Goal: Task Accomplishment & Management: Manage account settings

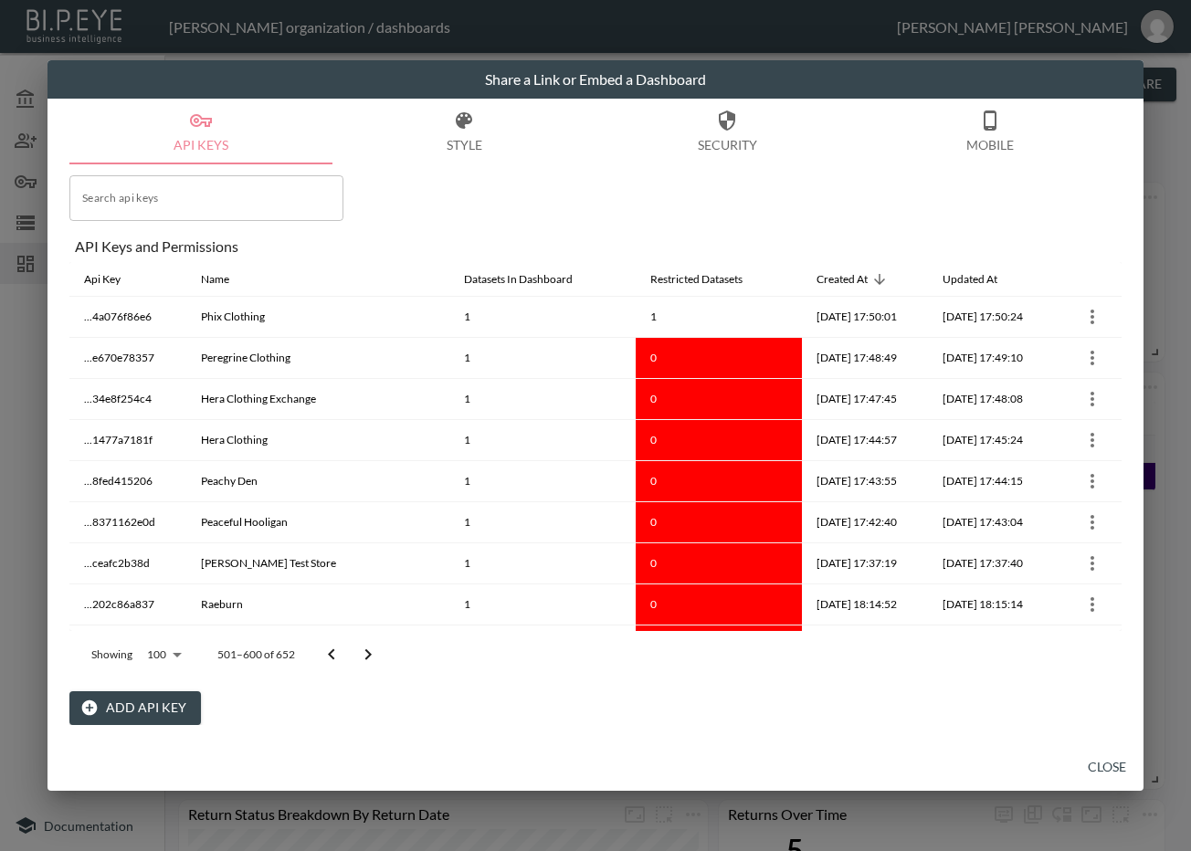
drag, startPoint x: 318, startPoint y: 658, endPoint x: 327, endPoint y: 658, distance: 9.2
click at [324, 658] on button "Go to previous page" at bounding box center [331, 655] width 37 height 37
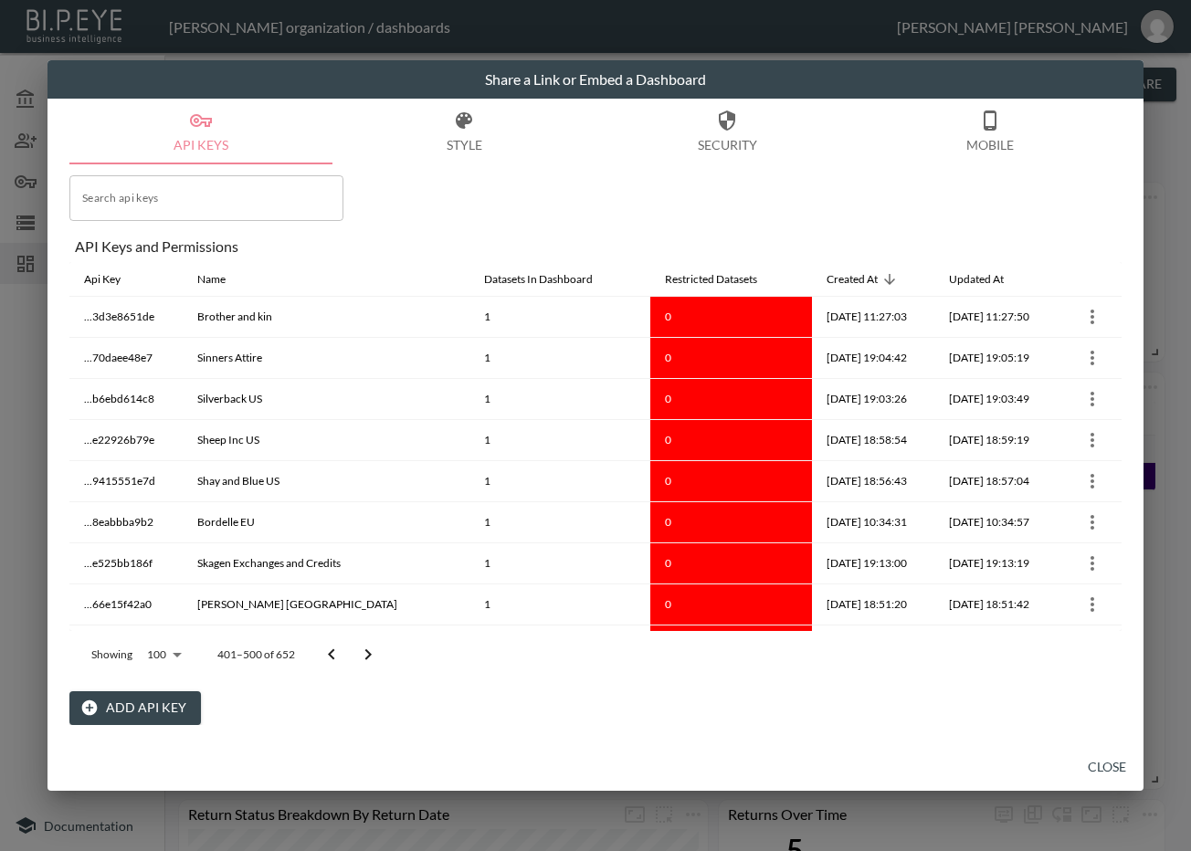
click at [327, 658] on icon "Go to previous page" at bounding box center [332, 655] width 22 height 22
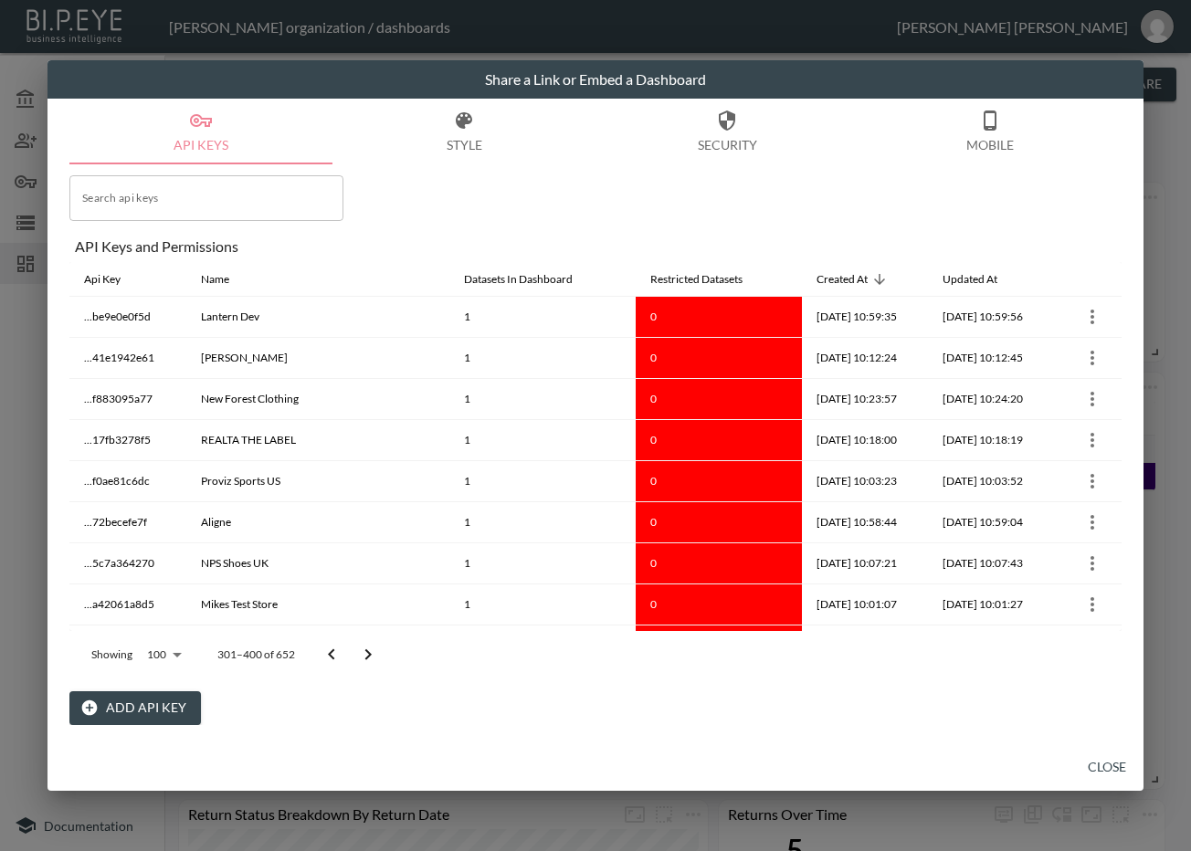
click at [327, 658] on icon "Go to previous page" at bounding box center [332, 655] width 22 height 22
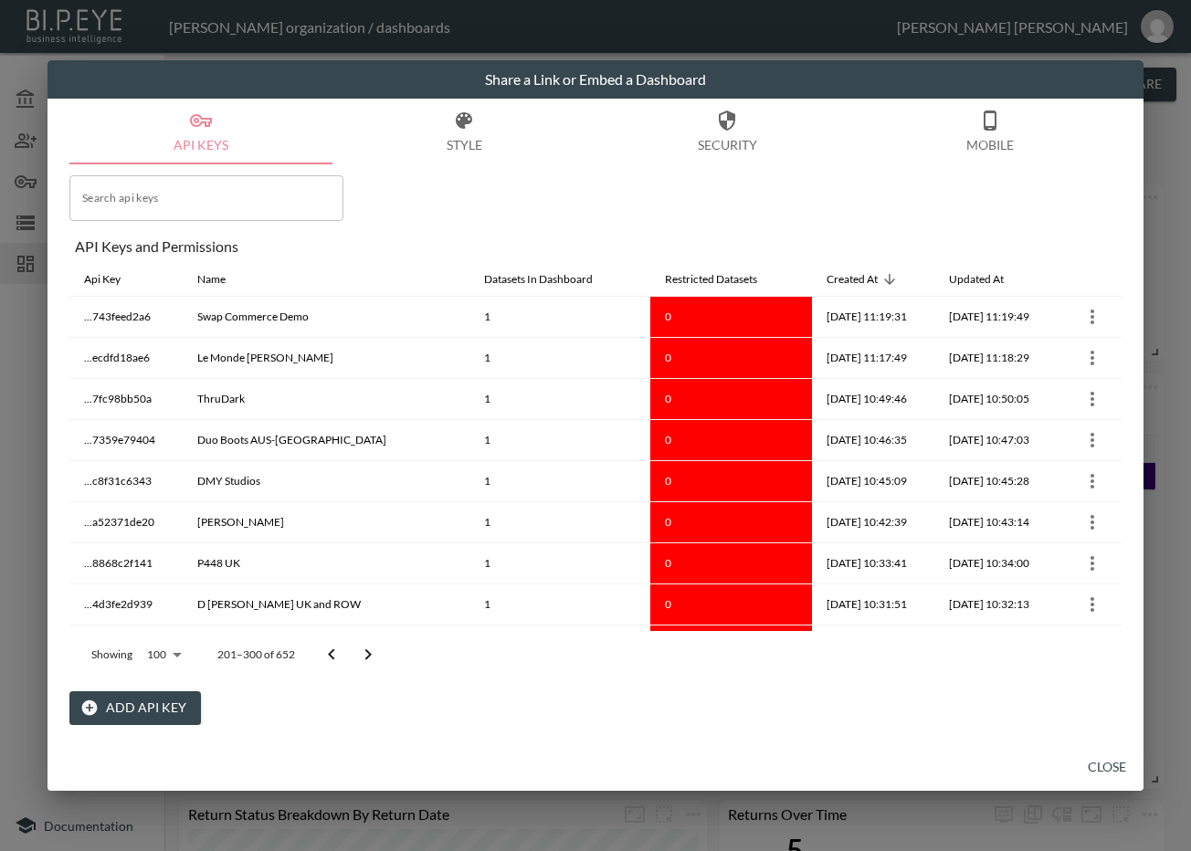
click at [327, 658] on icon "Go to previous page" at bounding box center [332, 655] width 22 height 22
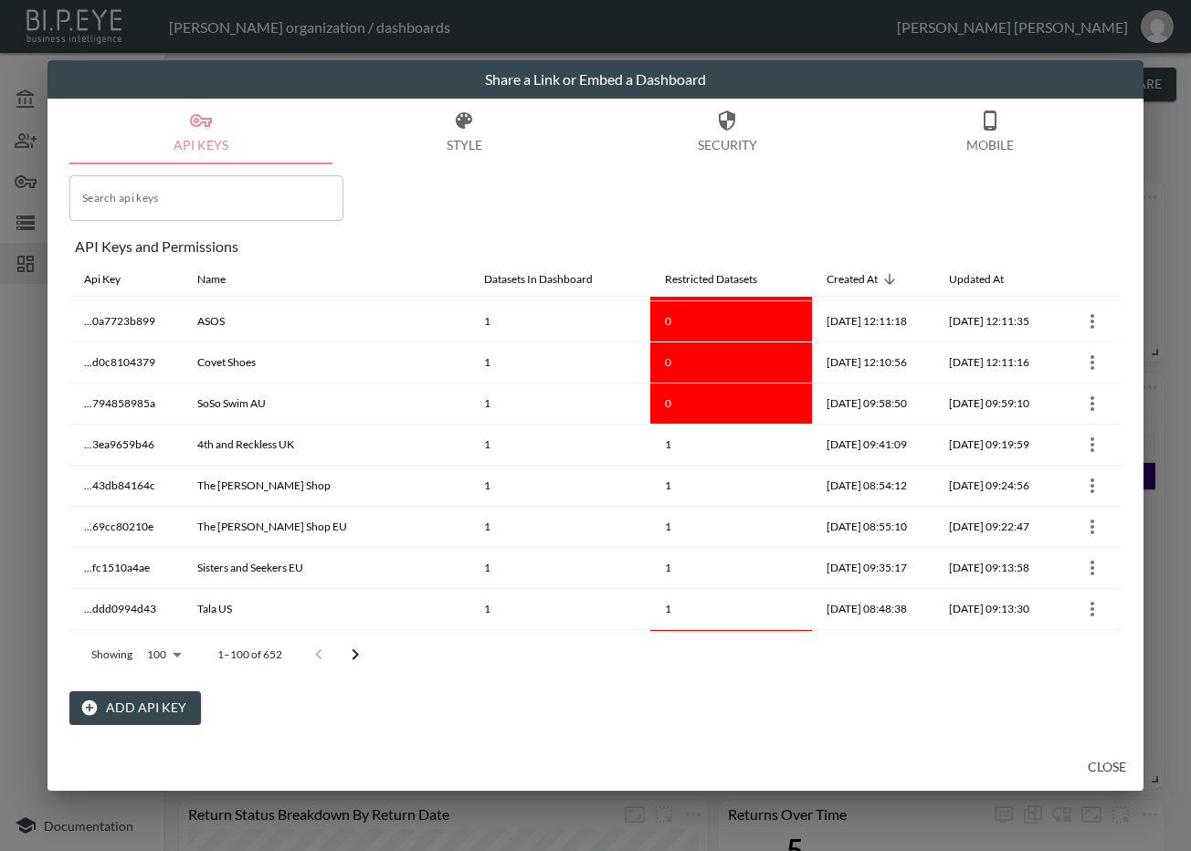
scroll to position [3775, 0]
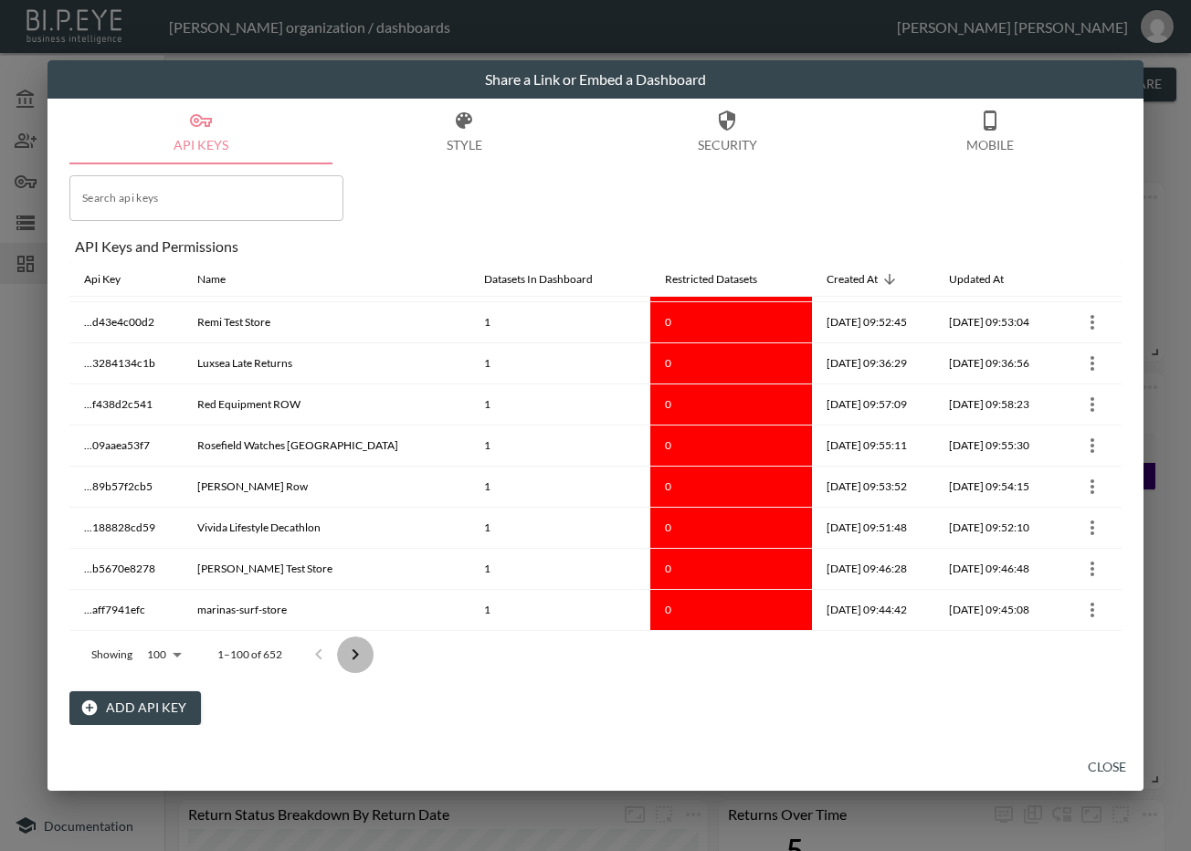
click at [347, 658] on icon "Go to next page" at bounding box center [355, 655] width 22 height 22
click at [337, 658] on button "Go to previous page" at bounding box center [318, 655] width 37 height 37
click at [347, 658] on icon "Go to next page" at bounding box center [355, 655] width 22 height 22
click at [347, 658] on button "Go to previous page" at bounding box center [331, 655] width 37 height 37
click at [347, 658] on icon "Go to next page" at bounding box center [355, 655] width 22 height 22
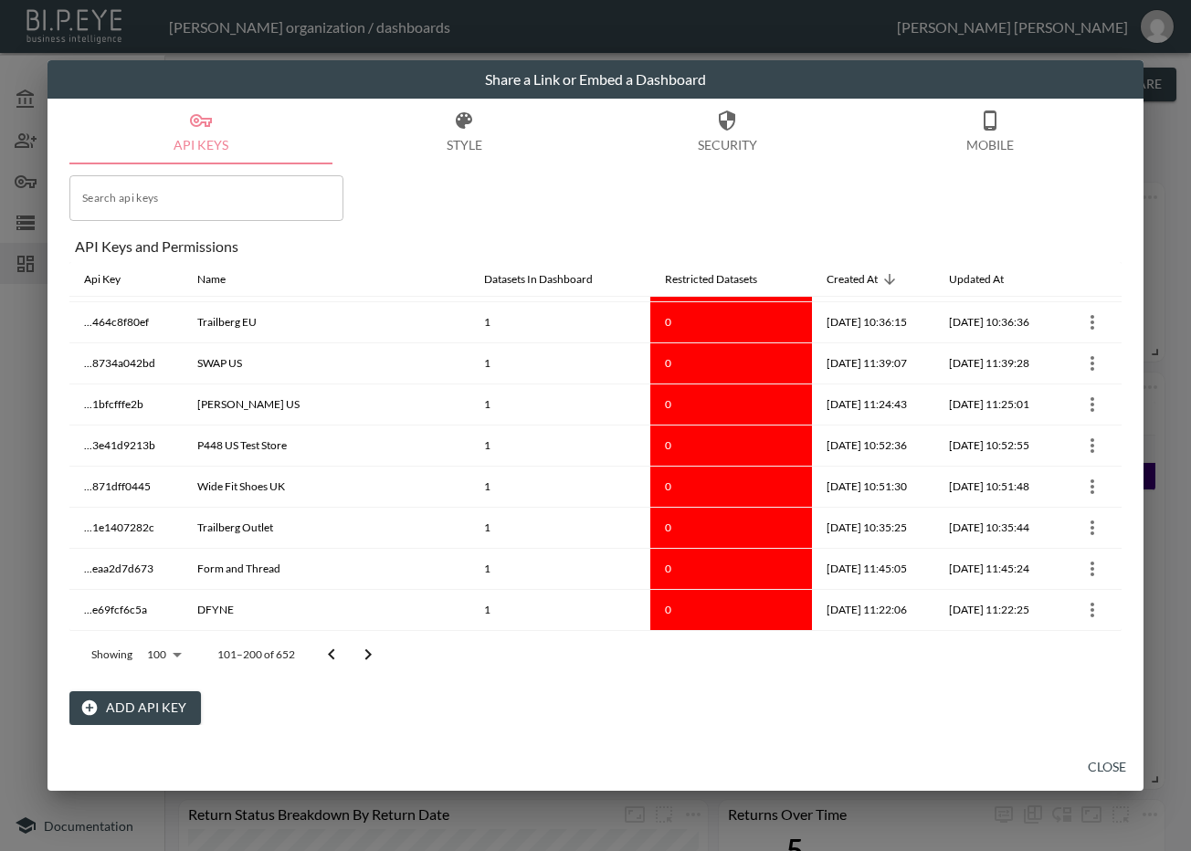
click at [352, 658] on button "Go to next page" at bounding box center [368, 655] width 37 height 37
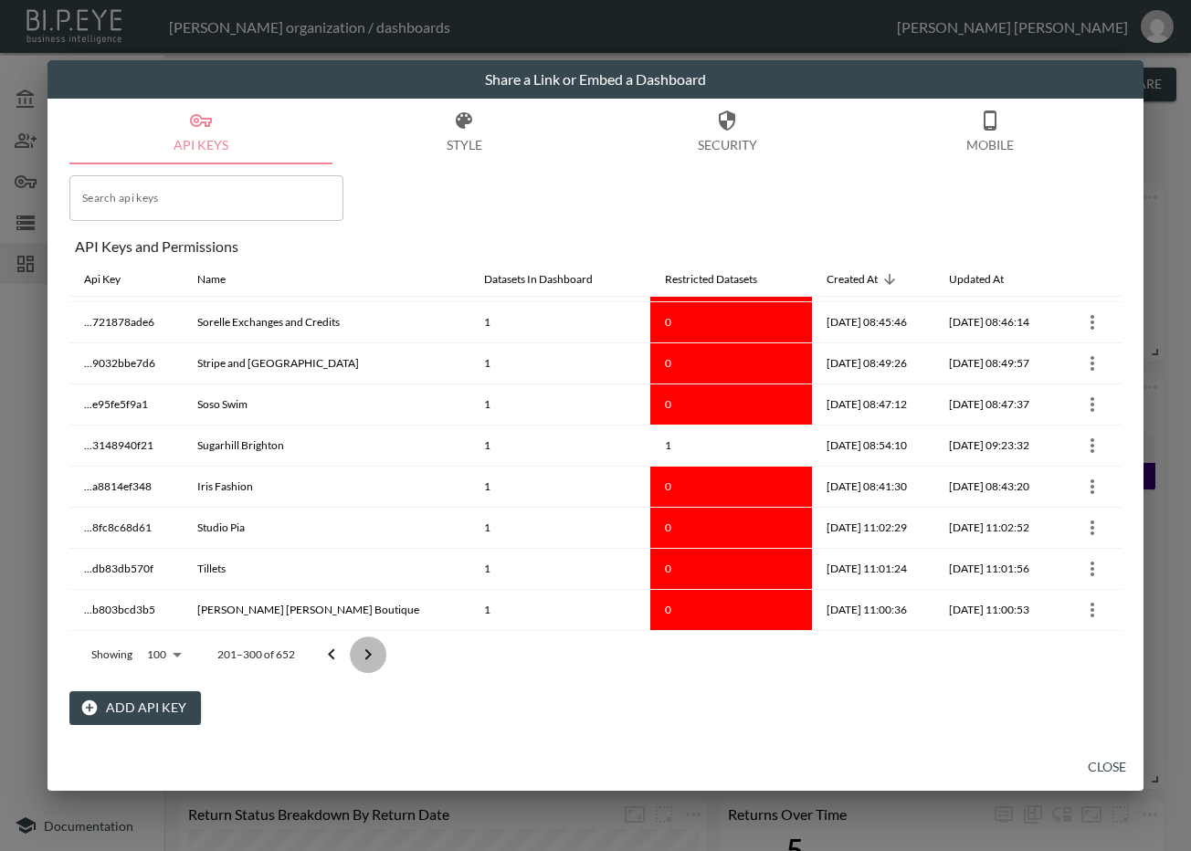
click at [357, 656] on icon "Go to next page" at bounding box center [368, 655] width 22 height 22
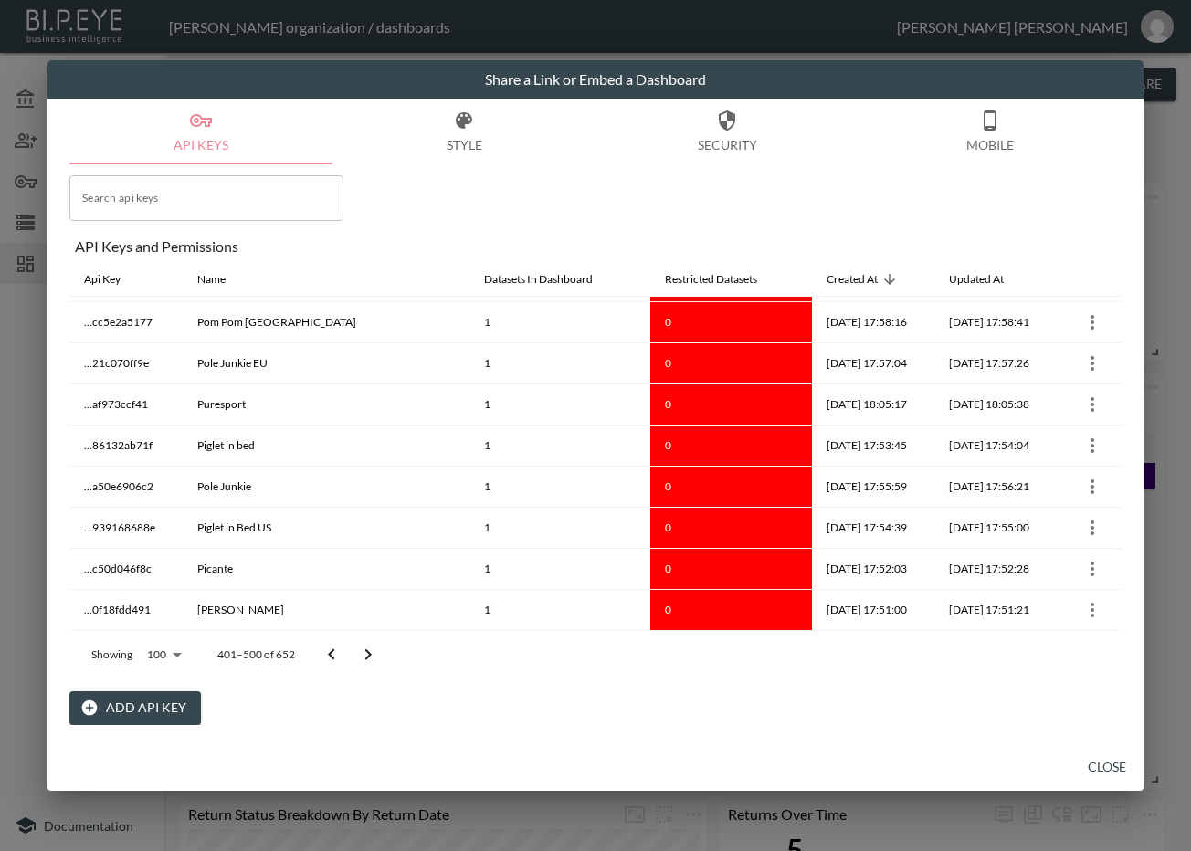
click at [360, 653] on icon "Go to next page" at bounding box center [368, 655] width 22 height 22
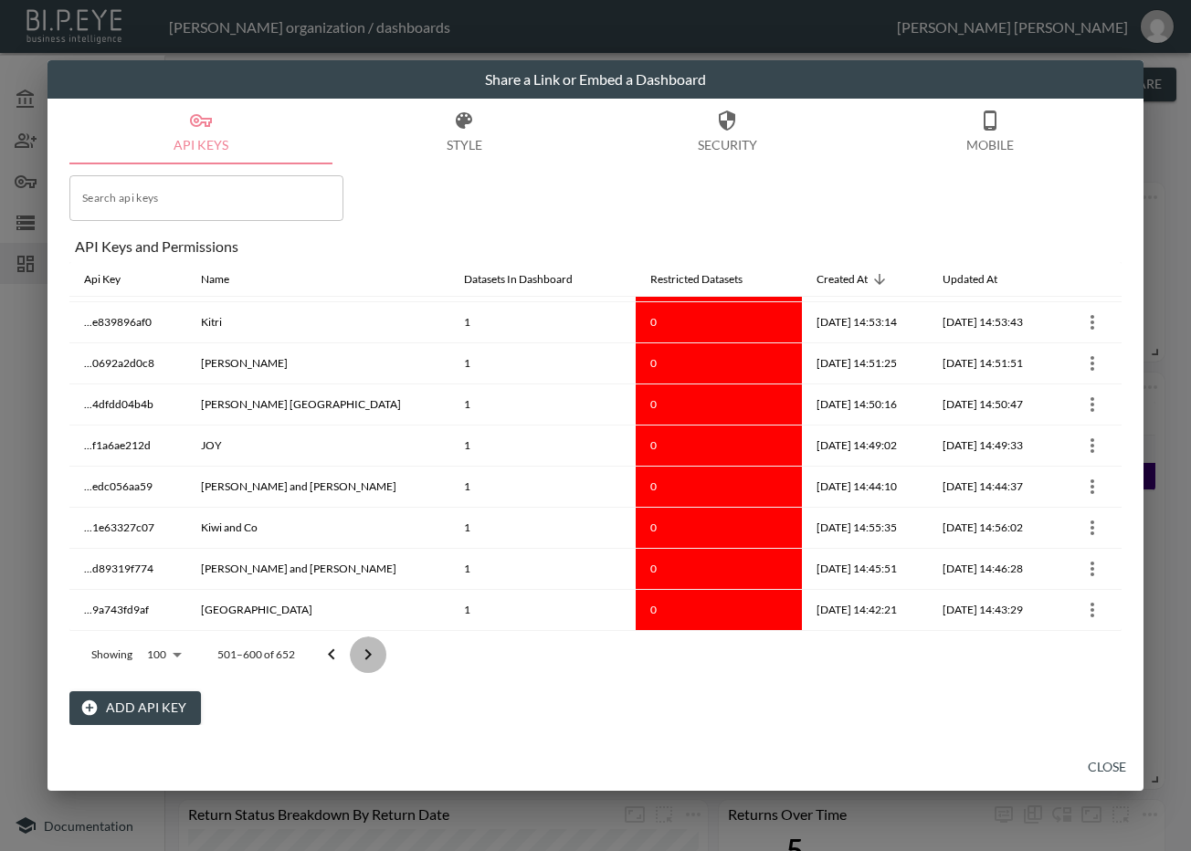
click at [360, 653] on icon "Go to next page" at bounding box center [368, 655] width 22 height 22
click at [360, 653] on div at bounding box center [349, 655] width 73 height 37
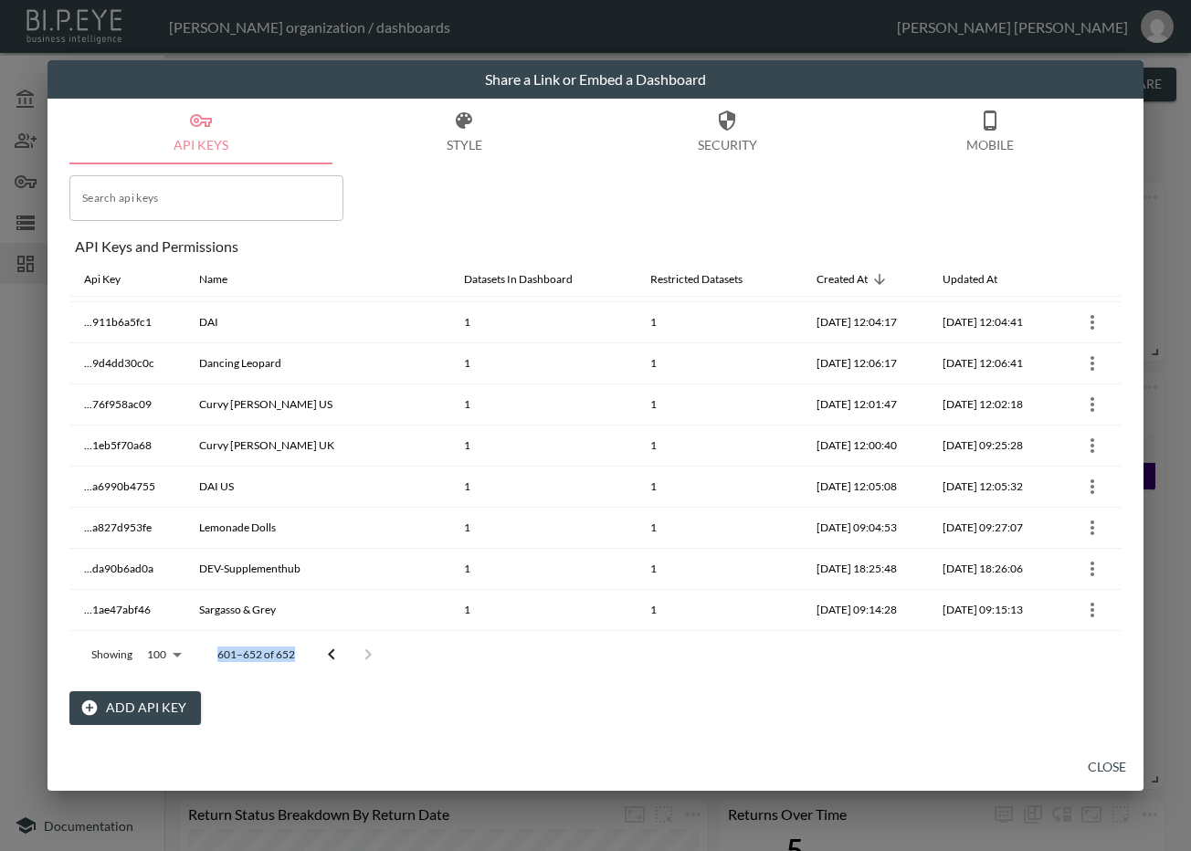
click at [360, 653] on div at bounding box center [349, 655] width 73 height 37
click at [328, 658] on icon "Go to previous page" at bounding box center [332, 655] width 22 height 22
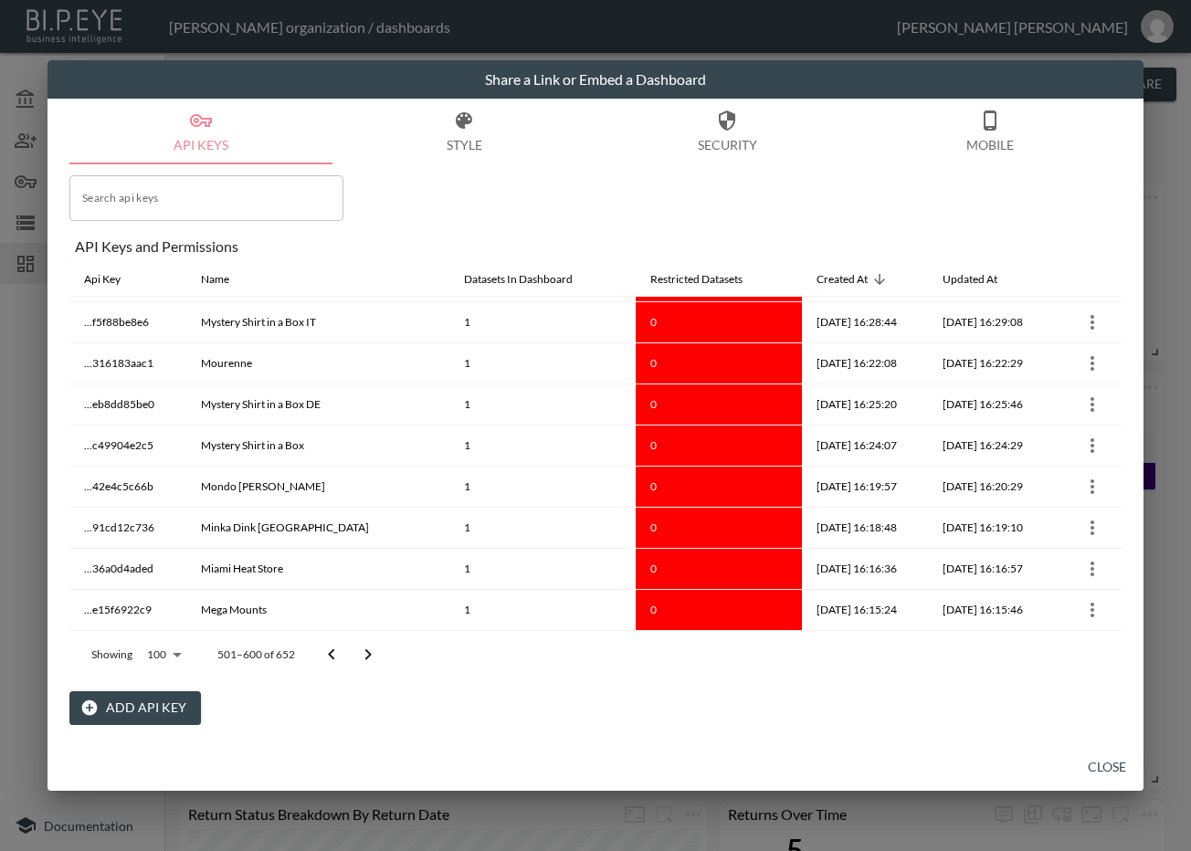
scroll to position [3775, 0]
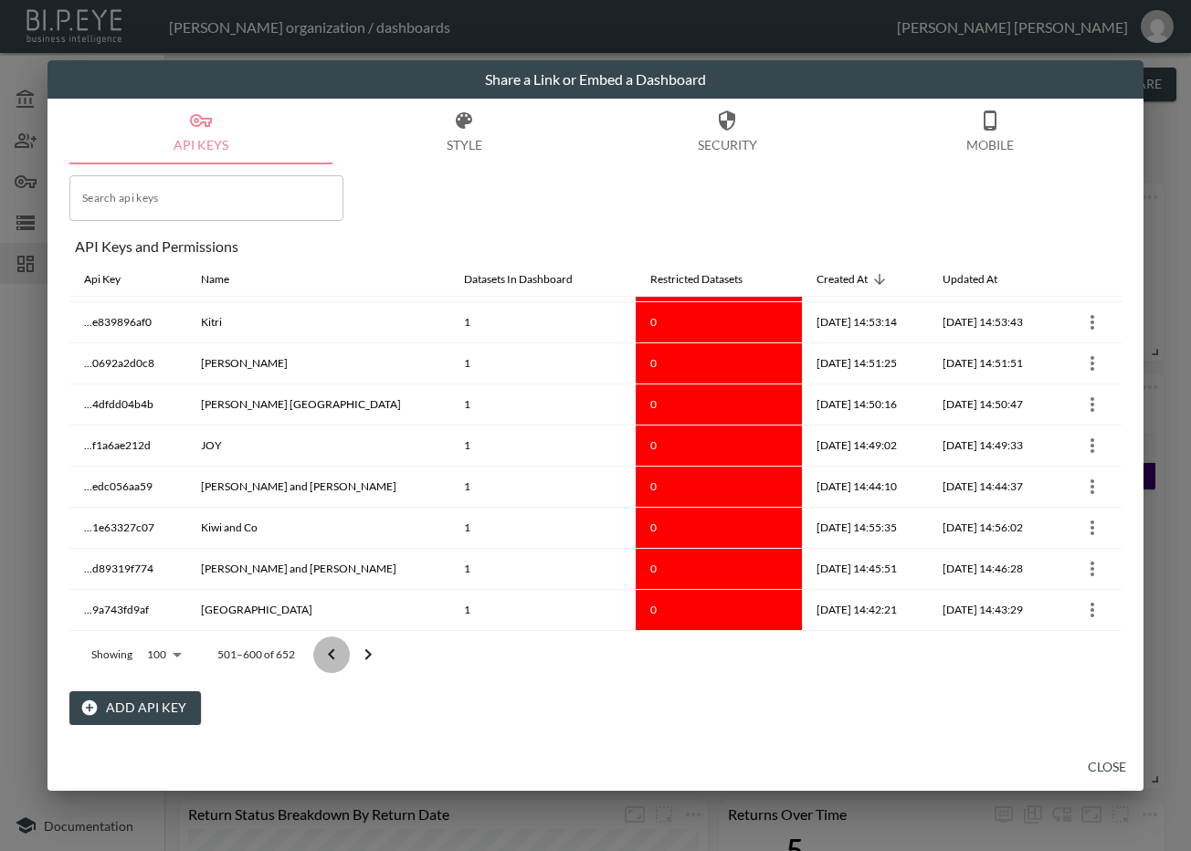
click at [335, 655] on icon "Go to previous page" at bounding box center [332, 655] width 22 height 22
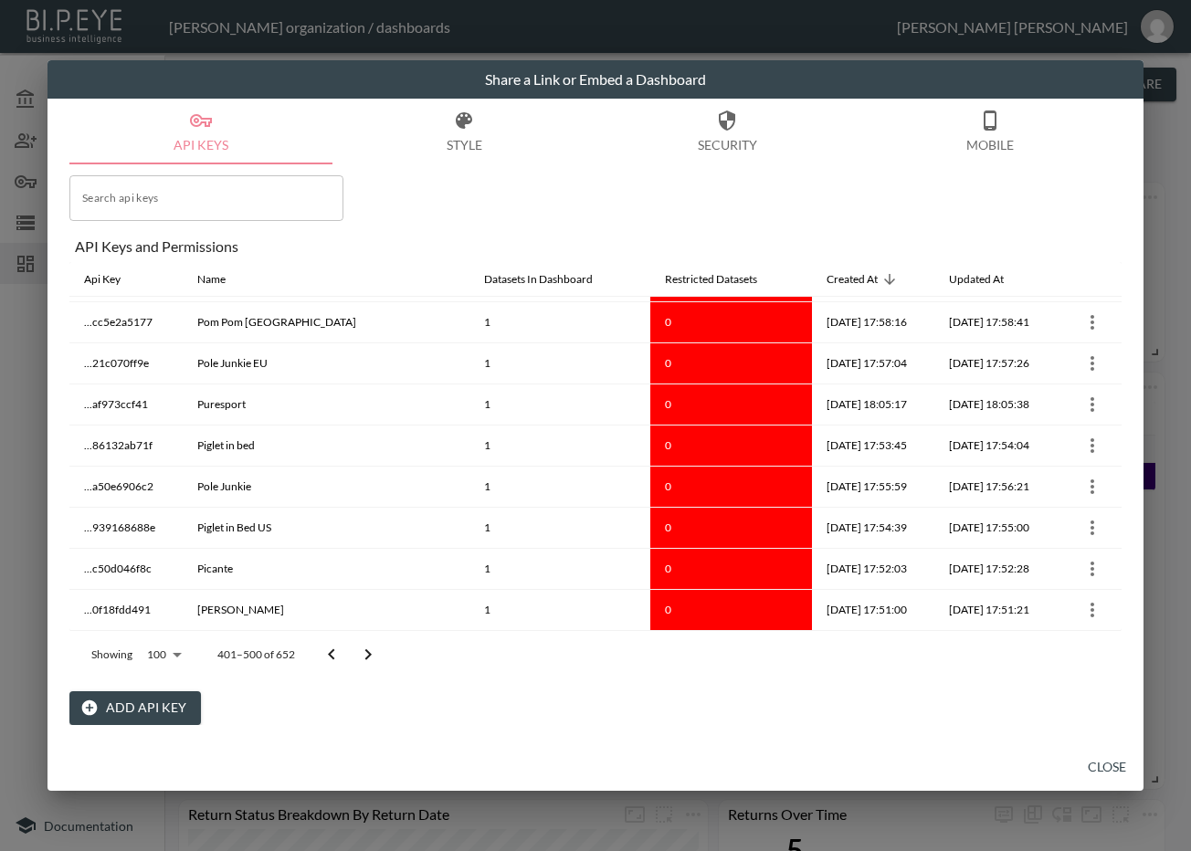
click at [335, 655] on icon "Go to previous page" at bounding box center [332, 655] width 22 height 22
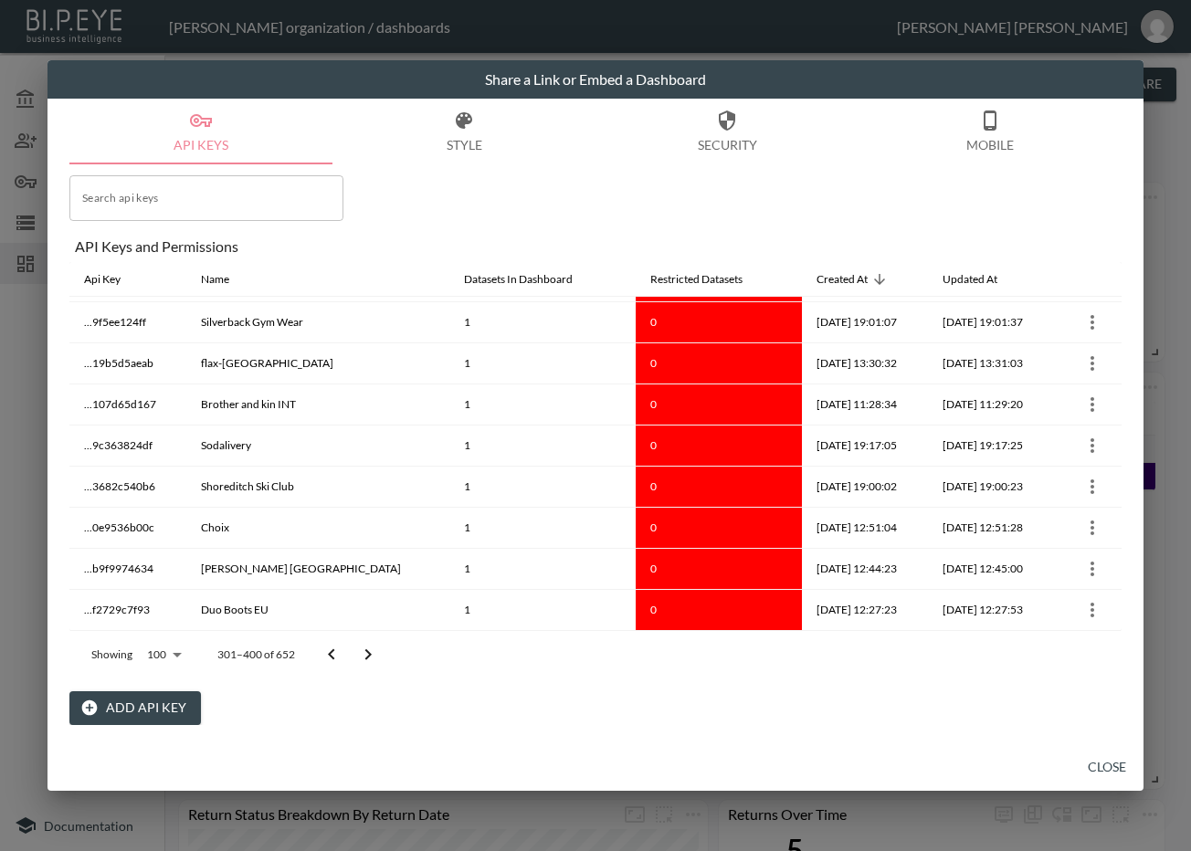
click at [335, 655] on icon "Go to previous page" at bounding box center [332, 655] width 22 height 22
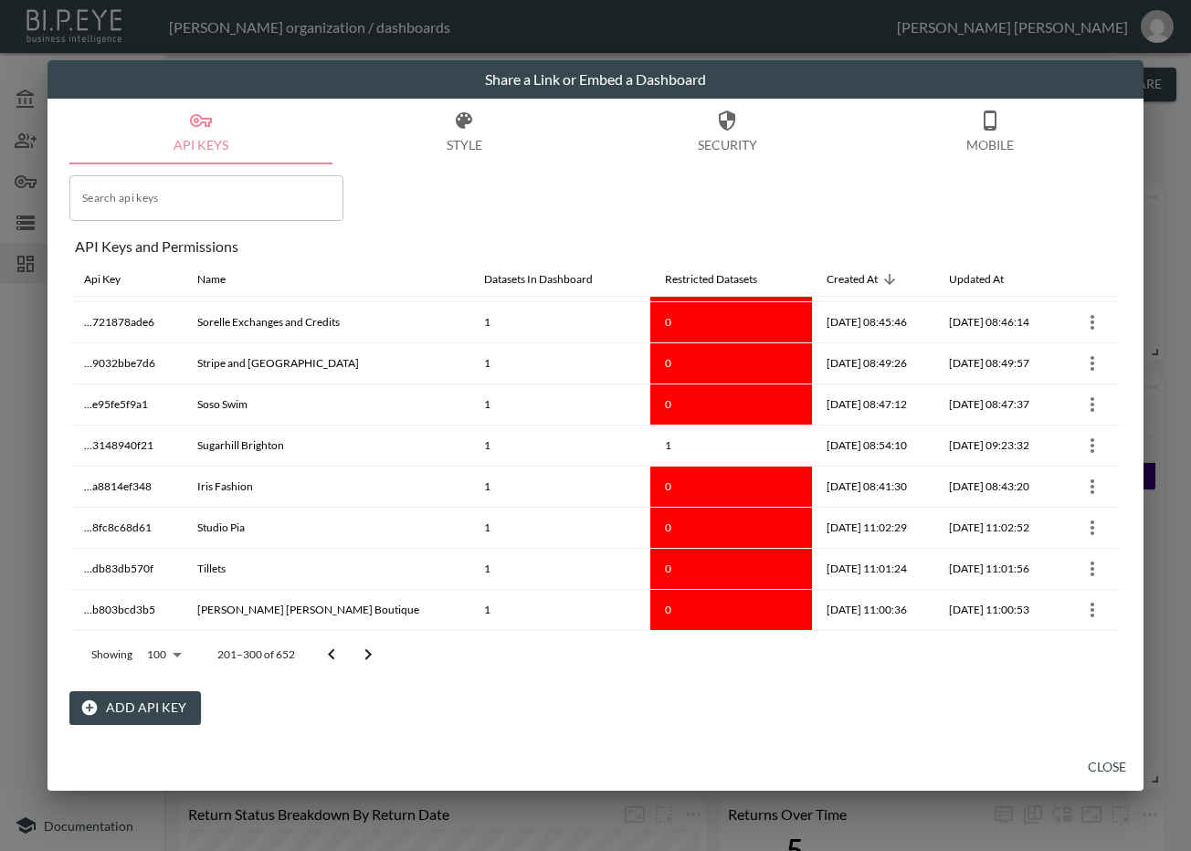
click at [335, 655] on icon "Go to previous page" at bounding box center [332, 655] width 22 height 22
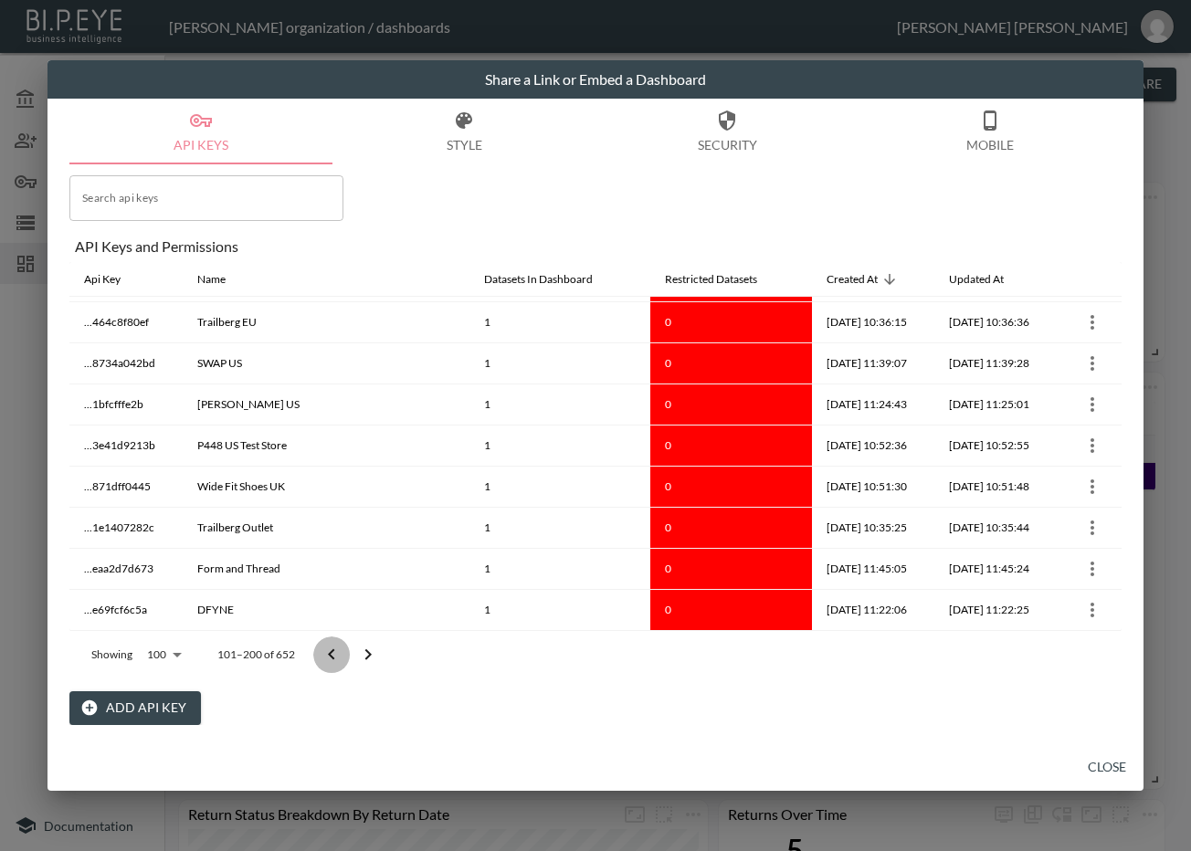
click at [335, 655] on icon "Go to previous page" at bounding box center [332, 655] width 22 height 22
click at [335, 655] on div at bounding box center [336, 655] width 73 height 37
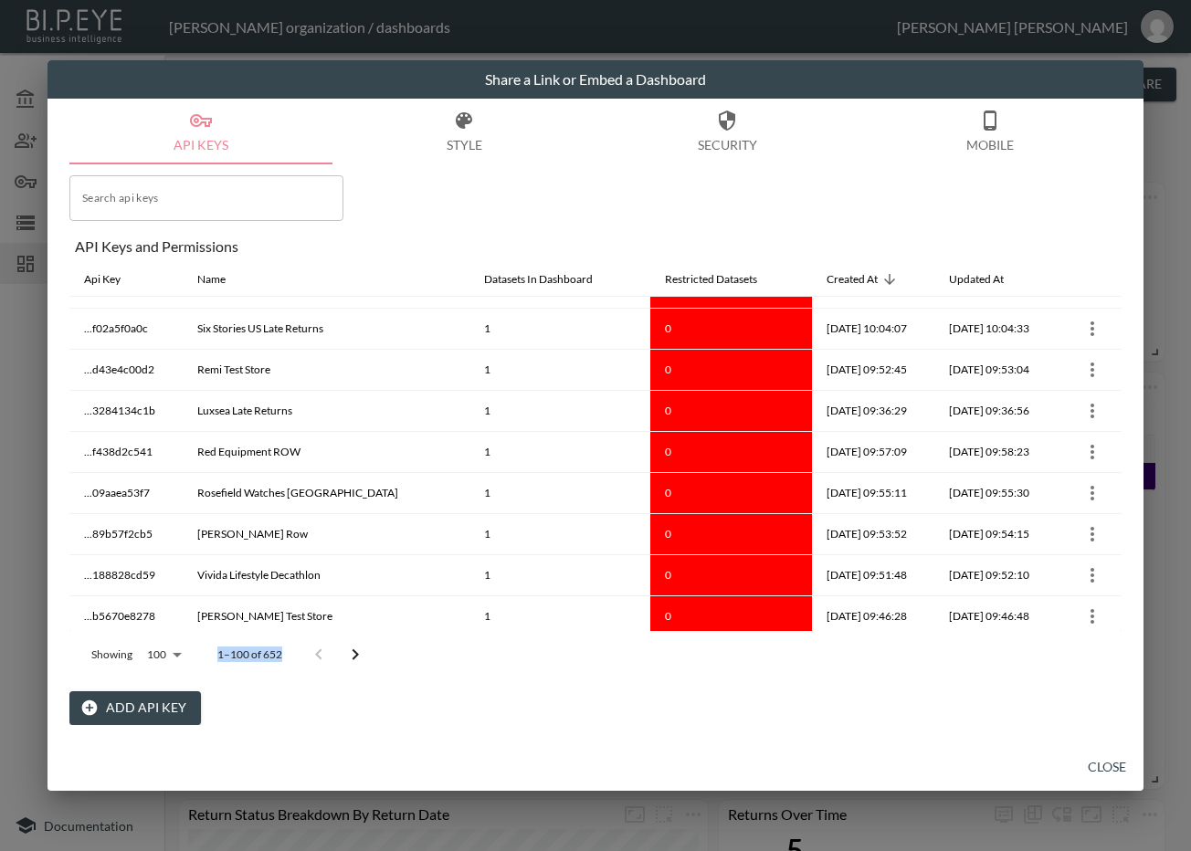
scroll to position [3737, 0]
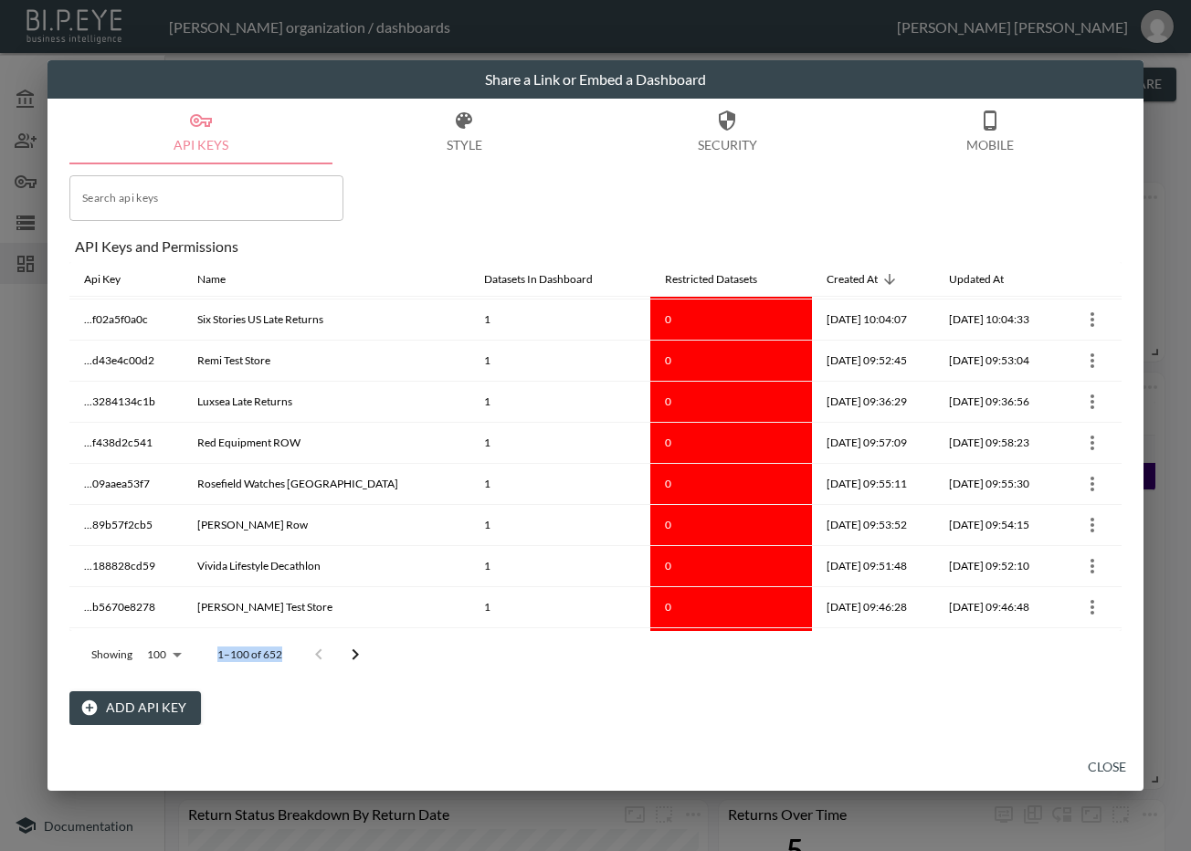
click at [358, 658] on icon "Go to next page" at bounding box center [355, 655] width 22 height 22
click at [358, 658] on icon "Go to next page" at bounding box center [368, 655] width 22 height 22
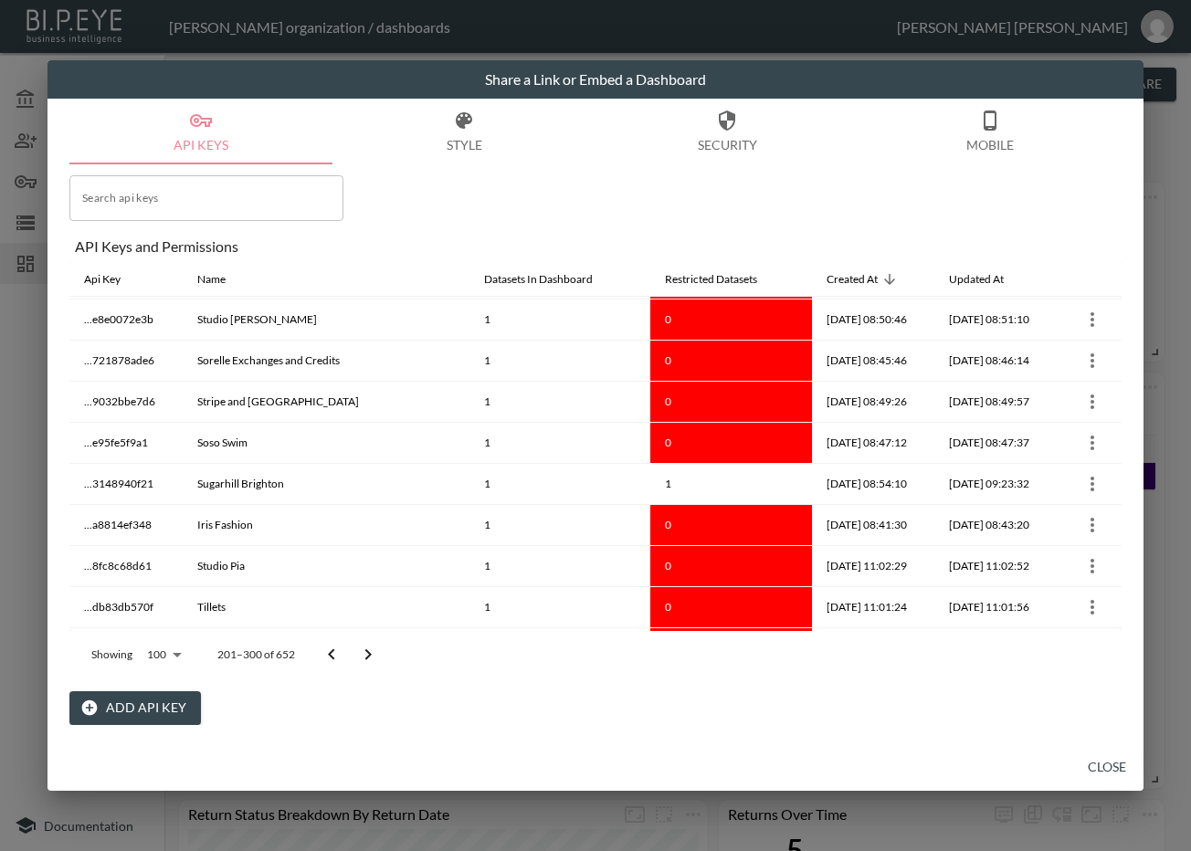
click at [358, 658] on icon "Go to next page" at bounding box center [368, 655] width 22 height 22
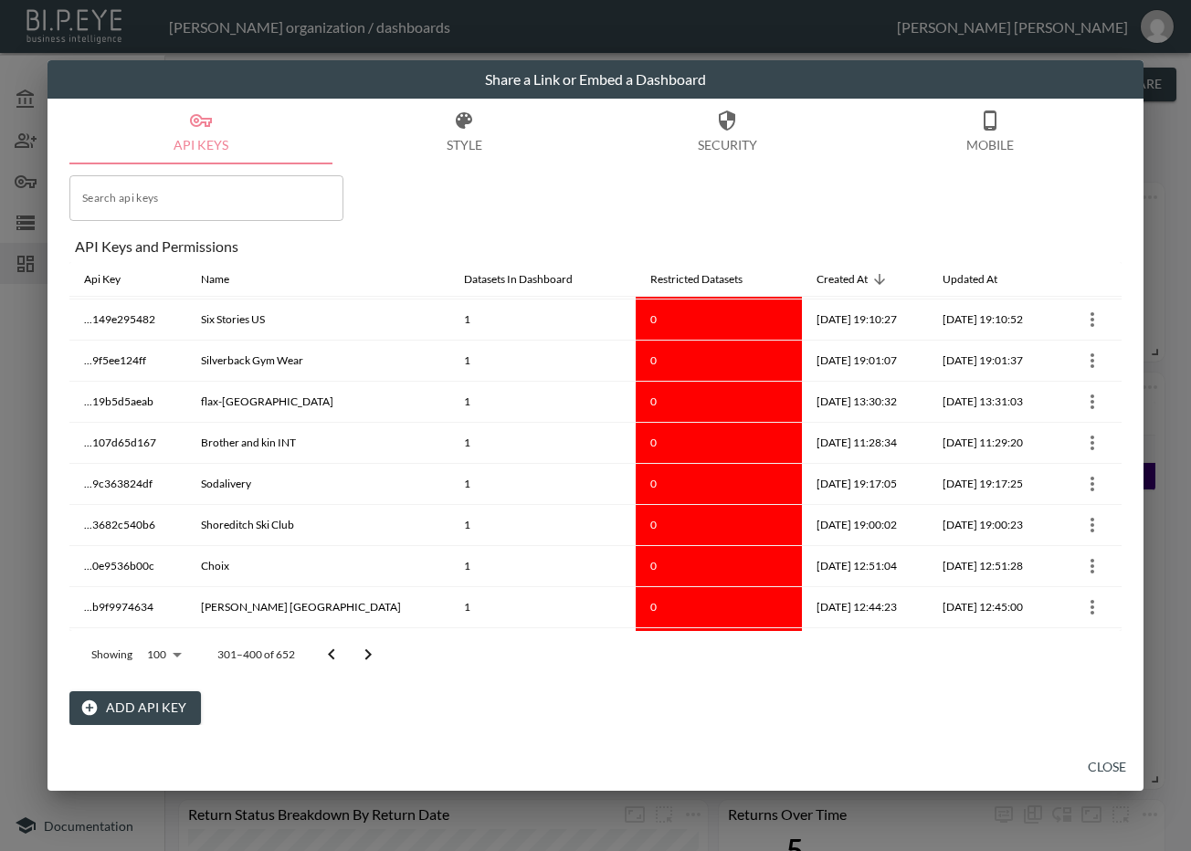
click at [358, 658] on icon "Go to next page" at bounding box center [368, 655] width 22 height 22
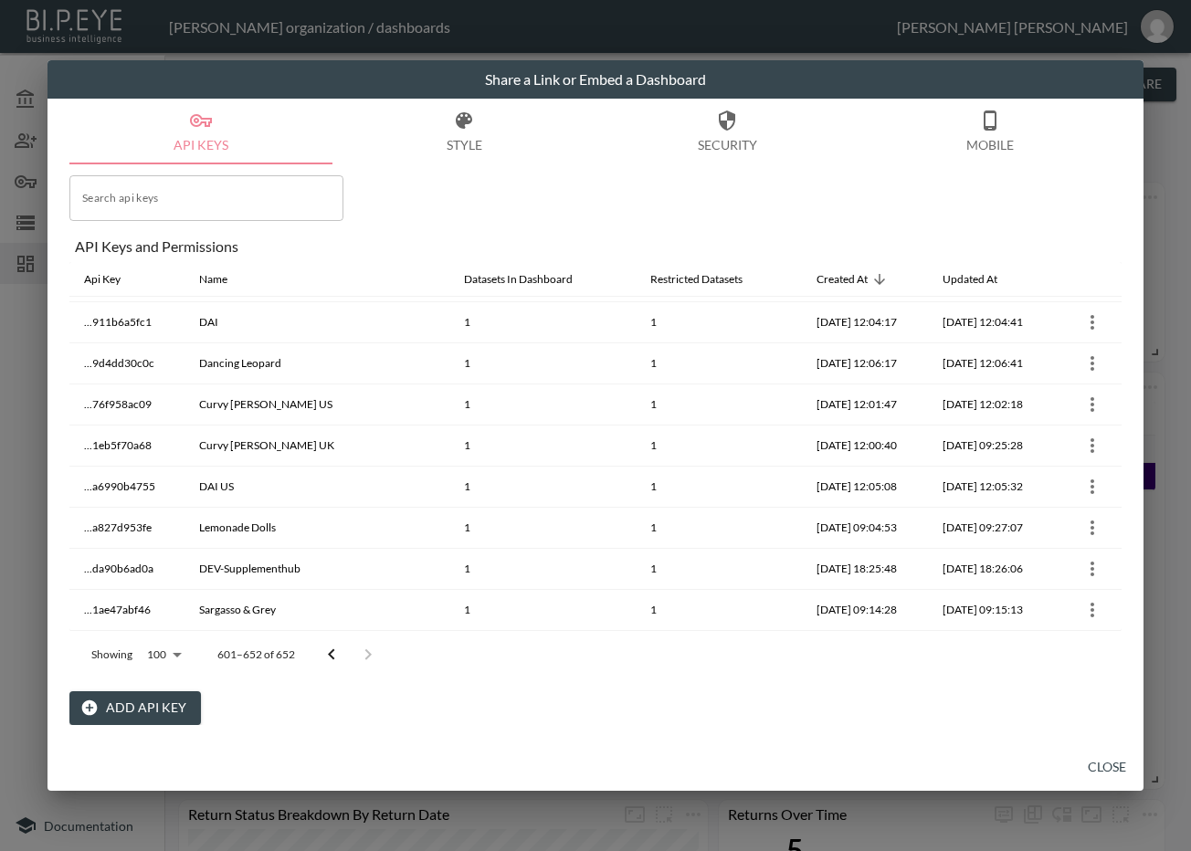
scroll to position [1803, 0]
click at [358, 658] on div at bounding box center [349, 655] width 73 height 37
click at [341, 660] on icon "Go to previous page" at bounding box center [332, 655] width 22 height 22
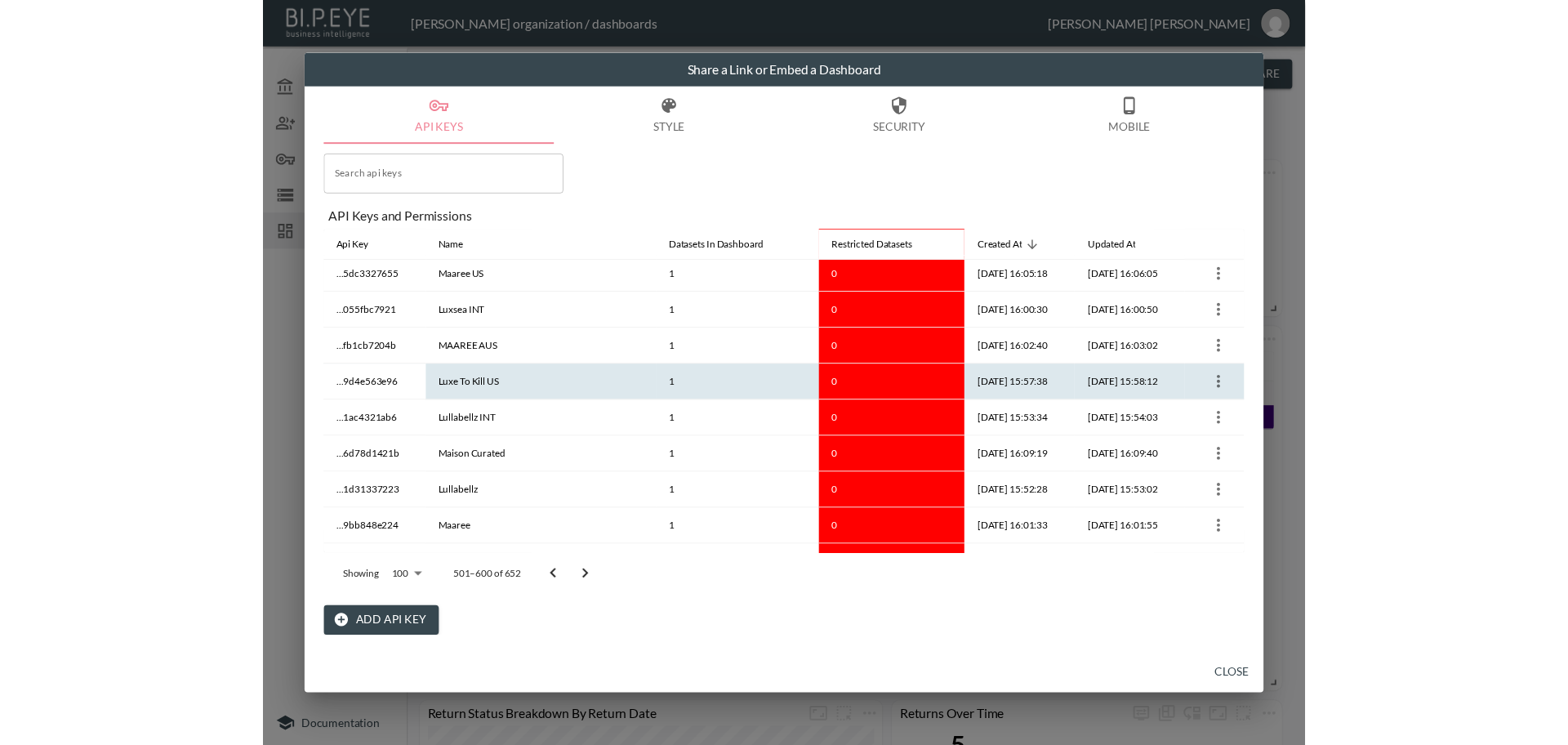
scroll to position [1982, 0]
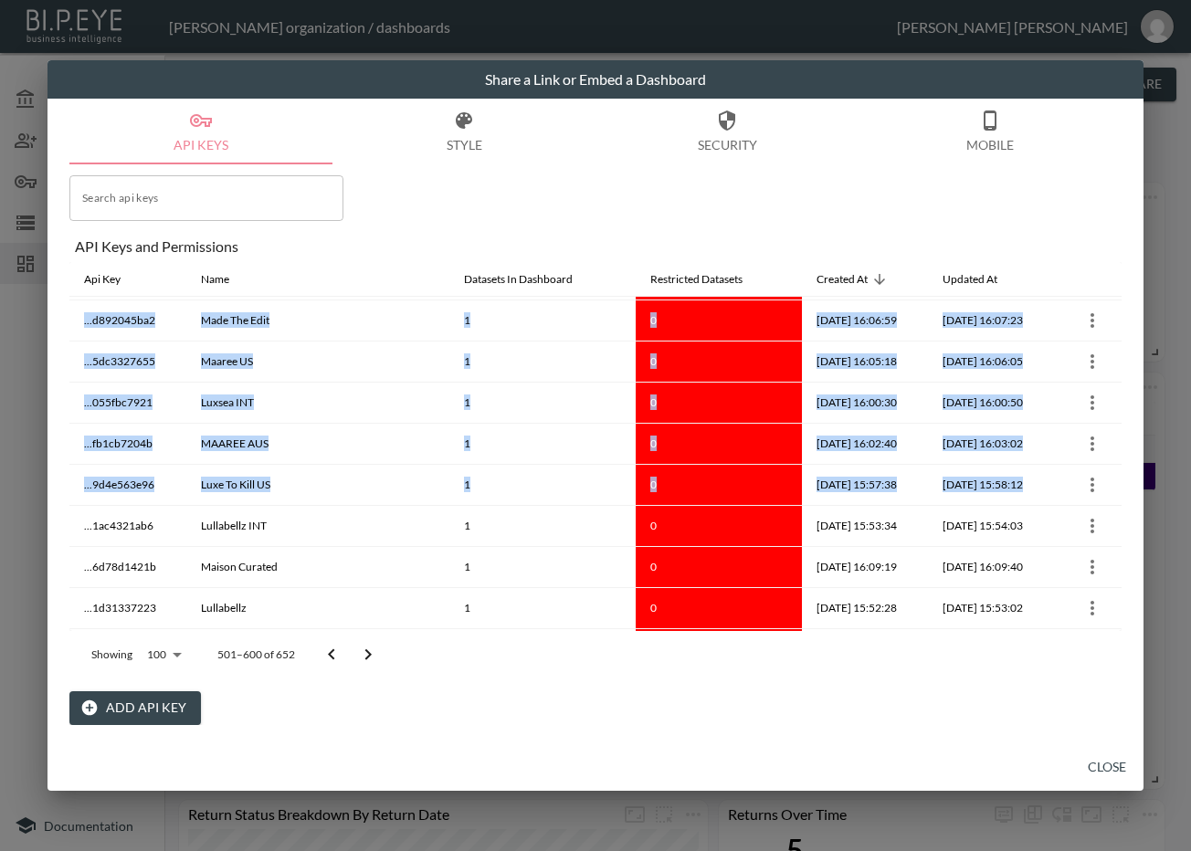
drag, startPoint x: 1116, startPoint y: 467, endPoint x: 1125, endPoint y: 371, distance: 96.3
click at [1125, 371] on div "API Keys Style Security Mobile Search api keys Search api keys API Keys and Per…" at bounding box center [595, 421] width 1096 height 645
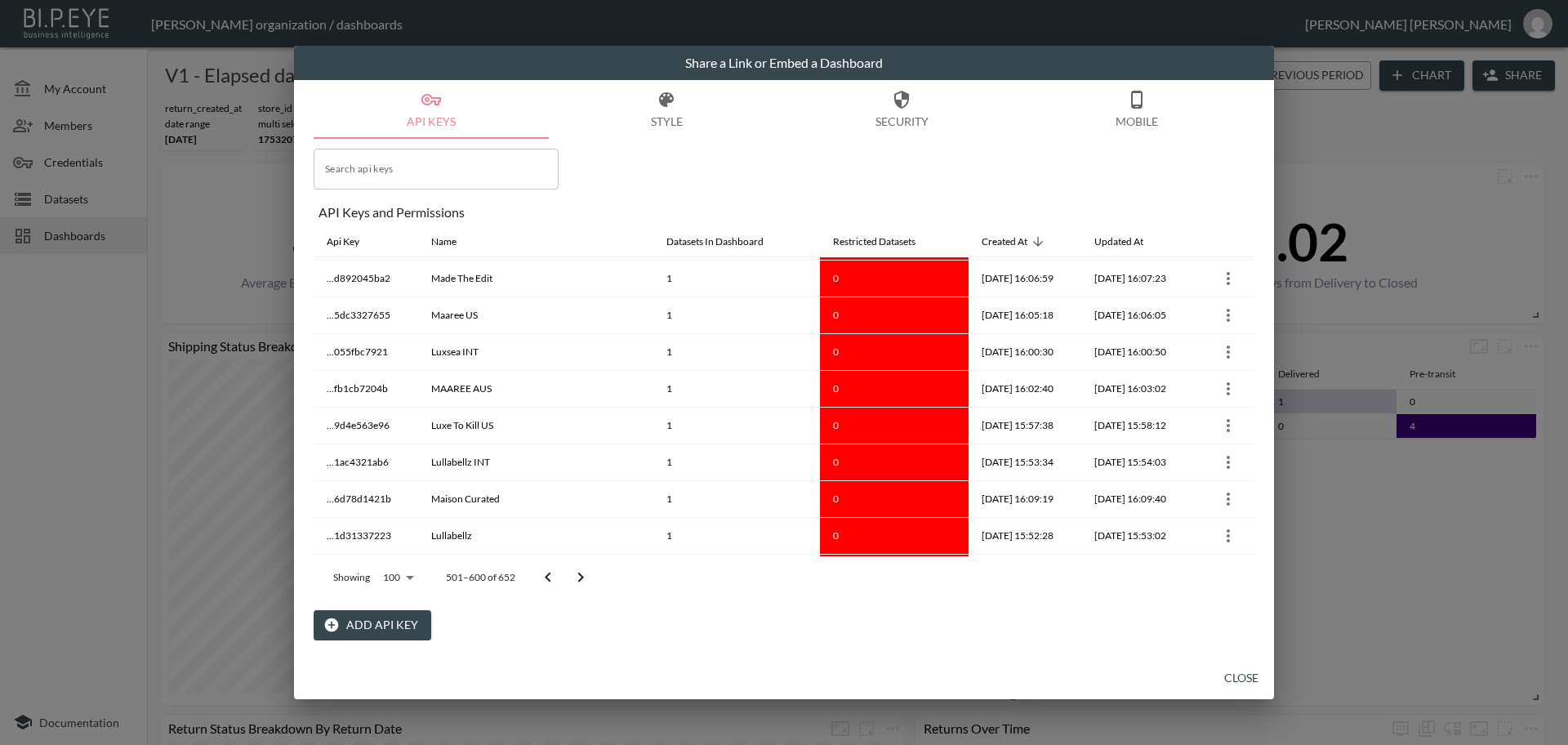
click at [198, 269] on div "Share a Link or Embed a Dashboard API Keys Style Security Mobile Search api key…" at bounding box center [784, 372] width 1568 height 745
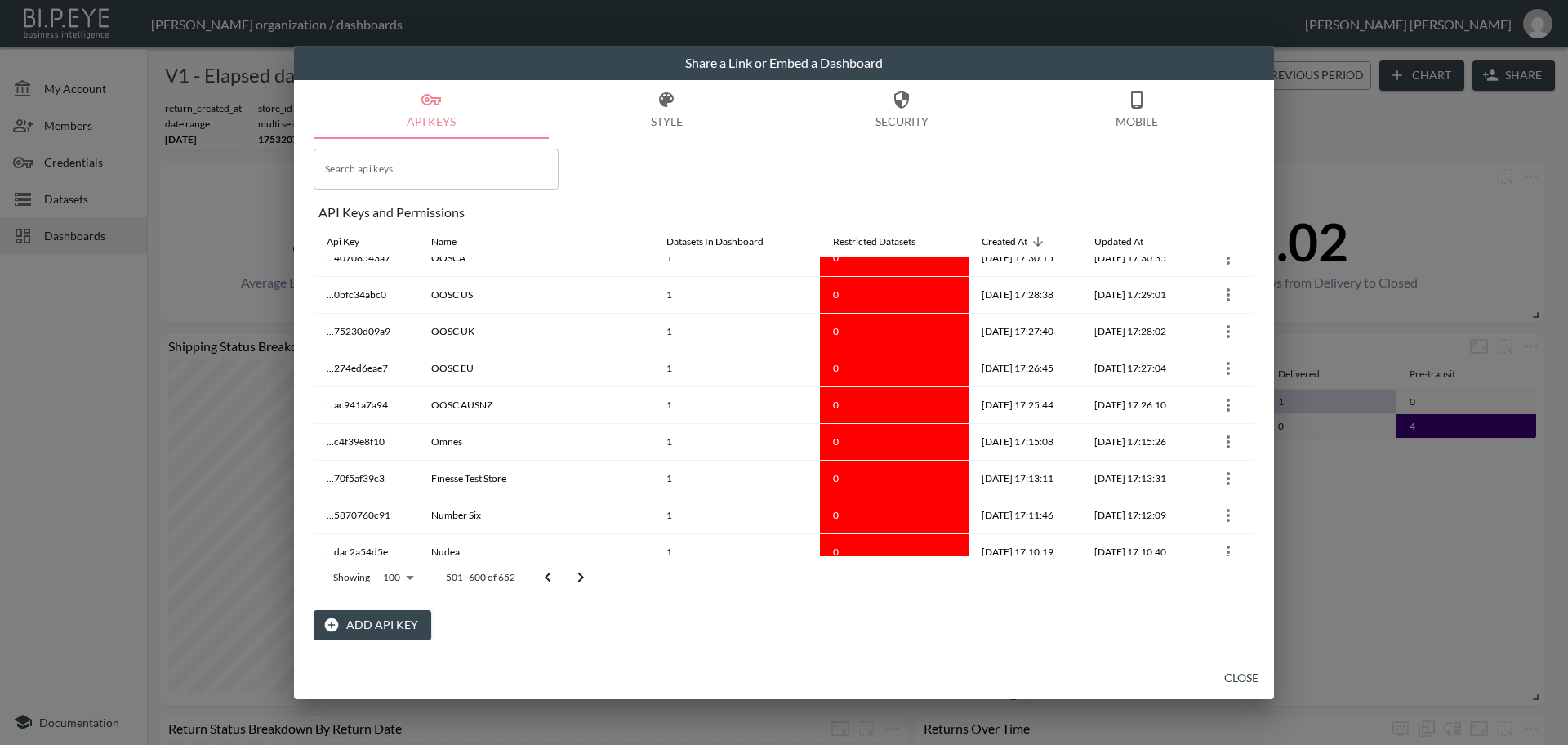
scroll to position [0, 0]
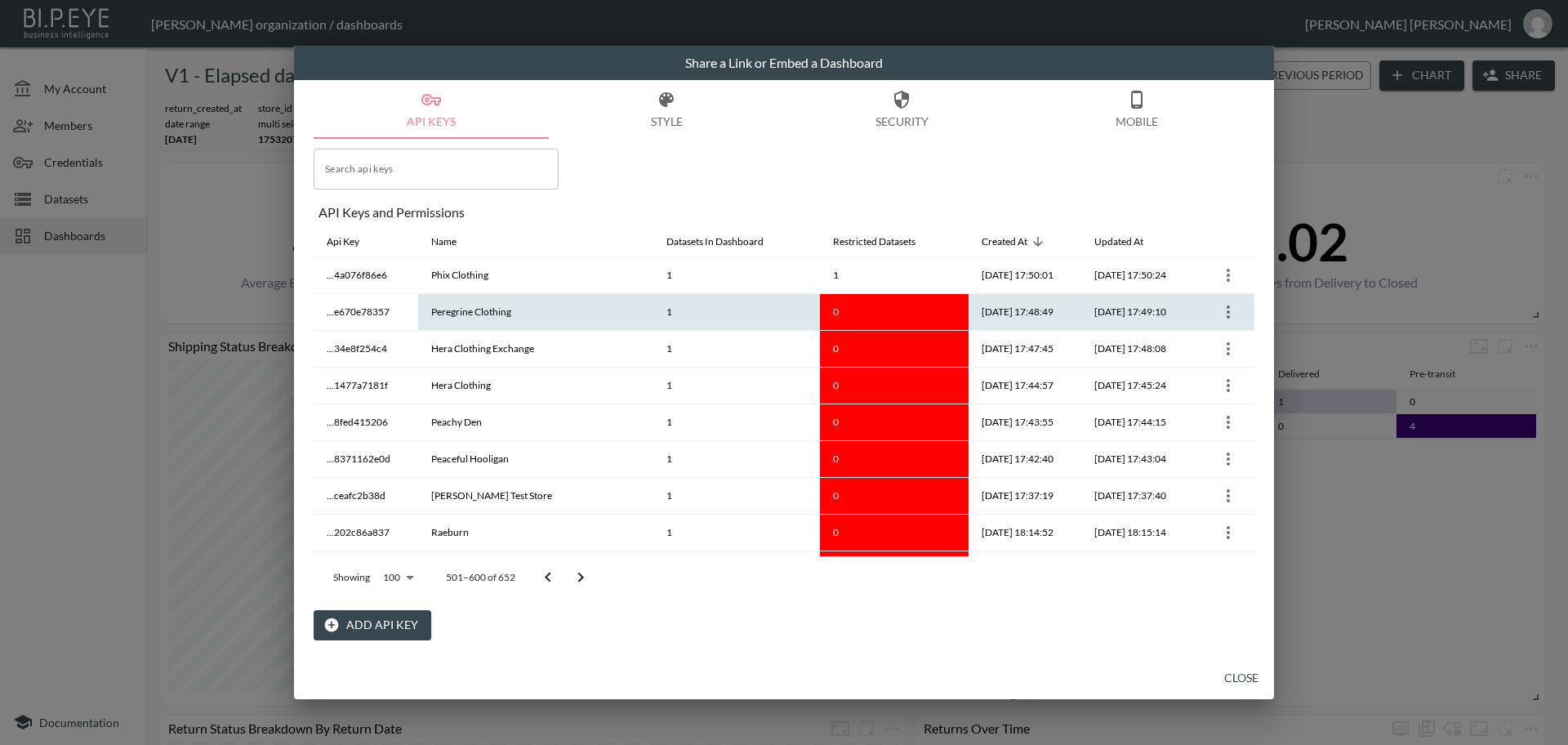
click at [1064, 308] on icon "more" at bounding box center [1229, 312] width 20 height 20
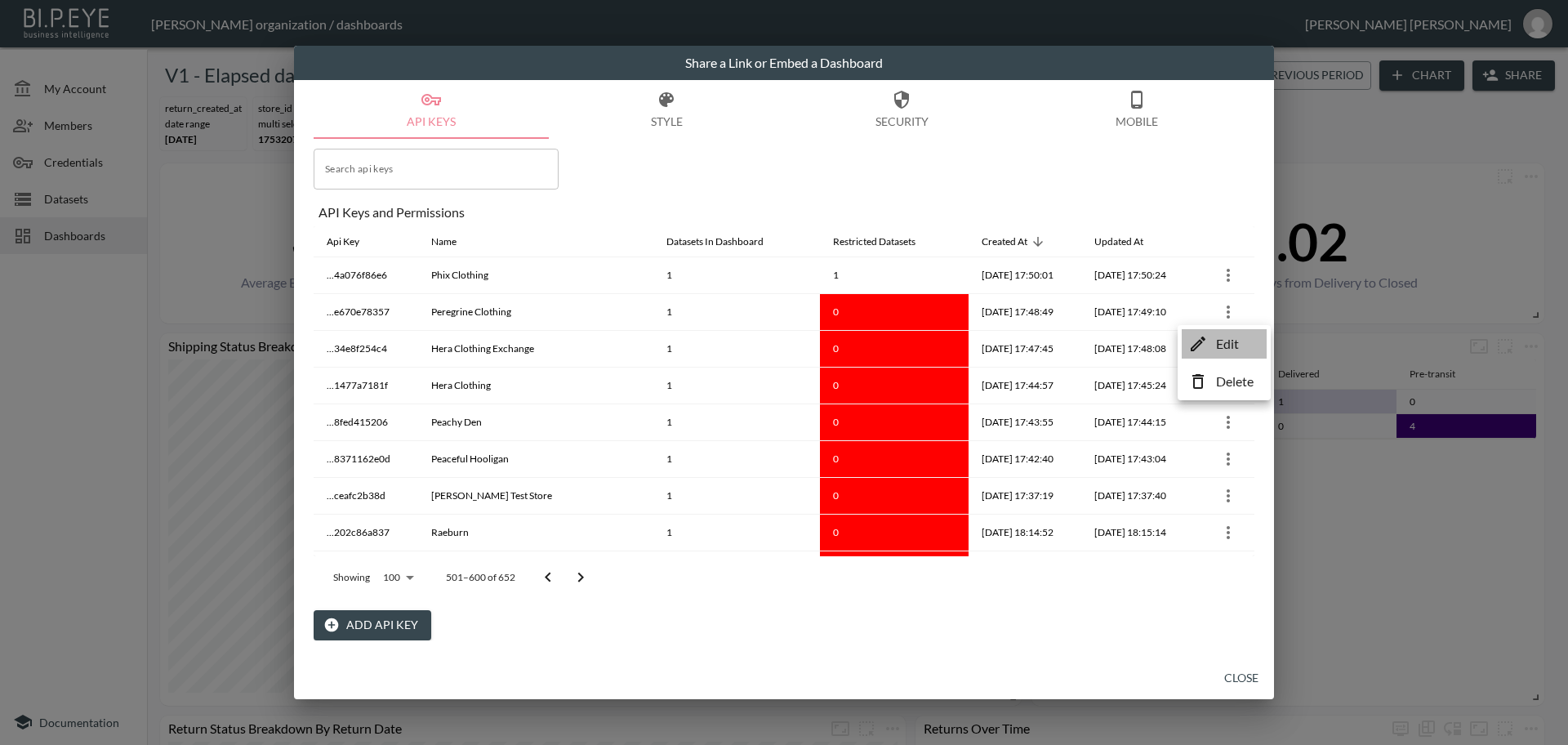
click at [1064, 347] on p "Edit" at bounding box center [1228, 344] width 23 height 20
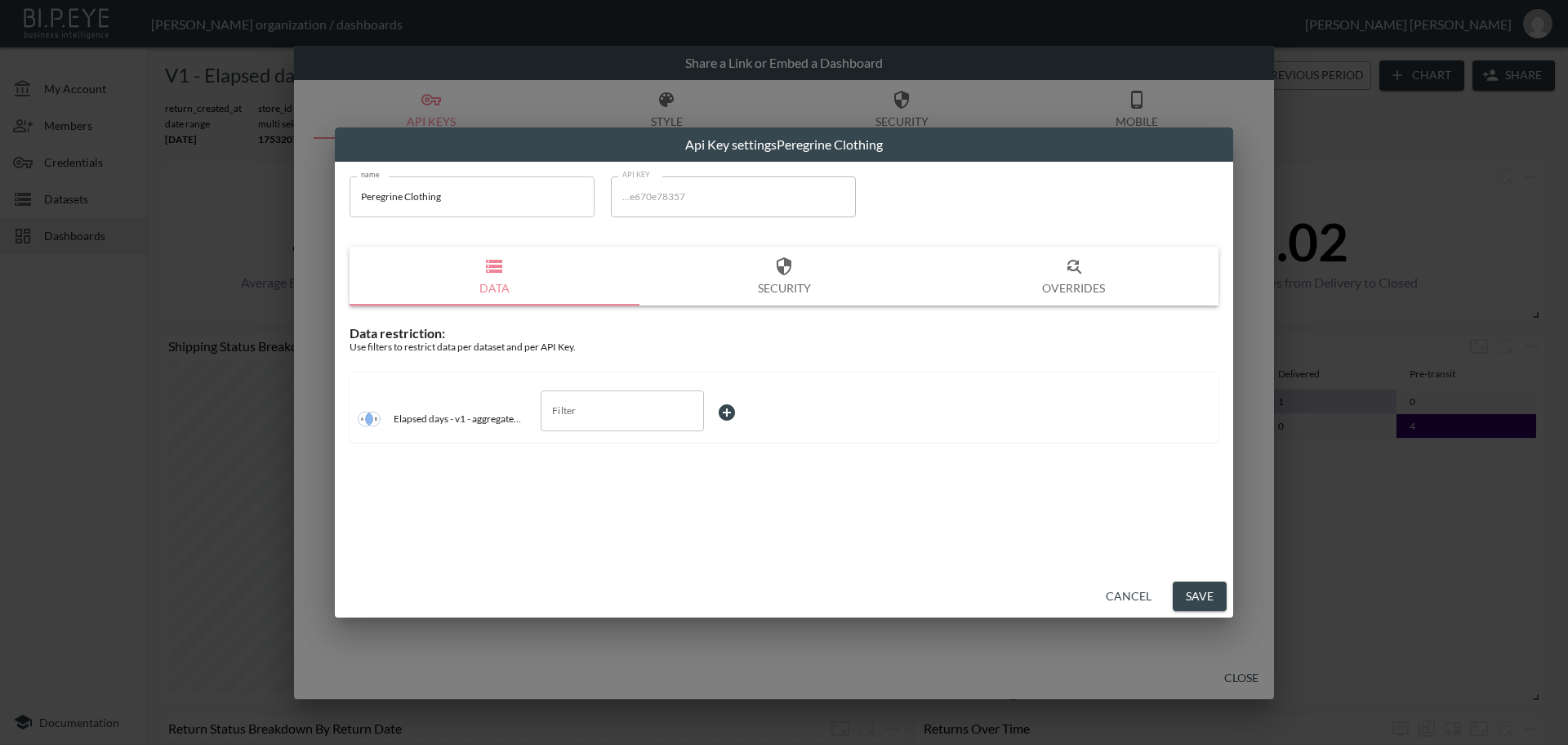
click at [1064, 590] on button "Cancel" at bounding box center [1129, 597] width 59 height 30
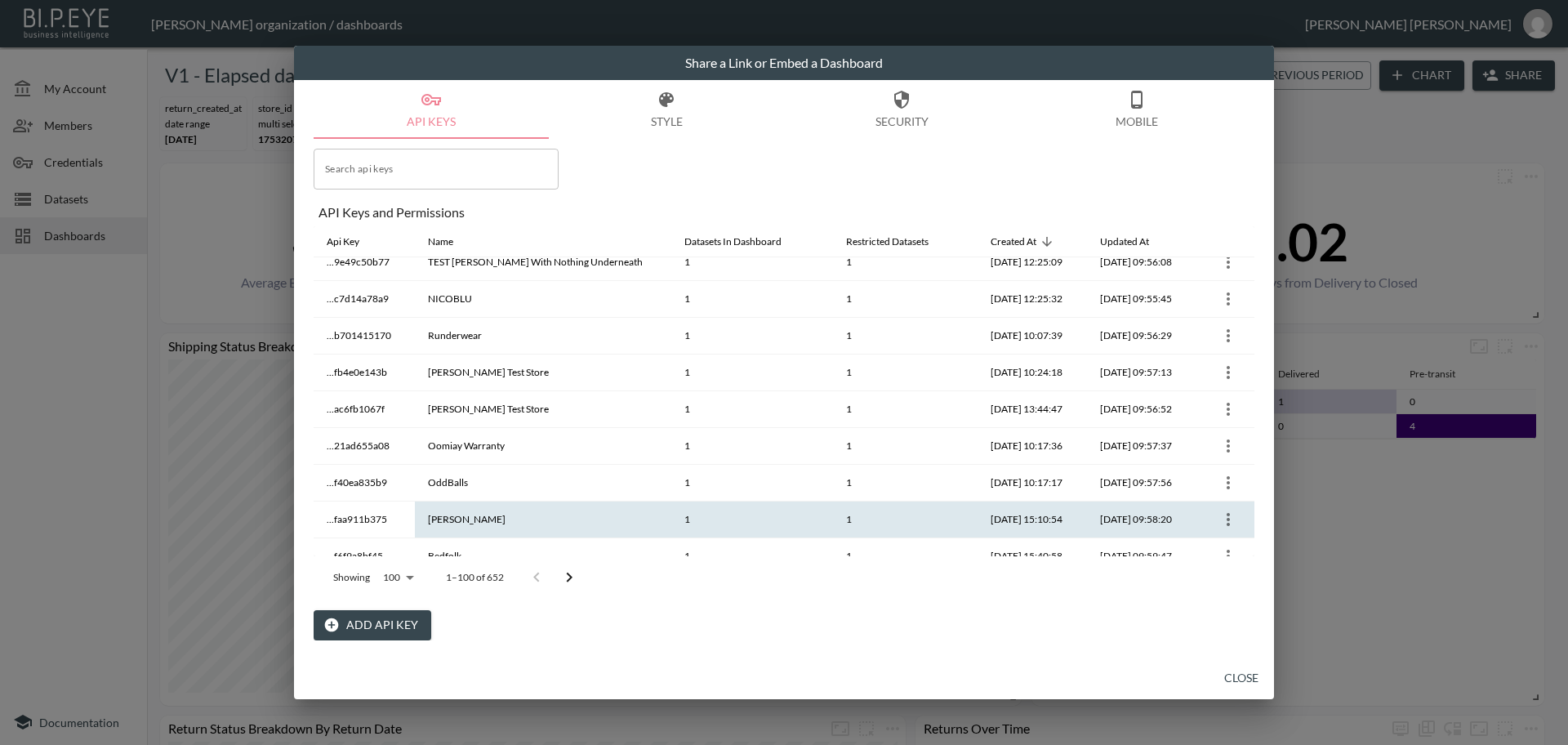
scroll to position [1464, 0]
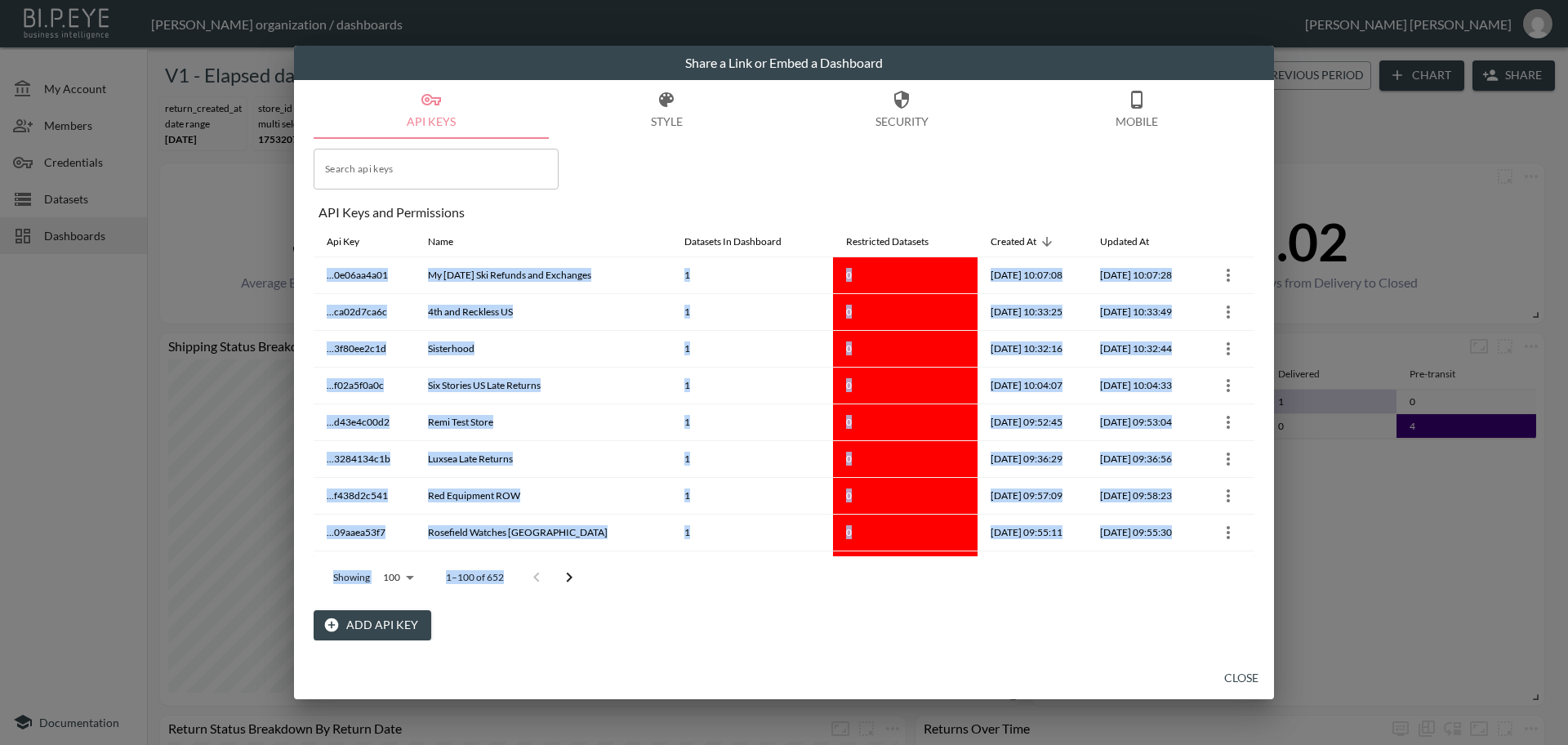
drag, startPoint x: 1255, startPoint y: 368, endPoint x: 1230, endPoint y: 615, distance: 248.3
click at [1064, 615] on div "API Keys Style Security Mobile Search api keys Search api keys API Keys and Per…" at bounding box center [784, 368] width 980 height 577
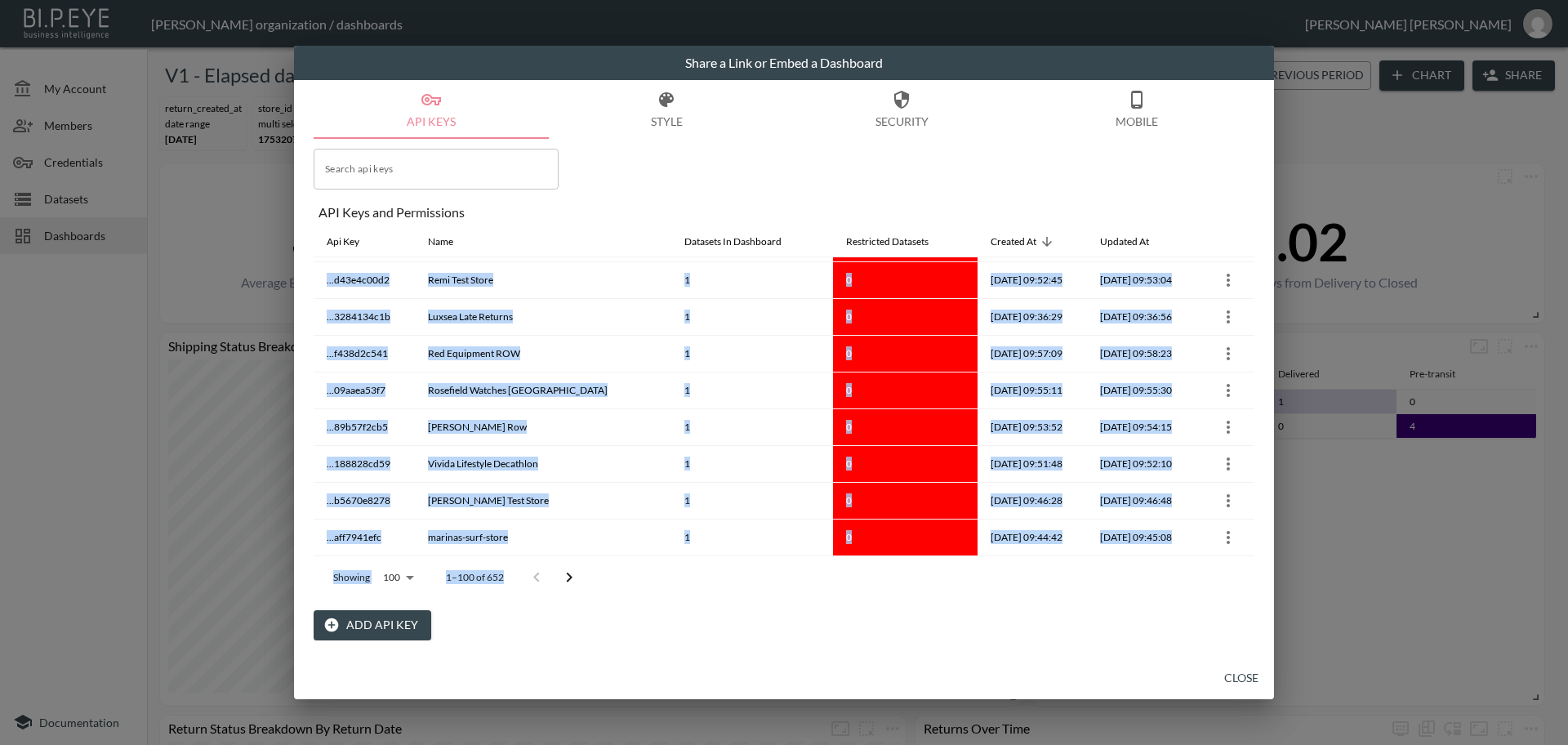
click at [309, 446] on div "API Keys Style Security Mobile Search api keys Search api keys API Keys and Per…" at bounding box center [784, 368] width 980 height 577
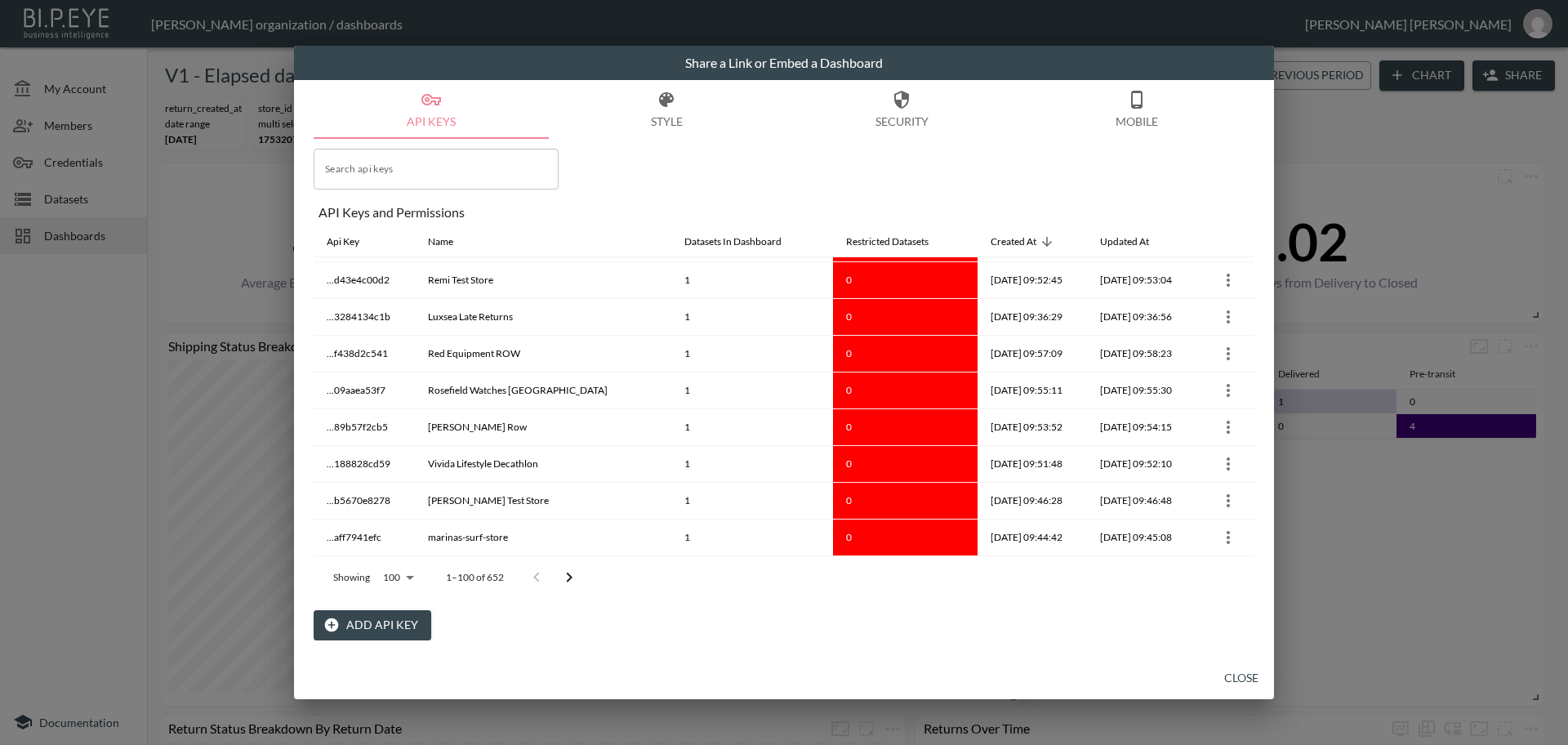
click at [390, 108] on button "API Keys" at bounding box center [431, 109] width 235 height 59
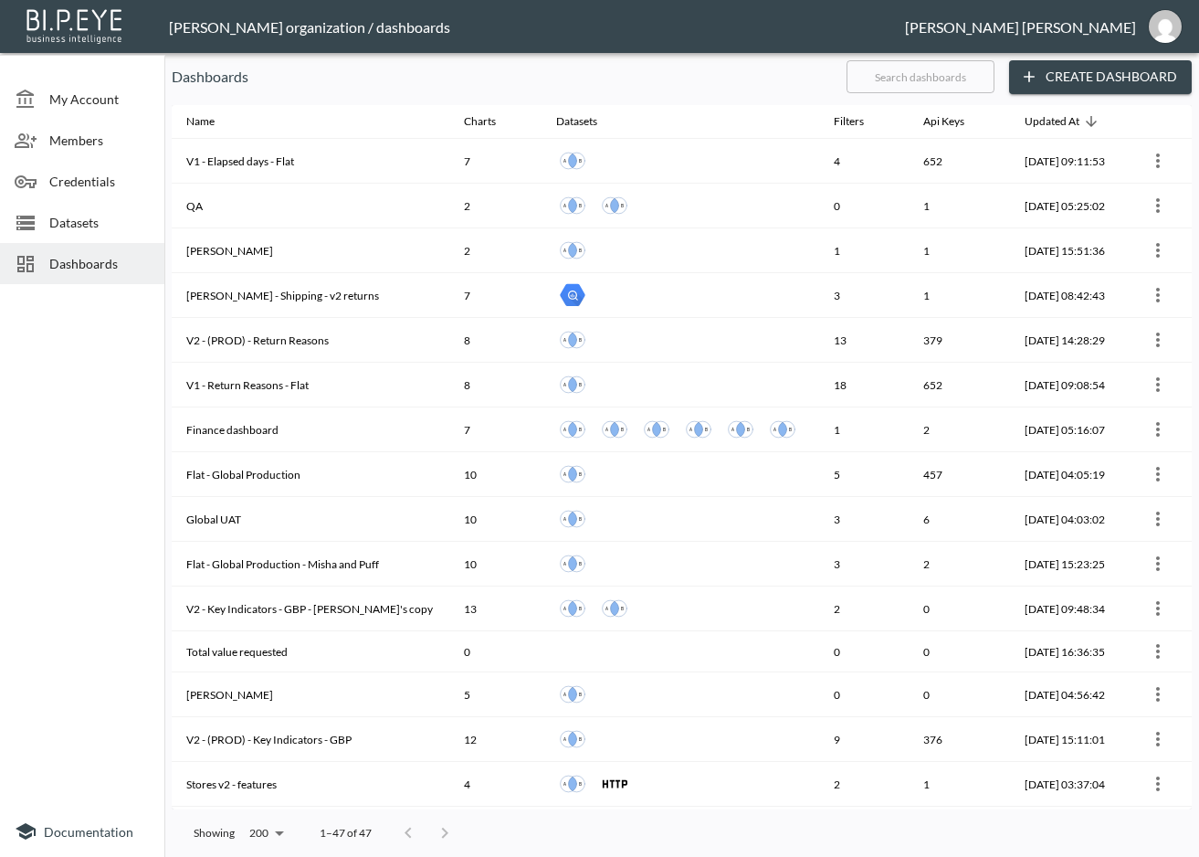
click at [930, 70] on input "text" at bounding box center [921, 77] width 148 height 46
type input "v2"
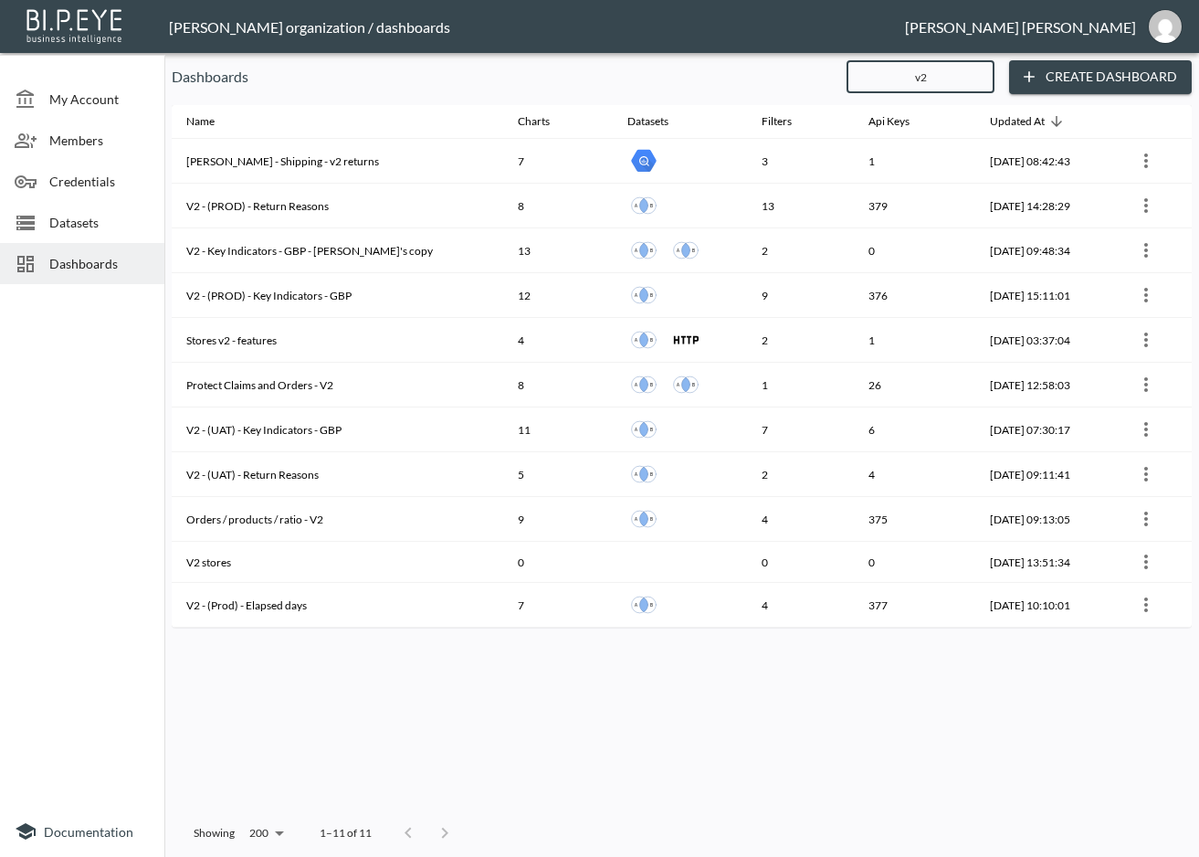
click at [949, 78] on input "v2" at bounding box center [921, 77] width 148 height 46
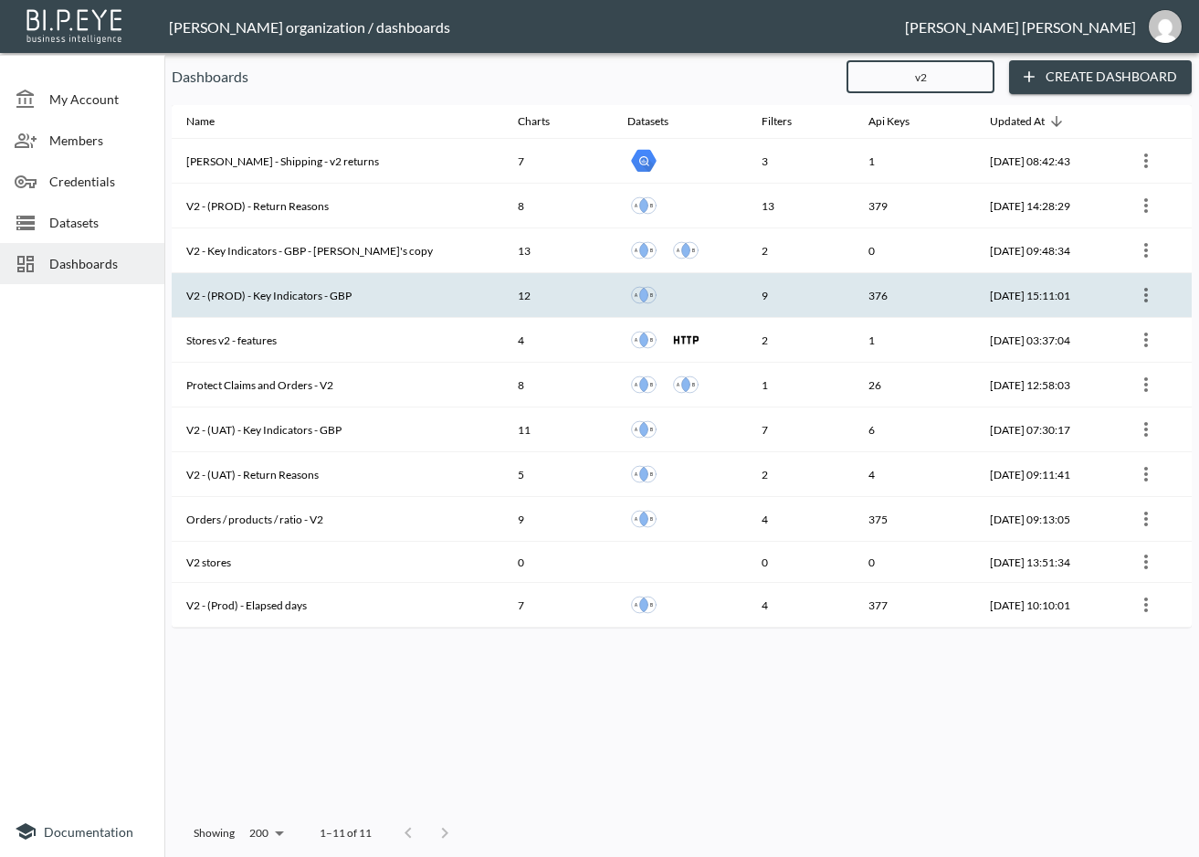
click at [396, 299] on th "V2 - (PROD) - Key Indicators - GBP" at bounding box center [338, 295] width 332 height 45
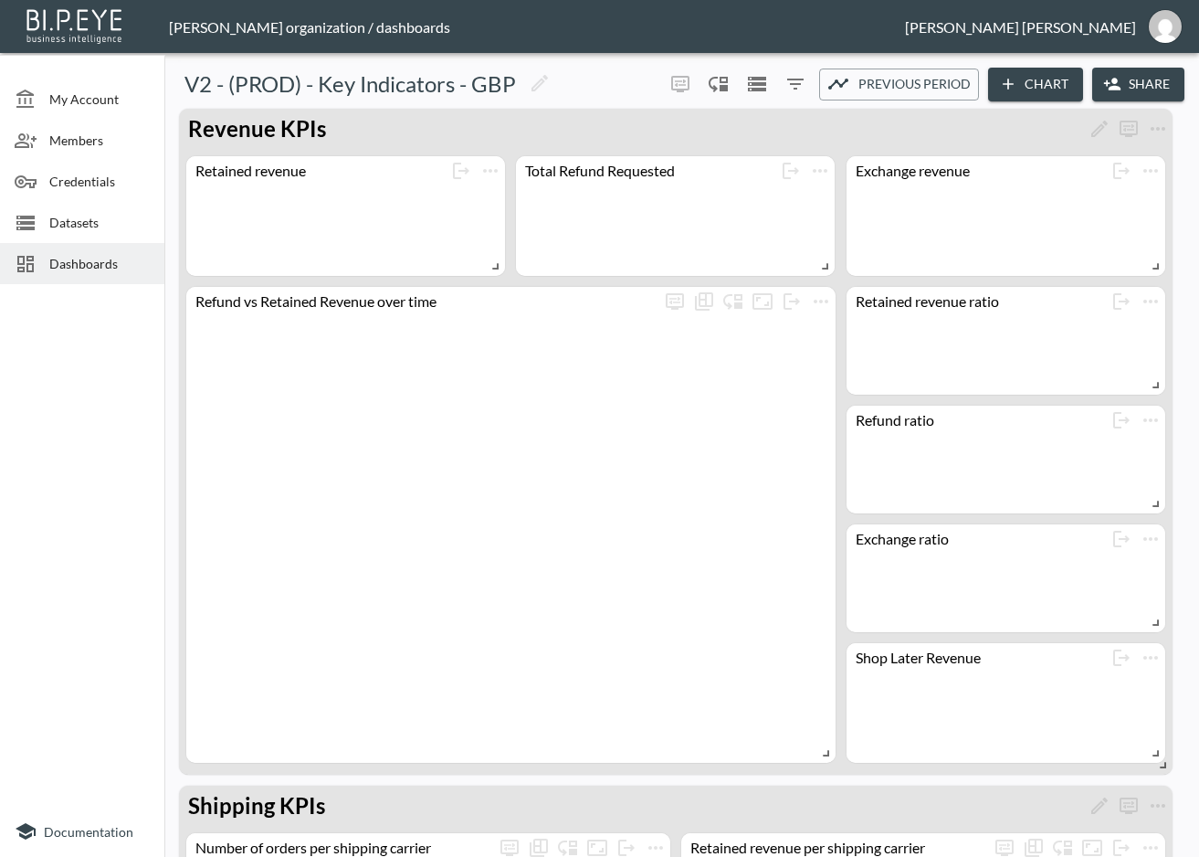
click at [1131, 84] on button "Share" at bounding box center [1138, 85] width 92 height 34
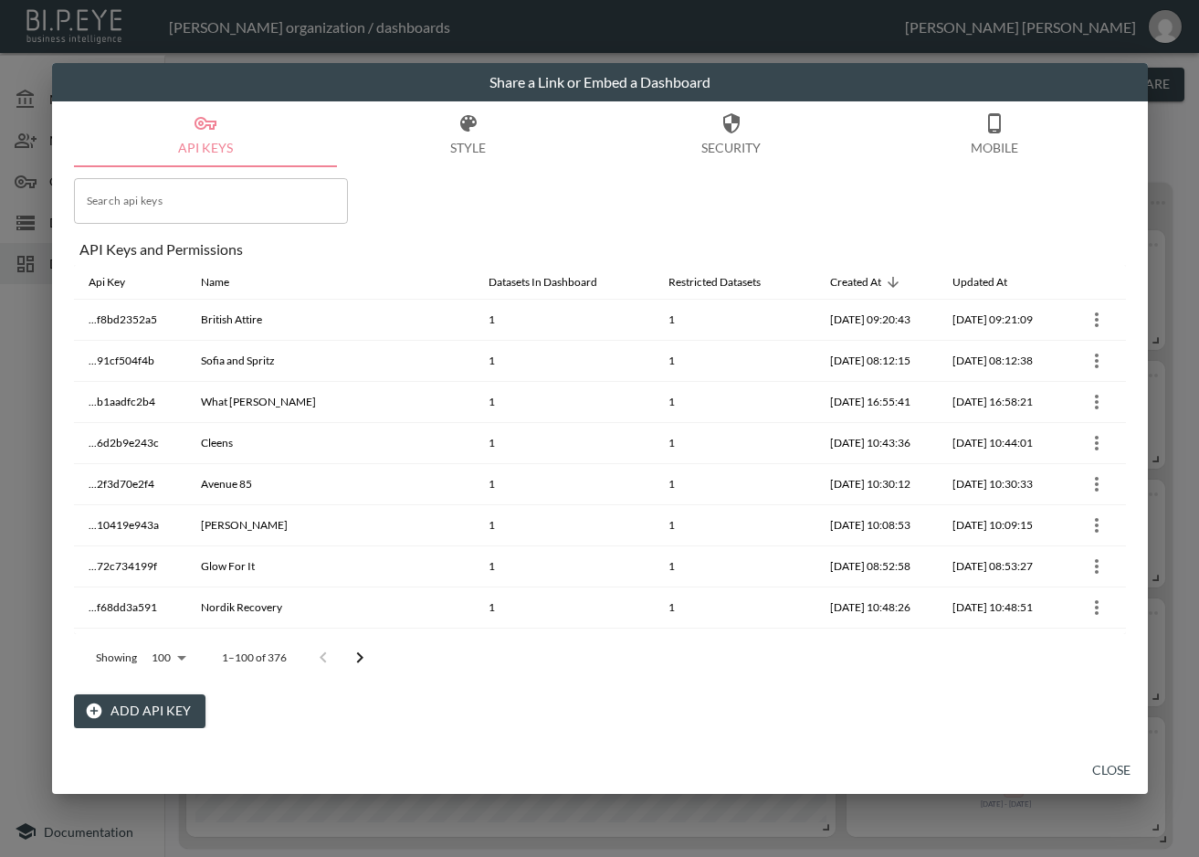
click at [149, 707] on button "Add API Key" at bounding box center [140, 711] width 132 height 34
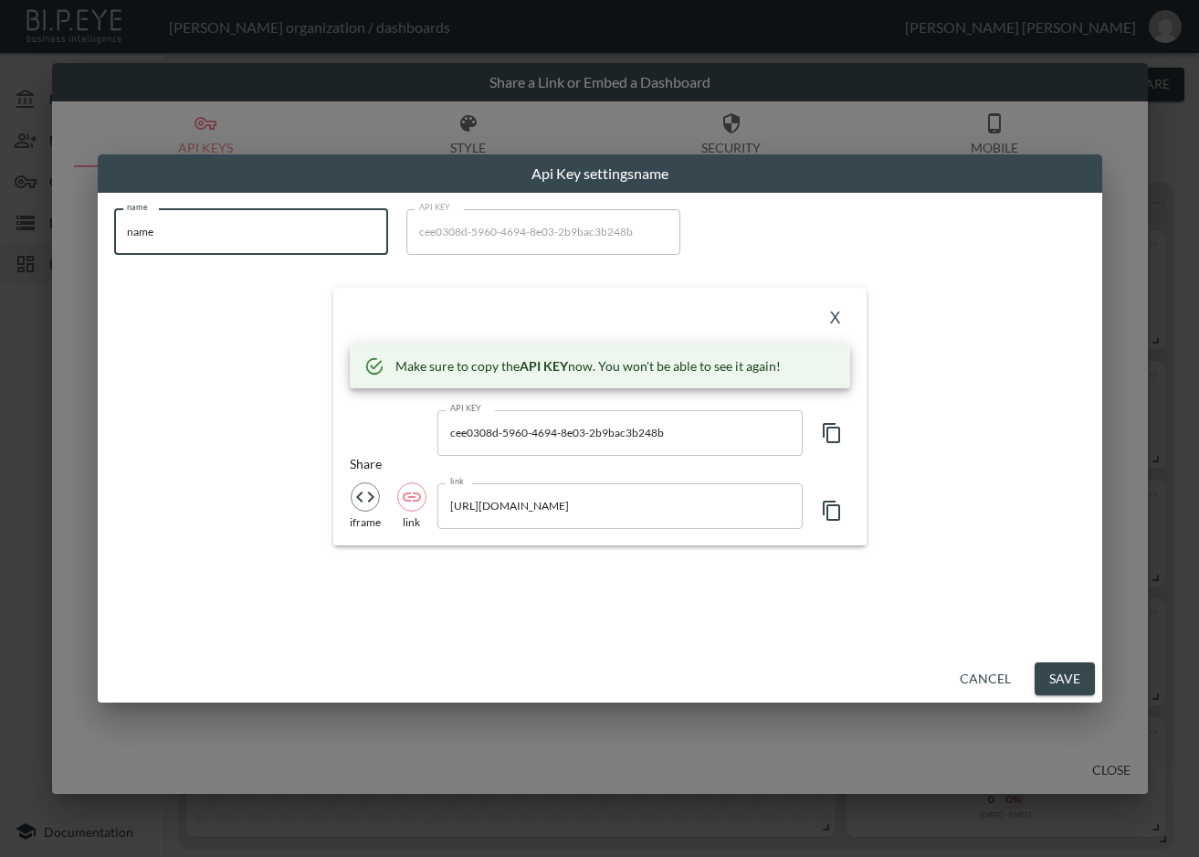
drag, startPoint x: 229, startPoint y: 226, endPoint x: 88, endPoint y: 243, distance: 142.6
click at [88, 238] on div "Api Key settings name name name name API KEY cee0308d-5960-4694-8e03-2b9bac3b24…" at bounding box center [599, 428] width 1199 height 857
paste input "SESSEI"
type input "SESSEI"
click at [833, 427] on icon "button" at bounding box center [831, 433] width 17 height 20
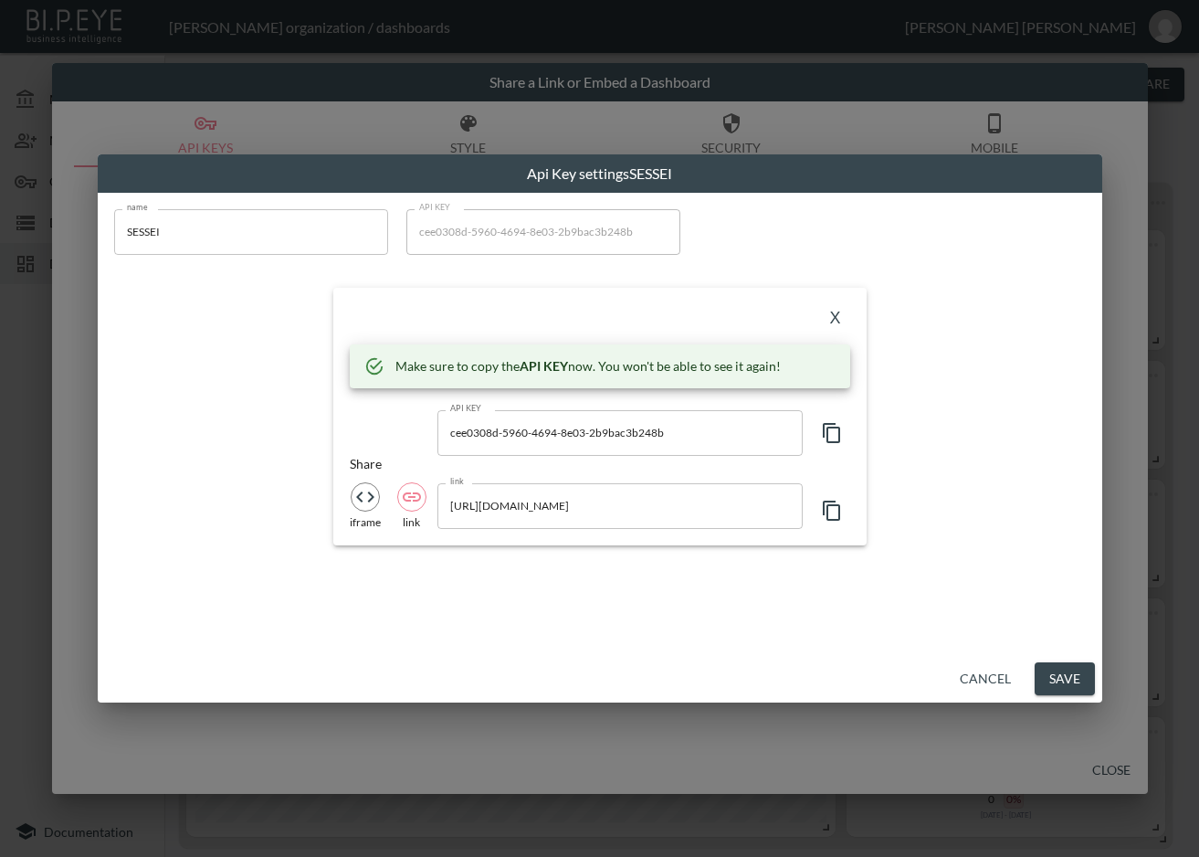
click at [622, 305] on div "X" at bounding box center [600, 318] width 500 height 29
click at [835, 310] on button "X" at bounding box center [835, 318] width 29 height 29
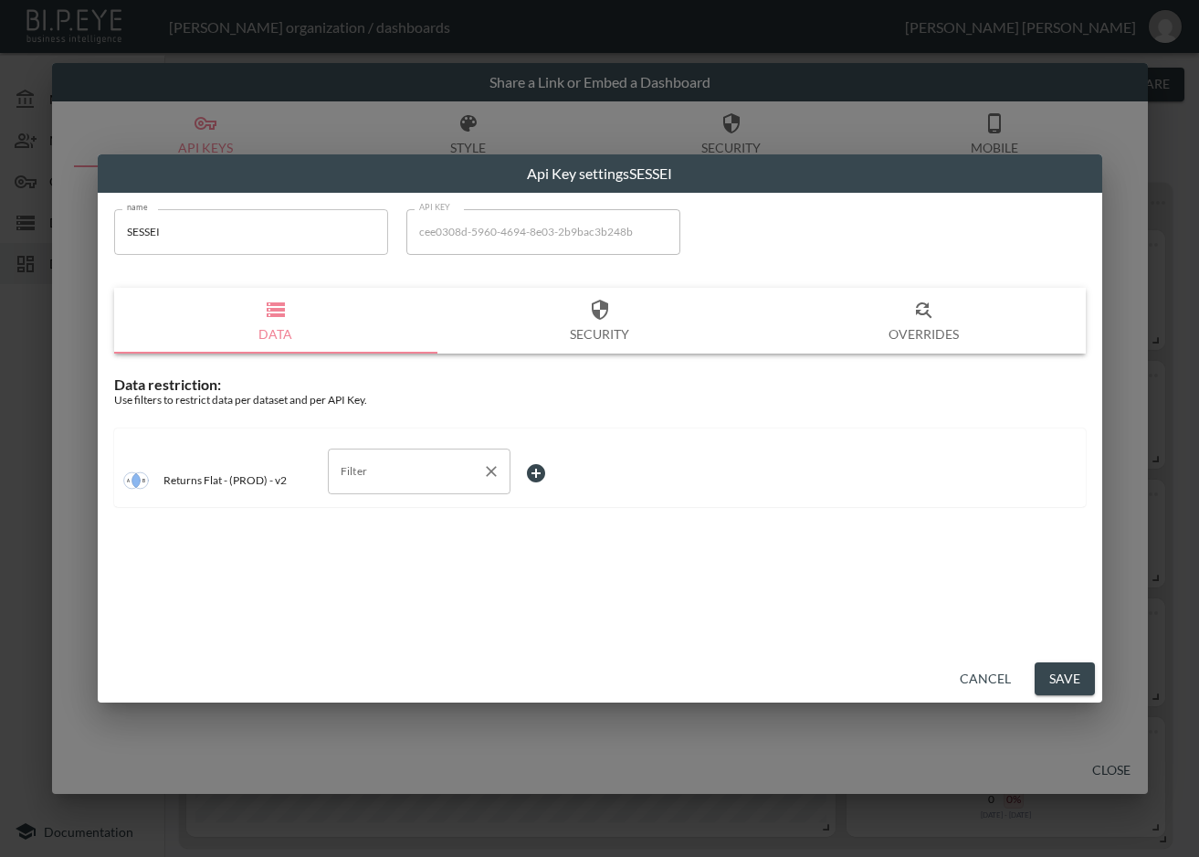
click at [390, 471] on input "Filter" at bounding box center [405, 471] width 139 height 29
click at [399, 569] on span "swap_id" at bounding box center [418, 570] width 153 height 16
type input "swap_id"
click at [553, 472] on body "BI.P.EYE, Interactive Analytics Dashboards - app Zach Bailet organization / das…" at bounding box center [599, 428] width 1199 height 857
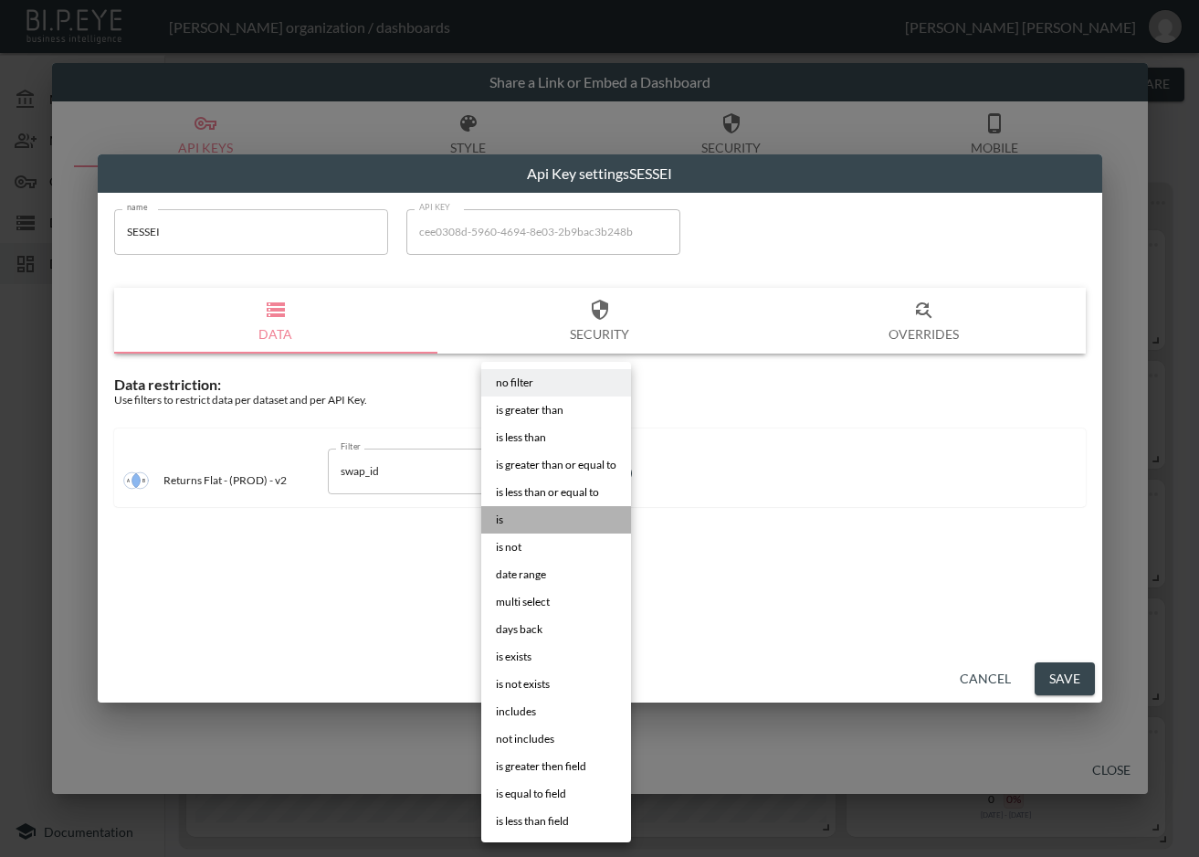
click at [572, 521] on li "is" at bounding box center [556, 519] width 150 height 27
type input "is"
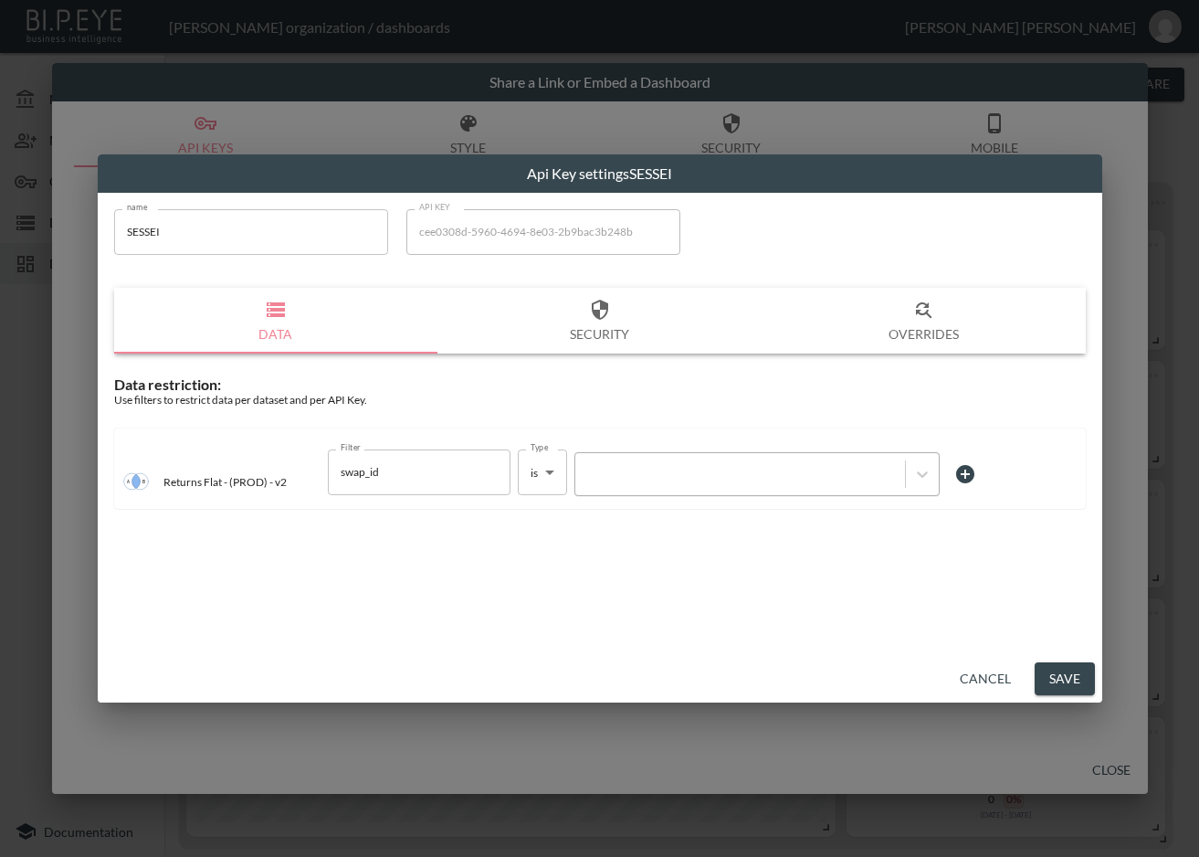
click at [652, 486] on div at bounding box center [740, 473] width 330 height 25
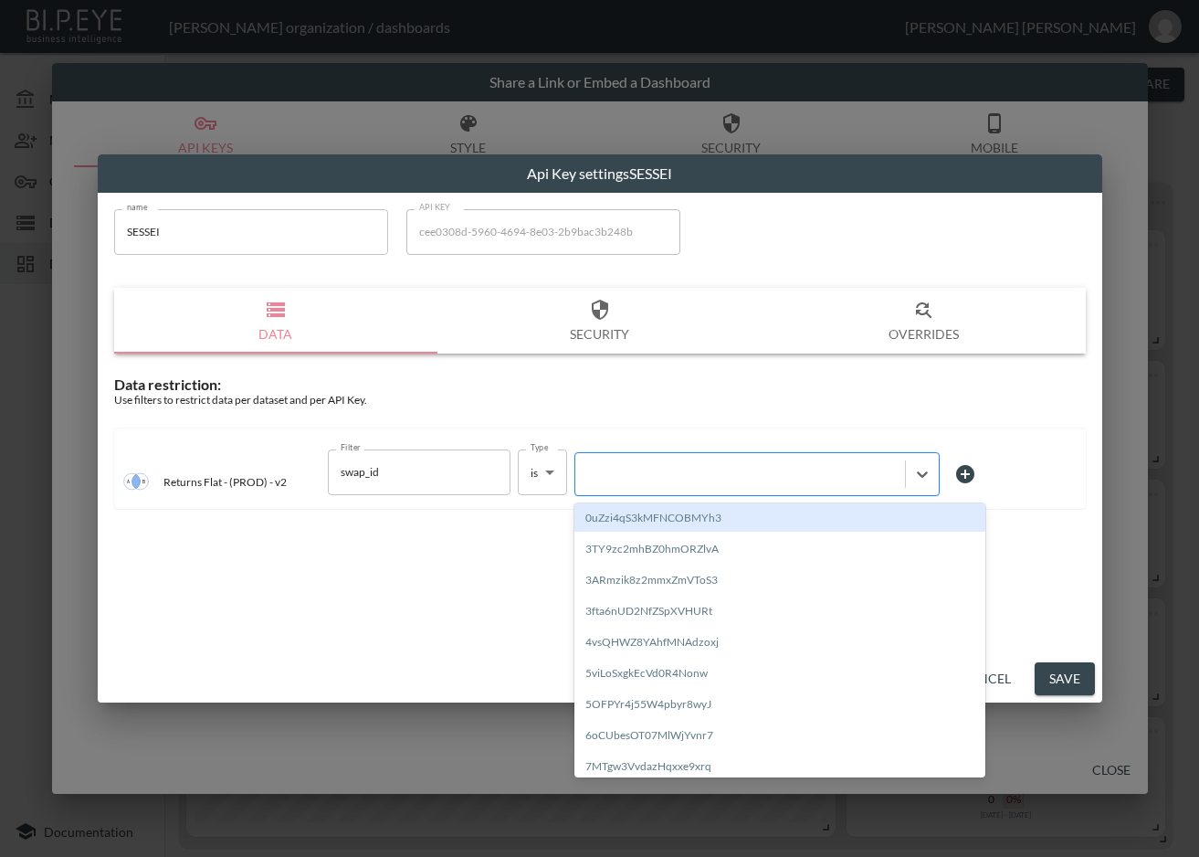
paste input "huULFbJvU3BQ4hPGSemk"
type input "huULFbJvU3BQ4hPGSemk"
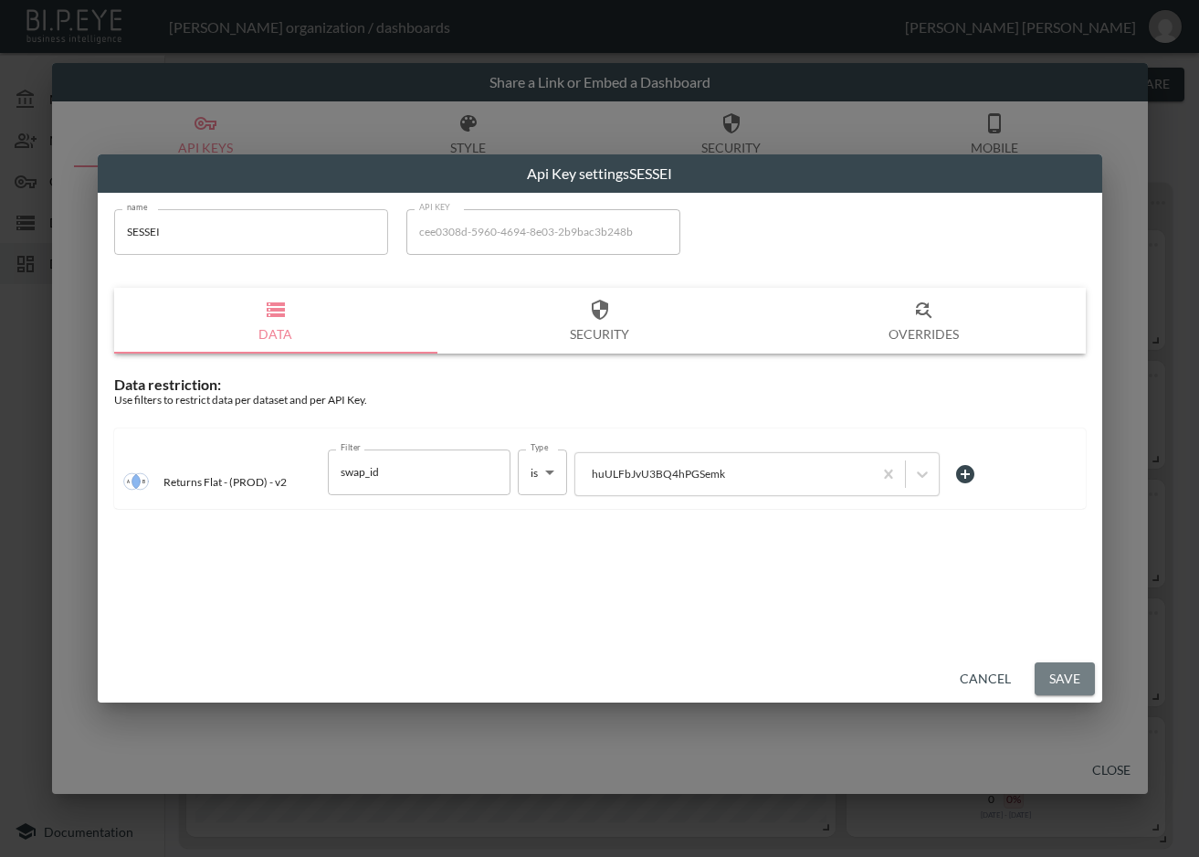
click at [1050, 679] on button "Save" at bounding box center [1065, 679] width 60 height 34
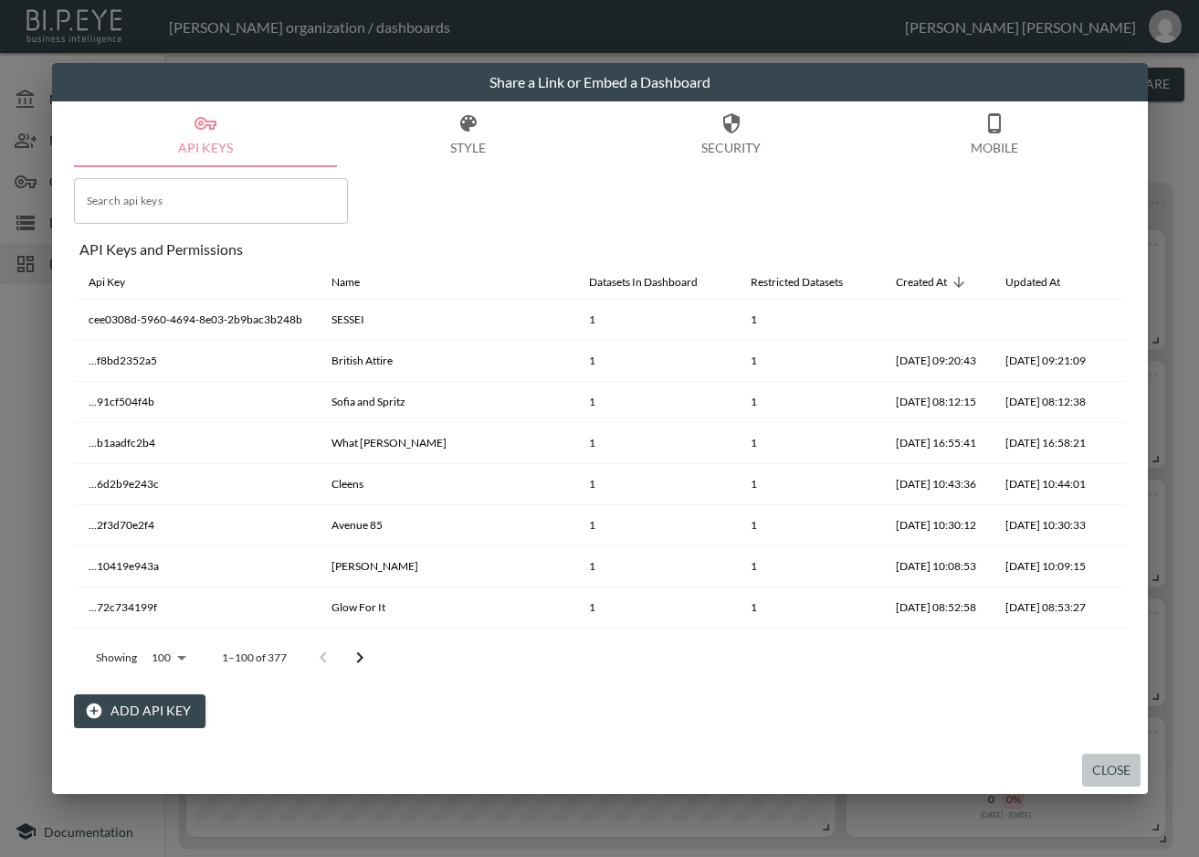
click at [1112, 761] on button "Close" at bounding box center [1111, 770] width 58 height 34
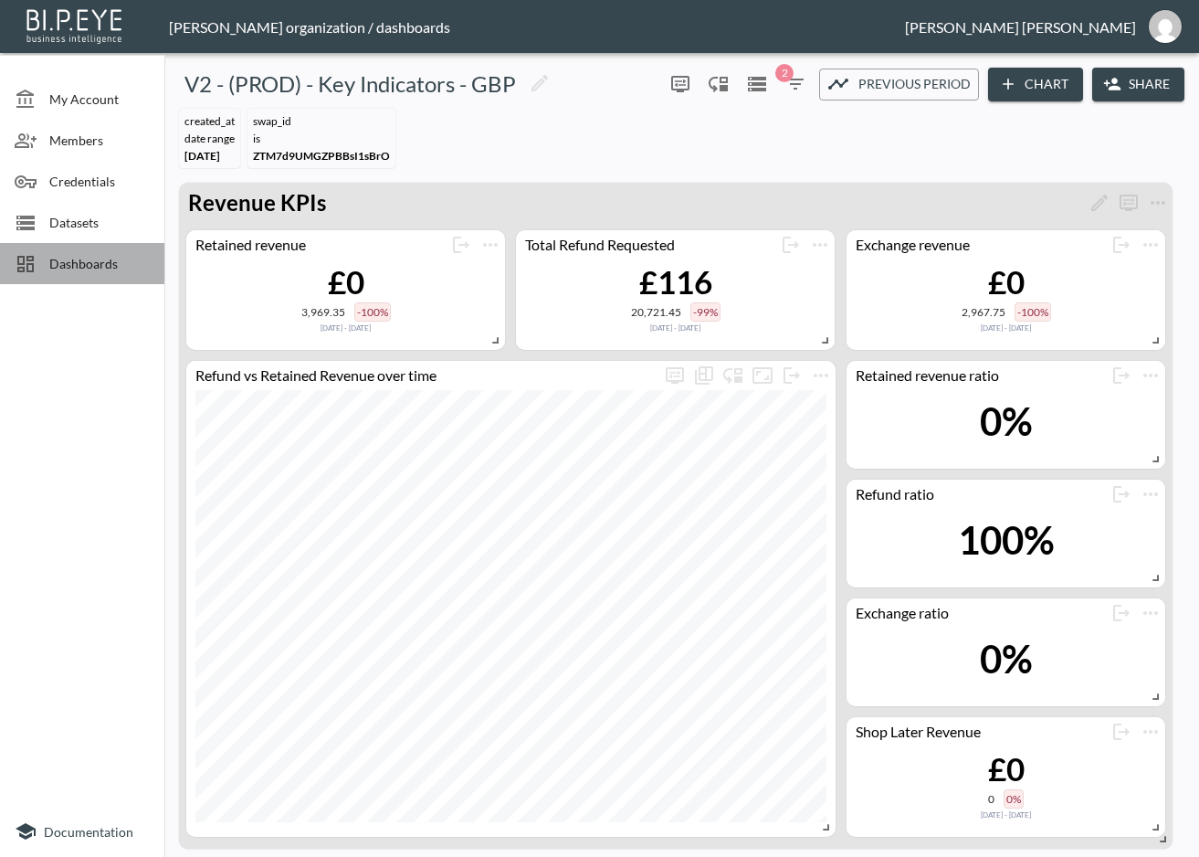
click at [99, 263] on span "Dashboards" at bounding box center [99, 263] width 100 height 19
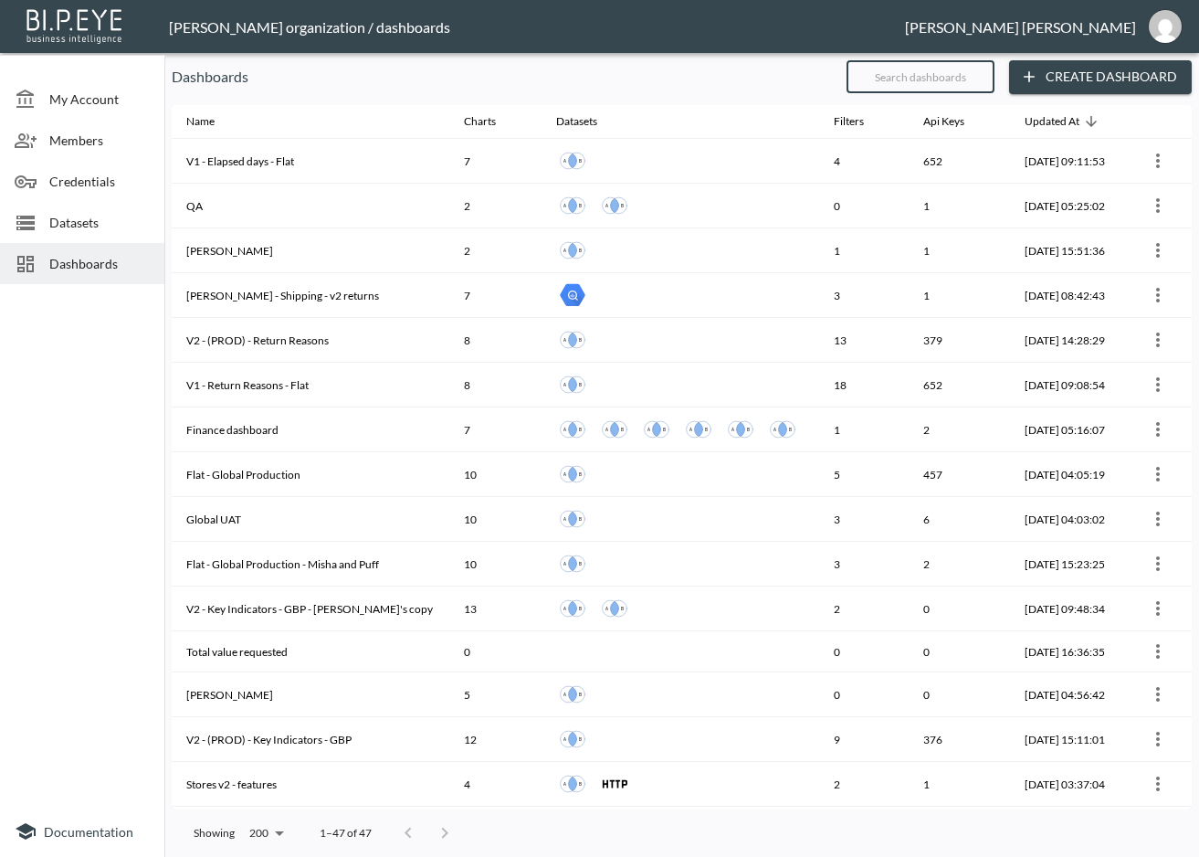
click at [953, 67] on input "text" at bounding box center [921, 77] width 148 height 46
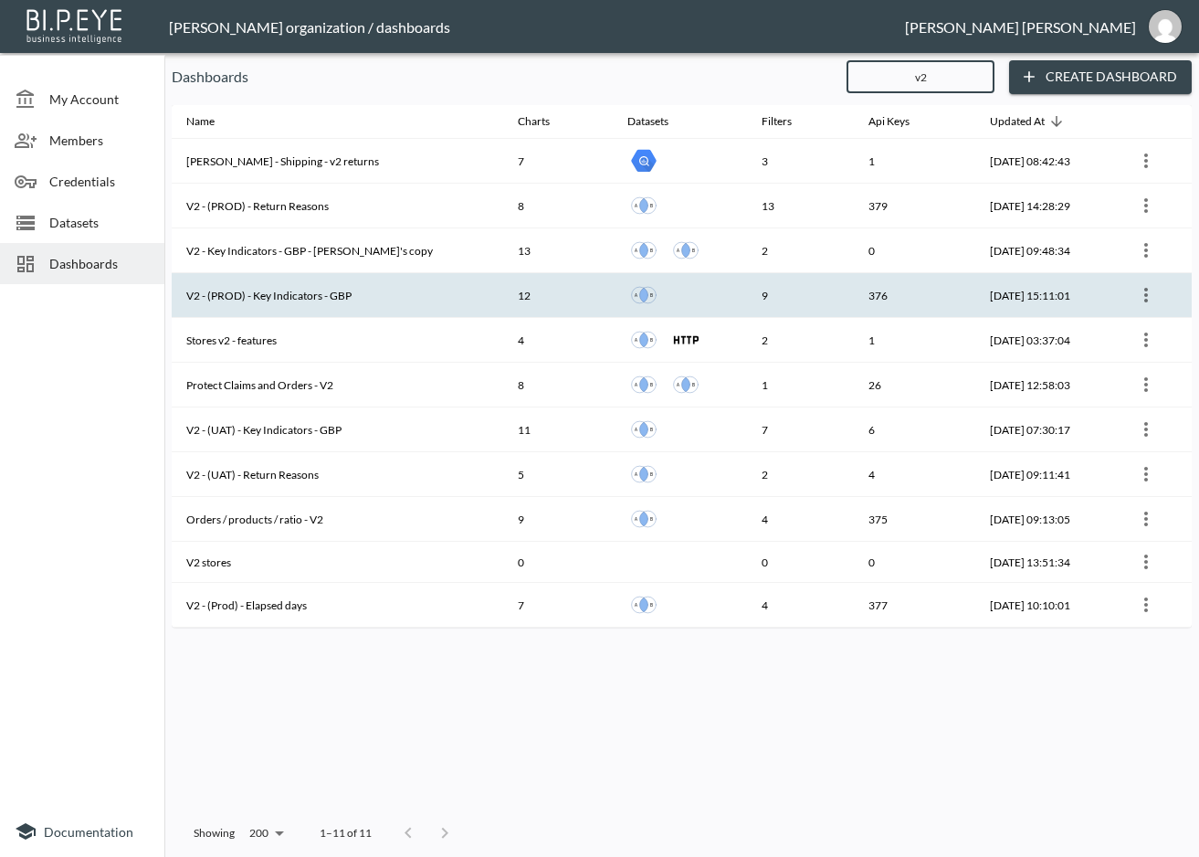
type input "v2"
click at [298, 289] on th "V2 - (PROD) - Key Indicators - GBP" at bounding box center [338, 295] width 332 height 45
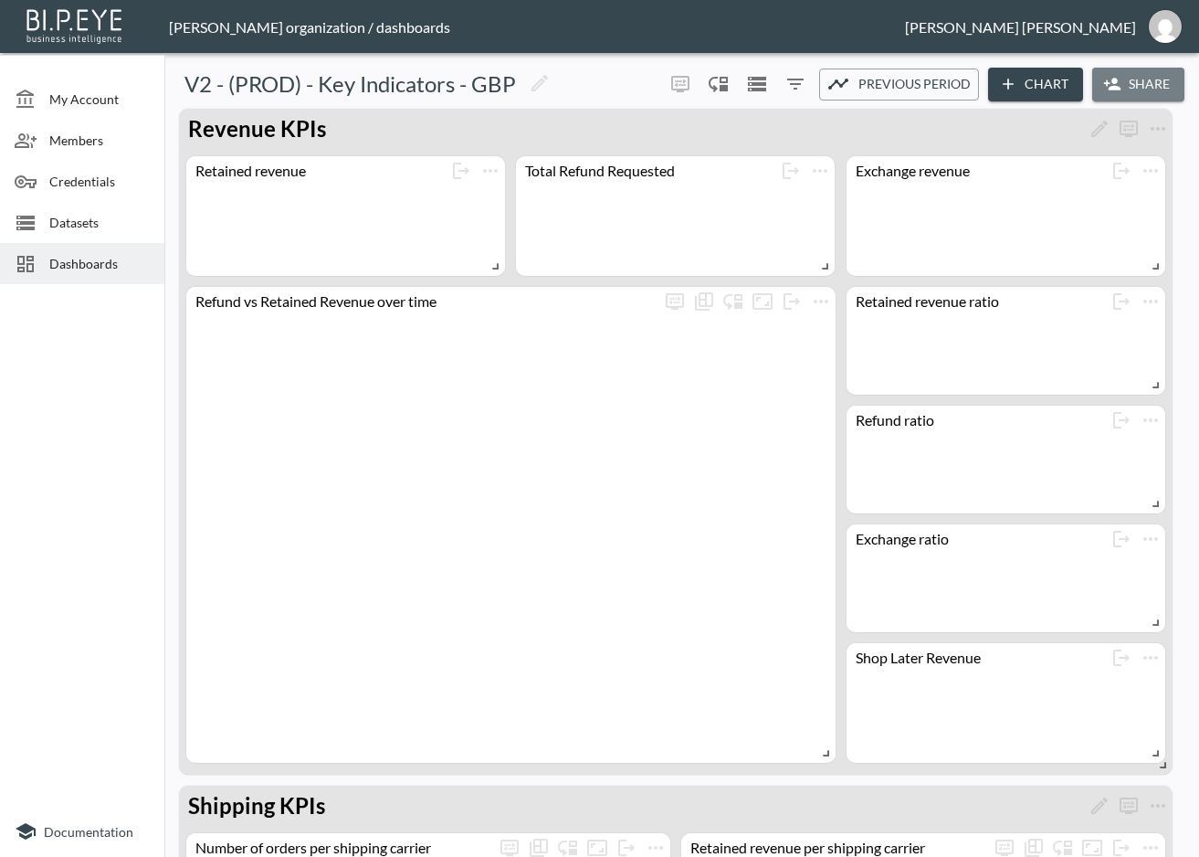
click at [1116, 79] on icon "button" at bounding box center [1112, 84] width 18 height 18
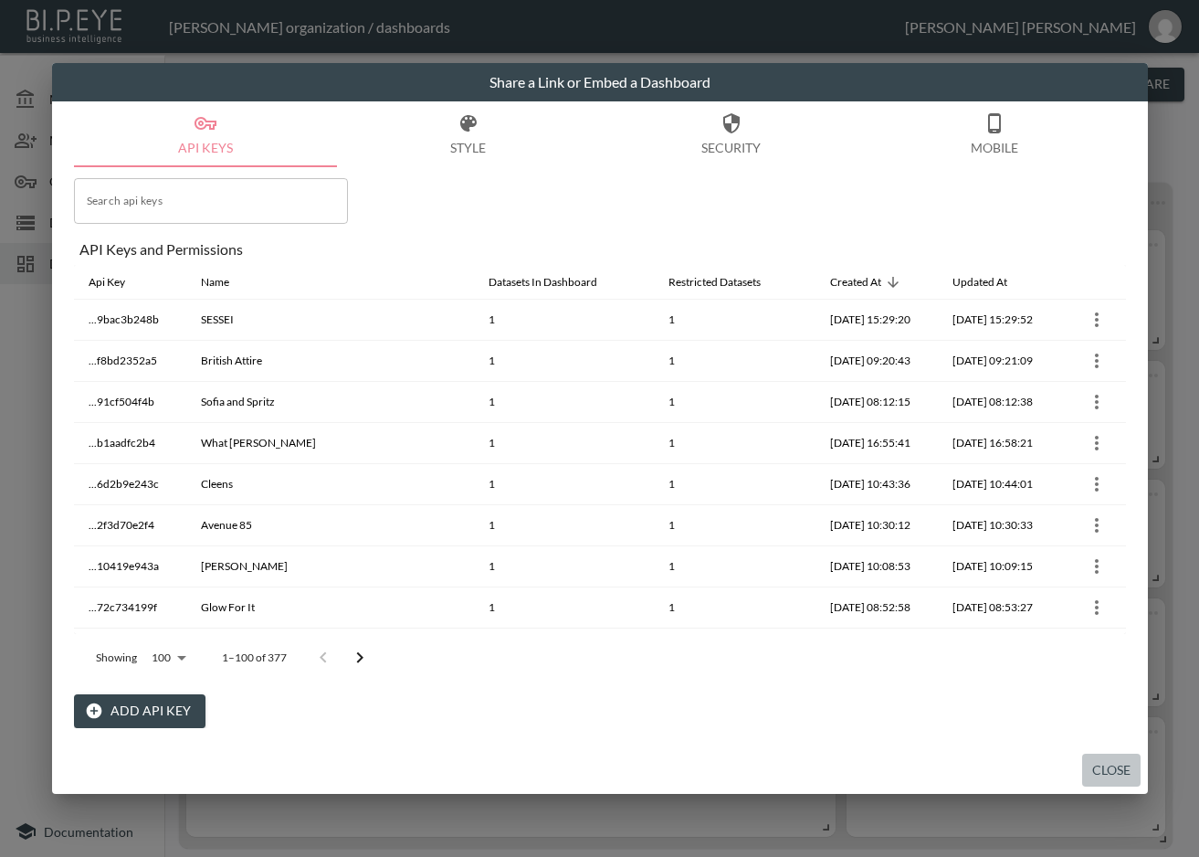
click at [1119, 763] on button "Close" at bounding box center [1111, 770] width 58 height 34
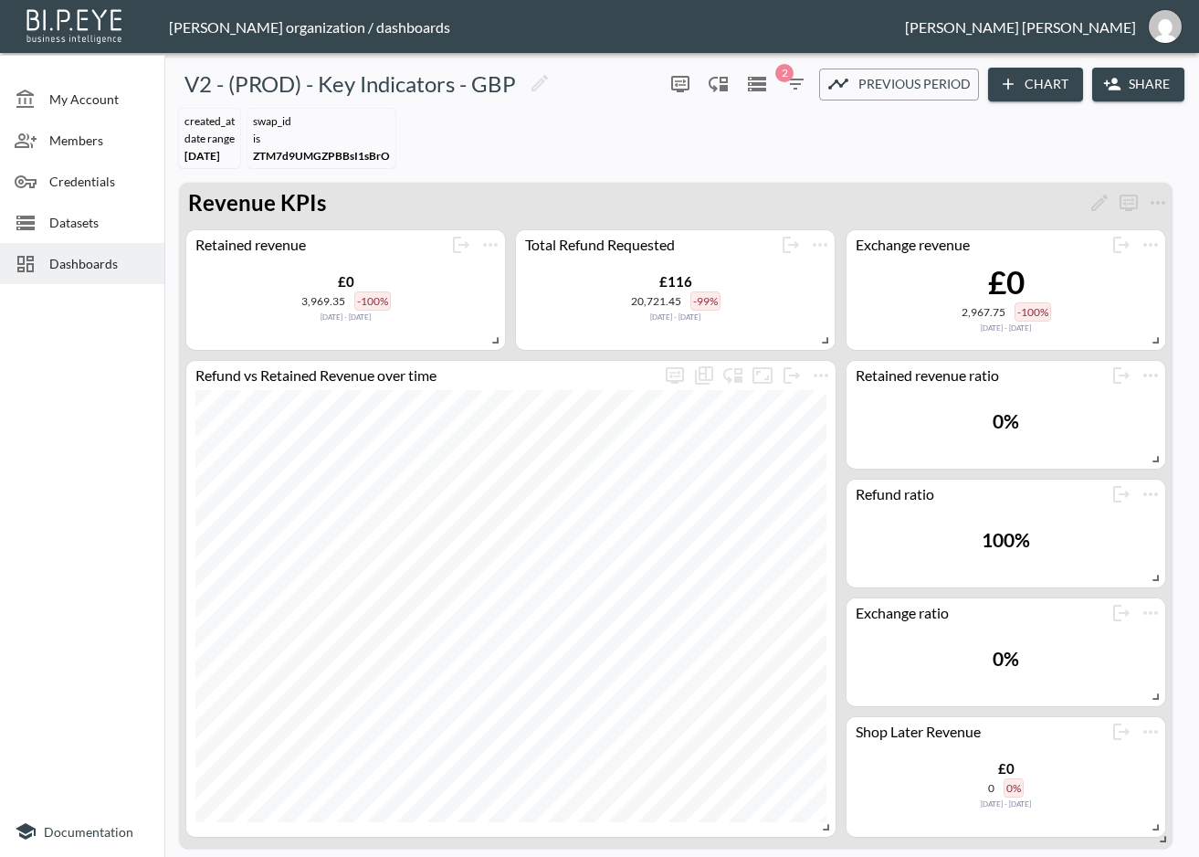
click at [103, 260] on span "Dashboards" at bounding box center [99, 263] width 100 height 19
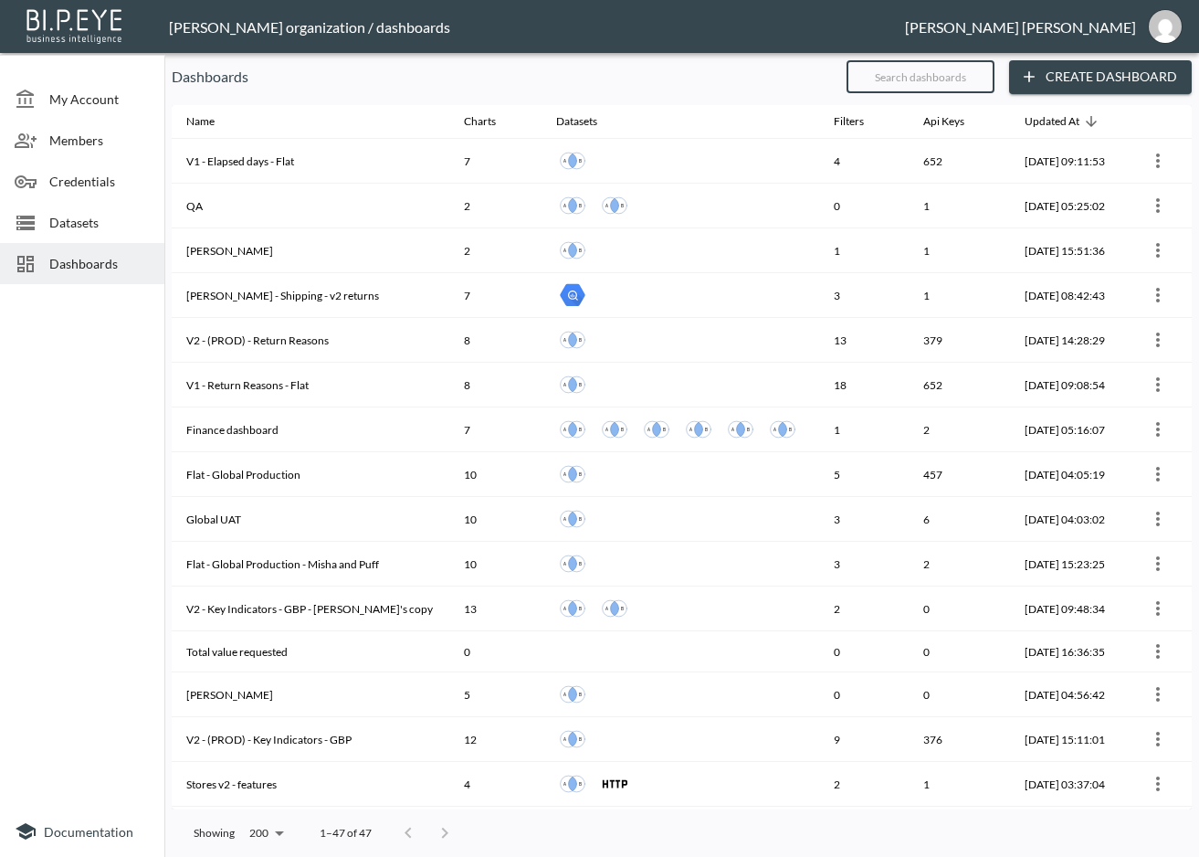
click at [974, 89] on input "text" at bounding box center [921, 77] width 148 height 46
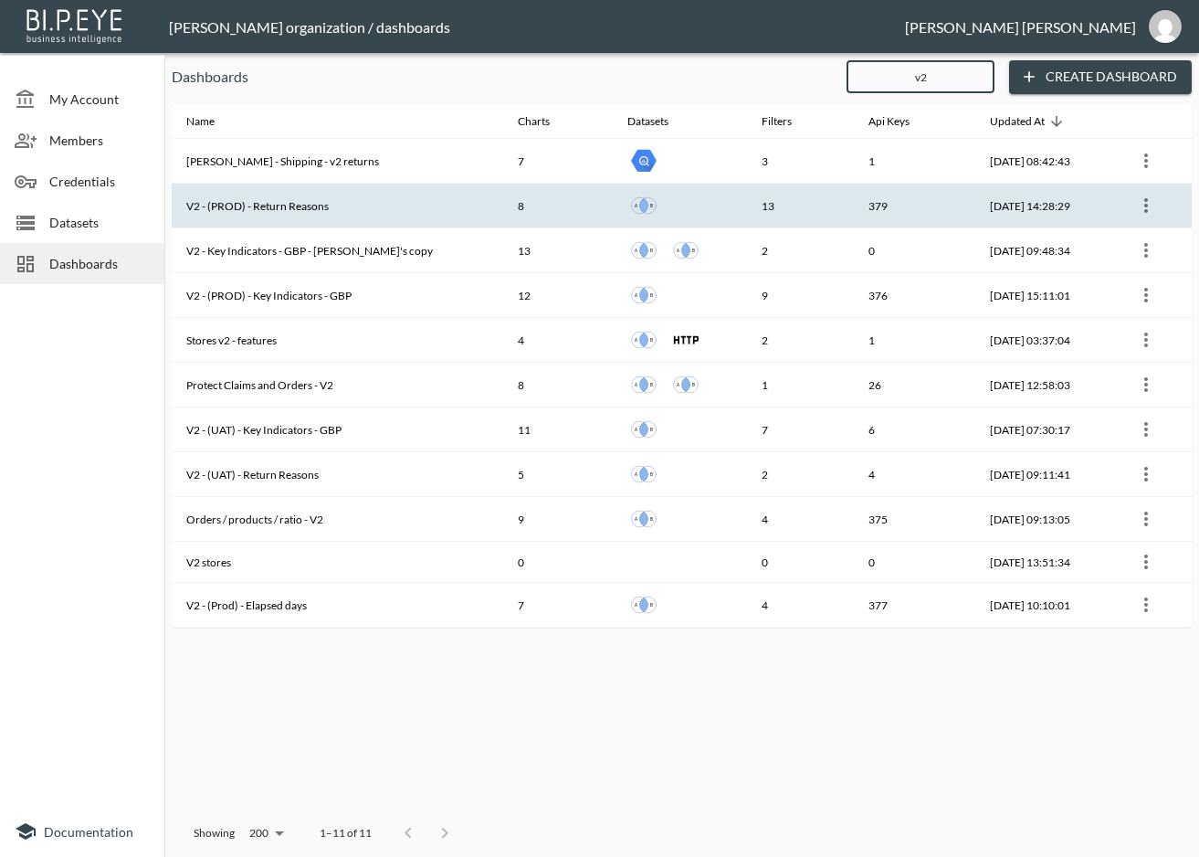
type input "v2"
click at [387, 212] on th "V2 - (PROD) - Return Reasons" at bounding box center [338, 206] width 332 height 45
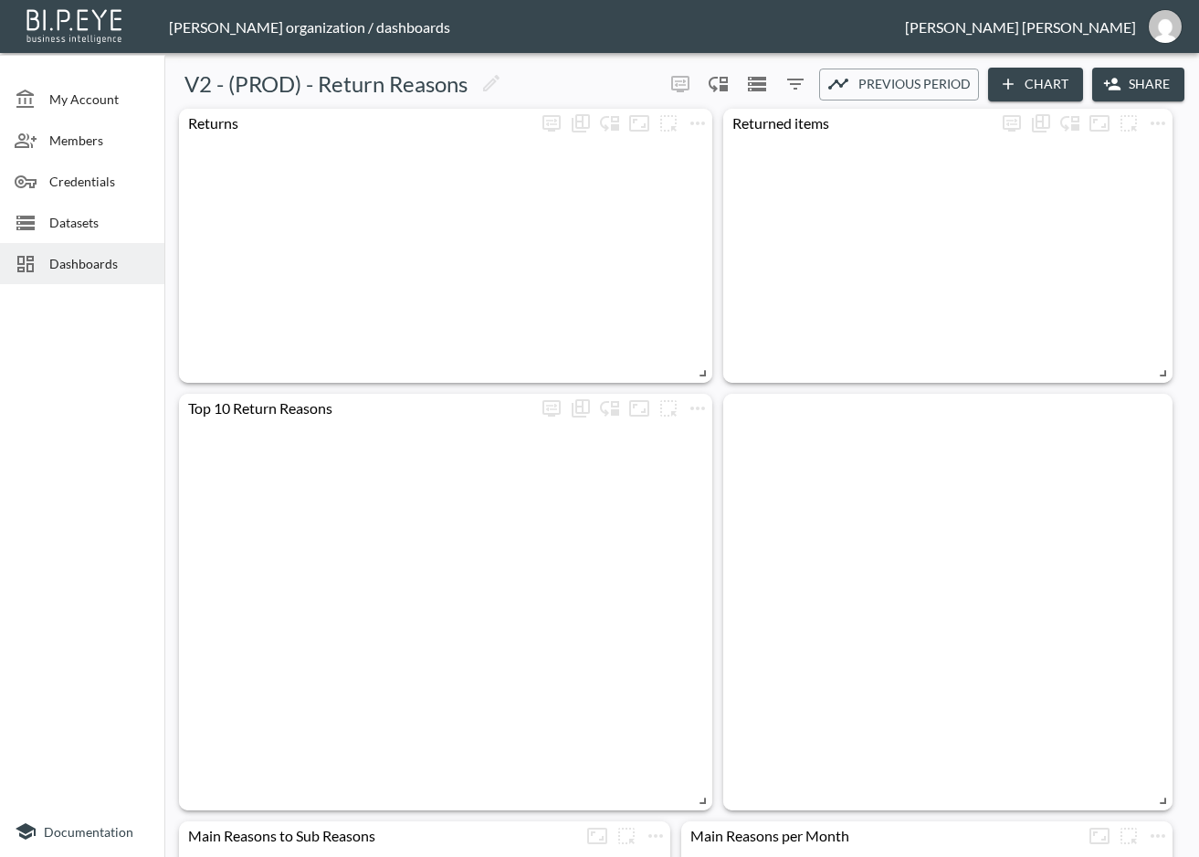
click at [1132, 86] on button "Share" at bounding box center [1138, 85] width 92 height 34
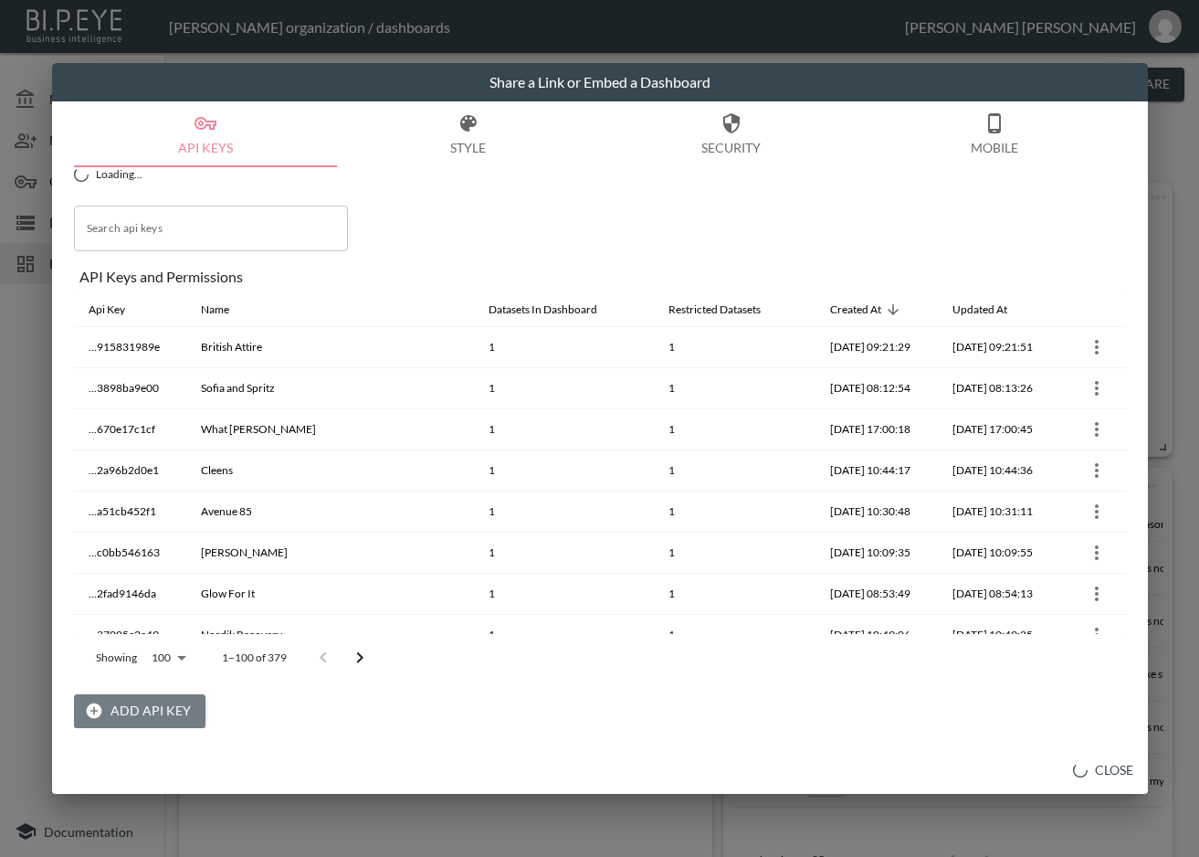
click at [174, 717] on button "Add API Key" at bounding box center [140, 711] width 132 height 34
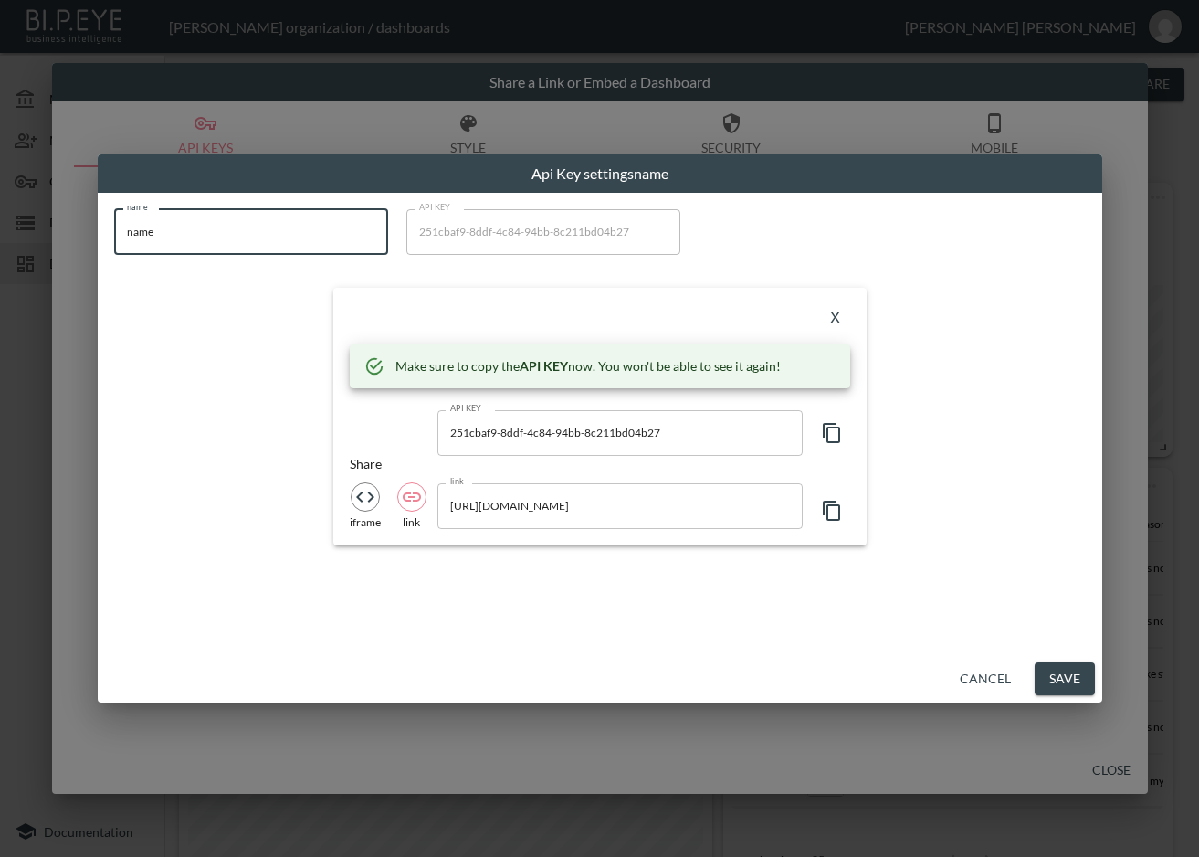
drag, startPoint x: 271, startPoint y: 236, endPoint x: 77, endPoint y: 252, distance: 195.2
click at [77, 252] on div "Api Key settings name name name name API KEY 251cbaf9-8ddf-4c84-94bb-8c211bd04b…" at bounding box center [599, 428] width 1199 height 857
paste input "huULFbJvU3BQ4hPGSemk"
type input "huULFbJvU3BQ4hPGSemk"
drag, startPoint x: 272, startPoint y: 241, endPoint x: 77, endPoint y: 252, distance: 195.7
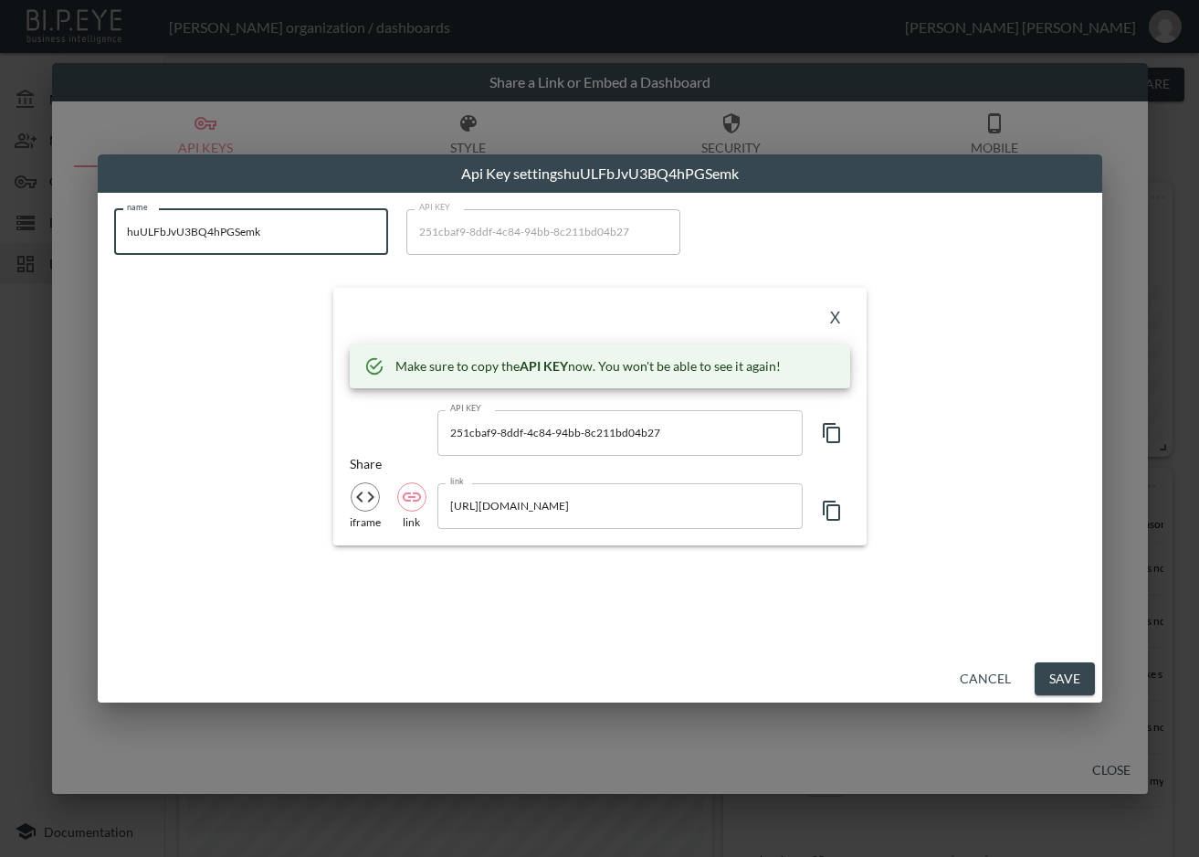
click at [77, 252] on div "Api Key settings huULFbJvU3BQ4hPGSemk name huULFbJvU3BQ4hPGSemk name API KEY 25…" at bounding box center [599, 428] width 1199 height 857
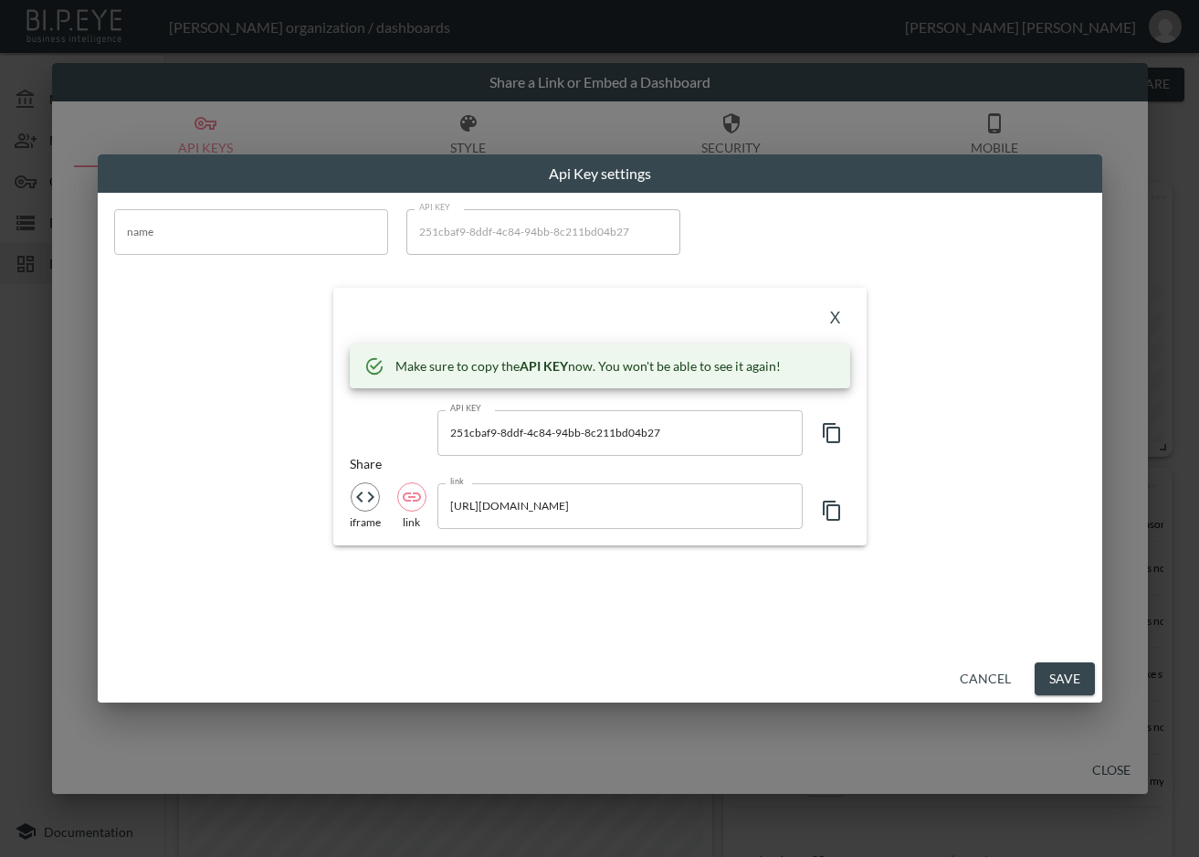
click at [184, 238] on input "name" at bounding box center [251, 232] width 274 height 46
paste input "SESSEI"
type input "SESSEI"
click at [831, 422] on icon "button" at bounding box center [832, 433] width 22 height 22
drag, startPoint x: 573, startPoint y: 328, endPoint x: 604, endPoint y: 329, distance: 31.1
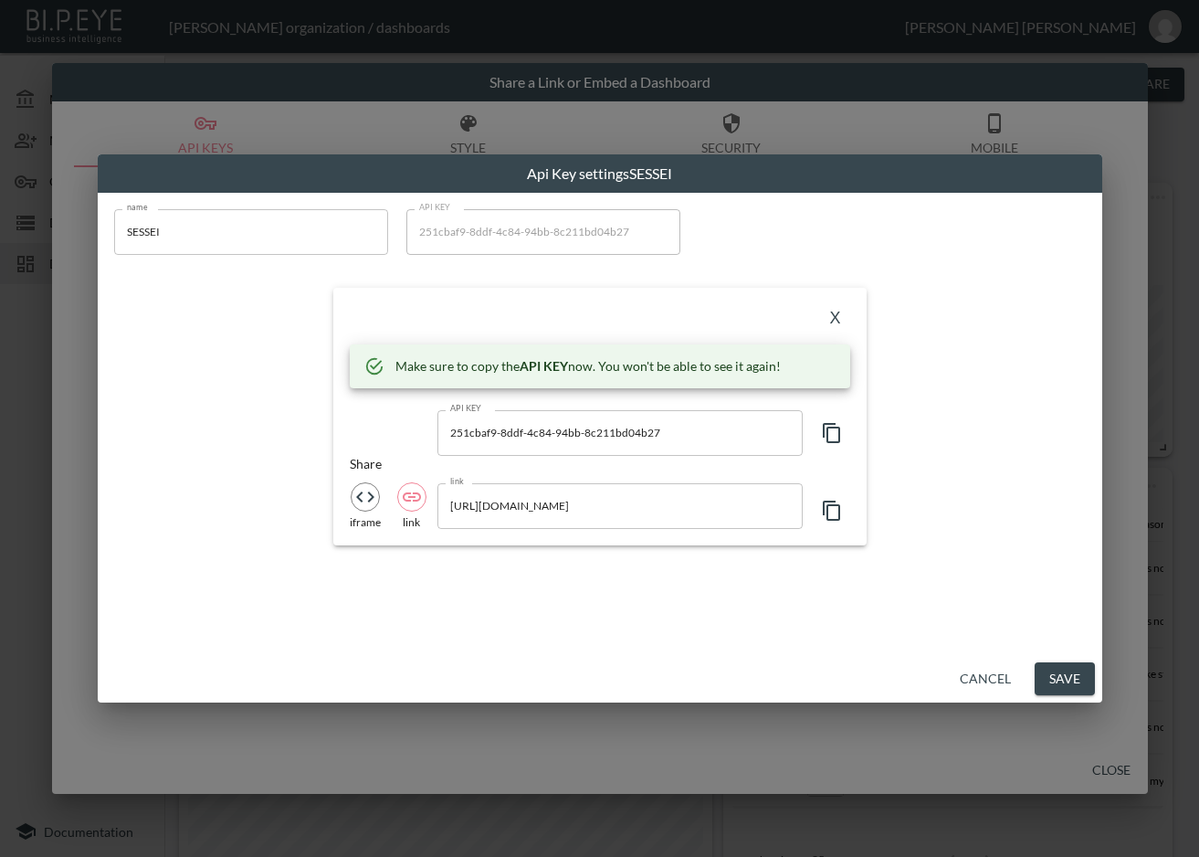
click at [573, 327] on div "X" at bounding box center [600, 318] width 500 height 29
drag, startPoint x: 467, startPoint y: 317, endPoint x: 800, endPoint y: 311, distance: 333.4
click at [467, 316] on div "X" at bounding box center [600, 318] width 500 height 29
click at [833, 315] on button "X" at bounding box center [835, 318] width 29 height 29
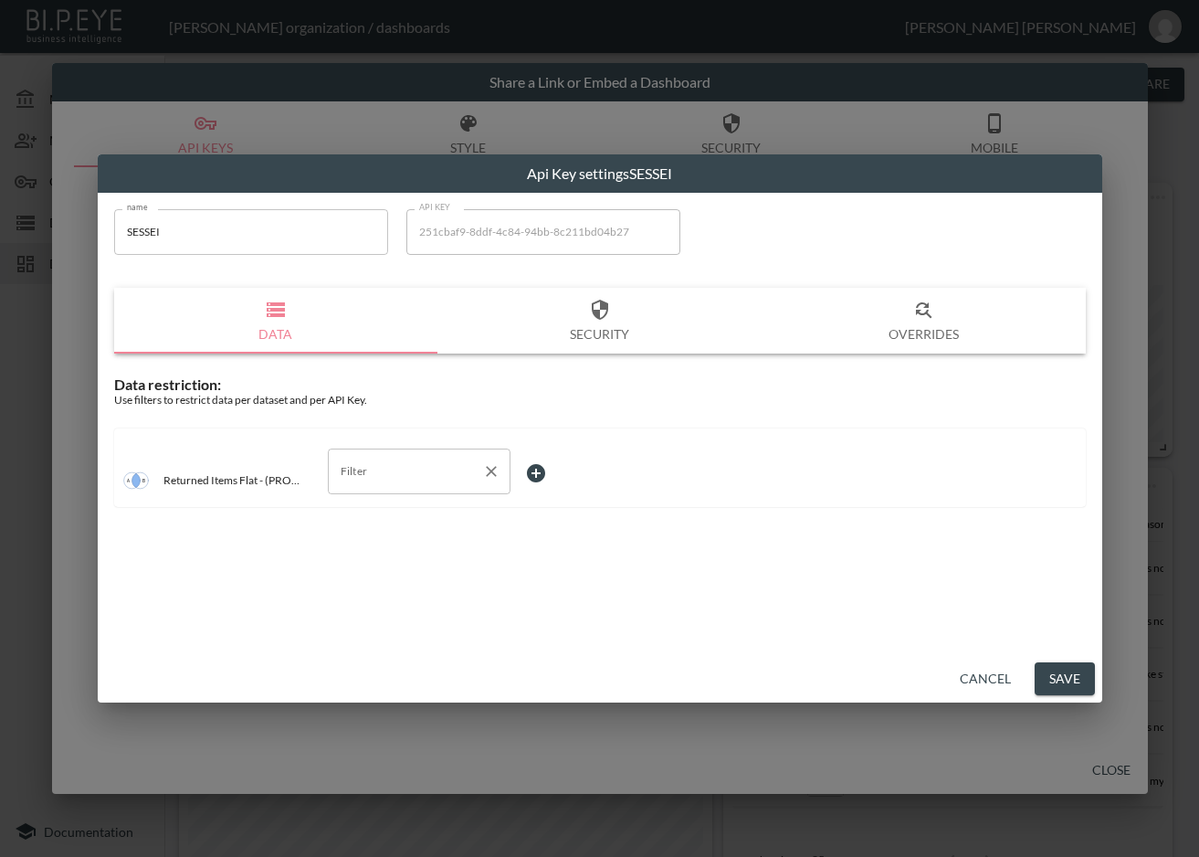
click at [467, 468] on input "Filter" at bounding box center [405, 471] width 139 height 29
click at [384, 599] on span "swap_id" at bounding box center [418, 597] width 153 height 16
type input "swap_id"
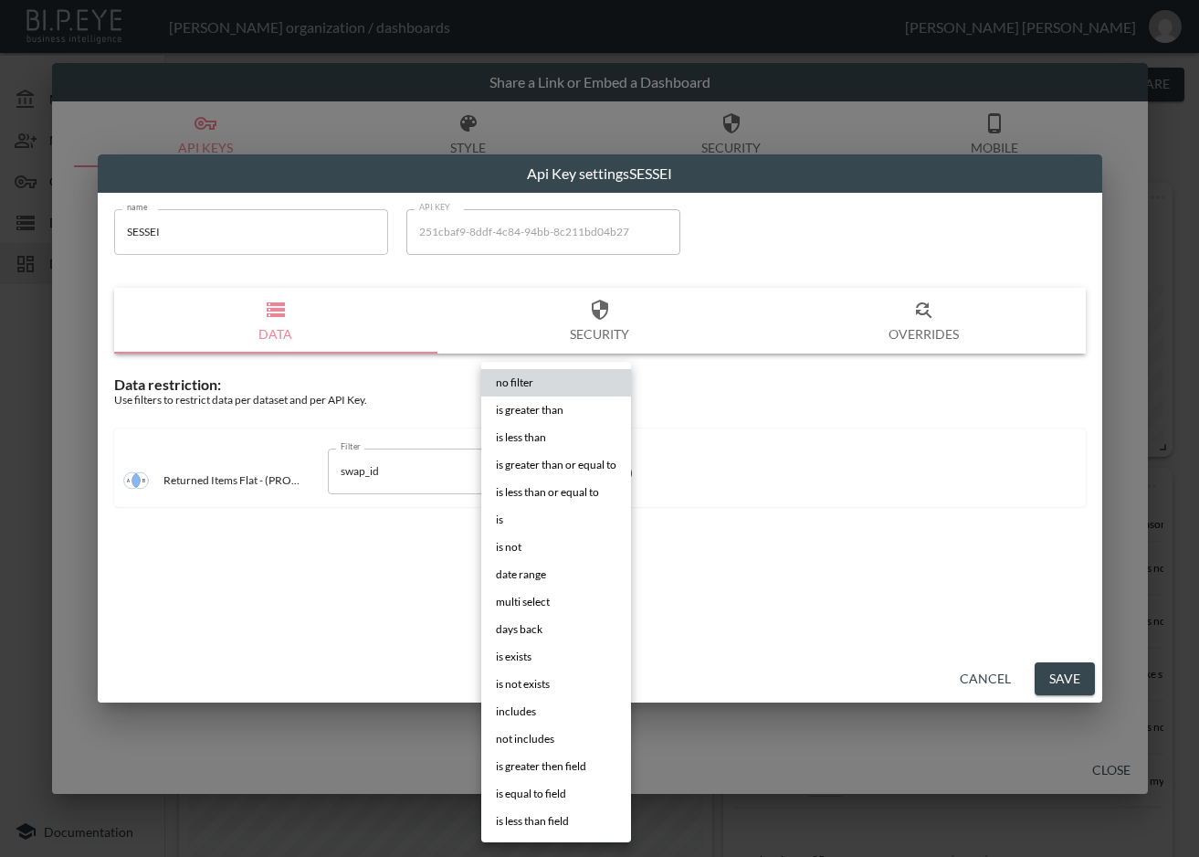
click at [563, 473] on body "BI.P.EYE, Interactive Analytics Dashboards - app Zach Bailet organization / das…" at bounding box center [599, 428] width 1199 height 857
click at [552, 518] on li "is" at bounding box center [556, 519] width 150 height 27
type input "is"
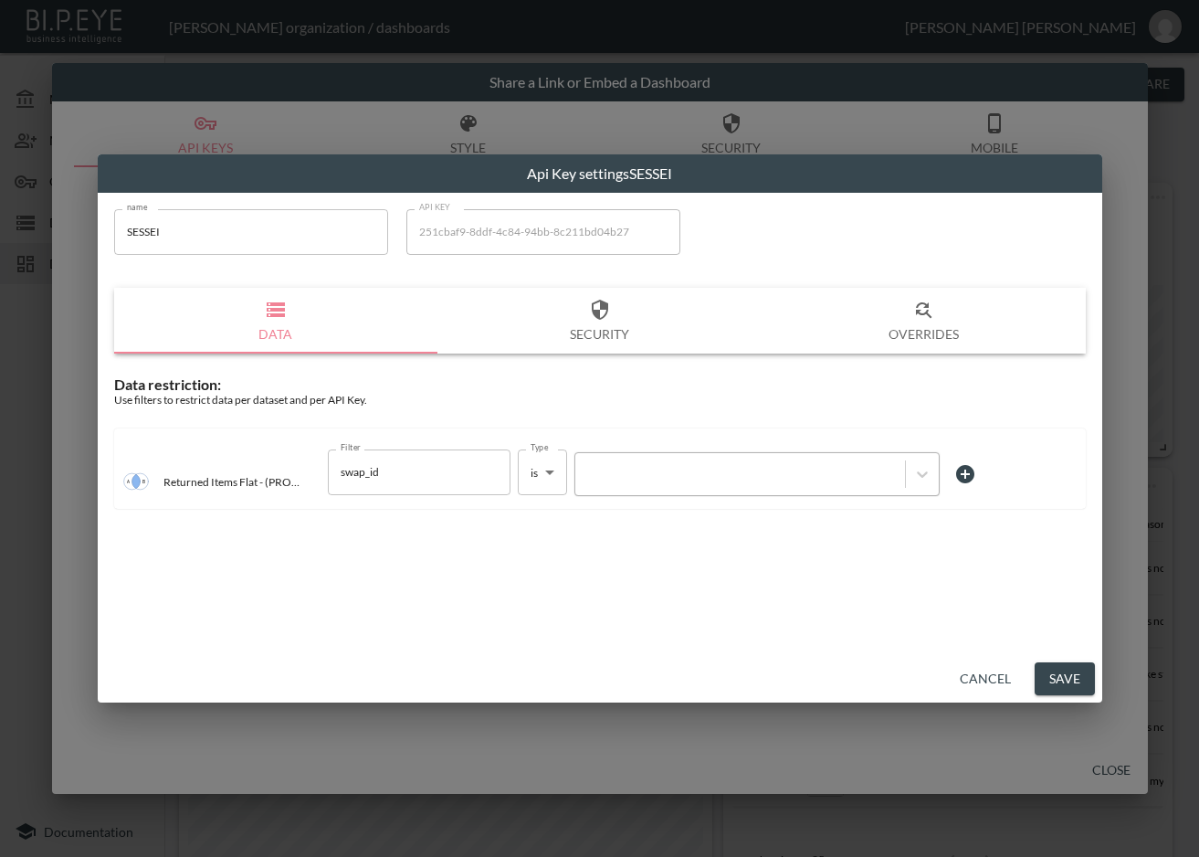
click at [668, 472] on div at bounding box center [739, 473] width 311 height 17
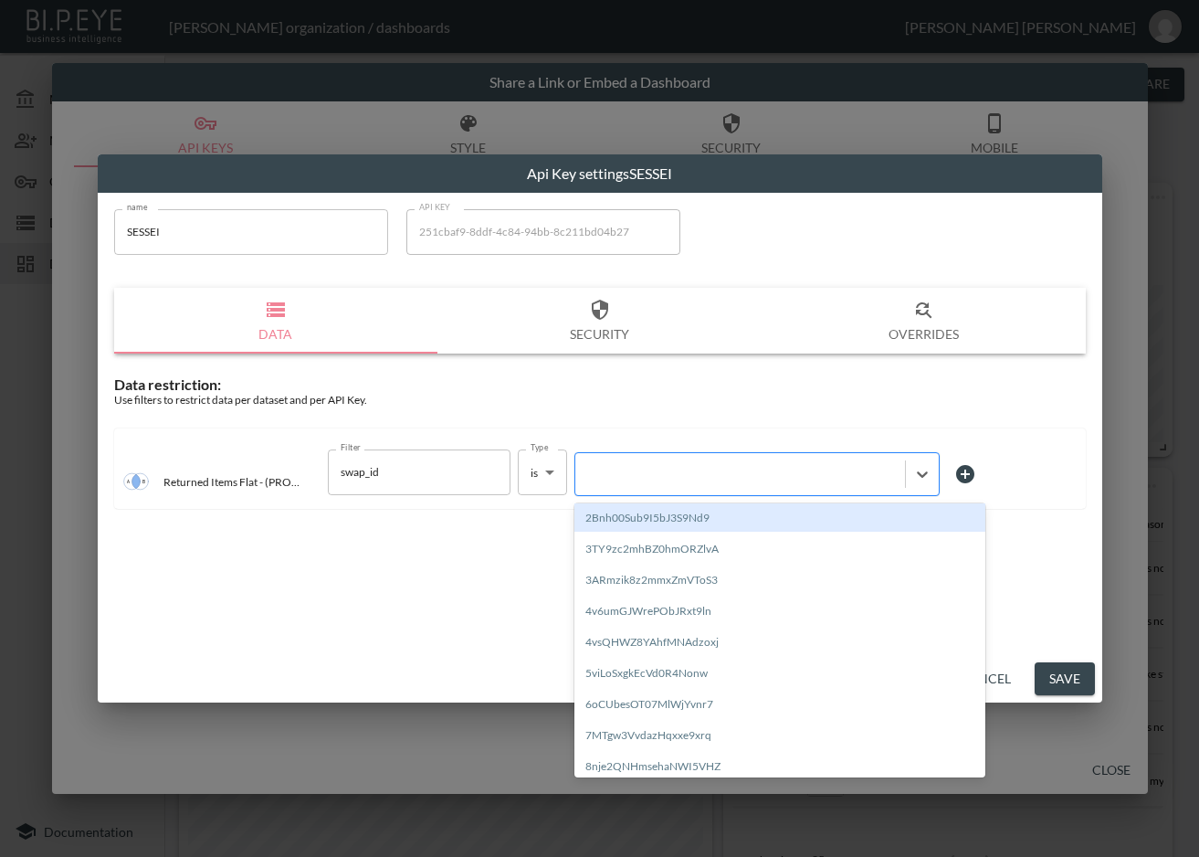
paste input "huULFbJvU3BQ4hPGSemk"
type input "huULFbJvU3BQ4hPGSemk"
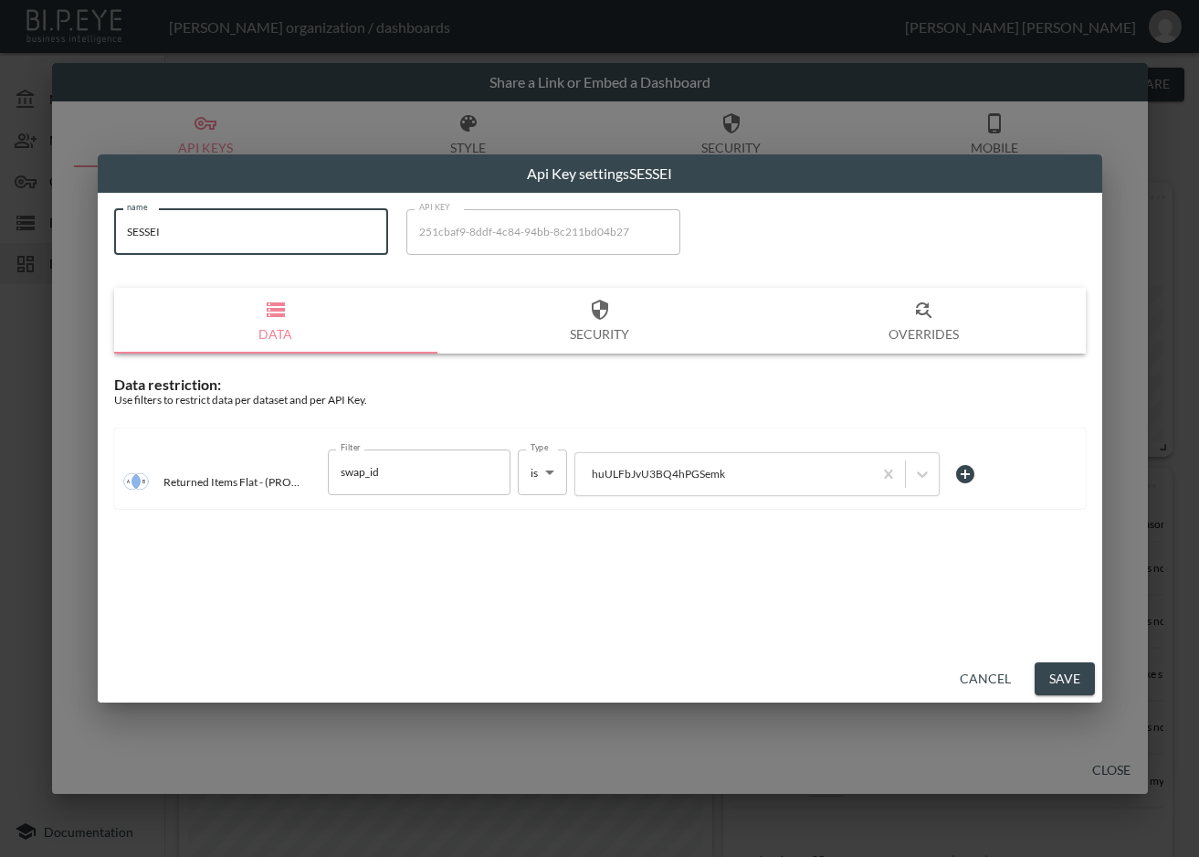
drag, startPoint x: 102, startPoint y: 236, endPoint x: 141, endPoint y: 229, distance: 38.9
click at [87, 239] on div "Api Key settings SESSEI name SESSEI name API KEY 251cbaf9-8ddf-4c84-94bb-8c211b…" at bounding box center [599, 428] width 1199 height 857
click at [158, 225] on input "SESSEI" at bounding box center [251, 232] width 274 height 46
drag, startPoint x: 175, startPoint y: 225, endPoint x: 107, endPoint y: 232, distance: 68.9
click at [107, 232] on div "name SESSEI name API KEY 251cbaf9-8ddf-4c84-94bb-8c211bd04b27 API KEY Data Secu…" at bounding box center [600, 364] width 994 height 332
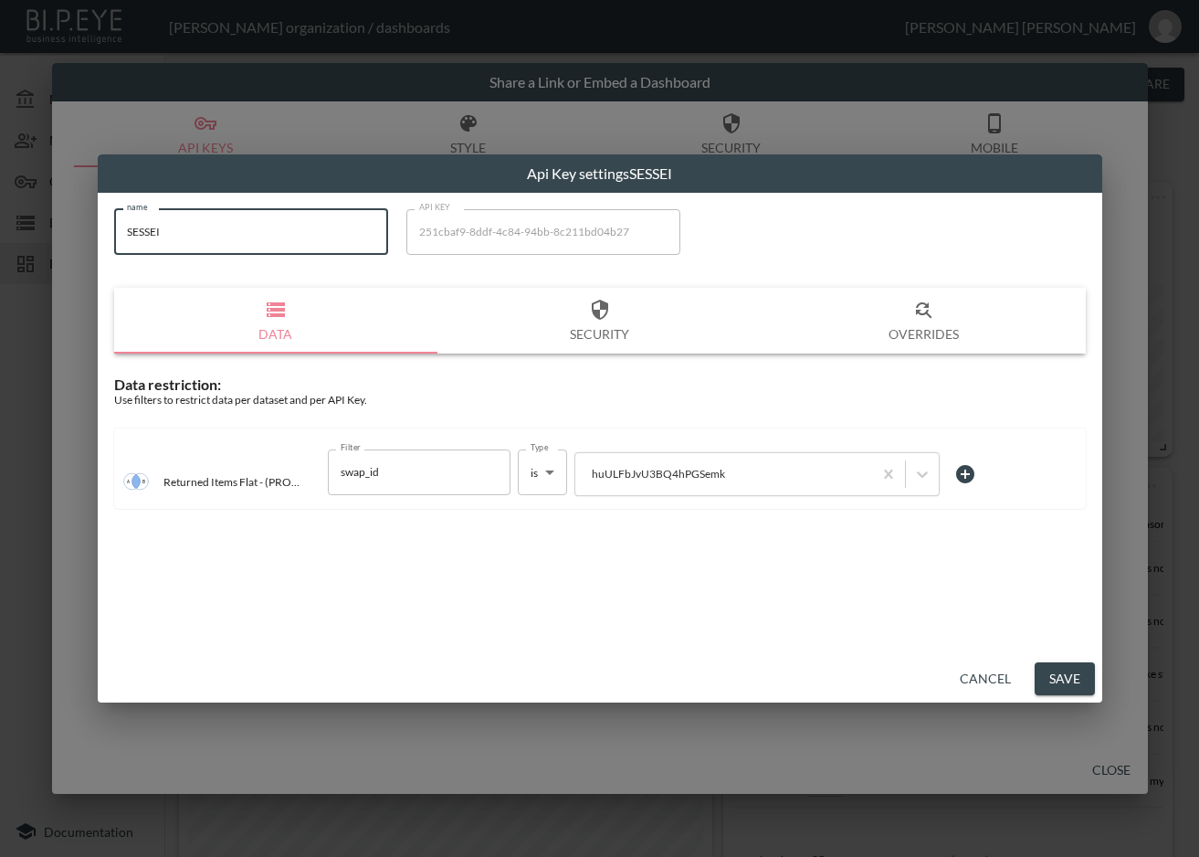
click at [226, 230] on input "SESSEI" at bounding box center [251, 232] width 274 height 46
click at [189, 231] on input "SESSEI" at bounding box center [251, 232] width 274 height 46
click at [198, 228] on input "SESSEI" at bounding box center [251, 232] width 274 height 46
click at [195, 228] on input "SESSEI" at bounding box center [251, 232] width 274 height 46
click at [1073, 666] on button "Save" at bounding box center [1065, 679] width 60 height 34
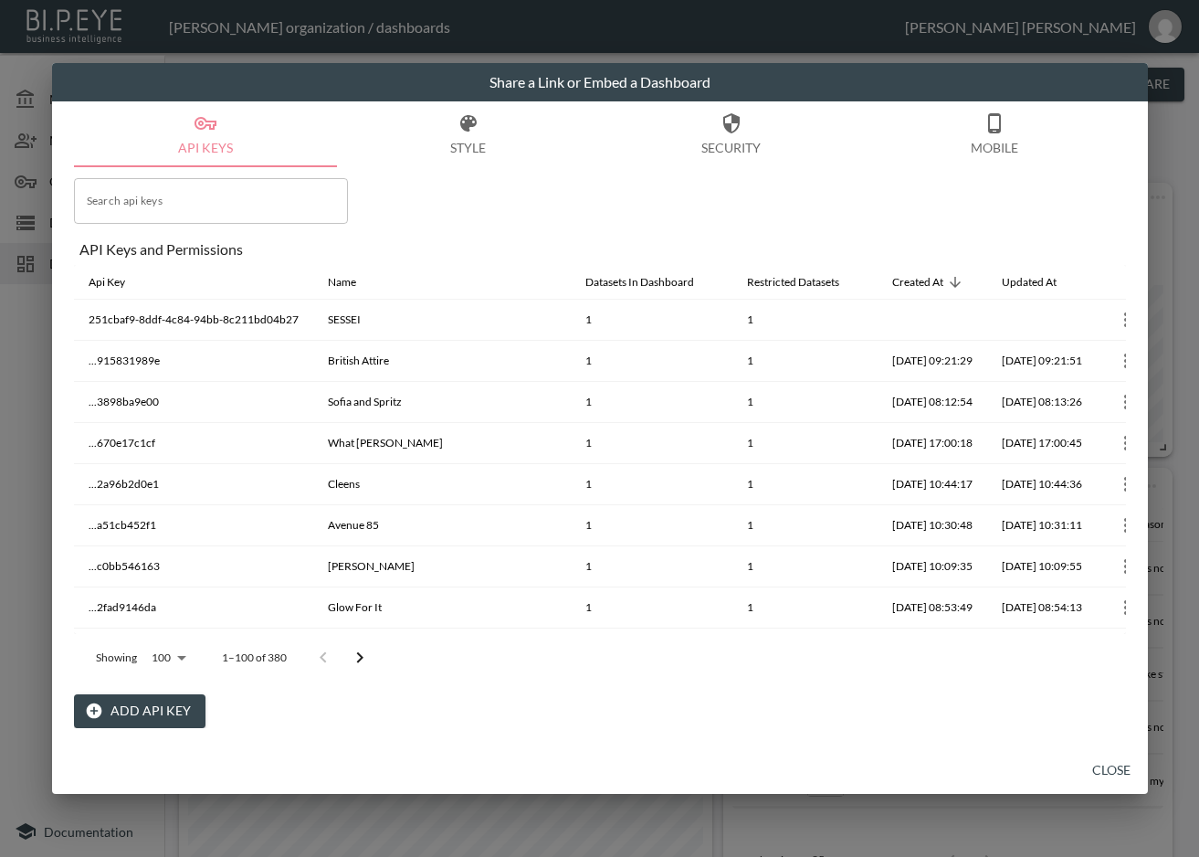
click at [1109, 759] on button "Close" at bounding box center [1111, 770] width 58 height 34
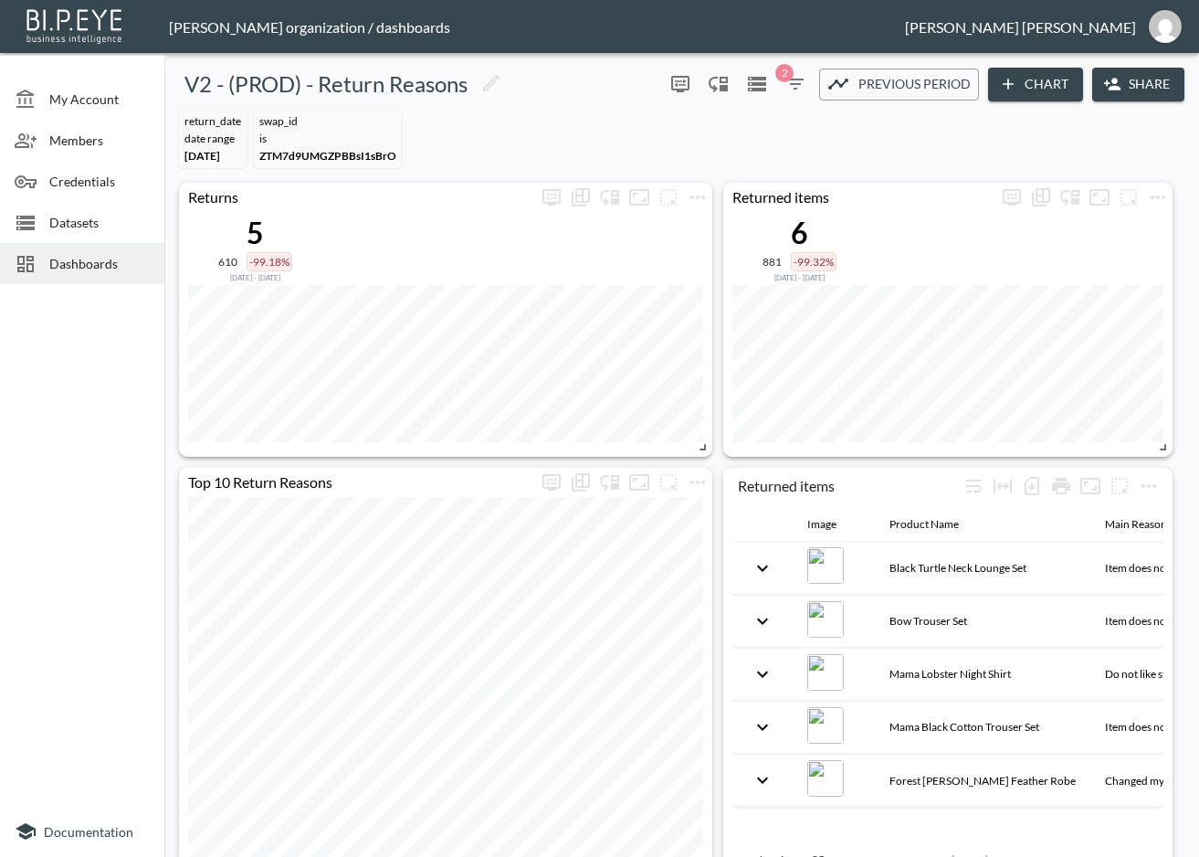
click at [112, 269] on span "Dashboards" at bounding box center [99, 263] width 100 height 19
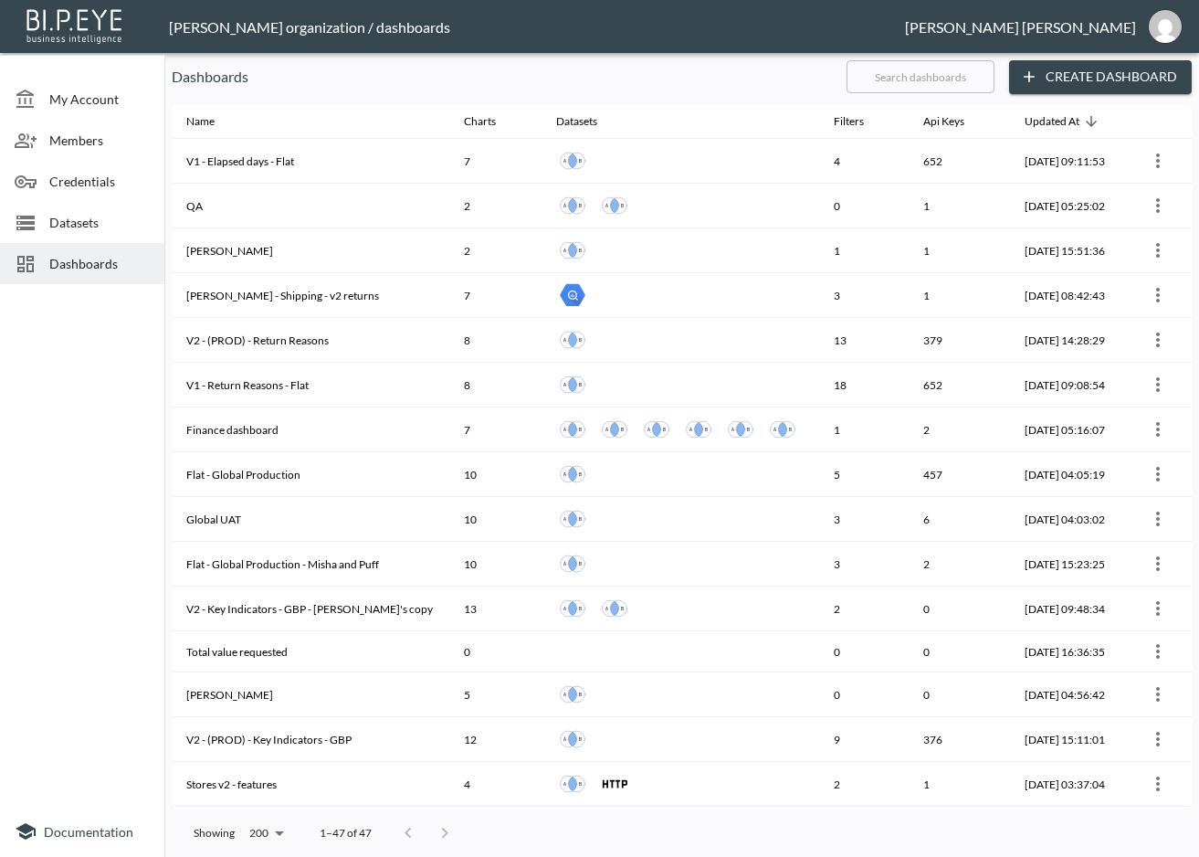
click at [927, 77] on input "text" at bounding box center [921, 77] width 148 height 46
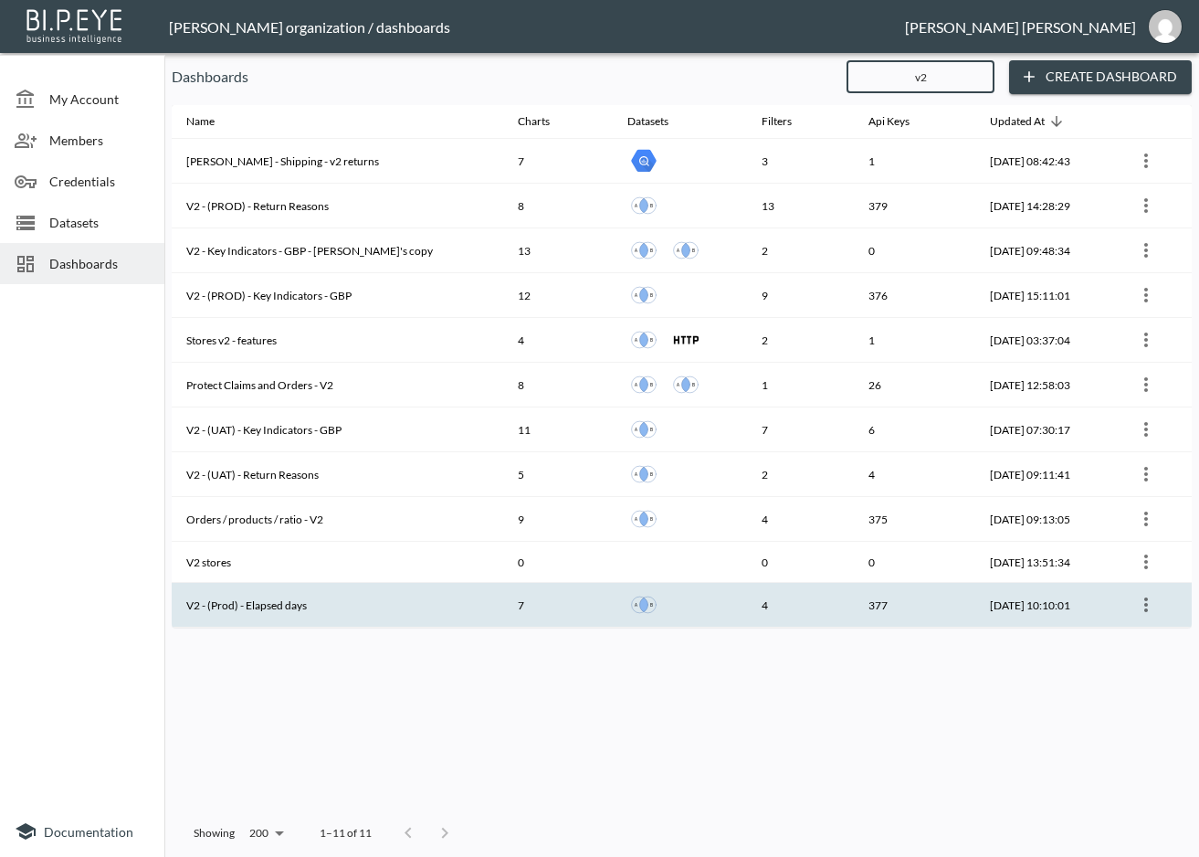
type input "v2"
click at [343, 604] on th "V2 - (Prod) - Elapsed days" at bounding box center [338, 605] width 332 height 45
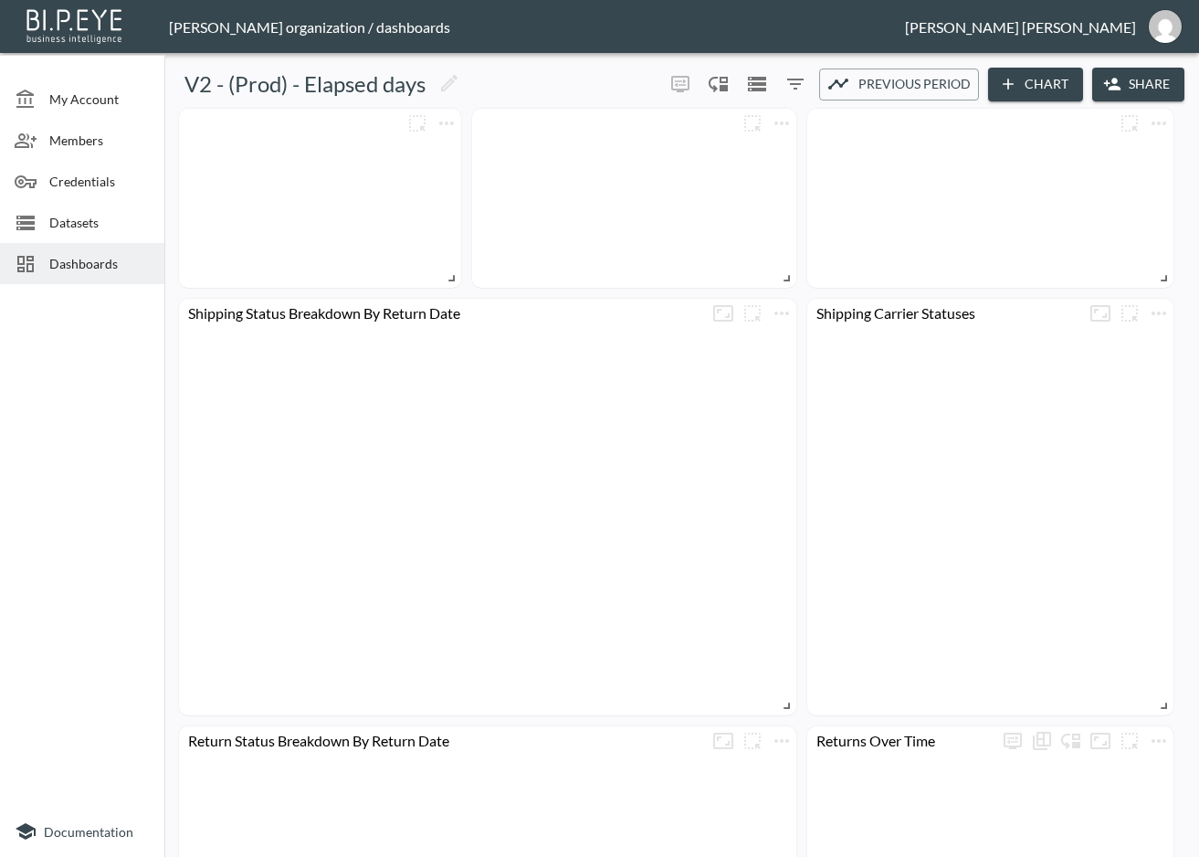
click at [1128, 94] on button "Share" at bounding box center [1138, 85] width 92 height 34
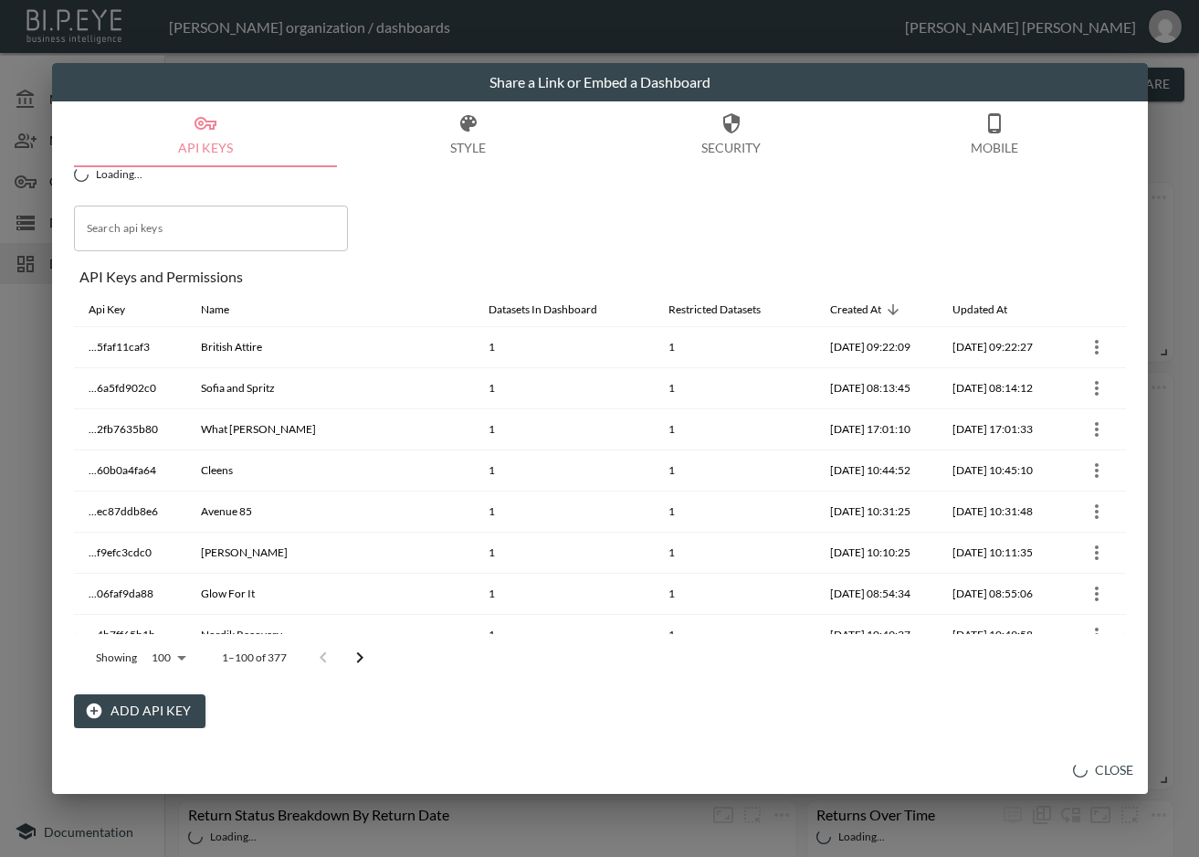
click at [127, 705] on button "Add API Key" at bounding box center [140, 711] width 132 height 34
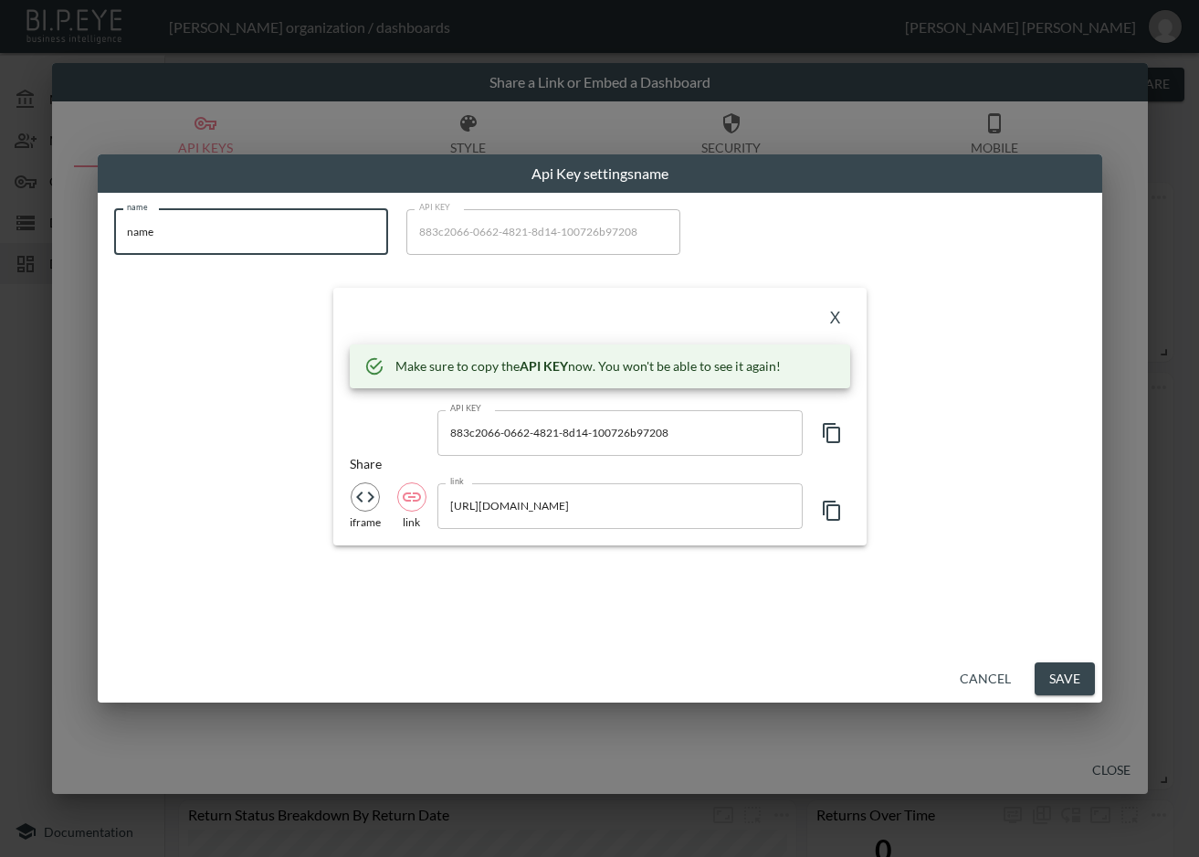
drag, startPoint x: 232, startPoint y: 226, endPoint x: 99, endPoint y: 251, distance: 135.6
click at [99, 245] on div "name name name API KEY 883c2066-0662-4821-8d14-100726b97208 API KEY X Make sure…" at bounding box center [600, 424] width 1005 height 462
paste input "SESSEI"
type input "SESSEI"
click at [829, 431] on icon "button" at bounding box center [832, 433] width 22 height 22
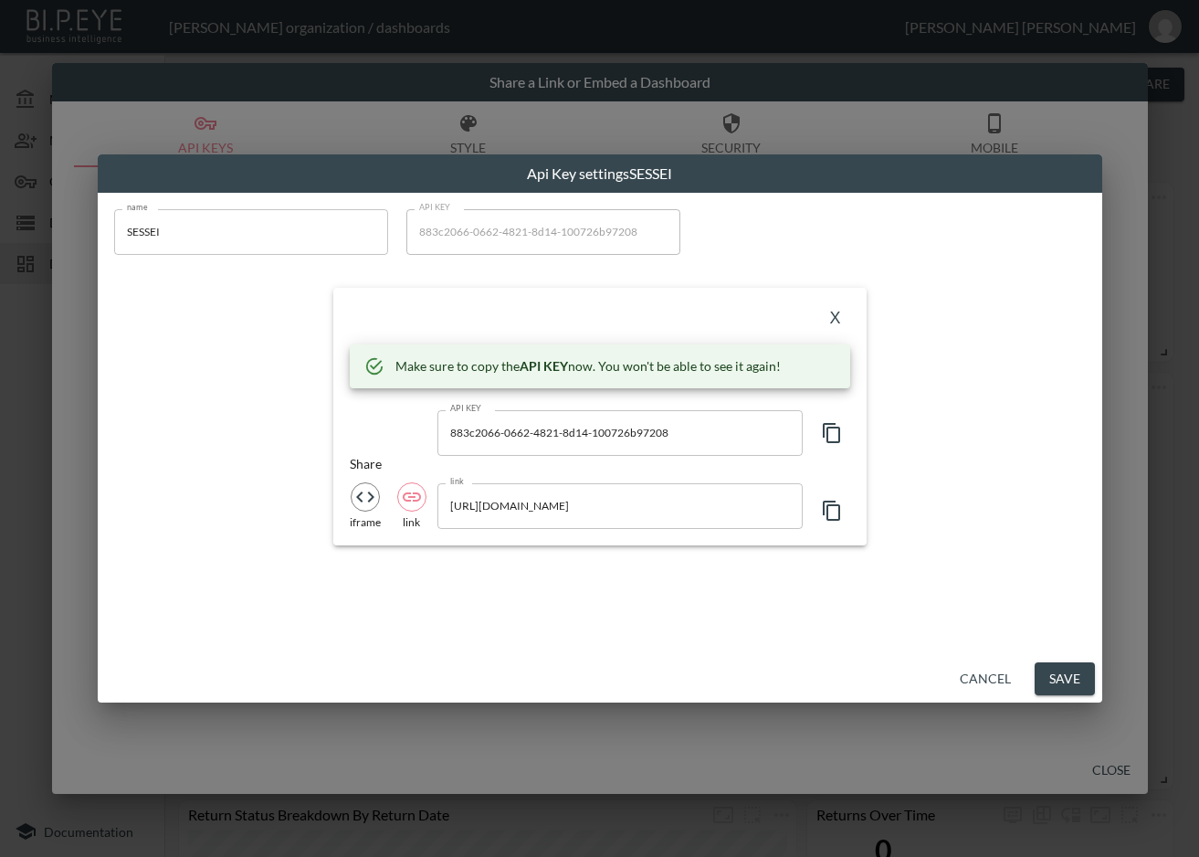
drag, startPoint x: 582, startPoint y: 326, endPoint x: 658, endPoint y: 326, distance: 76.7
click at [582, 325] on div "X" at bounding box center [600, 318] width 500 height 29
click at [833, 312] on button "X" at bounding box center [835, 318] width 29 height 29
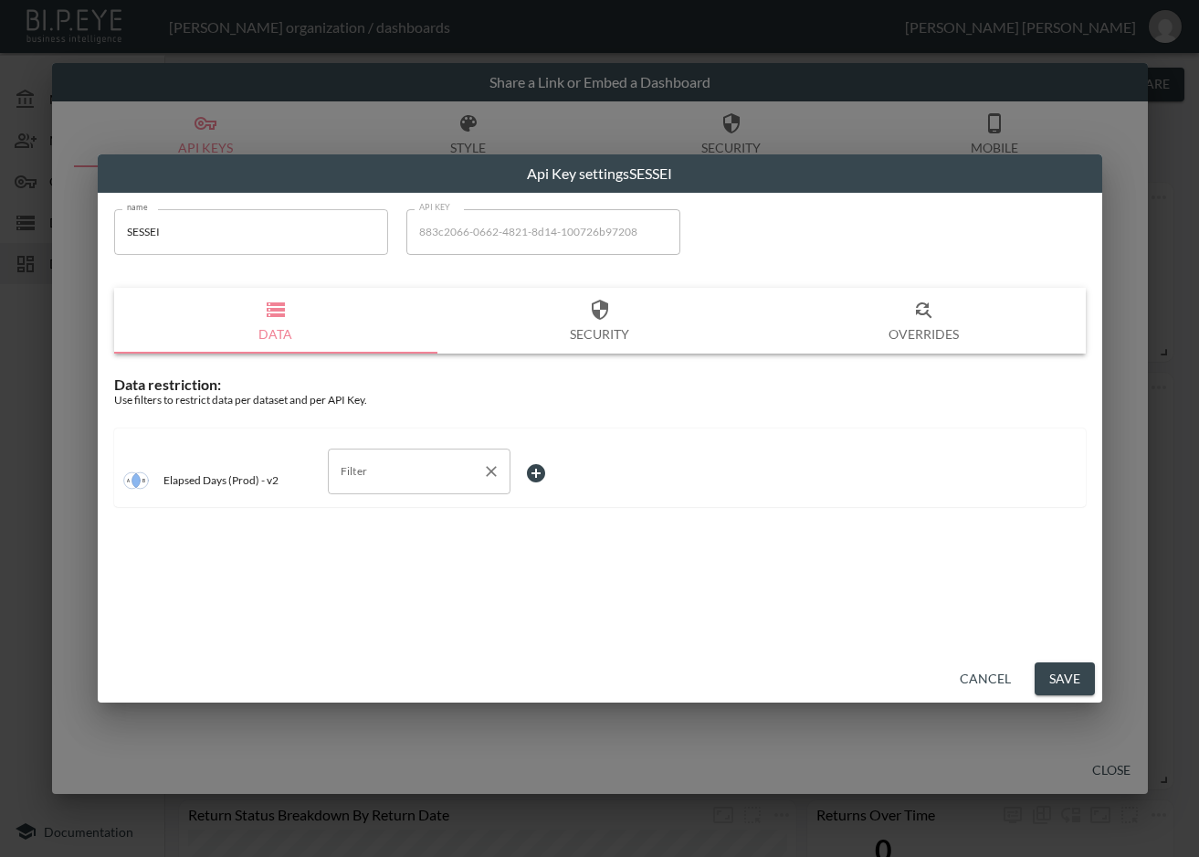
click at [465, 475] on input "Filter" at bounding box center [405, 471] width 139 height 29
click at [399, 534] on span "swap_id" at bounding box center [418, 542] width 153 height 16
type input "swap_id"
click at [556, 465] on body "BI.P.EYE, Interactive Analytics Dashboards - app Zach Bailet organization / das…" at bounding box center [599, 428] width 1199 height 857
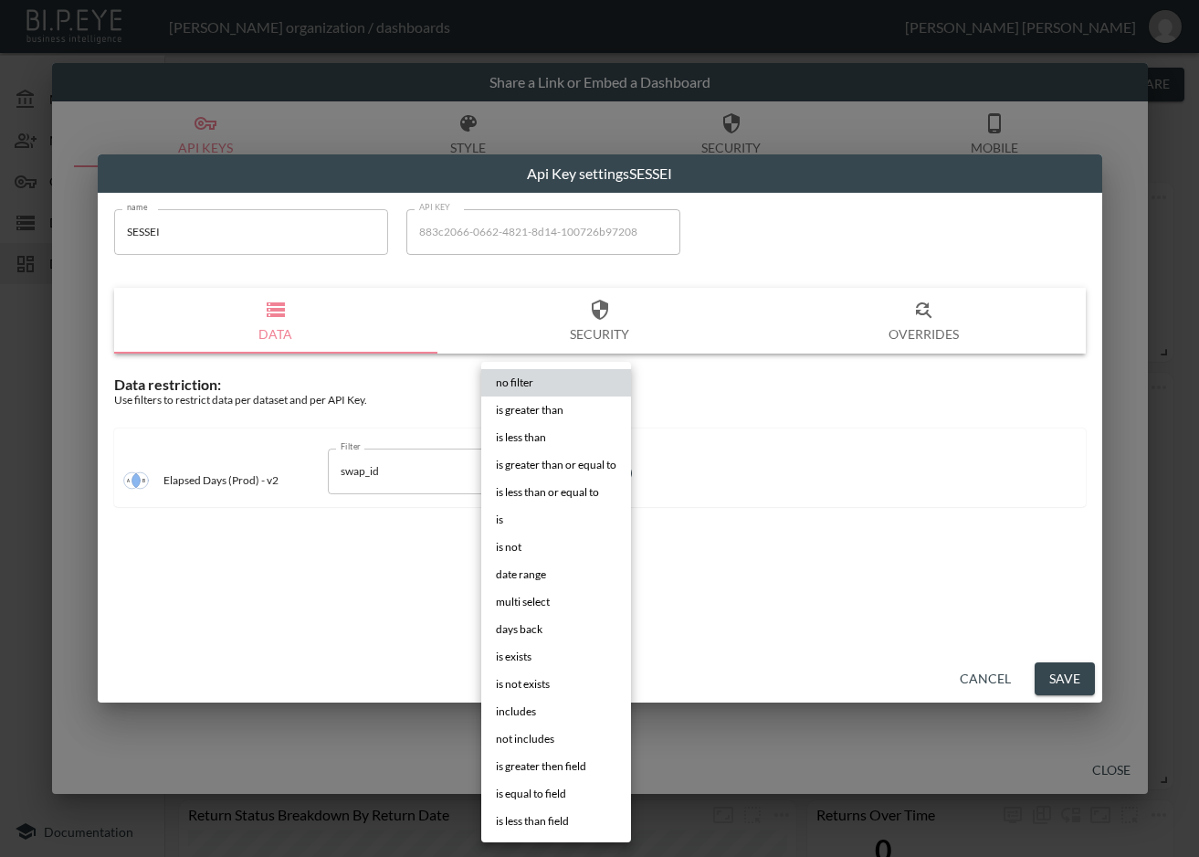
click at [549, 511] on li "is" at bounding box center [556, 519] width 150 height 27
type input "is"
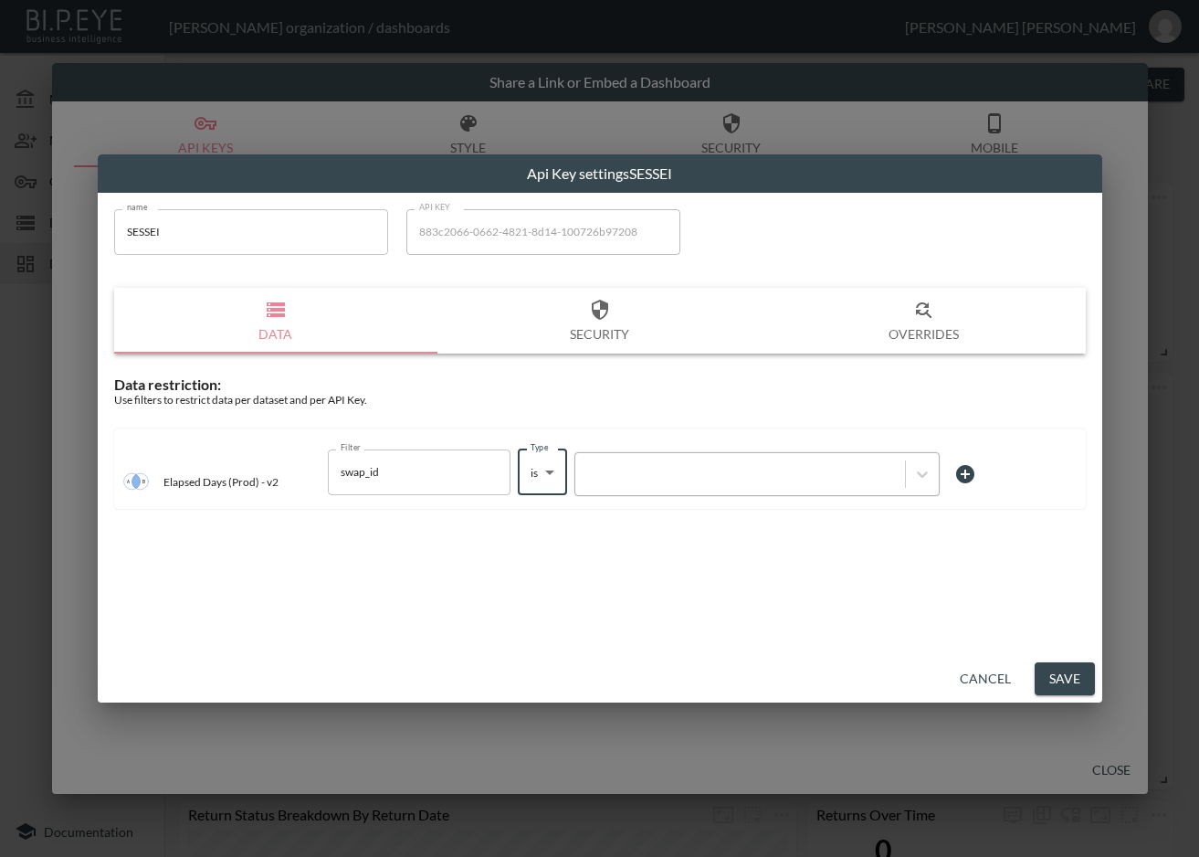
click at [624, 489] on div at bounding box center [756, 474] width 365 height 44
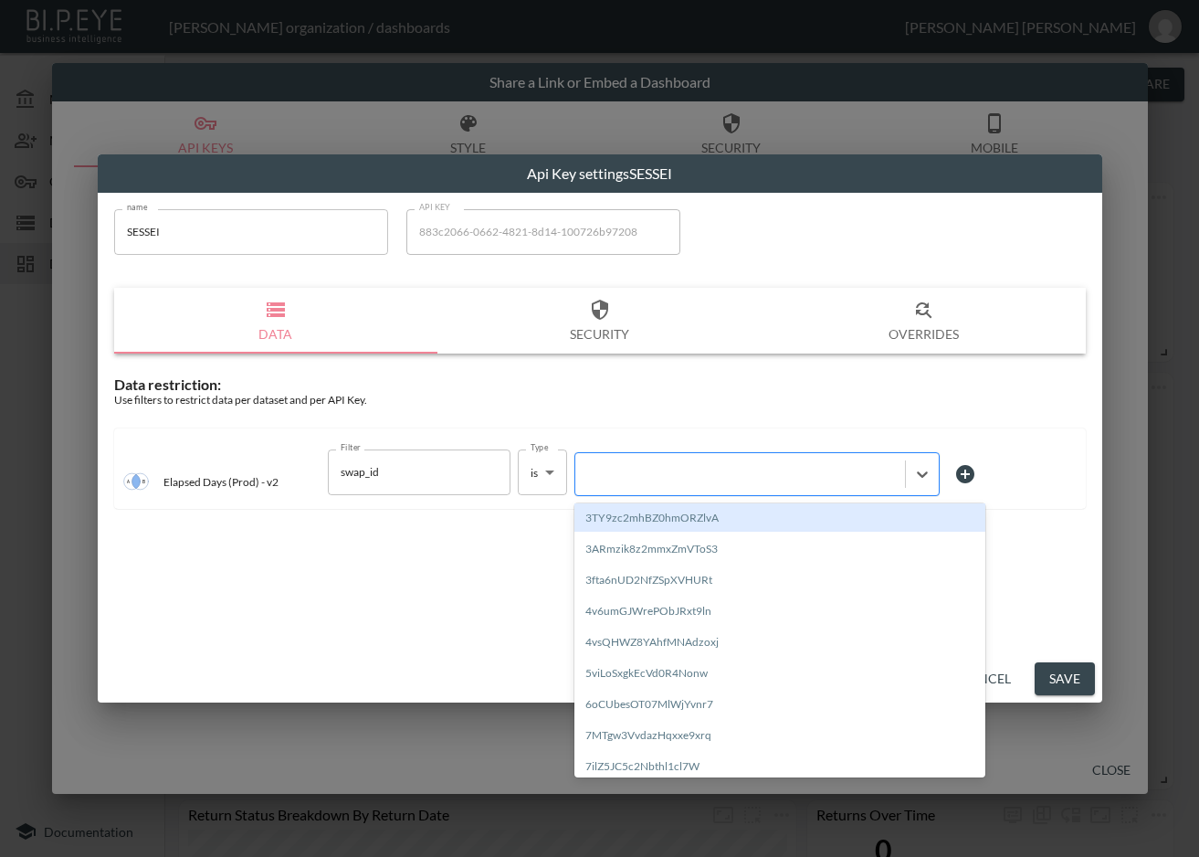
paste input "huULFbJvU3BQ4hPGSemk"
type input "huULFbJvU3BQ4hPGSemk"
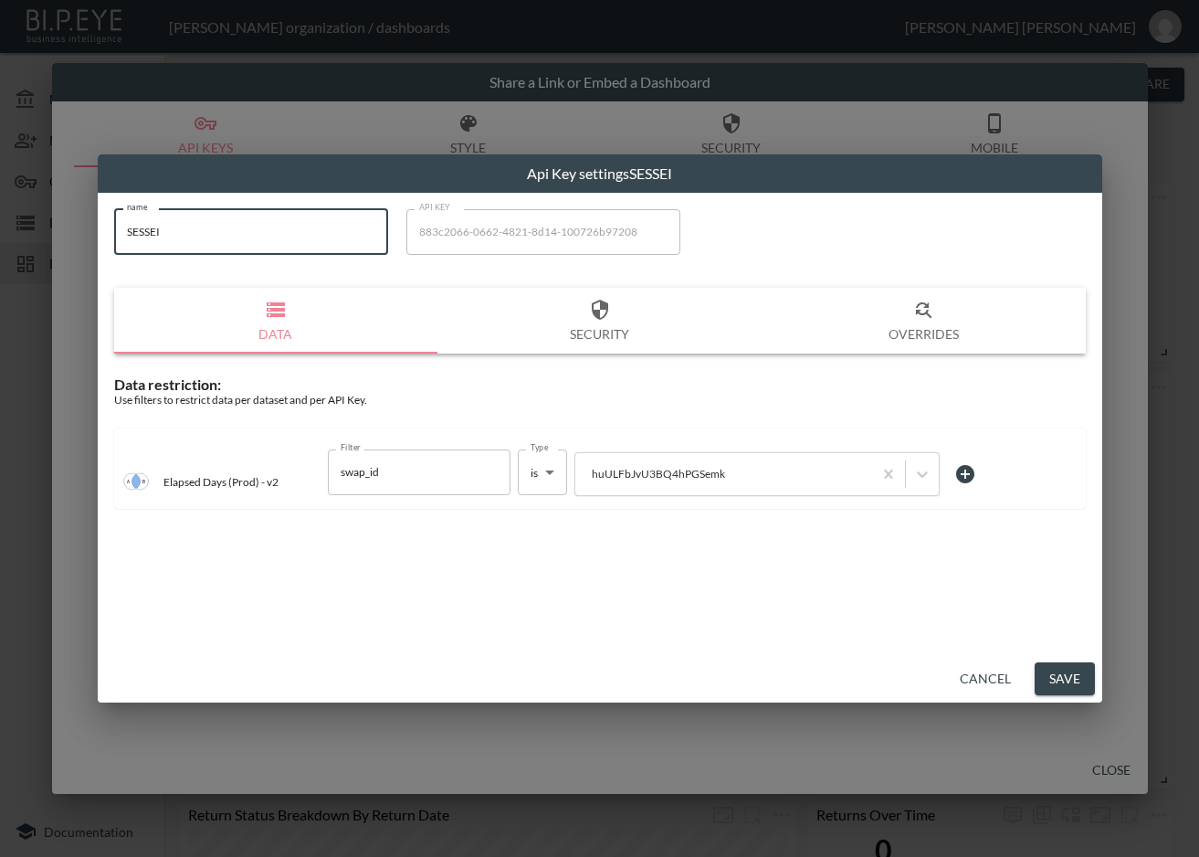
drag, startPoint x: 213, startPoint y: 243, endPoint x: 93, endPoint y: 243, distance: 119.6
click at [93, 243] on div "Api Key settings SESSEI name SESSEI name API KEY 883c2066-0662-4821-8d14-100726…" at bounding box center [599, 428] width 1199 height 857
click at [1079, 670] on button "Save" at bounding box center [1065, 679] width 60 height 34
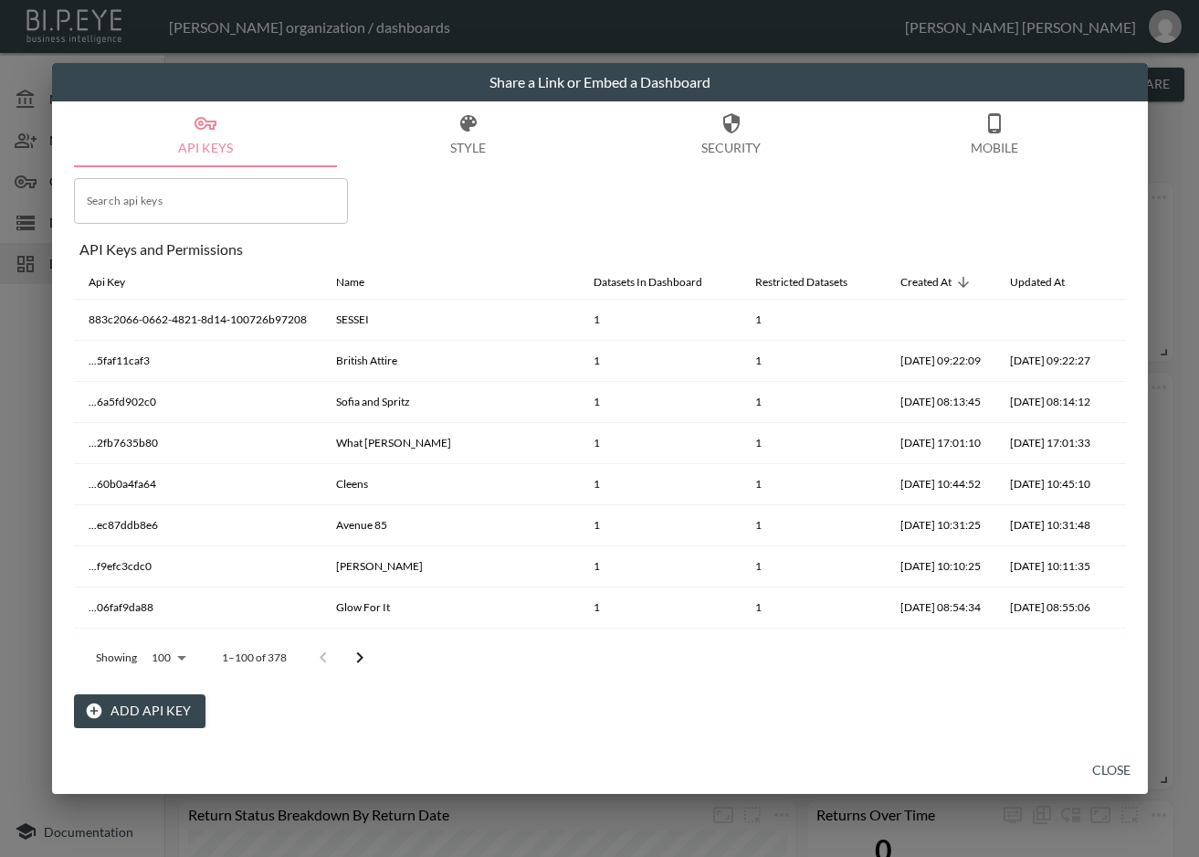
click at [1113, 763] on button "Close" at bounding box center [1111, 770] width 58 height 34
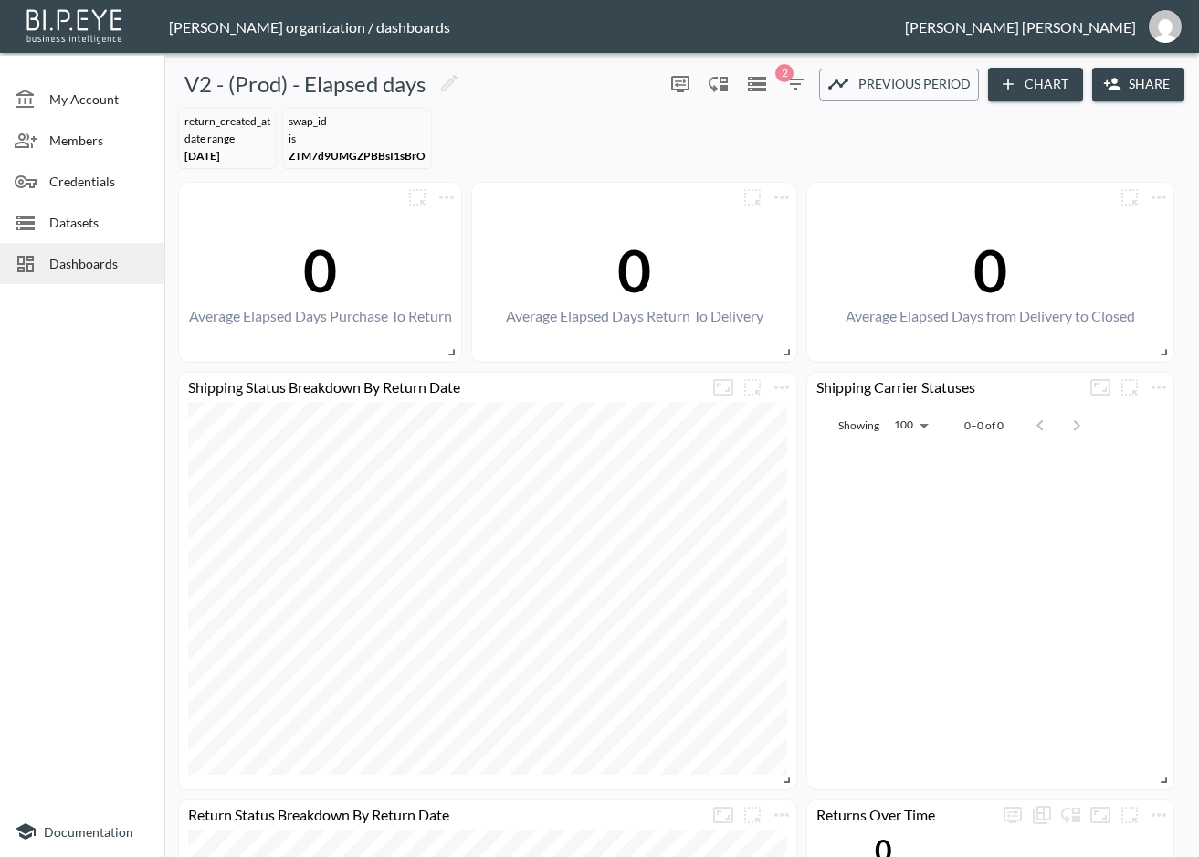
click at [115, 266] on span "Dashboards" at bounding box center [99, 263] width 100 height 19
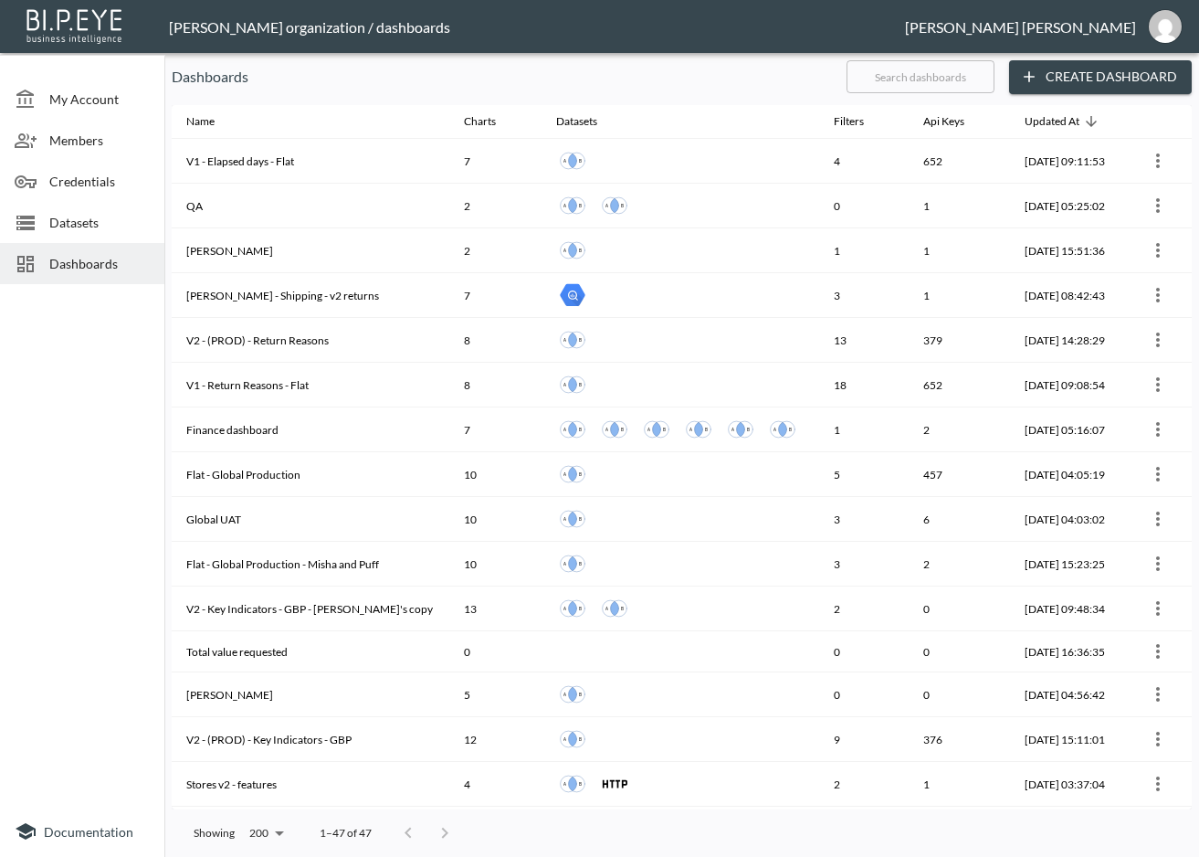
click at [904, 78] on input "text" at bounding box center [921, 77] width 148 height 46
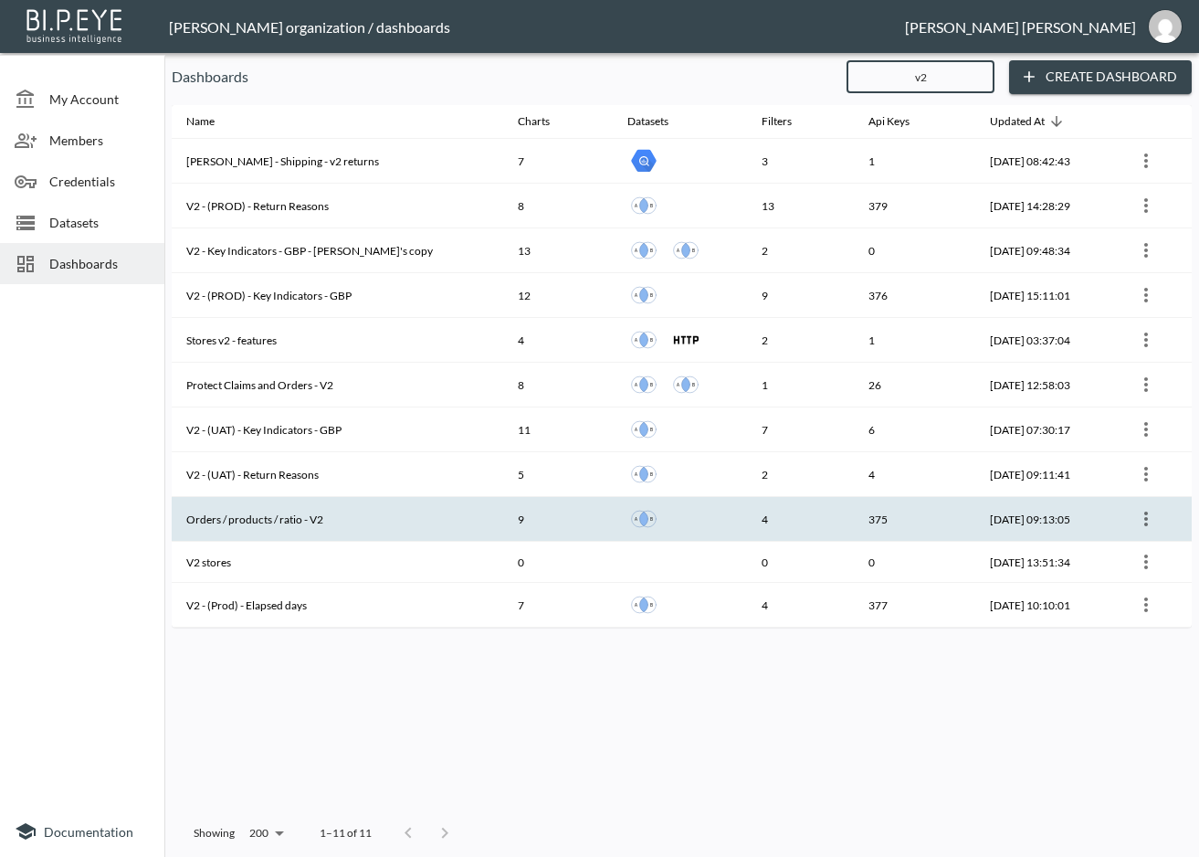
type input "v2"
click at [374, 516] on th "Orders / products / ratio - V2" at bounding box center [338, 519] width 332 height 45
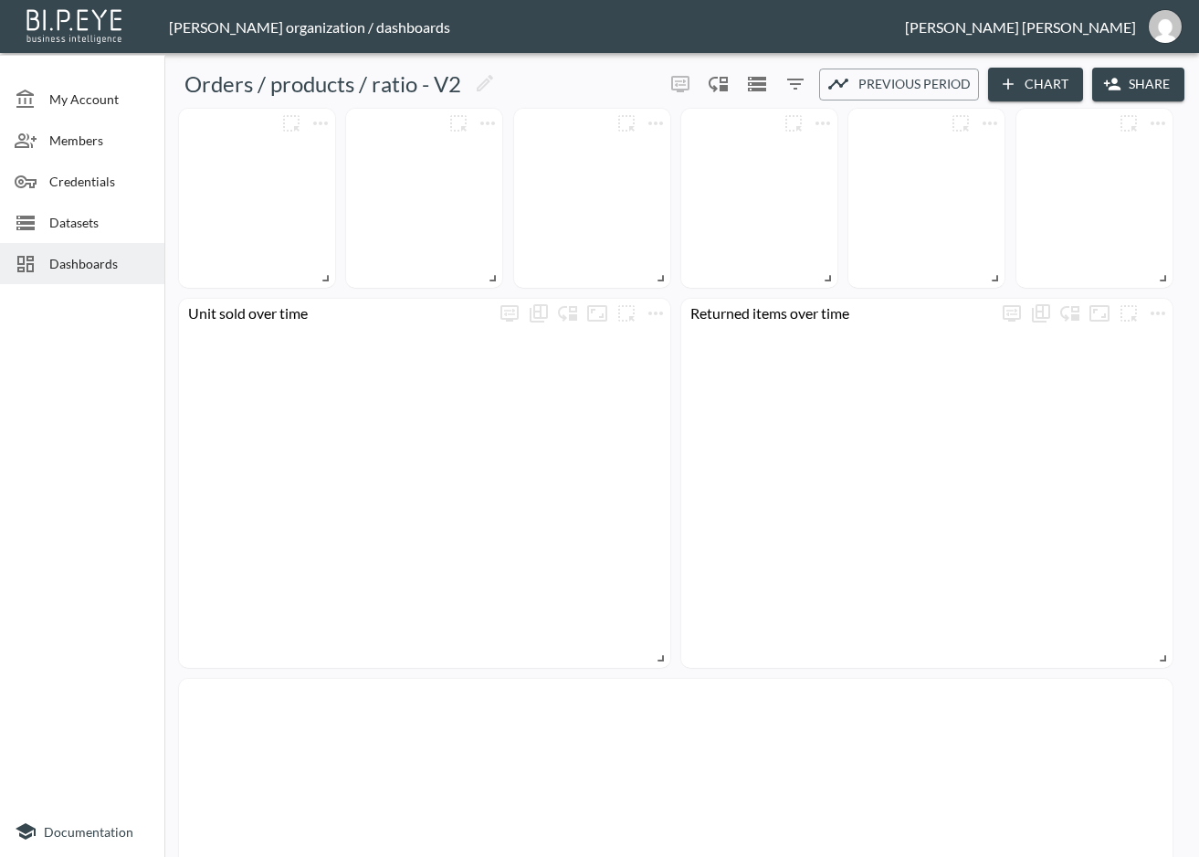
click at [1146, 86] on button "Share" at bounding box center [1138, 85] width 92 height 34
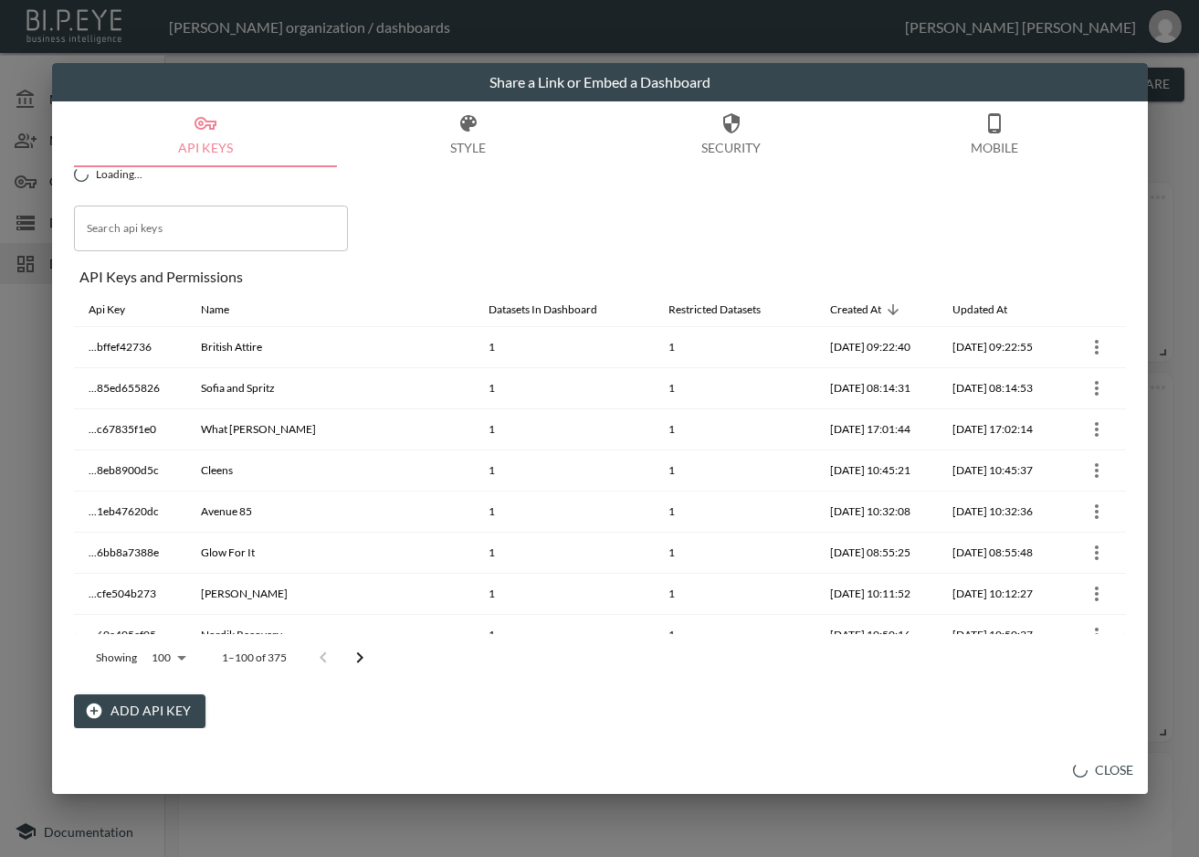
click at [1099, 776] on button "Close" at bounding box center [1103, 770] width 75 height 34
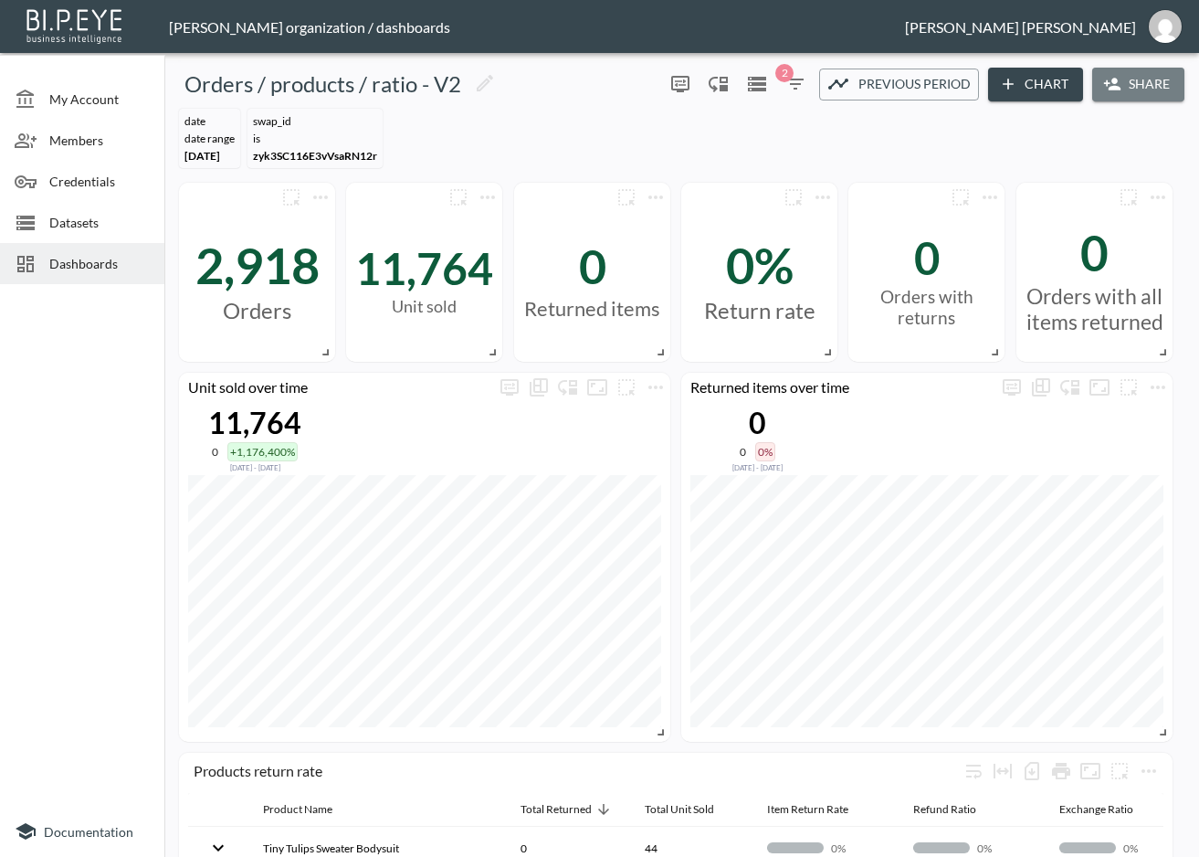
click at [1137, 86] on button "Share" at bounding box center [1138, 85] width 92 height 34
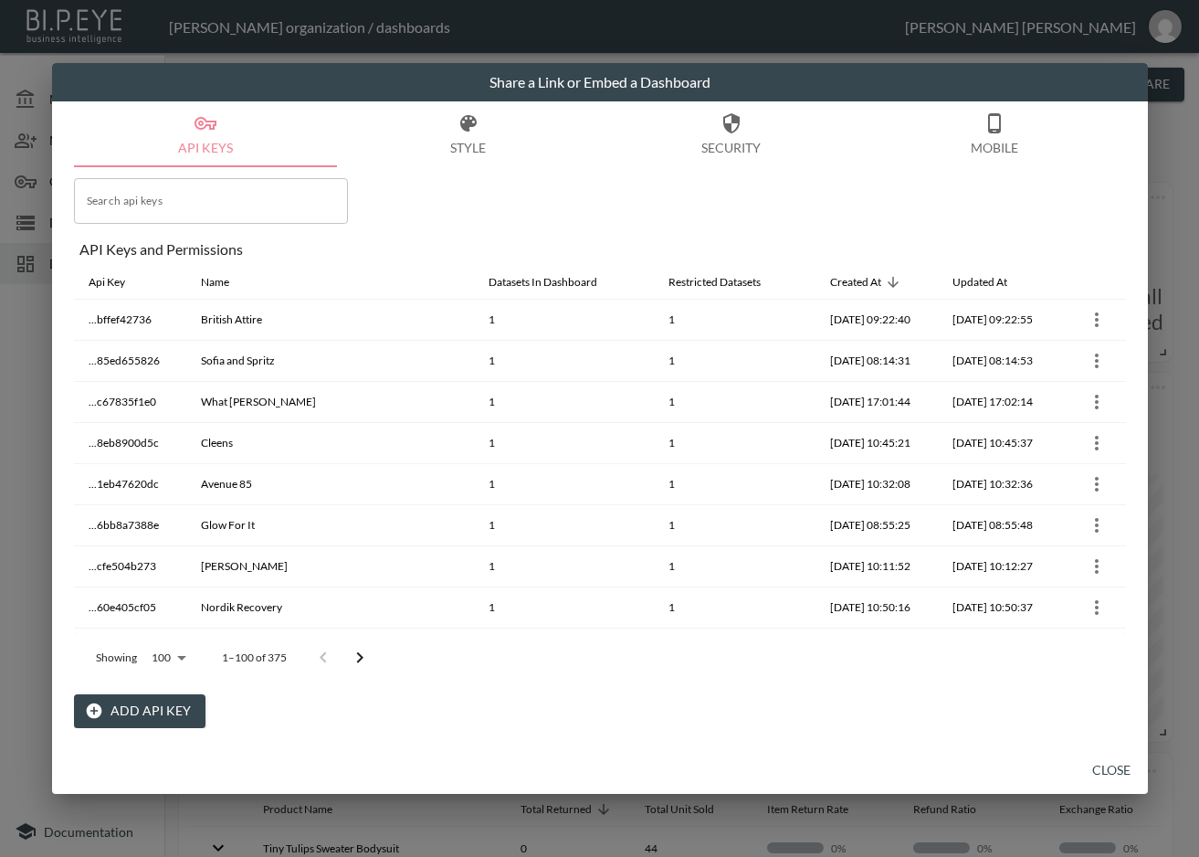
click at [144, 709] on button "Add API Key" at bounding box center [140, 711] width 132 height 34
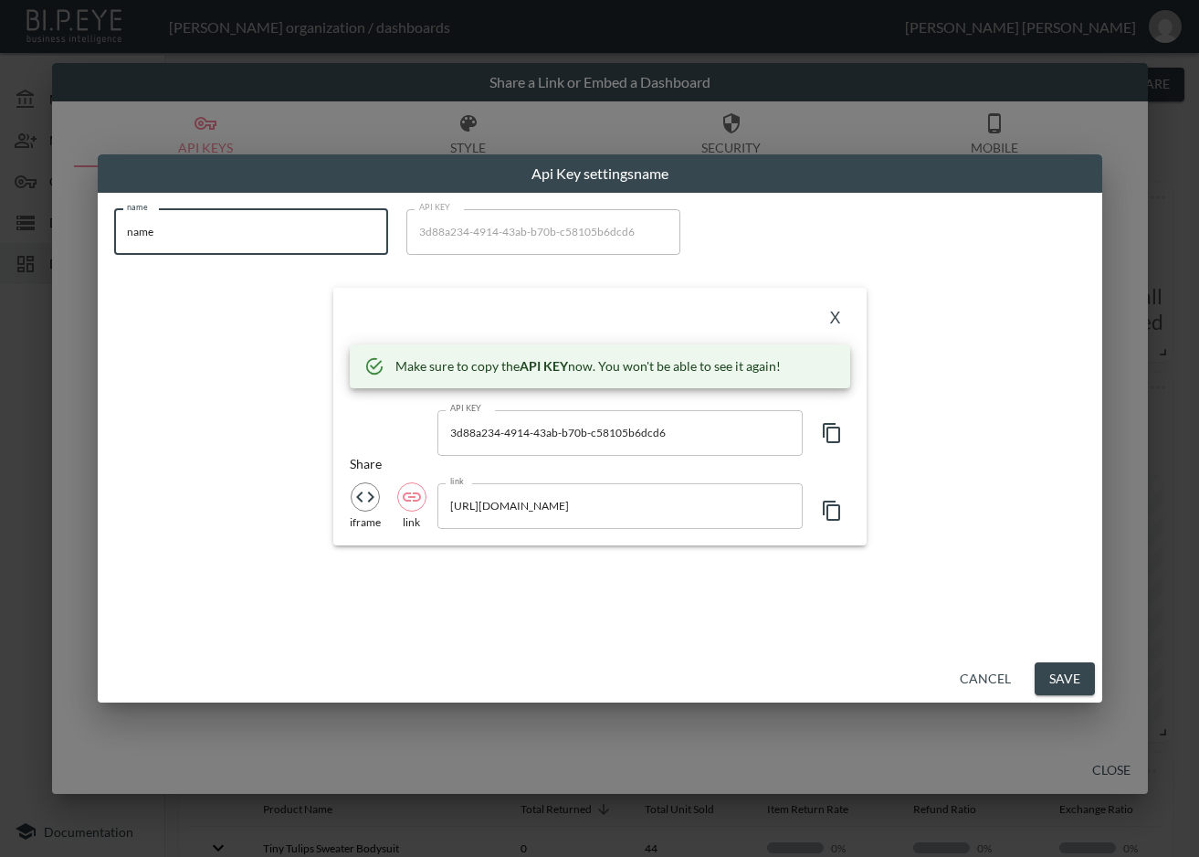
drag, startPoint x: 268, startPoint y: 218, endPoint x: 98, endPoint y: 243, distance: 172.5
click at [98, 241] on div "name name name API KEY 3d88a234-4914-43ab-b70b-c58105b6dcd6 API KEY X Make sure…" at bounding box center [600, 424] width 1005 height 462
paste input "SESSEI"
type input "SESSEI"
click at [823, 430] on icon "button" at bounding box center [831, 433] width 17 height 20
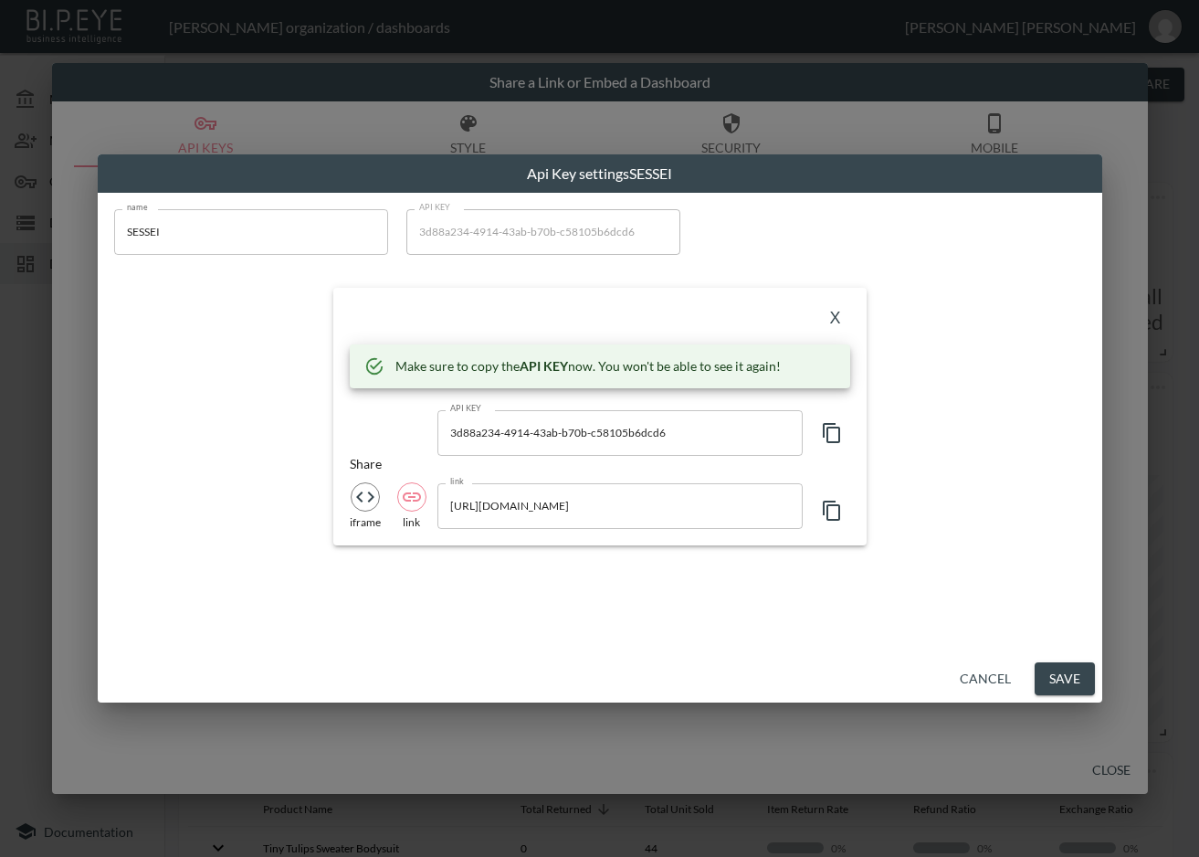
click at [490, 321] on div "X" at bounding box center [600, 318] width 500 height 29
click at [834, 311] on button "X" at bounding box center [835, 318] width 29 height 29
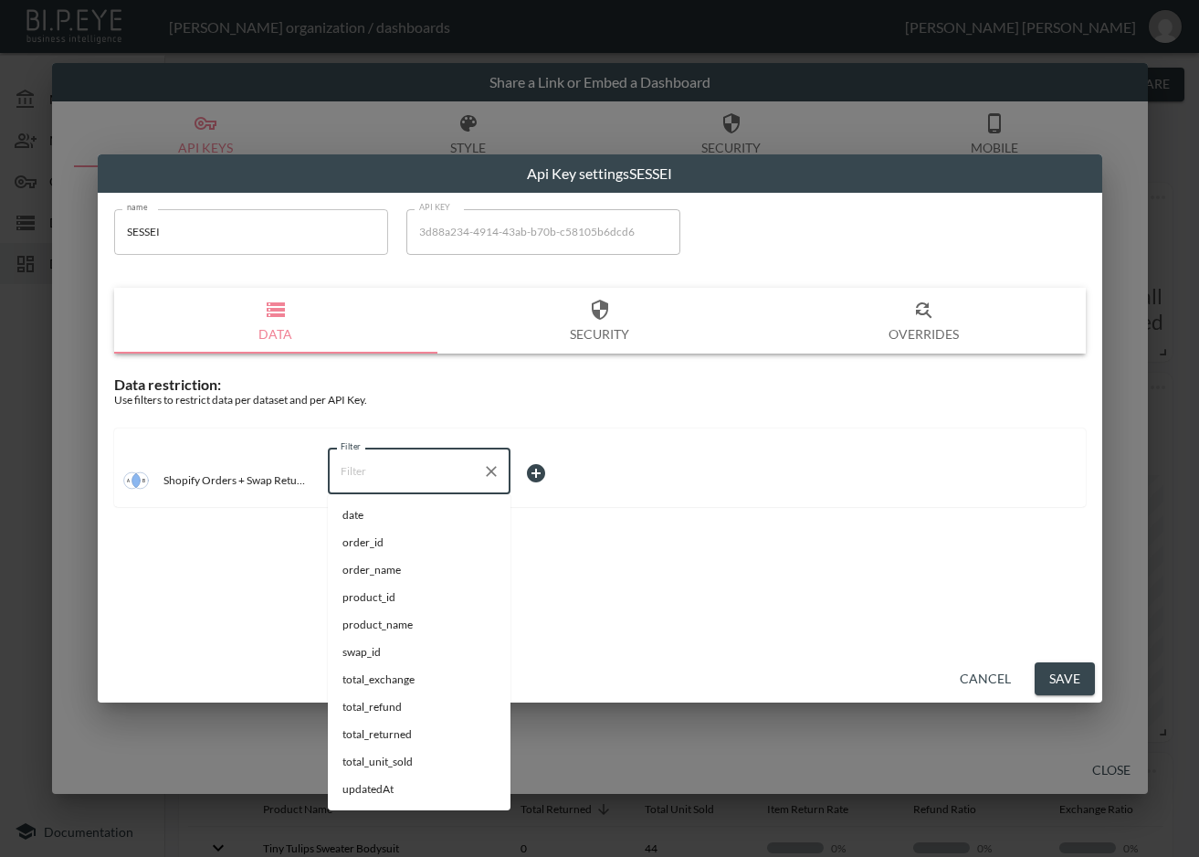
click at [451, 479] on input "Filter" at bounding box center [405, 471] width 139 height 29
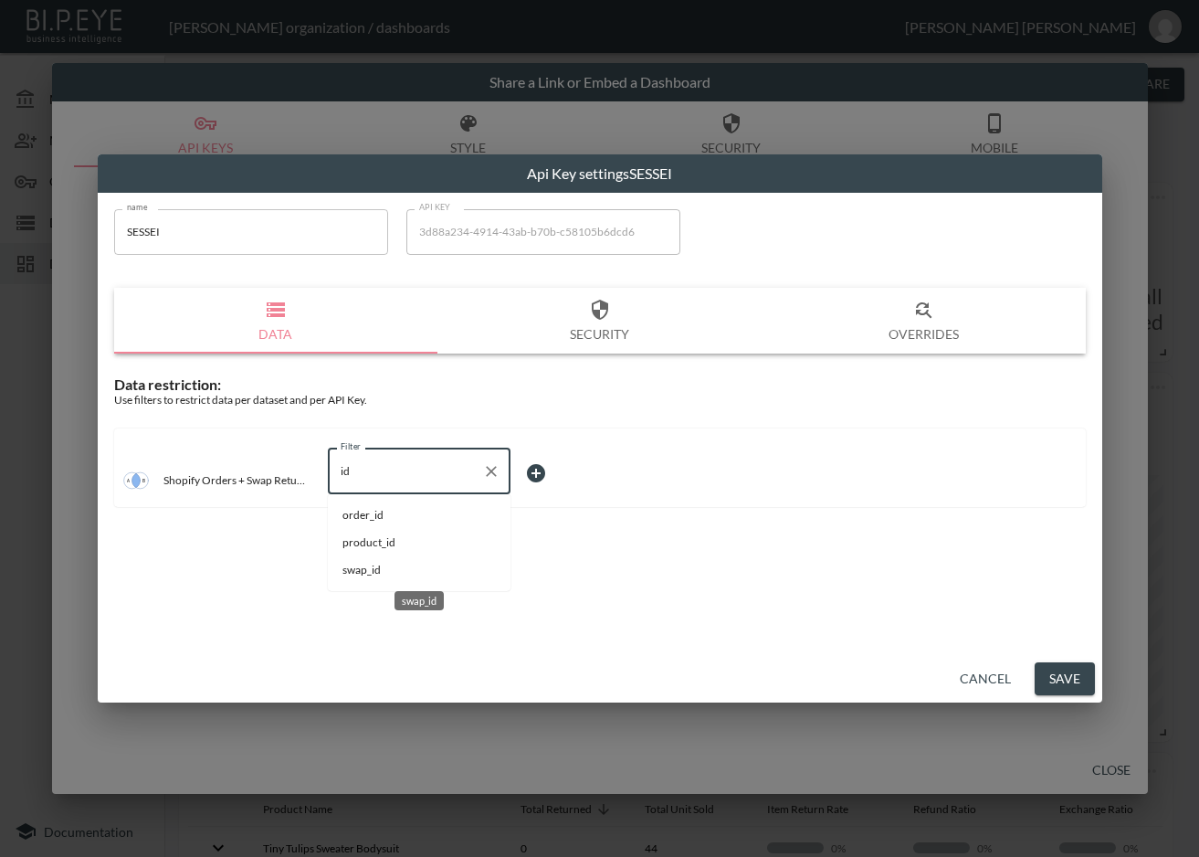
click at [378, 564] on span "swap_id" at bounding box center [418, 570] width 153 height 16
type input "swap_id"
click at [549, 466] on body "BI.P.EYE, Interactive Analytics Dashboards - app Zach Bailet organization / das…" at bounding box center [599, 428] width 1199 height 857
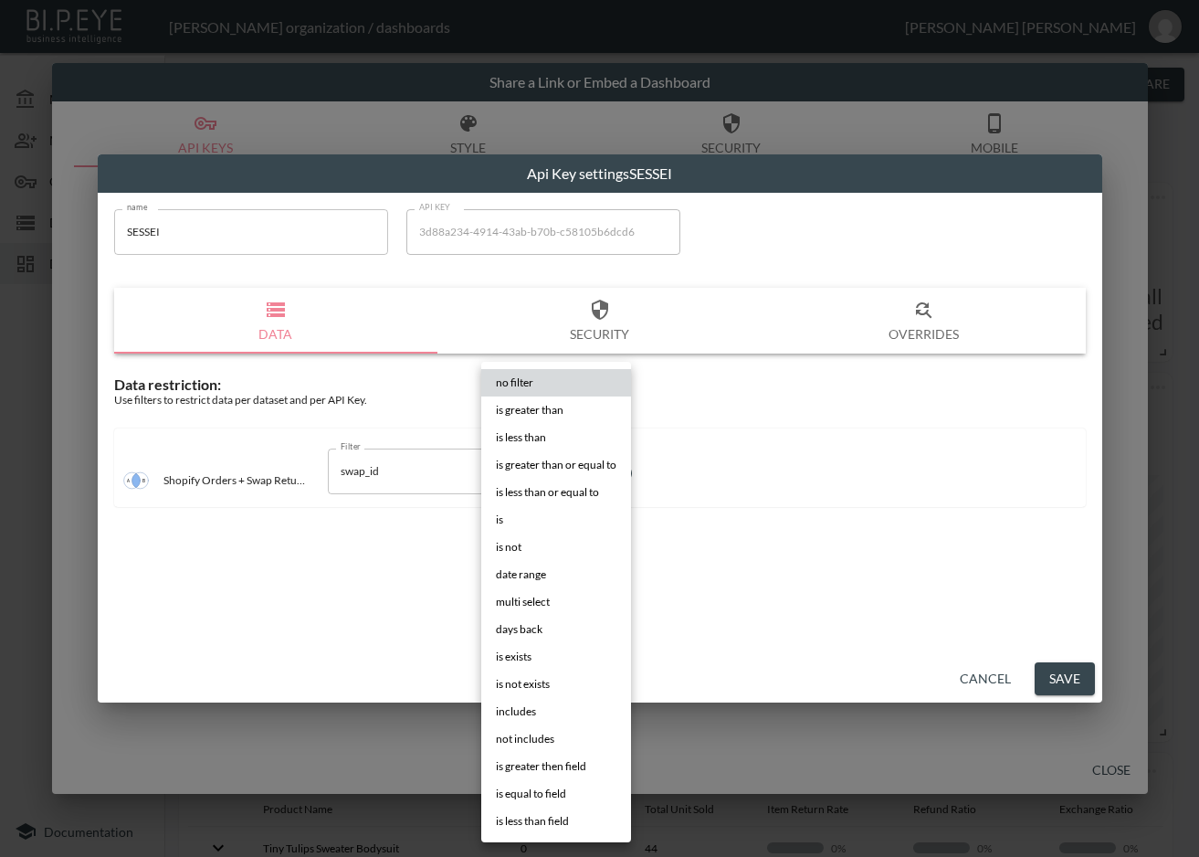
click at [519, 512] on li "is" at bounding box center [556, 519] width 150 height 27
type input "is"
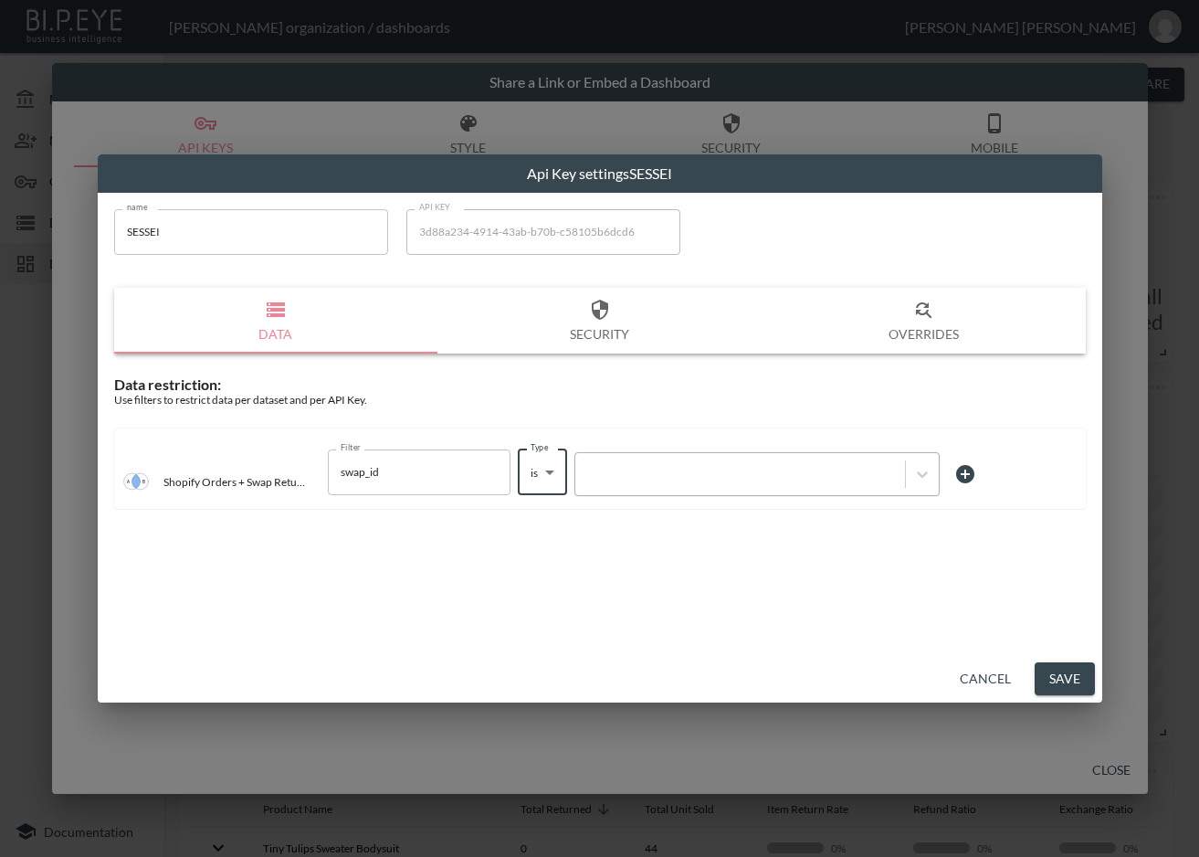
click at [633, 474] on div at bounding box center [739, 473] width 311 height 17
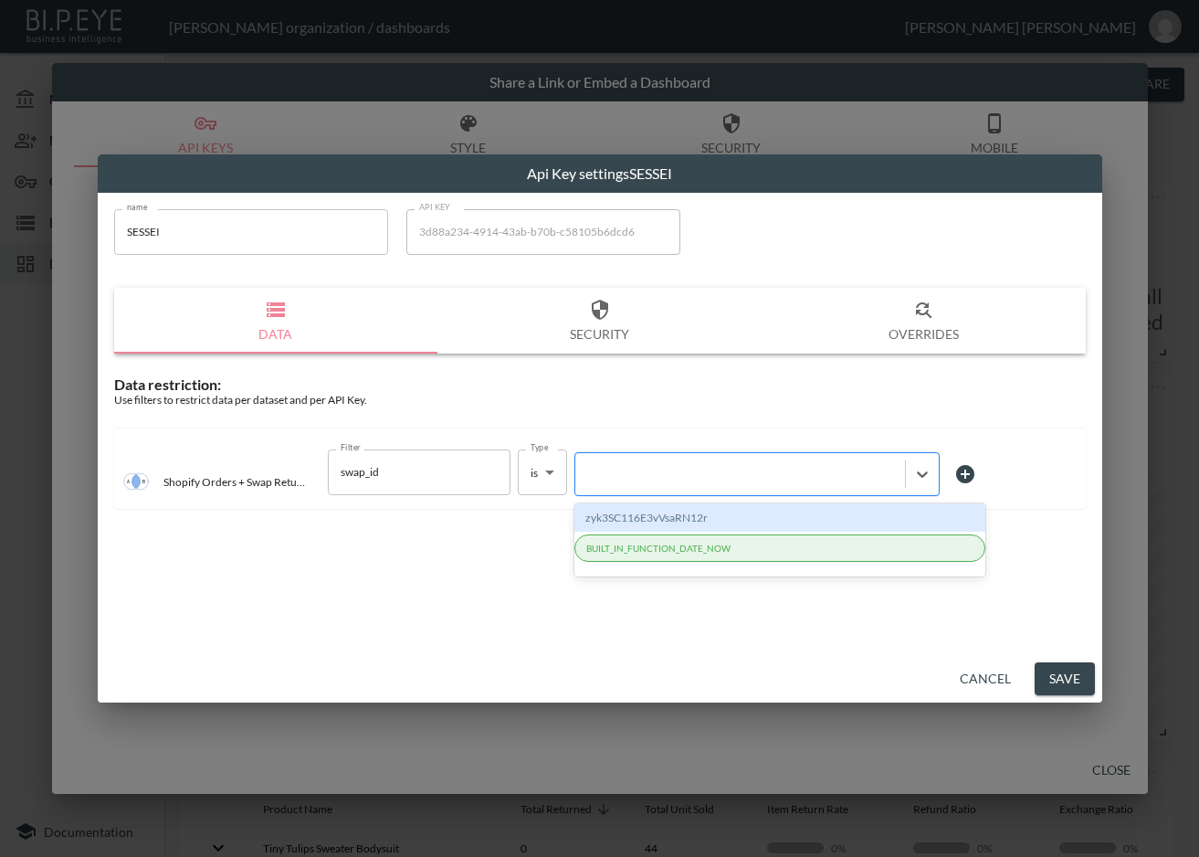
paste input "huULFbJvU3BQ4hPGSemk"
type input "huULFbJvU3BQ4hPGSemk"
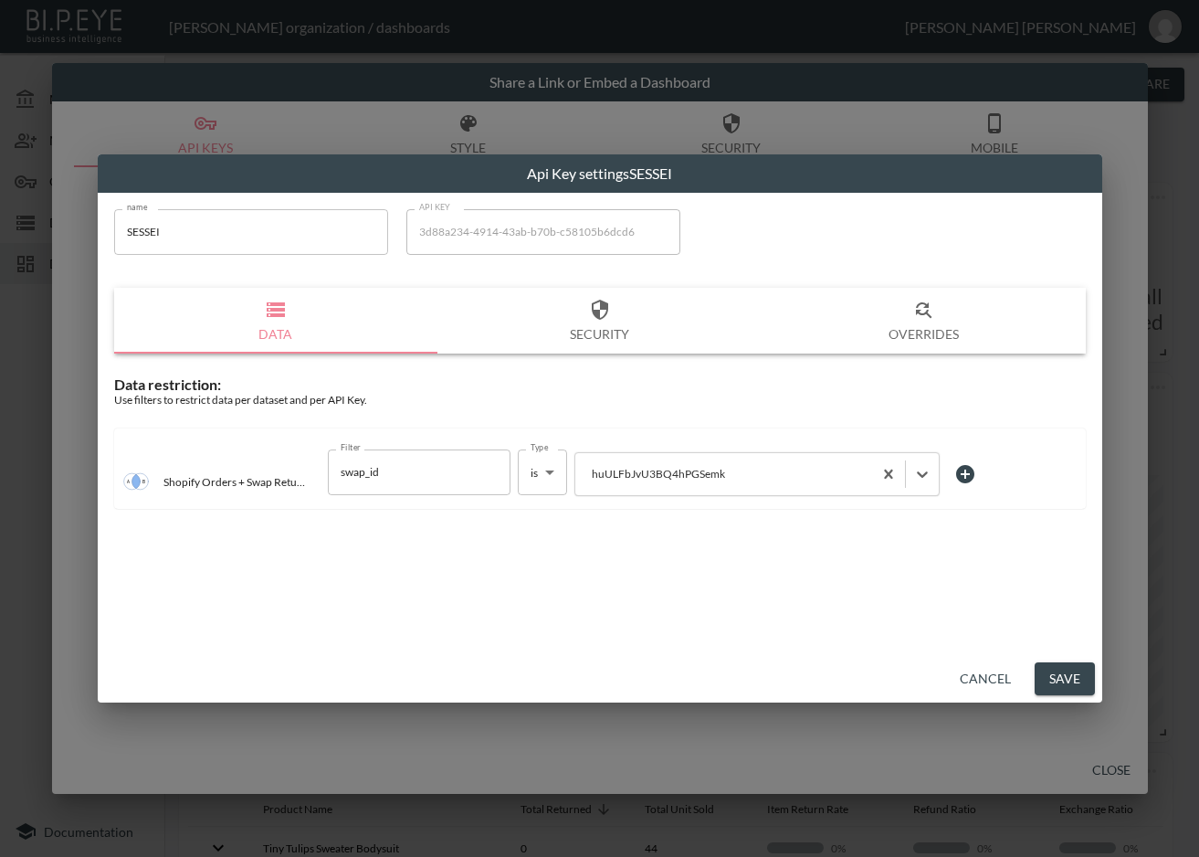
click at [1070, 680] on button "Save" at bounding box center [1065, 679] width 60 height 34
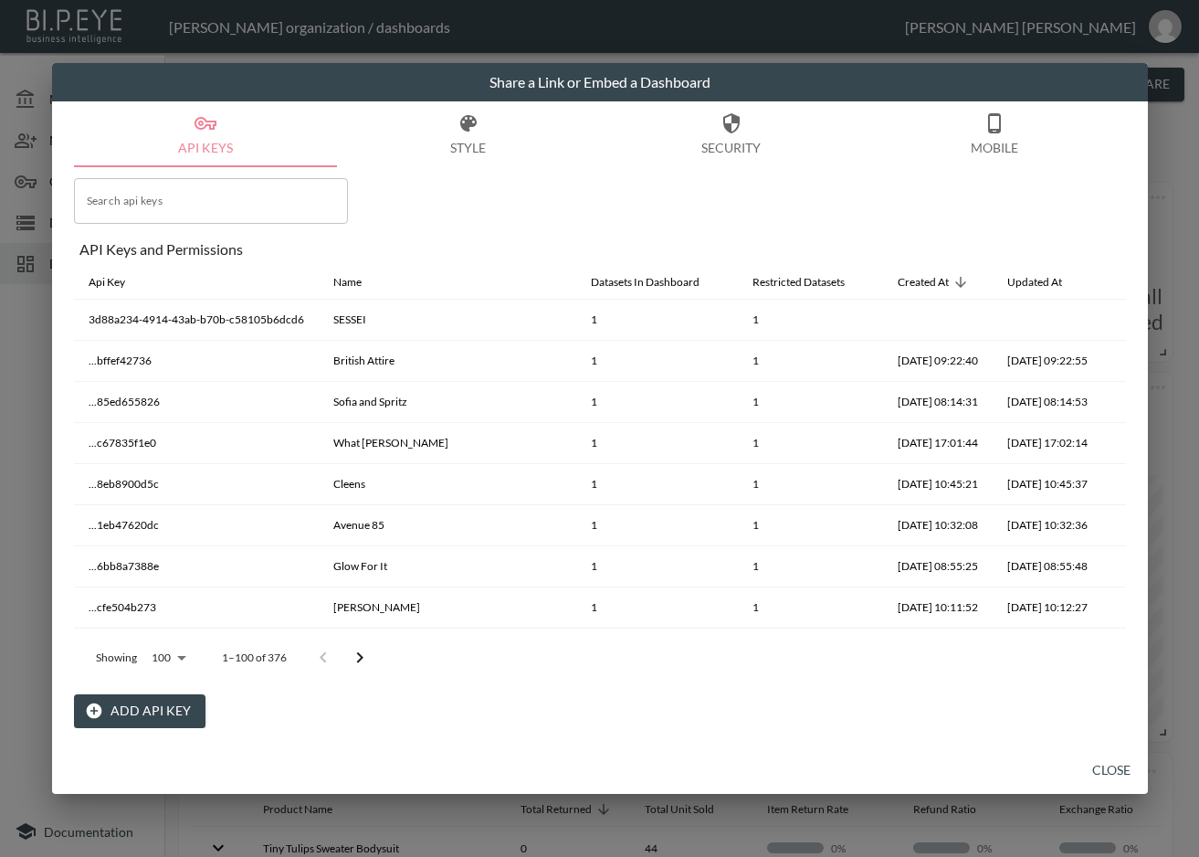
click at [1107, 760] on button "Close" at bounding box center [1111, 770] width 58 height 34
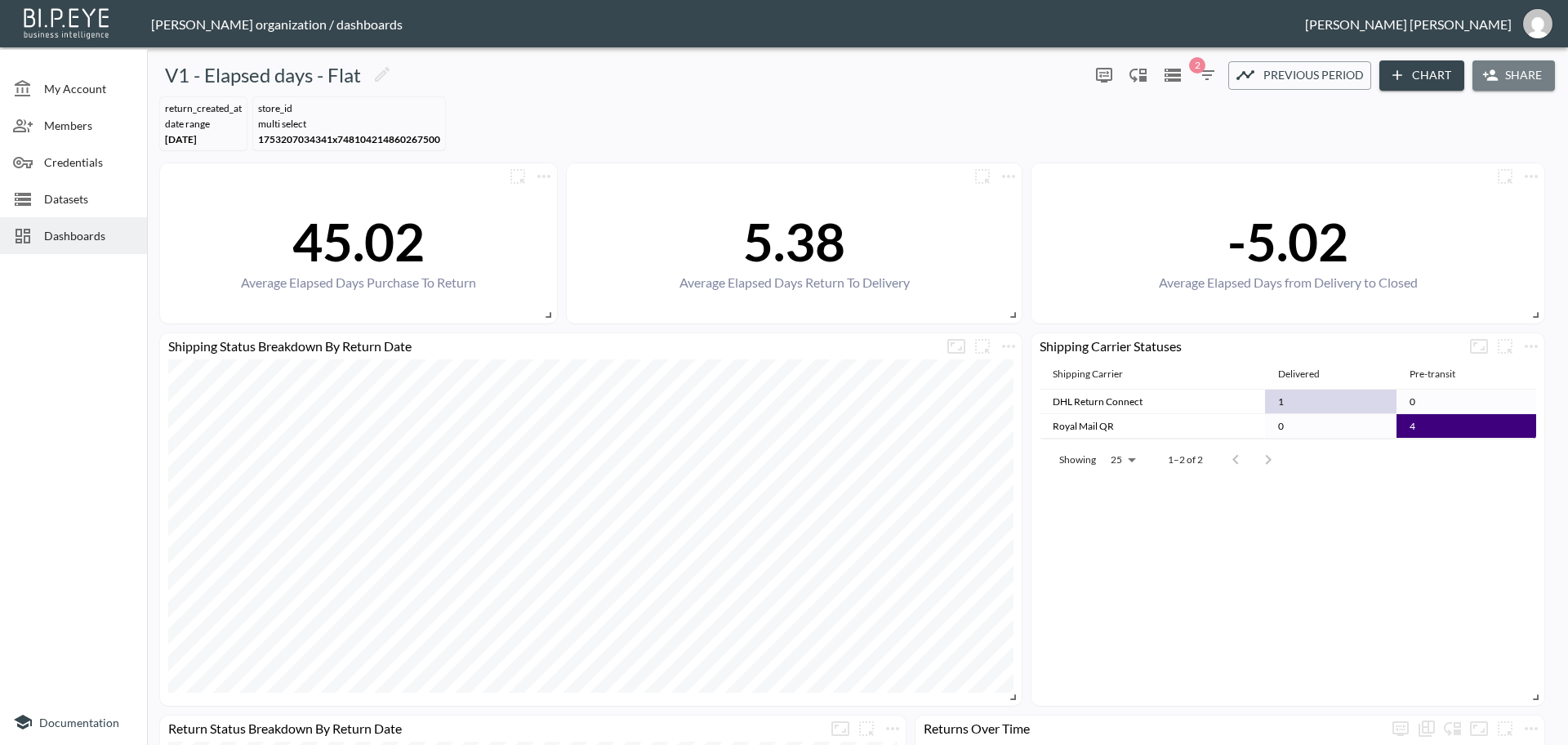
click at [1499, 75] on button "Share" at bounding box center [1514, 76] width 82 height 30
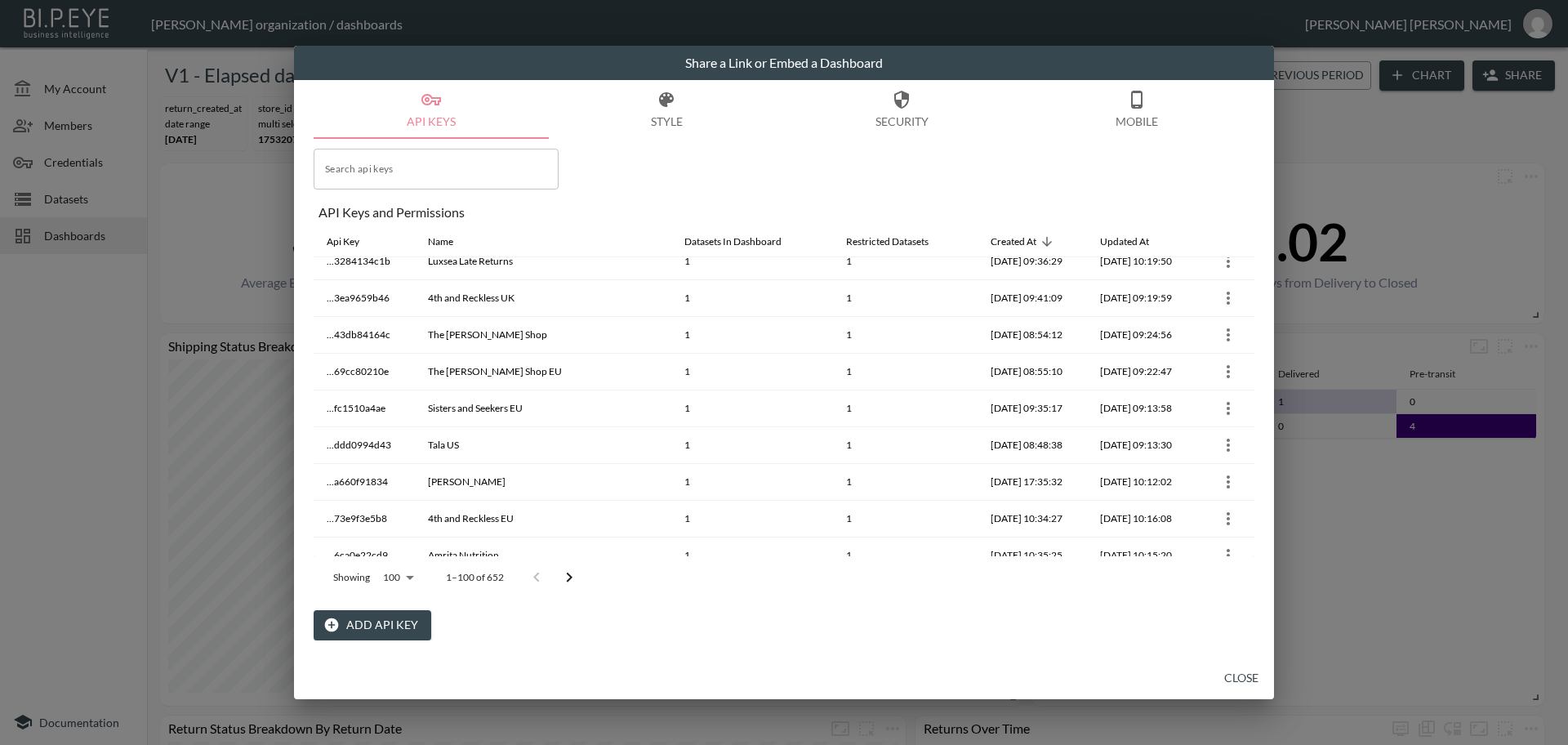
scroll to position [3376, 0]
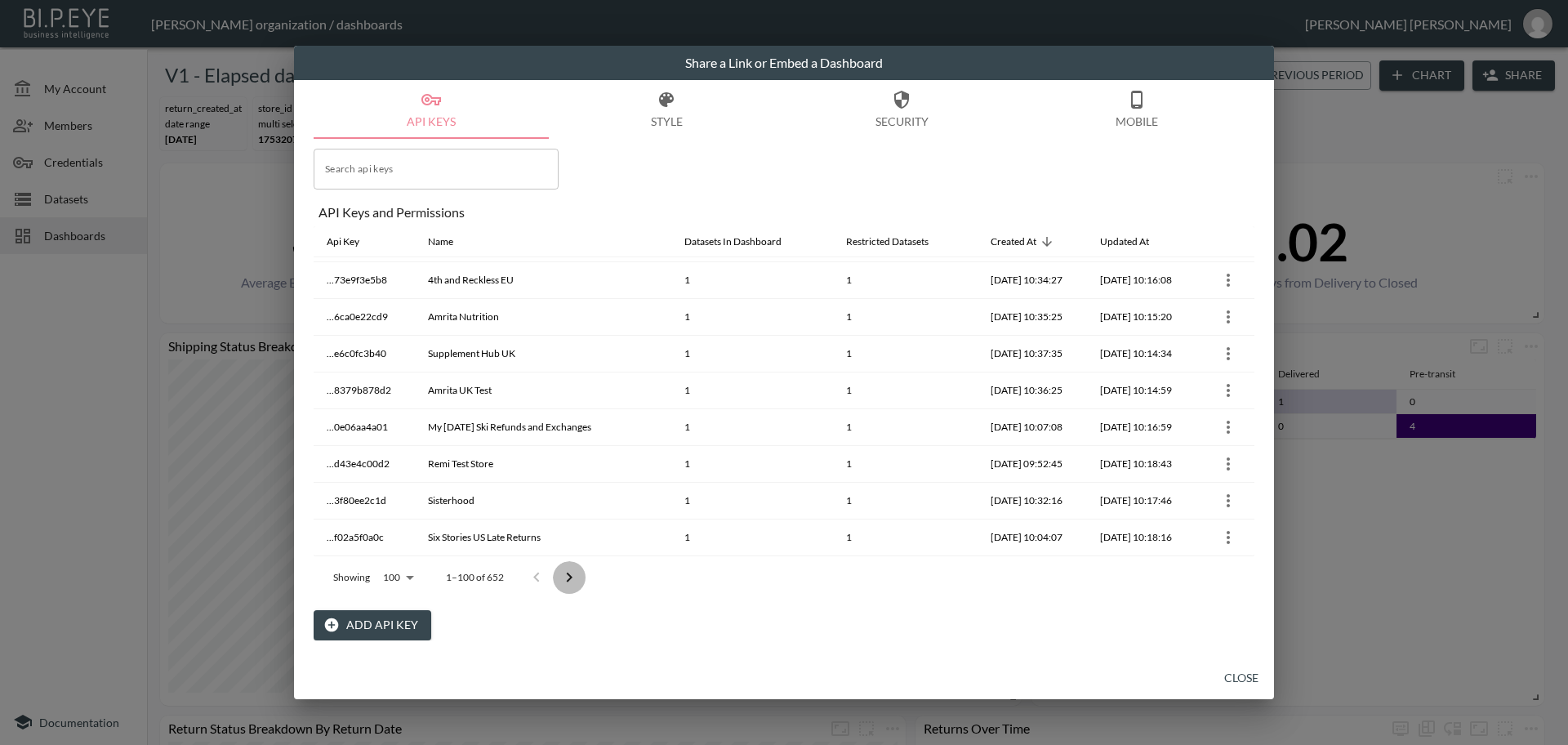
click at [564, 577] on icon "Go to next page" at bounding box center [570, 578] width 20 height 20
click at [564, 577] on button "Go to next page" at bounding box center [569, 577] width 33 height 33
click at [564, 577] on button "Go to next page" at bounding box center [581, 577] width 33 height 33
click at [564, 579] on button "Go to next page" at bounding box center [581, 577] width 33 height 33
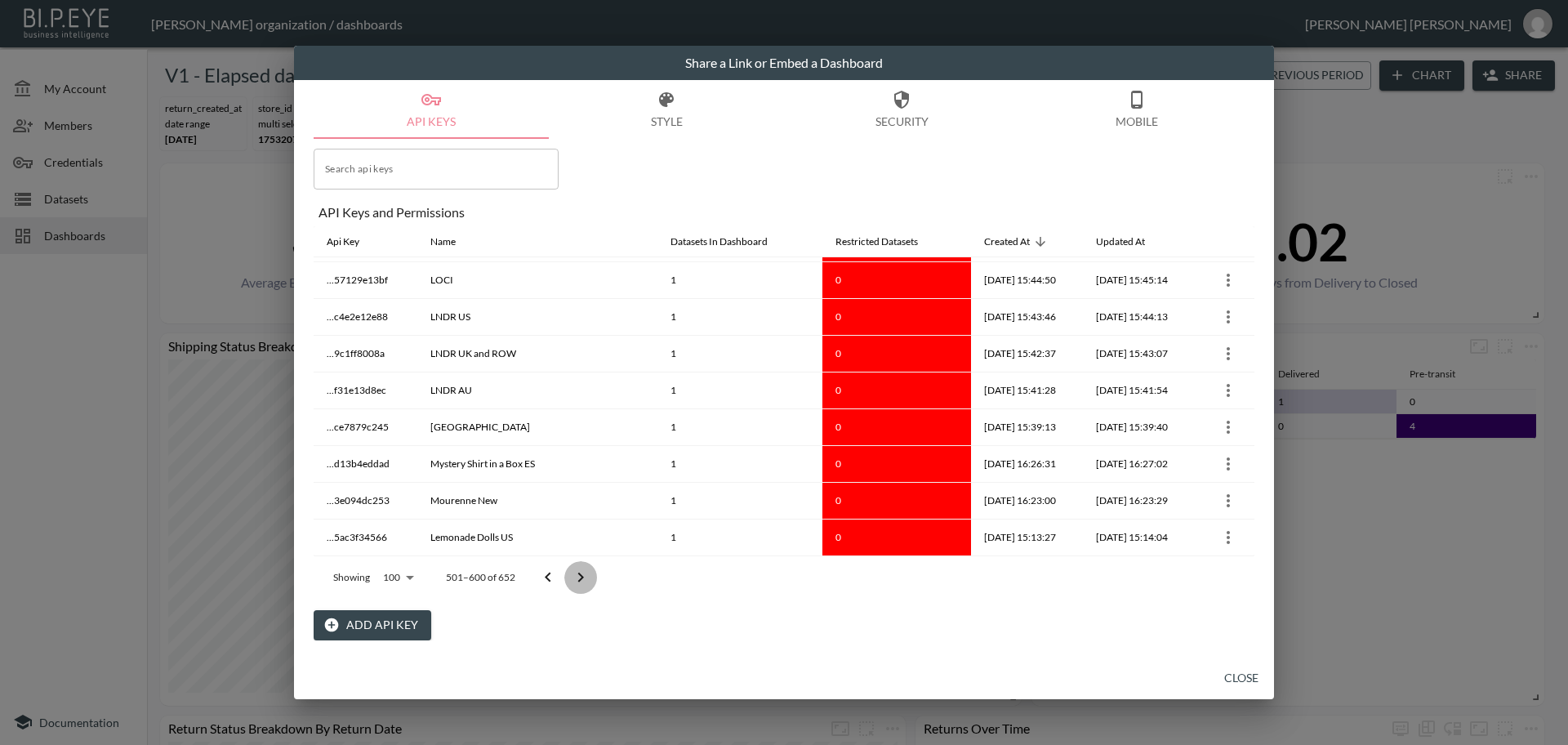
click at [564, 579] on button "Go to next page" at bounding box center [581, 577] width 33 height 33
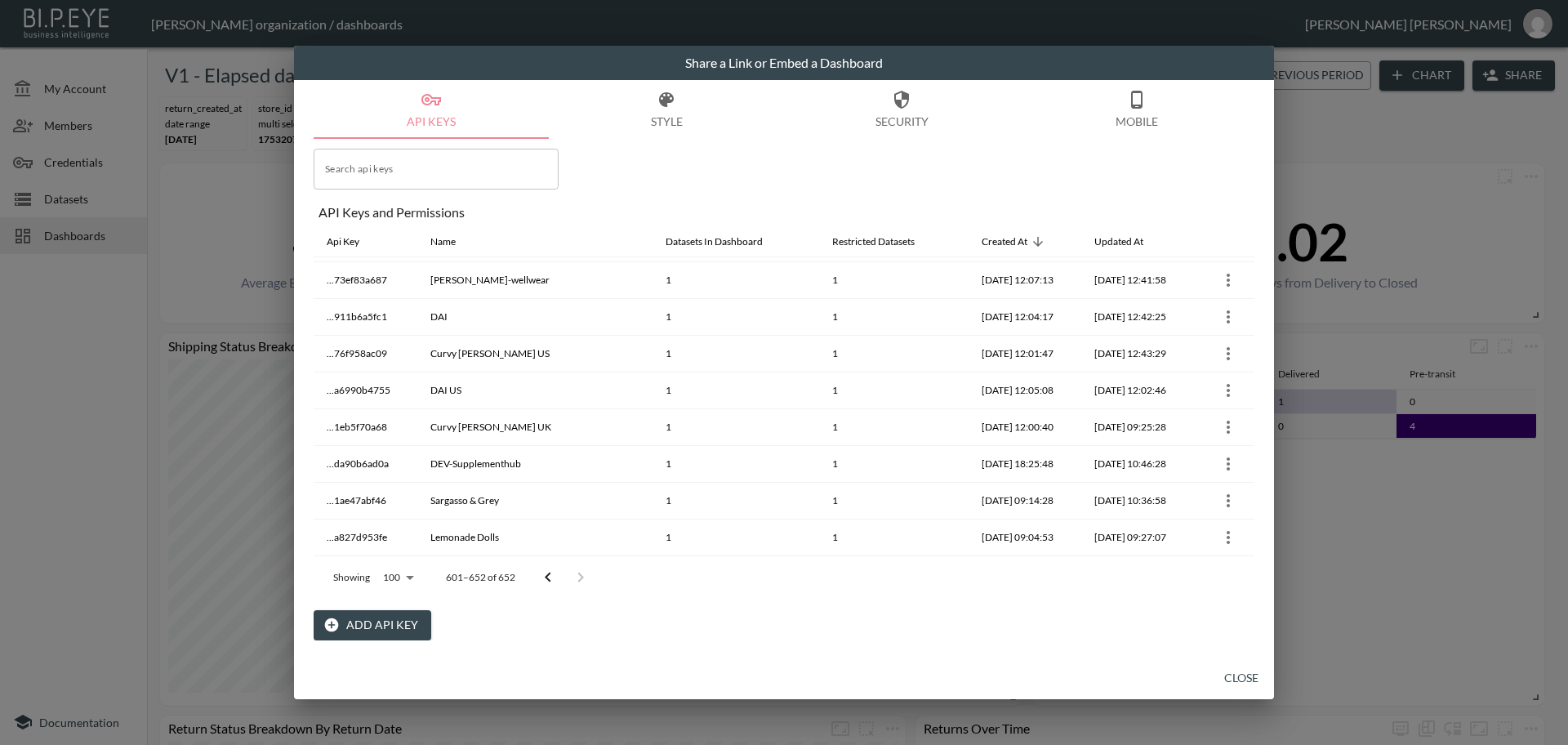
click at [567, 579] on div at bounding box center [564, 577] width 65 height 33
click at [546, 580] on icon "Go to previous page" at bounding box center [548, 578] width 20 height 20
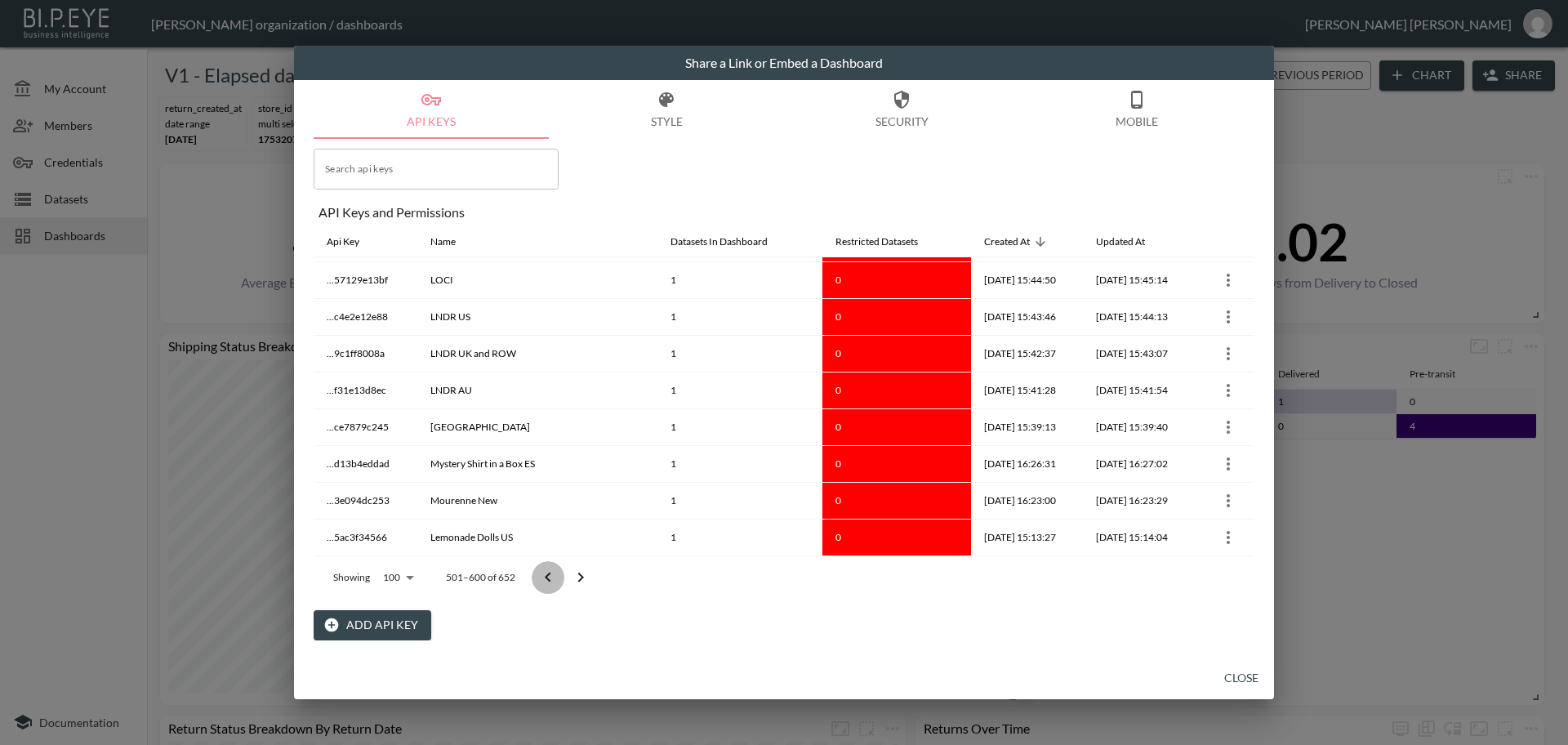
click at [546, 580] on icon "Go to previous page" at bounding box center [548, 578] width 20 height 20
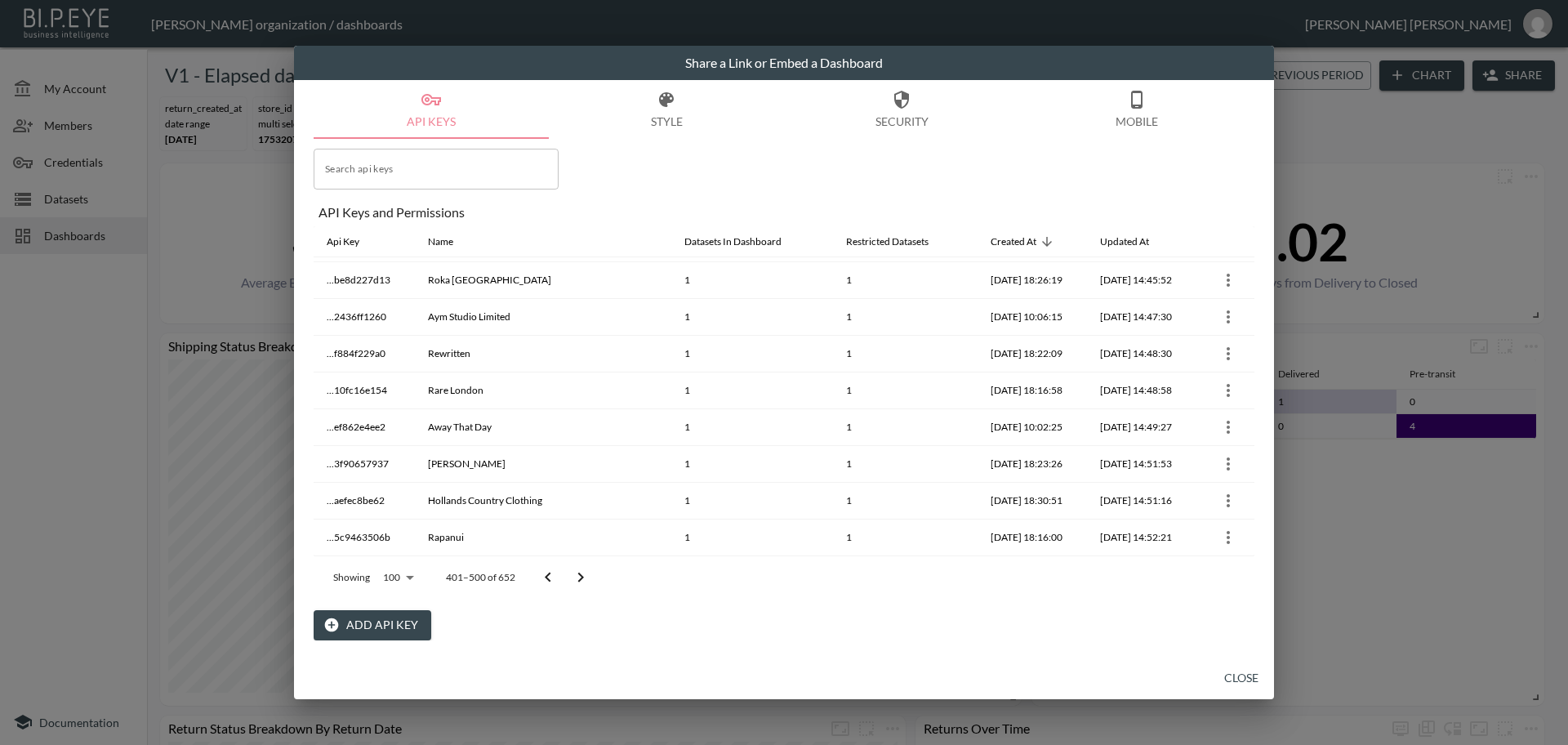
click at [546, 580] on icon "Go to previous page" at bounding box center [548, 578] width 20 height 20
click at [589, 573] on icon "Go to next page" at bounding box center [581, 578] width 20 height 20
click at [590, 575] on button "Go to next page" at bounding box center [581, 577] width 33 height 33
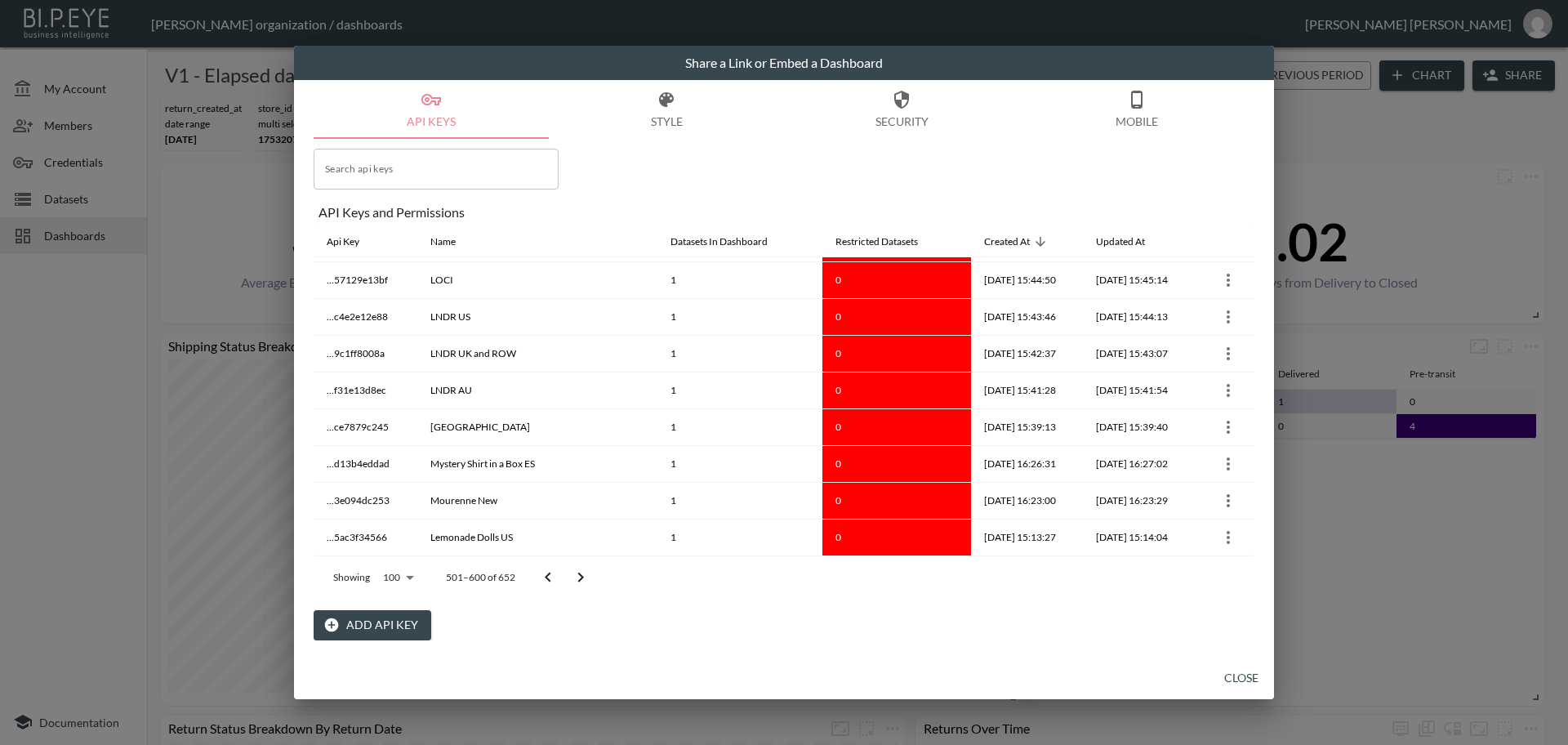
click at [590, 575] on button "Go to next page" at bounding box center [581, 577] width 33 height 33
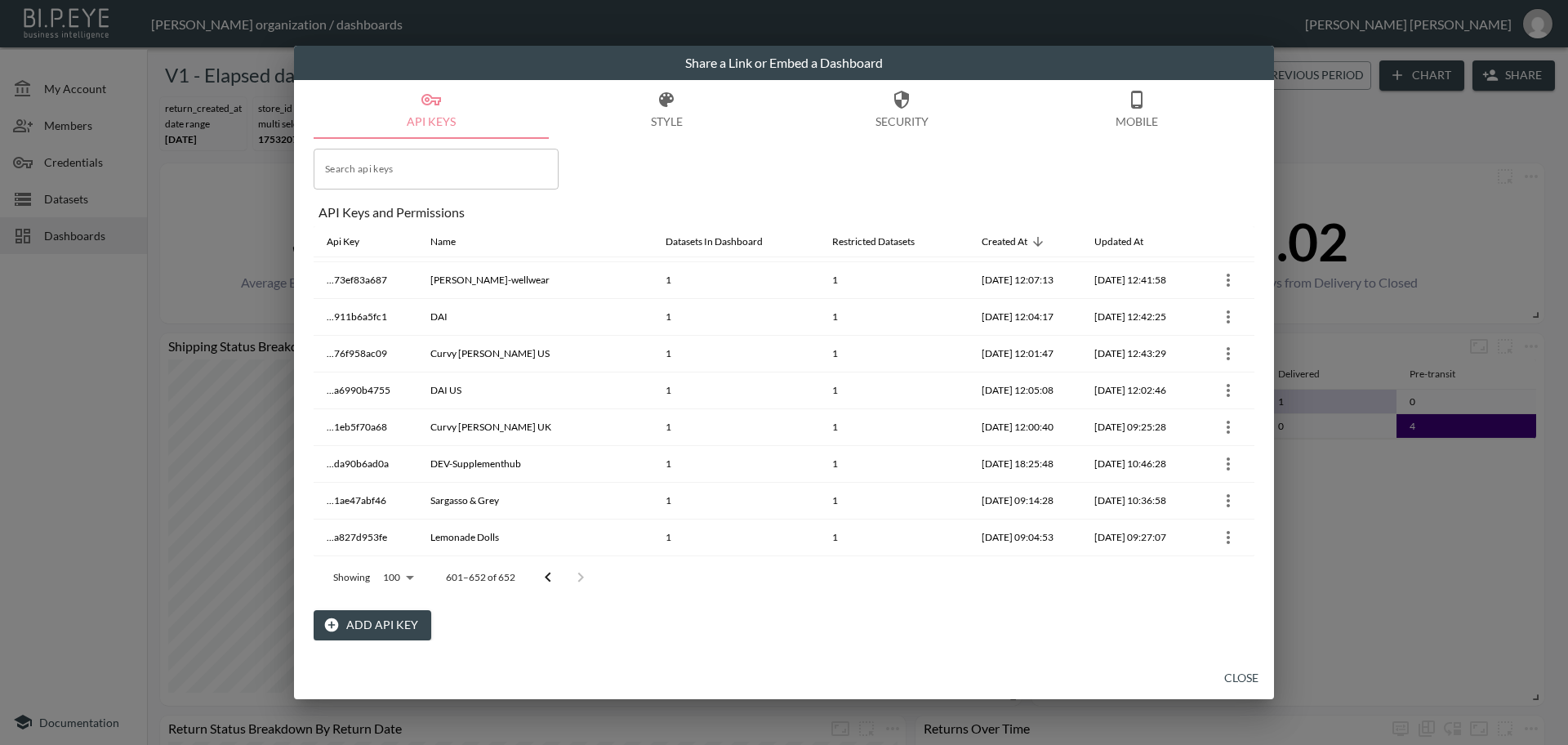
scroll to position [1613, 0]
click at [590, 575] on div at bounding box center [564, 577] width 65 height 33
click at [547, 577] on icon "Go to previous page" at bounding box center [548, 578] width 20 height 20
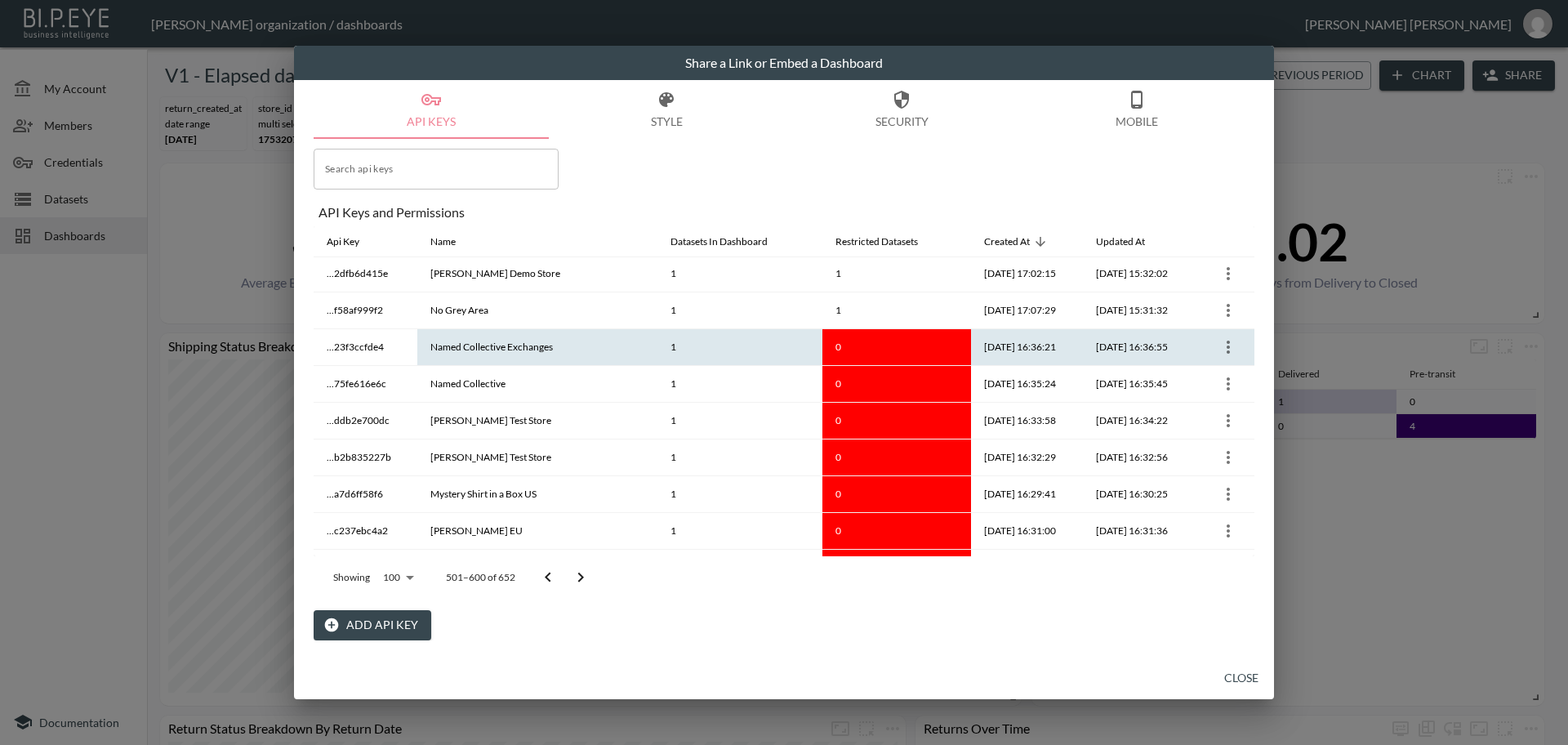
scroll to position [1982, 0]
click at [1222, 346] on icon "more" at bounding box center [1229, 352] width 20 height 20
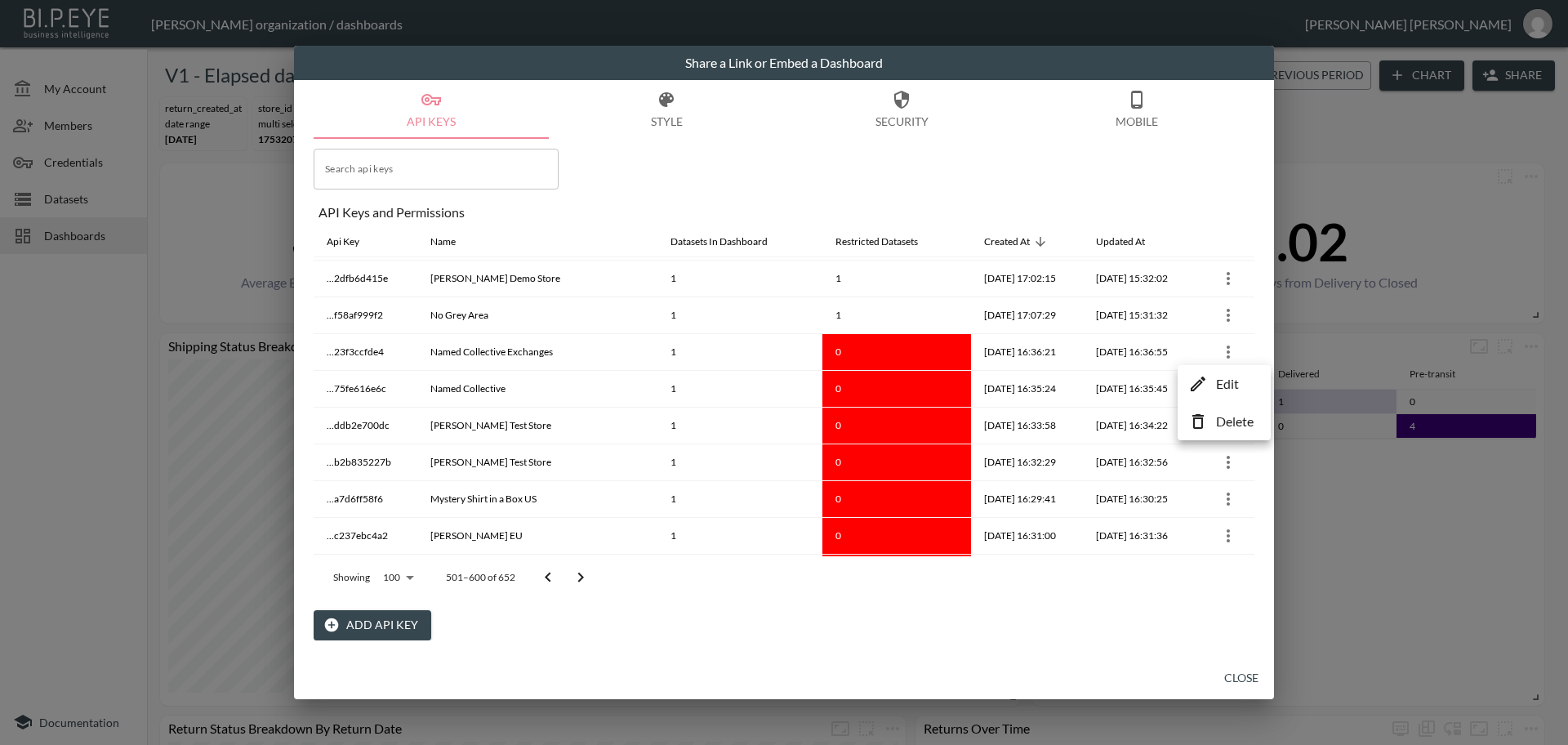
click at [485, 318] on div at bounding box center [784, 372] width 1568 height 745
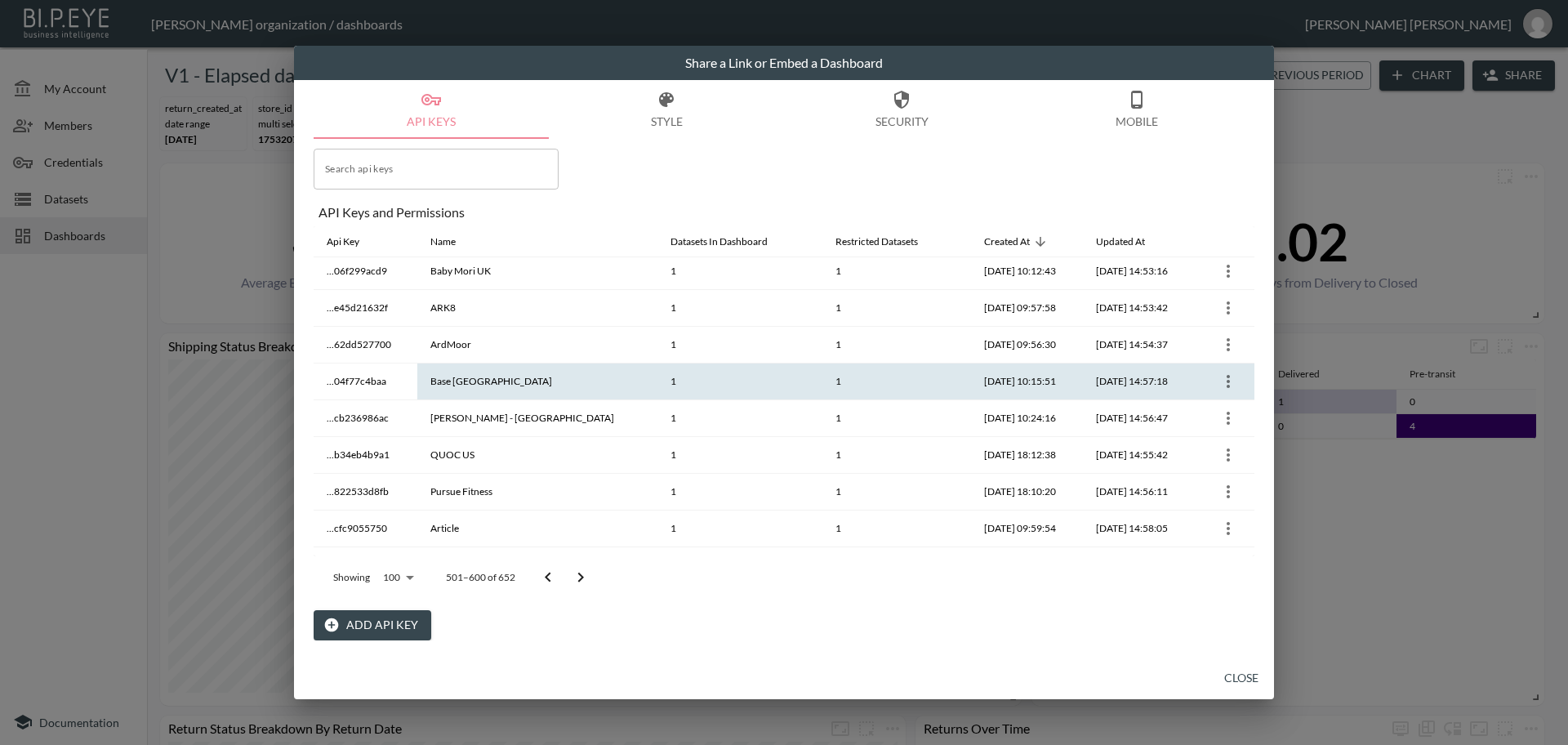
scroll to position [0, 0]
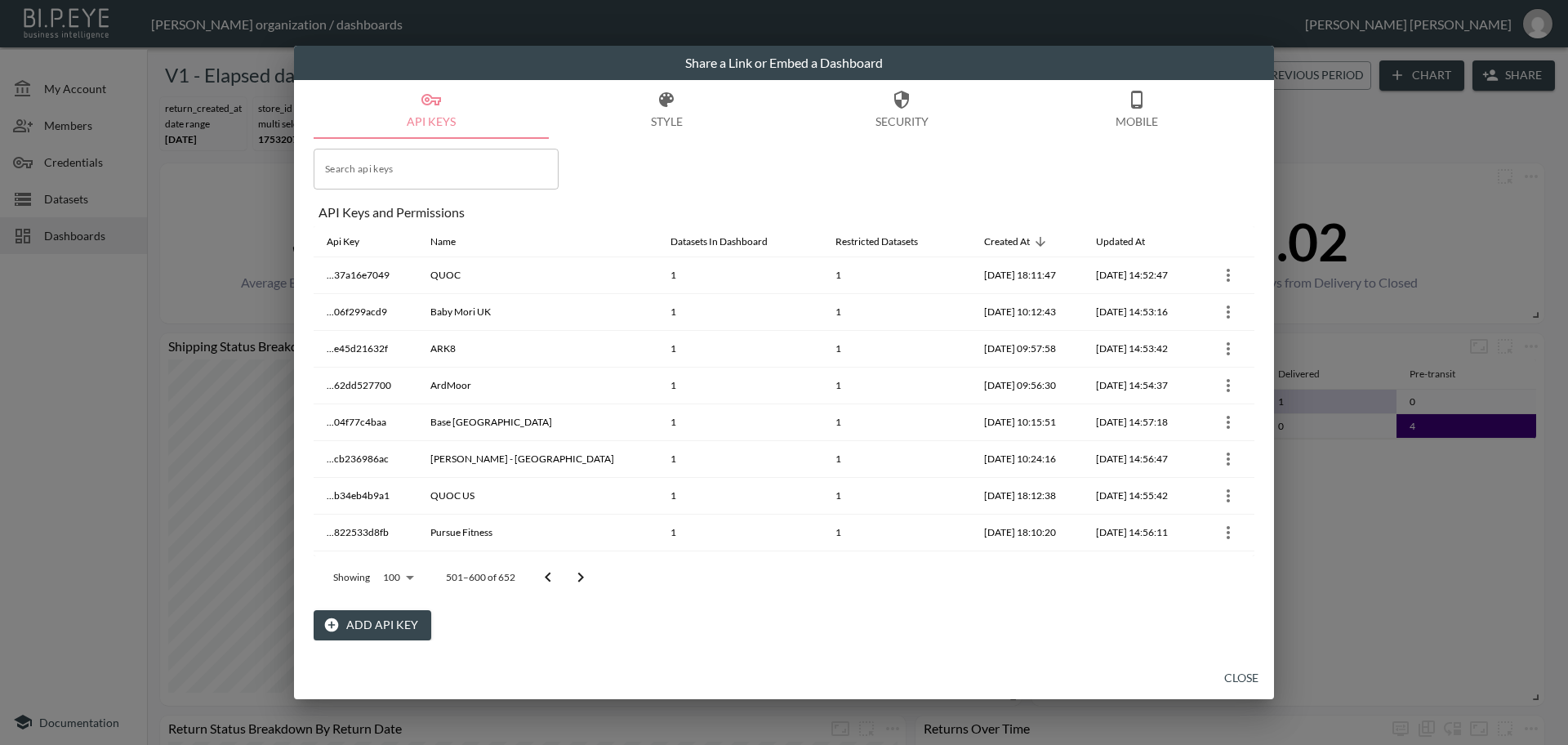
click at [589, 576] on icon "Go to next page" at bounding box center [581, 578] width 20 height 20
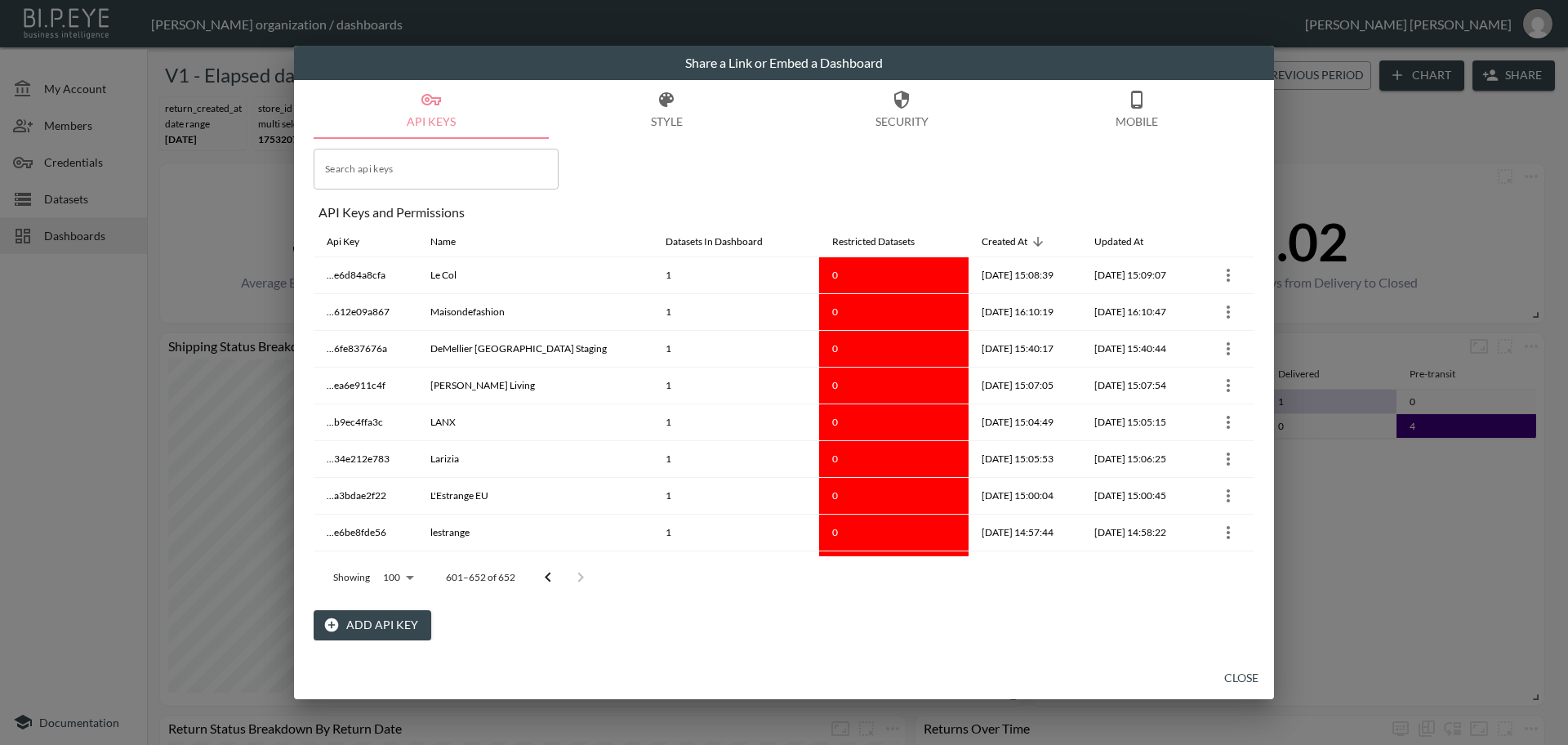
click at [546, 584] on icon "Go to previous page" at bounding box center [548, 578] width 20 height 20
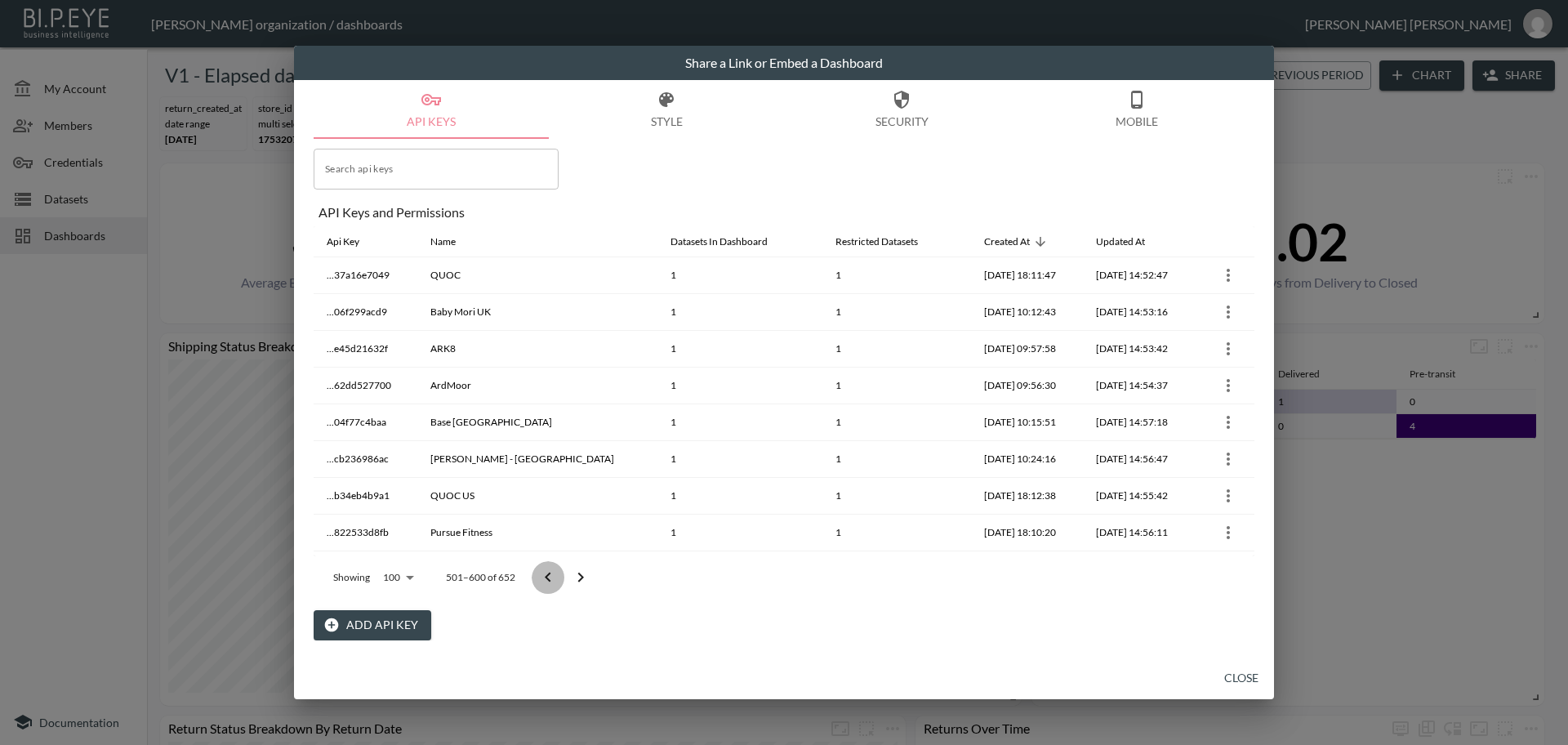
click at [546, 584] on icon "Go to previous page" at bounding box center [548, 578] width 20 height 20
click at [545, 584] on icon "Go to previous page" at bounding box center [548, 578] width 20 height 20
click at [544, 584] on icon "Go to previous page" at bounding box center [548, 578] width 20 height 20
click at [551, 575] on icon "Go to previous page" at bounding box center [548, 578] width 20 height 20
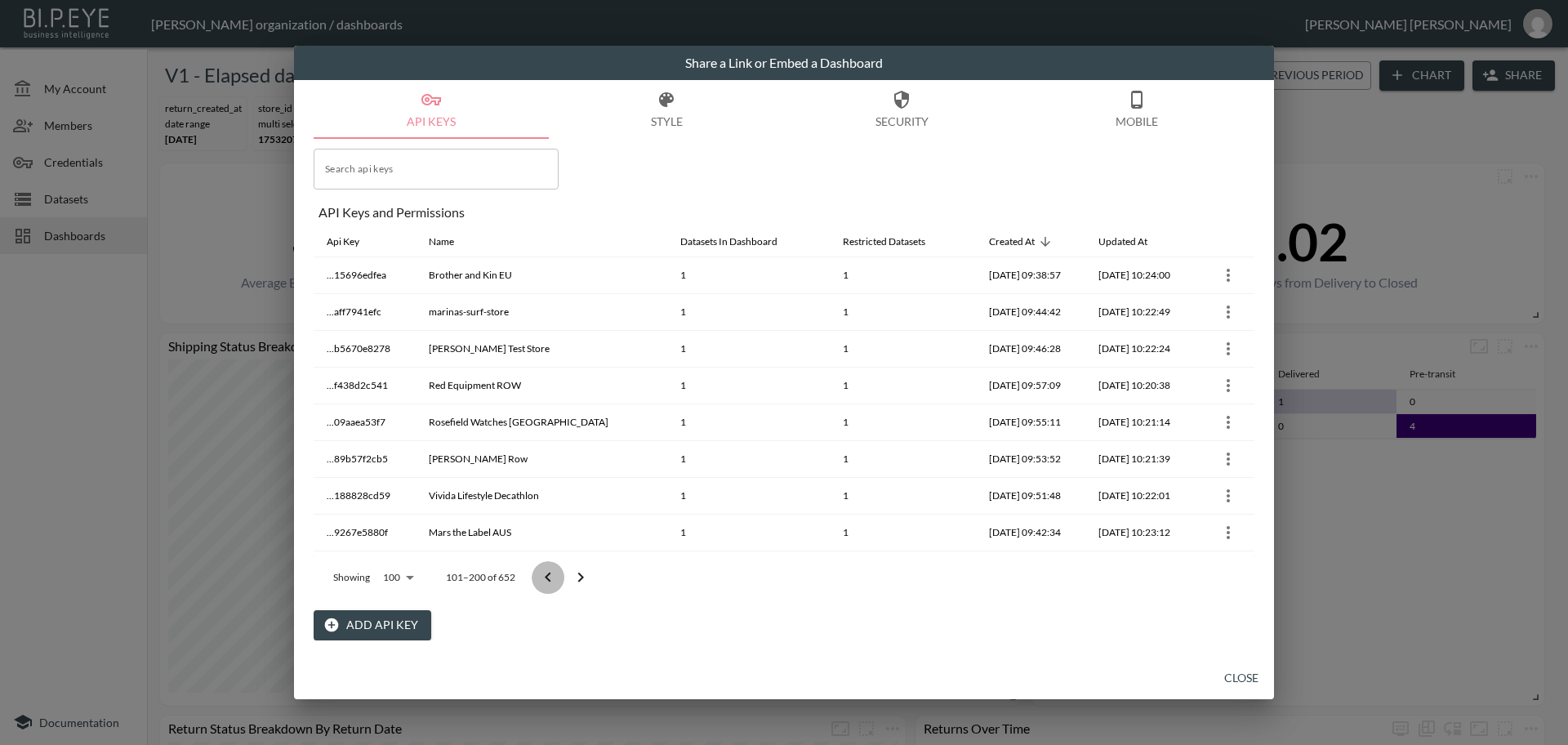
click at [551, 575] on div at bounding box center [564, 577] width 65 height 33
click at [551, 575] on div at bounding box center [553, 577] width 65 height 33
click at [575, 579] on icon "Go to next page" at bounding box center [570, 578] width 20 height 20
click at [575, 579] on icon "Go to next page" at bounding box center [581, 578] width 20 height 20
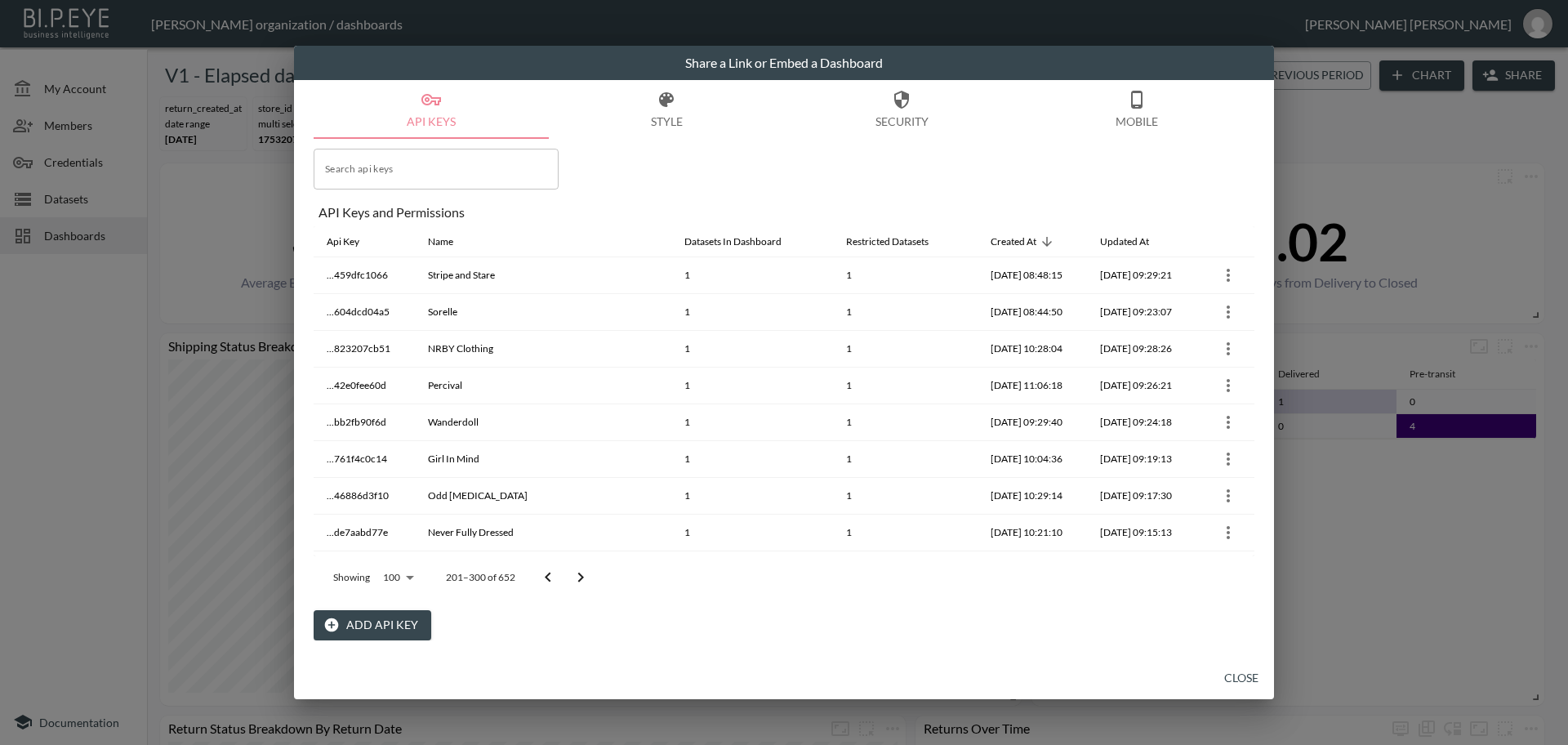
click at [577, 579] on icon "Go to next page" at bounding box center [581, 578] width 20 height 20
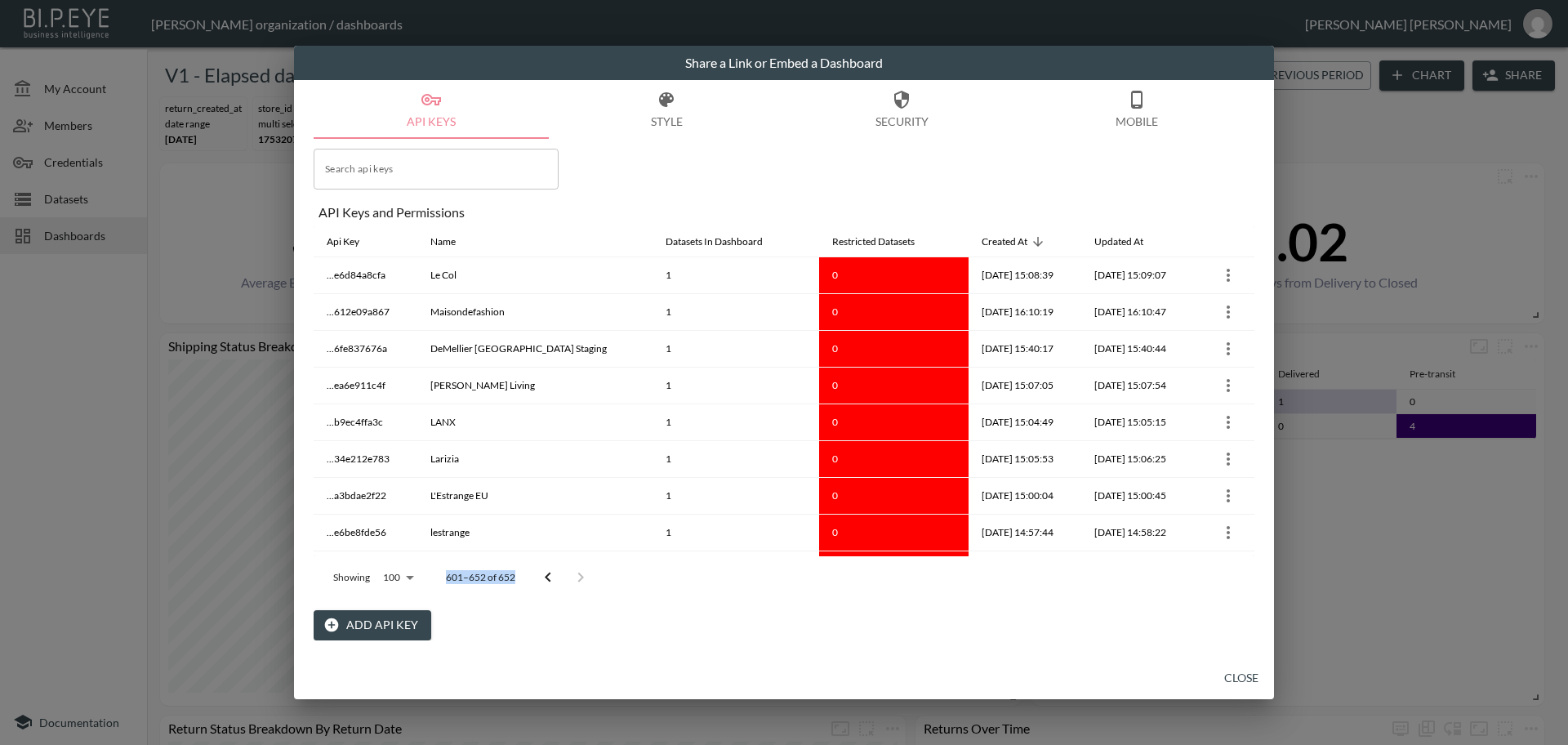
click at [577, 579] on div at bounding box center [564, 577] width 65 height 33
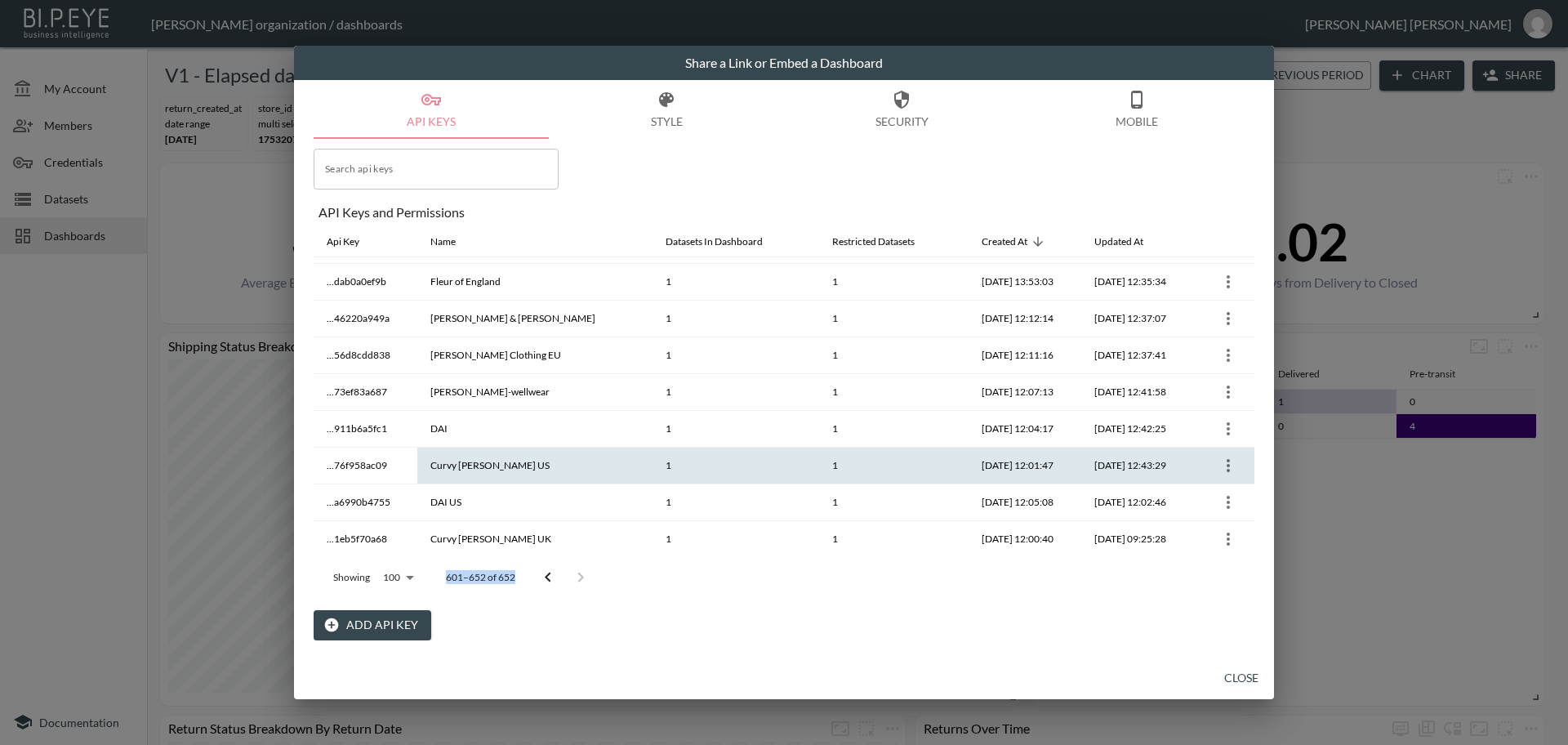
scroll to position [1613, 0]
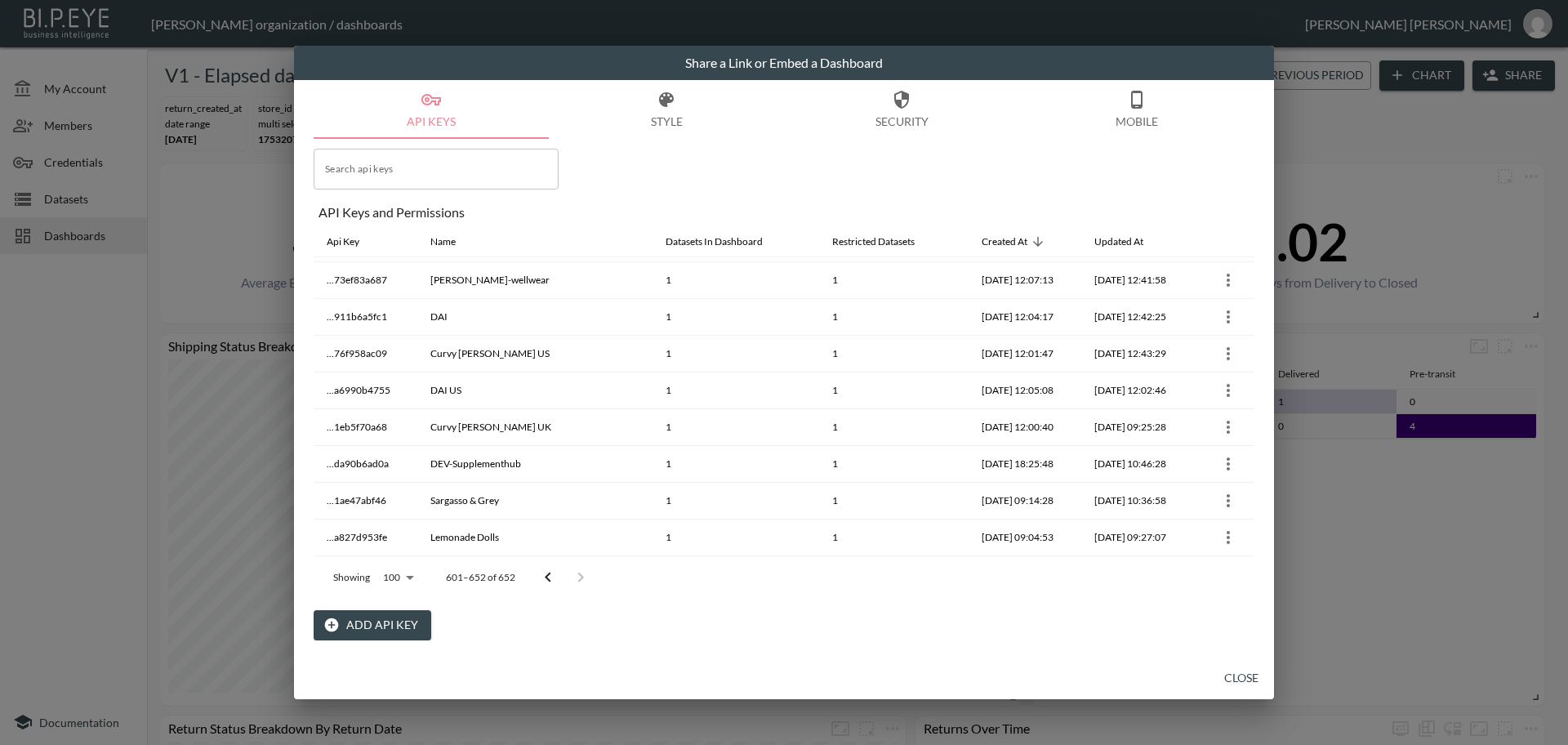
drag, startPoint x: 1257, startPoint y: 527, endPoint x: 1251, endPoint y: 444, distance: 83.2
click at [1251, 444] on div "API Keys Style Security Mobile Search api keys Search api keys API Keys and Per…" at bounding box center [784, 368] width 980 height 577
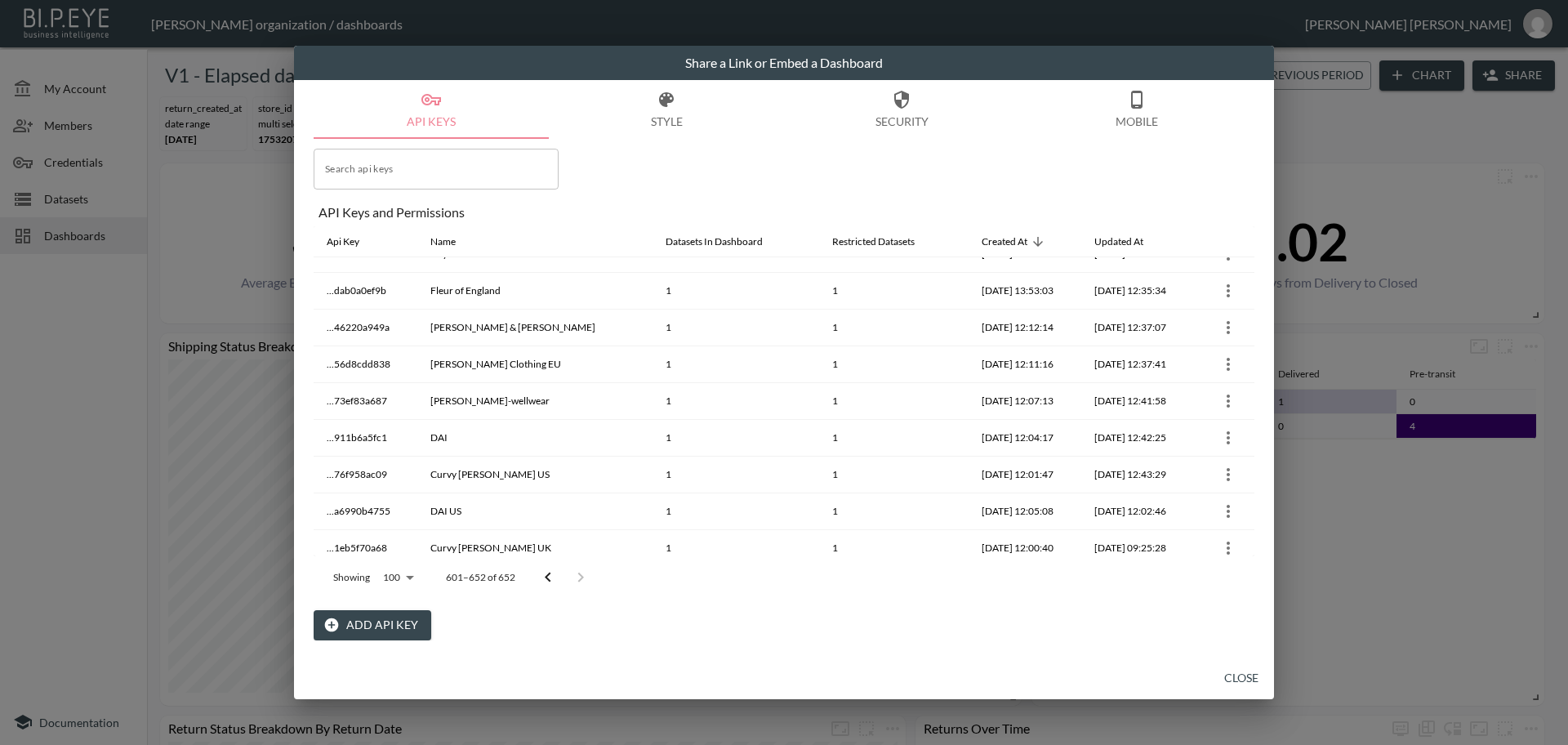
scroll to position [1476, 0]
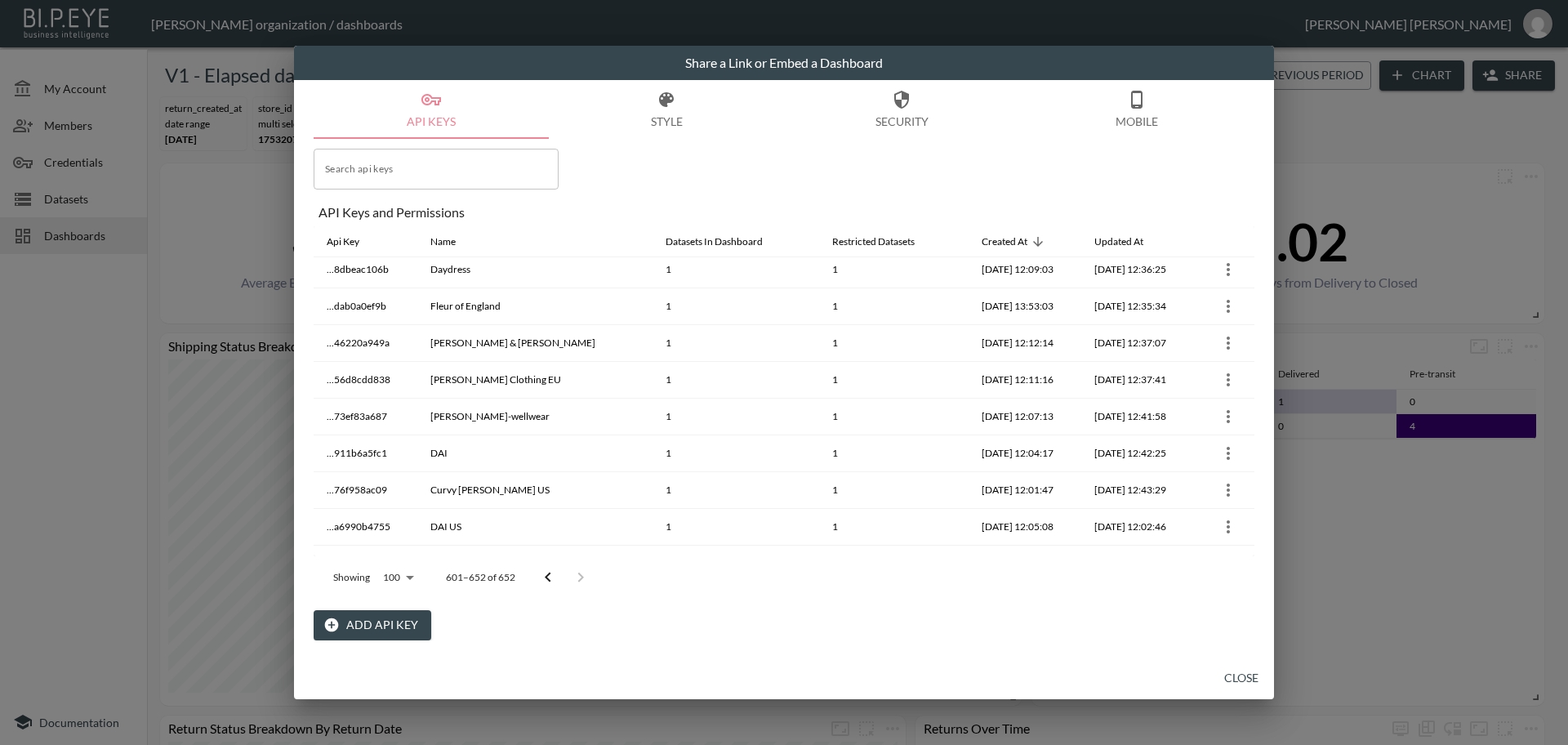
click at [538, 581] on icon "Go to previous page" at bounding box center [548, 578] width 20 height 20
click at [541, 580] on icon "Go to previous page" at bounding box center [548, 578] width 20 height 20
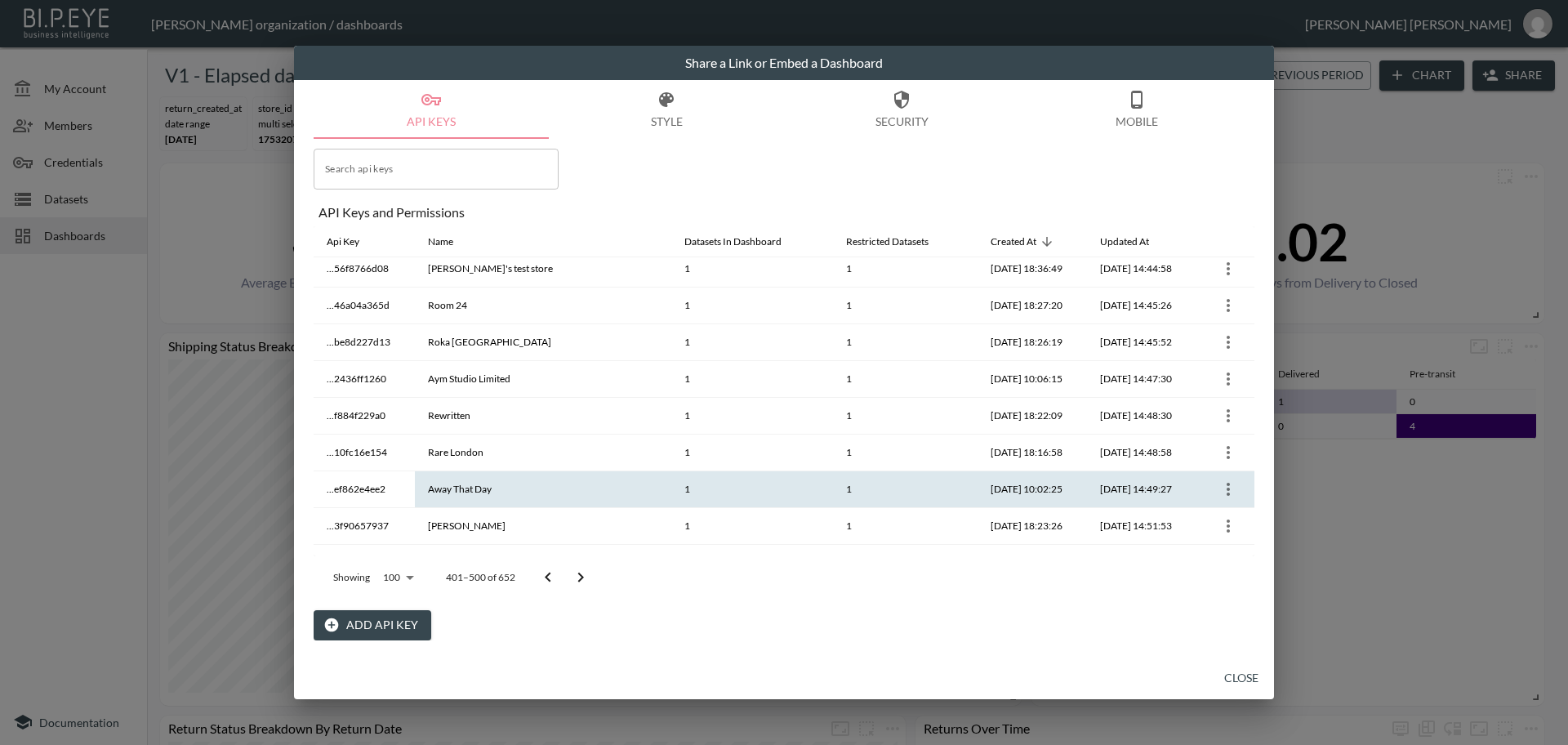
scroll to position [3376, 0]
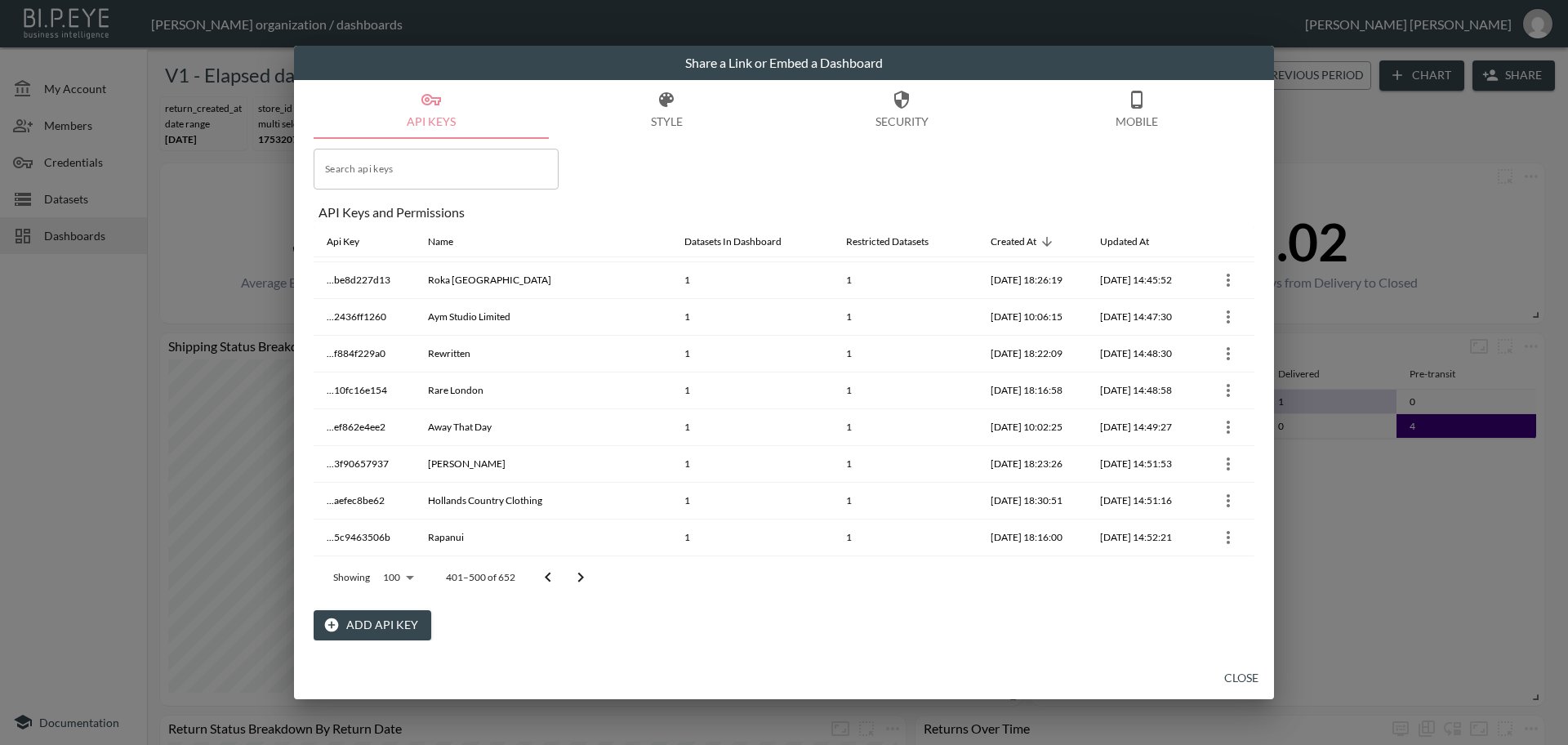
click at [553, 571] on icon "Go to previous page" at bounding box center [548, 578] width 20 height 20
click at [590, 576] on button "Go to next page" at bounding box center [581, 577] width 33 height 33
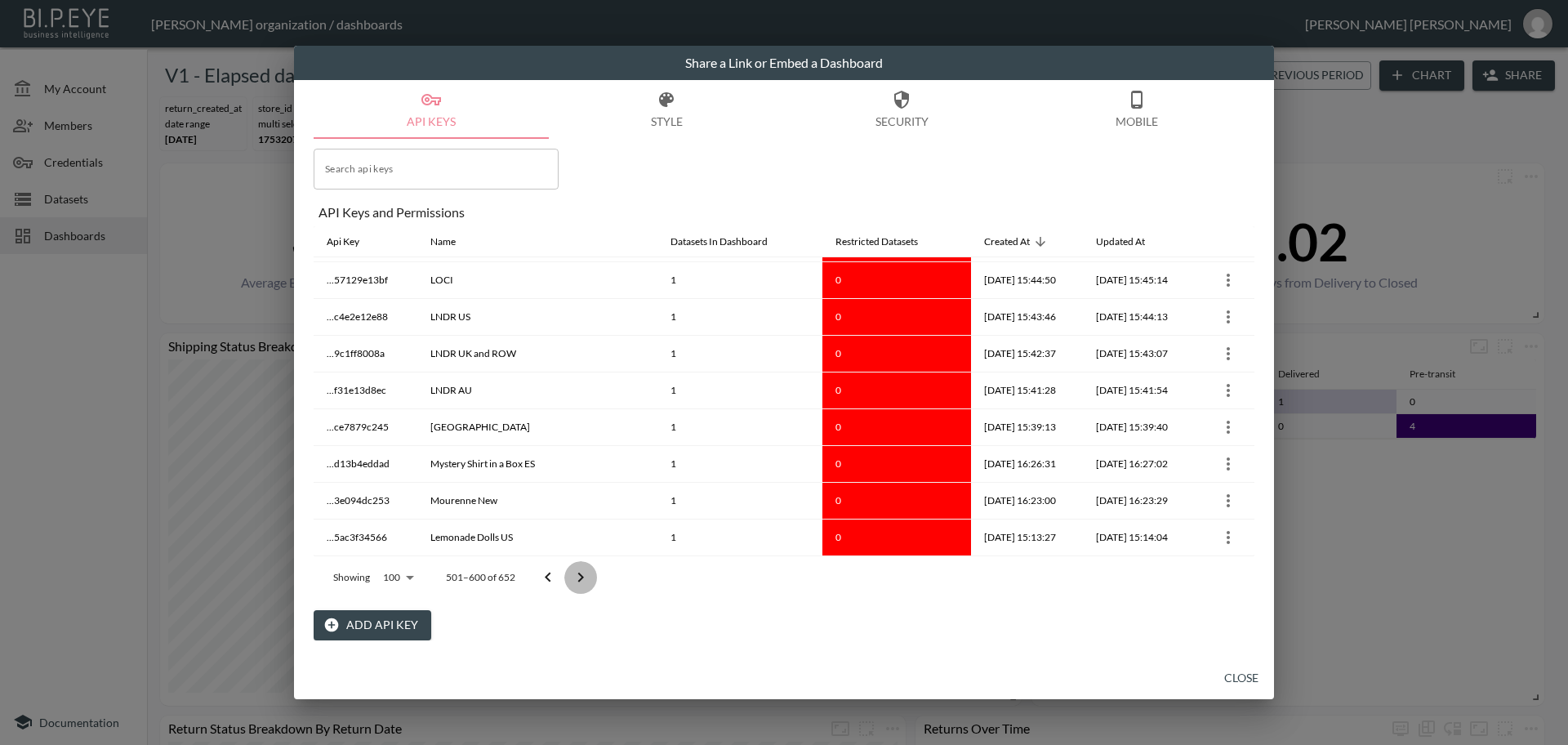
click at [589, 576] on button "Go to next page" at bounding box center [581, 577] width 33 height 33
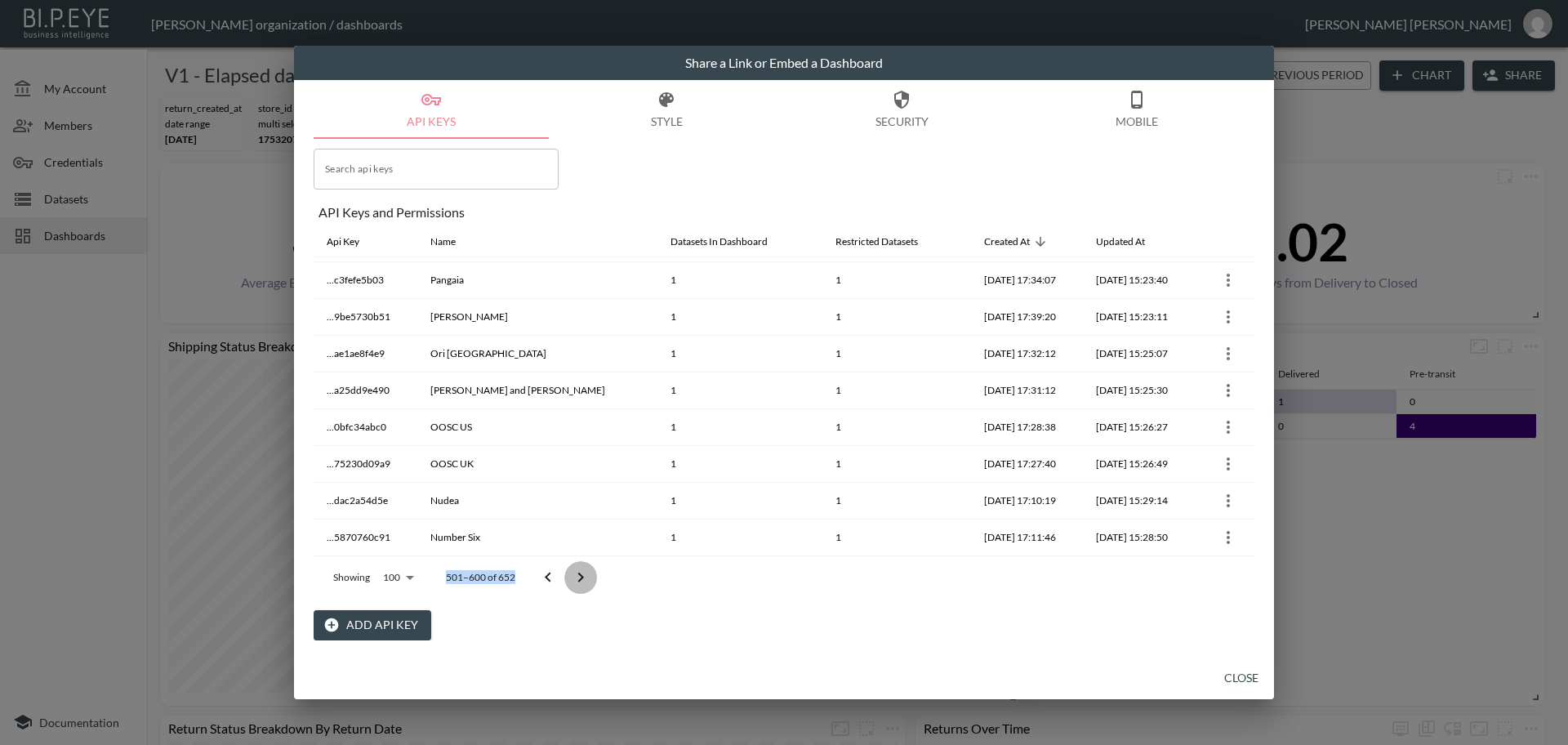
click at [589, 576] on div at bounding box center [564, 577] width 65 height 33
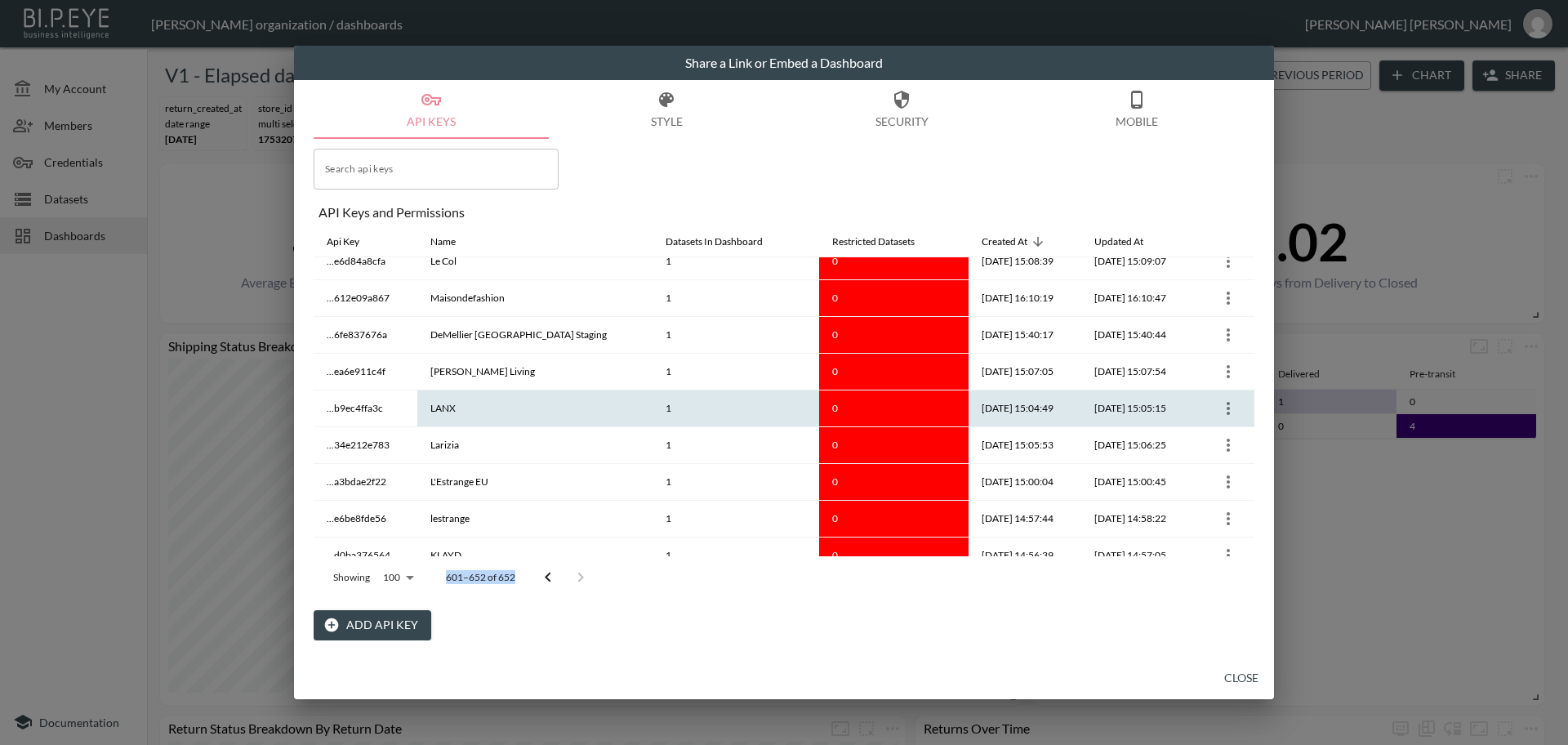
scroll to position [0, 0]
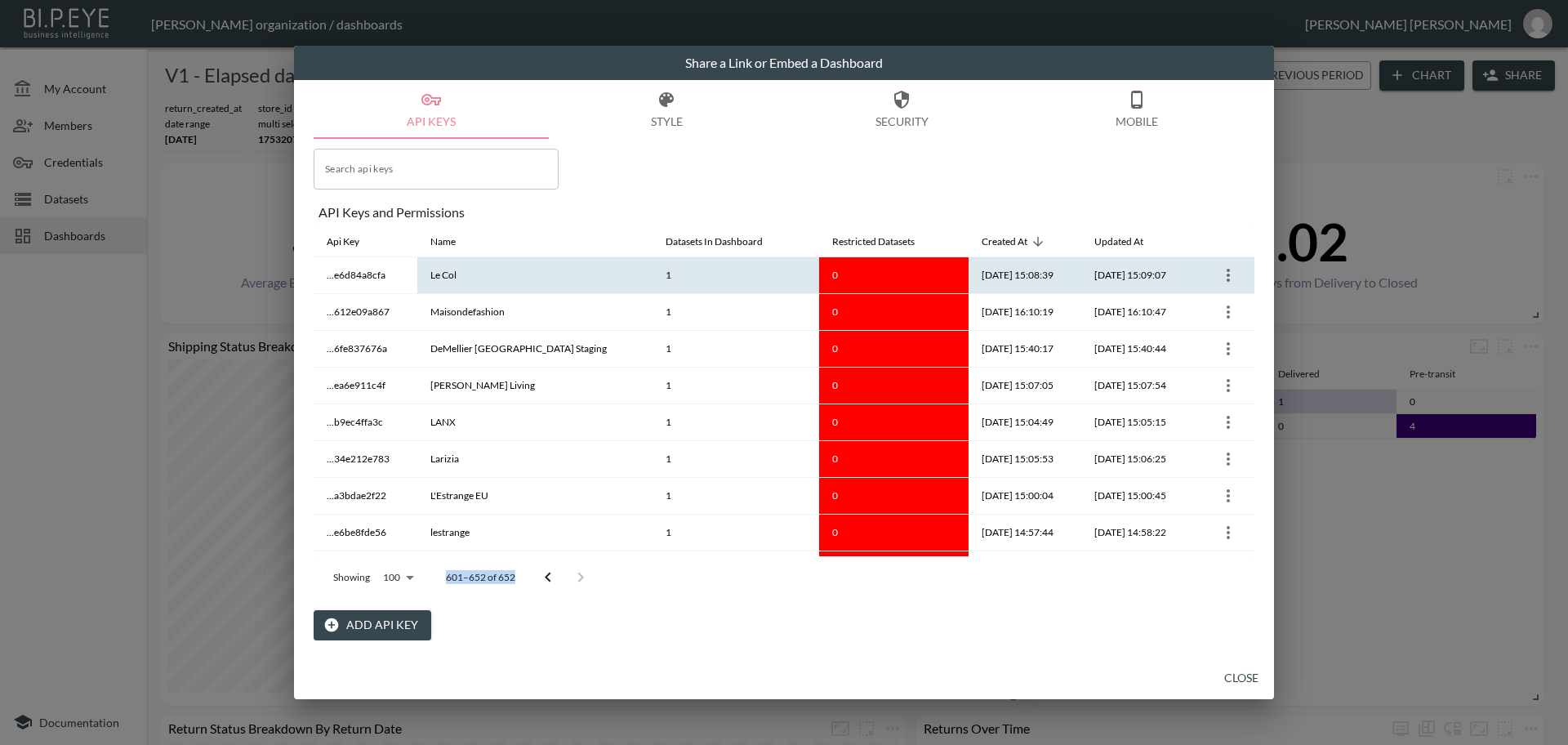
click at [1227, 275] on icon "more" at bounding box center [1229, 275] width 4 height 13
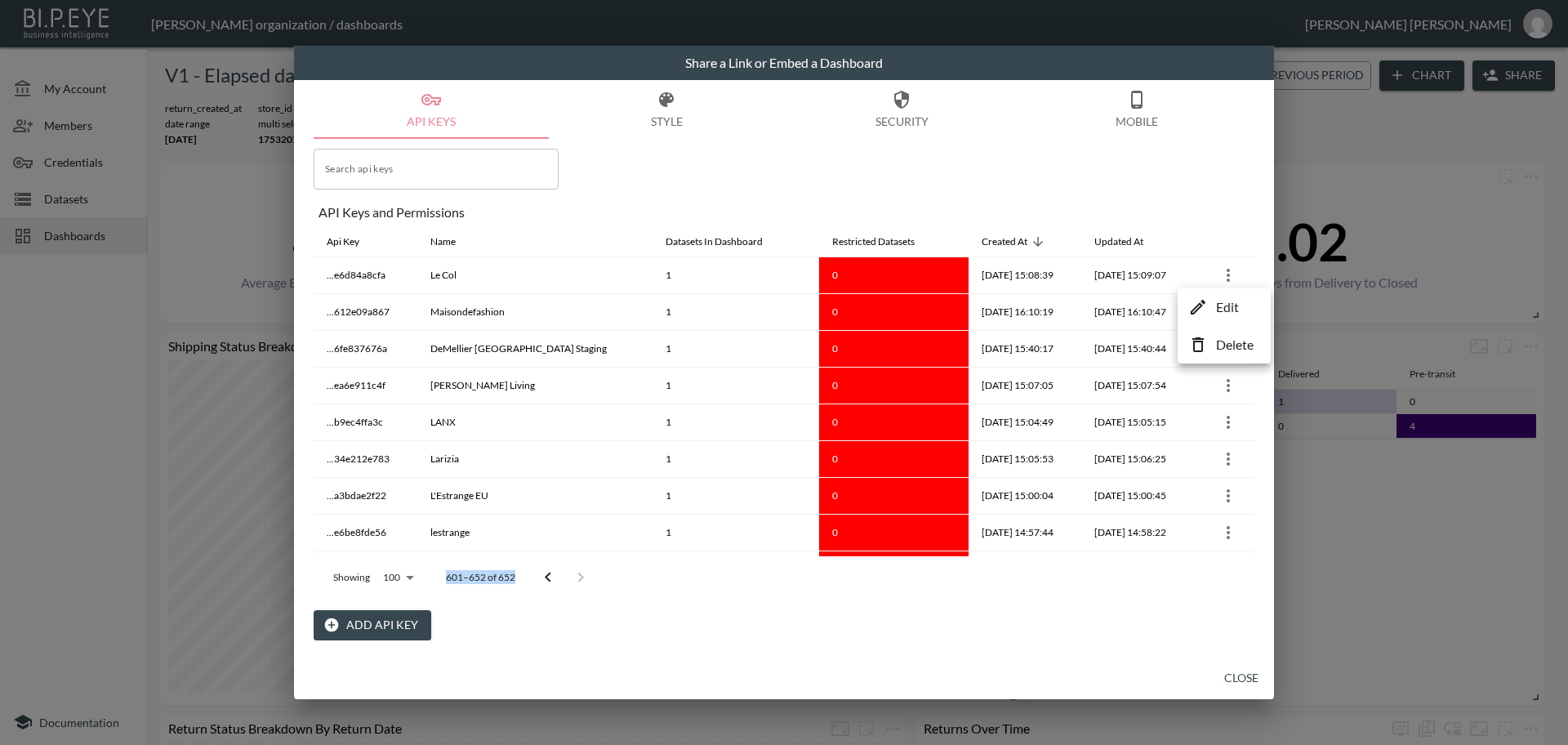
click at [1223, 311] on p "Edit" at bounding box center [1228, 307] width 23 height 20
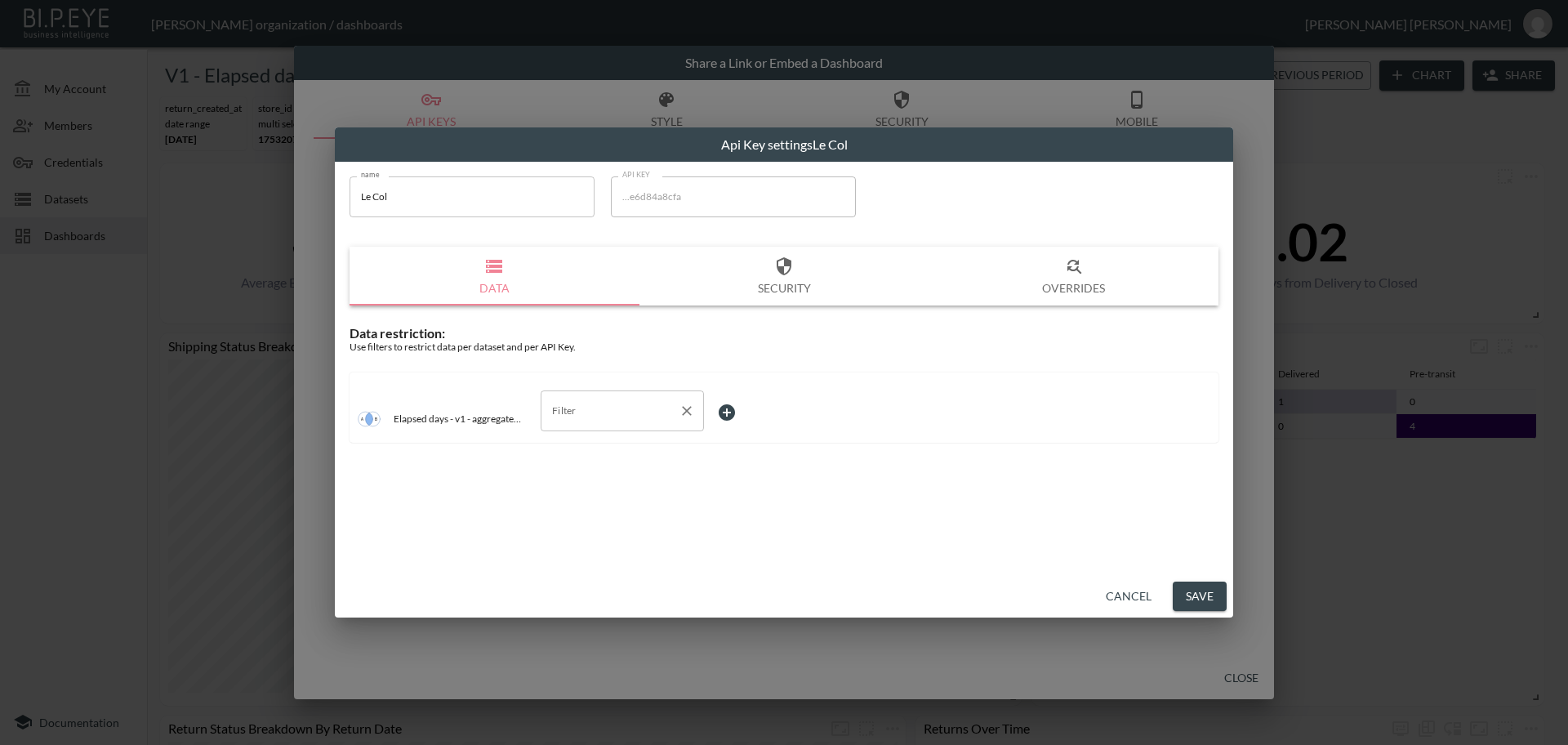
click at [598, 411] on input "Filter" at bounding box center [610, 411] width 124 height 26
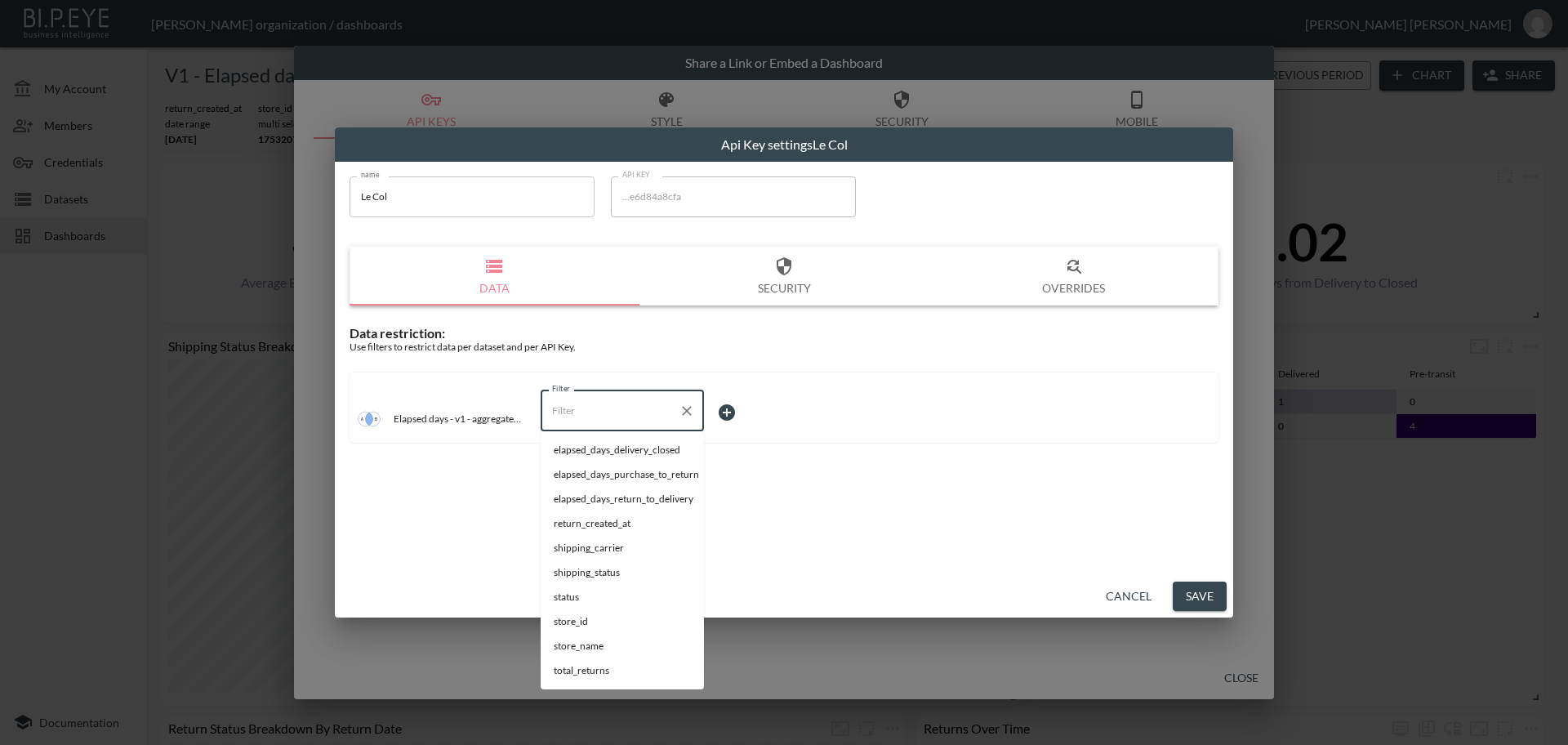
click at [1121, 592] on button "Cancel" at bounding box center [1129, 597] width 59 height 30
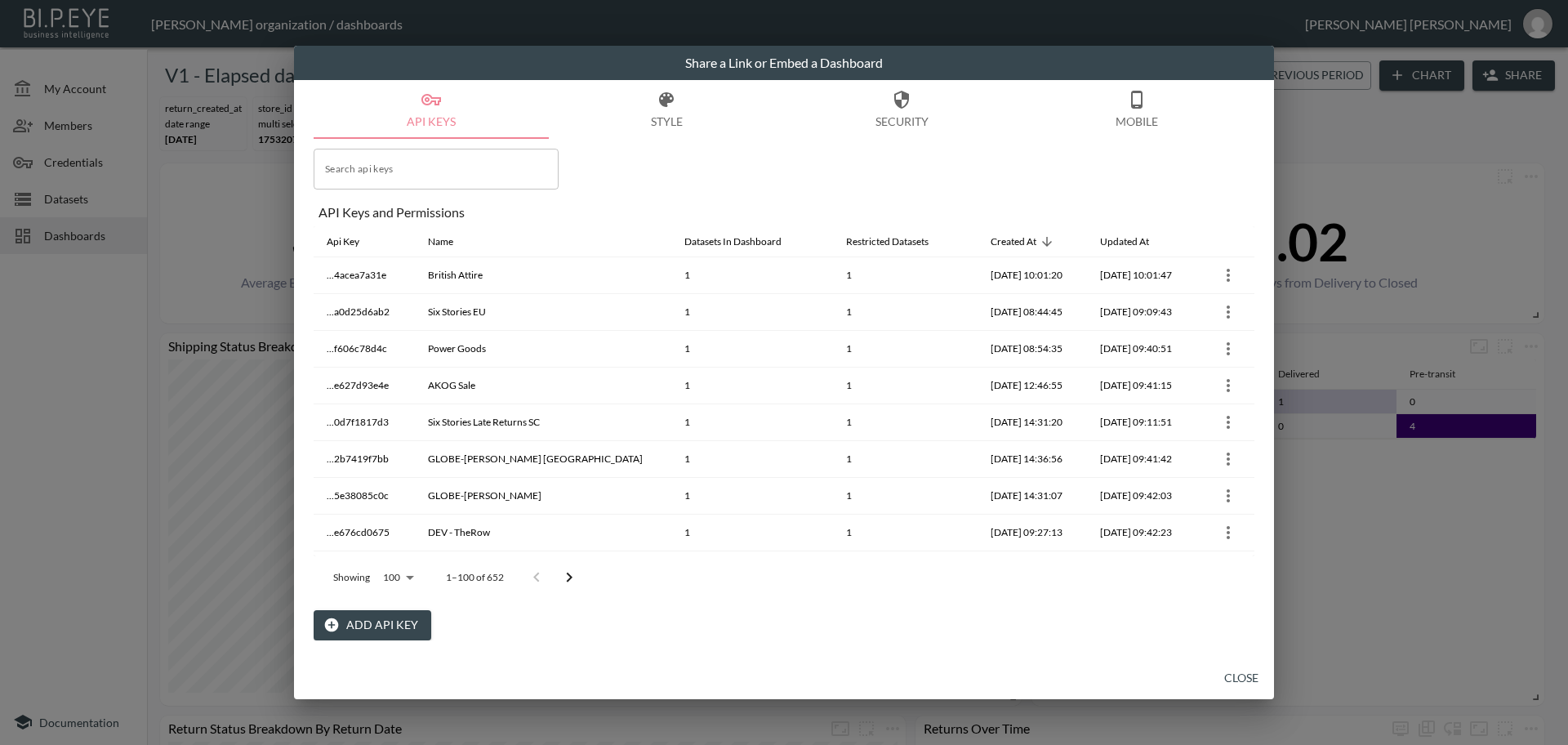
click at [568, 574] on icon "Go to next page" at bounding box center [570, 577] width 5 height 10
click at [568, 577] on button "Go to next page" at bounding box center [581, 577] width 33 height 33
click at [572, 575] on icon "Go to next page" at bounding box center [581, 578] width 20 height 20
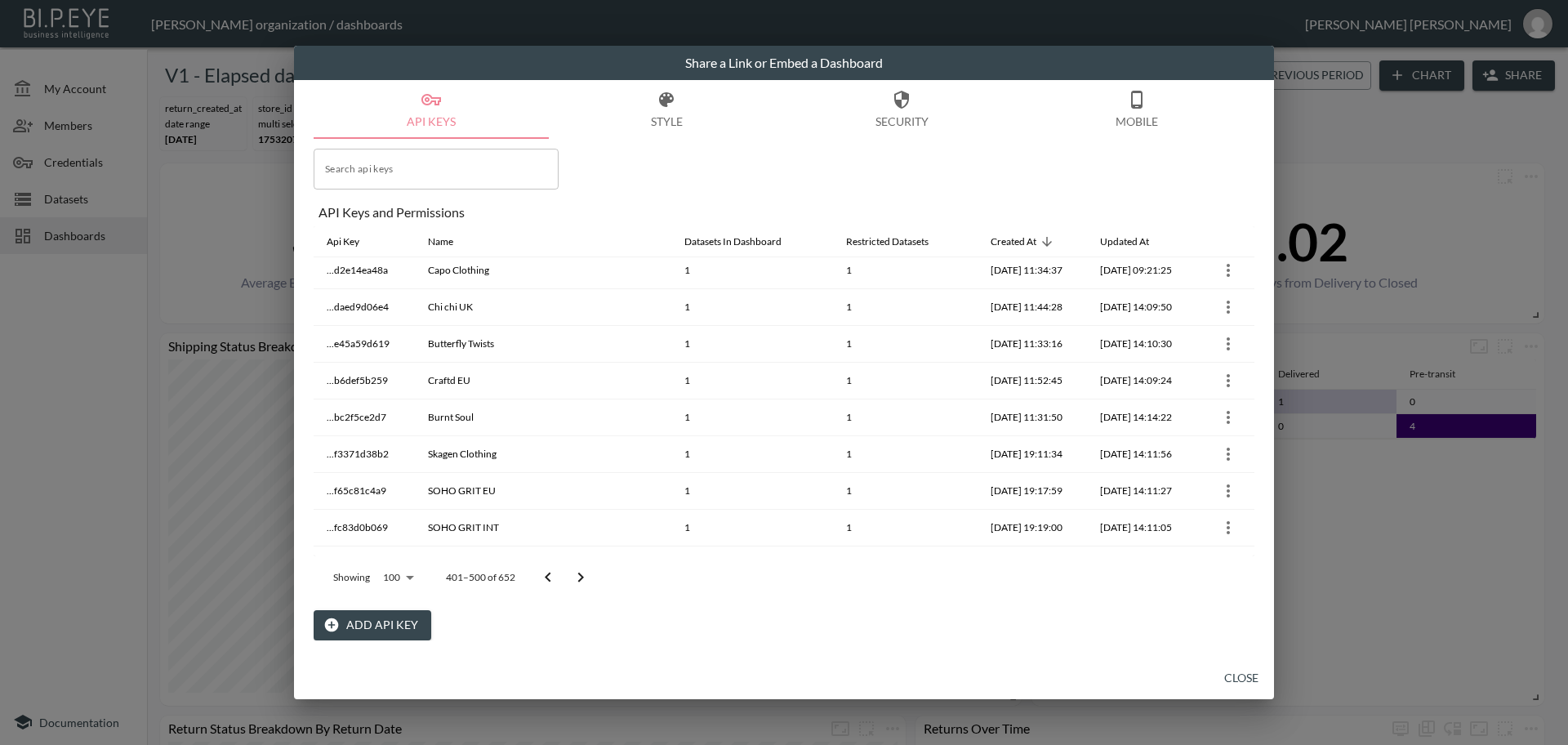
scroll to position [919, 0]
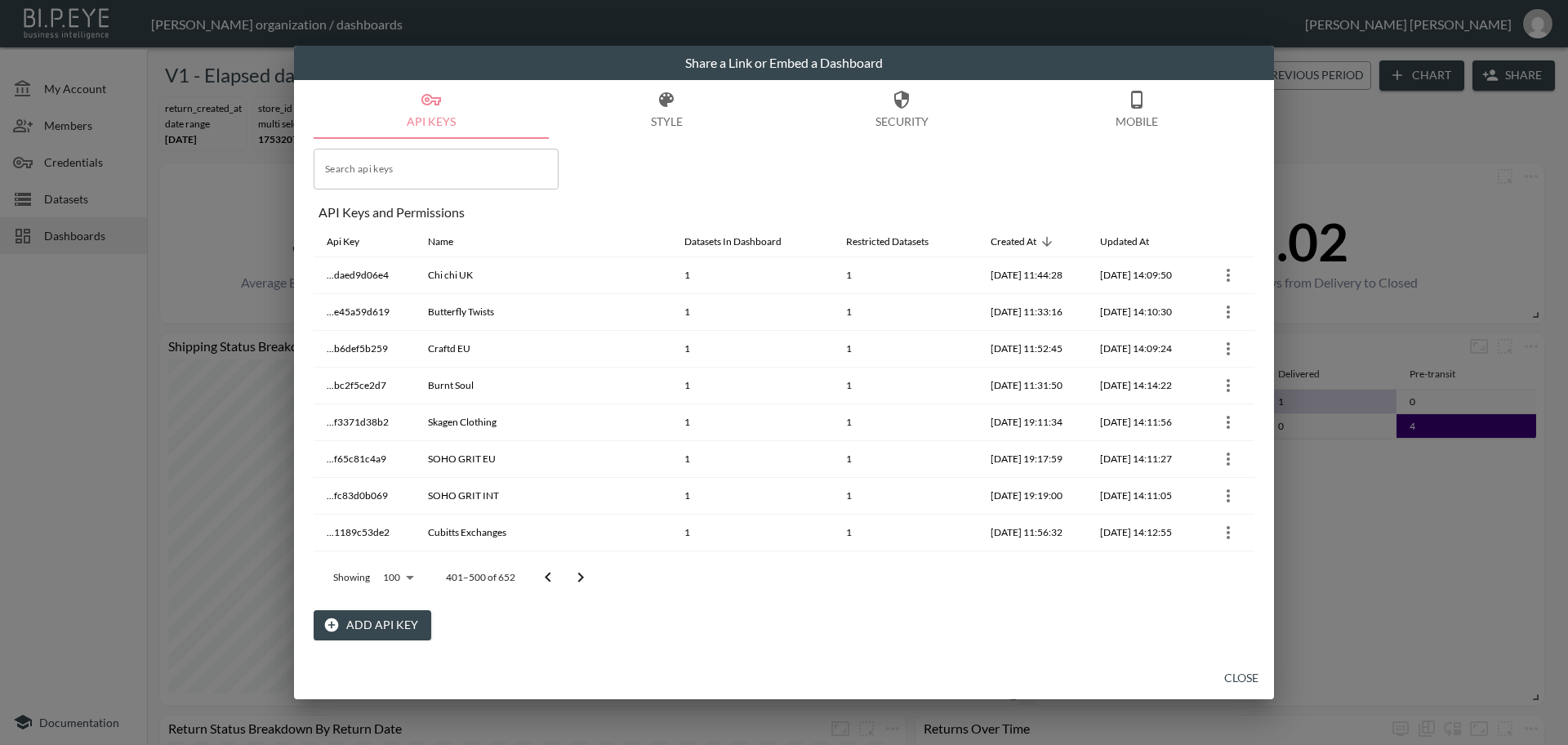
click at [581, 574] on icon "Go to next page" at bounding box center [581, 578] width 20 height 20
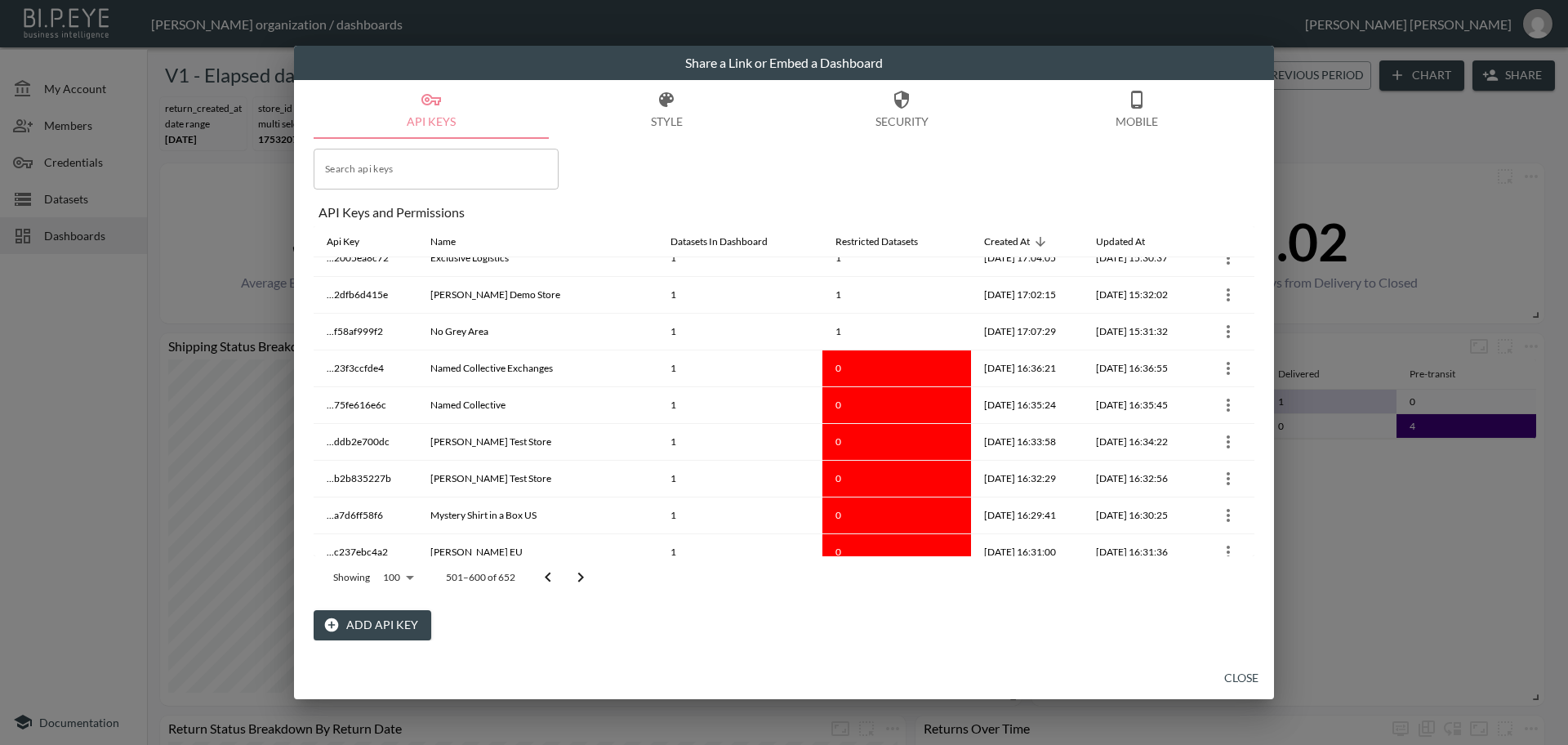
scroll to position [1940, 0]
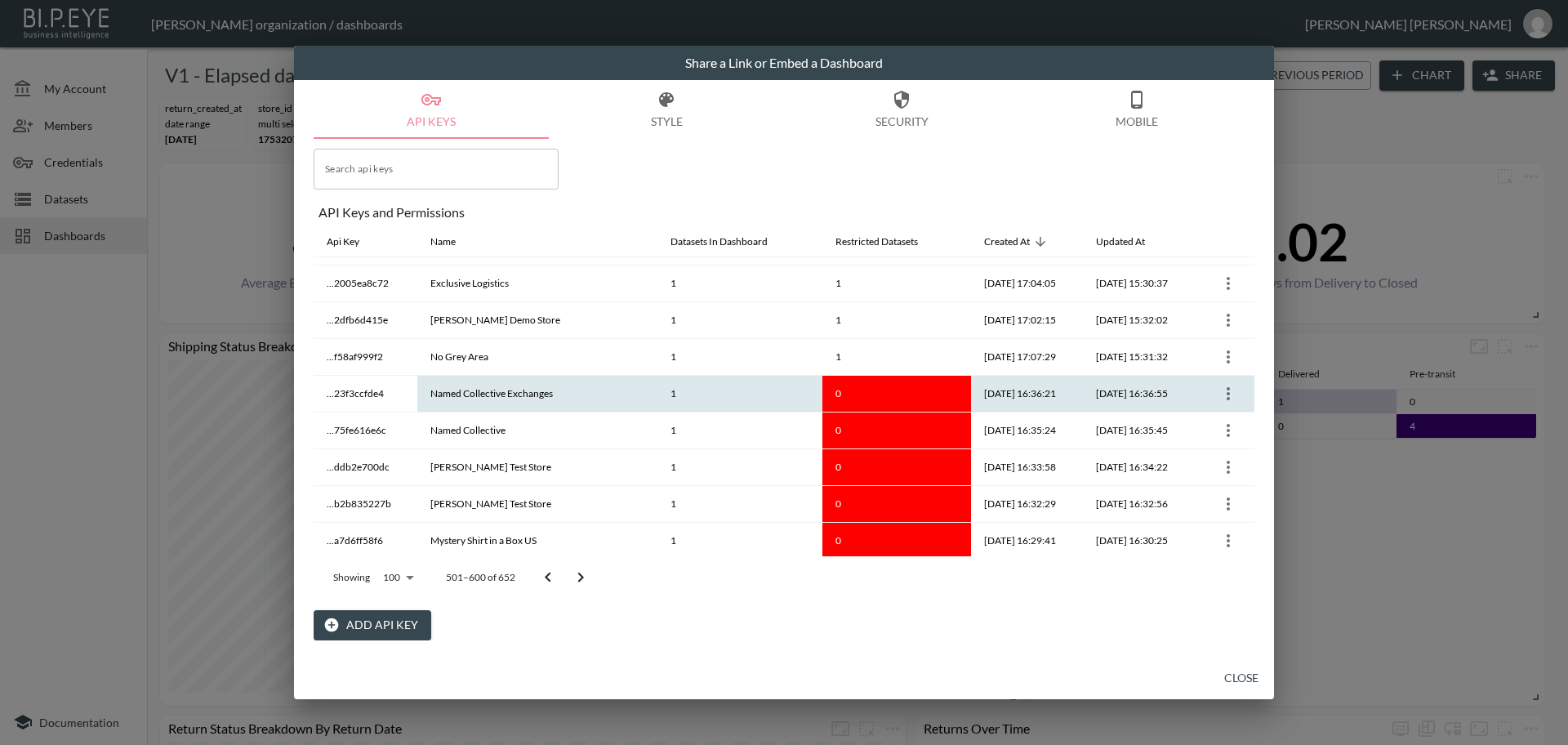
click at [1223, 391] on icon "more" at bounding box center [1229, 394] width 20 height 20
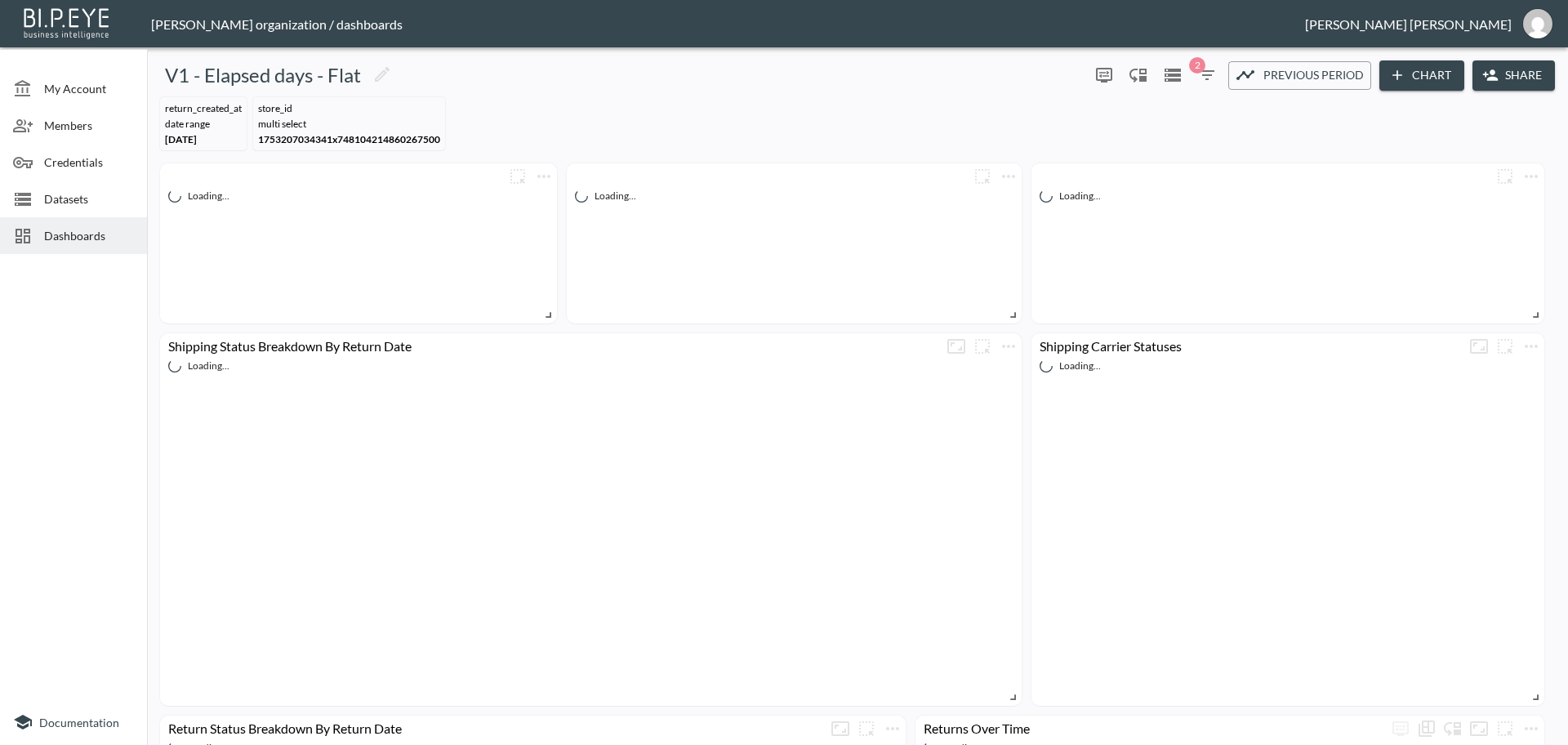
click at [1526, 73] on button "Share" at bounding box center [1514, 76] width 82 height 30
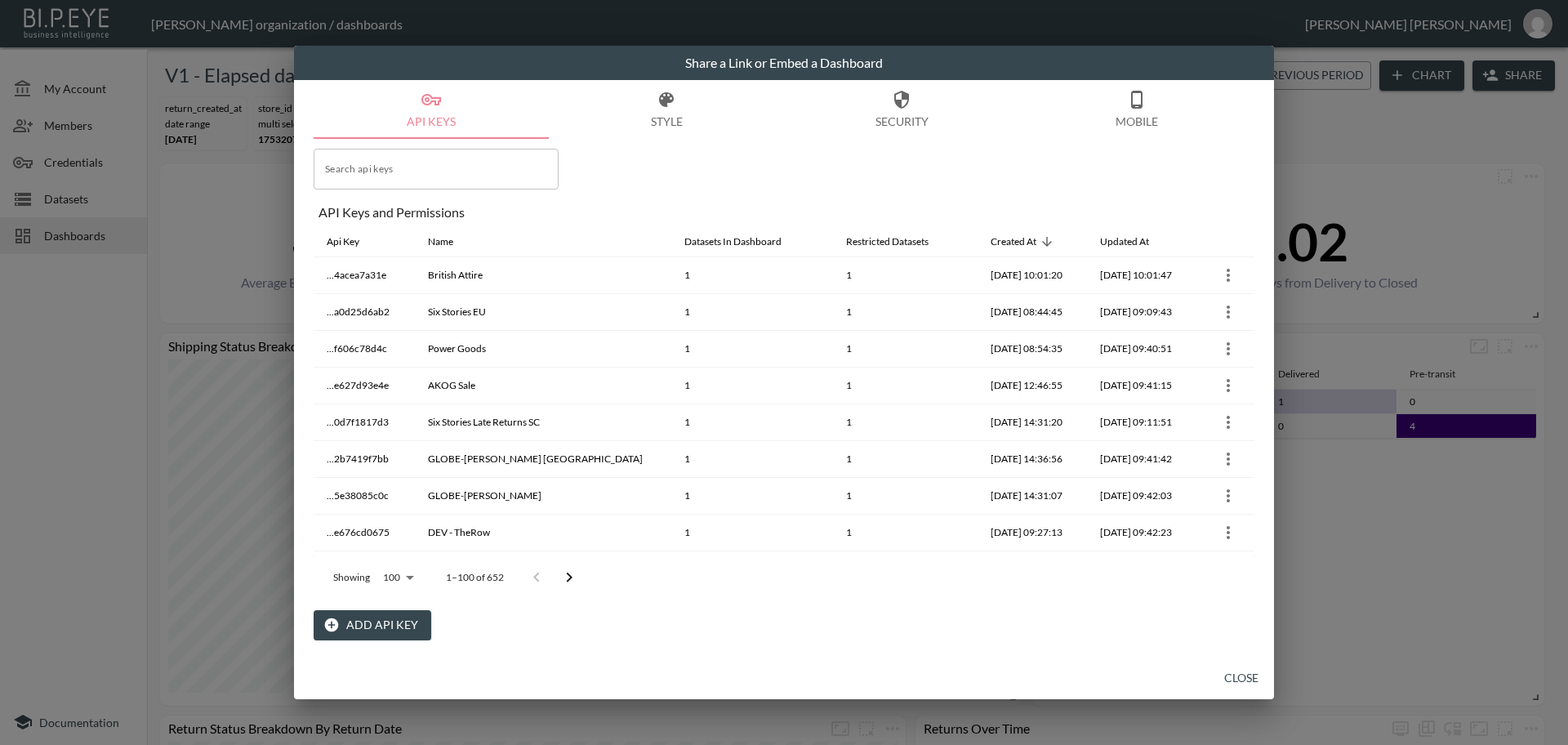
click at [565, 571] on icon "Go to next page" at bounding box center [570, 578] width 20 height 20
click at [574, 575] on icon "Go to next page" at bounding box center [581, 578] width 20 height 20
click at [578, 575] on icon "Go to next page" at bounding box center [581, 578] width 20 height 20
click at [580, 575] on icon "Go to next page" at bounding box center [581, 577] width 5 height 10
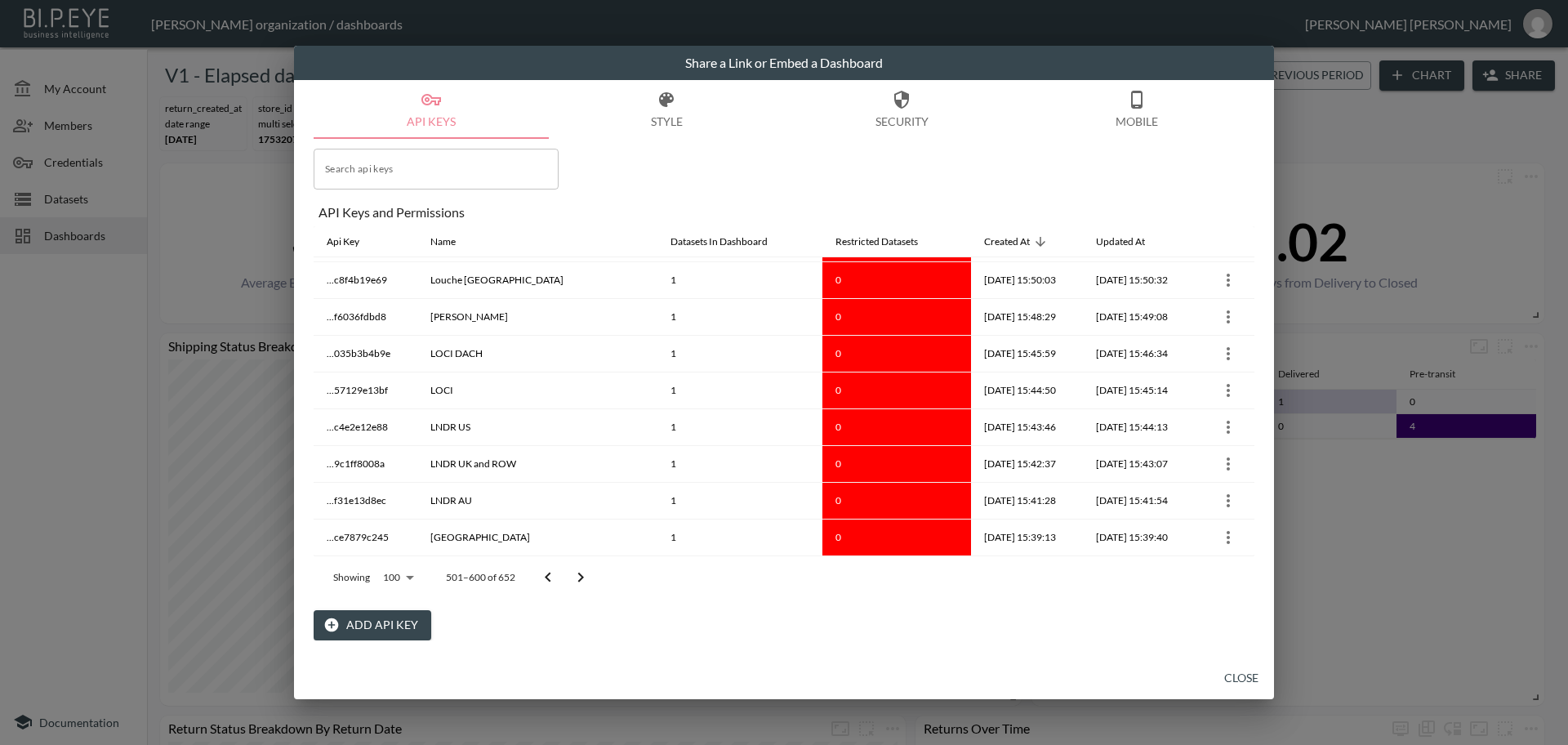
scroll to position [3376, 0]
click at [582, 582] on icon "Go to next page" at bounding box center [581, 578] width 20 height 20
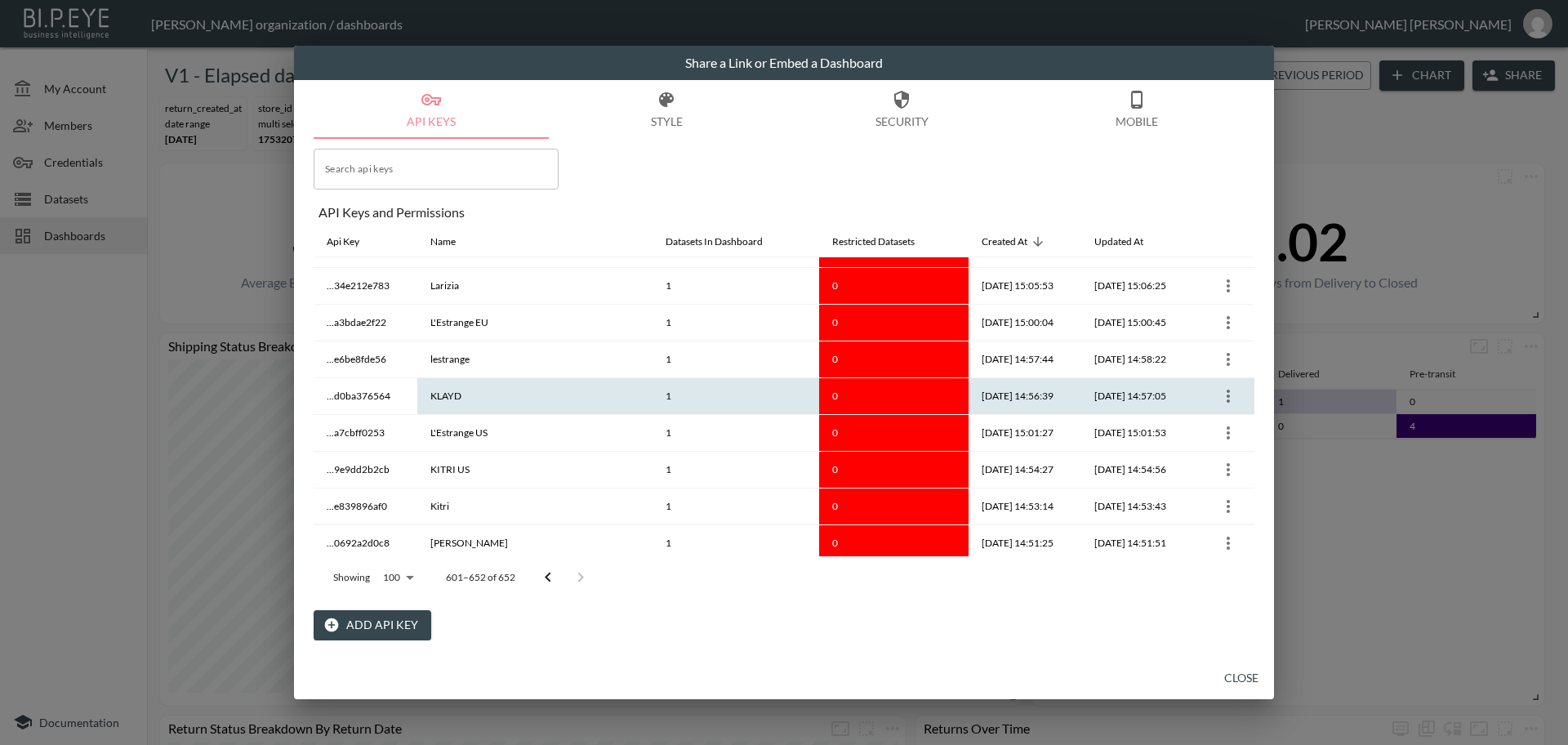
scroll to position [0, 0]
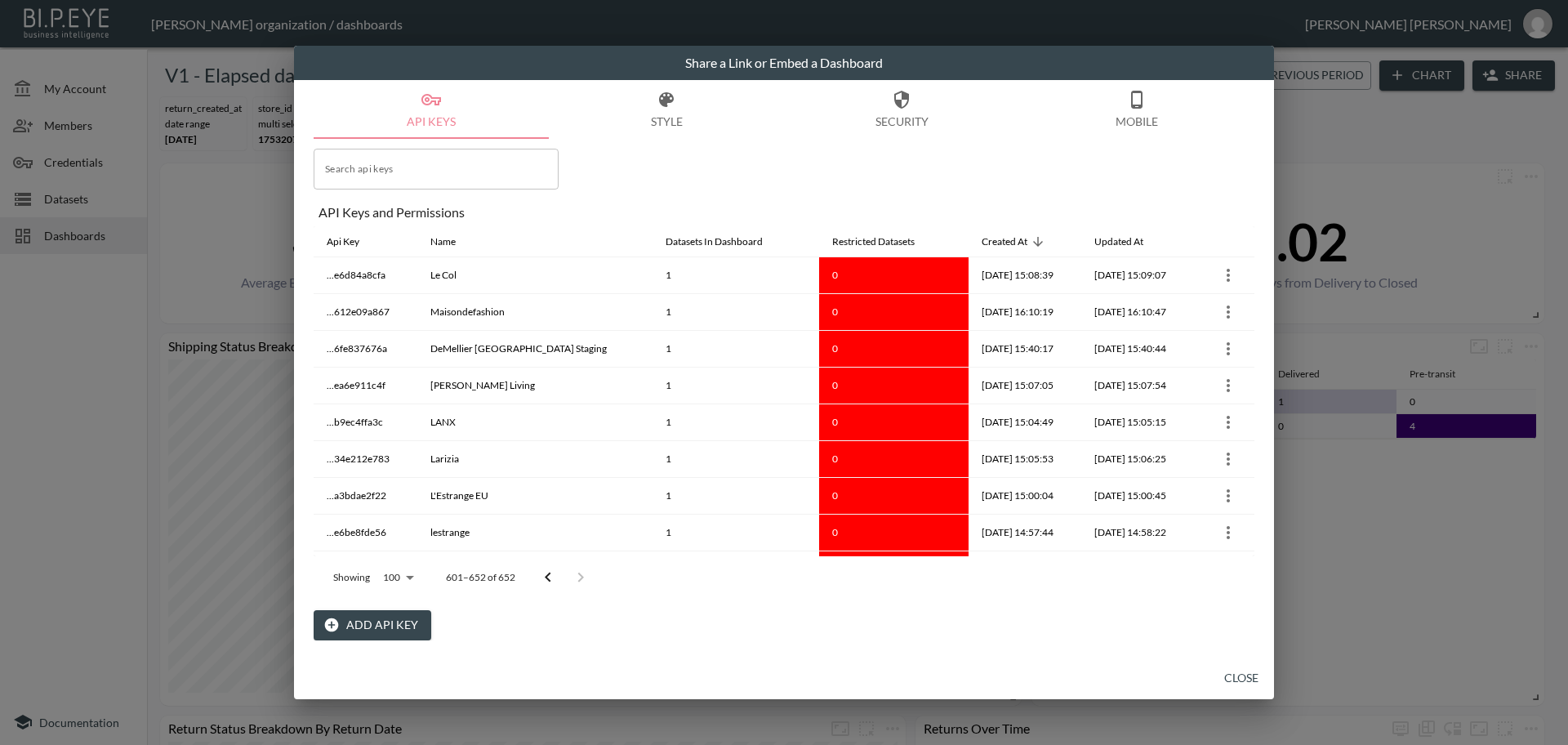
click at [304, 204] on div "API Keys Style Security Mobile Search api keys Search api keys API Keys and Per…" at bounding box center [784, 368] width 980 height 577
click at [350, 94] on button "API Keys" at bounding box center [431, 109] width 235 height 59
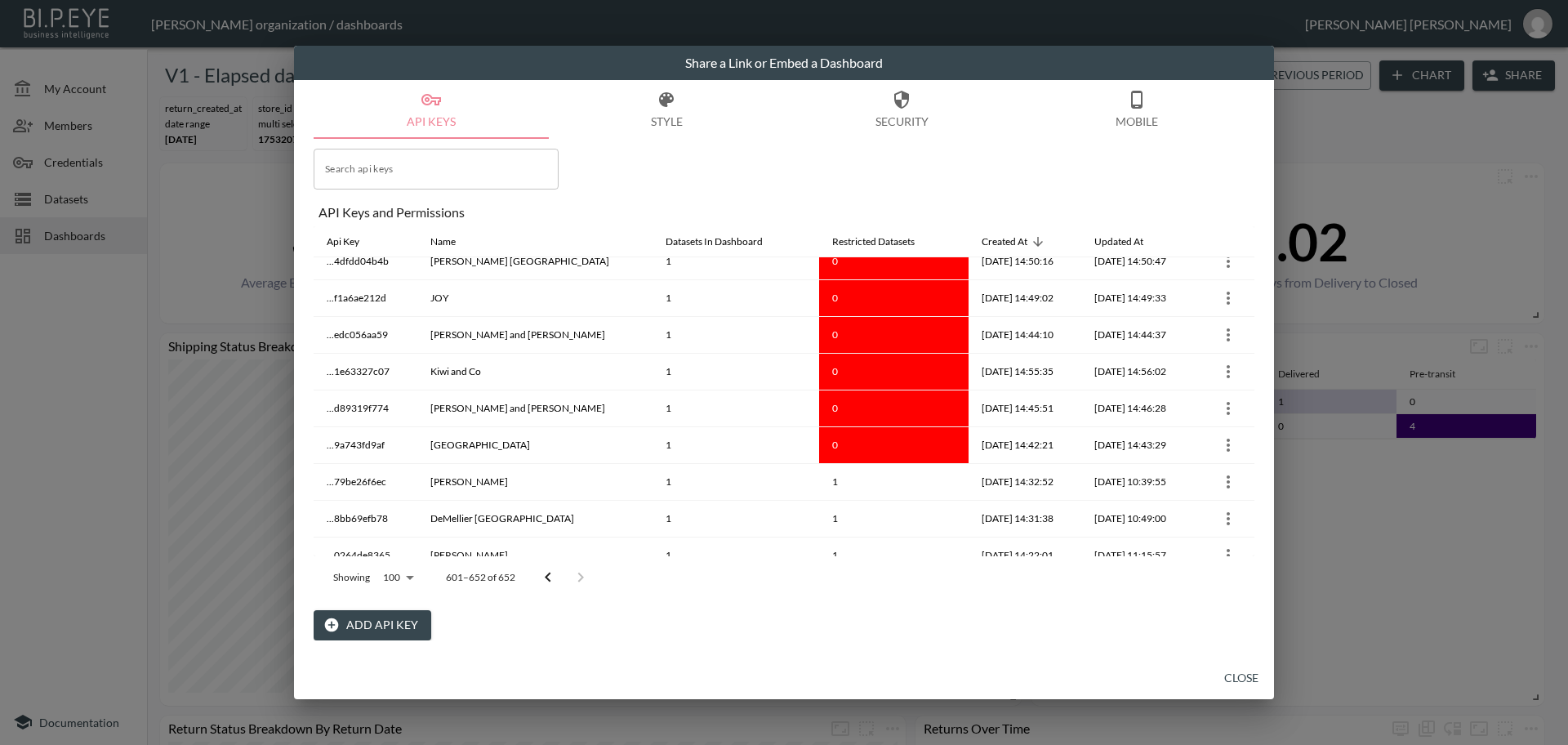
scroll to position [681, 0]
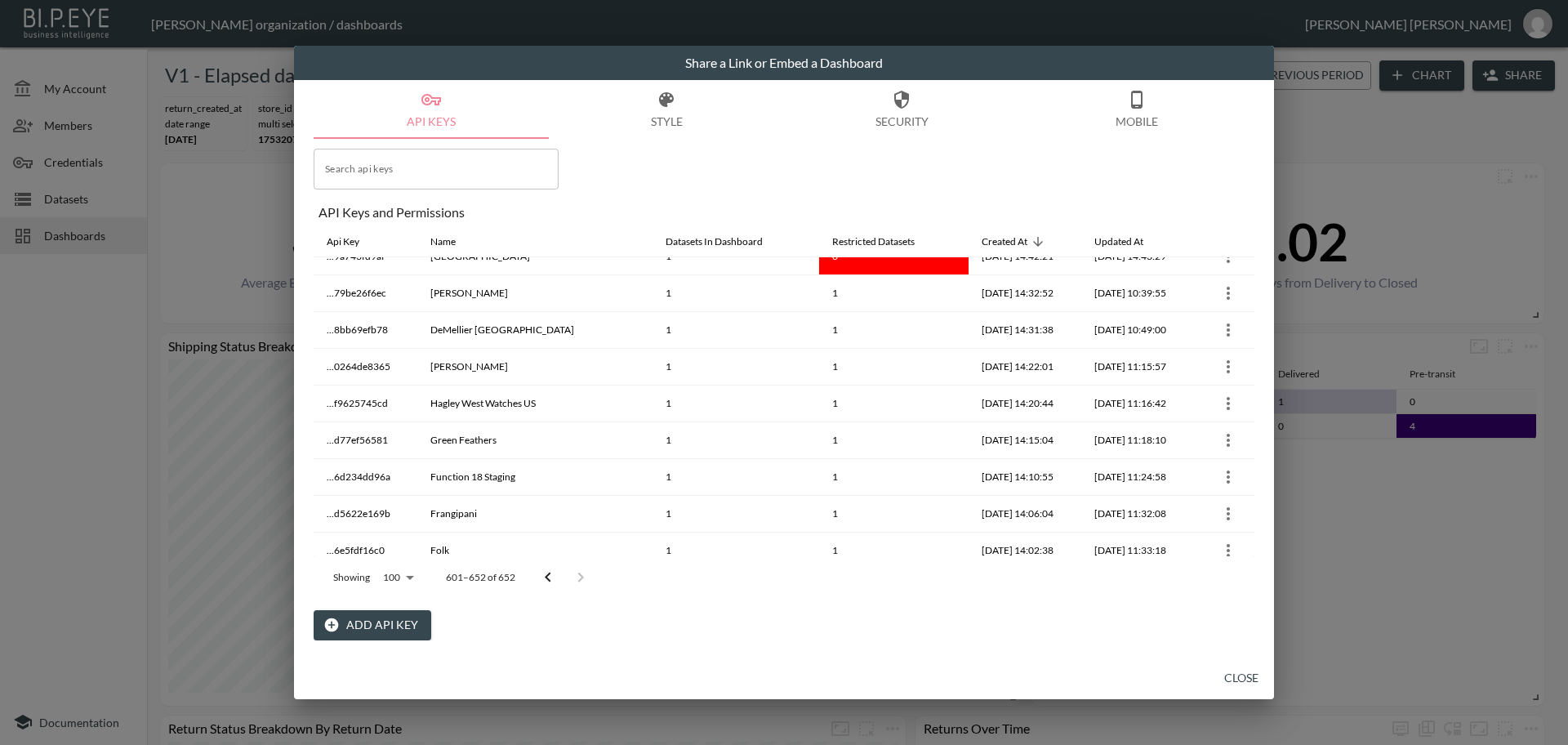
click at [547, 573] on icon "Go to previous page" at bounding box center [548, 578] width 20 height 20
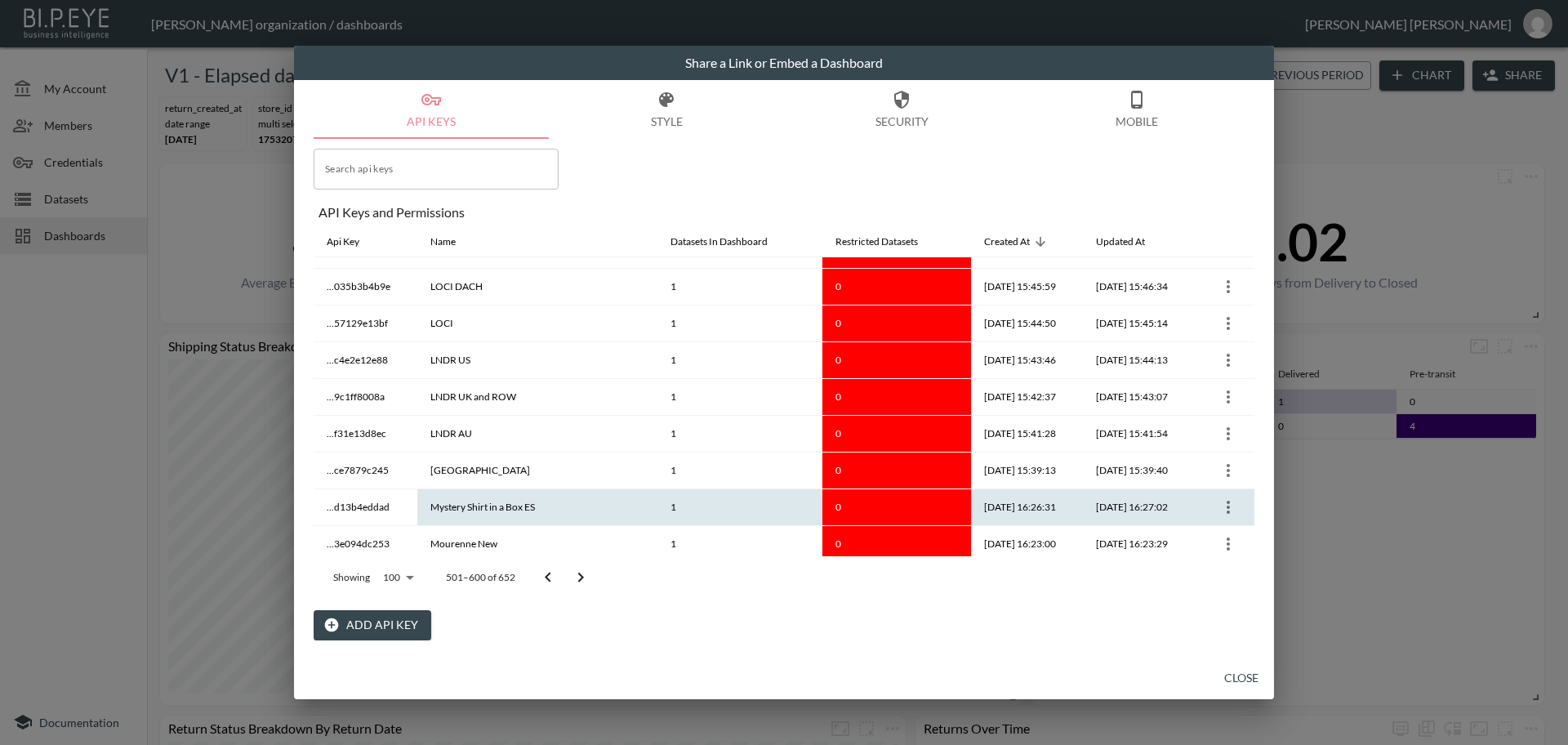
scroll to position [3376, 0]
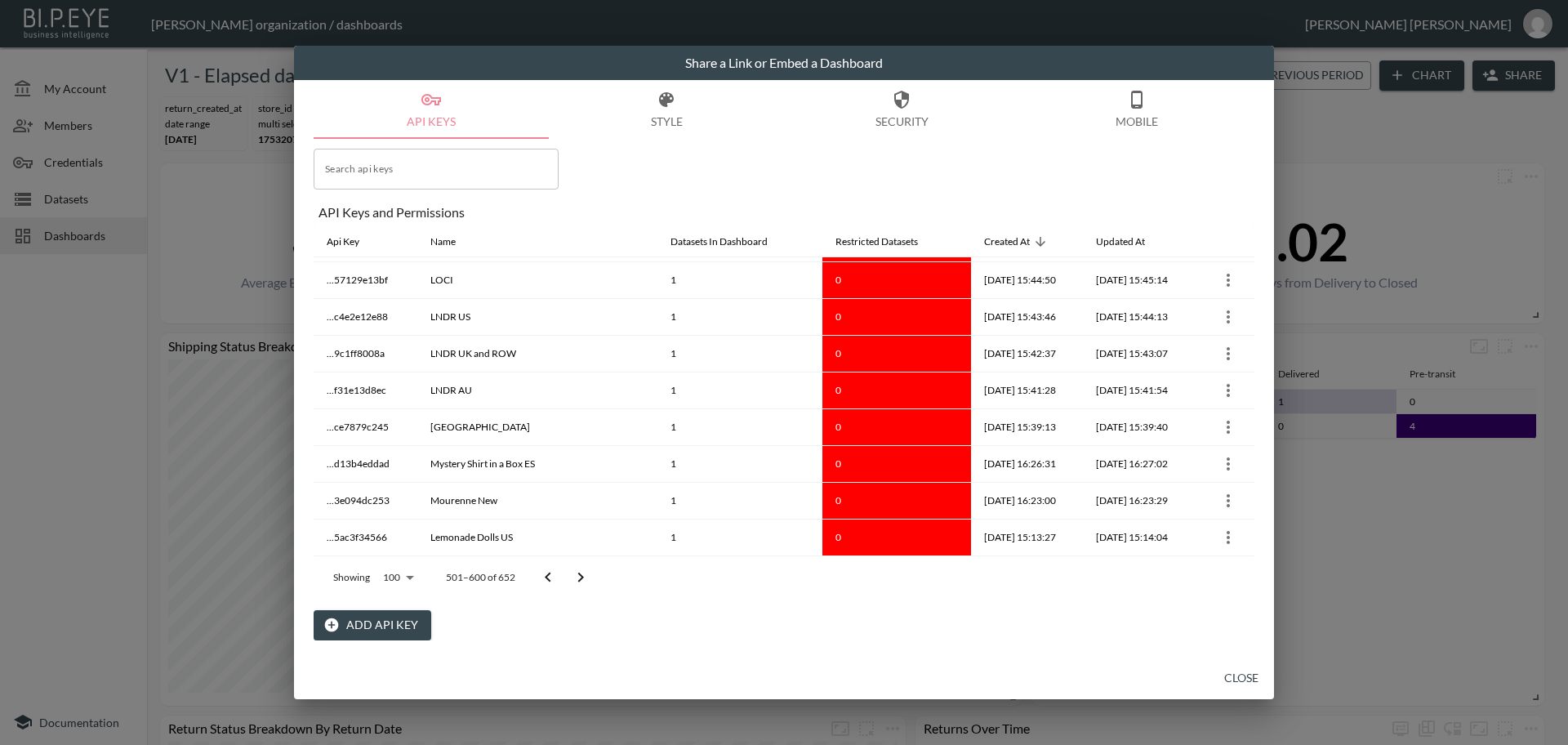
click at [582, 573] on icon "Go to next page" at bounding box center [581, 578] width 20 height 20
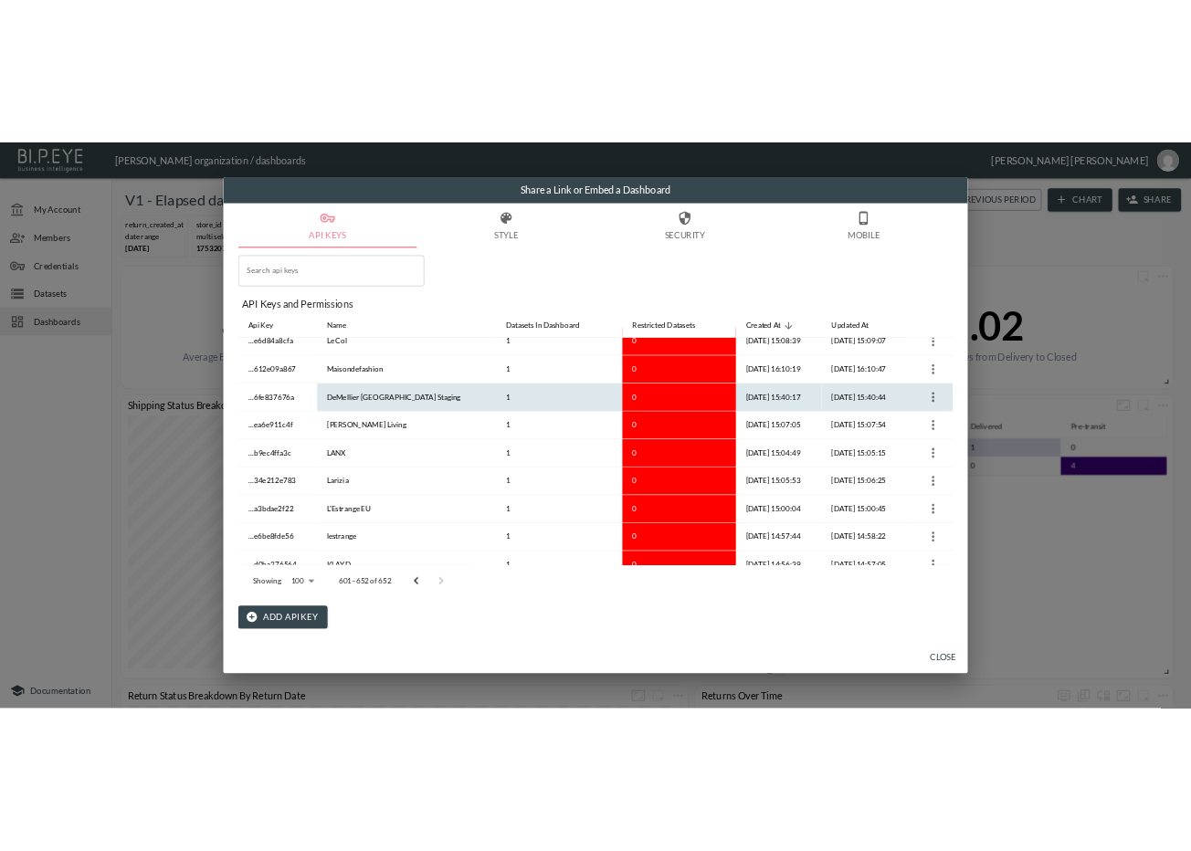
scroll to position [0, 0]
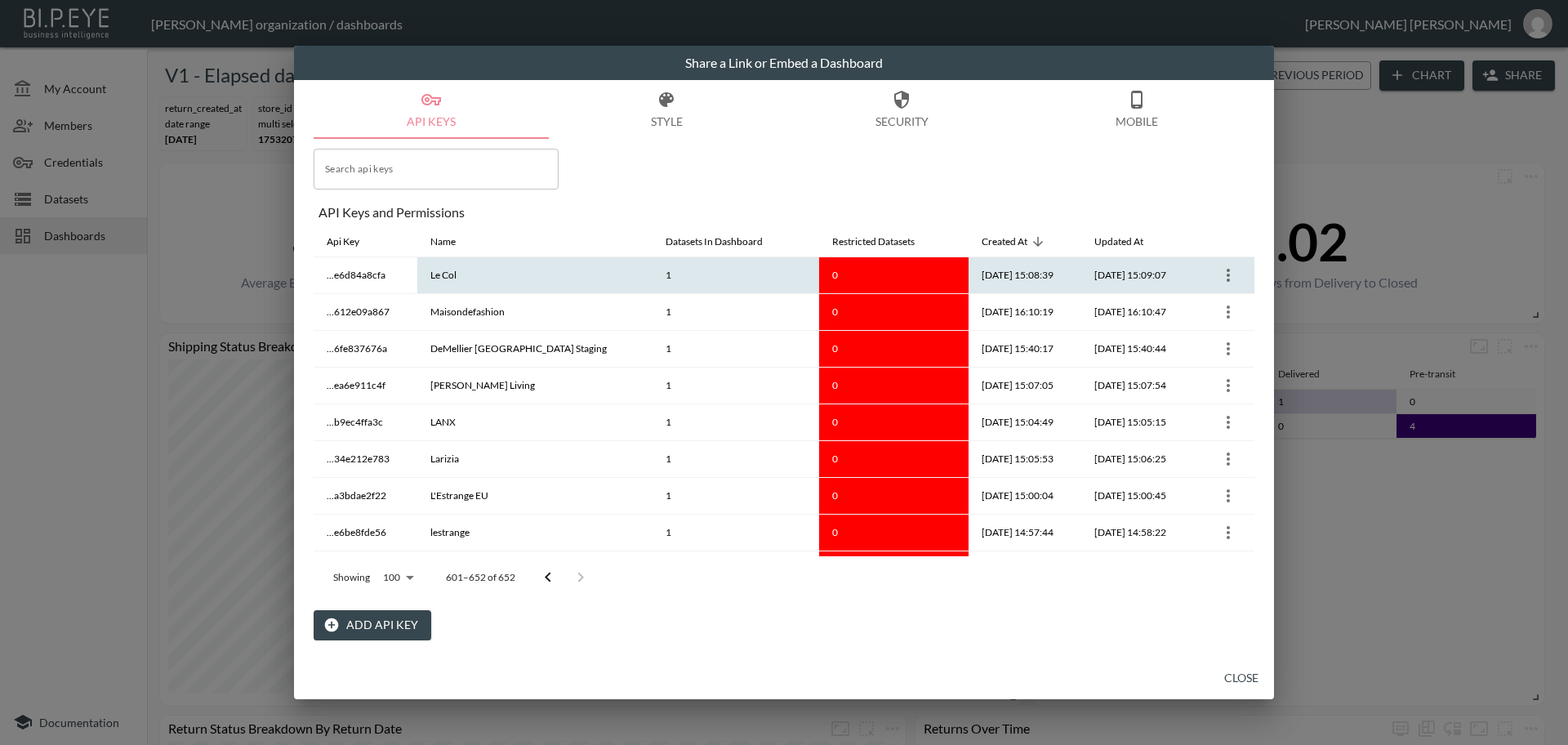
click at [1227, 279] on icon "more" at bounding box center [1229, 275] width 4 height 13
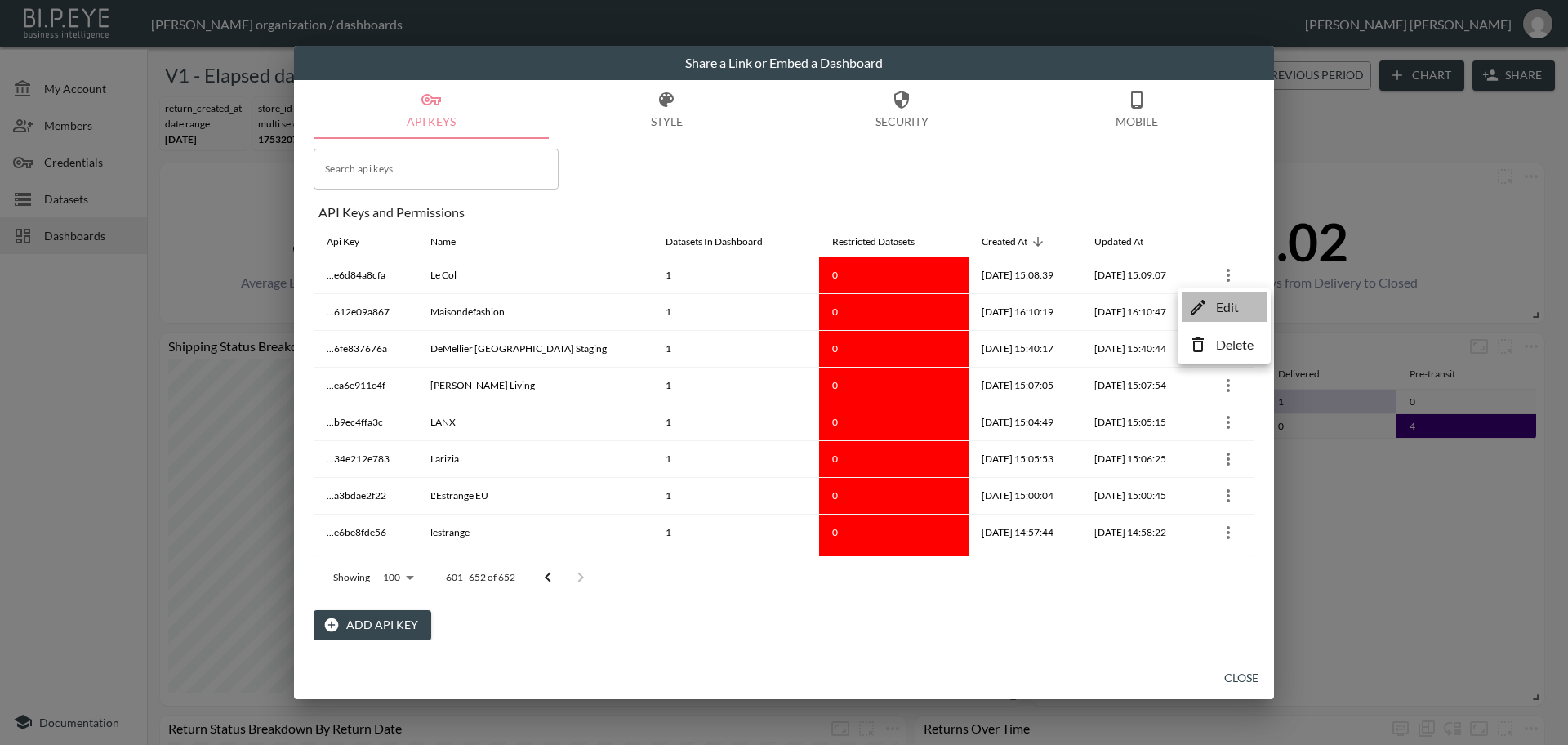
click at [1212, 309] on li "Edit" at bounding box center [1224, 307] width 85 height 30
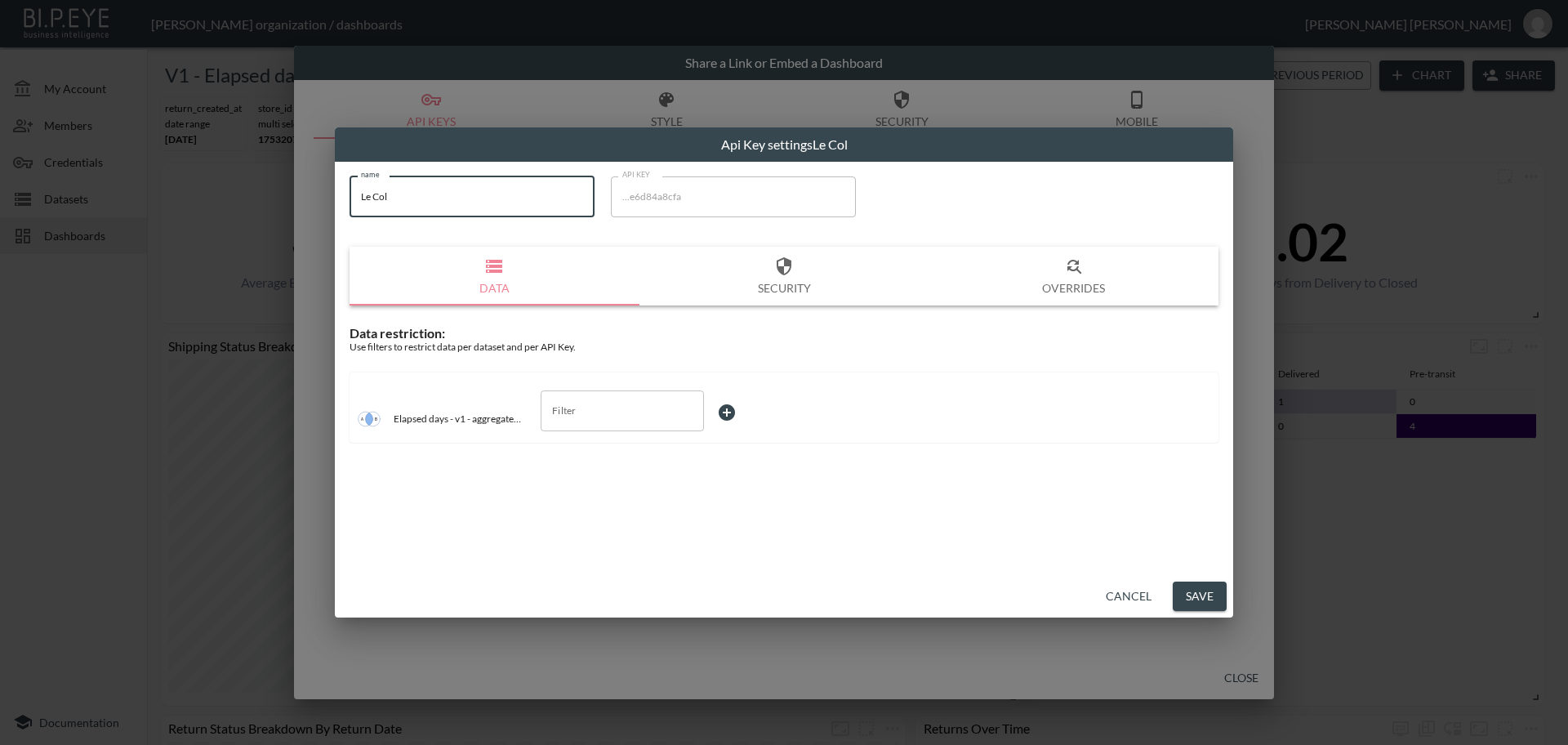
drag, startPoint x: 414, startPoint y: 207, endPoint x: 285, endPoint y: 214, distance: 129.2
click at [285, 214] on div "Api Key settings Le Col name Le Col name API KEY ...e6d84a8cfa API KEY Data Sec…" at bounding box center [784, 372] width 1568 height 745
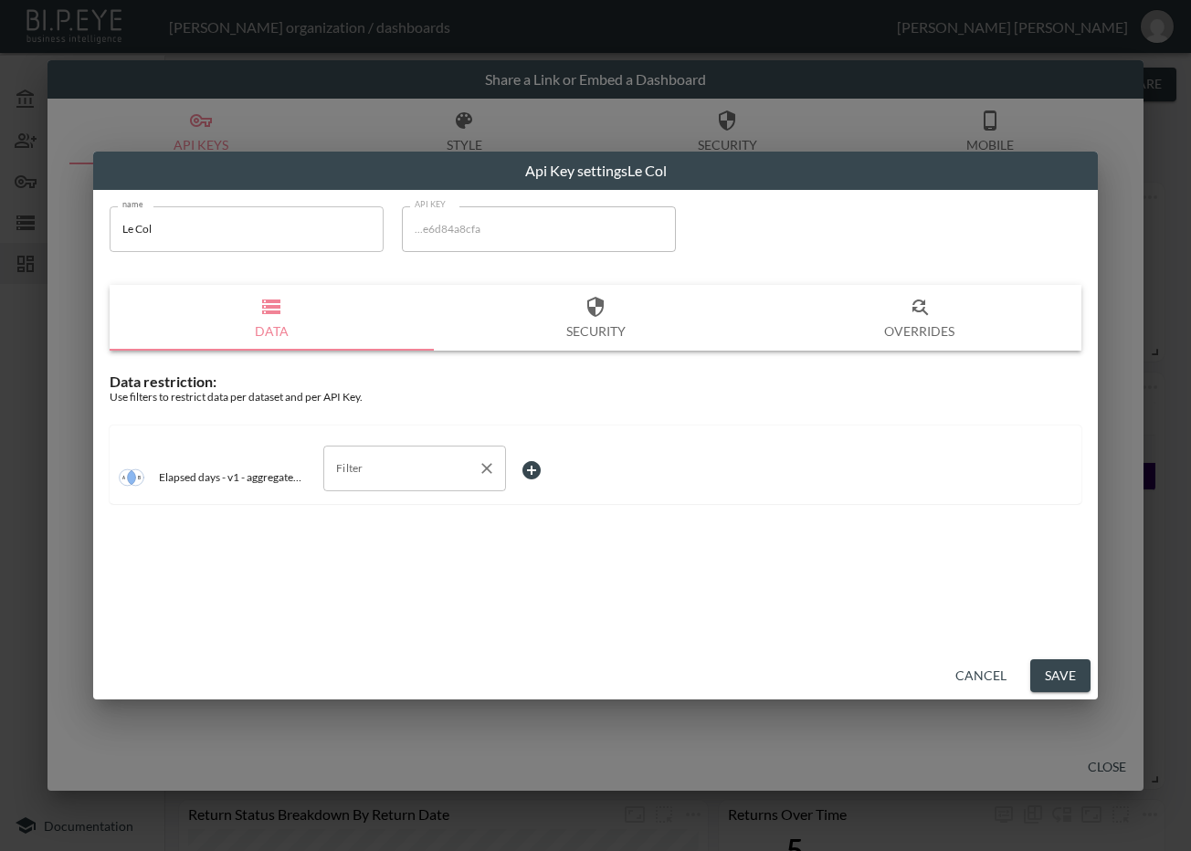
click at [391, 454] on input "Filter" at bounding box center [401, 468] width 139 height 29
click at [399, 506] on span "store_id" at bounding box center [414, 512] width 153 height 16
type input "store_id"
click at [547, 468] on body "BI.P.EYE, Interactive Analytics Dashboards - app [PERSON_NAME] organization / d…" at bounding box center [595, 425] width 1191 height 851
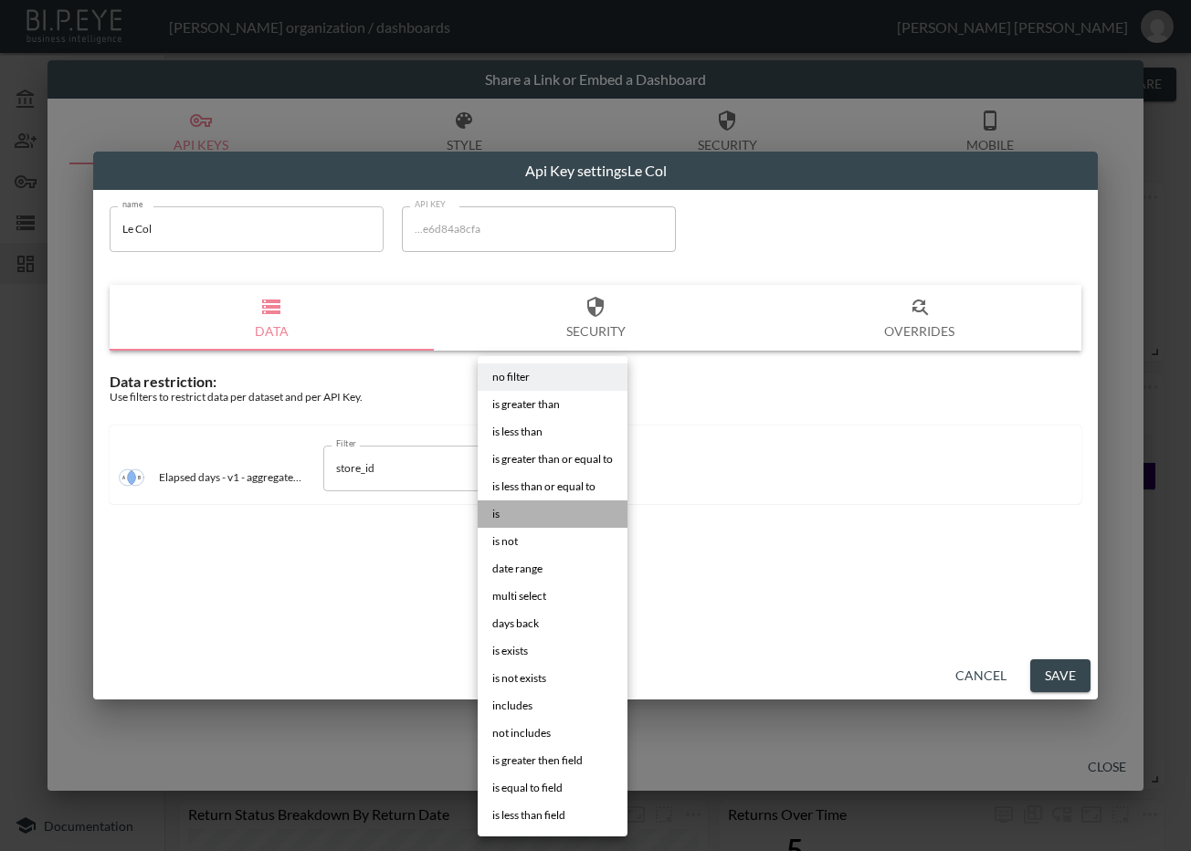
click at [527, 518] on li "is" at bounding box center [553, 513] width 150 height 27
type input "is"
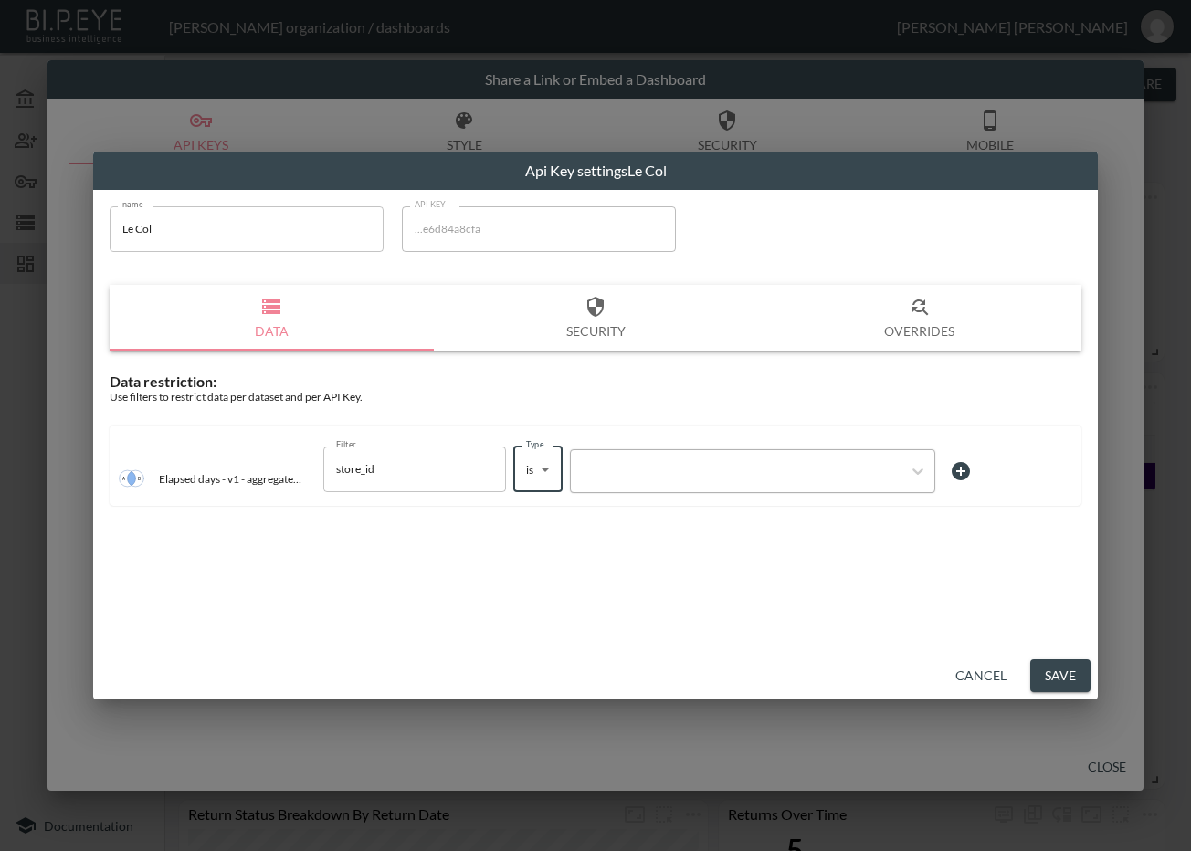
click at [627, 479] on div at bounding box center [735, 470] width 311 height 17
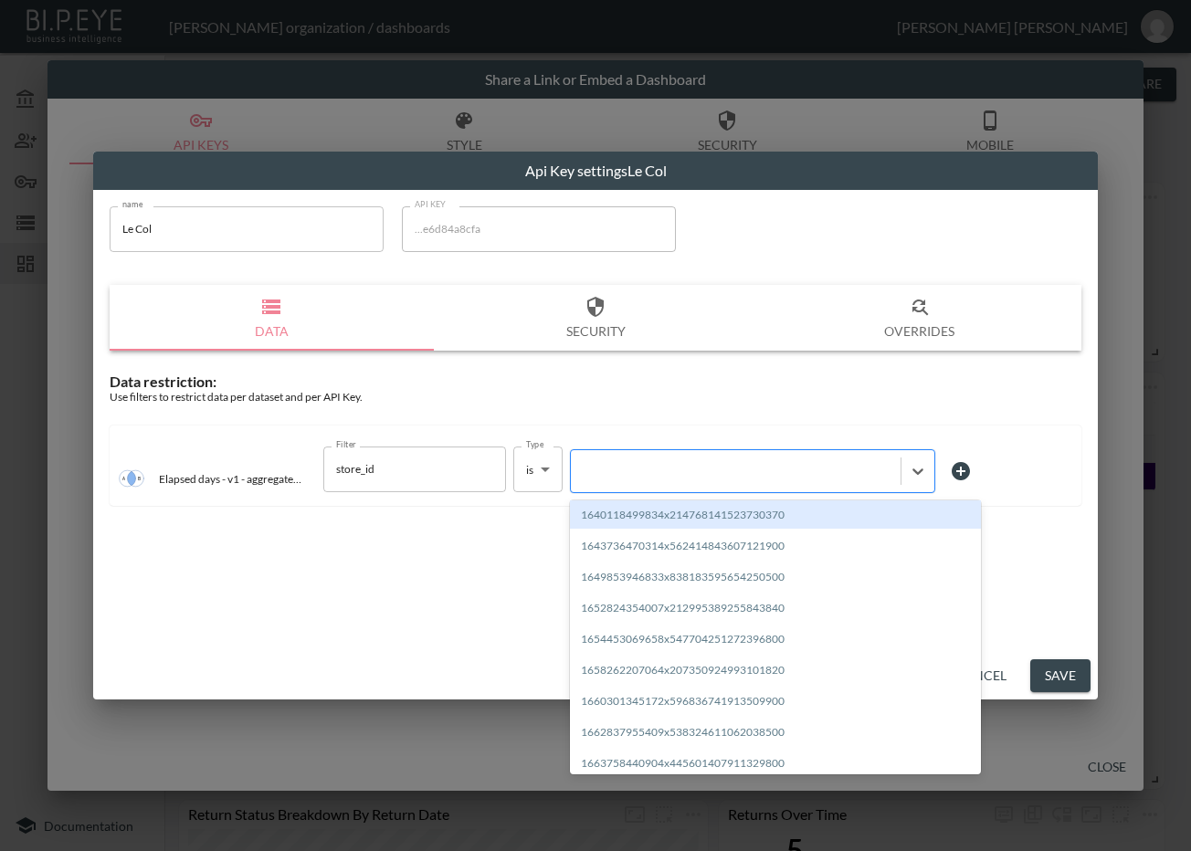
paste input "1695834584826x151991973798215680"
type input "1695834584826x151991973798215680"
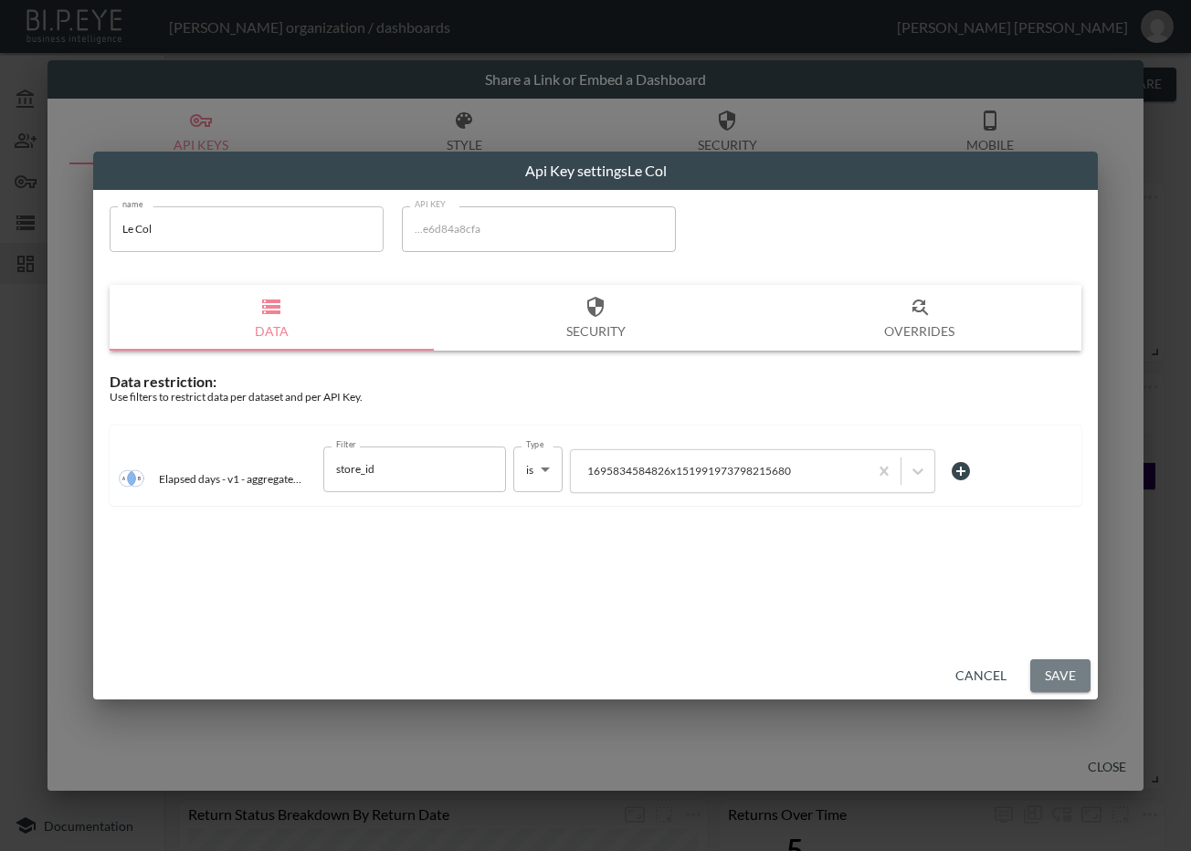
click at [1044, 675] on button "Save" at bounding box center [1060, 676] width 60 height 34
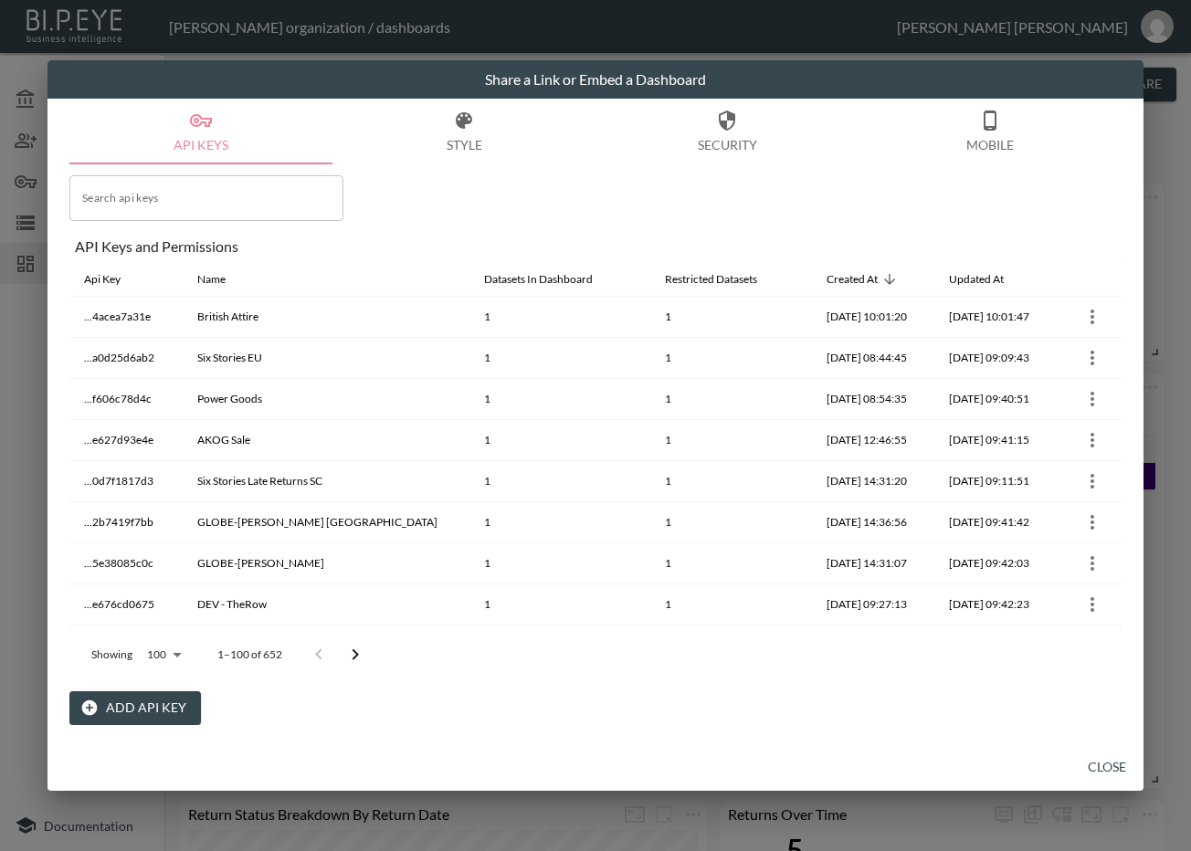
click at [356, 656] on icon "Go to next page" at bounding box center [356, 654] width 6 height 11
click at [357, 656] on icon "Go to next page" at bounding box center [368, 655] width 22 height 22
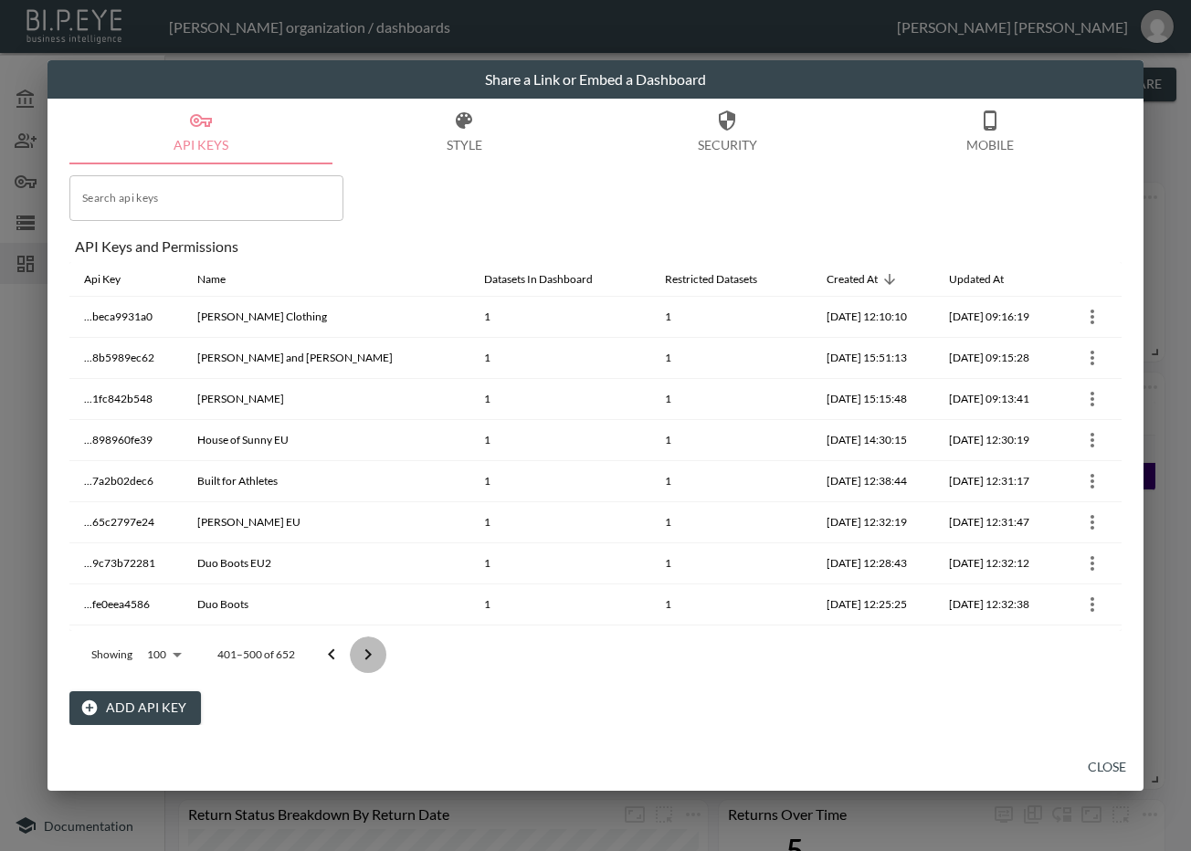
click at [357, 656] on icon "Go to next page" at bounding box center [368, 655] width 22 height 22
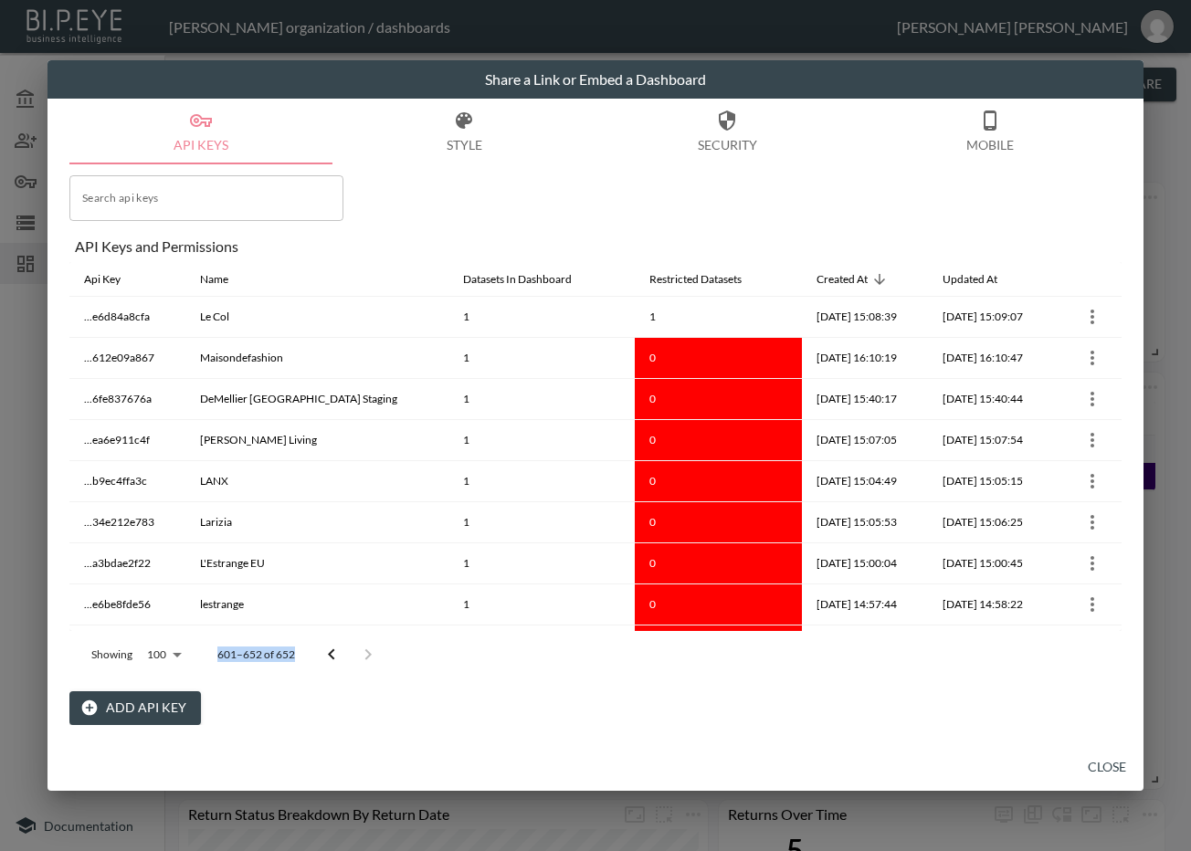
click at [356, 656] on div at bounding box center [349, 655] width 73 height 37
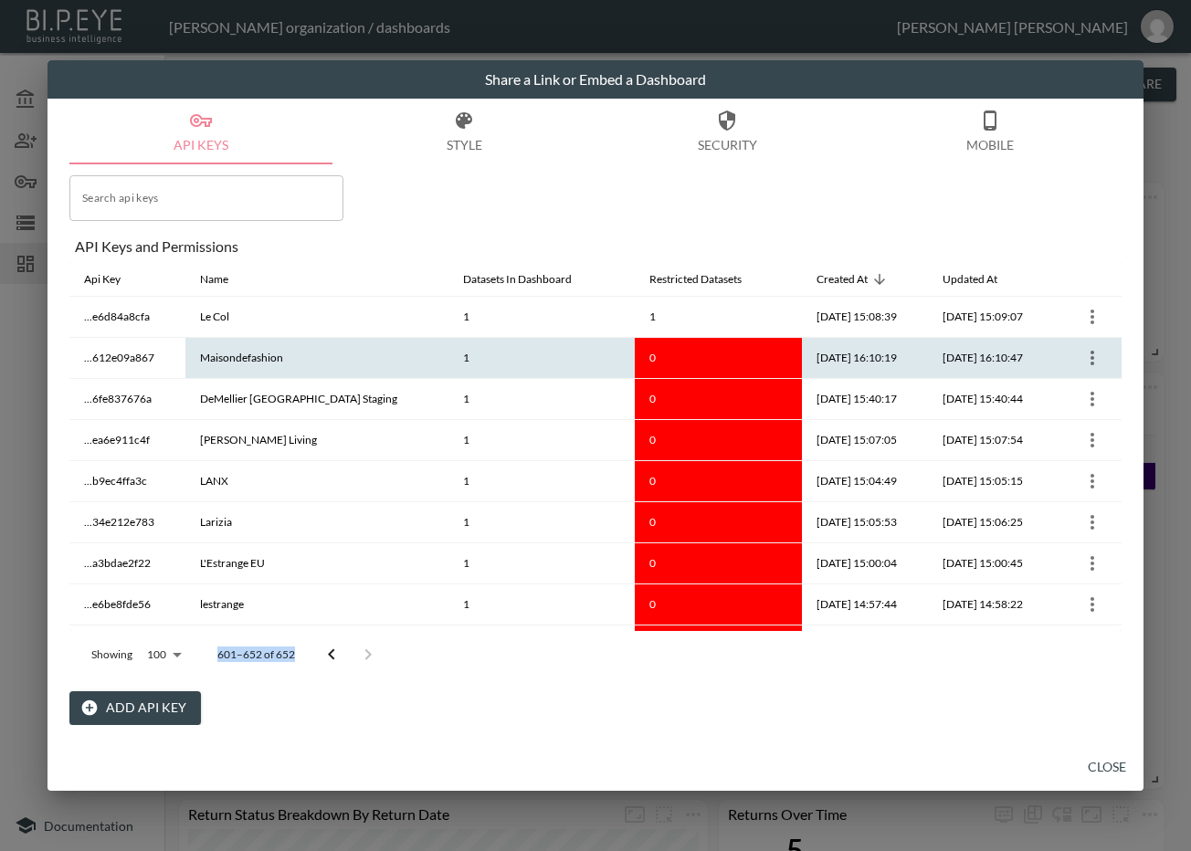
click at [1090, 353] on icon "more" at bounding box center [1092, 358] width 4 height 15
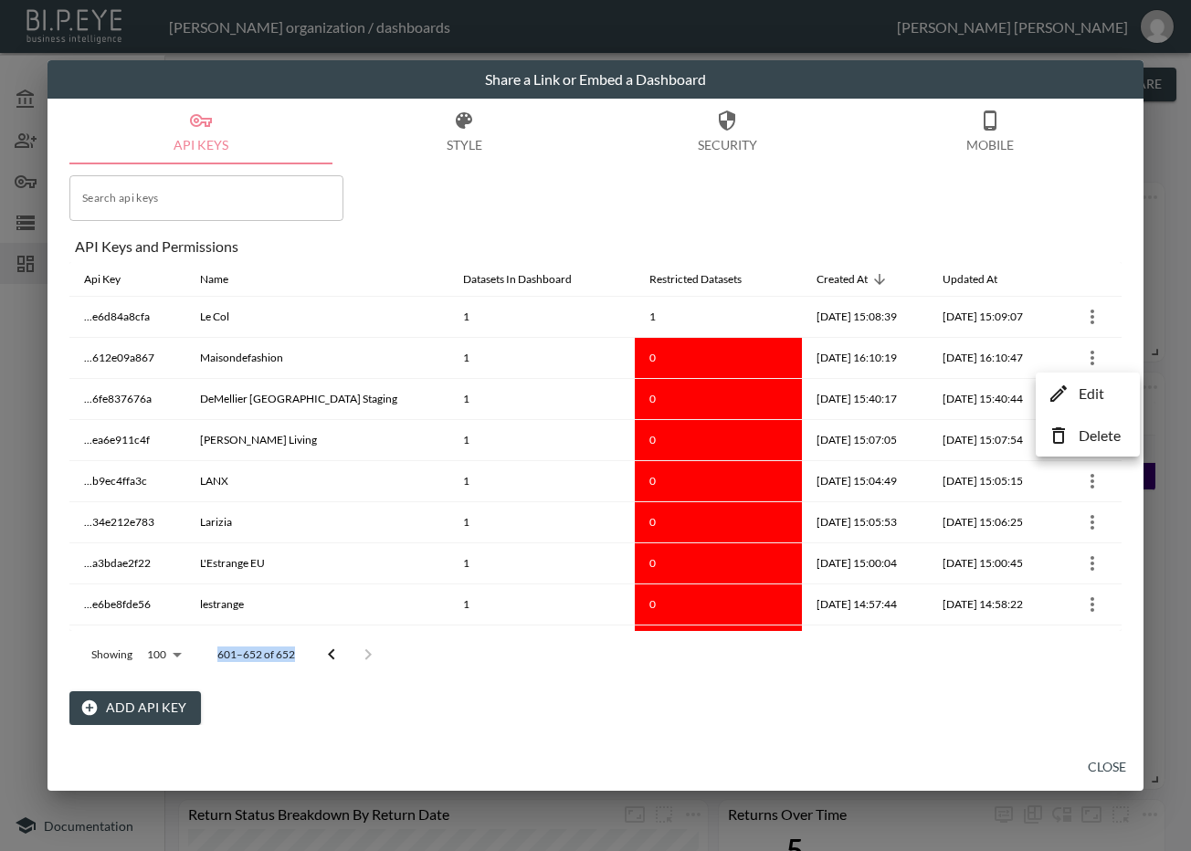
click at [1104, 408] on li "Edit" at bounding box center [1087, 393] width 95 height 33
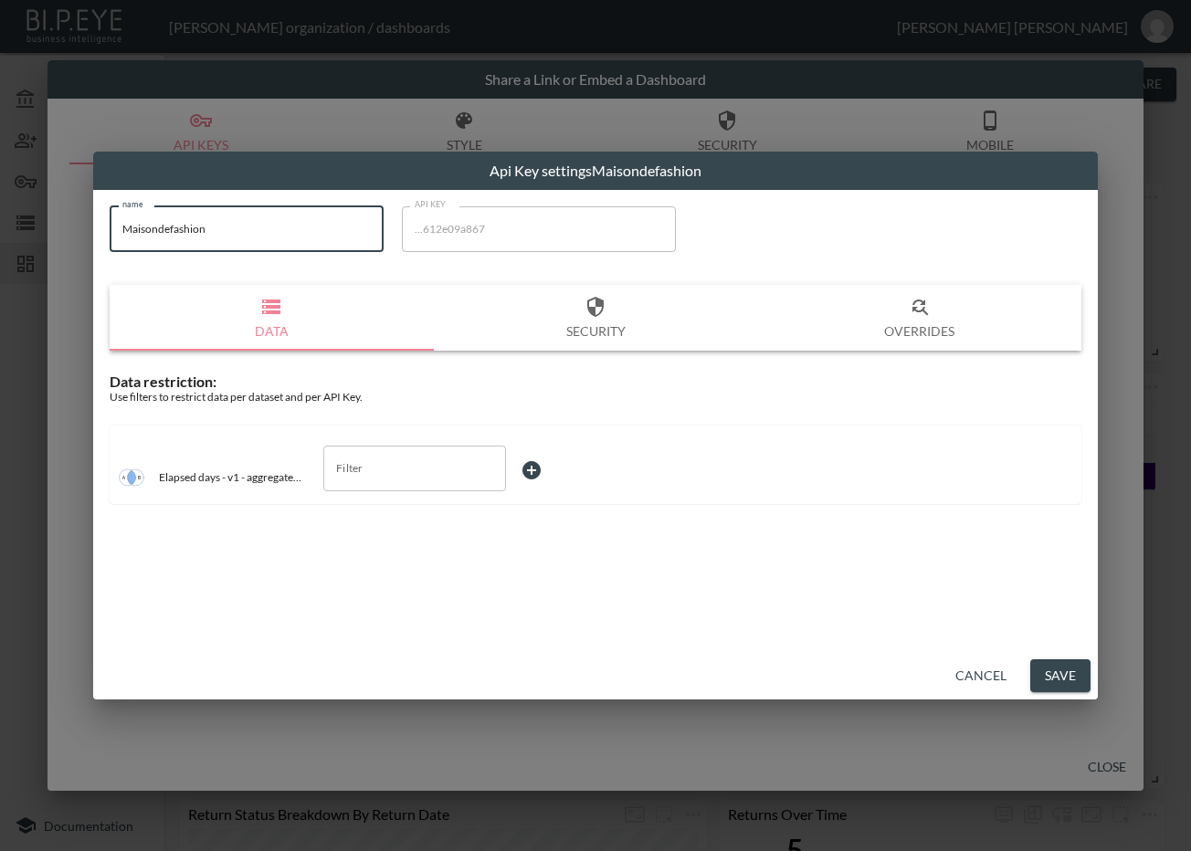
drag, startPoint x: 131, startPoint y: 237, endPoint x: 46, endPoint y: 245, distance: 85.3
click at [46, 245] on div "Api Key settings Maisondefashion name Maisondefashion name API KEY ...612e09a86…" at bounding box center [595, 425] width 1191 height 851
click at [442, 474] on input "Filter" at bounding box center [401, 468] width 139 height 29
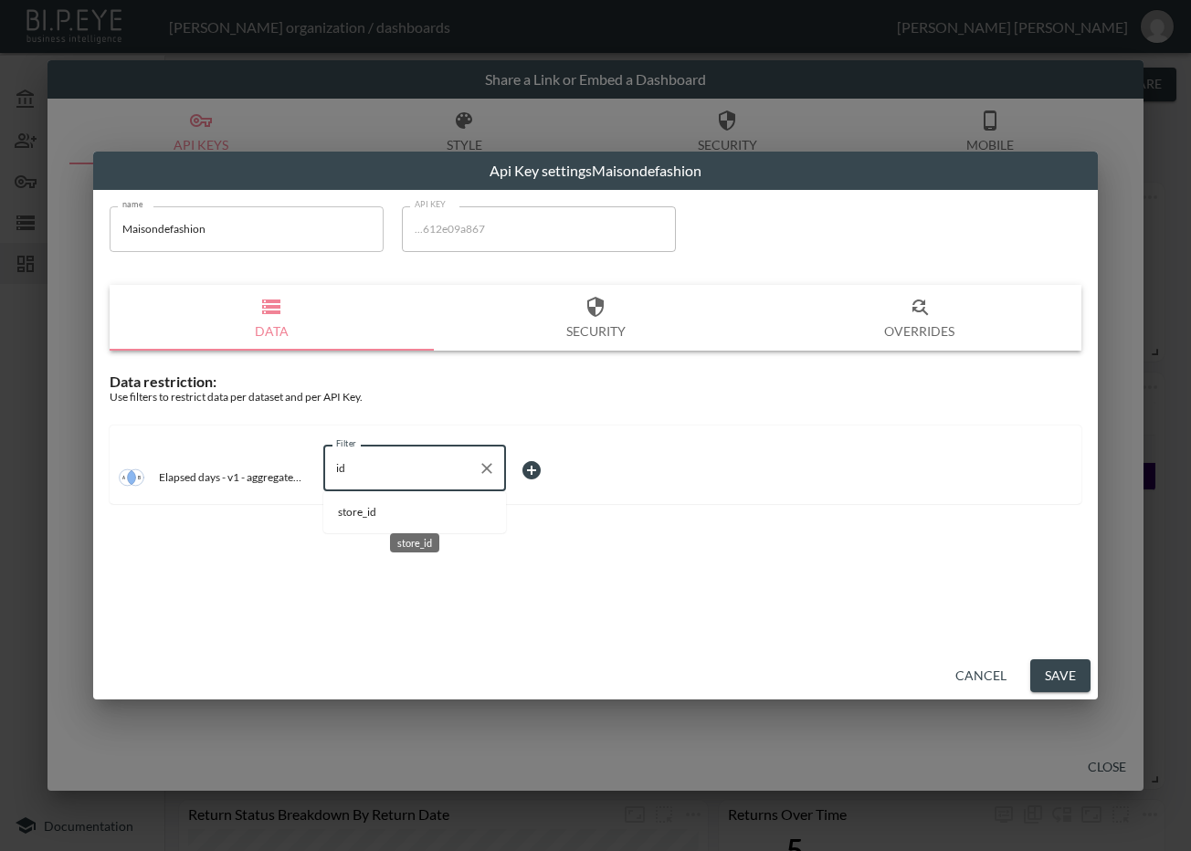
click at [411, 510] on span "store_id" at bounding box center [414, 512] width 153 height 16
type input "store_id"
click at [541, 463] on body "BI.P.EYE, Interactive Analytics Dashboards - app [PERSON_NAME] organization / d…" at bounding box center [595, 425] width 1191 height 851
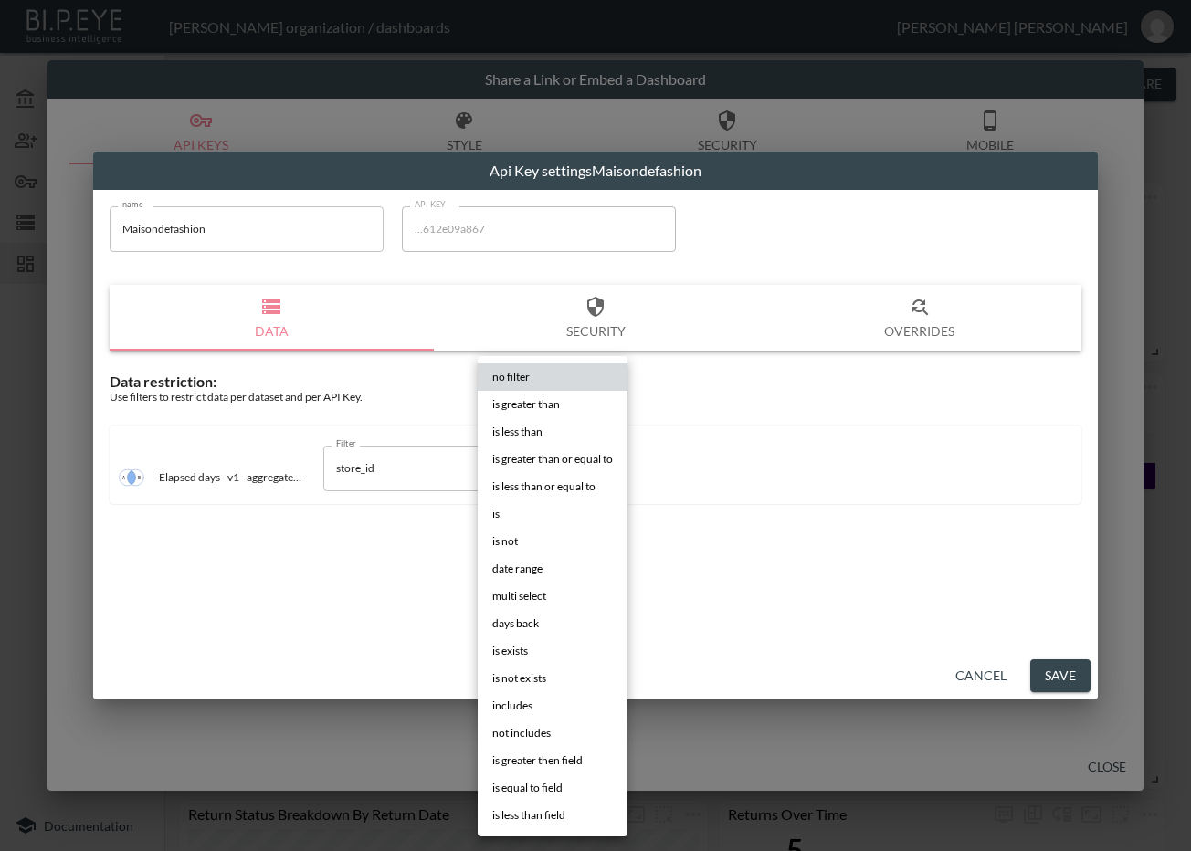
click at [554, 520] on li "is" at bounding box center [553, 513] width 150 height 27
type input "is"
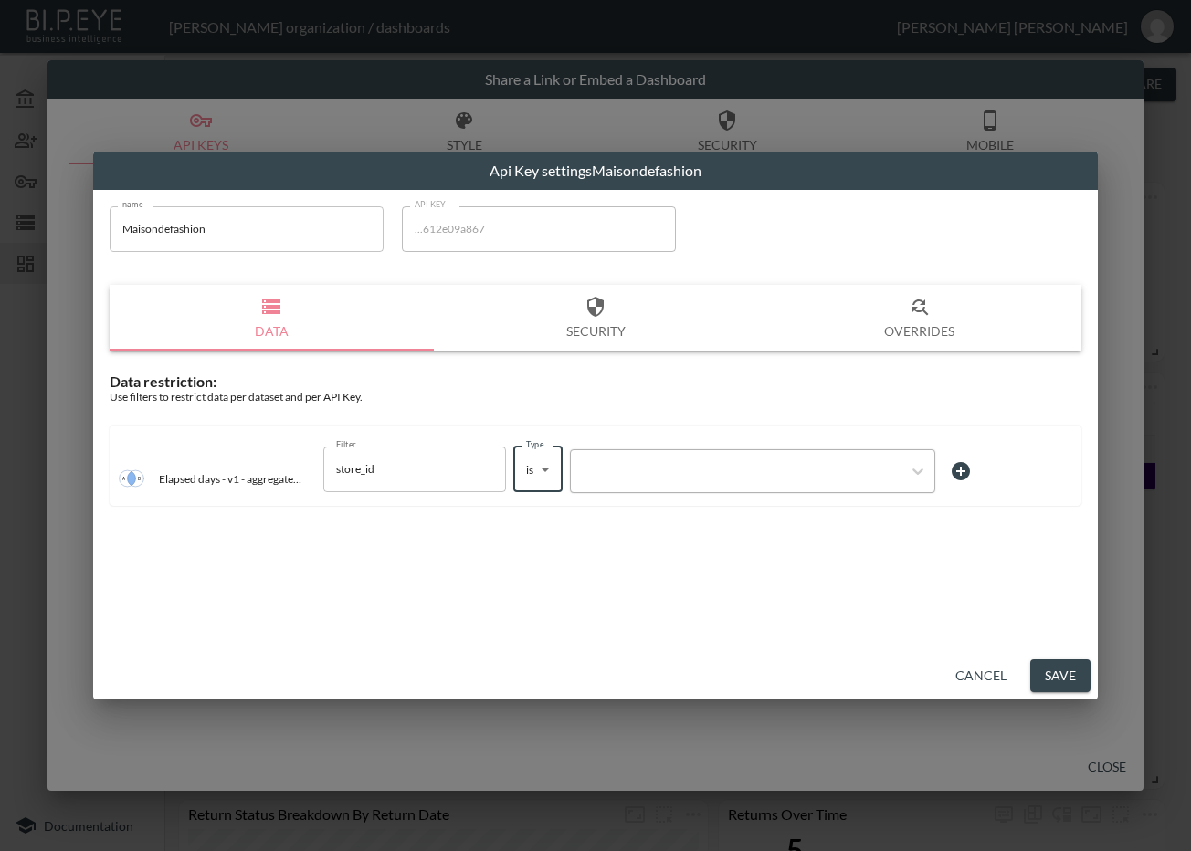
click at [636, 473] on div at bounding box center [735, 470] width 311 height 17
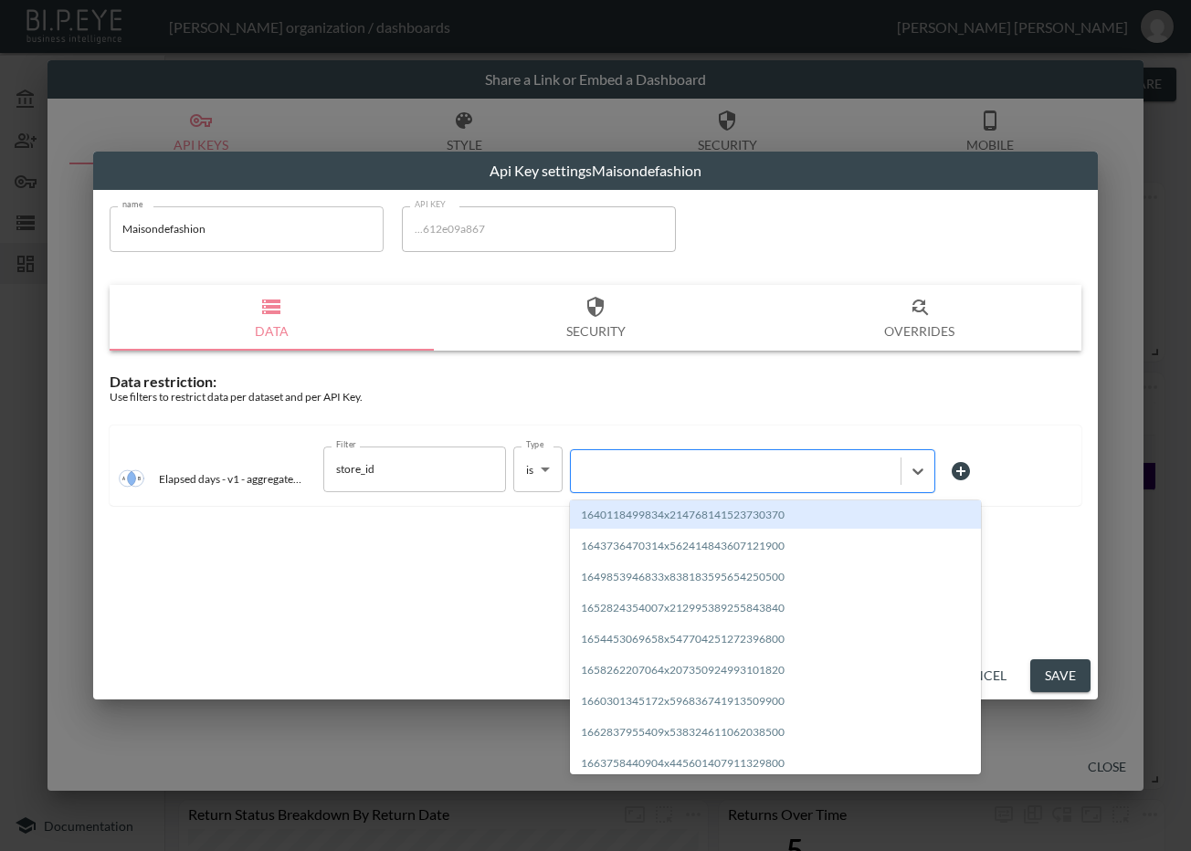
paste input "Maisondefashion"
type input "Maisondefashion"
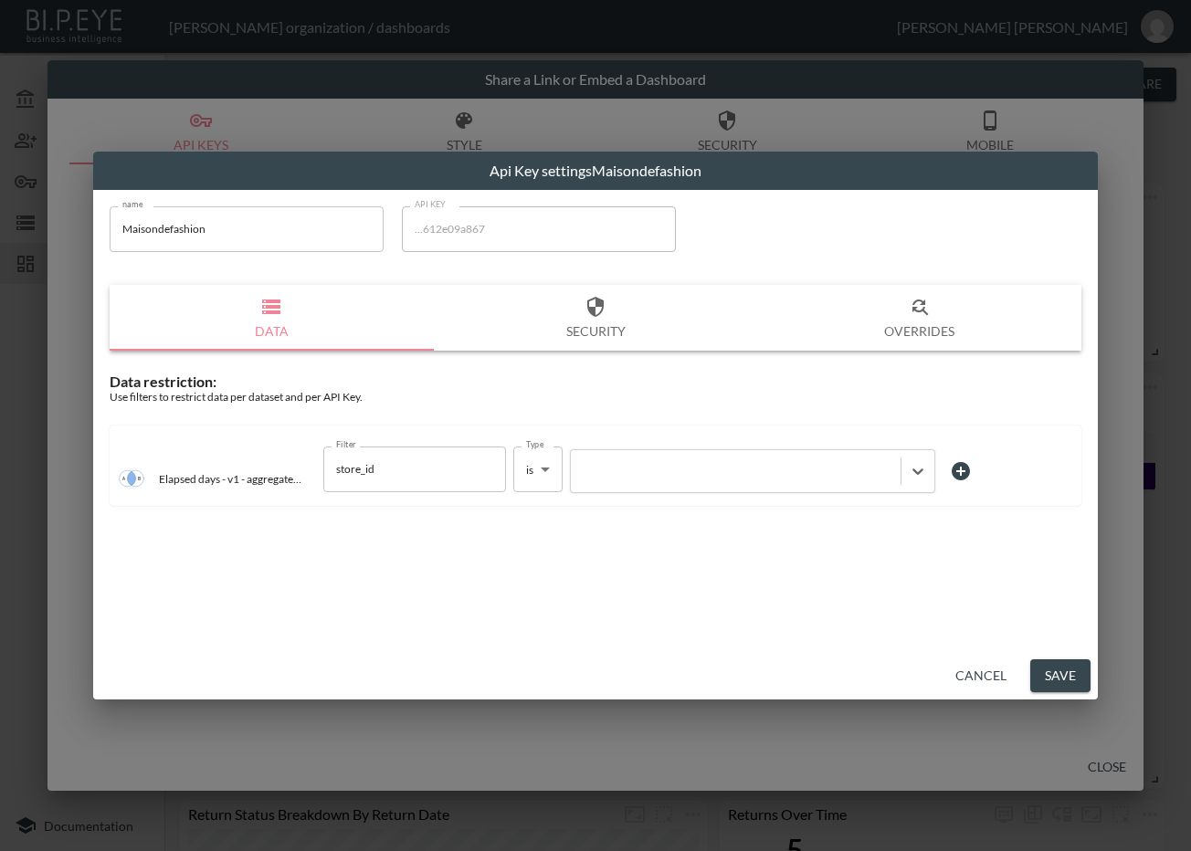
drag, startPoint x: 688, startPoint y: 463, endPoint x: 526, endPoint y: 470, distance: 161.8
click at [526, 470] on div "Filter store_id Filter Type is is Type Select is focused ,type to refine list, …" at bounding box center [651, 471] width 656 height 51
click at [451, 605] on div "name Maisondefashion name API KEY ...612e09a867 API KEY Data Security Overrides…" at bounding box center [595, 421] width 1005 height 462
click at [647, 474] on div at bounding box center [735, 470] width 311 height 17
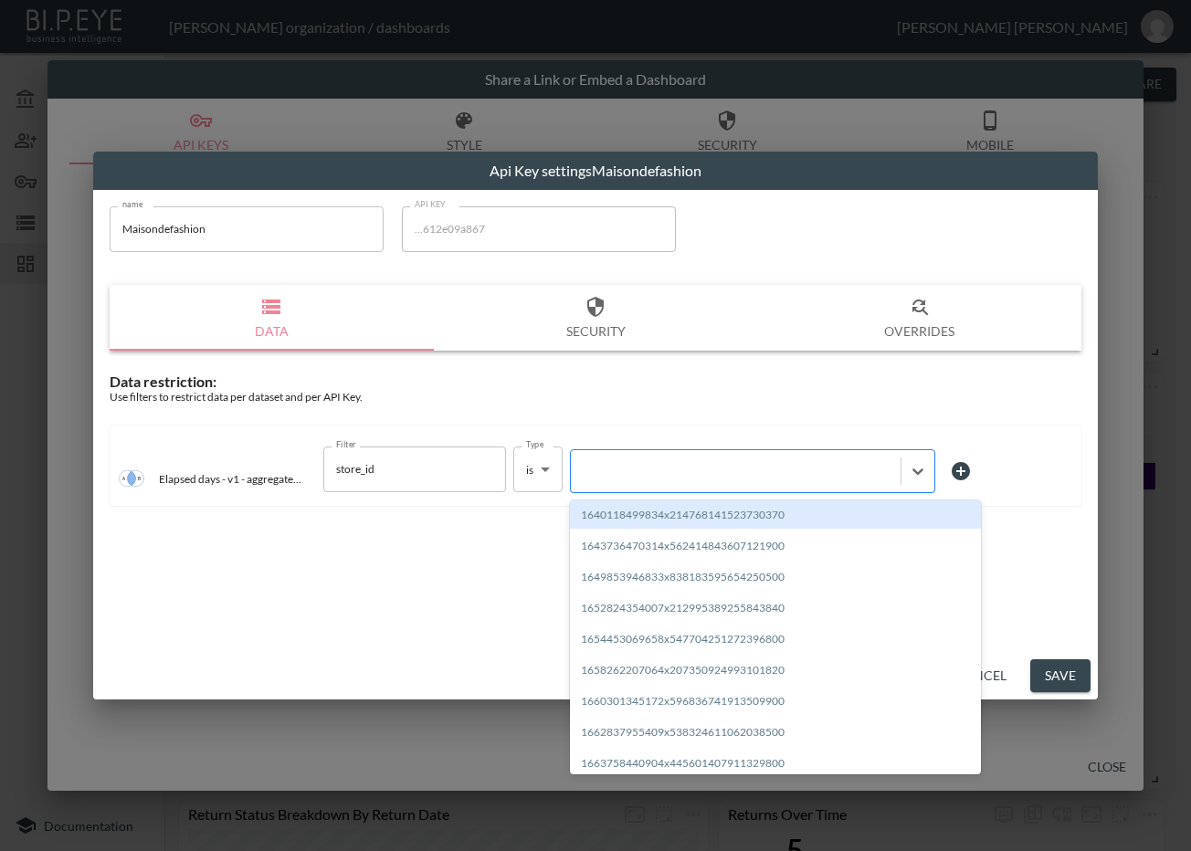
paste input "1684414631438x957509631017484300"
type input "1684414631438x957509631017484300"
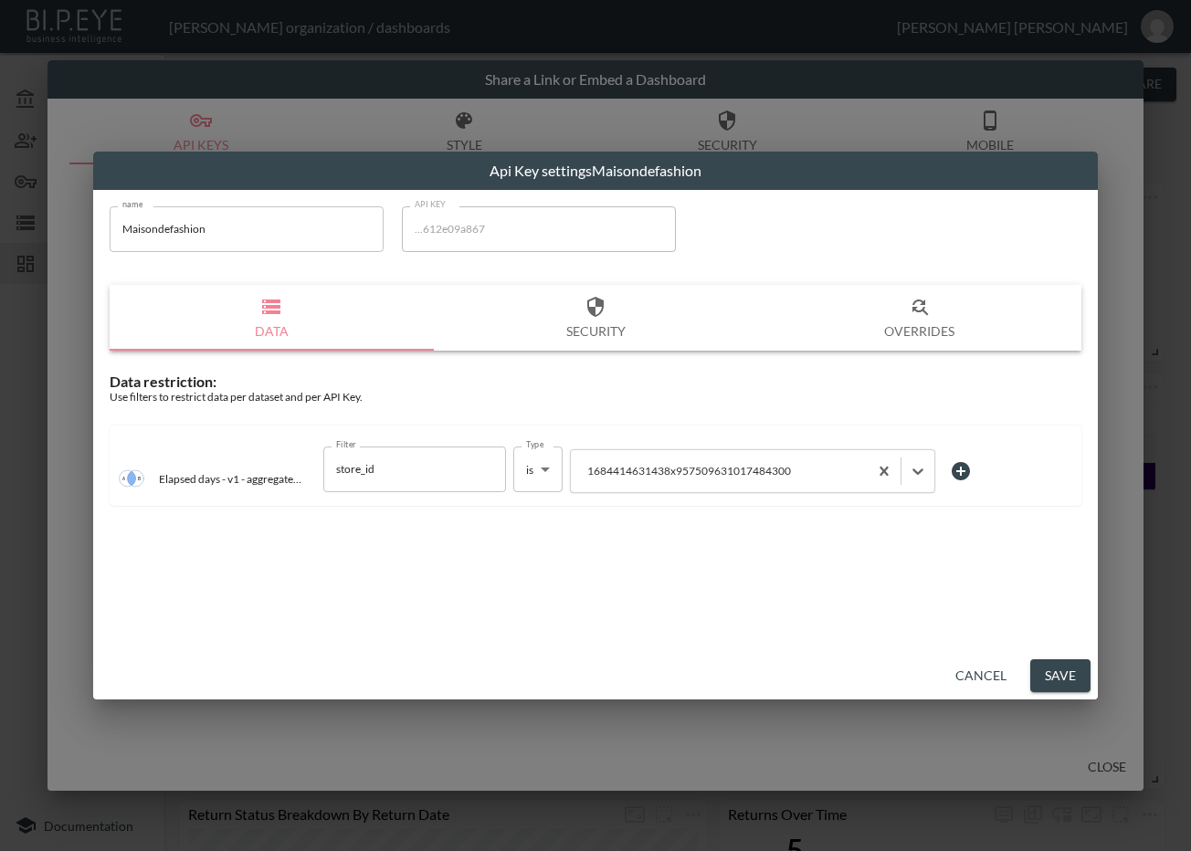
click at [1049, 677] on button "Save" at bounding box center [1060, 676] width 60 height 34
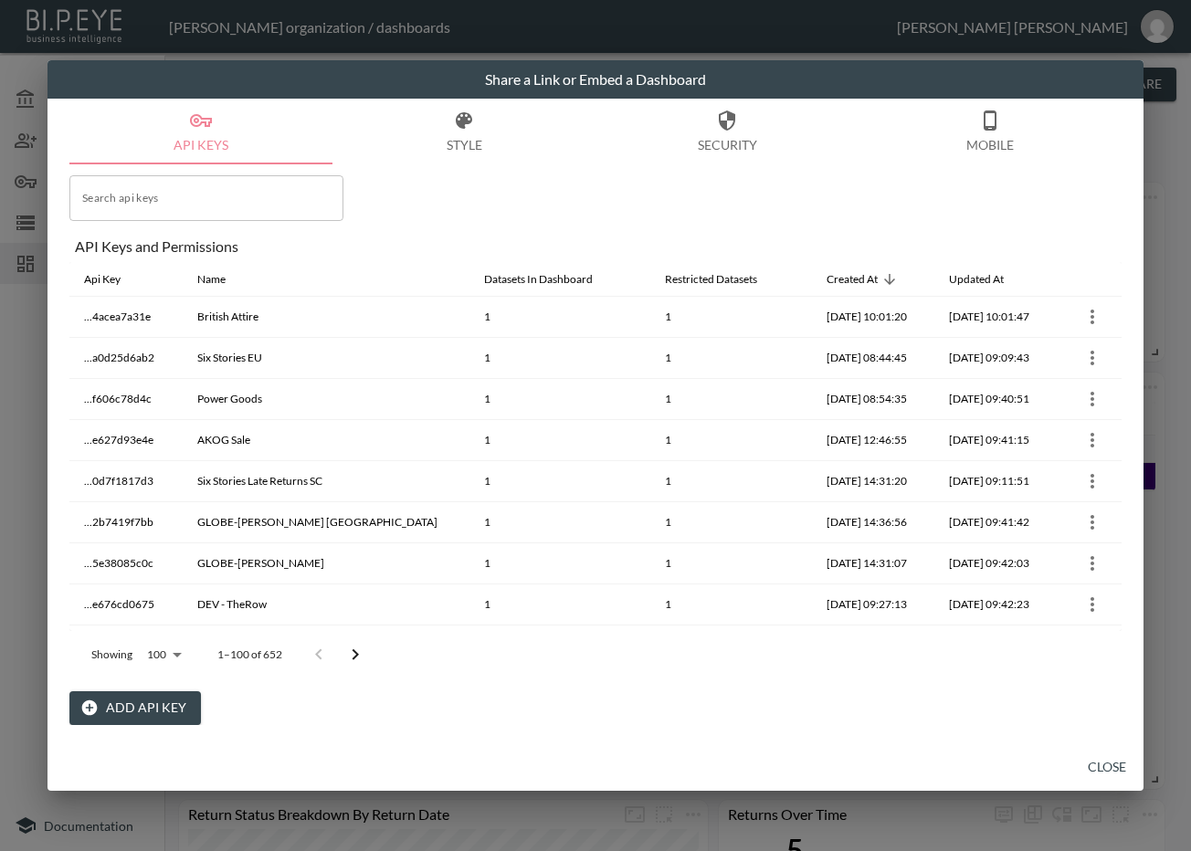
click at [365, 652] on icon "Go to next page" at bounding box center [355, 655] width 22 height 22
click at [365, 652] on icon "Go to next page" at bounding box center [368, 655] width 22 height 22
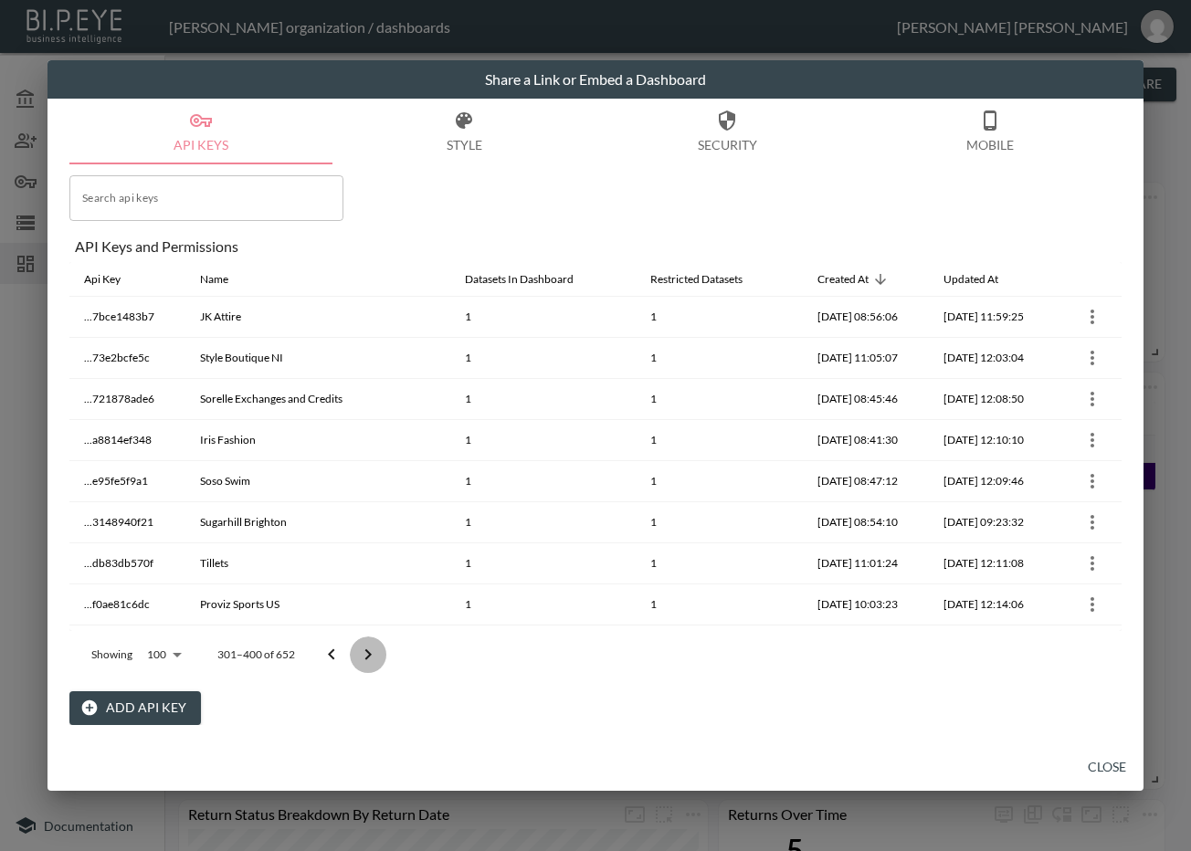
click at [365, 652] on icon "Go to next page" at bounding box center [368, 655] width 22 height 22
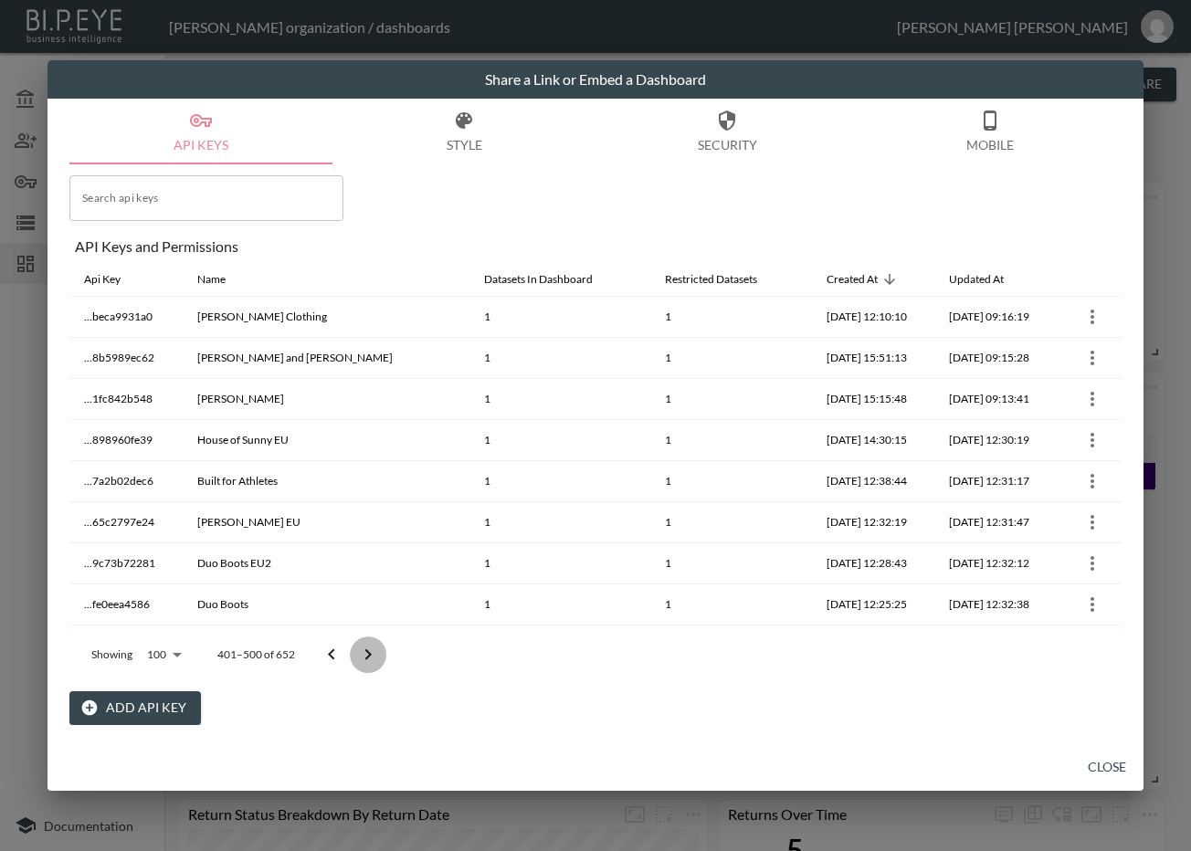
click at [365, 652] on icon "Go to next page" at bounding box center [368, 655] width 22 height 22
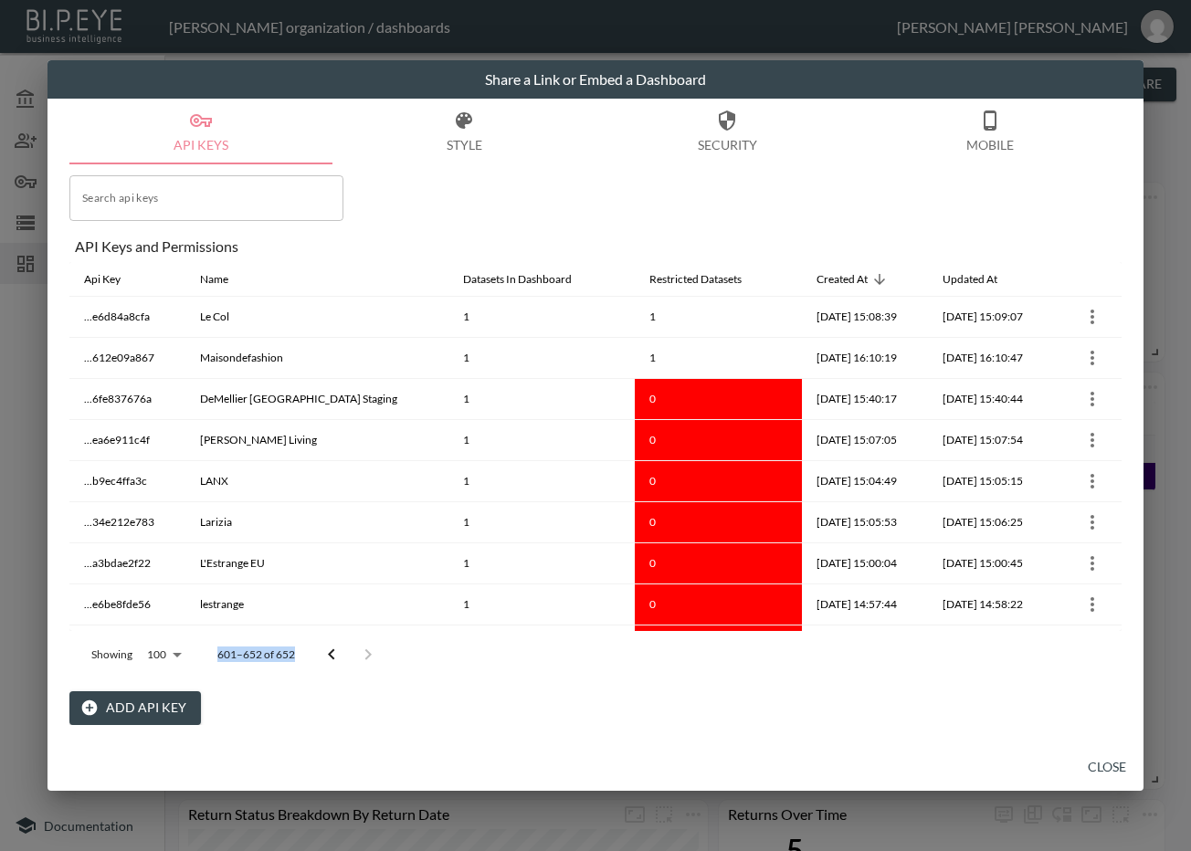
click at [365, 652] on div at bounding box center [349, 655] width 73 height 37
click at [332, 654] on icon "Go to previous page" at bounding box center [332, 655] width 22 height 22
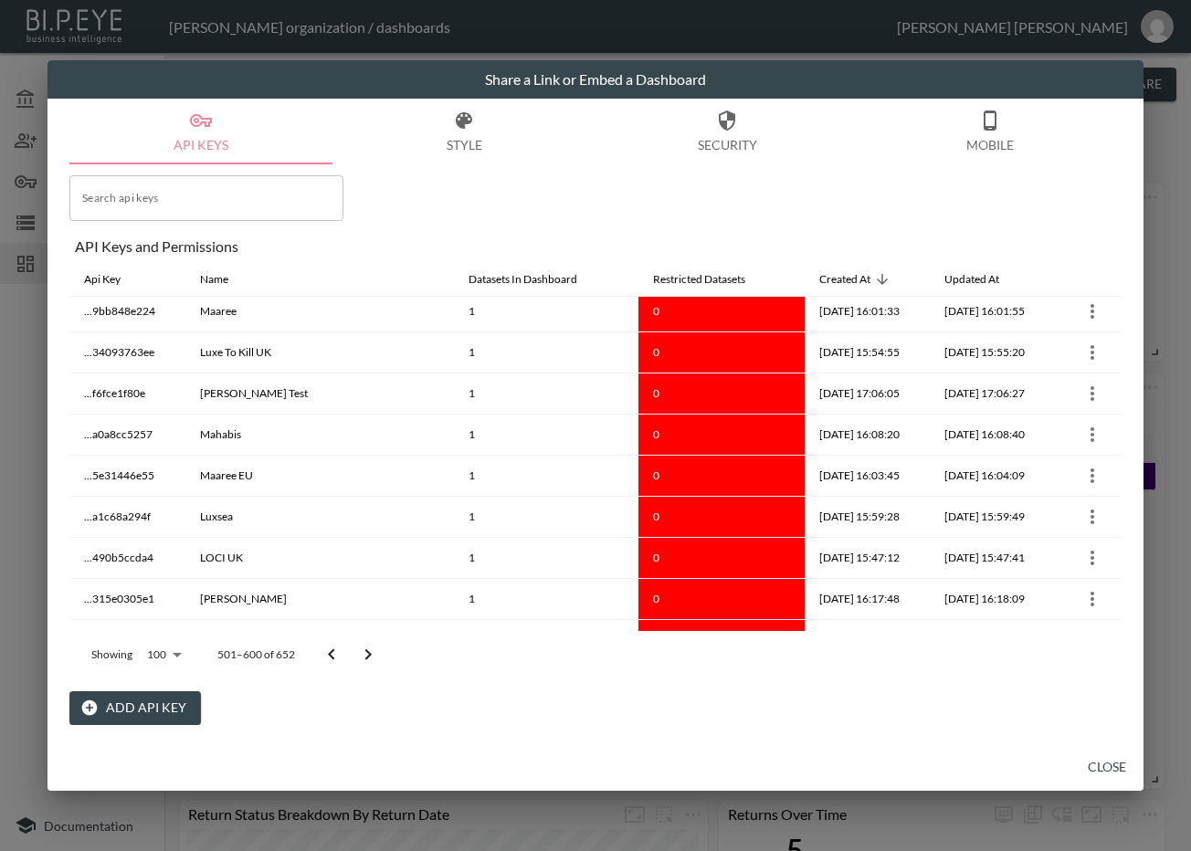
scroll to position [3775, 0]
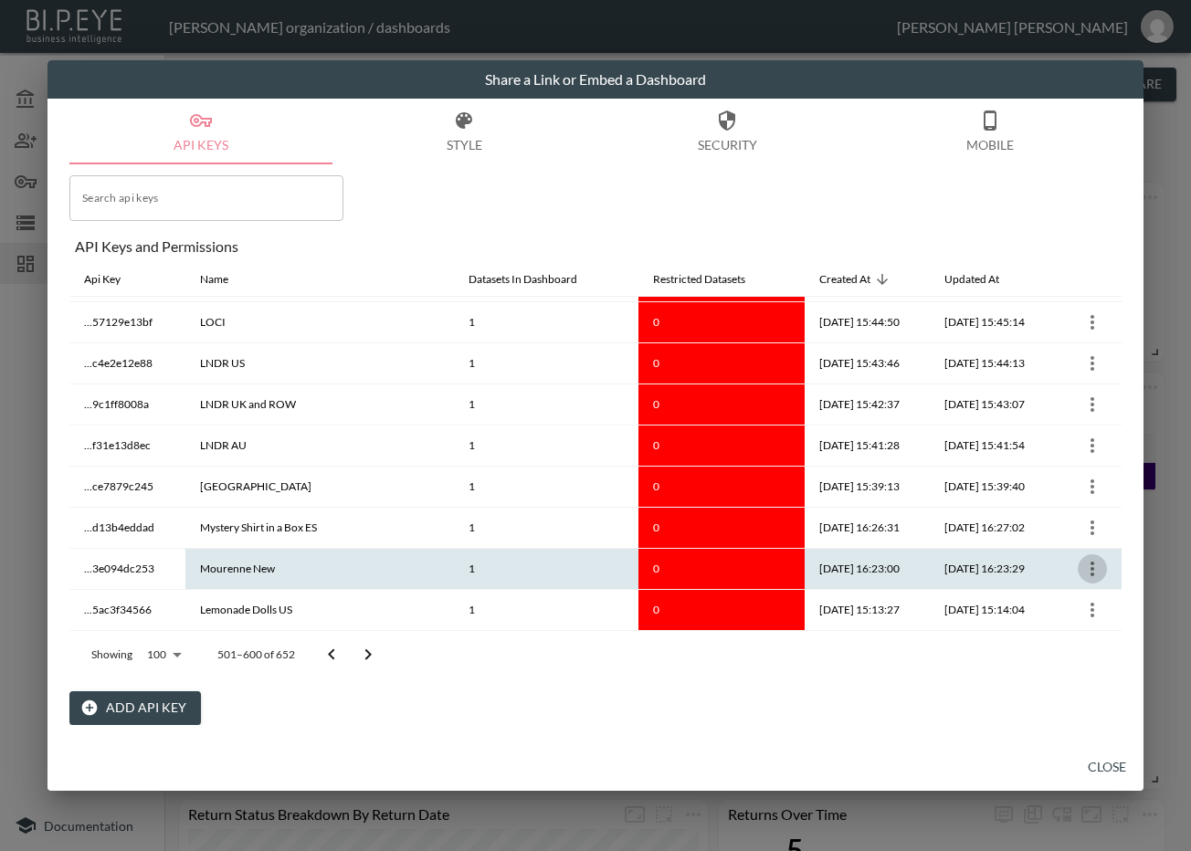
click at [1094, 567] on icon "more" at bounding box center [1092, 569] width 22 height 22
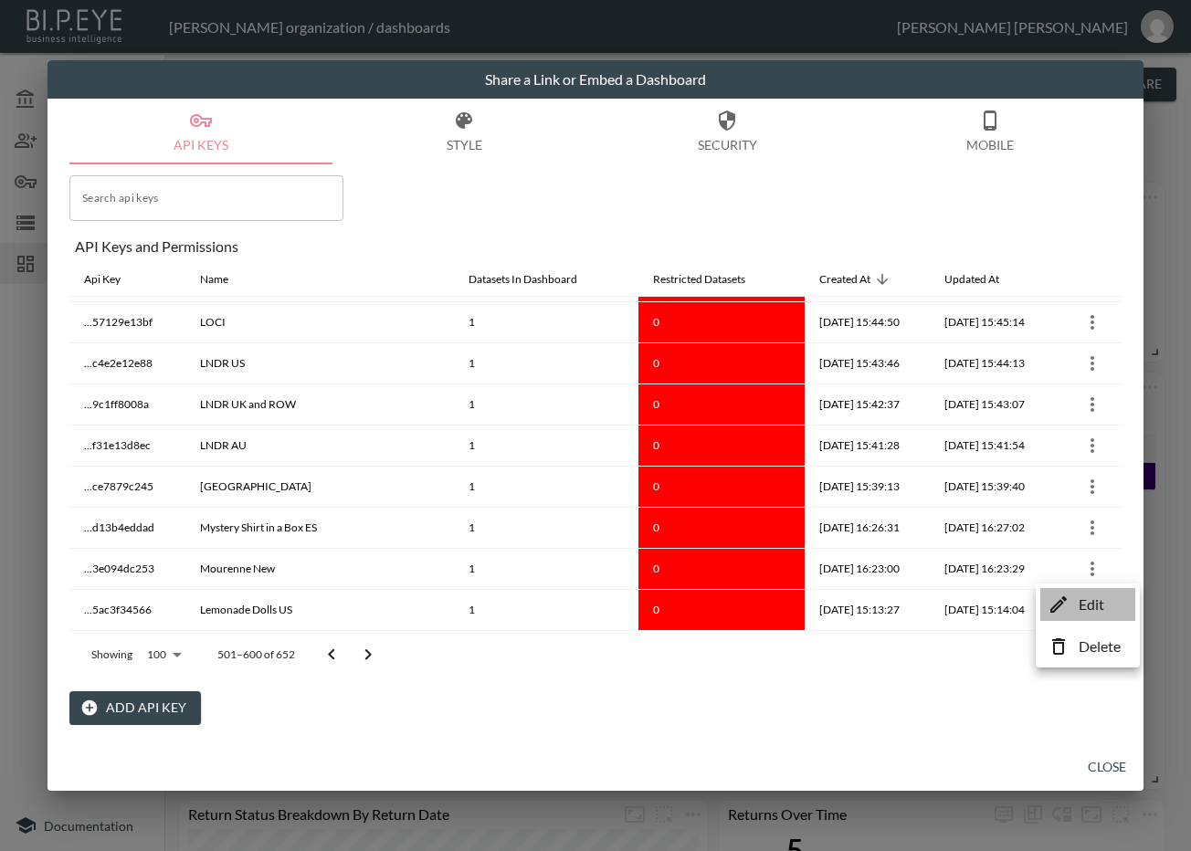
click at [1085, 600] on p "Edit" at bounding box center [1092, 605] width 26 height 22
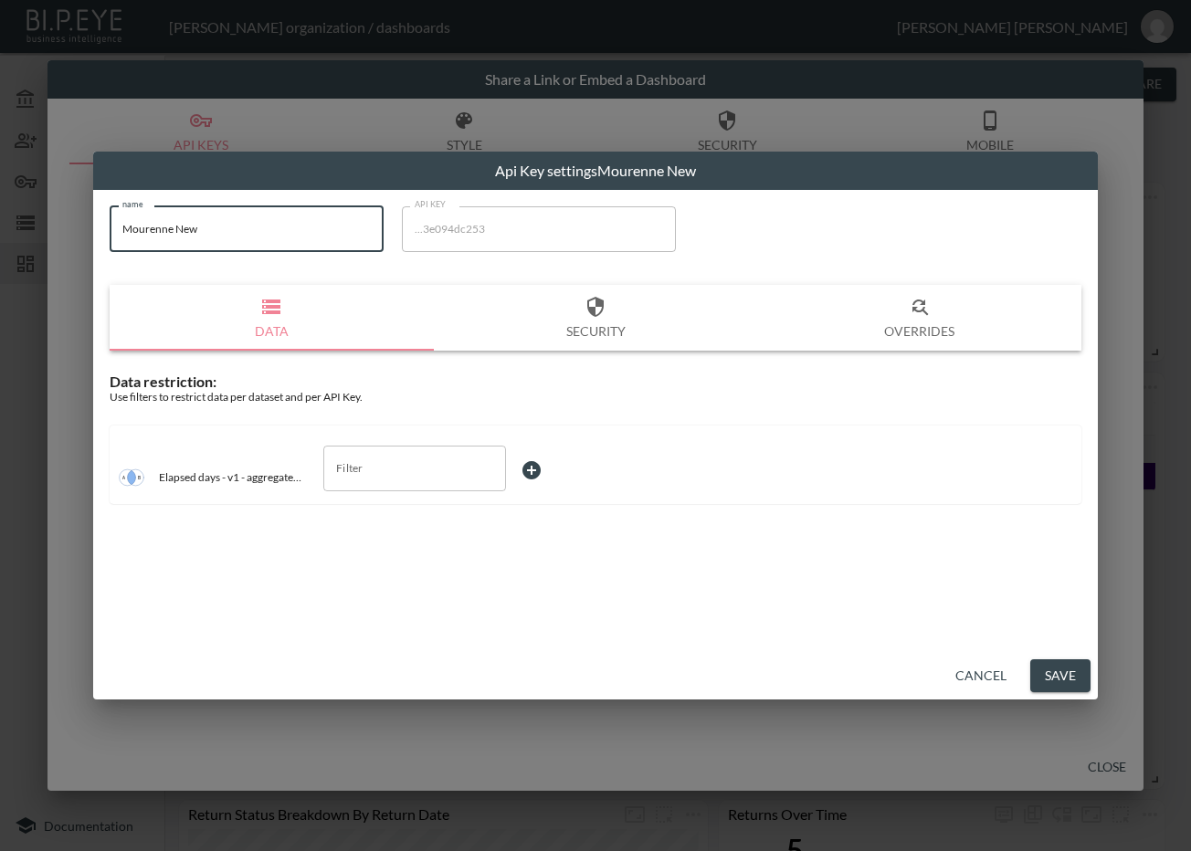
drag, startPoint x: 157, startPoint y: 228, endPoint x: 49, endPoint y: 231, distance: 107.8
click at [49, 231] on div "Api Key settings Mourenne New name Mourenne New name API KEY ...3e094dc253 API …" at bounding box center [595, 425] width 1191 height 851
click at [449, 473] on input "Filter" at bounding box center [401, 468] width 139 height 29
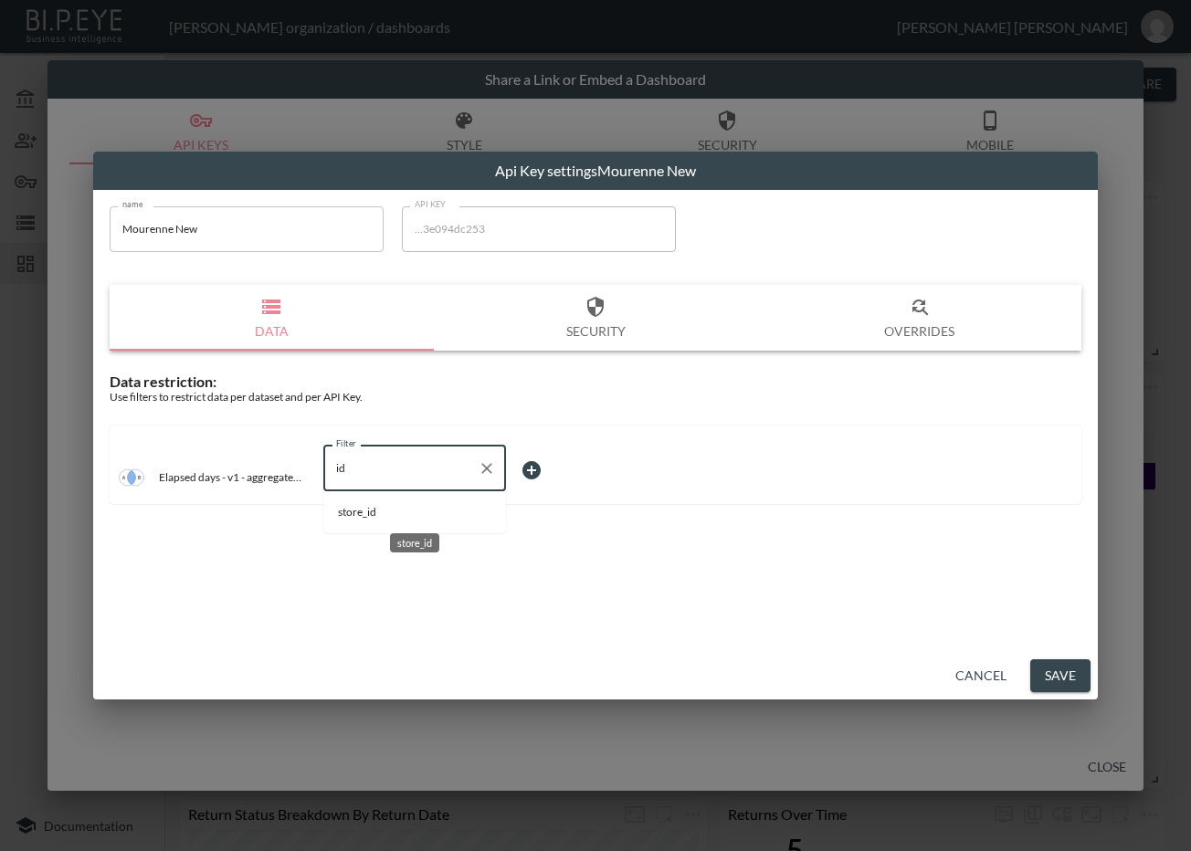
click at [436, 511] on span "store_id" at bounding box center [414, 512] width 153 height 16
type input "store_id"
click at [584, 475] on body "BI.P.EYE, Interactive Analytics Dashboards - app Zach Bailet organization / das…" at bounding box center [595, 425] width 1191 height 851
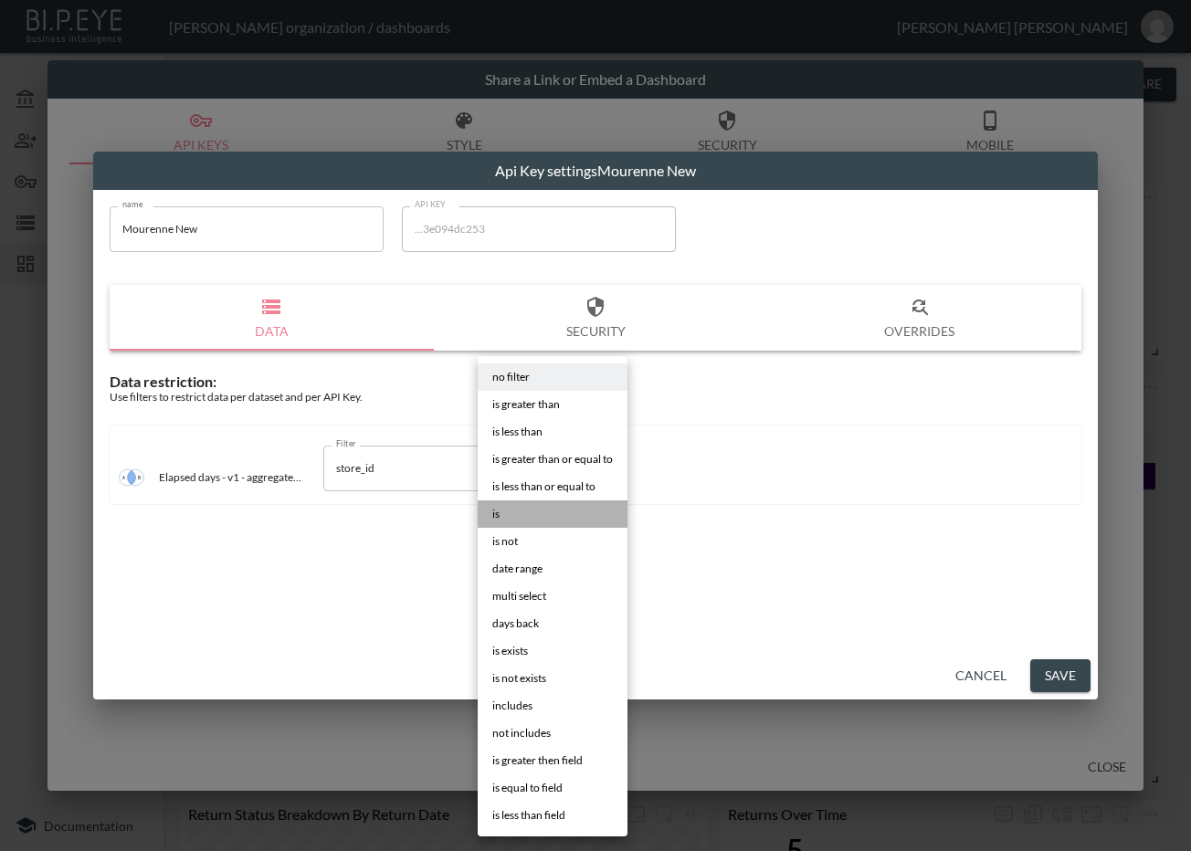
click at [532, 515] on li "is" at bounding box center [553, 513] width 150 height 27
type input "is"
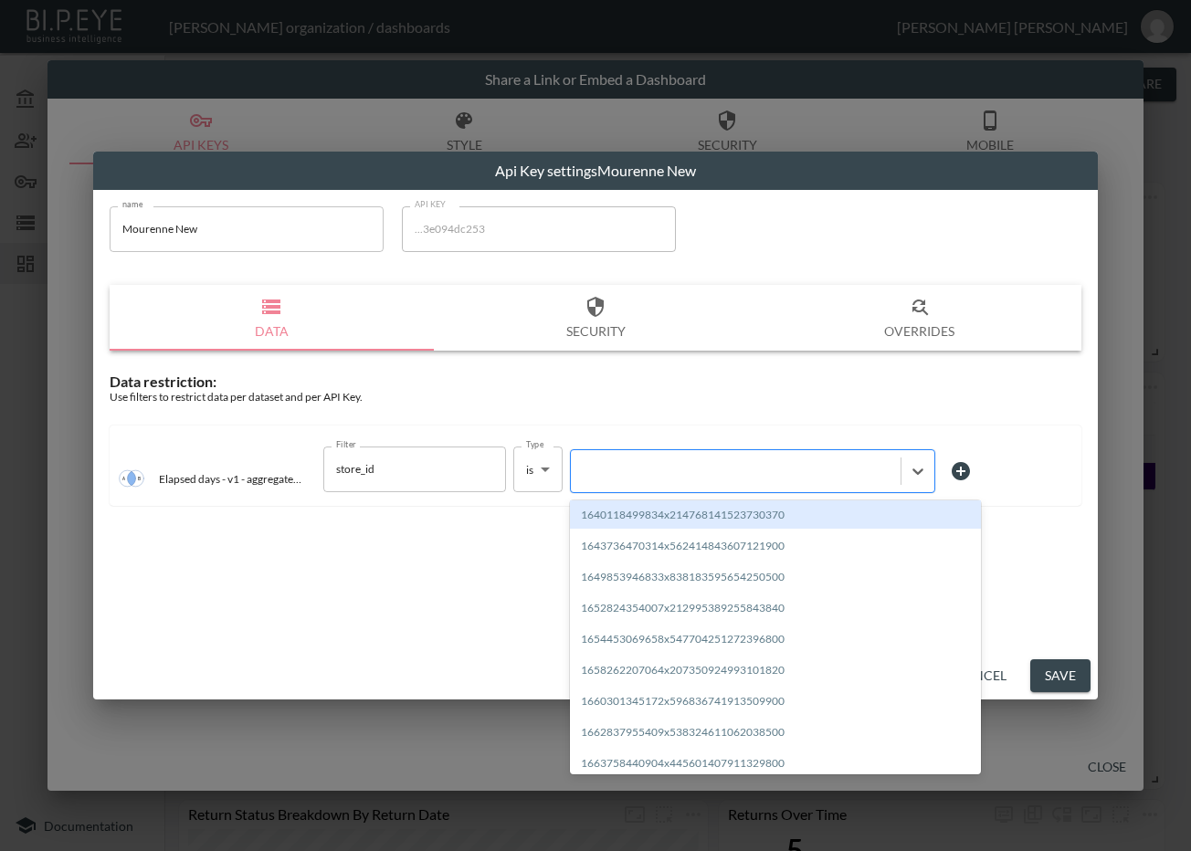
click at [666, 480] on div at bounding box center [736, 470] width 330 height 25
paste input "1717080633301x250893930257186800"
type input "1717080633301x250893930257186800"
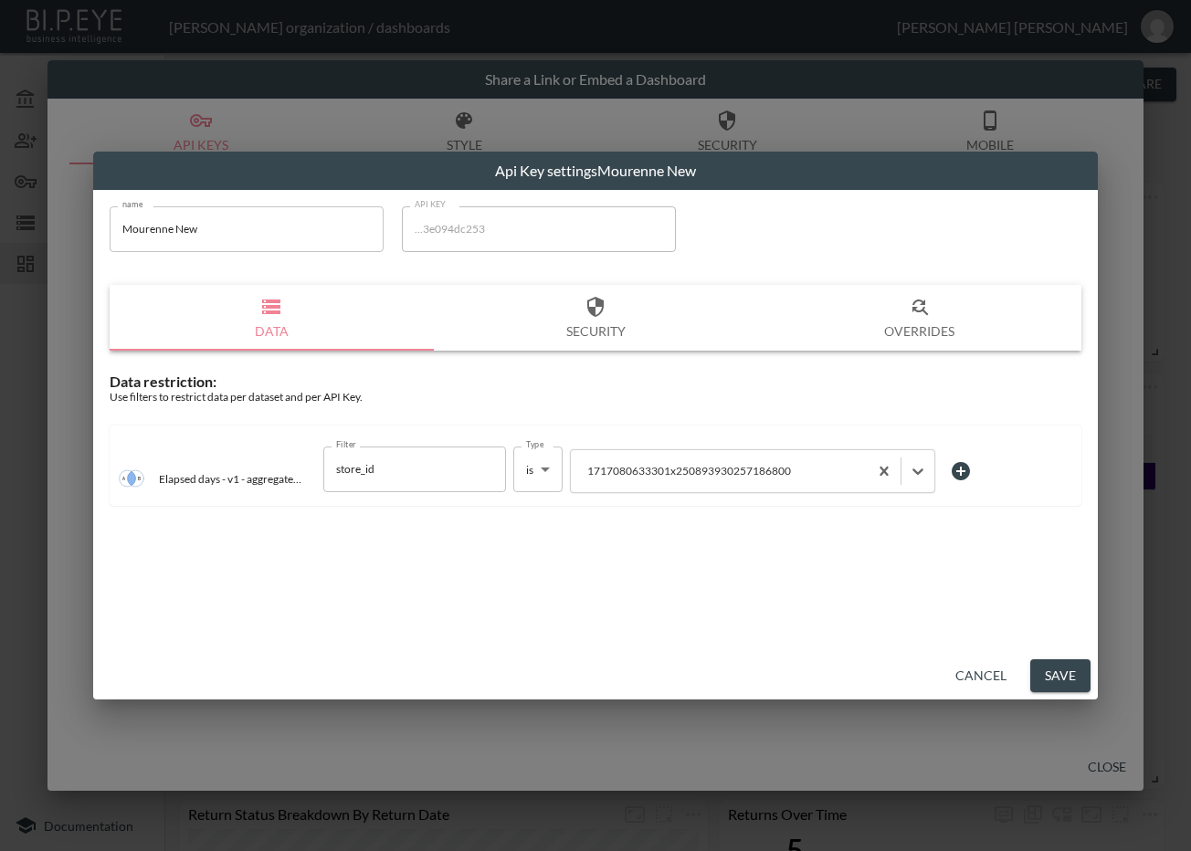
click at [1039, 668] on button "Save" at bounding box center [1060, 676] width 60 height 34
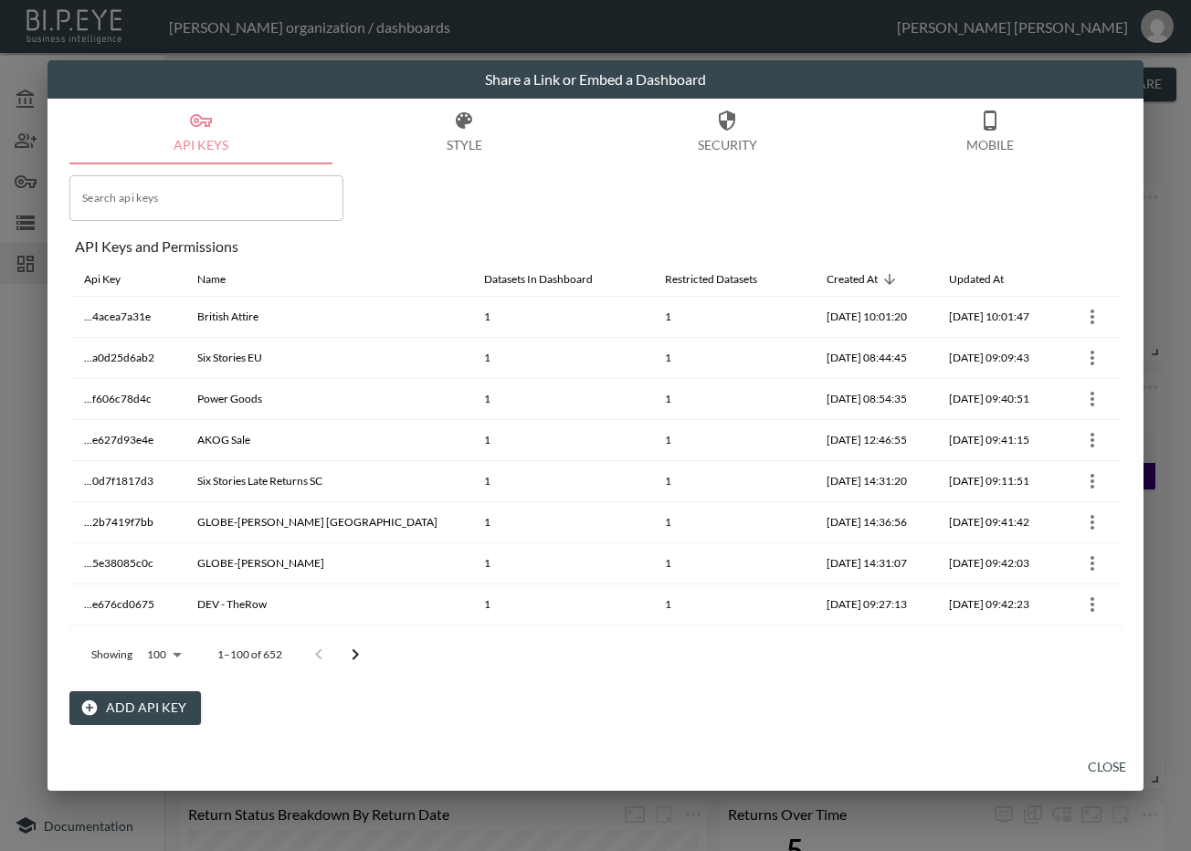
click at [354, 651] on icon "Go to next page" at bounding box center [356, 654] width 6 height 11
click at [354, 651] on button "Go to next page" at bounding box center [368, 655] width 37 height 37
click at [355, 651] on button "Go to next page" at bounding box center [368, 655] width 37 height 37
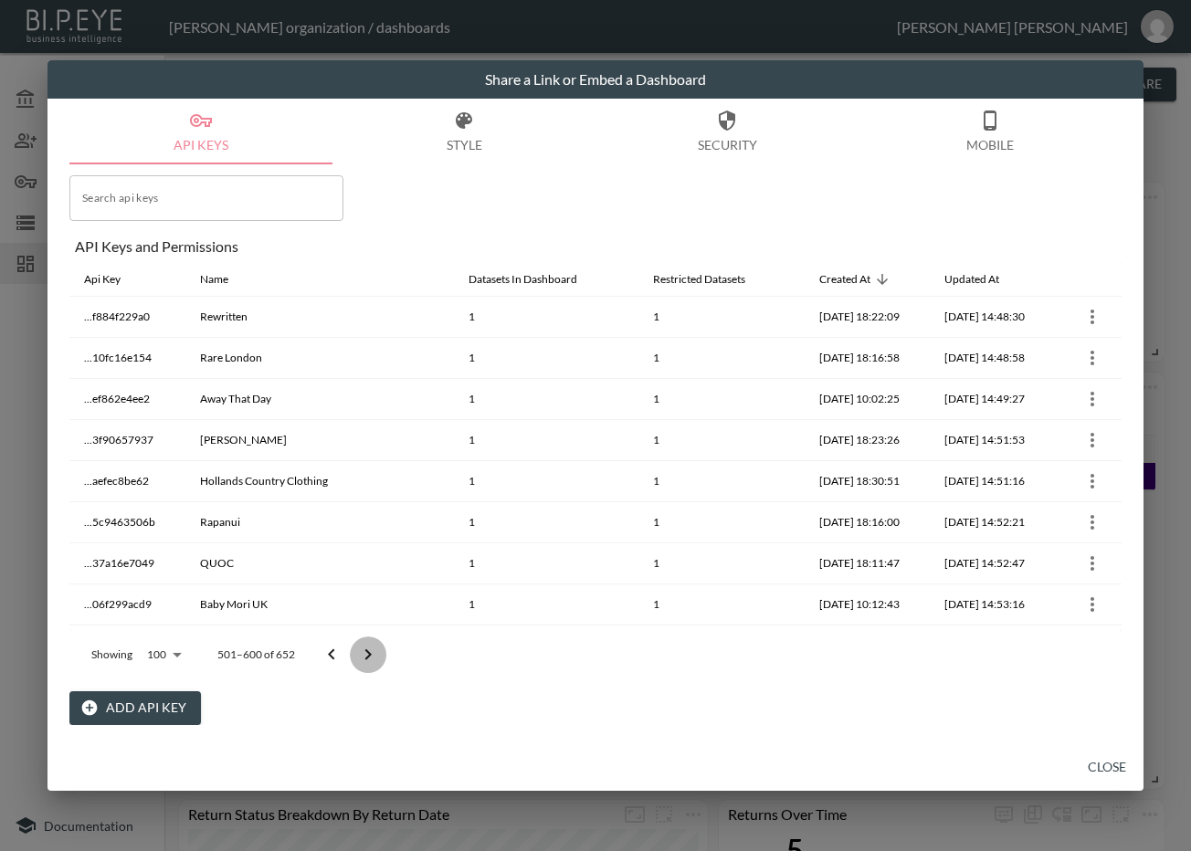
click at [355, 651] on button "Go to next page" at bounding box center [368, 655] width 37 height 37
click at [355, 651] on div at bounding box center [349, 655] width 73 height 37
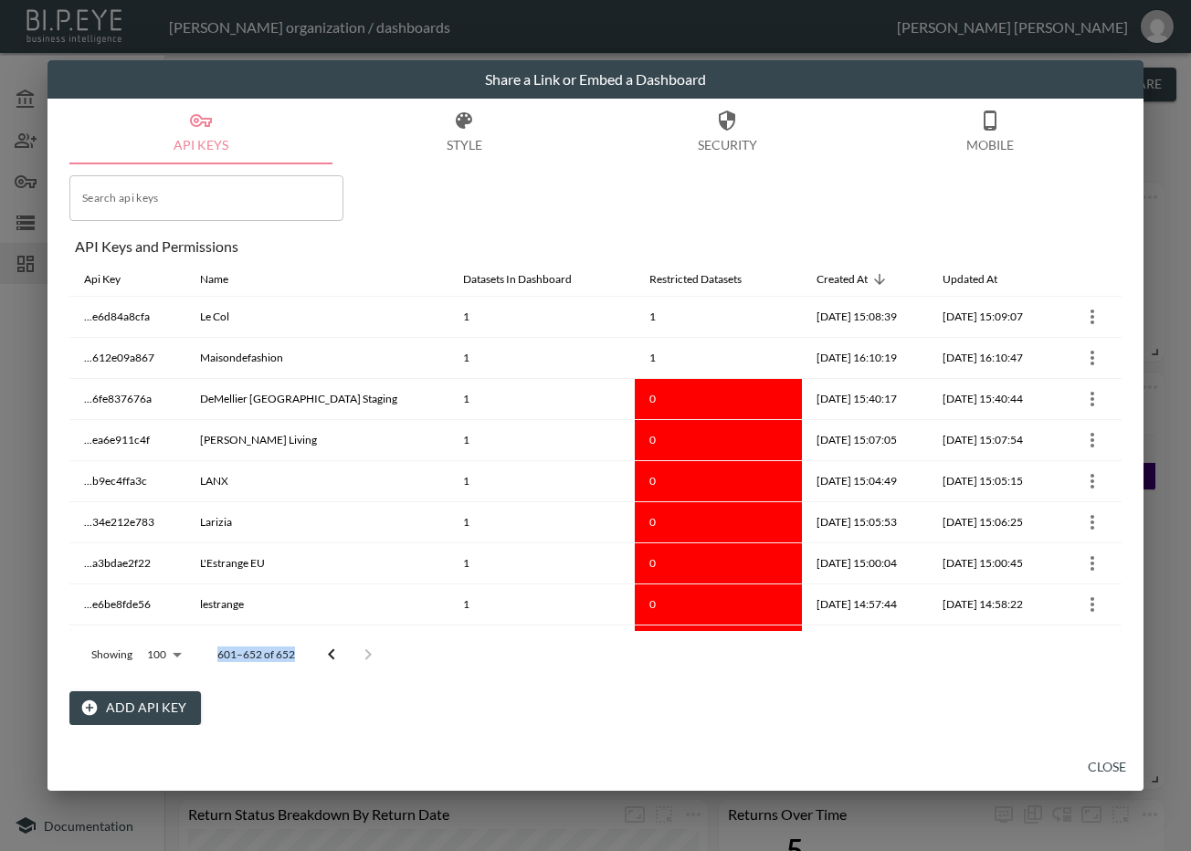
click at [355, 651] on div at bounding box center [349, 655] width 73 height 37
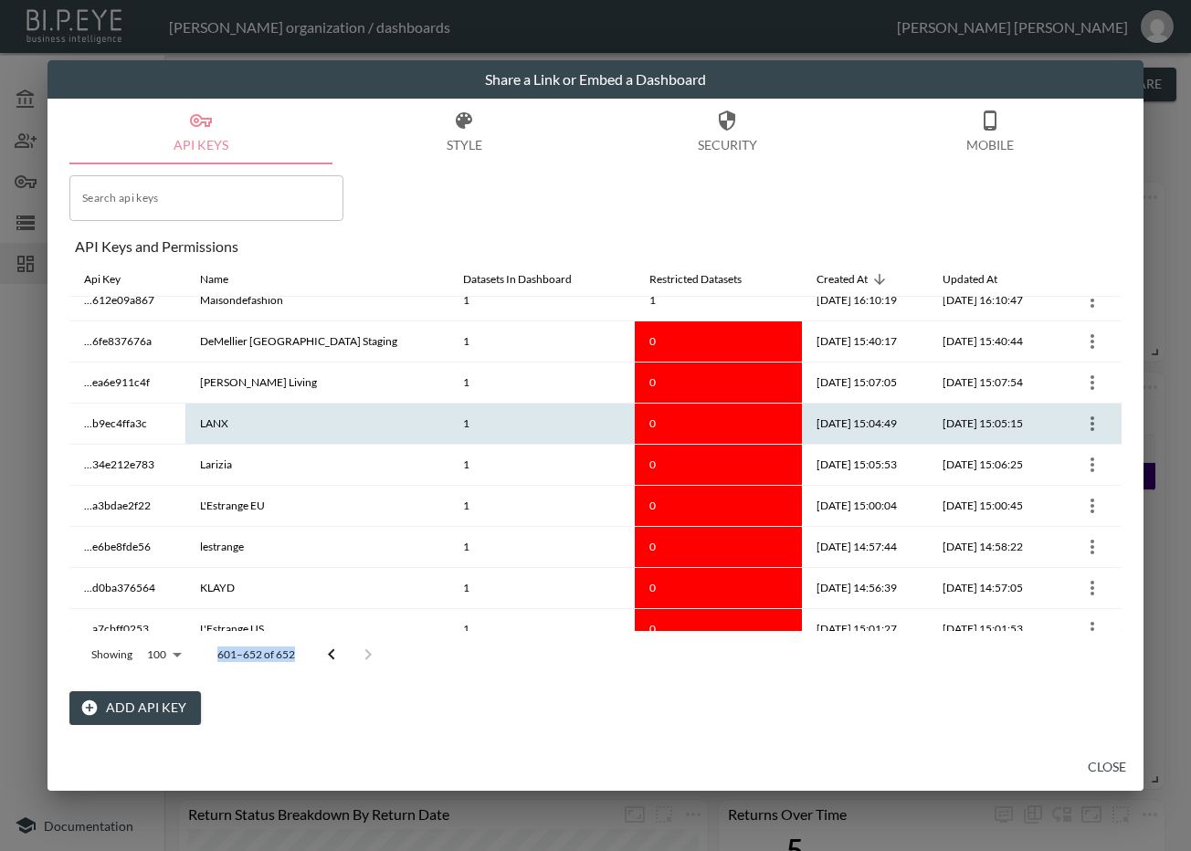
scroll to position [38, 0]
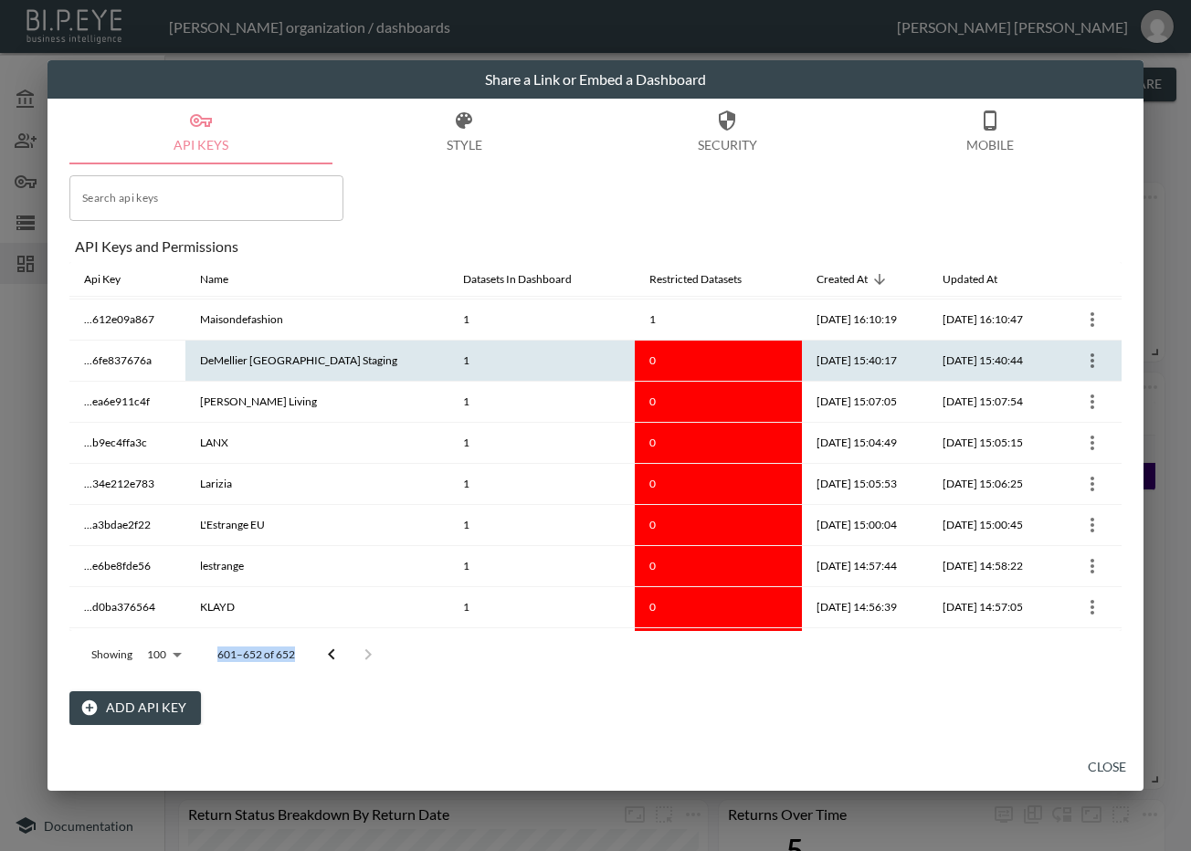
click at [1090, 365] on icon "more" at bounding box center [1092, 361] width 22 height 22
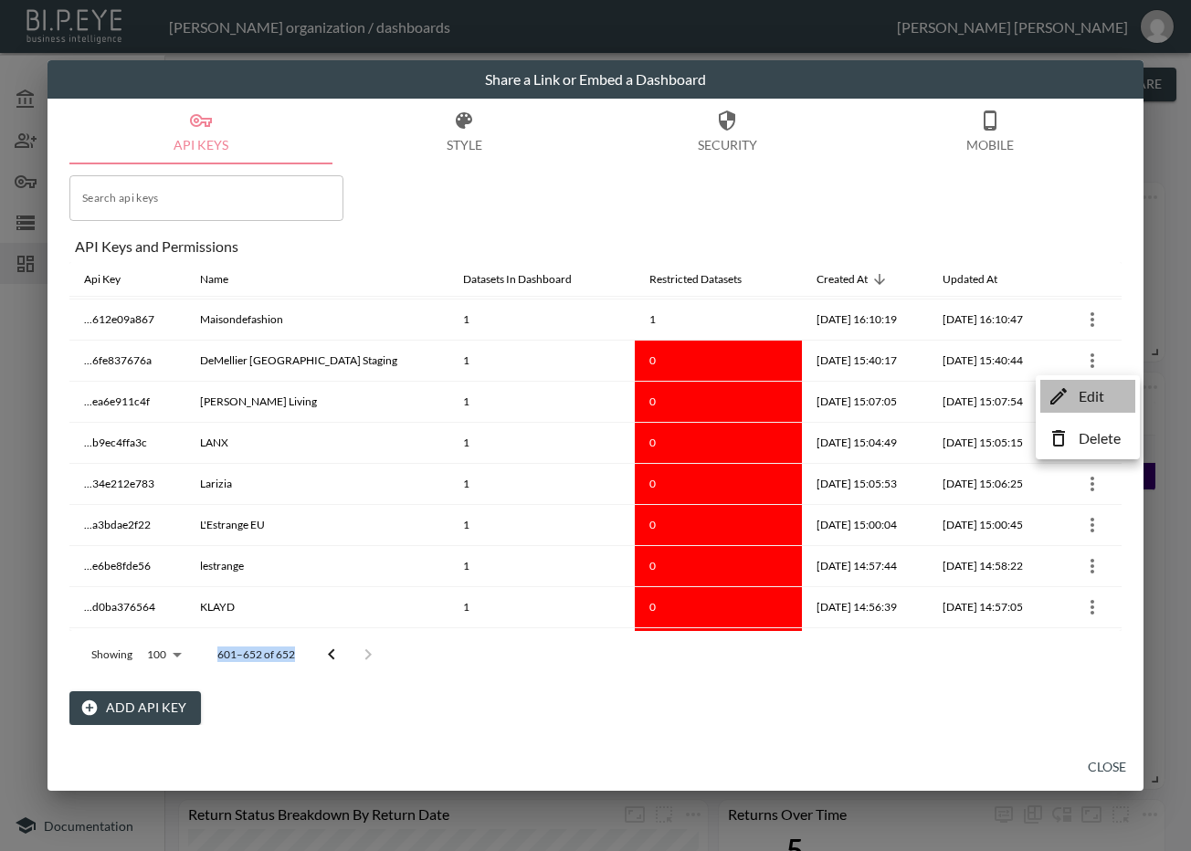
click at [1068, 405] on icon at bounding box center [1058, 396] width 22 height 22
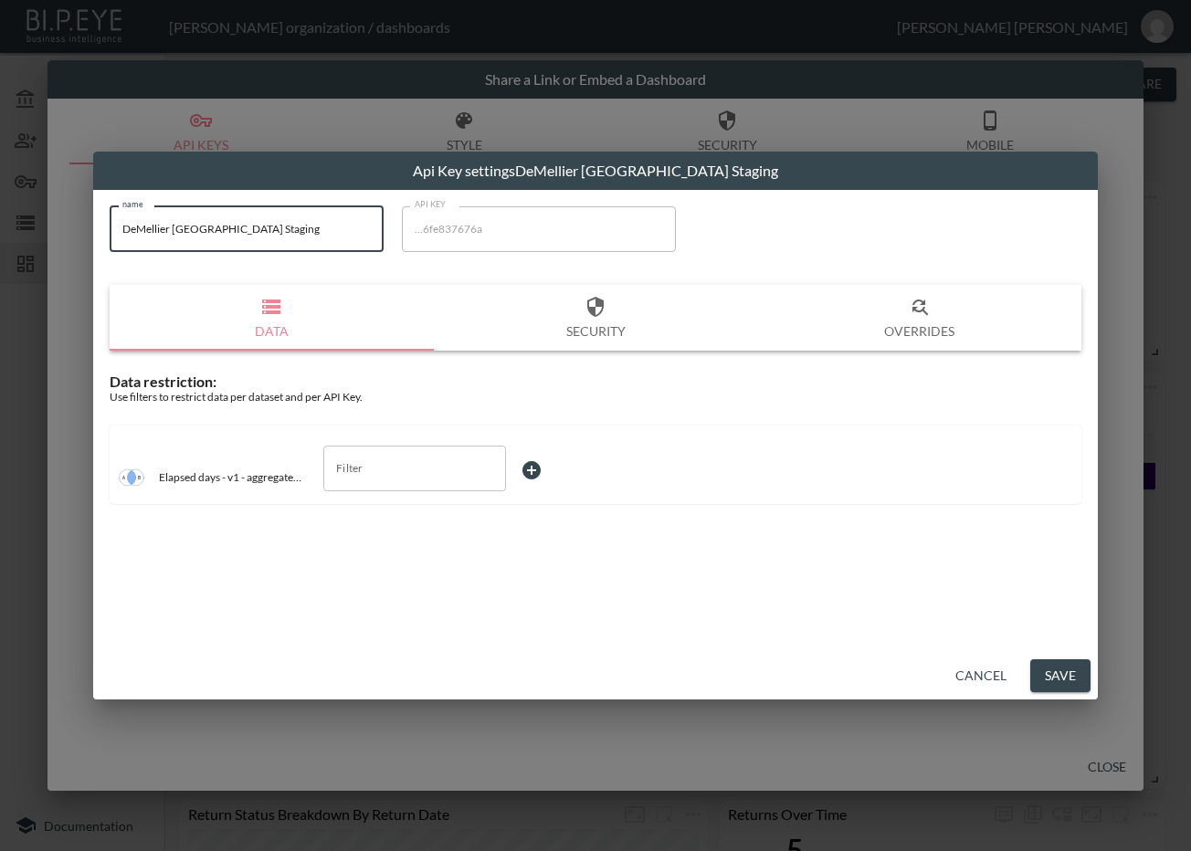
click at [288, 234] on input "DeMellier London Staging" at bounding box center [247, 229] width 274 height 46
drag, startPoint x: 289, startPoint y: 235, endPoint x: 112, endPoint y: 242, distance: 177.3
click at [112, 242] on input "DeMellier London Staging" at bounding box center [247, 229] width 274 height 46
click at [362, 534] on div "name DeMellier London Staging name API KEY ...6fe837676a API KEY Data Security …" at bounding box center [595, 421] width 1005 height 462
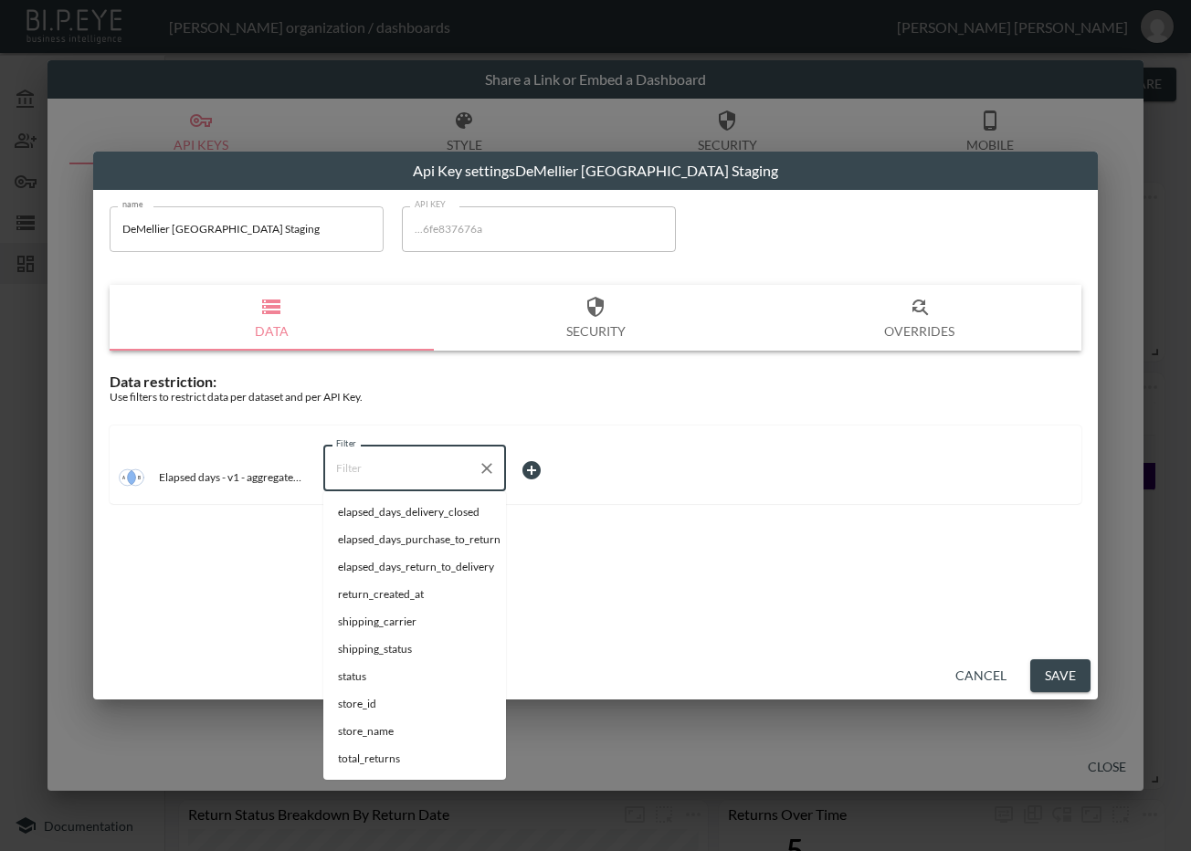
click at [395, 458] on input "Filter" at bounding box center [401, 468] width 139 height 29
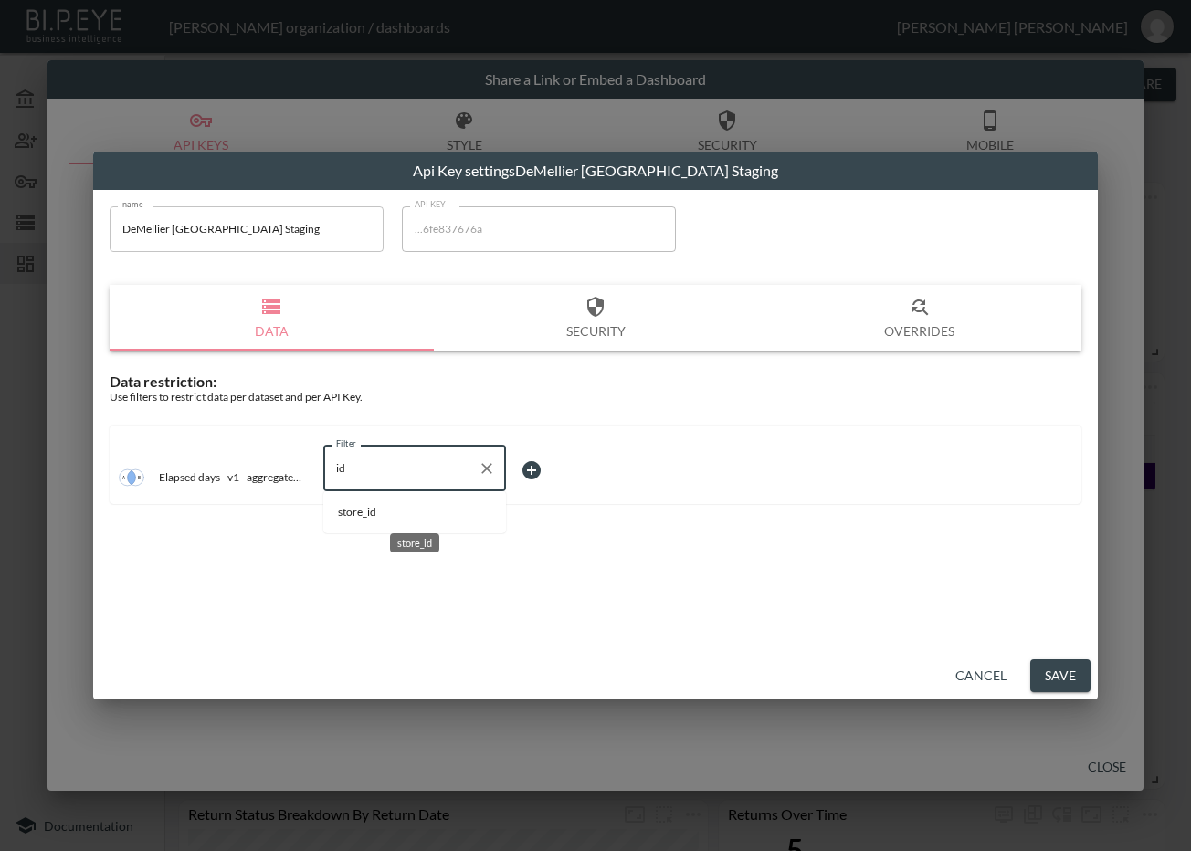
click at [409, 512] on span "store_id" at bounding box center [414, 512] width 153 height 16
type input "store_id"
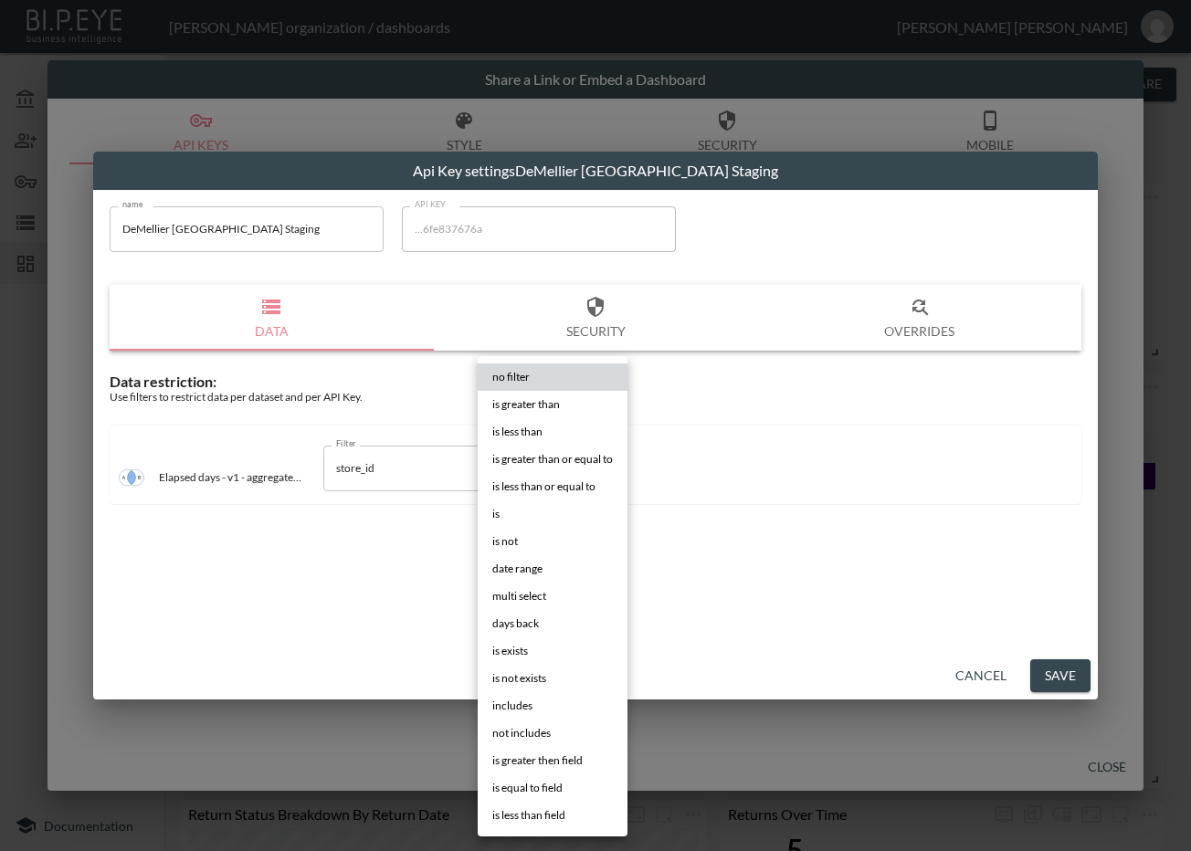
click at [555, 467] on body "BI.P.EYE, Interactive Analytics Dashboards - app Zach Bailet organization / das…" at bounding box center [595, 425] width 1191 height 851
click at [534, 502] on li "is" at bounding box center [553, 513] width 150 height 27
type input "is"
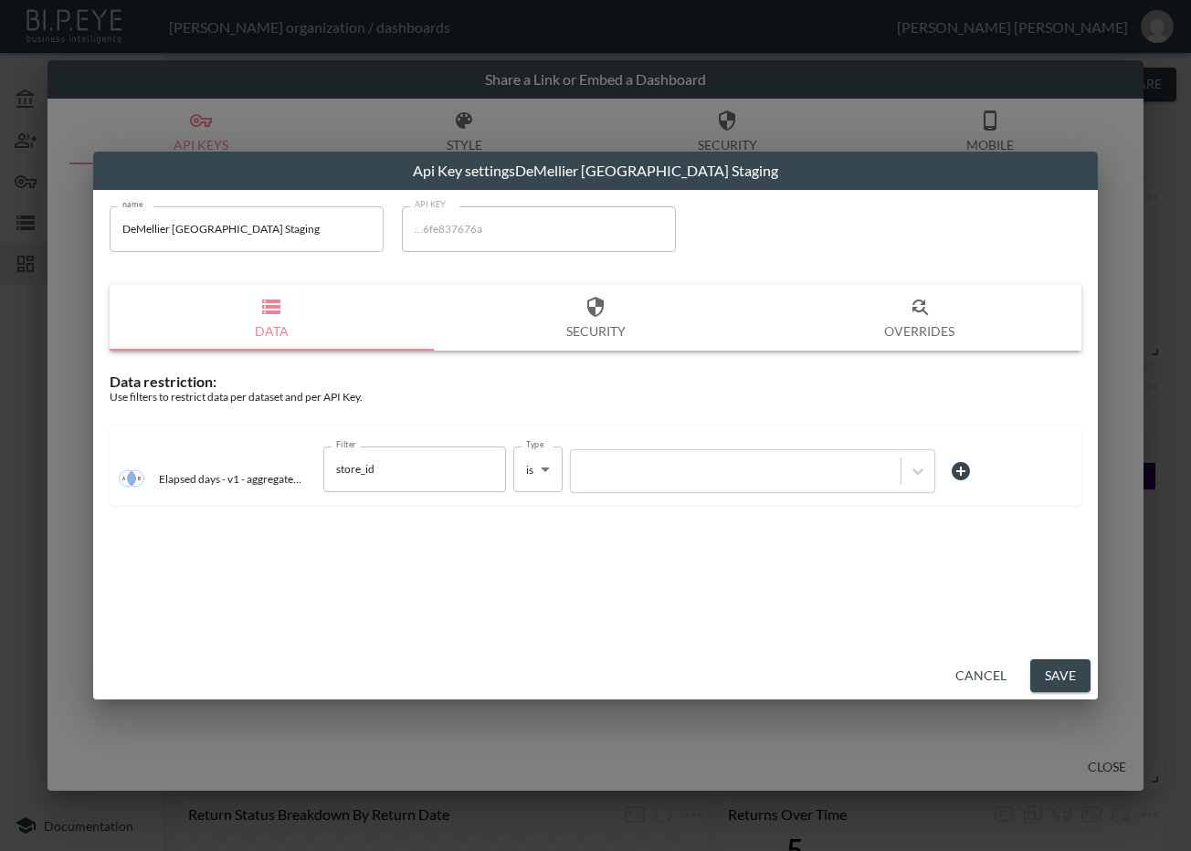
click at [652, 473] on div at bounding box center [735, 470] width 311 height 17
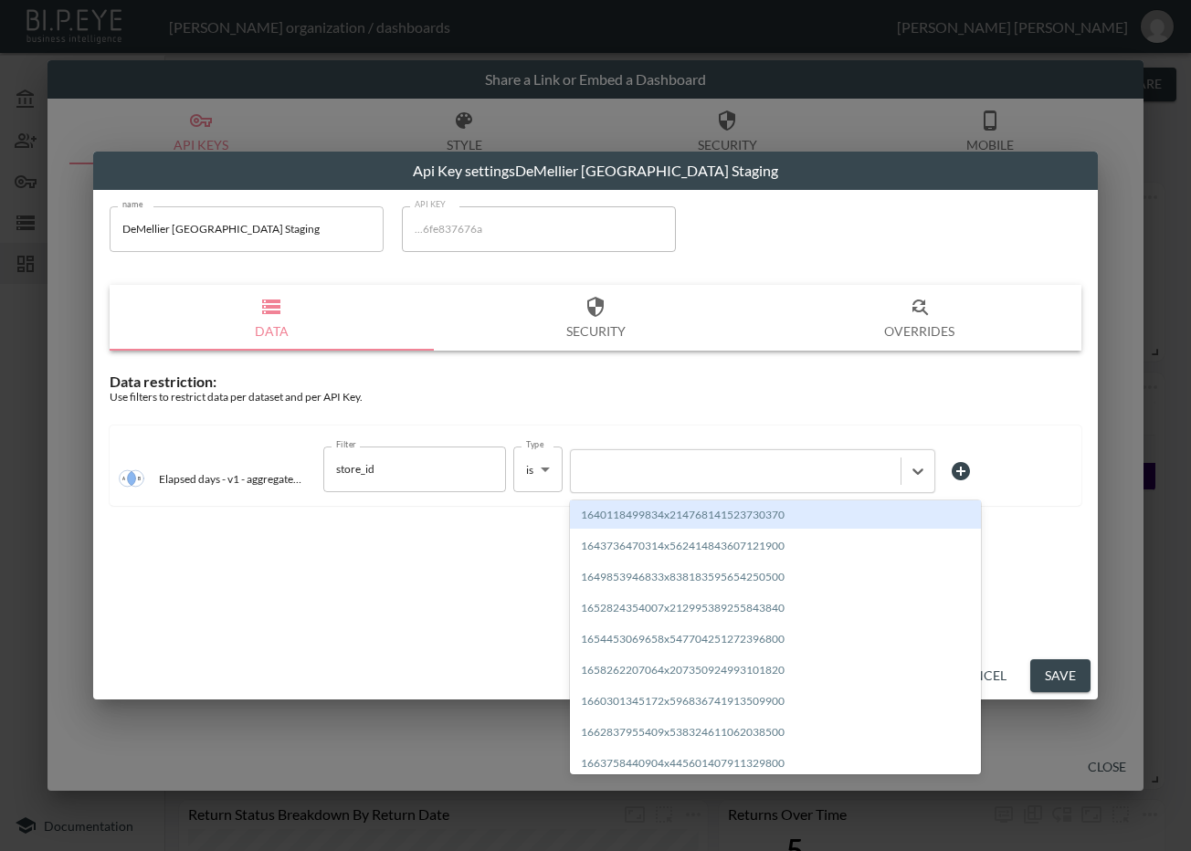
paste input "1713358431869x767668932820074500"
type input "1713358431869x767668932820074500"
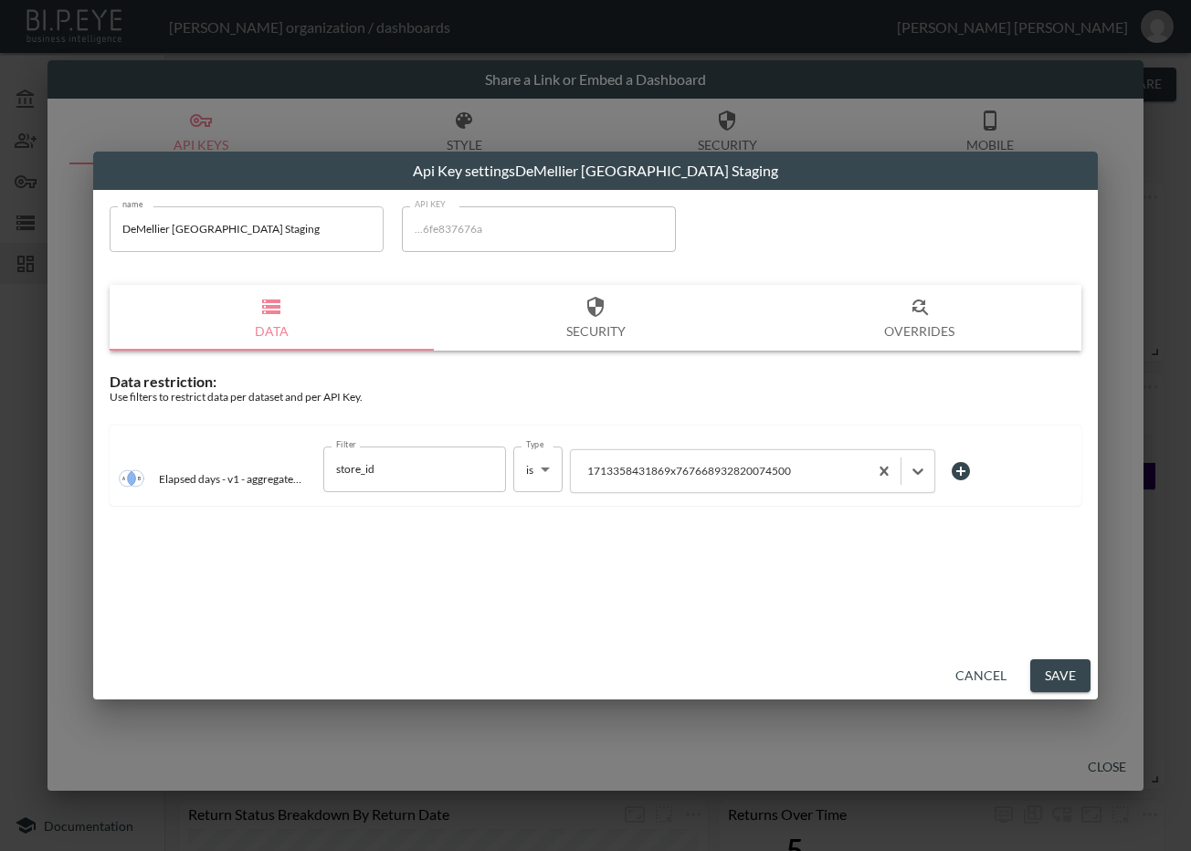
click at [1072, 677] on button "Save" at bounding box center [1060, 676] width 60 height 34
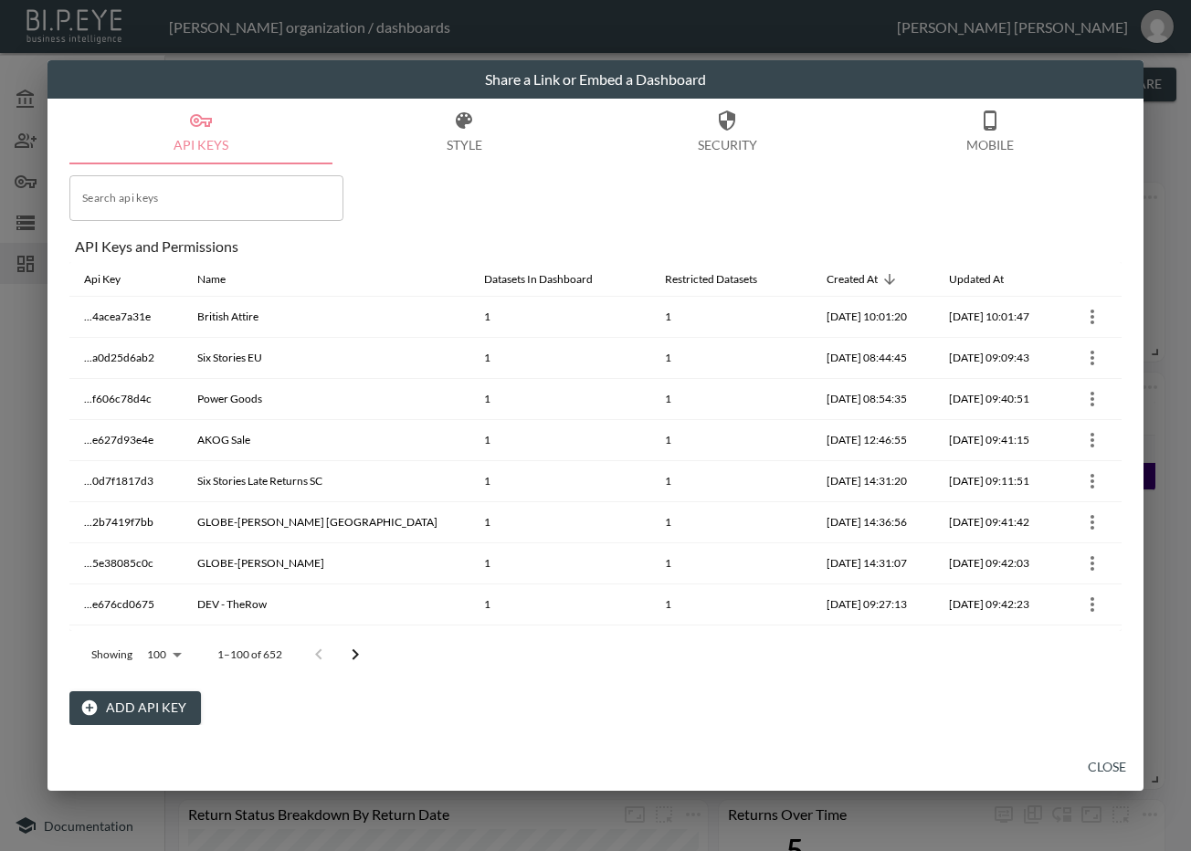
click at [354, 655] on icon "Go to next page" at bounding box center [355, 655] width 22 height 22
click at [354, 655] on button "Go to next page" at bounding box center [368, 655] width 37 height 37
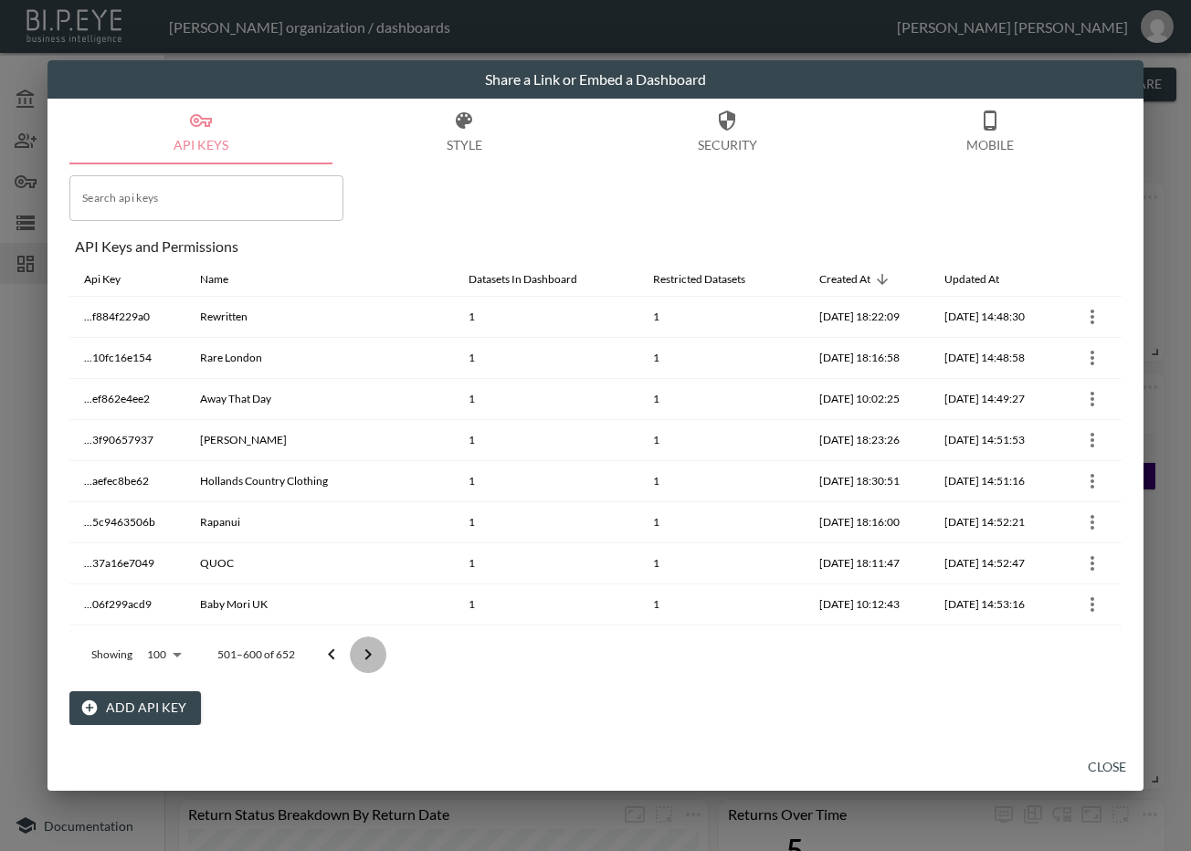
click at [354, 655] on button "Go to next page" at bounding box center [368, 655] width 37 height 37
click at [354, 655] on div at bounding box center [349, 655] width 73 height 37
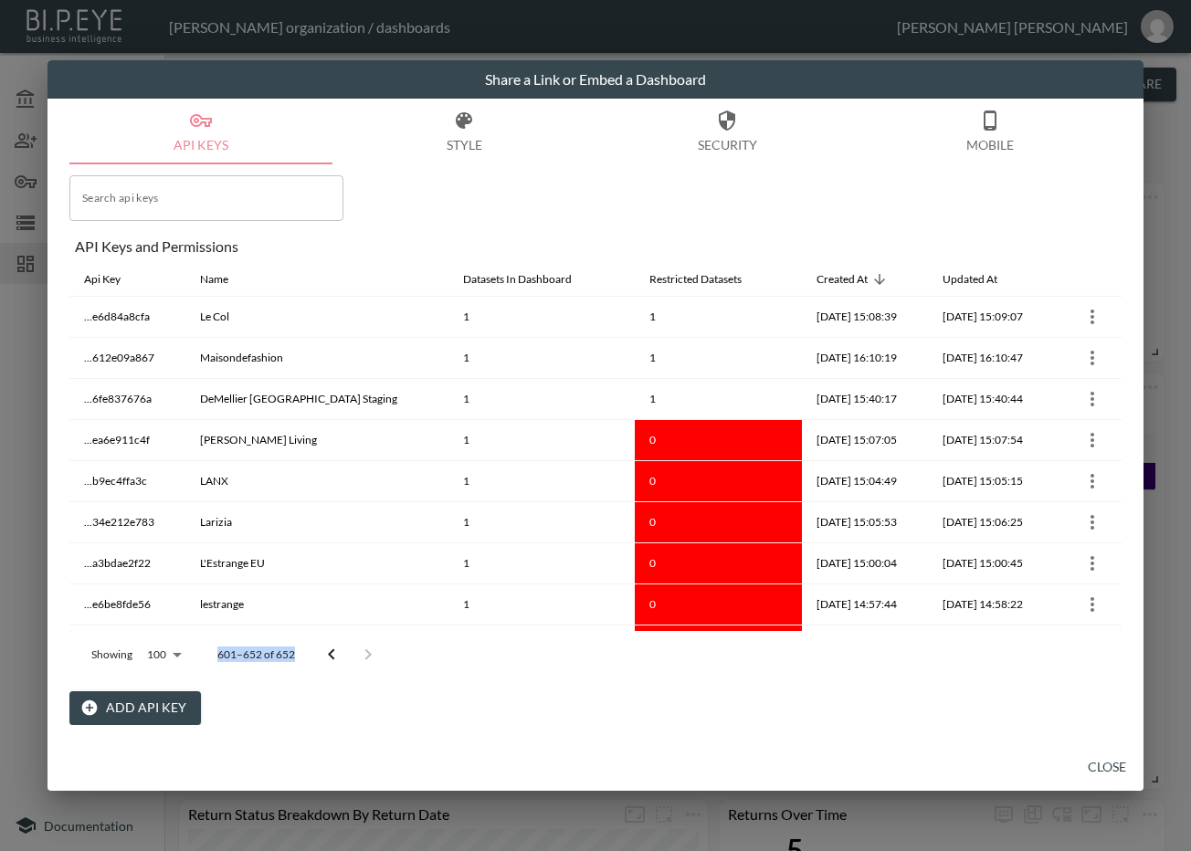
click at [354, 655] on div at bounding box center [349, 655] width 73 height 37
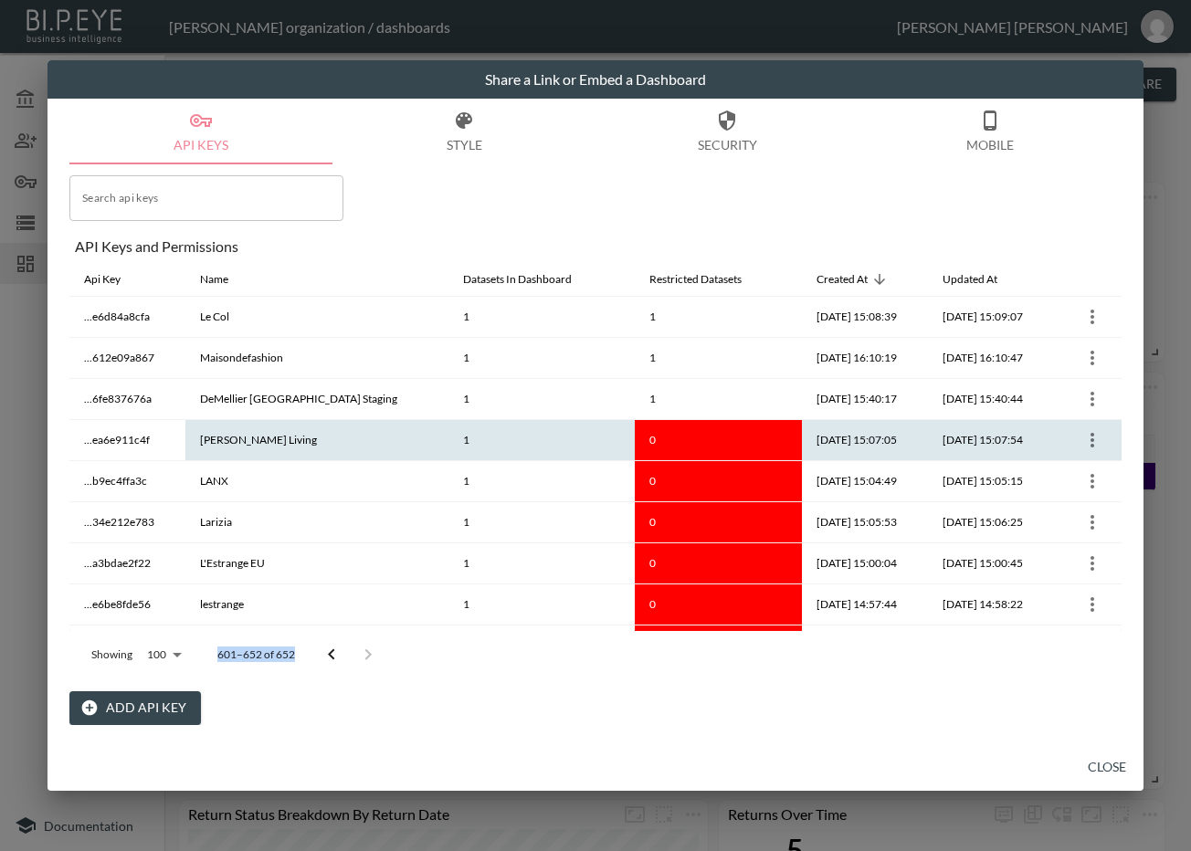
click at [1090, 435] on icon "more" at bounding box center [1092, 440] width 4 height 15
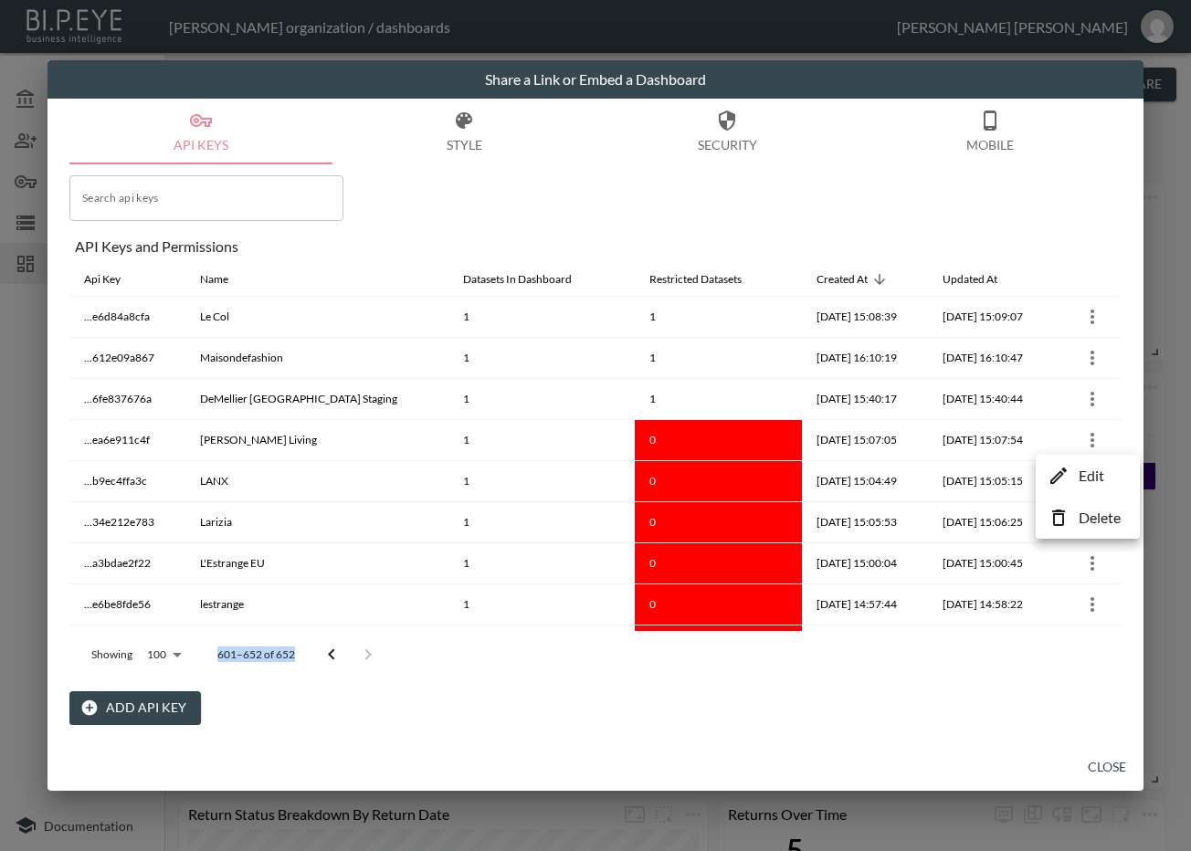
click at [1069, 470] on li "Edit" at bounding box center [1087, 475] width 95 height 33
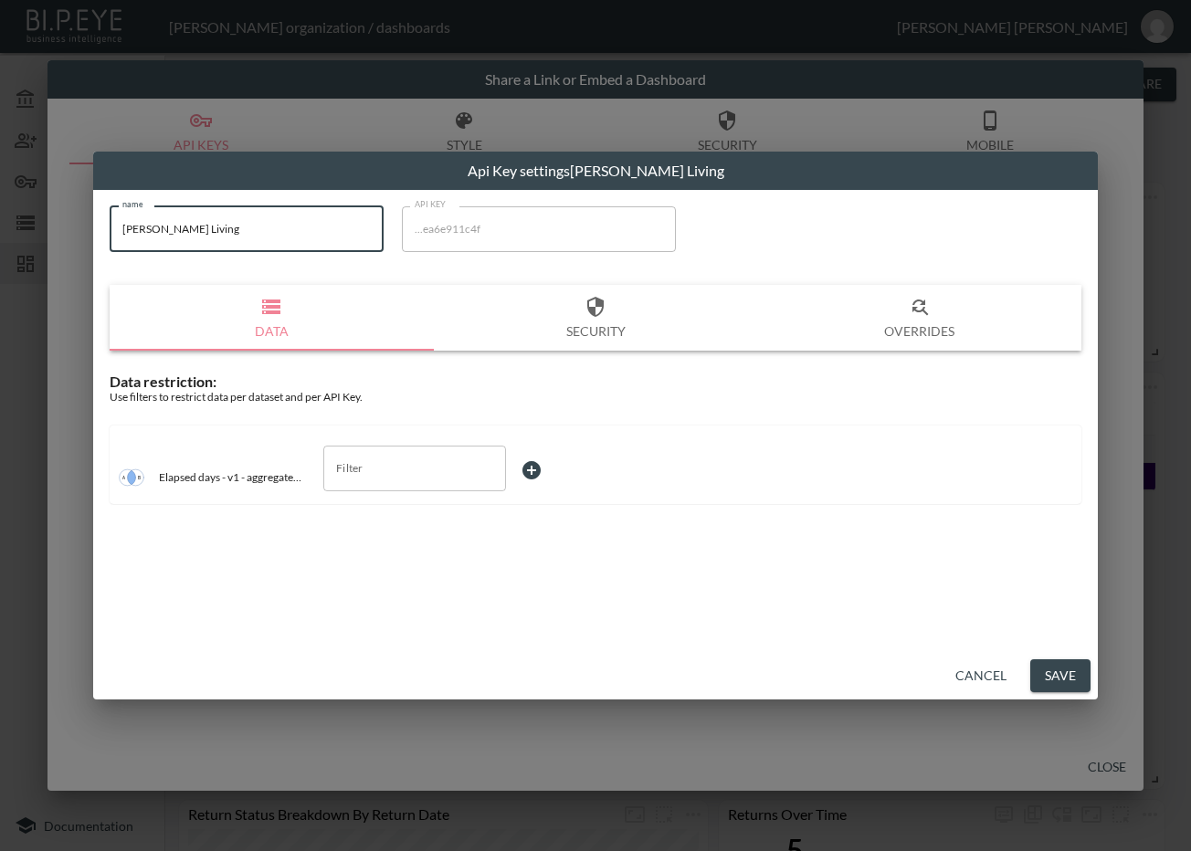
drag, startPoint x: 256, startPoint y: 232, endPoint x: 33, endPoint y: 239, distance: 223.0
click at [33, 239] on div "Api Key settings Laura Hammett Living name Laura Hammett Living name API KEY ..…" at bounding box center [595, 425] width 1191 height 851
click at [403, 479] on input "Filter" at bounding box center [401, 468] width 139 height 29
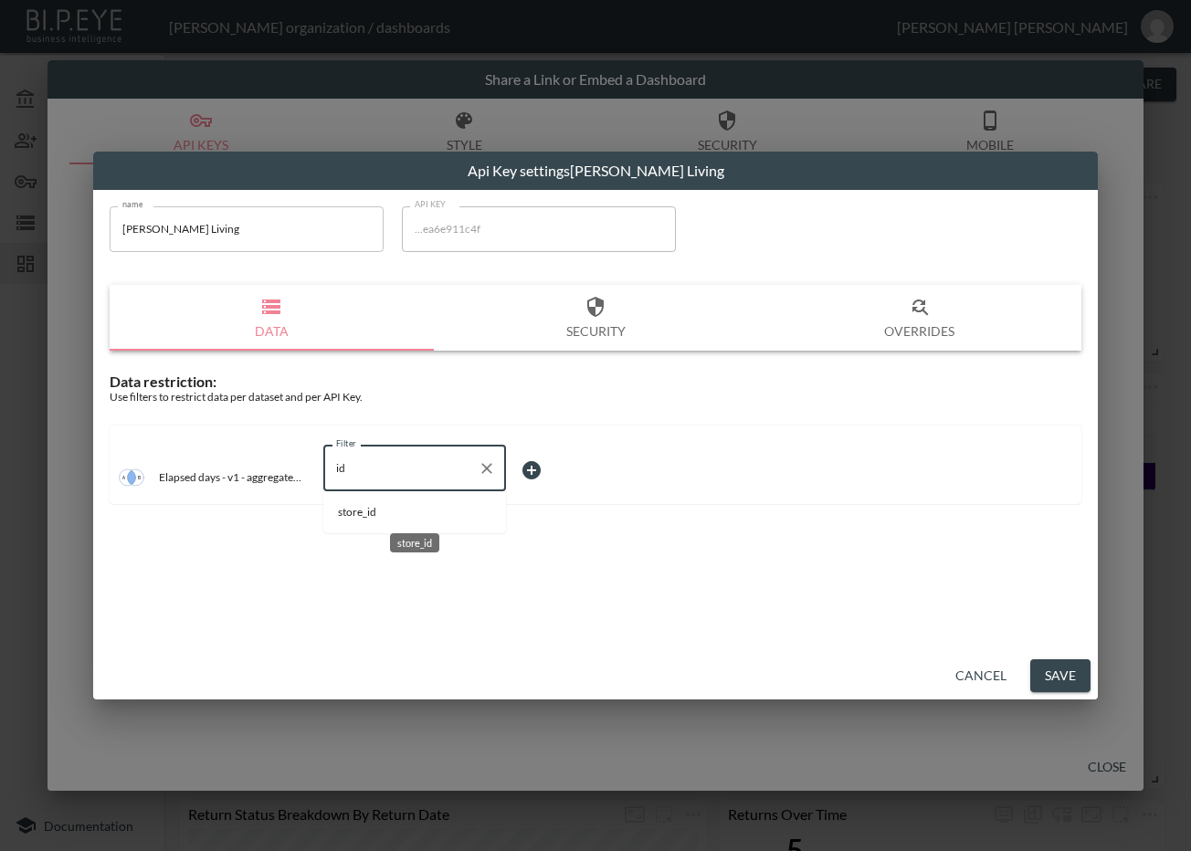
click at [389, 511] on span "store_id" at bounding box center [414, 512] width 153 height 16
type input "store_id"
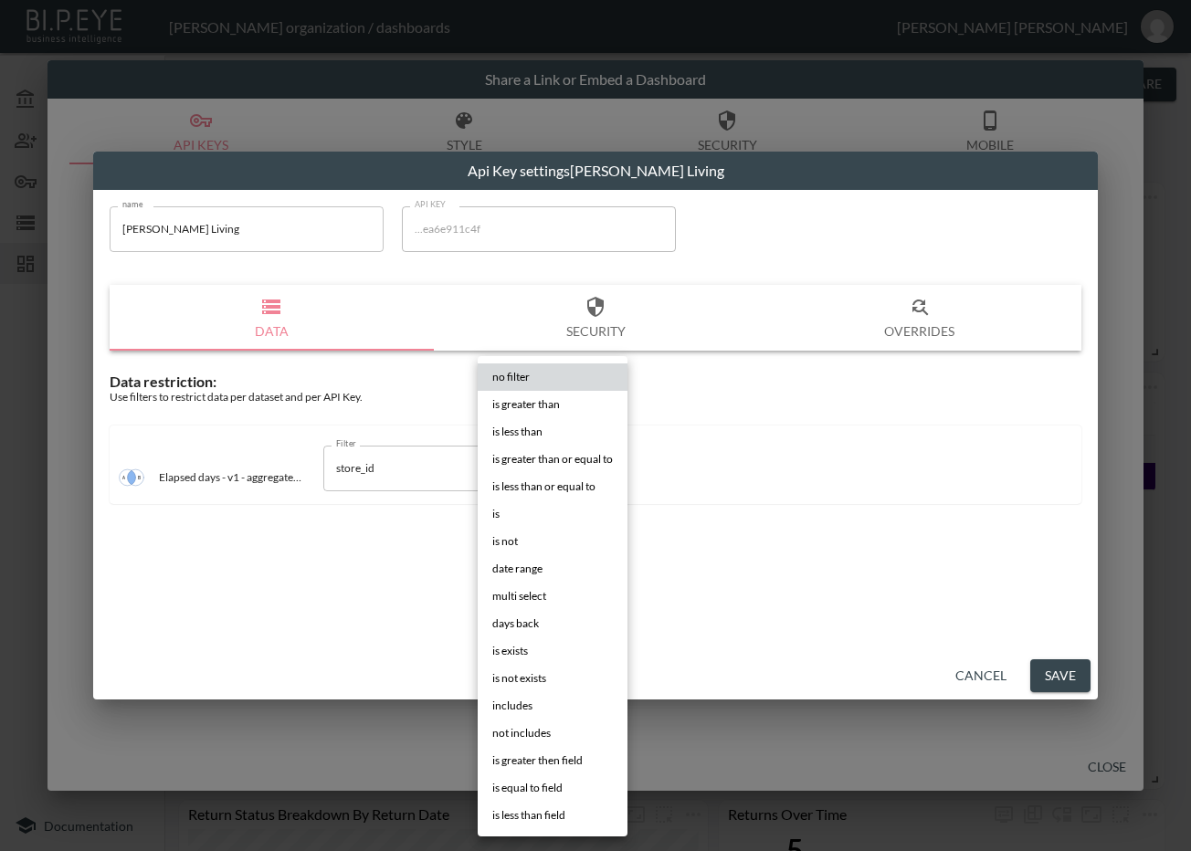
click at [557, 469] on body "BI.P.EYE, Interactive Analytics Dashboards - app Zach Bailet organization / das…" at bounding box center [595, 425] width 1191 height 851
click at [535, 509] on li "is" at bounding box center [553, 513] width 150 height 27
type input "is"
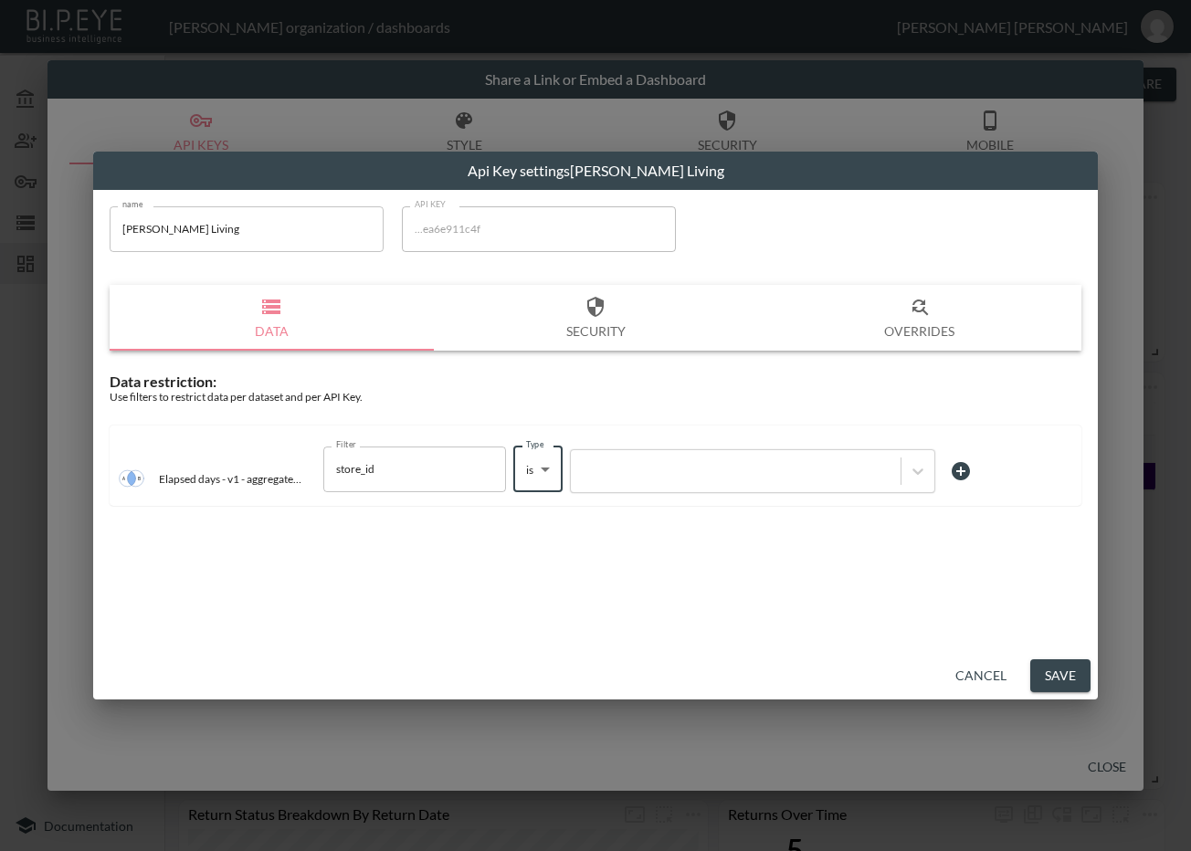
click at [629, 474] on div at bounding box center [735, 470] width 311 height 17
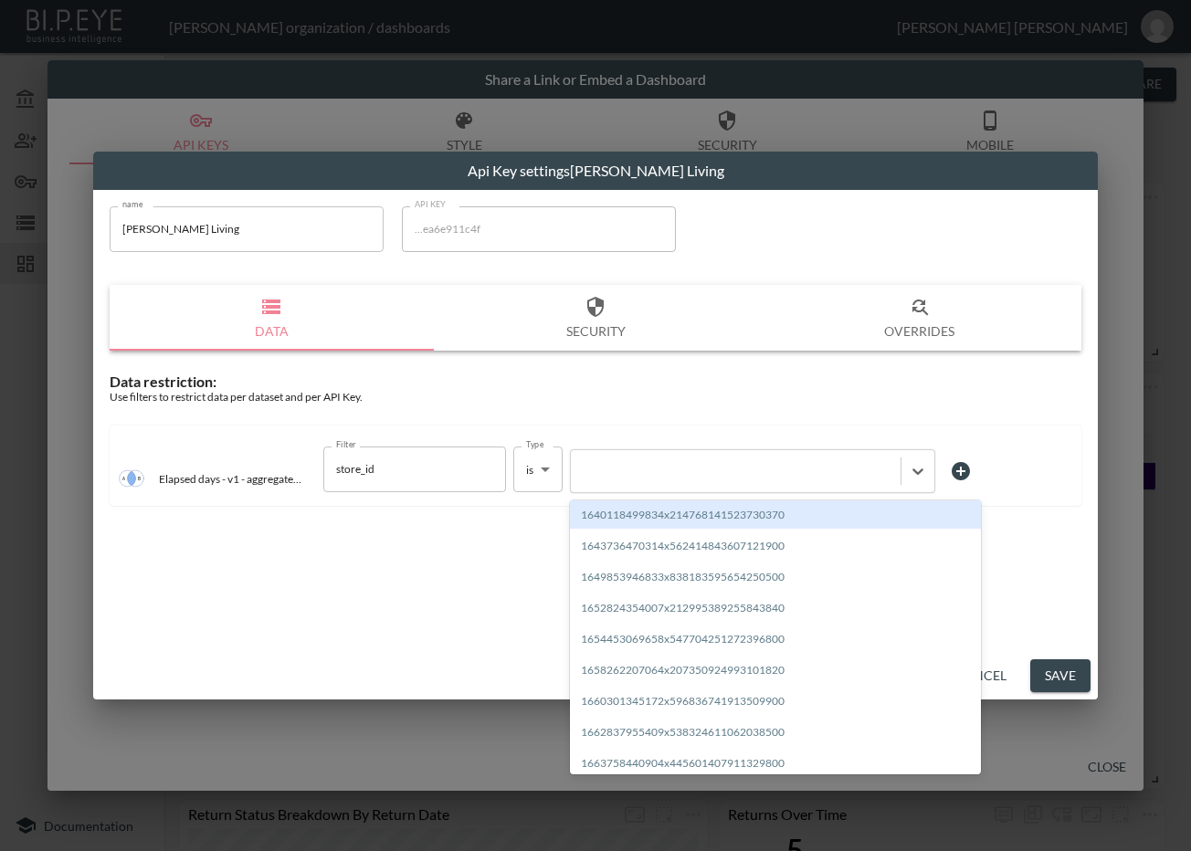
paste input "1699967036998x660759559611088900"
type input "1699967036998x660759559611088900"
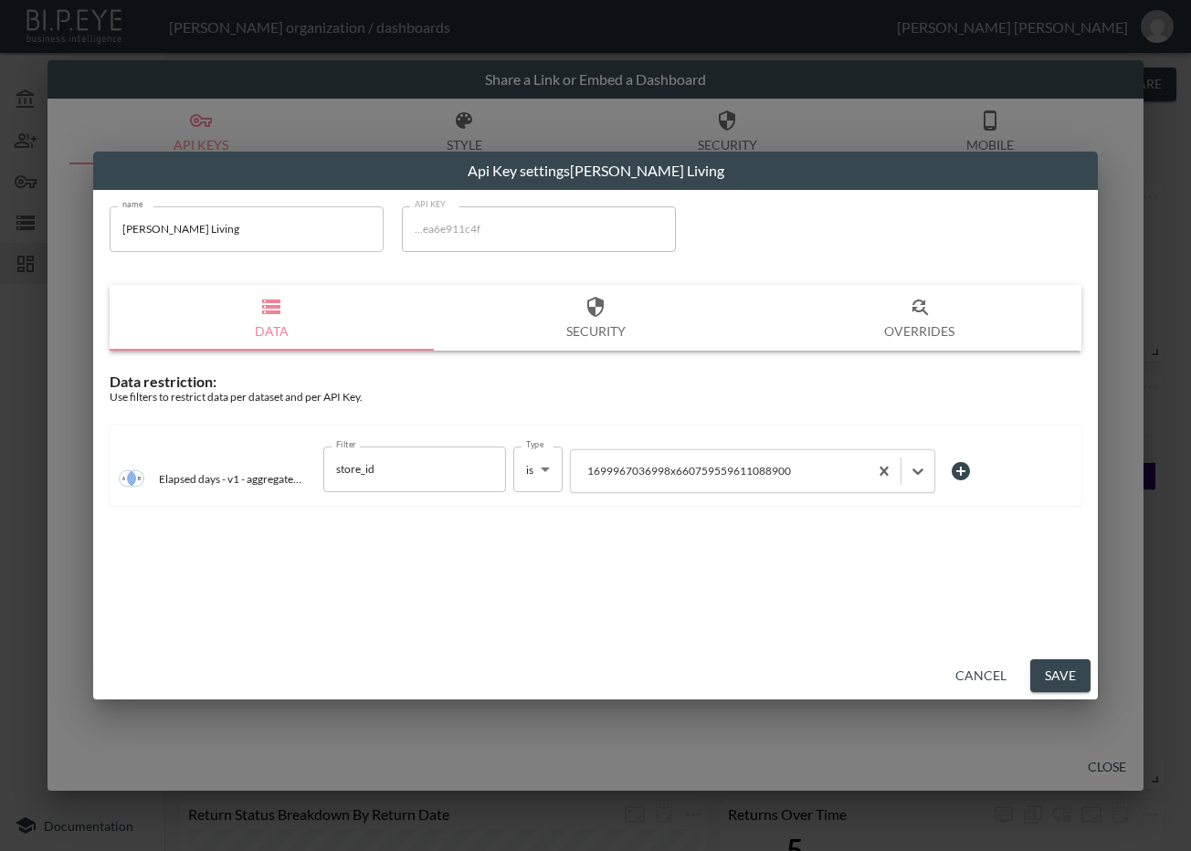
click at [1063, 666] on button "Save" at bounding box center [1060, 676] width 60 height 34
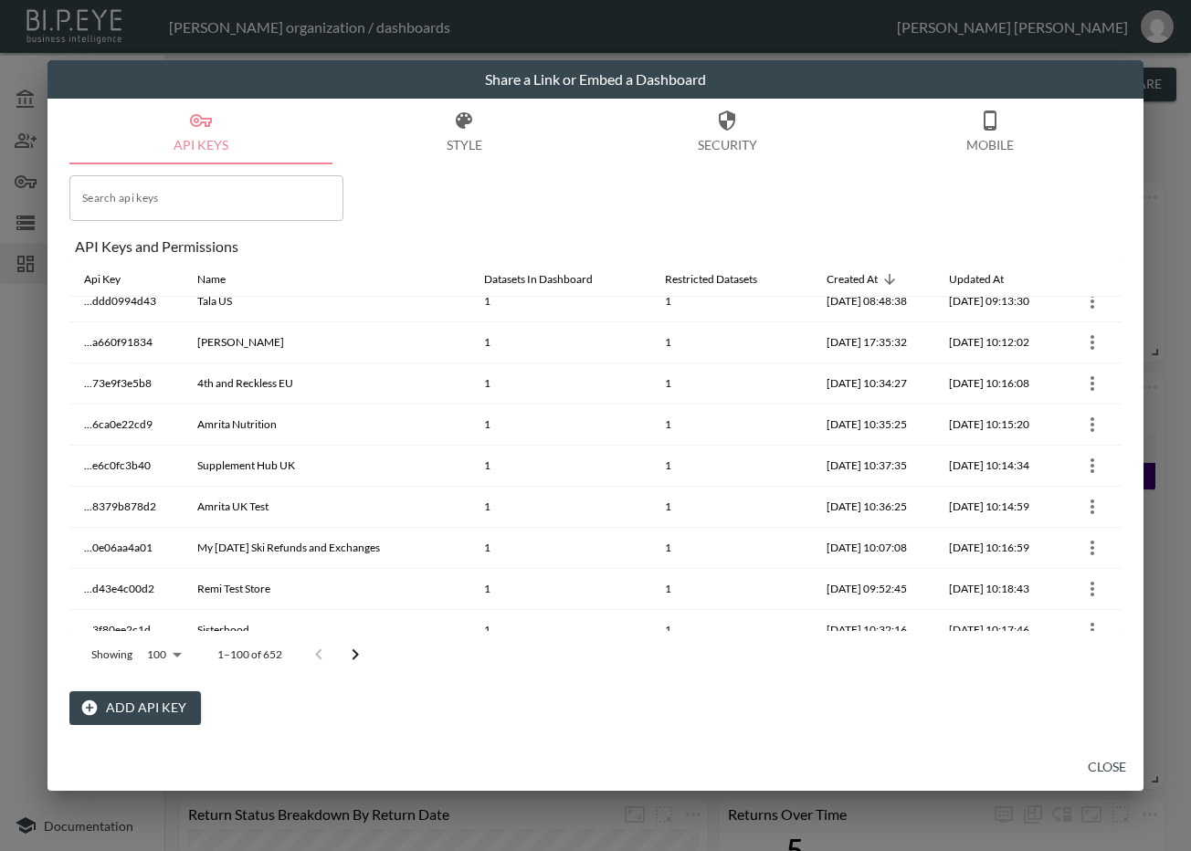
scroll to position [3775, 0]
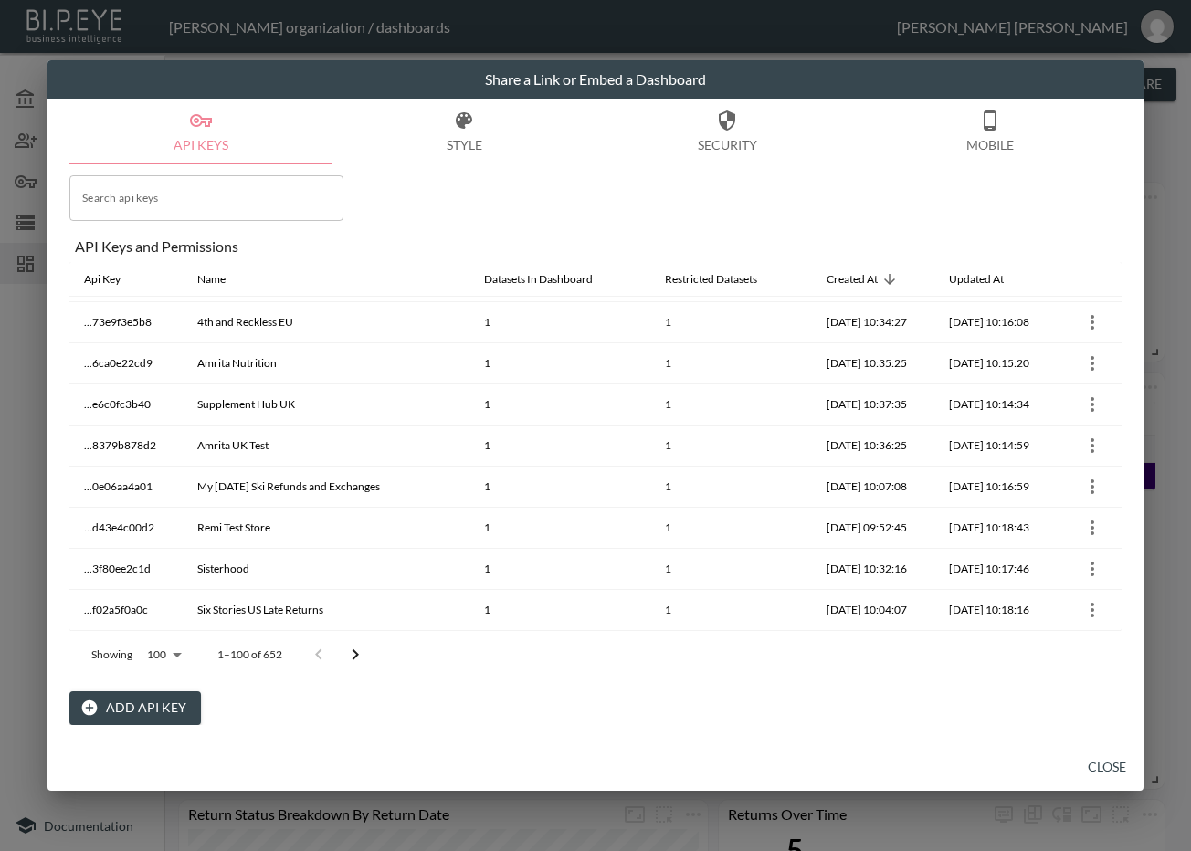
click at [353, 649] on icon "Go to next page" at bounding box center [355, 655] width 22 height 22
click at [353, 649] on button "Go to next page" at bounding box center [368, 655] width 37 height 37
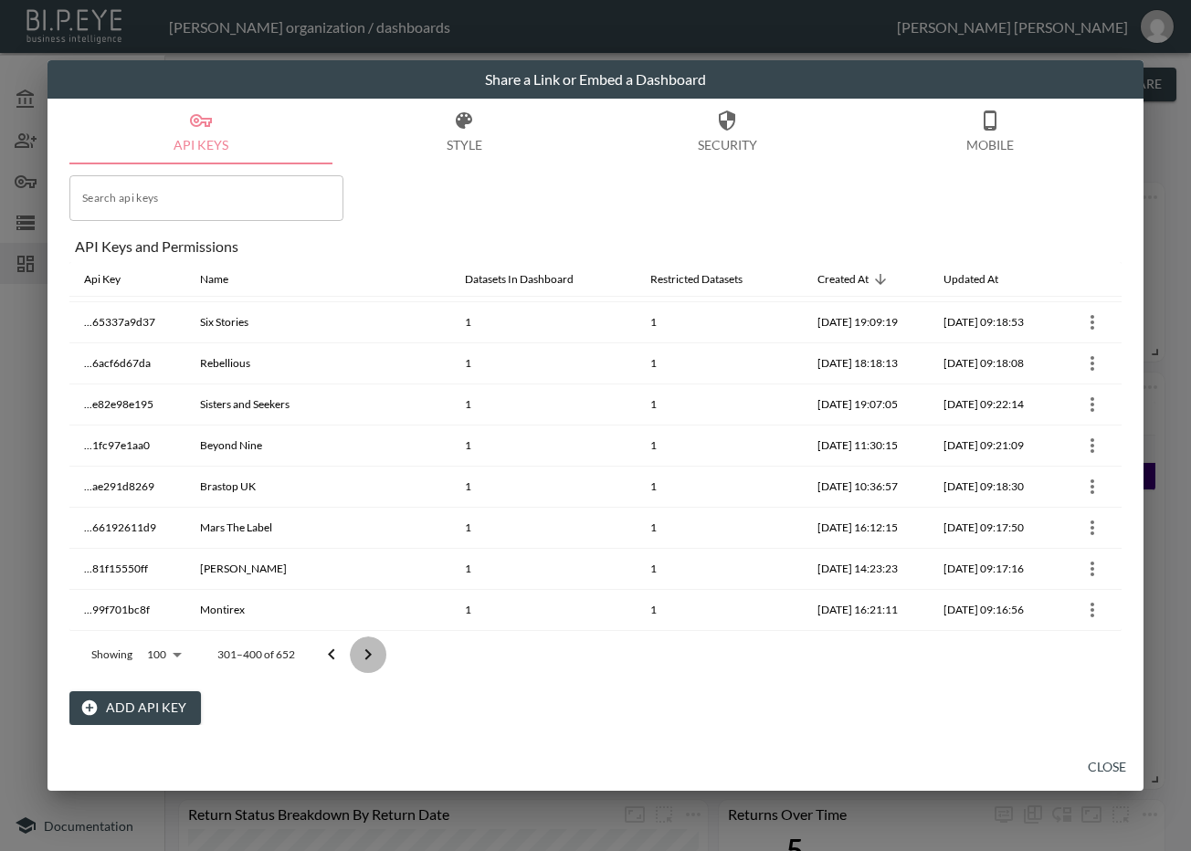
click at [353, 649] on button "Go to next page" at bounding box center [368, 655] width 37 height 37
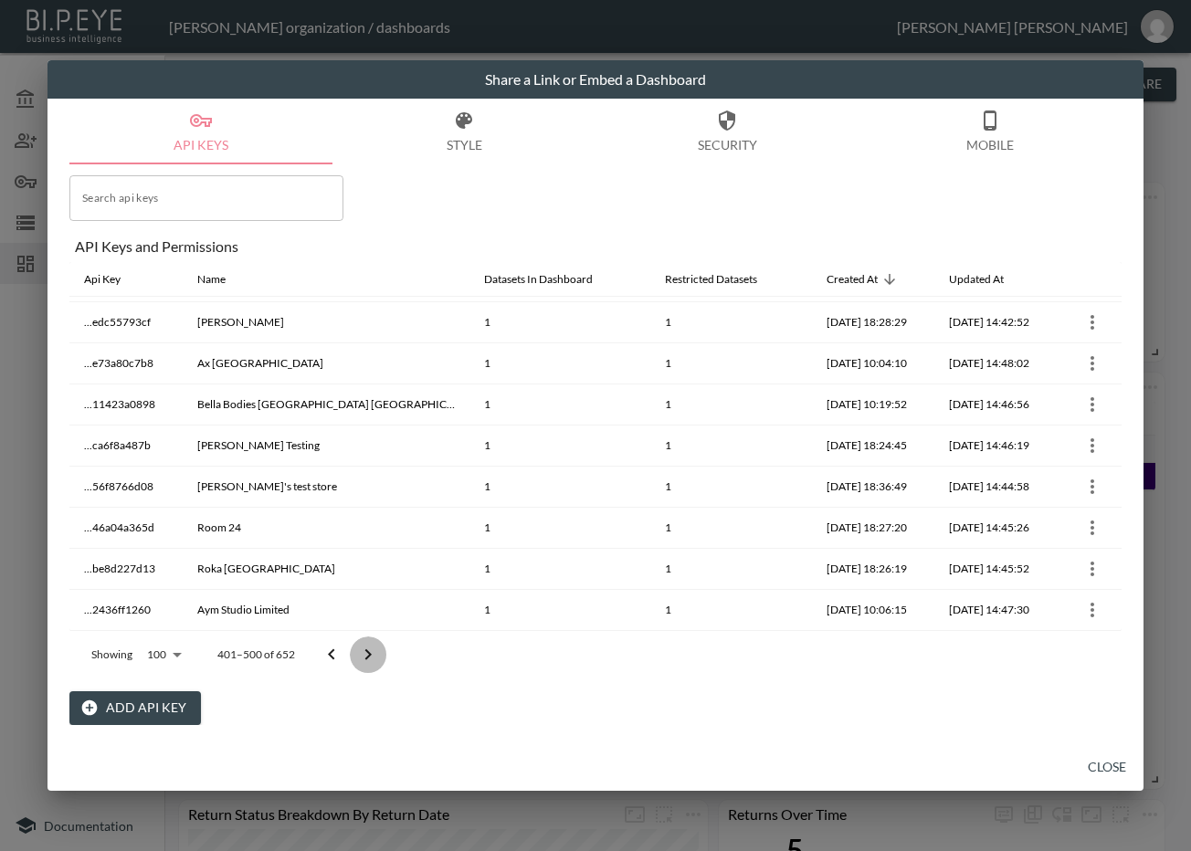
click at [353, 649] on button "Go to next page" at bounding box center [368, 655] width 37 height 37
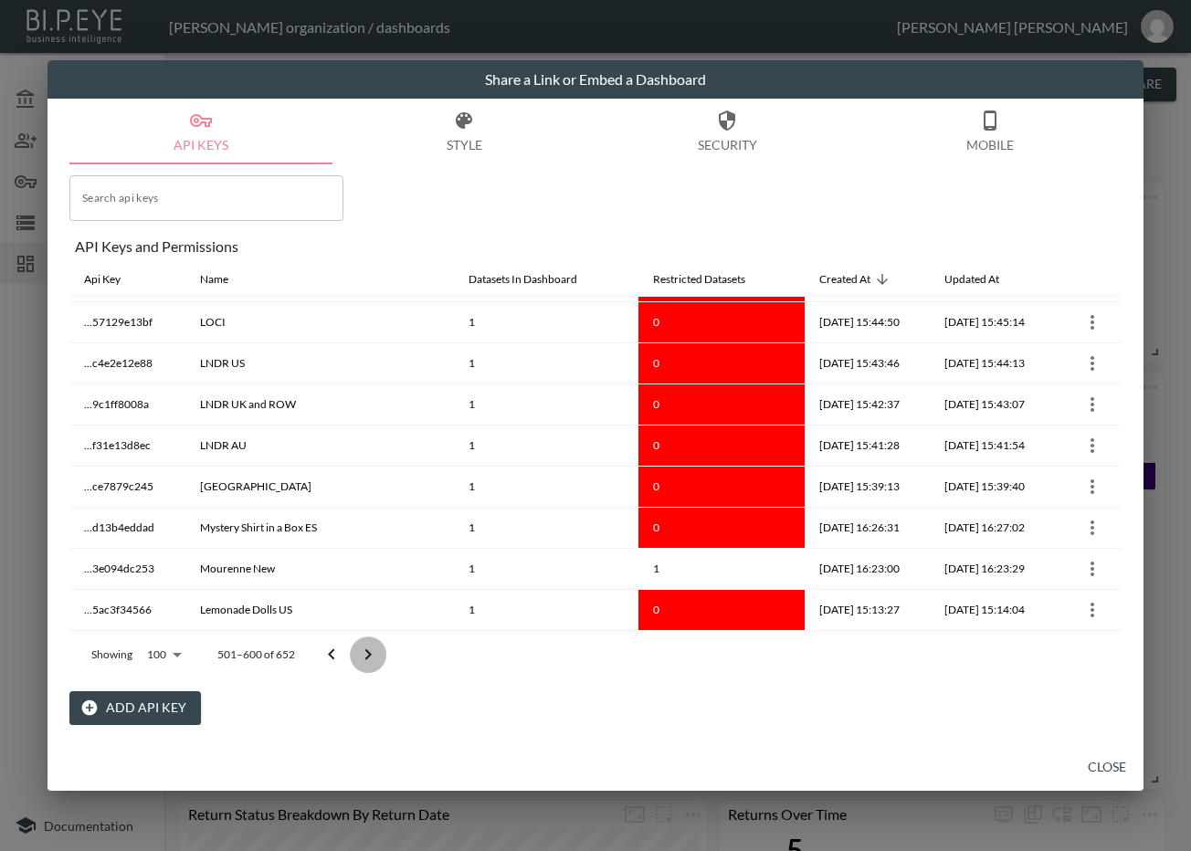
click at [353, 649] on button "Go to next page" at bounding box center [368, 655] width 37 height 37
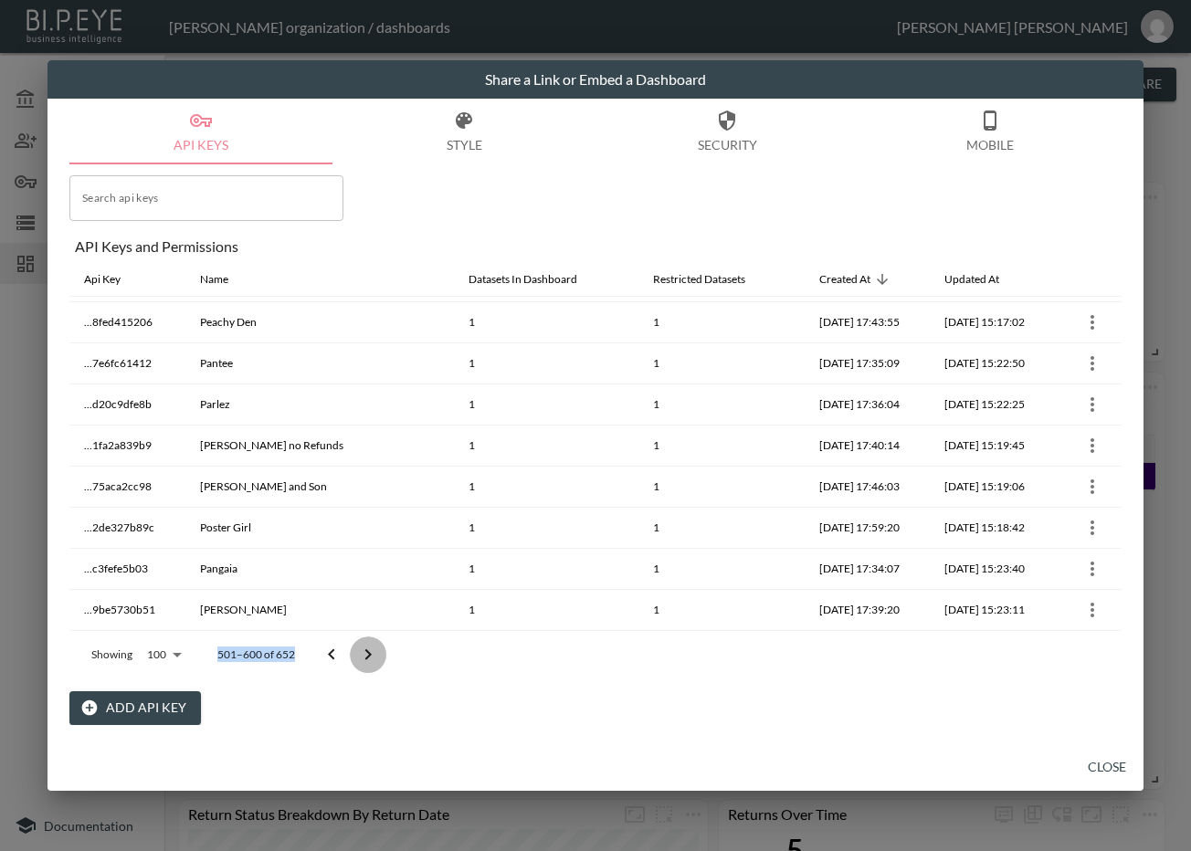
click at [353, 649] on div at bounding box center [349, 655] width 73 height 37
click at [339, 655] on icon "Go to previous page" at bounding box center [332, 655] width 22 height 22
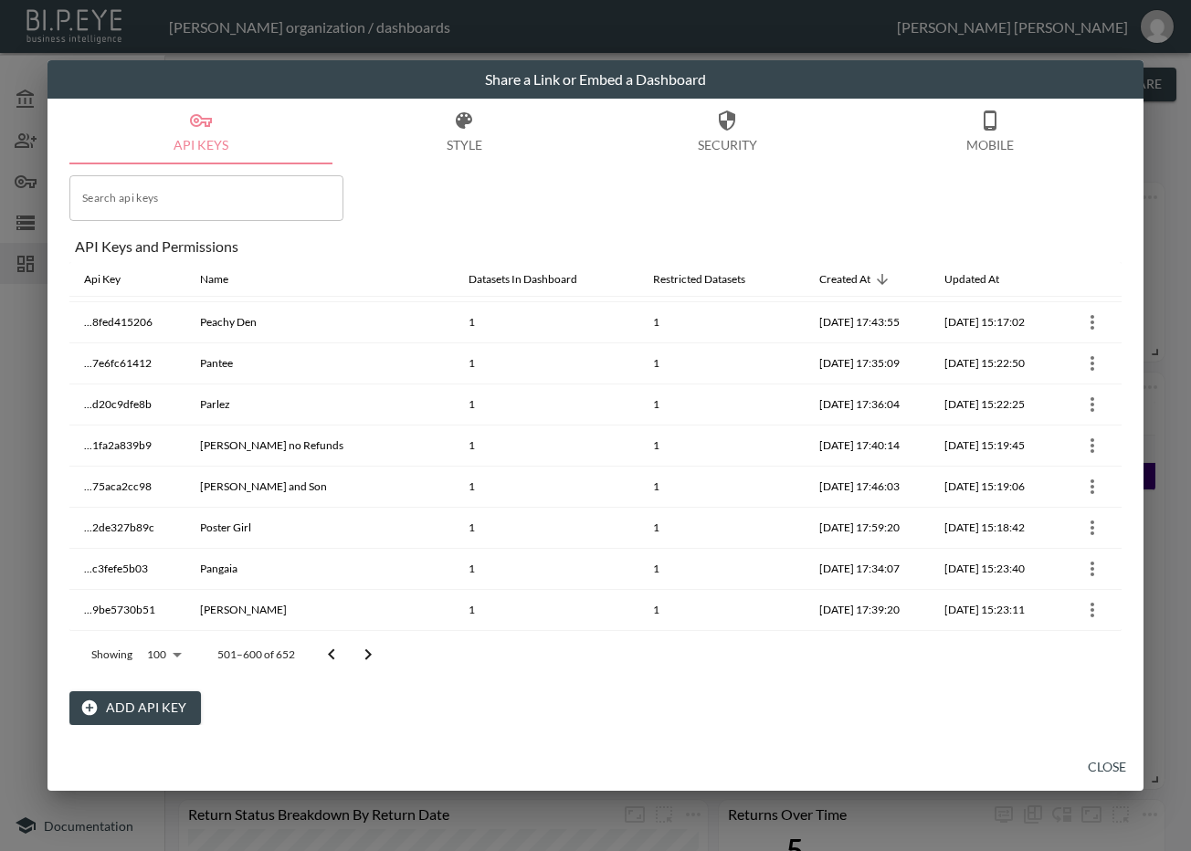
scroll to position [3775, 0]
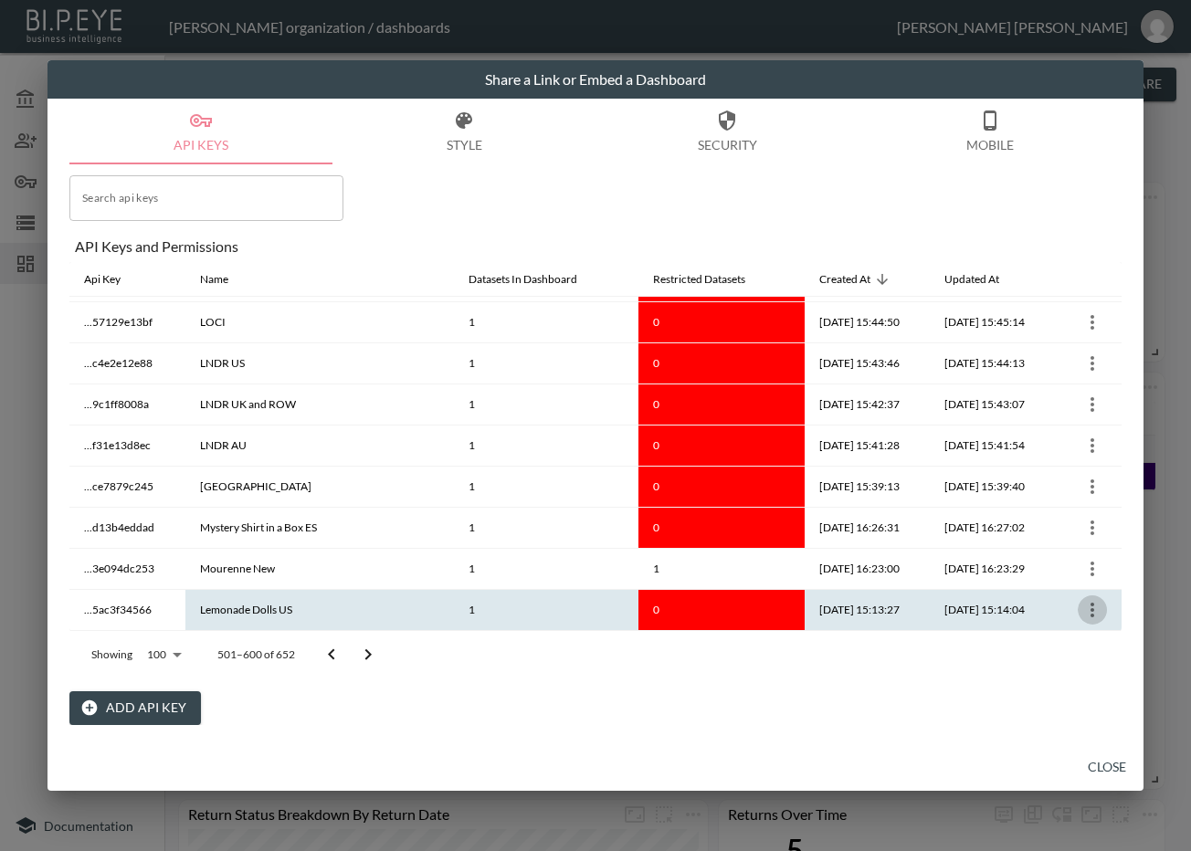
click at [1085, 607] on icon "more" at bounding box center [1092, 610] width 22 height 22
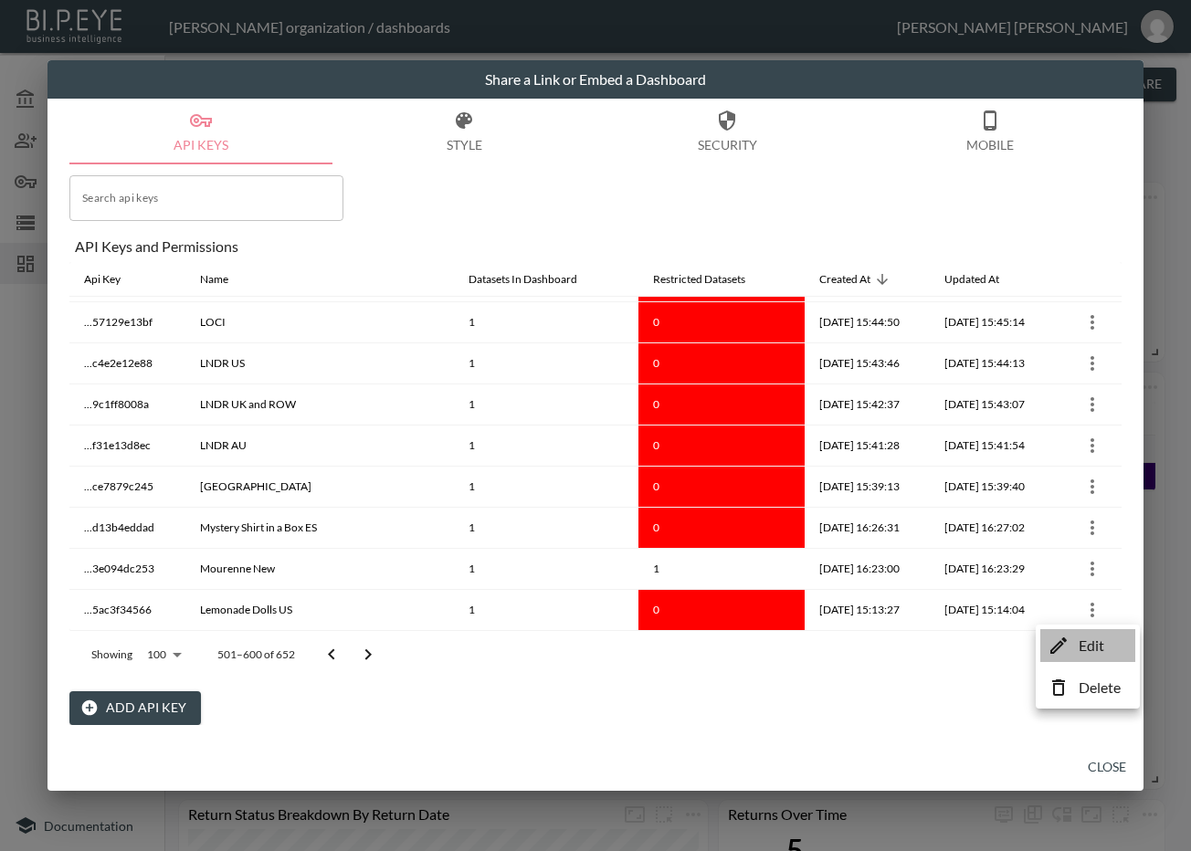
click at [1061, 643] on icon at bounding box center [1058, 645] width 16 height 16
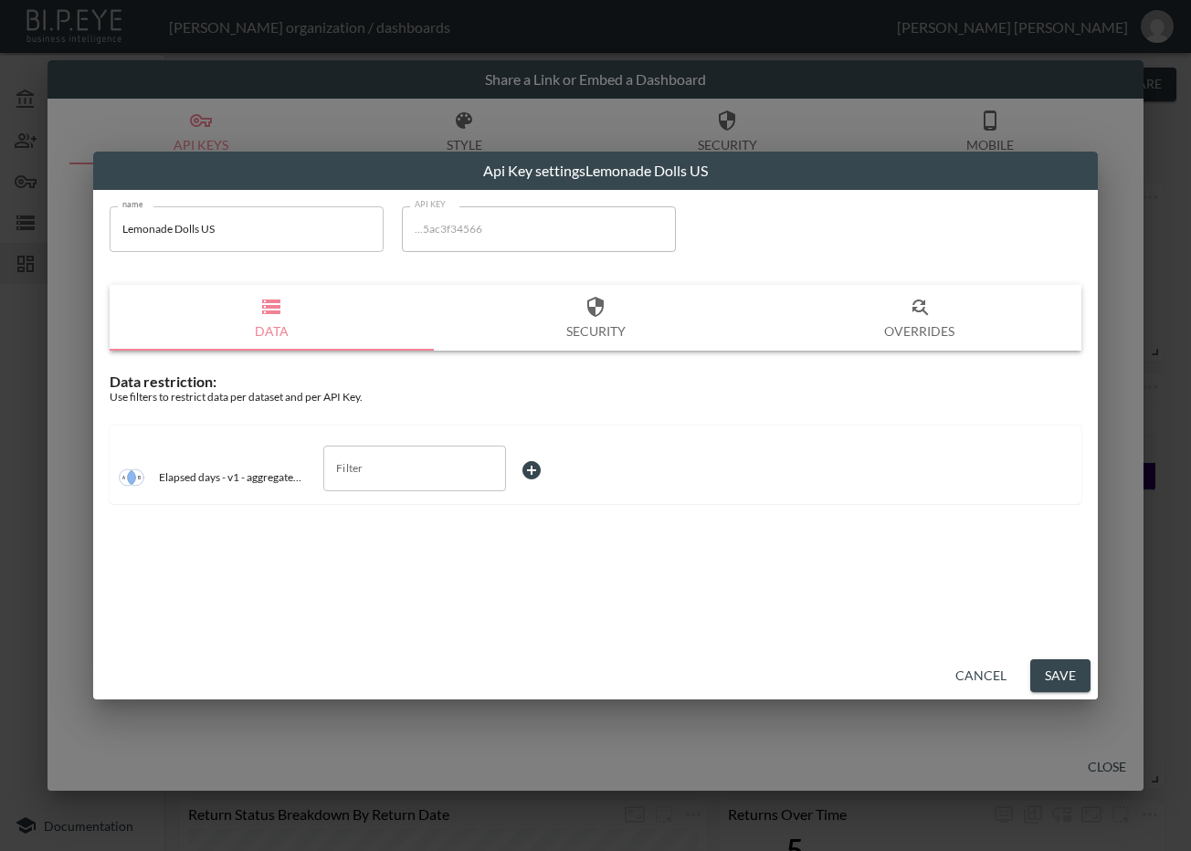
click at [269, 238] on input "Lemonade Dolls US" at bounding box center [247, 229] width 274 height 46
drag, startPoint x: 241, startPoint y: 232, endPoint x: 87, endPoint y: 260, distance: 156.9
click at [71, 249] on div "Api Key settings Lemonade Dolls US name Lemonade Dolls US name API KEY ...5ac3f…" at bounding box center [595, 425] width 1191 height 851
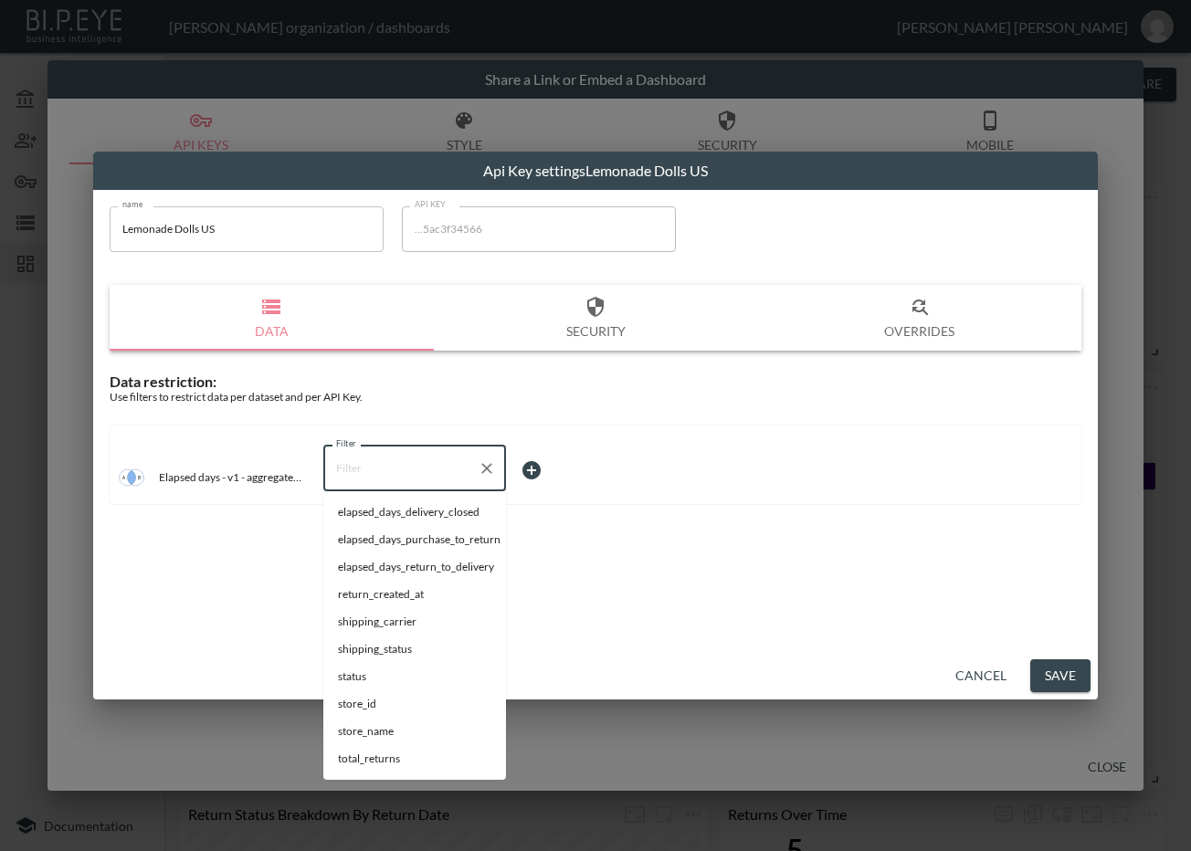
click at [416, 476] on input "Filter" at bounding box center [401, 468] width 139 height 29
click at [356, 698] on span "store_id" at bounding box center [414, 704] width 153 height 16
type input "store_id"
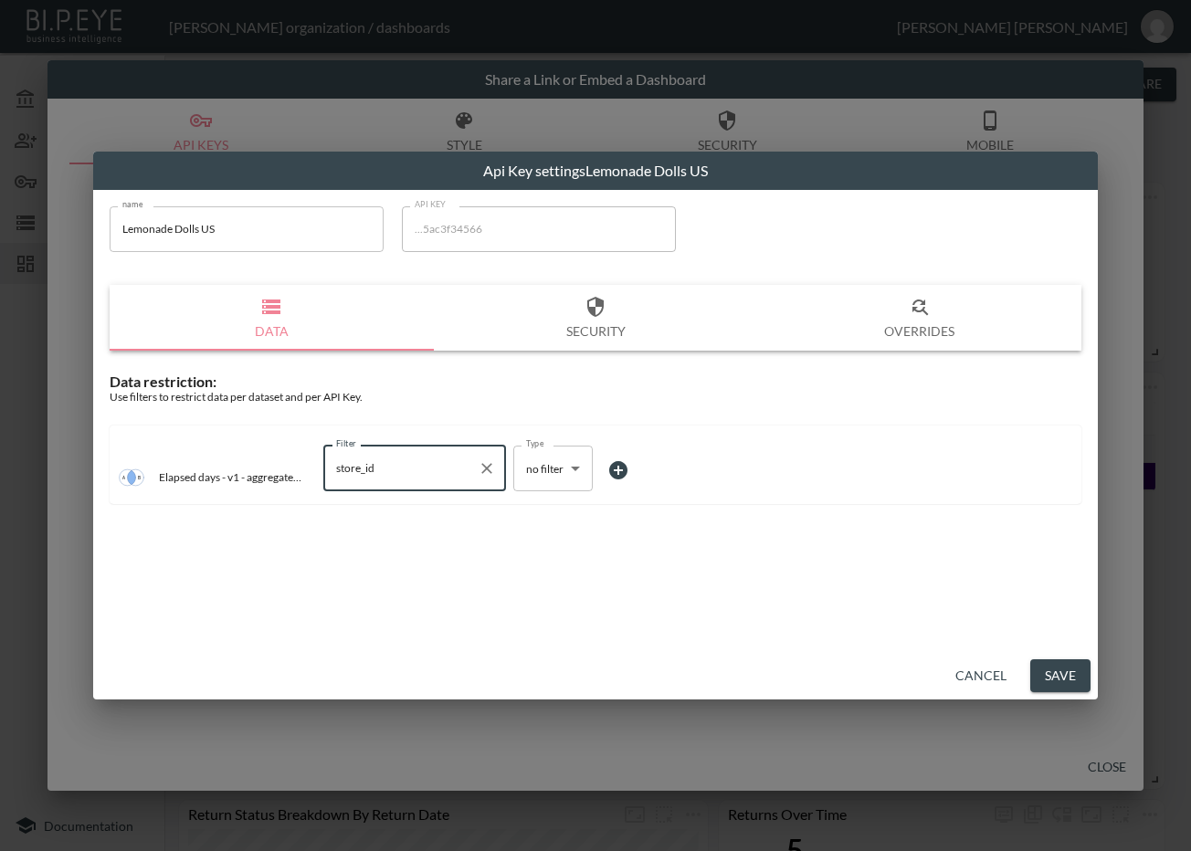
click at [537, 461] on body "BI.P.EYE, Interactive Analytics Dashboards - app Zach Bailet organization / das…" at bounding box center [595, 425] width 1191 height 851
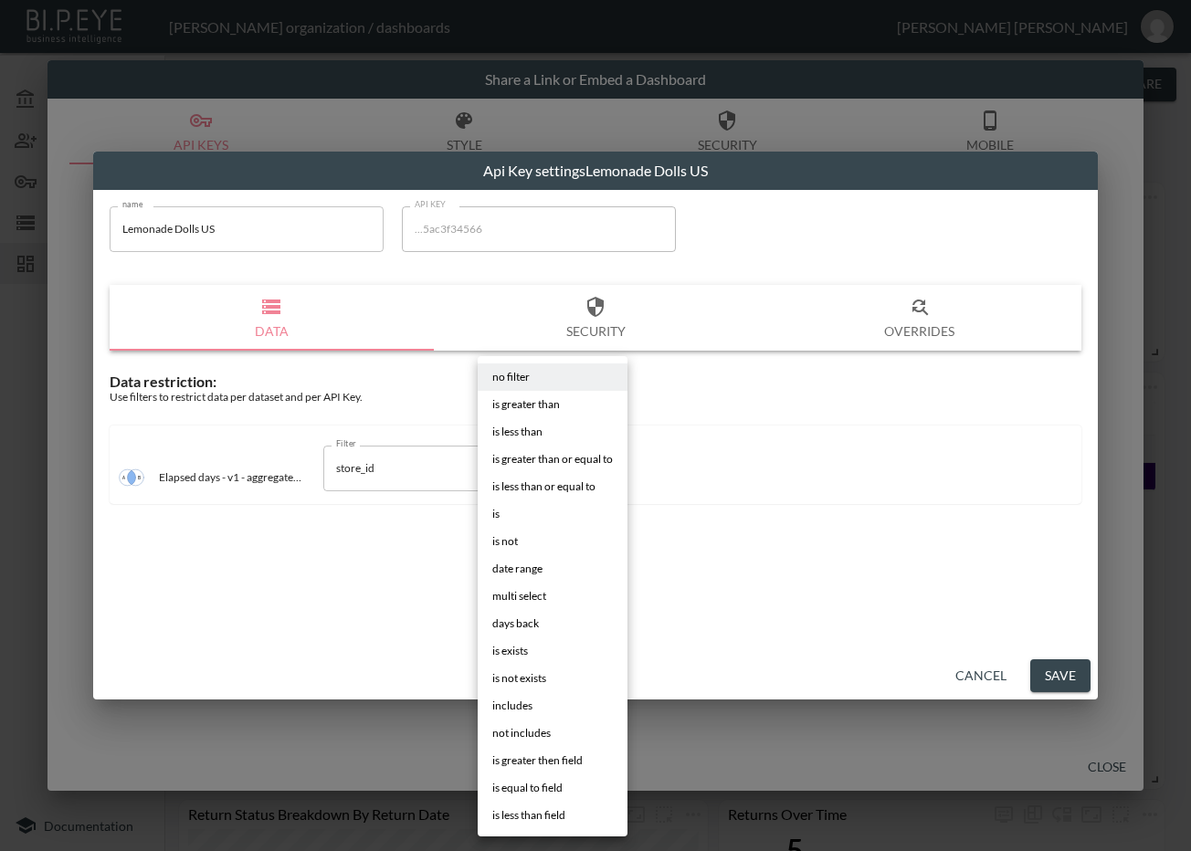
drag, startPoint x: 553, startPoint y: 514, endPoint x: 567, endPoint y: 516, distance: 13.8
click at [553, 514] on li "is" at bounding box center [553, 513] width 150 height 27
type input "is"
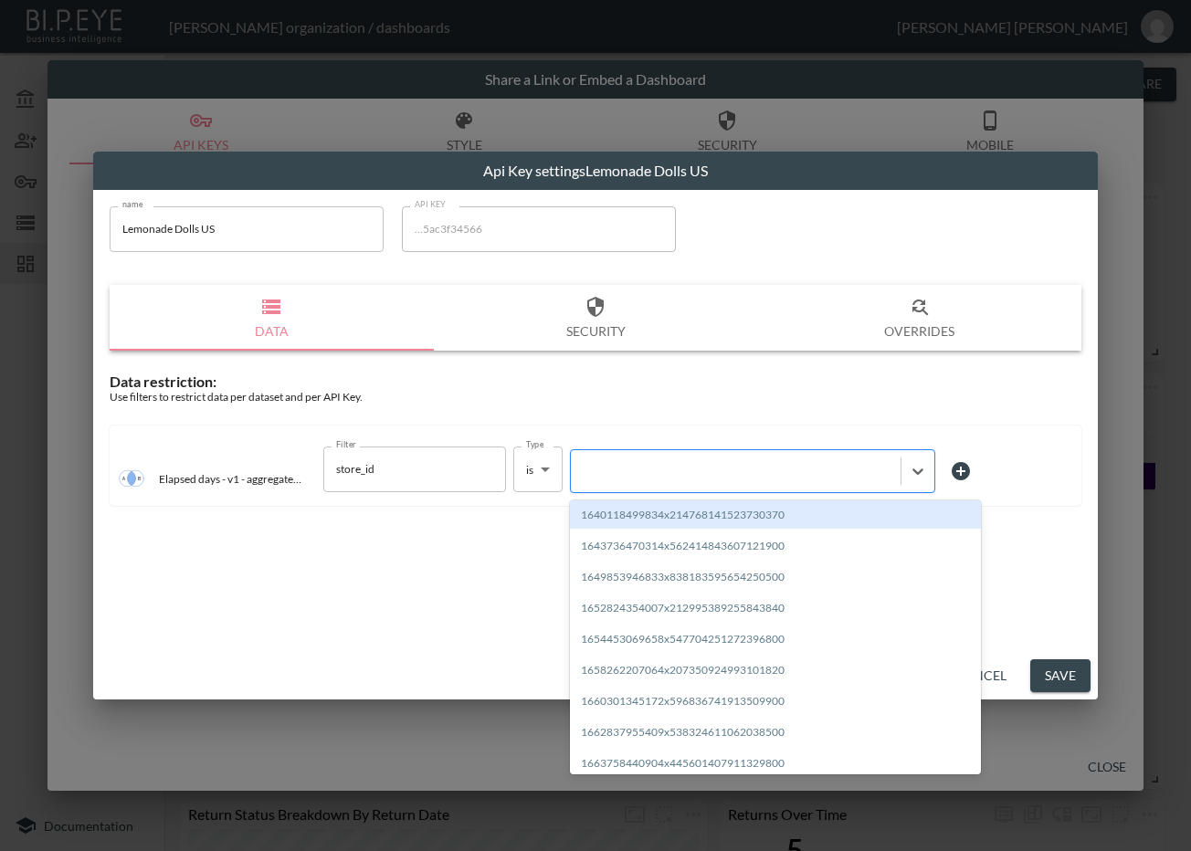
click at [687, 468] on div at bounding box center [735, 470] width 311 height 17
paste input "1712678570967x838152265925918700"
type input "1712678570967x838152265925918700"
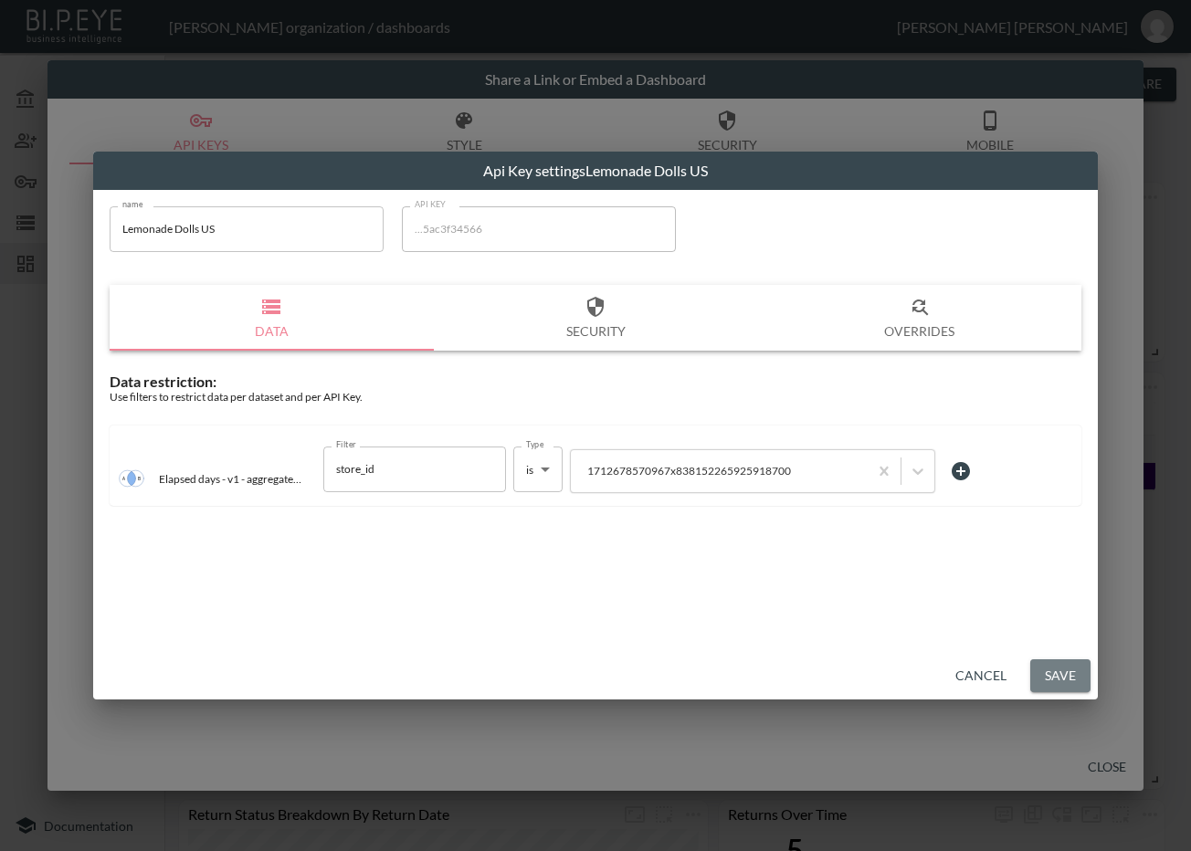
click at [1054, 673] on button "Save" at bounding box center [1060, 676] width 60 height 34
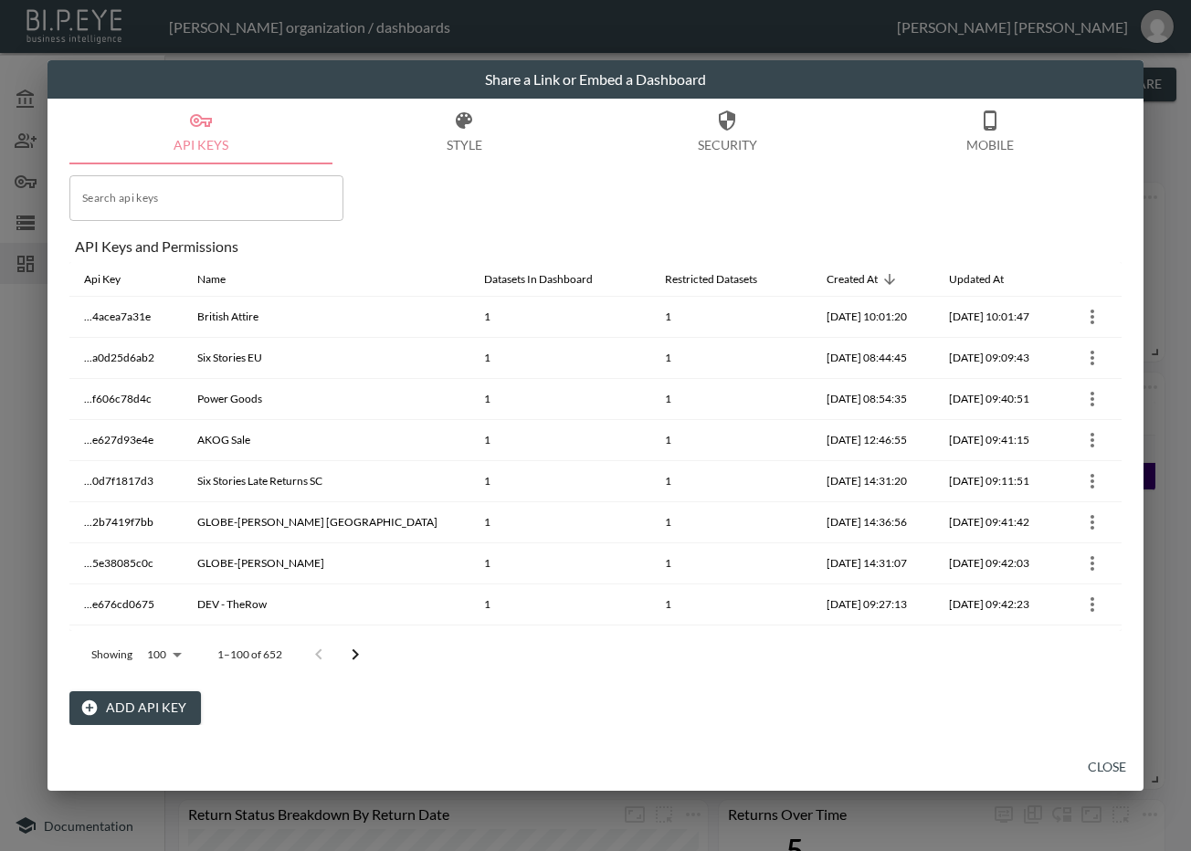
click at [370, 652] on button "Go to next page" at bounding box center [355, 655] width 37 height 37
click at [370, 652] on icon "Go to next page" at bounding box center [368, 655] width 22 height 22
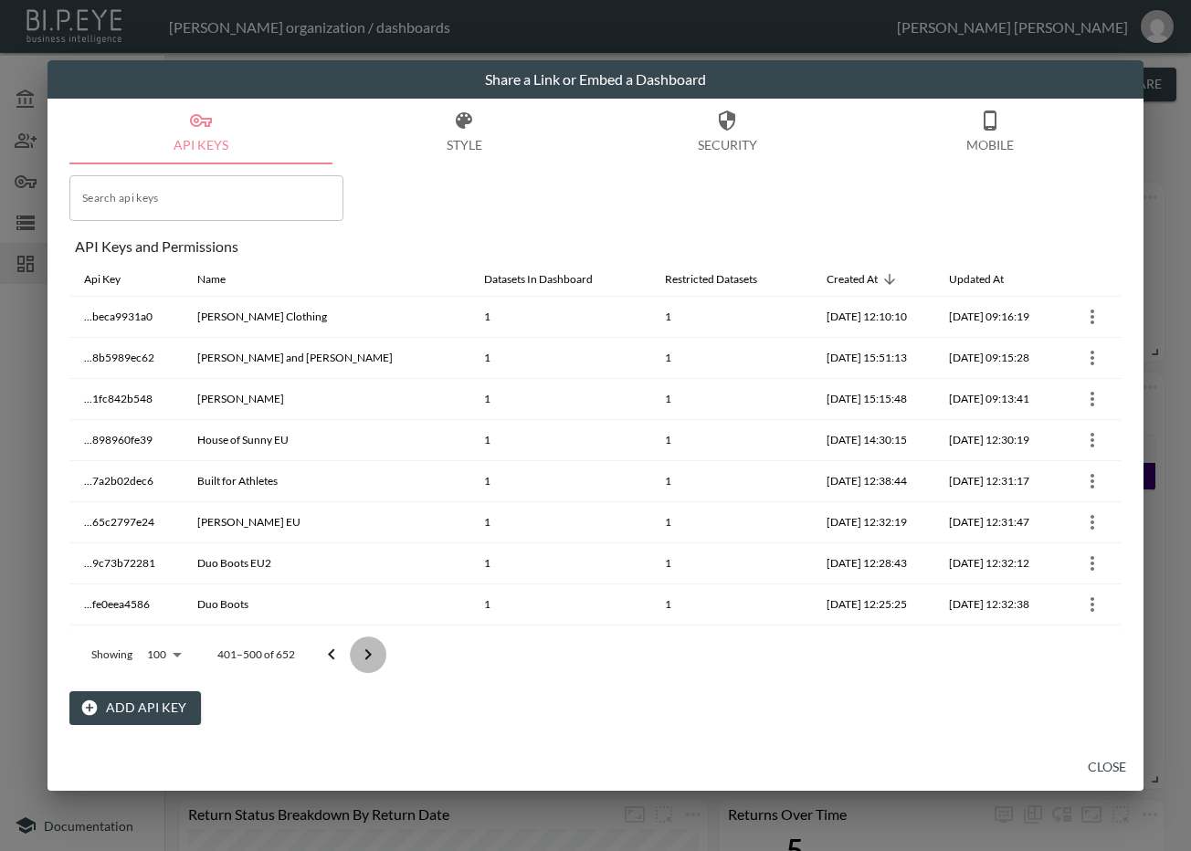
click at [370, 652] on icon "Go to next page" at bounding box center [368, 655] width 22 height 22
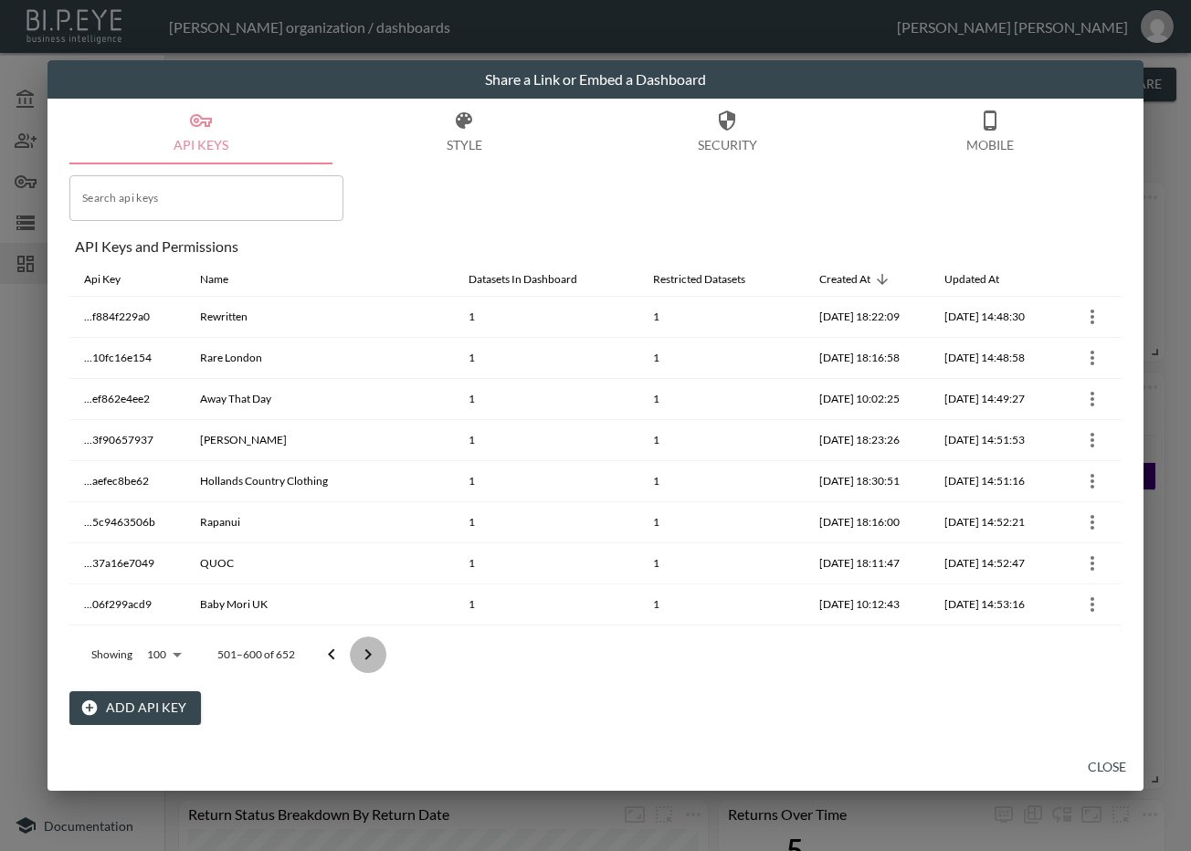
click at [370, 652] on icon "Go to next page" at bounding box center [368, 655] width 22 height 22
click at [370, 652] on div at bounding box center [349, 655] width 73 height 37
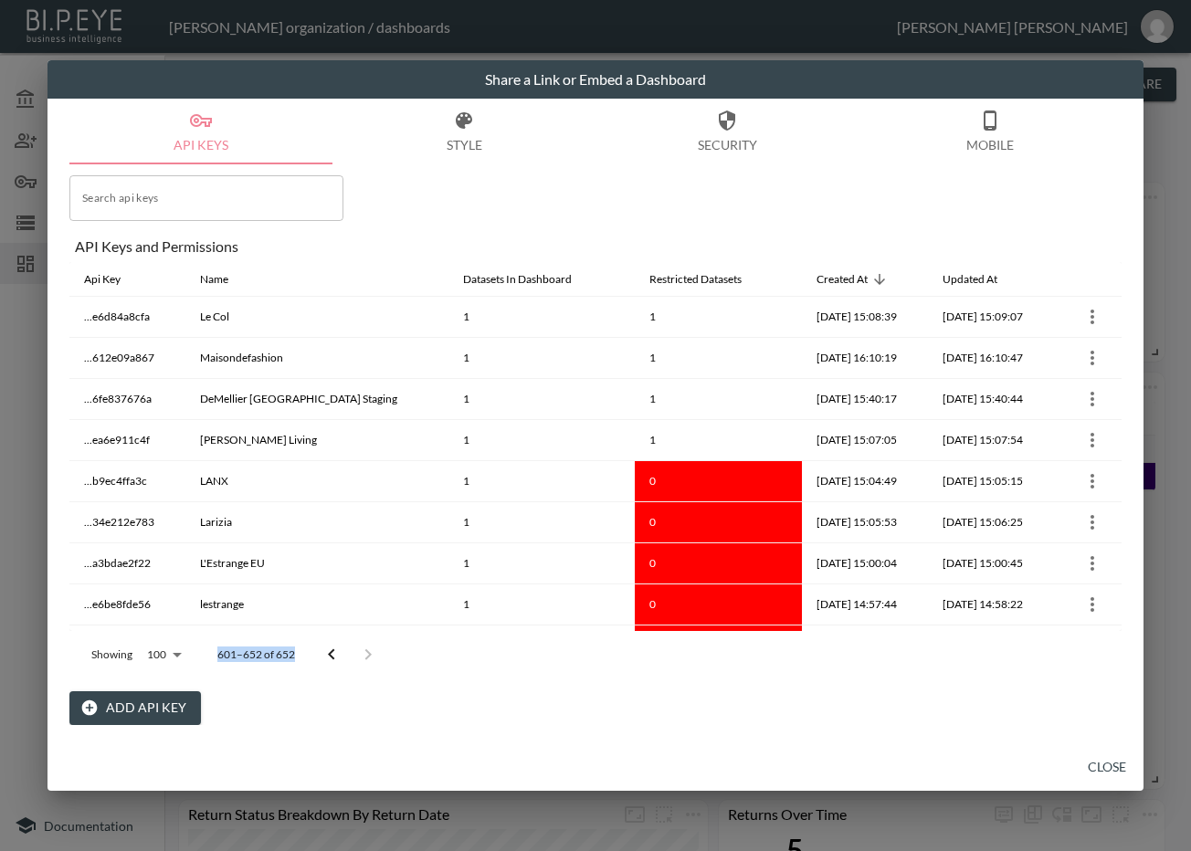
click at [370, 652] on div at bounding box center [349, 655] width 73 height 37
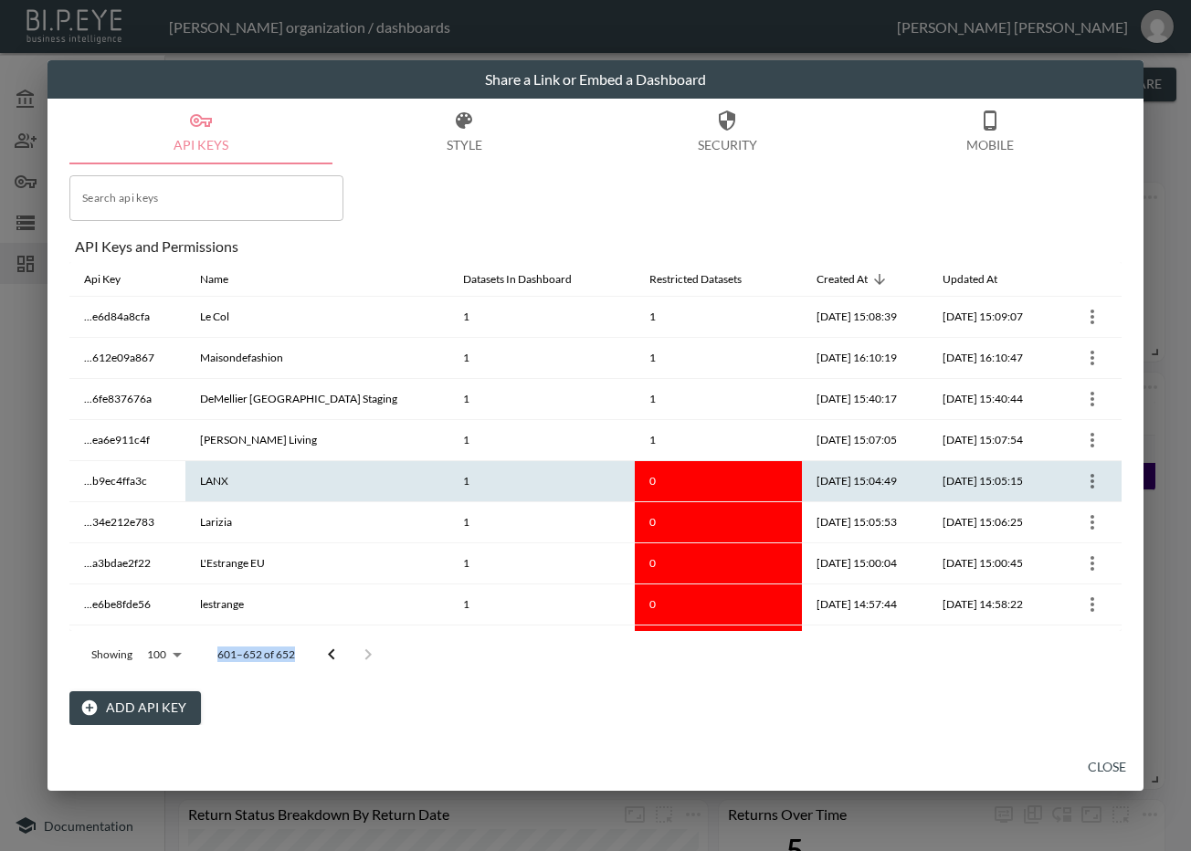
click at [1098, 480] on icon "more" at bounding box center [1092, 481] width 22 height 22
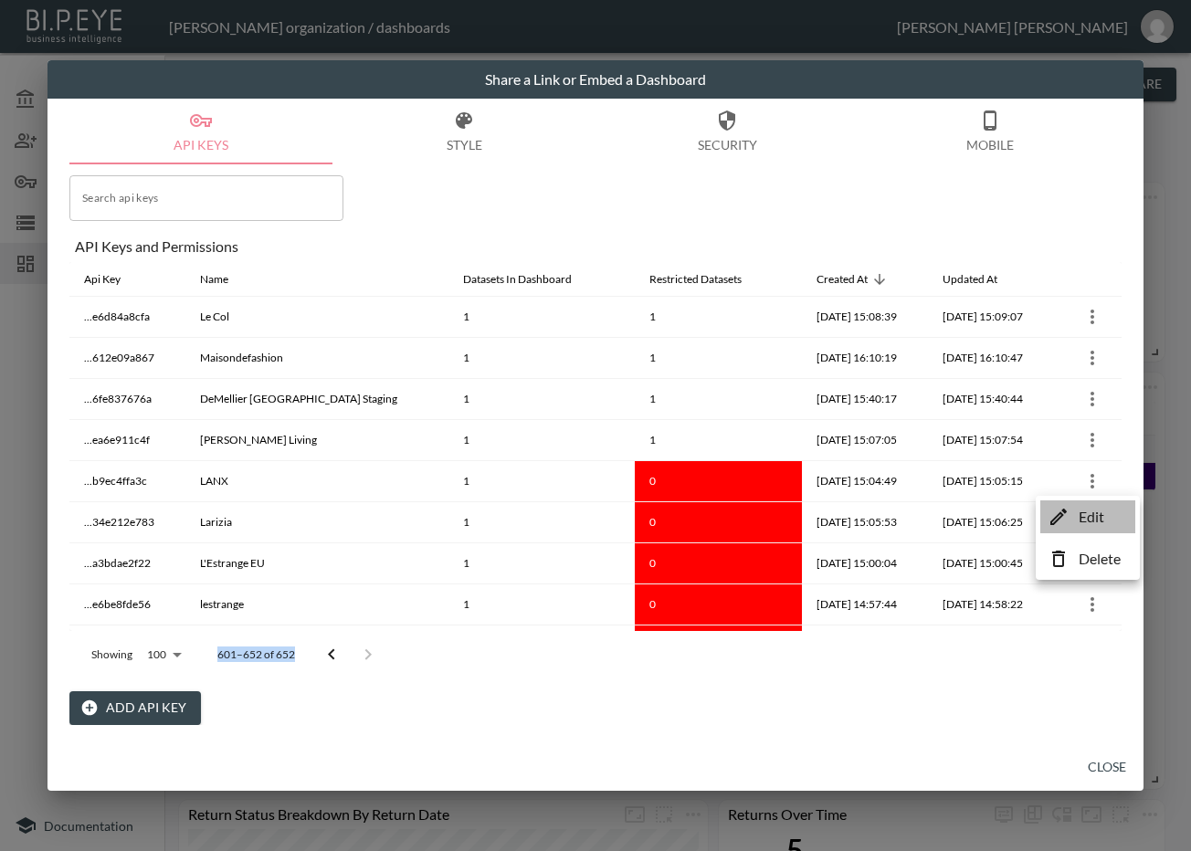
click at [1082, 517] on p "Edit" at bounding box center [1092, 517] width 26 height 22
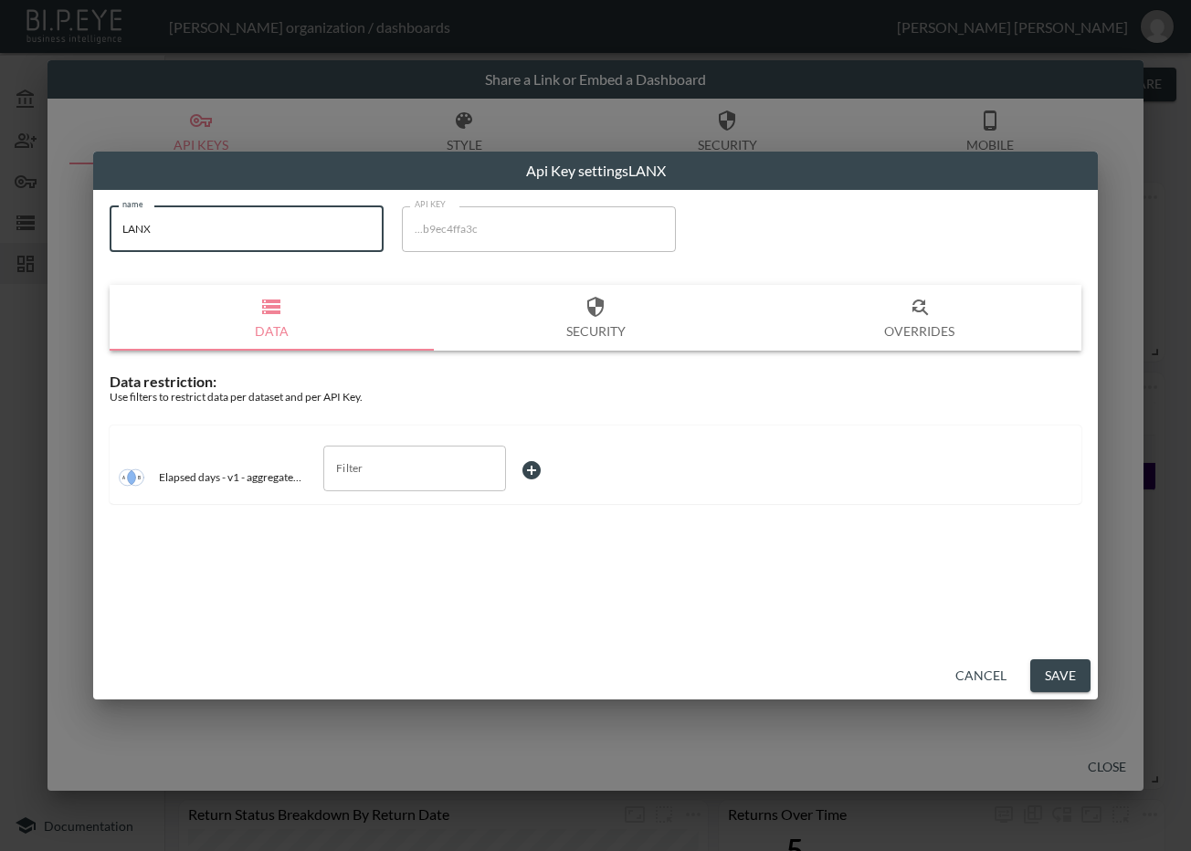
drag, startPoint x: 57, startPoint y: 237, endPoint x: 53, endPoint y: 247, distance: 10.7
click at [51, 239] on div "Api Key settings LANX name LANX name API KEY ...b9ec4ffa3c API KEY Data Securit…" at bounding box center [595, 425] width 1191 height 851
click at [448, 478] on input "Filter" at bounding box center [401, 468] width 139 height 29
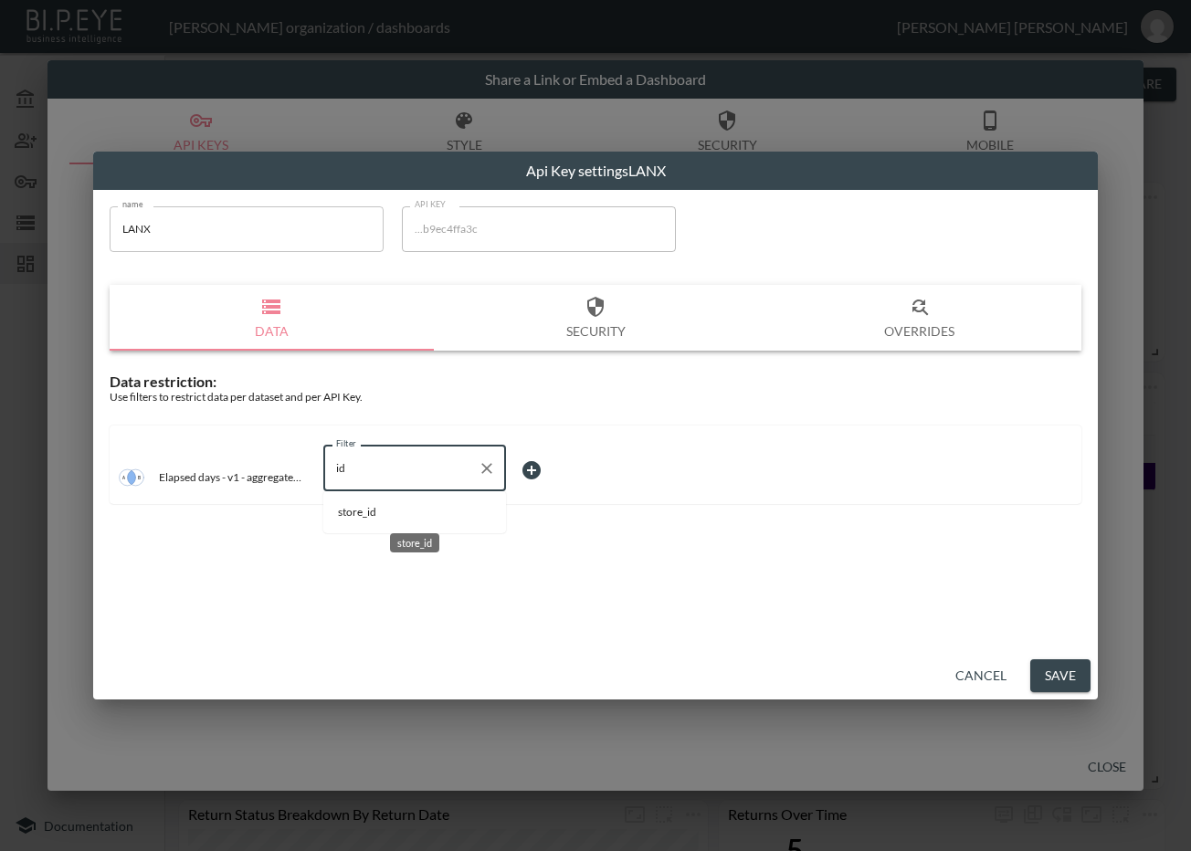
click at [437, 511] on span "store_id" at bounding box center [414, 512] width 153 height 16
type input "store_id"
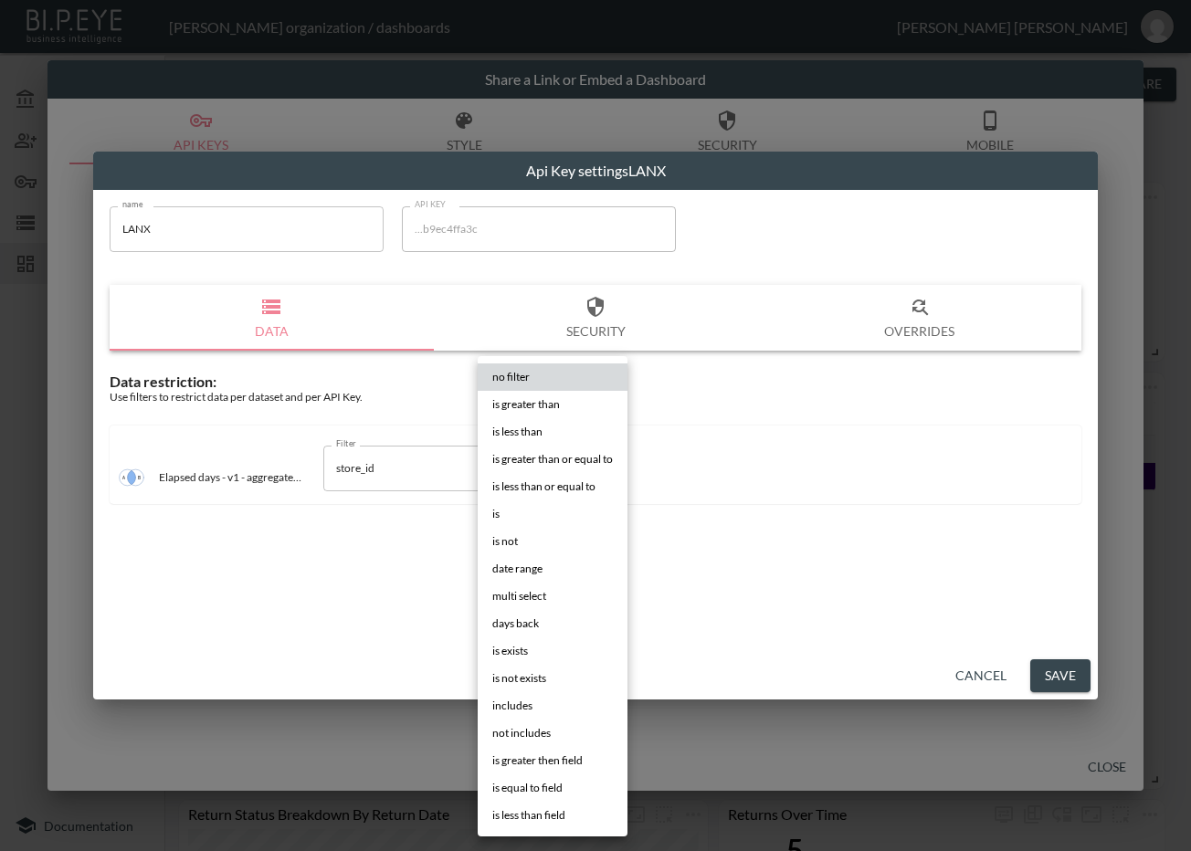
click at [571, 460] on body "BI.P.EYE, Interactive Analytics Dashboards - app Zach Bailet organization / das…" at bounding box center [595, 425] width 1191 height 851
drag, startPoint x: 521, startPoint y: 512, endPoint x: 547, endPoint y: 515, distance: 25.7
click at [521, 513] on li "is" at bounding box center [553, 513] width 150 height 27
type input "is"
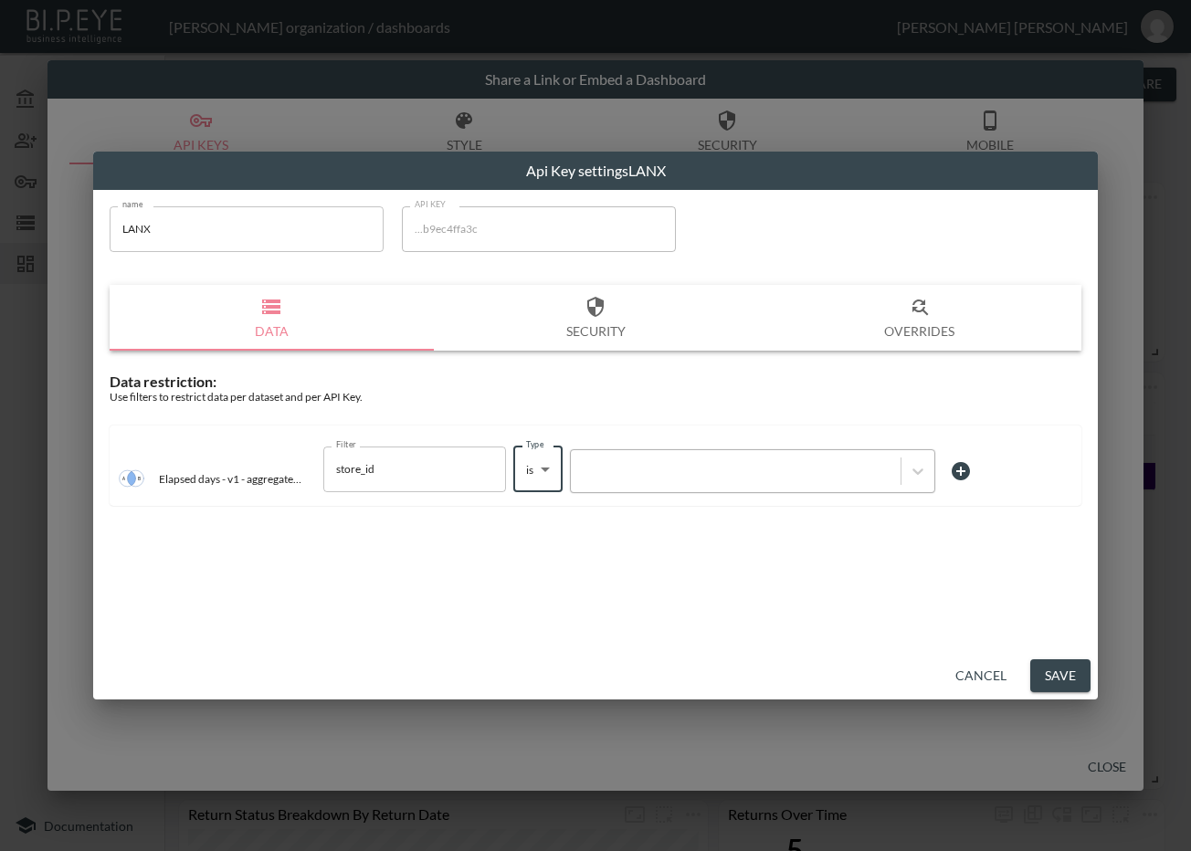
click at [647, 472] on div at bounding box center [735, 470] width 311 height 17
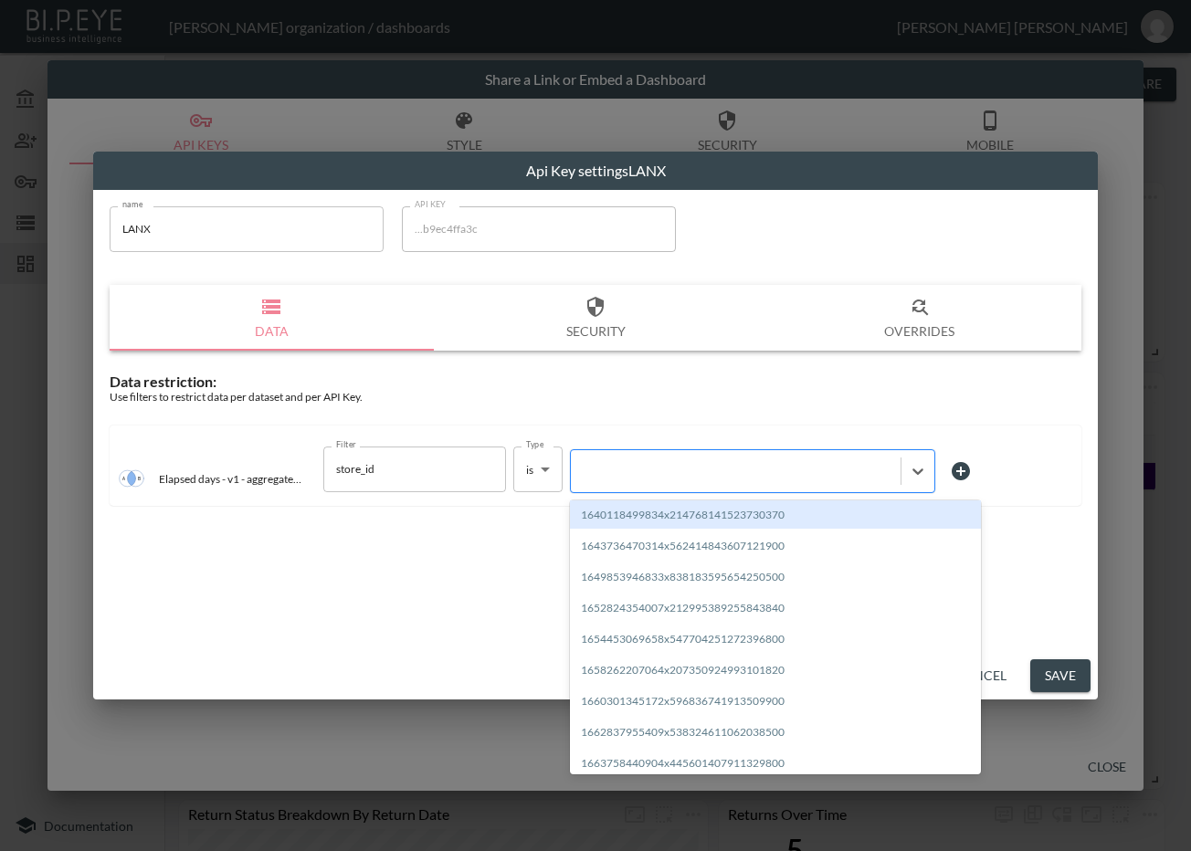
paste input "1712244233880x271377897903095800"
type input "1712244233880x271377897903095800"
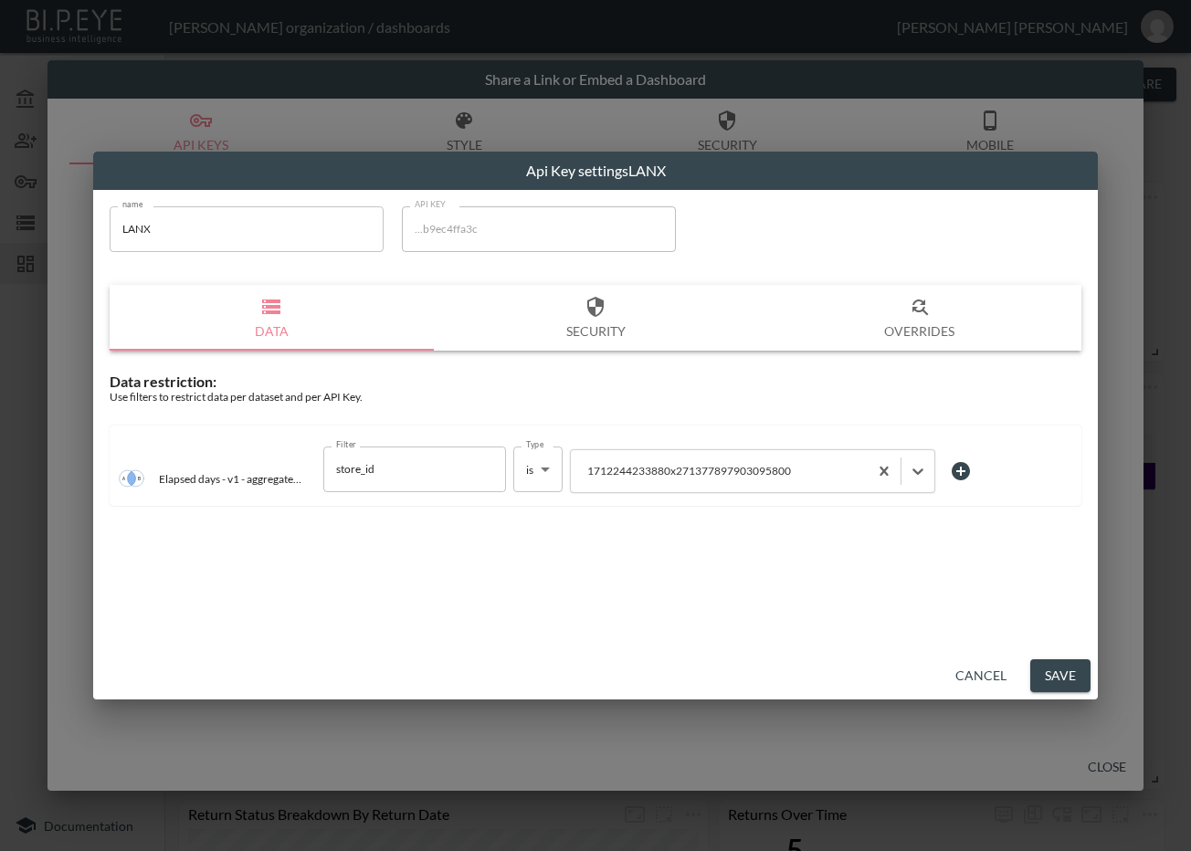
click at [1060, 668] on button "Save" at bounding box center [1060, 676] width 60 height 34
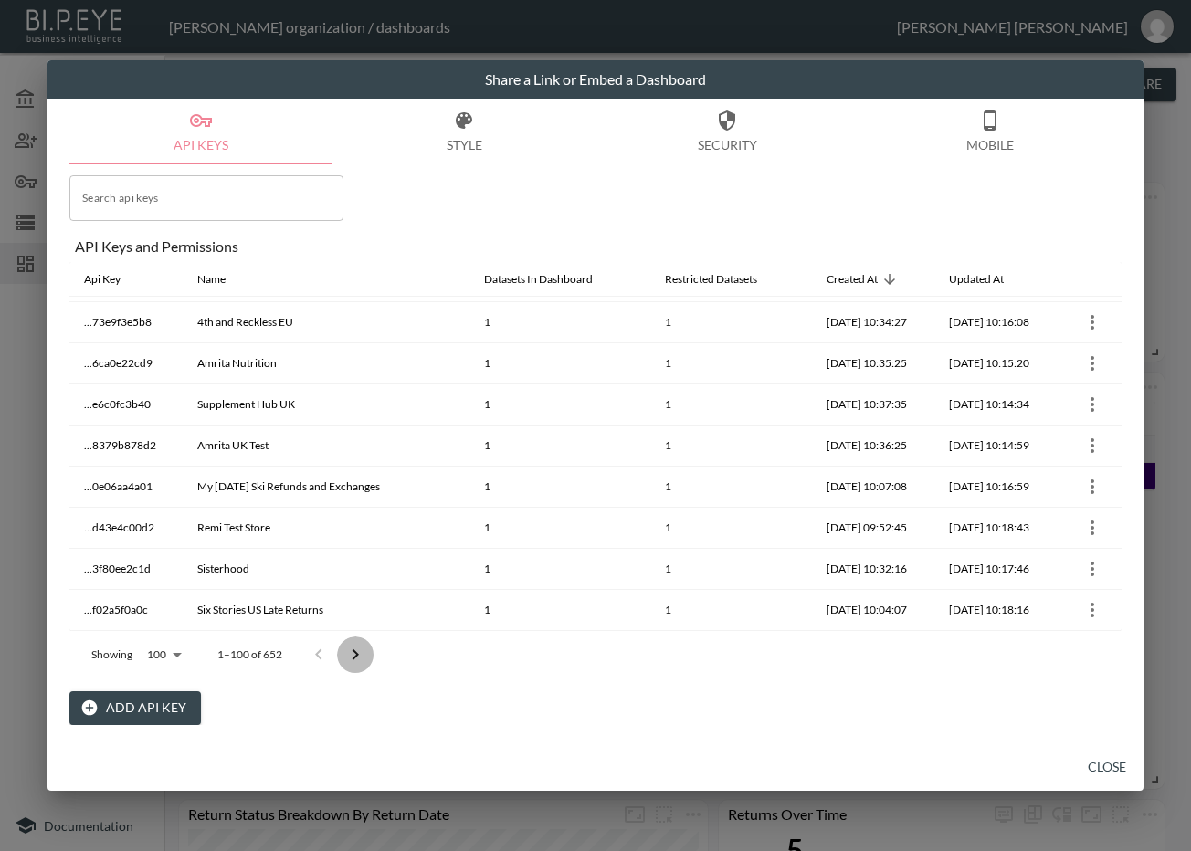
click at [359, 647] on icon "Go to next page" at bounding box center [355, 655] width 22 height 22
click at [359, 647] on icon "Go to next page" at bounding box center [368, 655] width 22 height 22
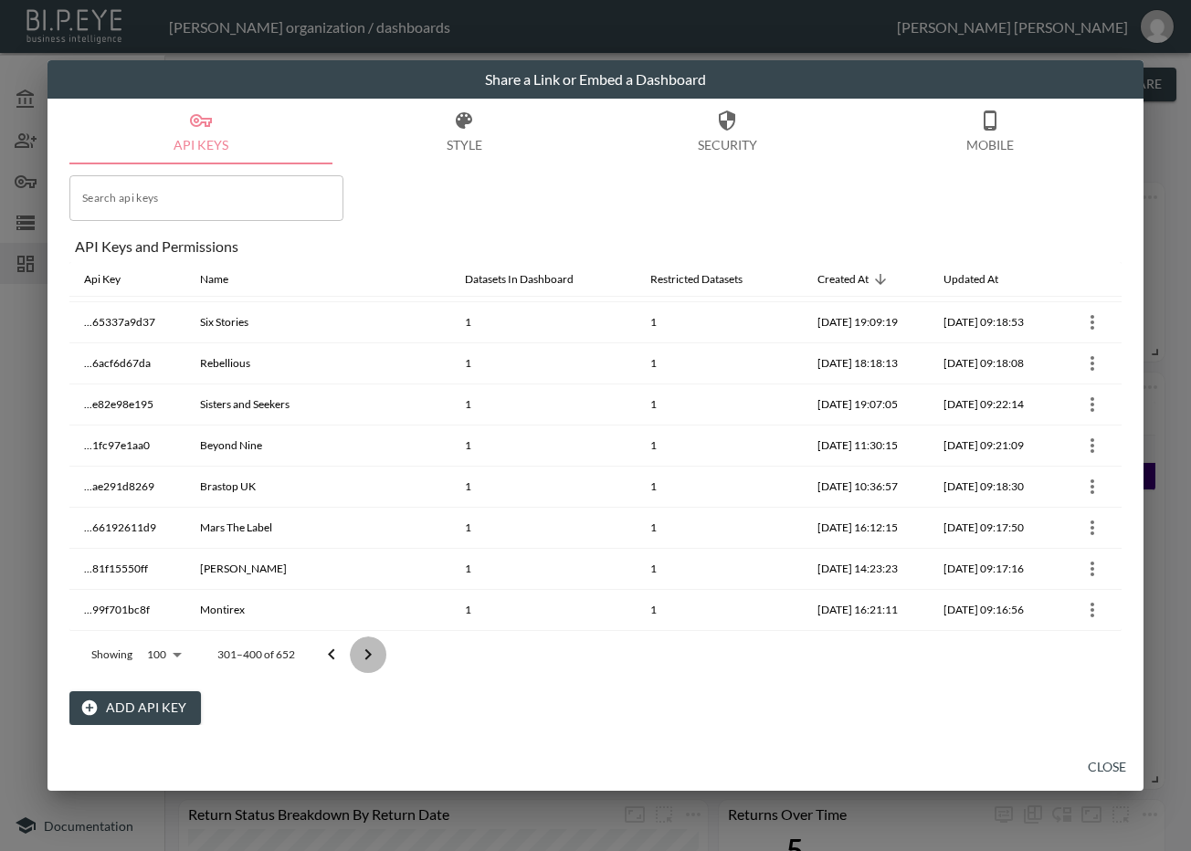
click at [359, 647] on icon "Go to next page" at bounding box center [368, 655] width 22 height 22
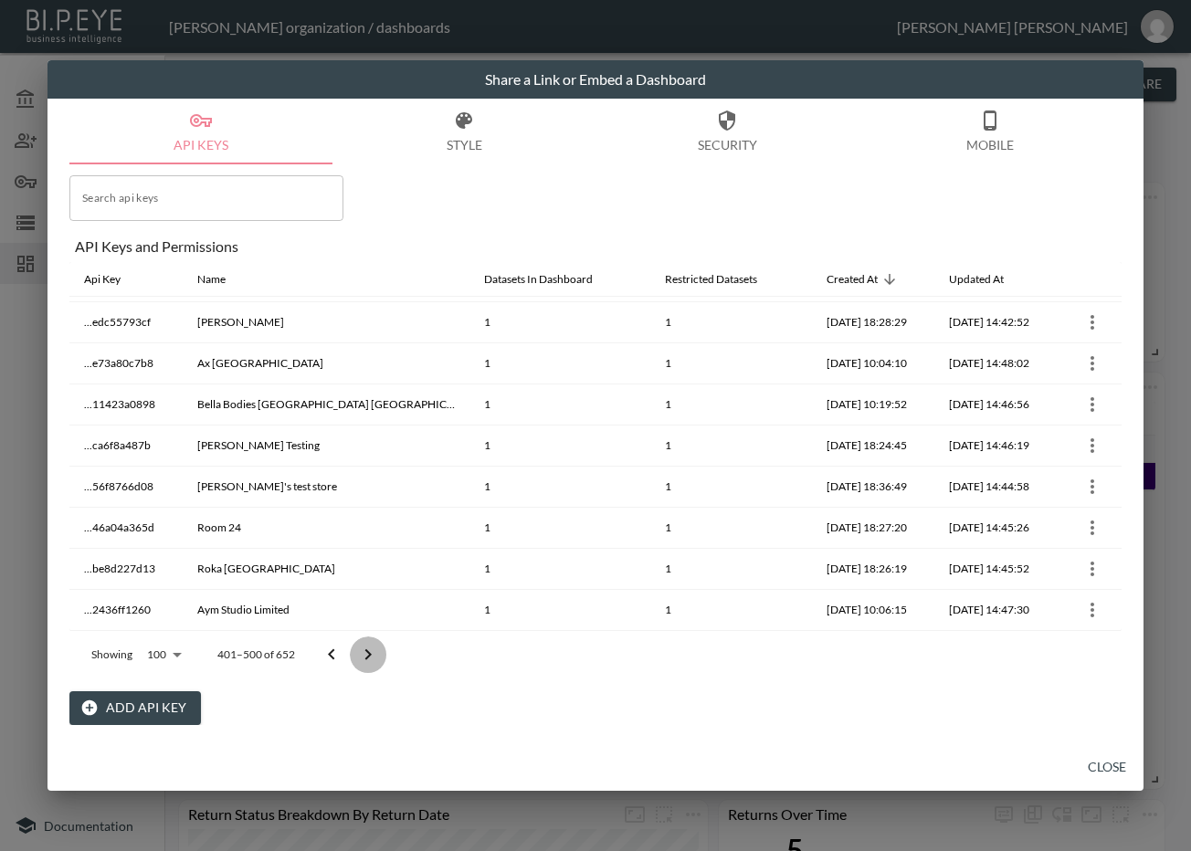
click at [359, 647] on icon "Go to next page" at bounding box center [368, 655] width 22 height 22
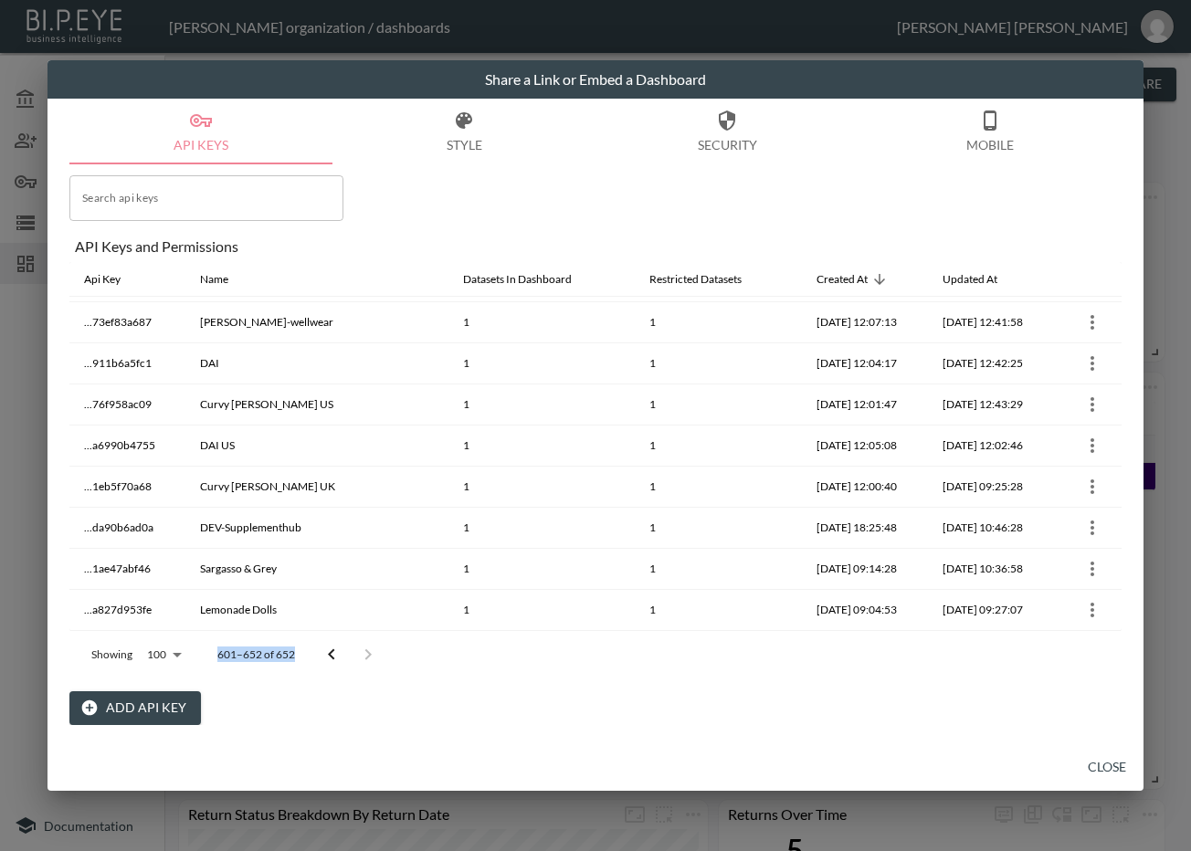
scroll to position [1803, 0]
click at [359, 647] on div at bounding box center [349, 655] width 73 height 37
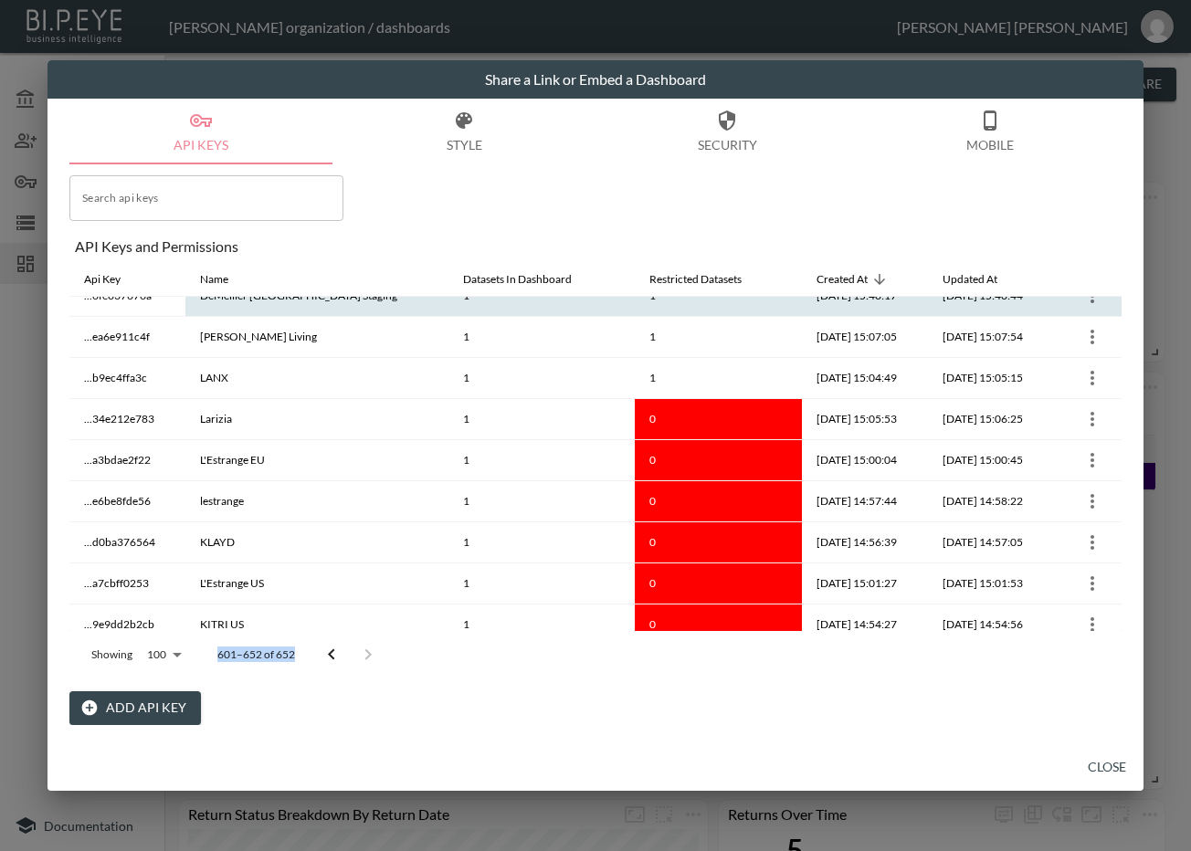
scroll to position [15, 0]
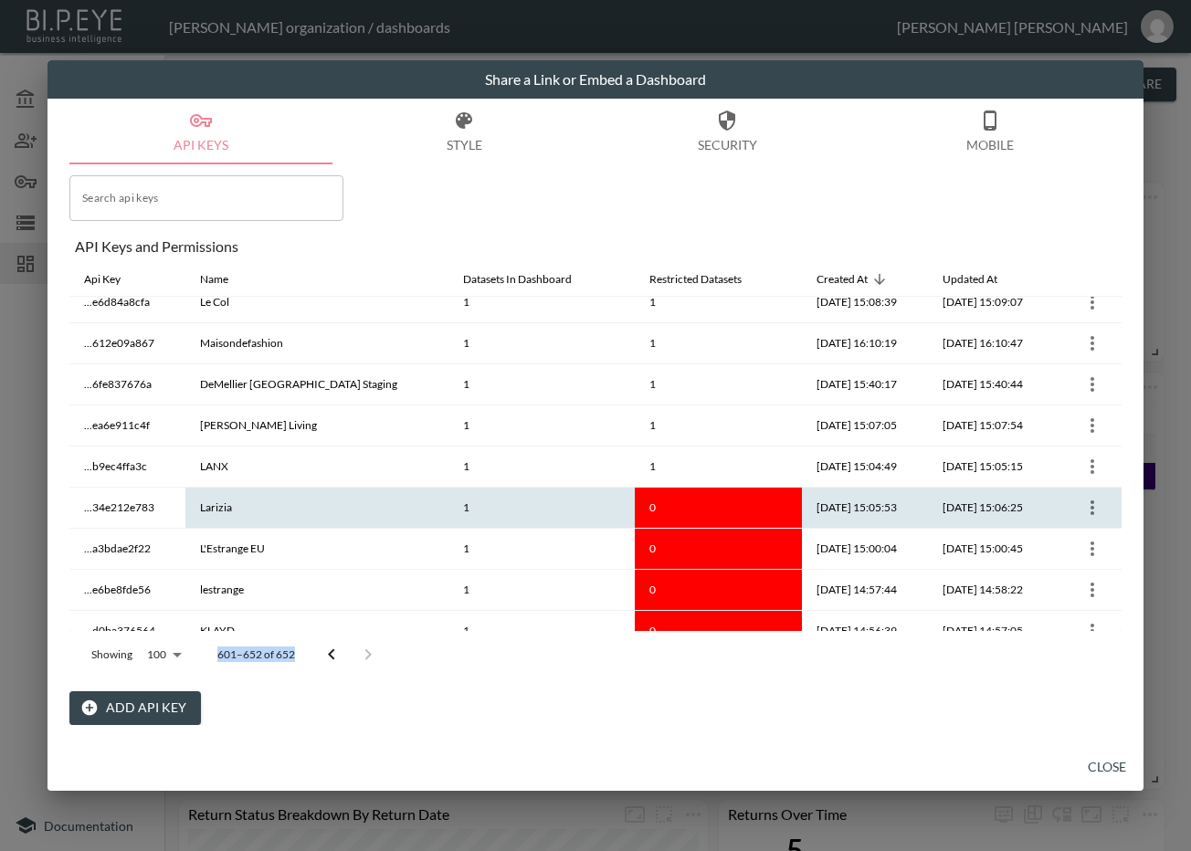
click at [1081, 499] on icon "more" at bounding box center [1092, 508] width 22 height 22
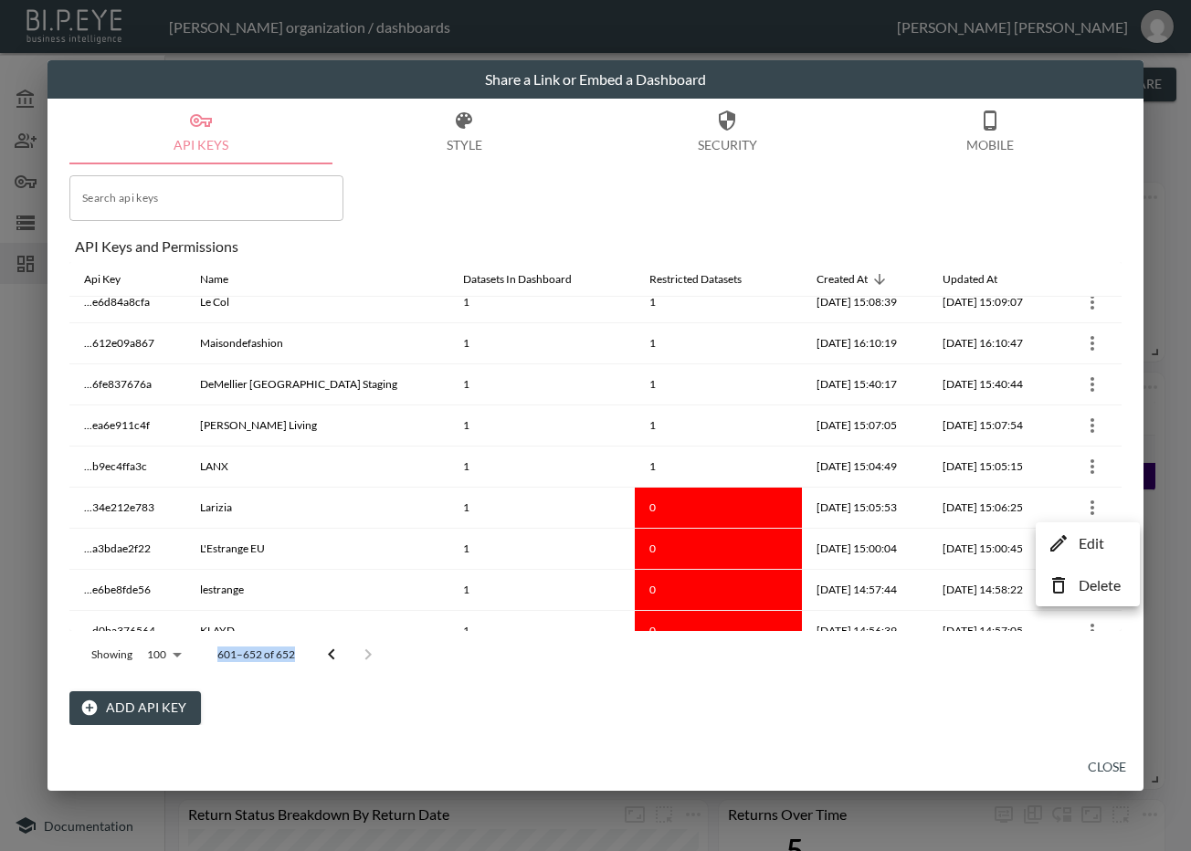
click at [1081, 542] on p "Edit" at bounding box center [1092, 543] width 26 height 22
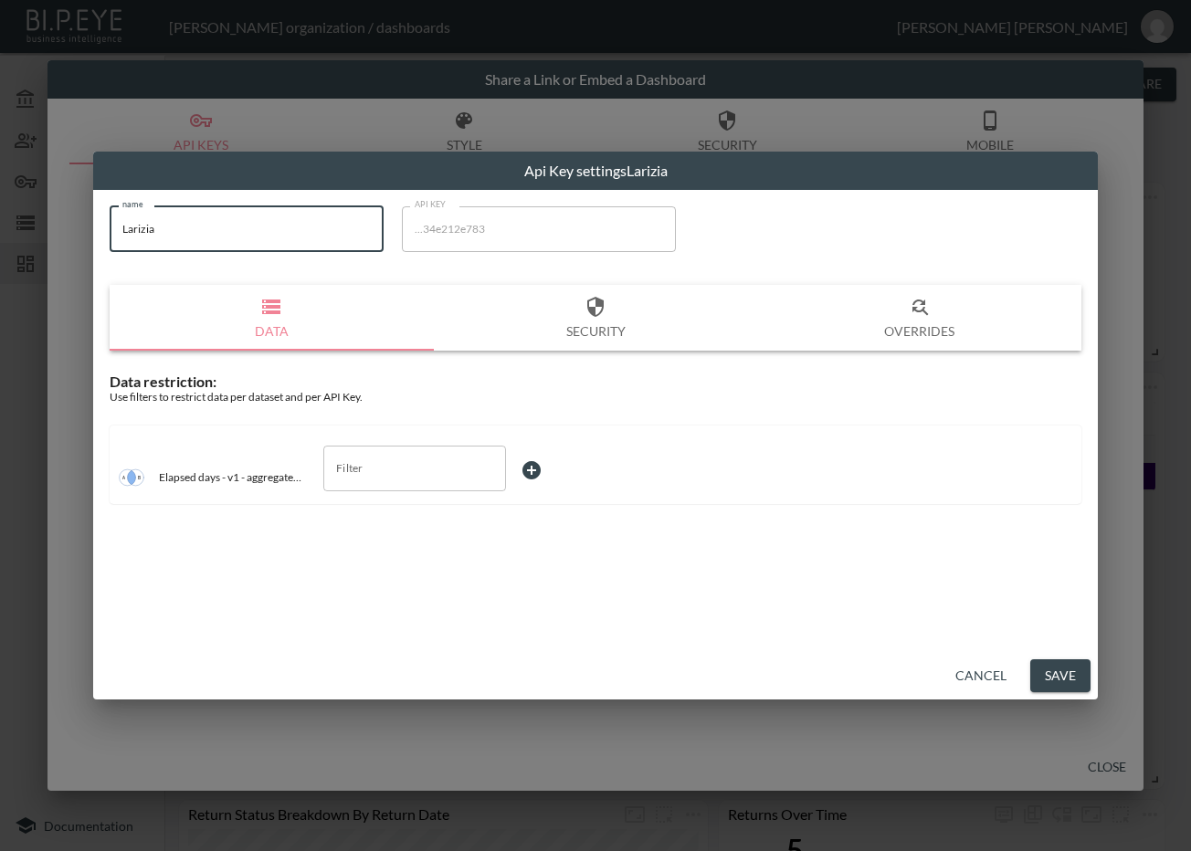
drag, startPoint x: 282, startPoint y: 245, endPoint x: 105, endPoint y: 258, distance: 177.7
click at [96, 247] on div "name Larizia name API KEY ...34e212e783 API KEY Data Security Overrides Data re…" at bounding box center [595, 421] width 1005 height 462
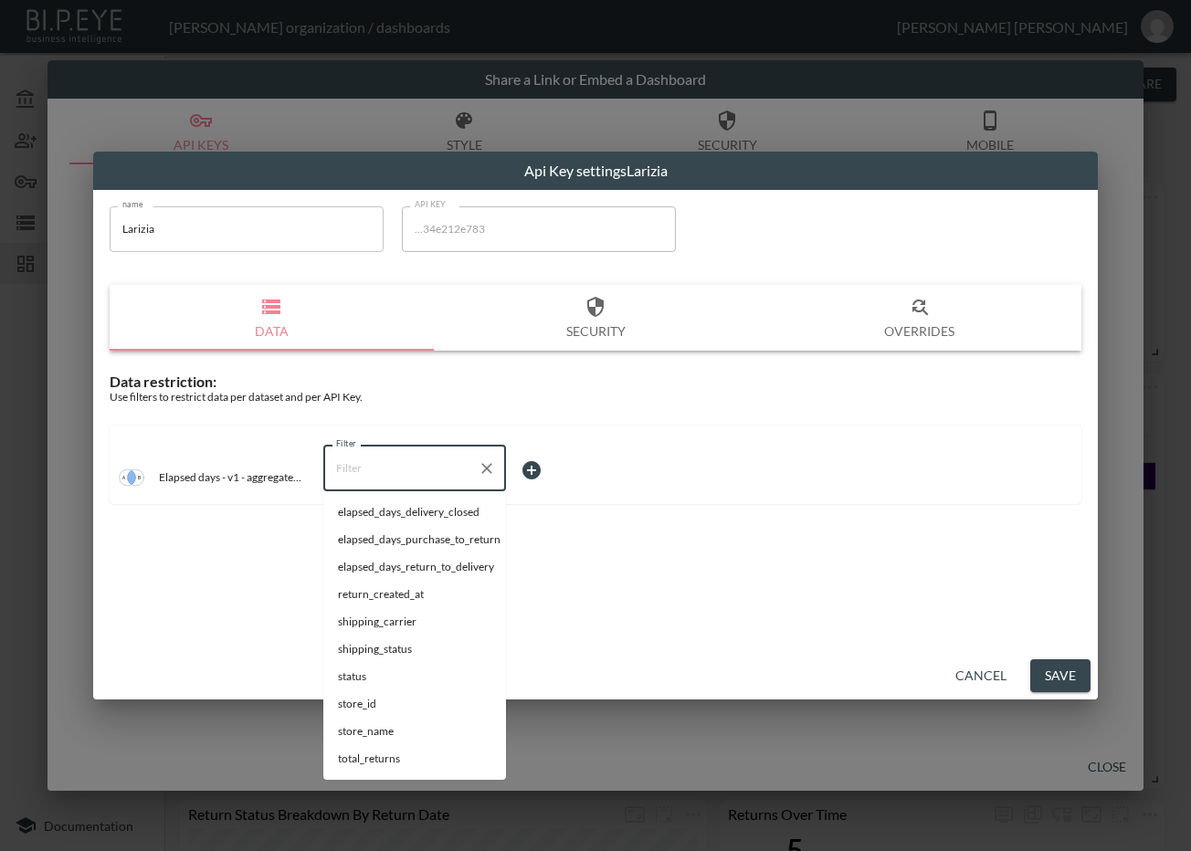
click at [387, 472] on input "Filter" at bounding box center [401, 468] width 139 height 29
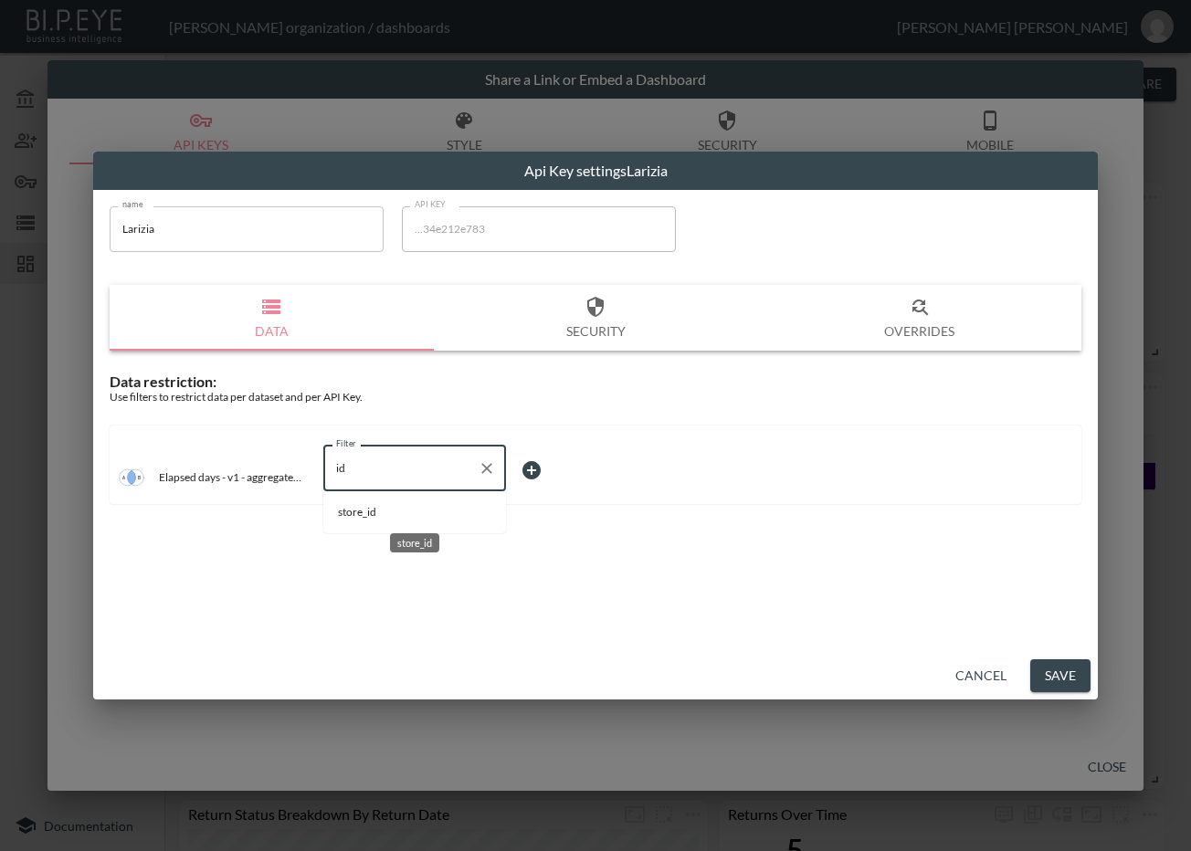
click at [406, 513] on span "store_id" at bounding box center [414, 512] width 153 height 16
type input "store_id"
click at [563, 471] on body "BI.P.EYE, Interactive Analytics Dashboards - app Zach Bailet organization / das…" at bounding box center [595, 425] width 1191 height 851
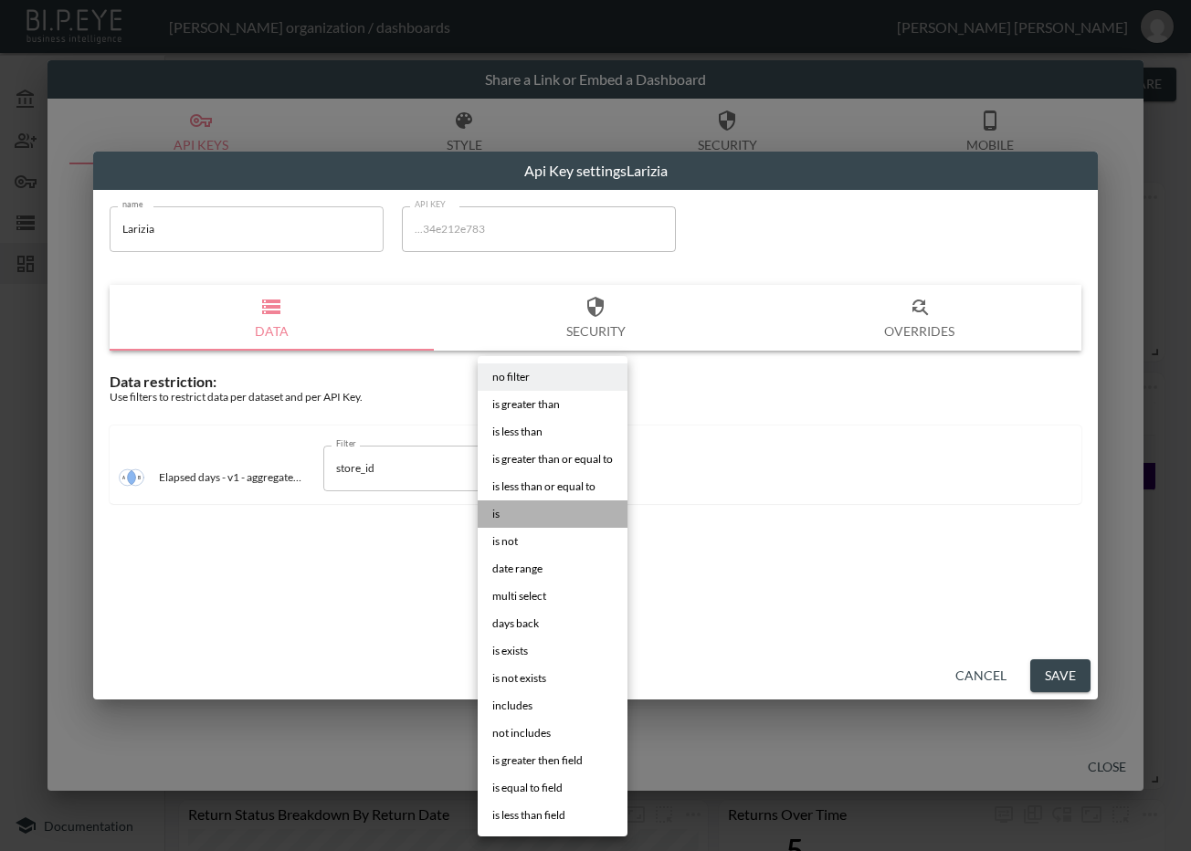
click at [546, 509] on li "is" at bounding box center [553, 513] width 150 height 27
type input "is"
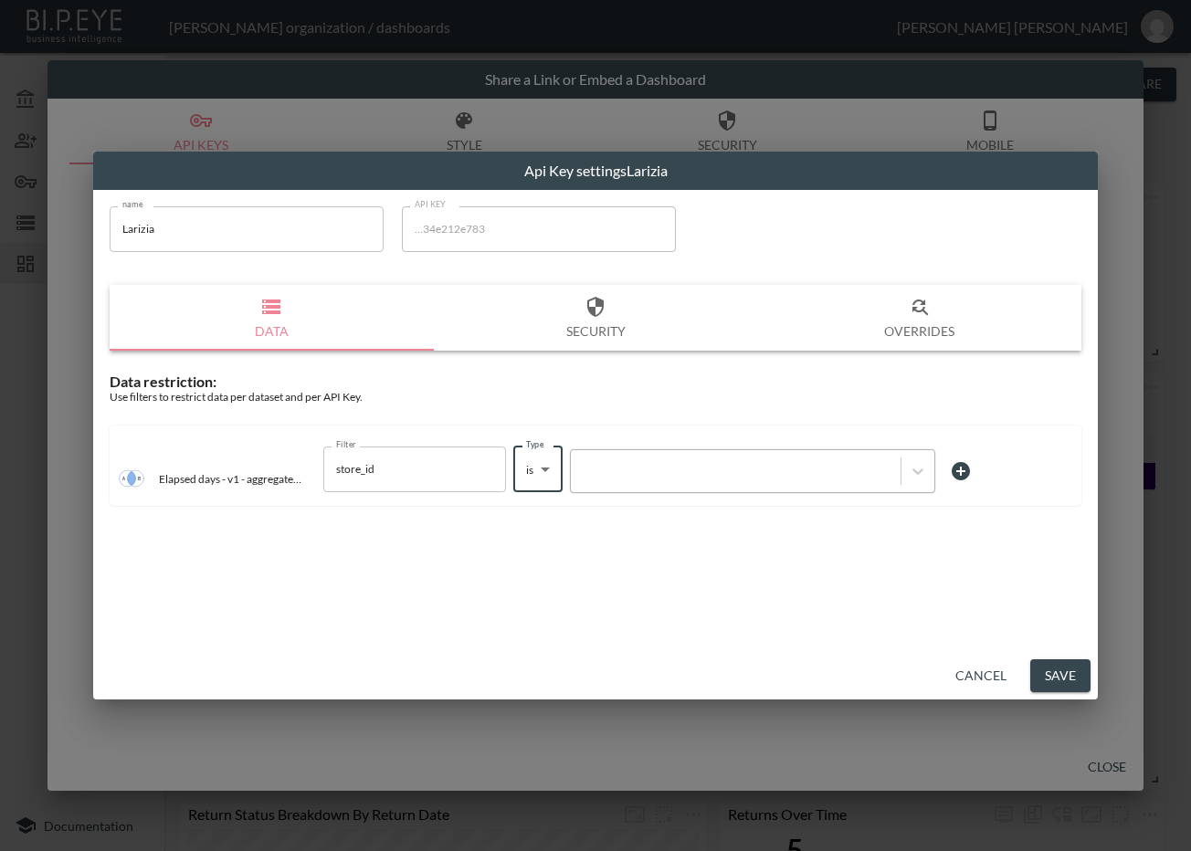
click at [615, 481] on div at bounding box center [736, 470] width 330 height 25
click at [716, 467] on div at bounding box center [735, 470] width 311 height 17
click at [669, 466] on div at bounding box center [735, 470] width 311 height 17
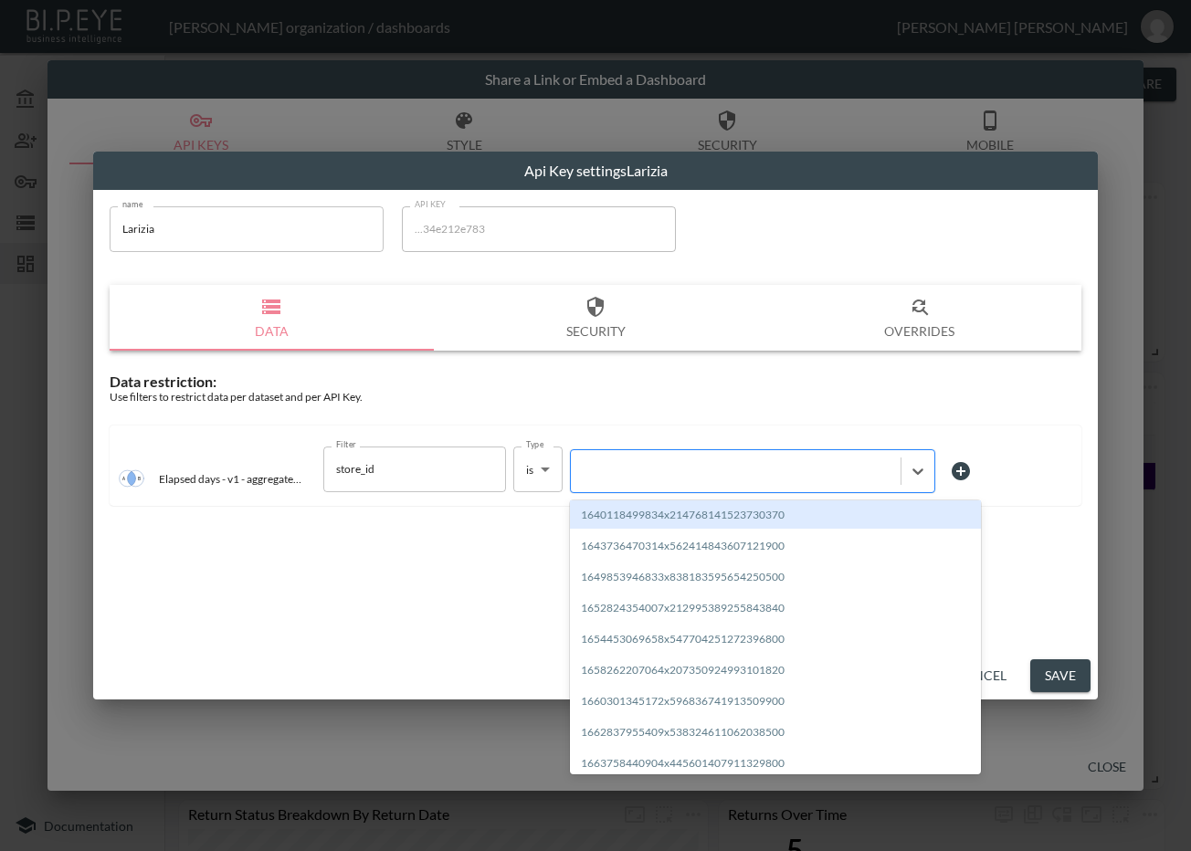
paste input "1686827538641x428415422662180860"
type input "1686827538641x428415422662180860"
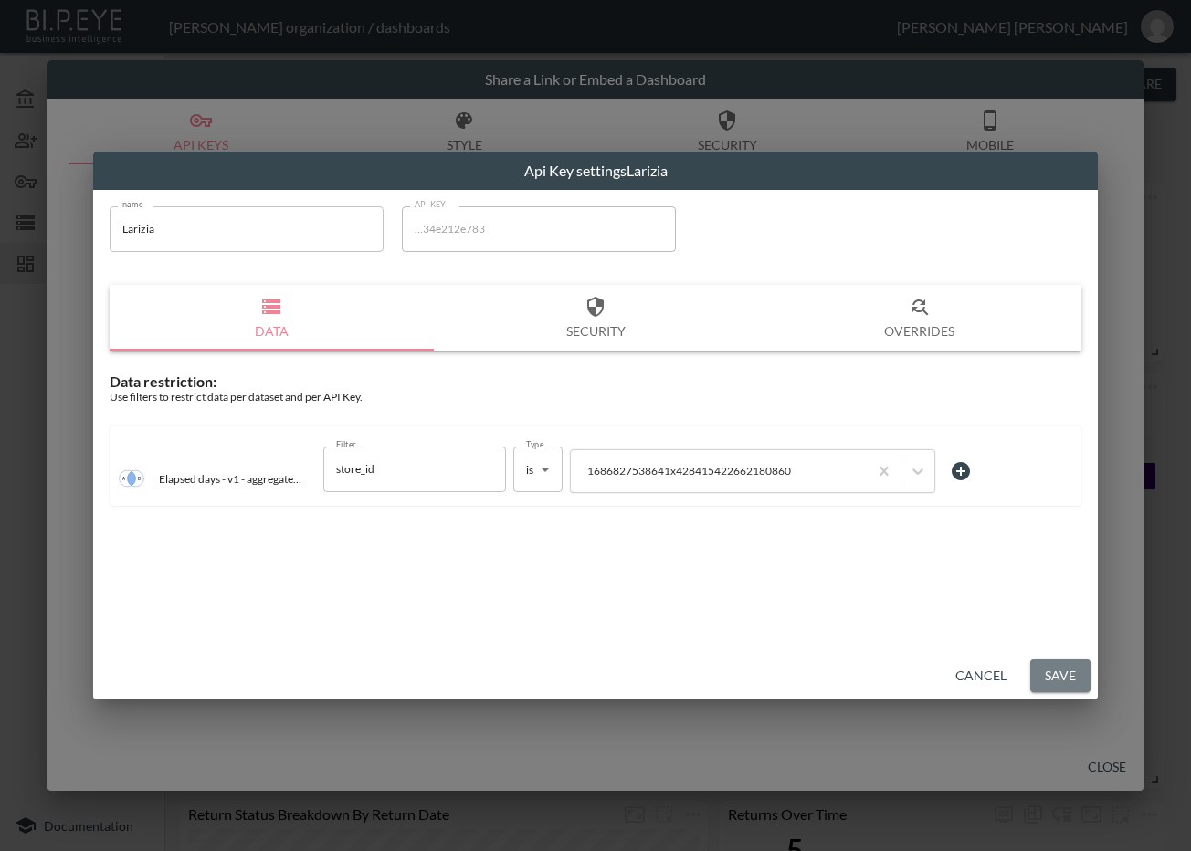
click at [1048, 667] on button "Save" at bounding box center [1060, 676] width 60 height 34
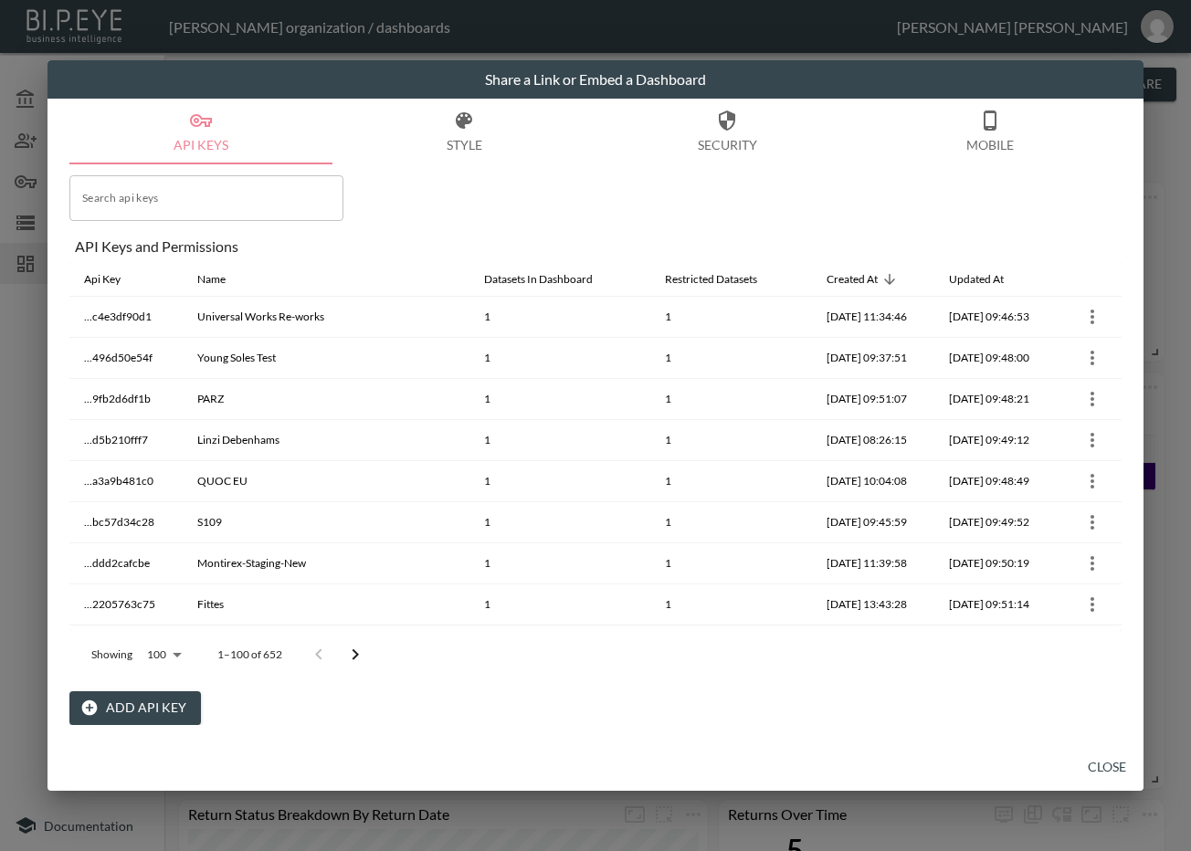
scroll to position [761, 0]
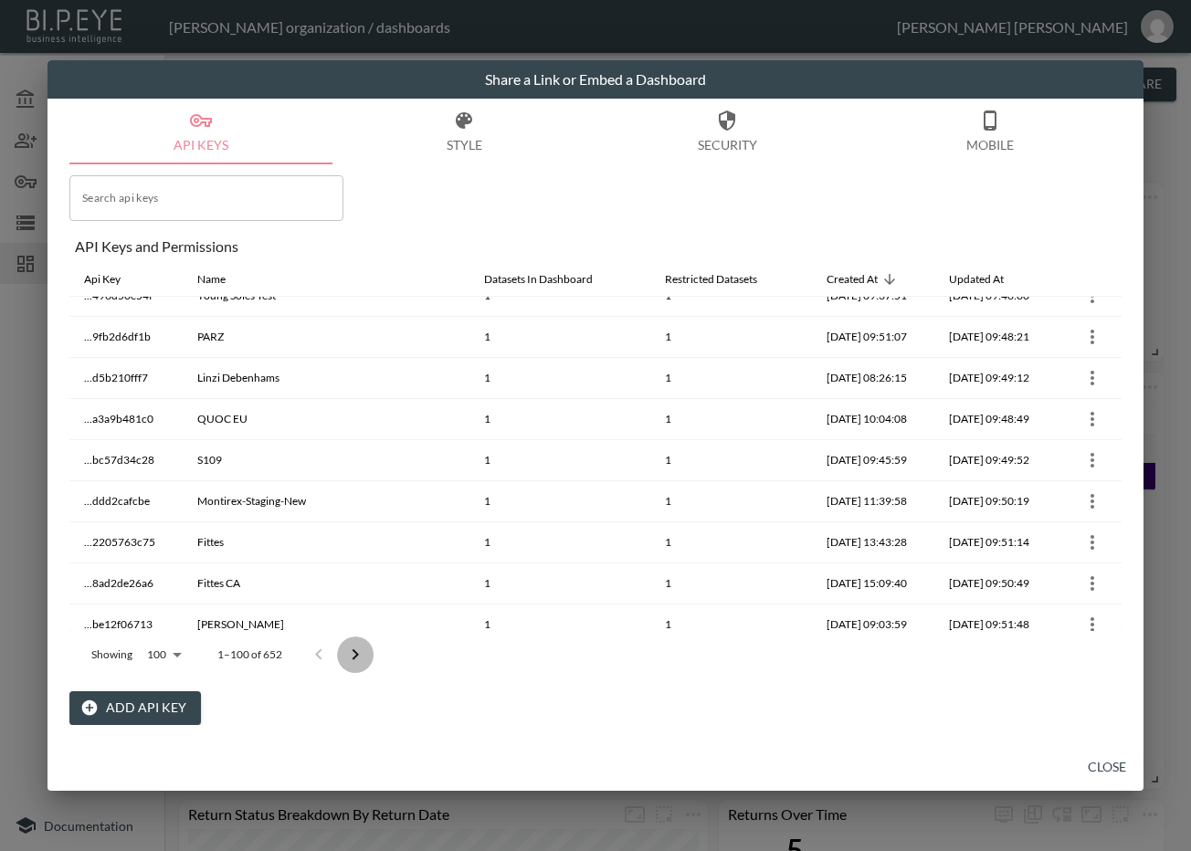
click at [356, 661] on icon "Go to next page" at bounding box center [355, 655] width 22 height 22
click at [357, 661] on icon "Go to next page" at bounding box center [368, 655] width 22 height 22
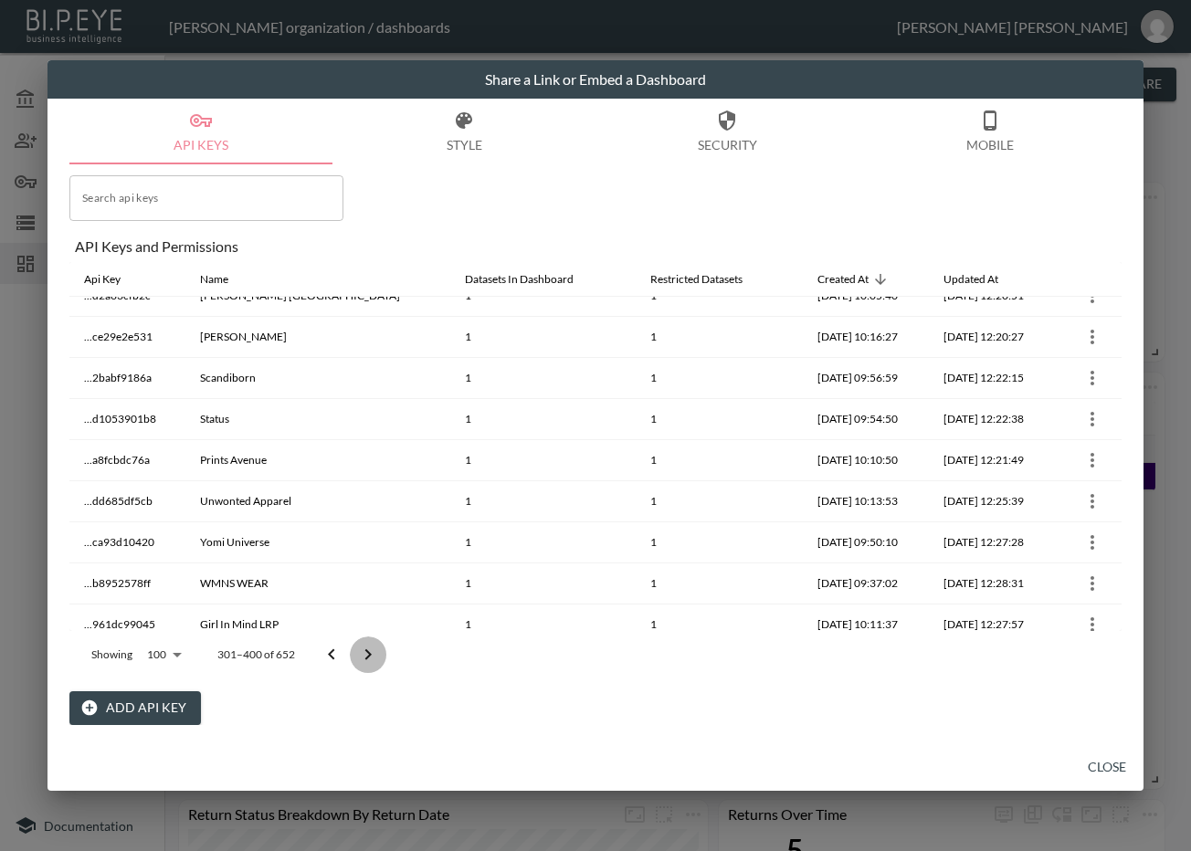
click at [357, 661] on icon "Go to next page" at bounding box center [368, 655] width 22 height 22
click at [356, 661] on div at bounding box center [349, 655] width 73 height 37
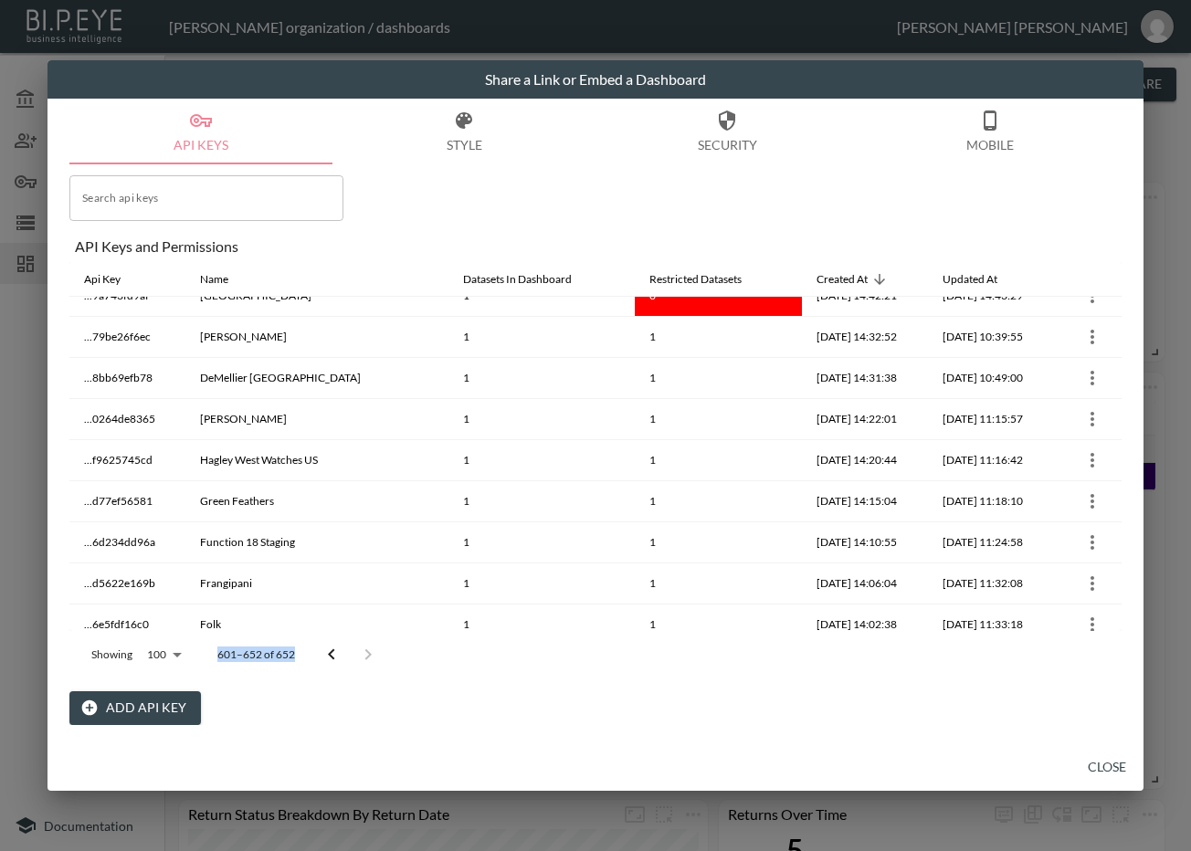
click at [356, 661] on div at bounding box center [349, 655] width 73 height 37
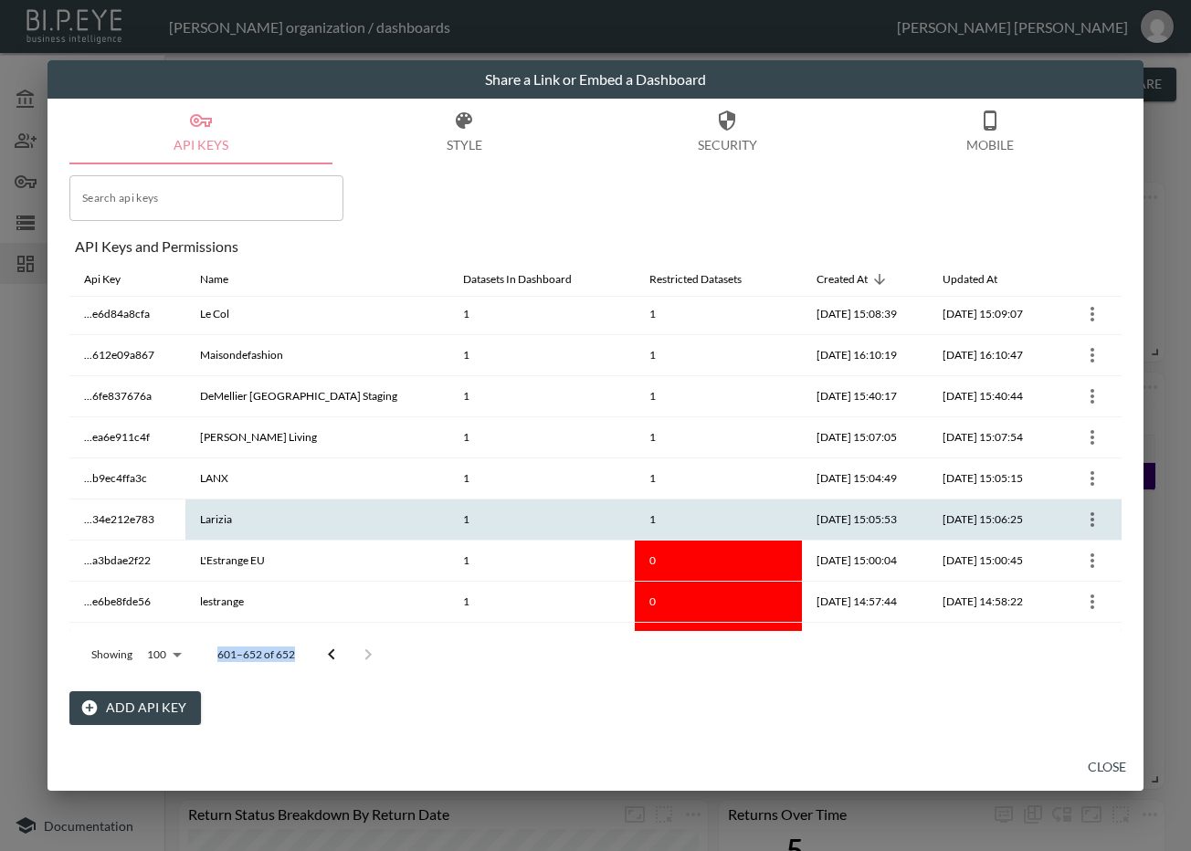
scroll to position [0, 0]
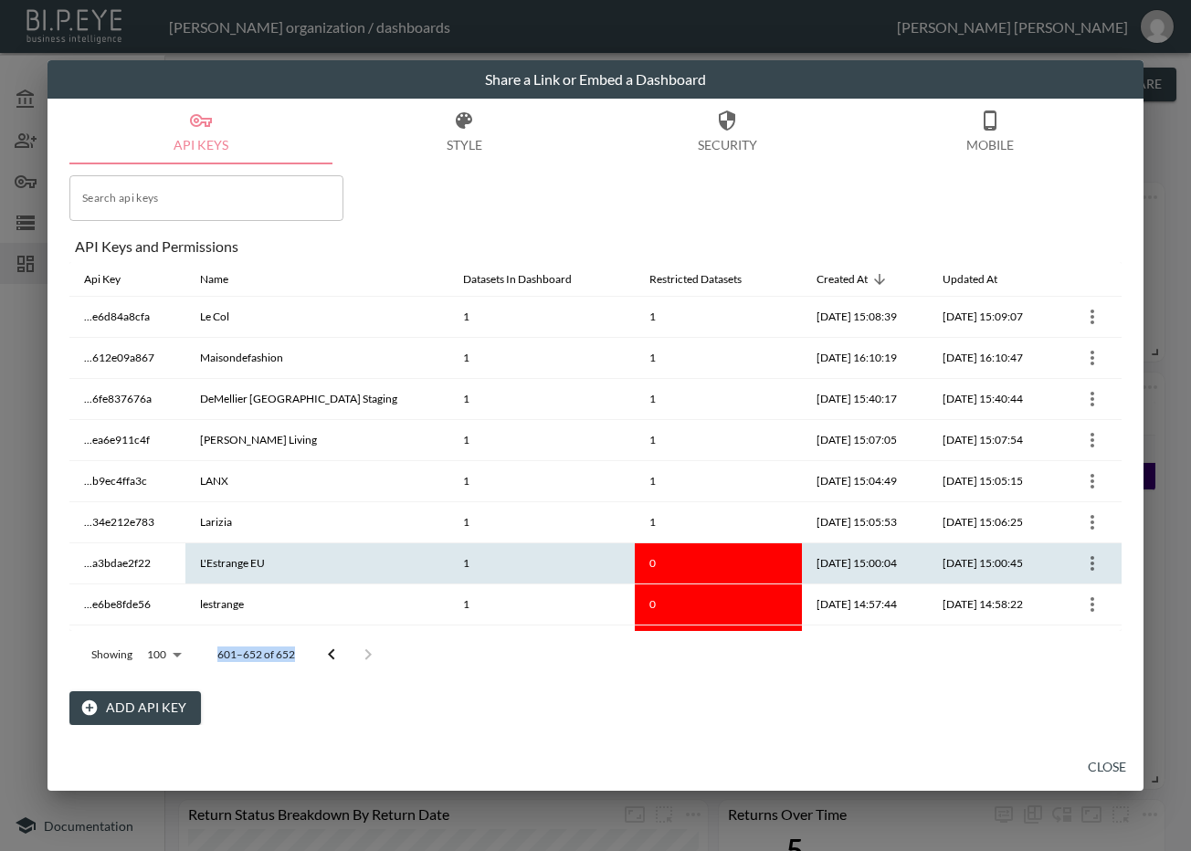
click at [1083, 564] on icon "more" at bounding box center [1092, 564] width 22 height 22
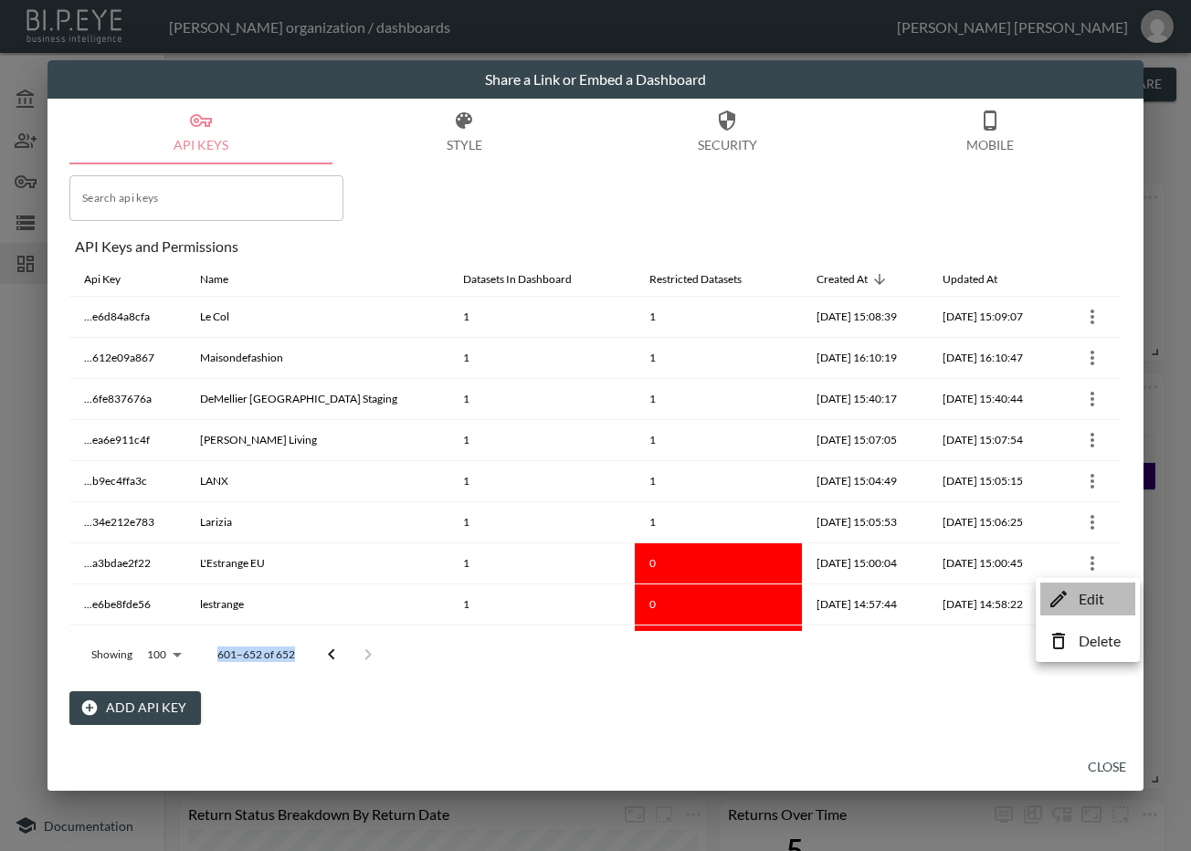
click at [1079, 595] on p "Edit" at bounding box center [1092, 599] width 26 height 22
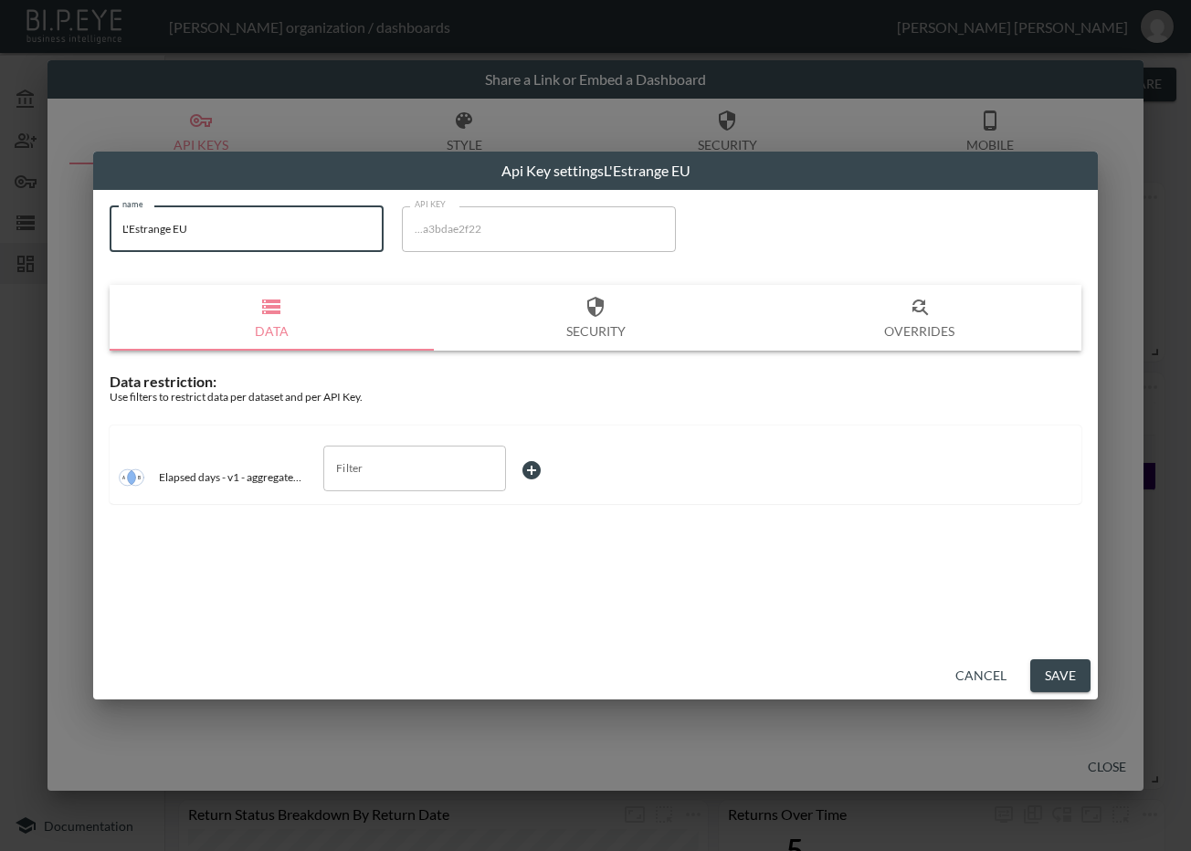
drag, startPoint x: 216, startPoint y: 233, endPoint x: 31, endPoint y: 272, distance: 189.5
click at [32, 268] on div "Api Key settings L'Estrange EU name L'Estrange EU name API KEY ...a3bdae2f22 AP…" at bounding box center [595, 425] width 1191 height 851
click at [388, 477] on input "Filter" at bounding box center [401, 468] width 139 height 29
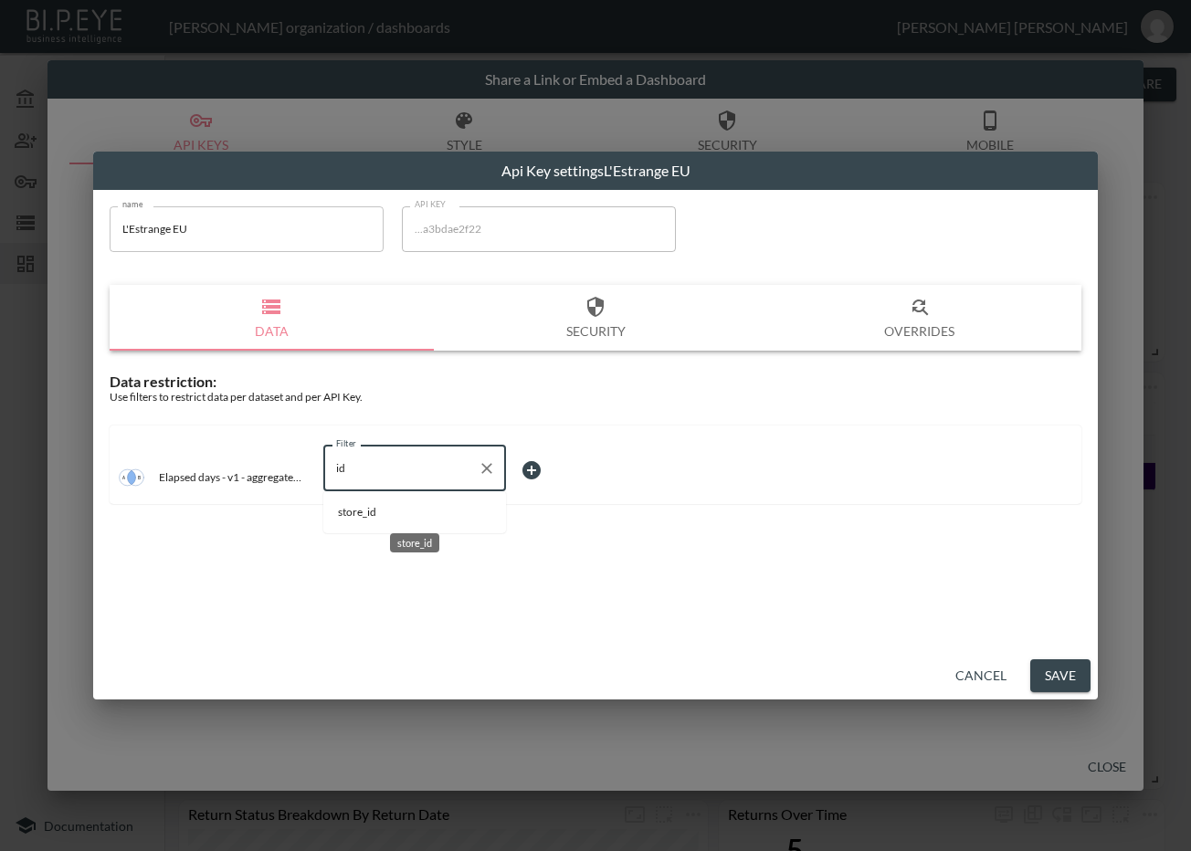
click at [399, 510] on span "store_id" at bounding box center [414, 512] width 153 height 16
type input "store_id"
click at [572, 461] on body "BI.P.EYE, Interactive Analytics Dashboards - app Zach Bailet organization / das…" at bounding box center [595, 425] width 1191 height 851
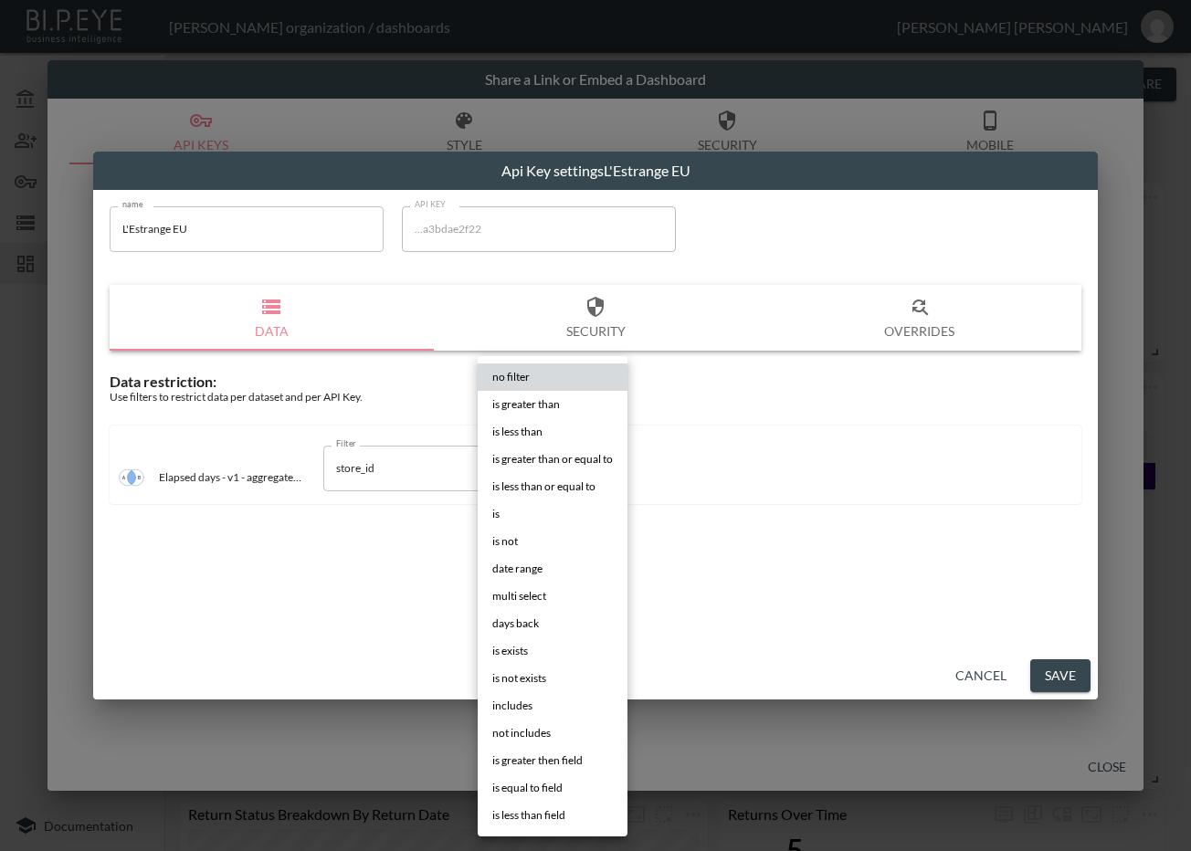
drag, startPoint x: 535, startPoint y: 510, endPoint x: 594, endPoint y: 504, distance: 58.7
click at [535, 511] on li "is" at bounding box center [553, 513] width 150 height 27
type input "is"
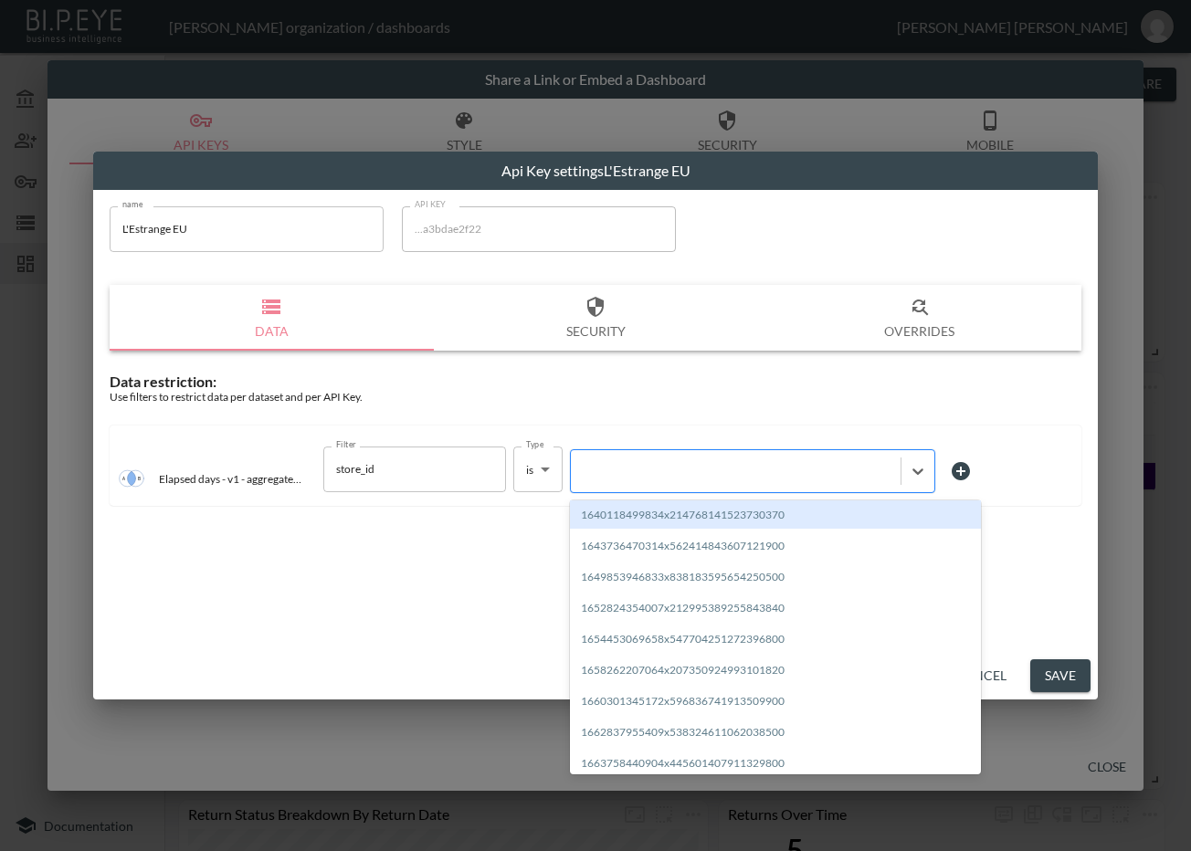
click at [645, 469] on div at bounding box center [735, 470] width 311 height 17
paste input "1672906502310x450222659995959300"
type input "1672906502310x450222659995959300"
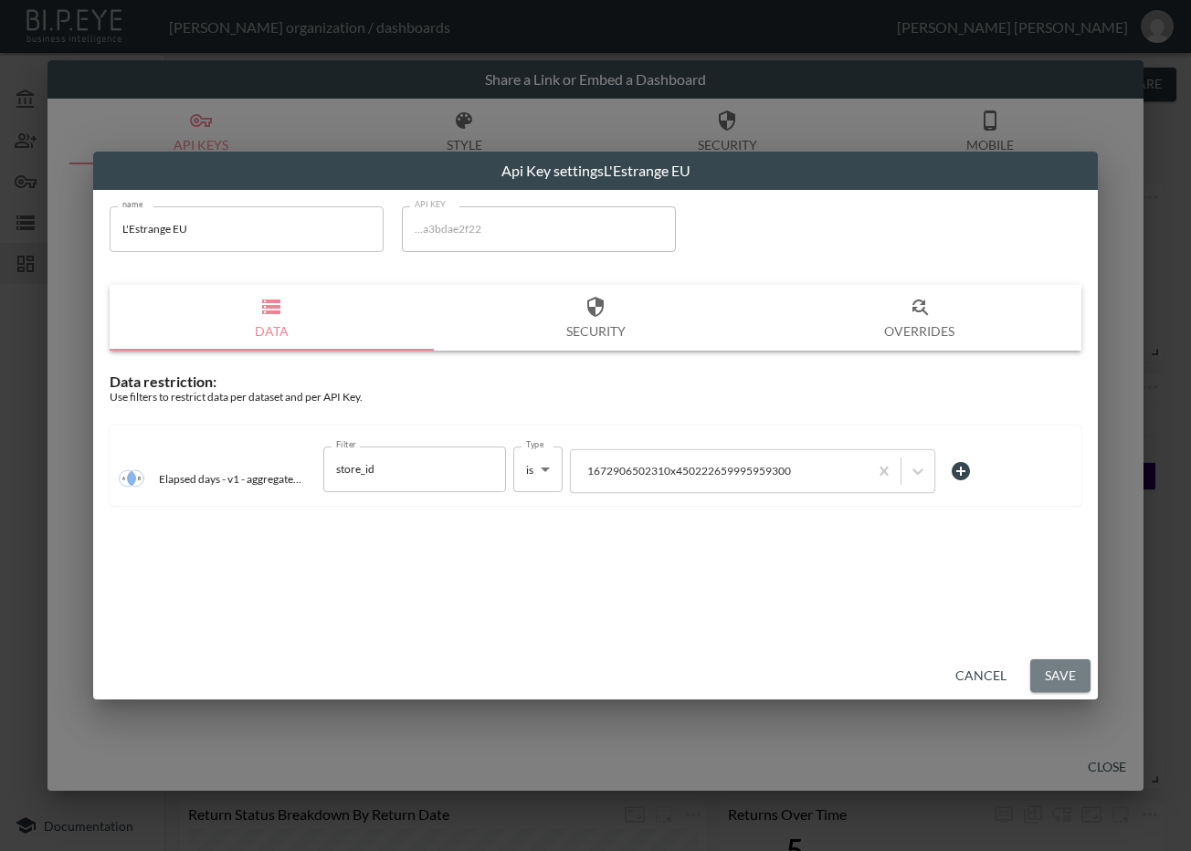
click at [1058, 667] on button "Save" at bounding box center [1060, 676] width 60 height 34
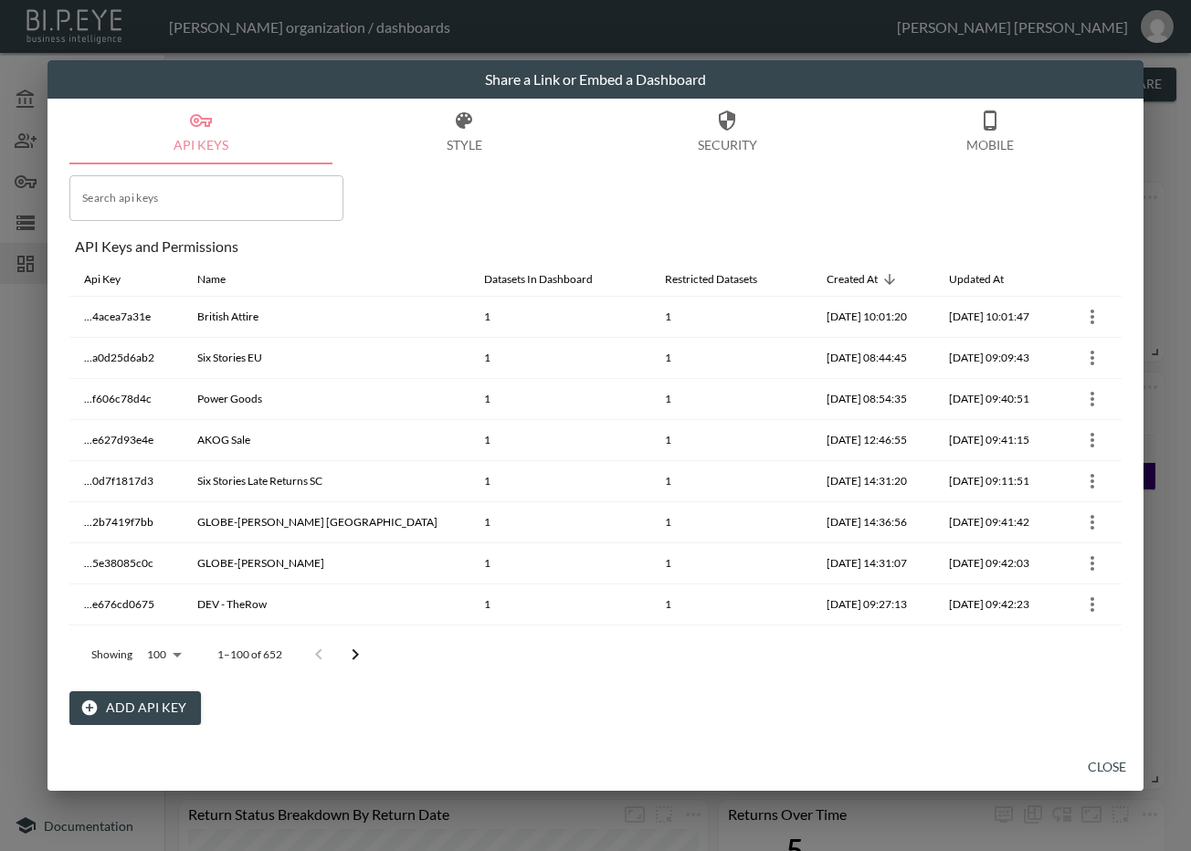
click at [358, 642] on button "Go to next page" at bounding box center [355, 655] width 37 height 37
click at [358, 642] on button "Go to next page" at bounding box center [368, 655] width 37 height 37
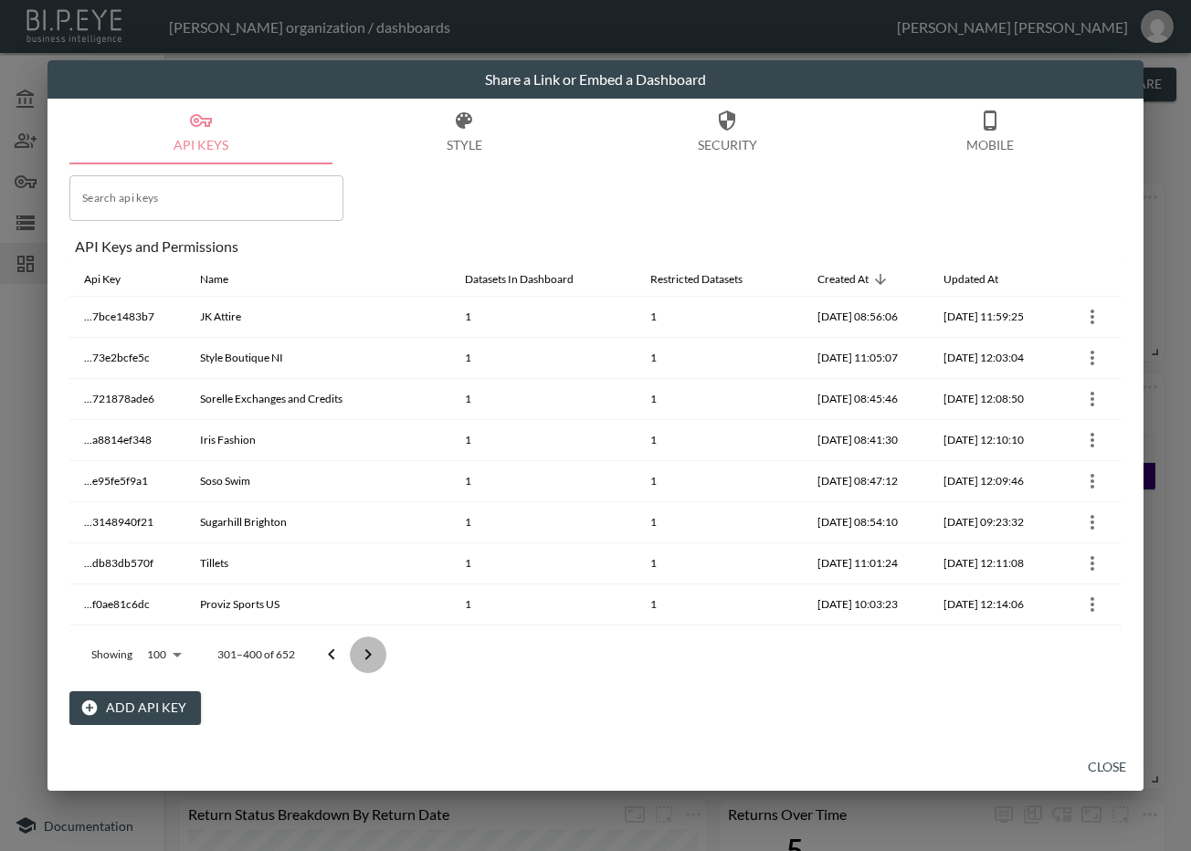
click at [362, 642] on button "Go to next page" at bounding box center [368, 655] width 37 height 37
click at [363, 644] on icon "Go to next page" at bounding box center [368, 655] width 22 height 22
click at [364, 645] on div at bounding box center [349, 655] width 73 height 37
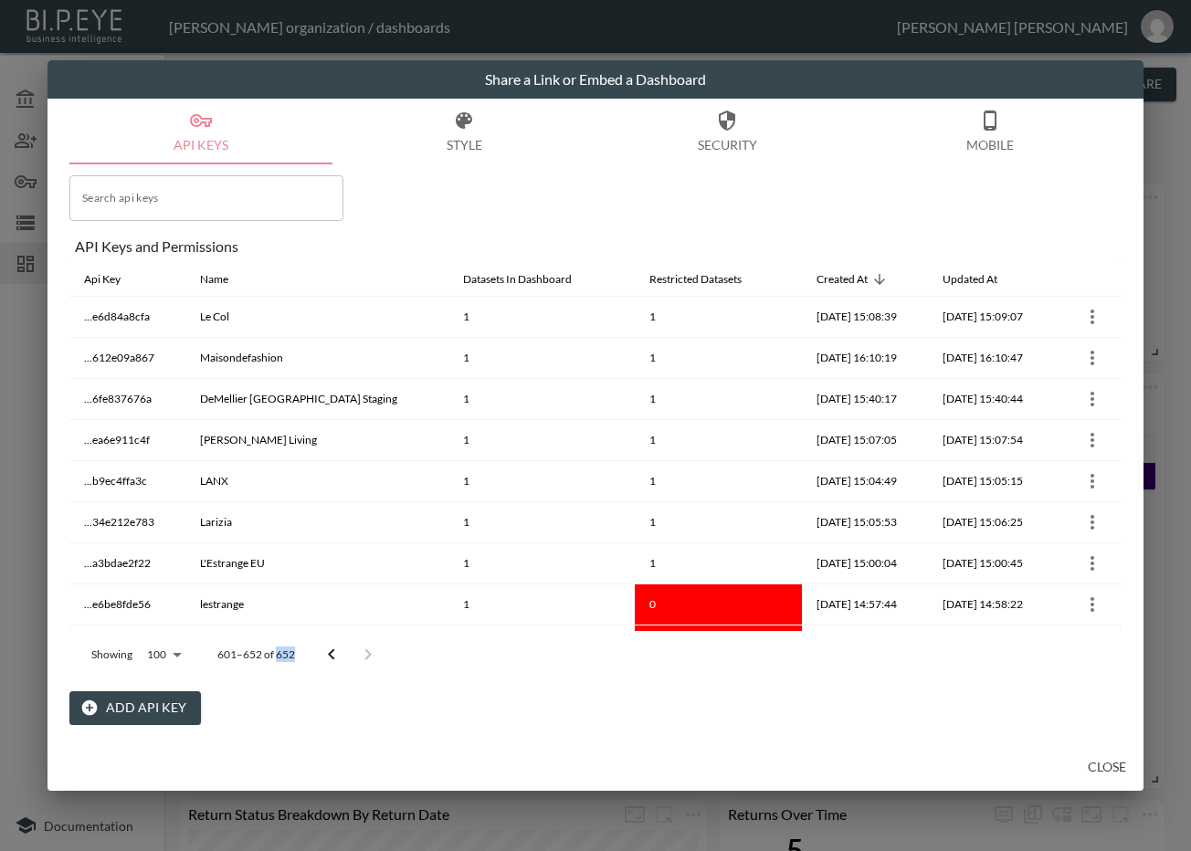
click at [364, 647] on div at bounding box center [349, 655] width 73 height 37
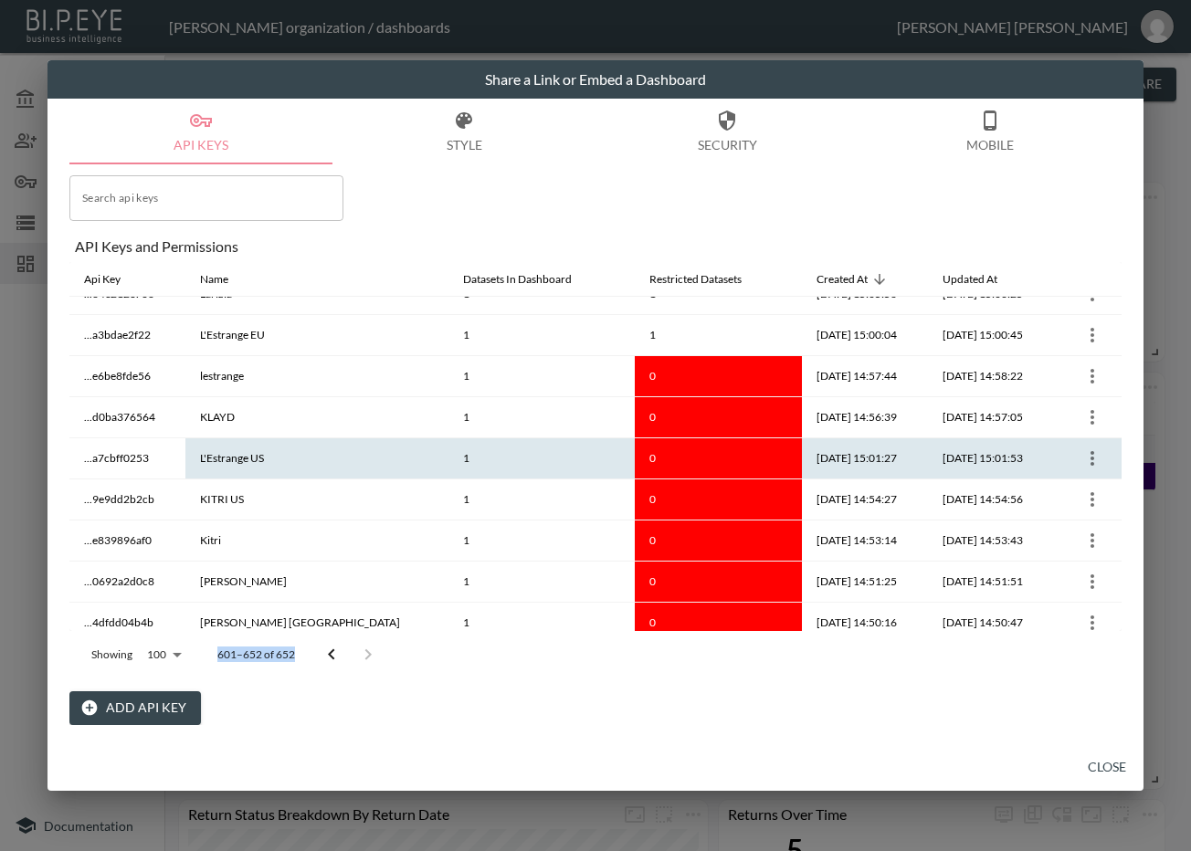
scroll to position [267, 0]
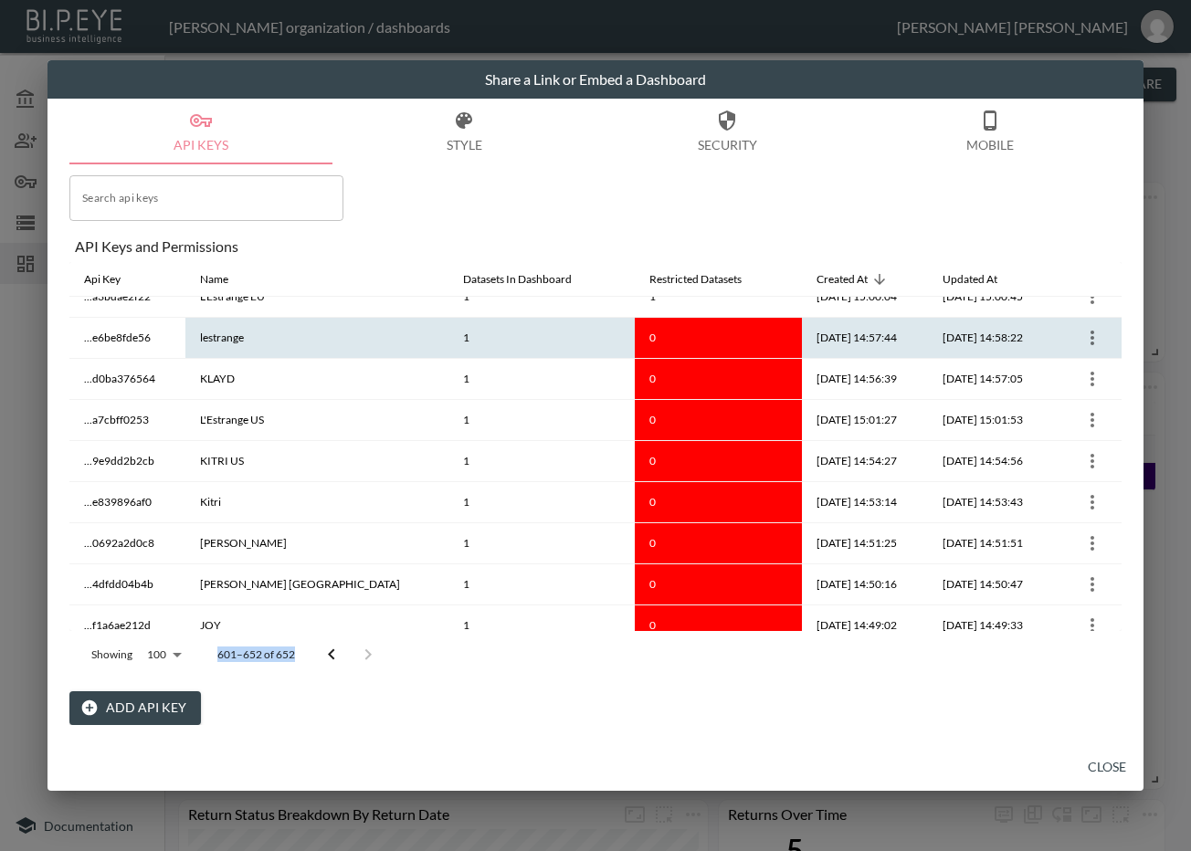
click at [1087, 335] on icon "more" at bounding box center [1092, 338] width 22 height 22
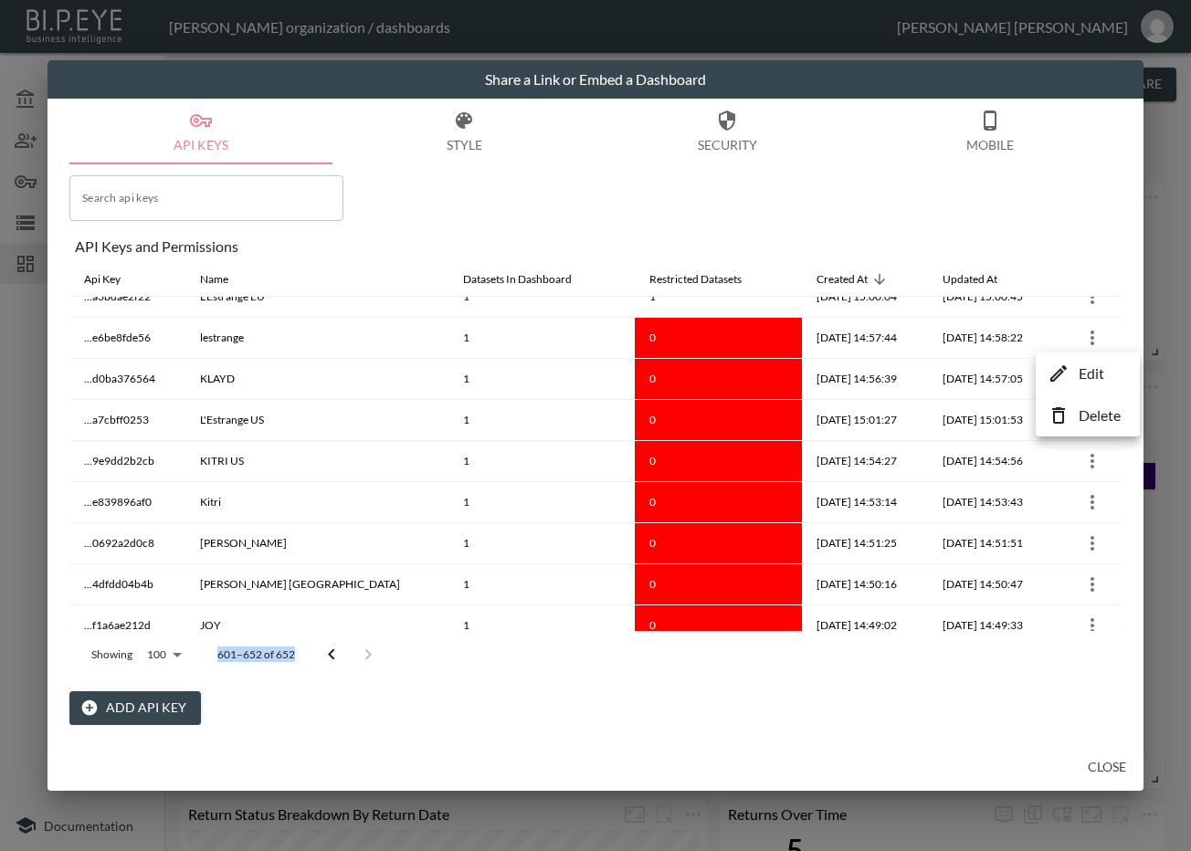
click at [1078, 371] on li "Edit" at bounding box center [1087, 373] width 95 height 33
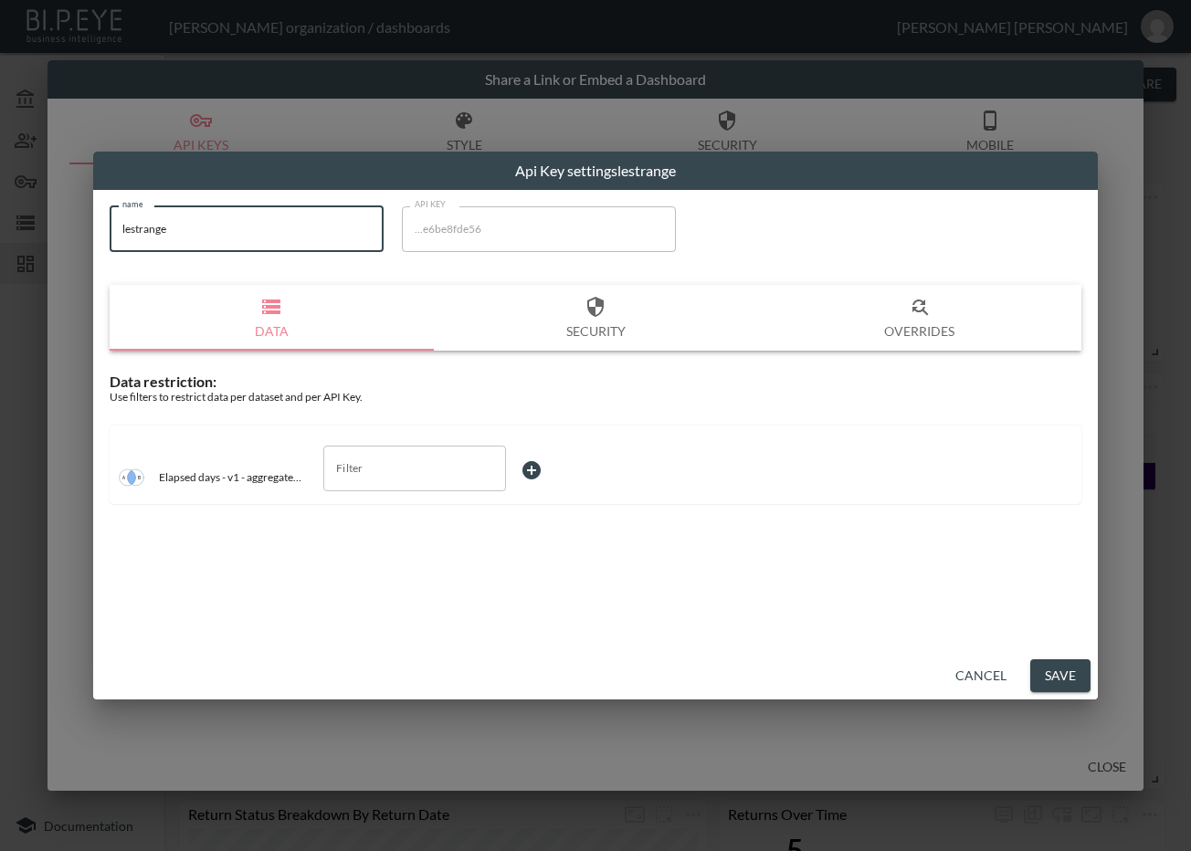
drag, startPoint x: 67, startPoint y: 235, endPoint x: 18, endPoint y: 241, distance: 48.8
click at [18, 240] on div "Api Key settings lestrange name lestrange name API KEY ...e6be8fde56 API KEY Da…" at bounding box center [595, 425] width 1191 height 851
click at [395, 457] on input "Filter" at bounding box center [401, 468] width 139 height 29
drag, startPoint x: 384, startPoint y: 511, endPoint x: 447, endPoint y: 503, distance: 62.6
click at [385, 513] on span "store_id" at bounding box center [414, 512] width 153 height 16
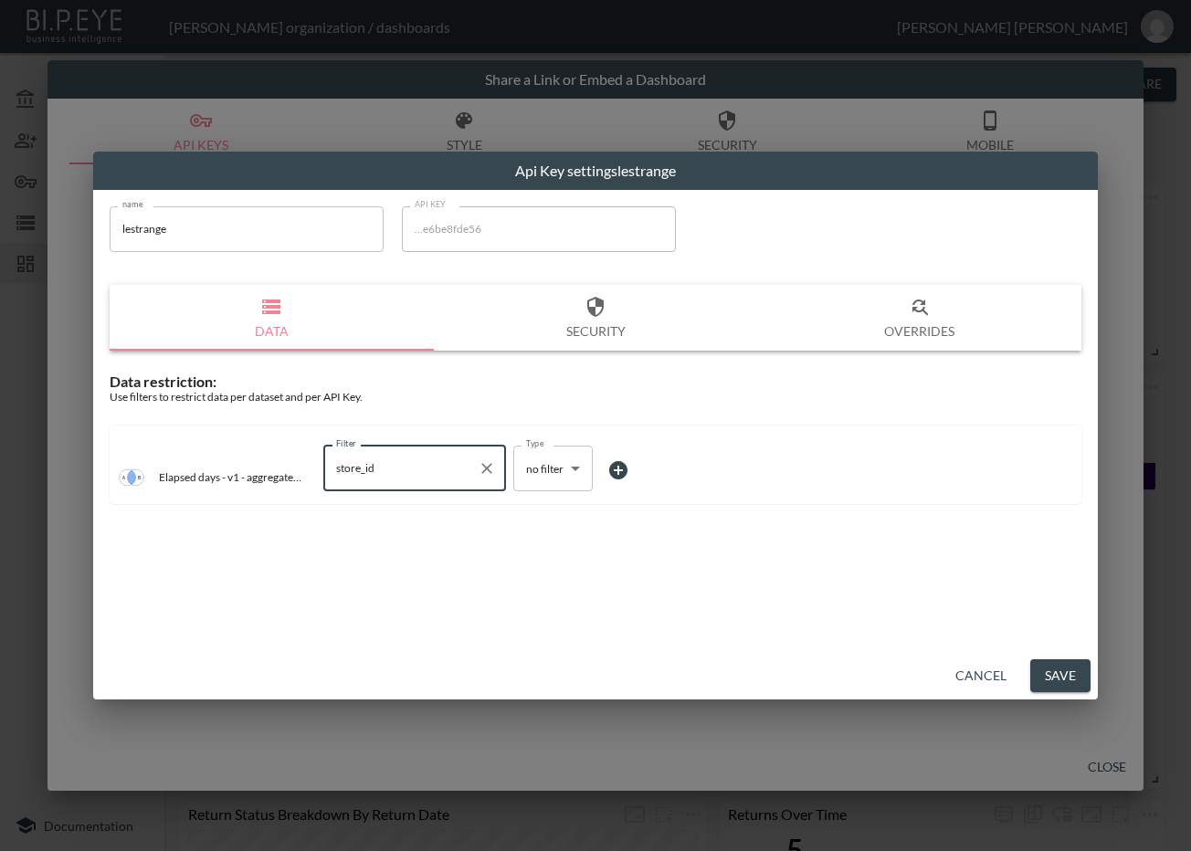
type input "store_id"
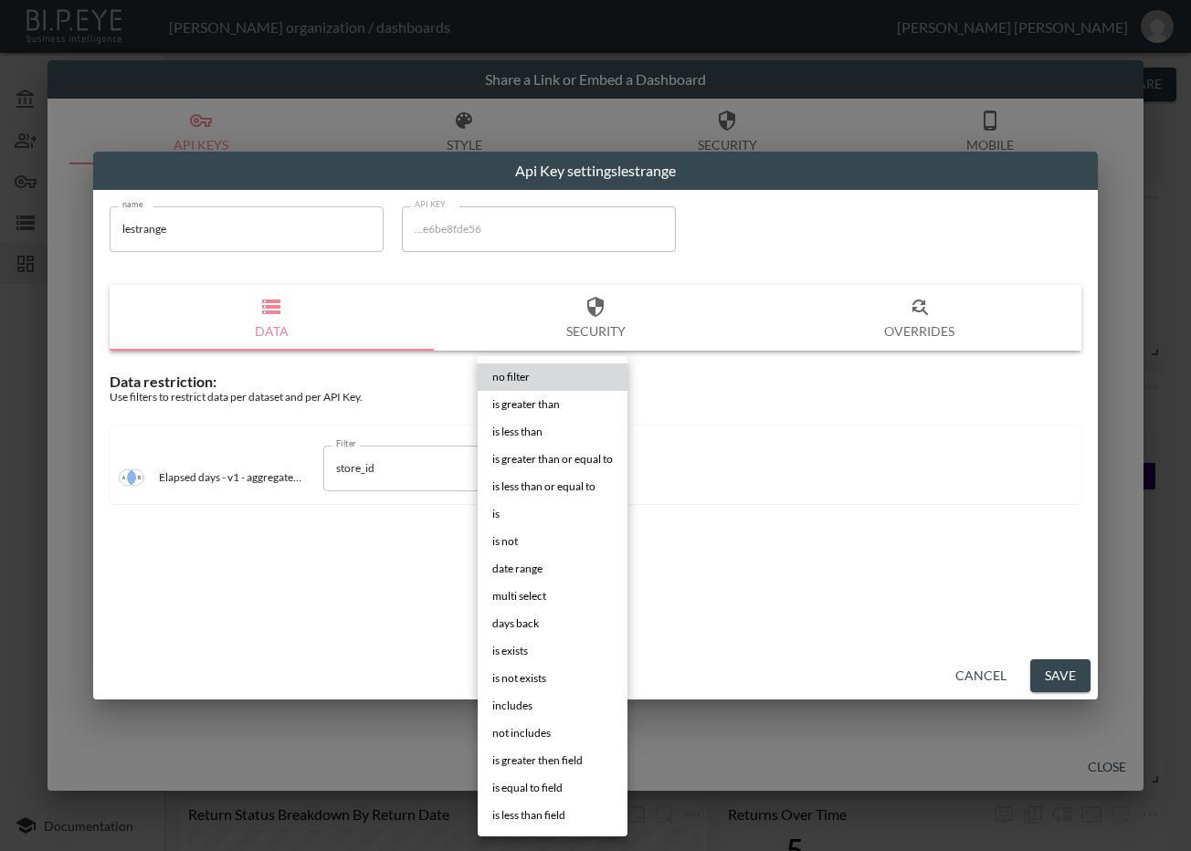
click at [577, 477] on body "BI.P.EYE, Interactive Analytics Dashboards - app Zach Bailet organization / das…" at bounding box center [595, 425] width 1191 height 851
drag, startPoint x: 514, startPoint y: 511, endPoint x: 575, endPoint y: 486, distance: 66.0
click at [514, 512] on li "is" at bounding box center [553, 513] width 150 height 27
type input "is"
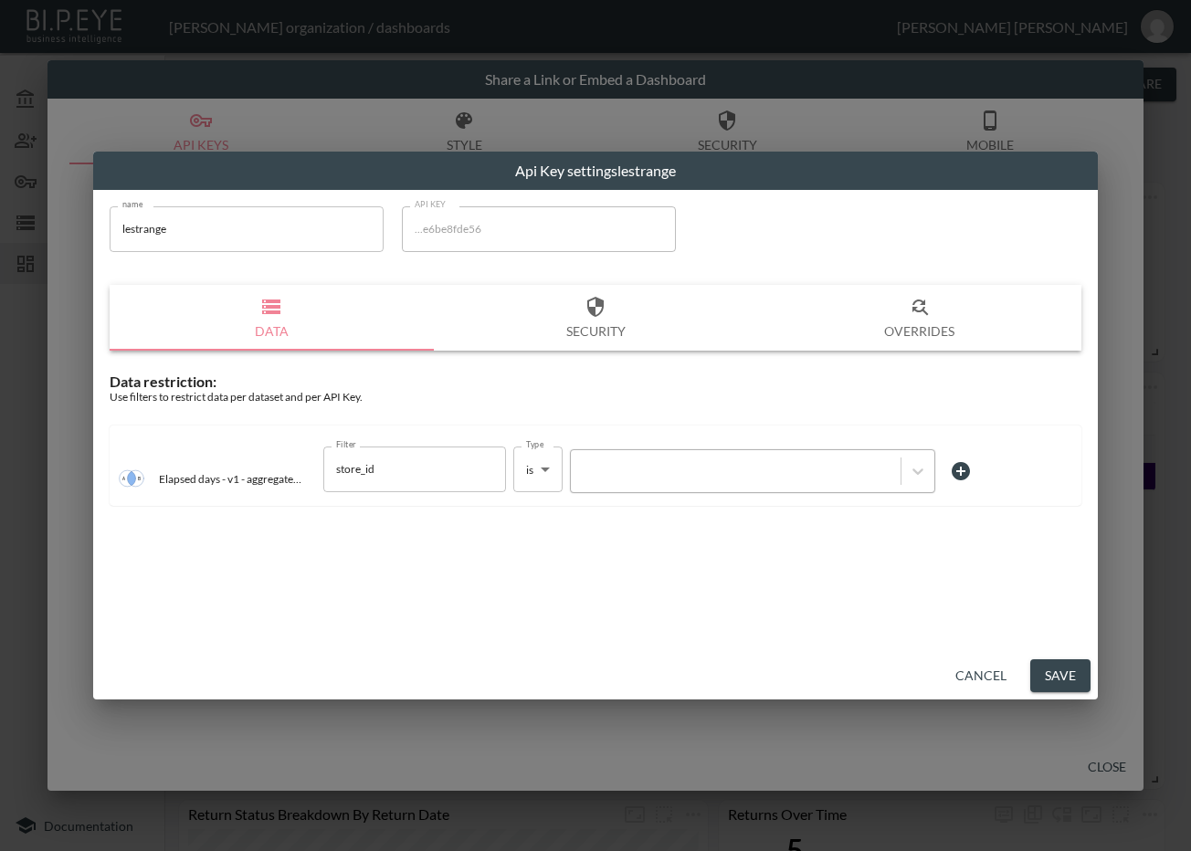
click at [606, 467] on div at bounding box center [735, 470] width 311 height 17
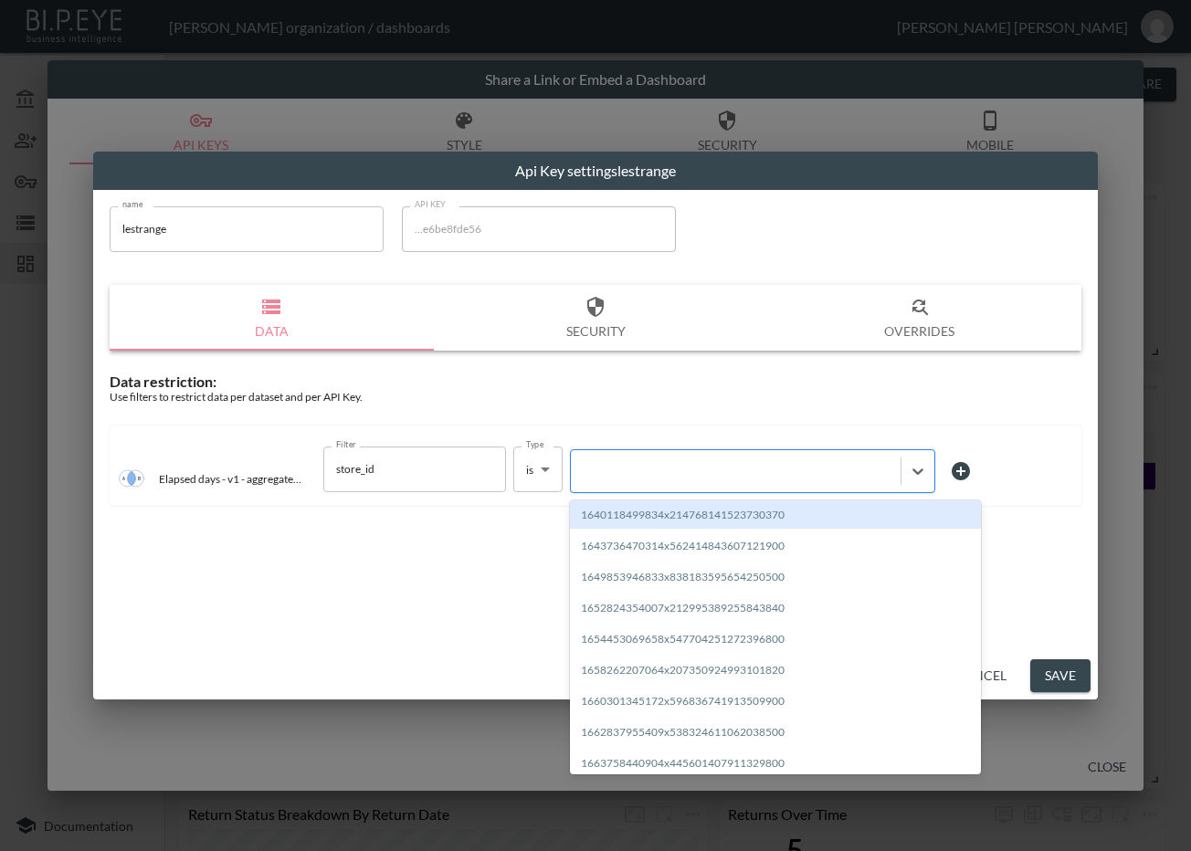
paste input "1672906248742x932346673323835400"
type input "1672906248742x932346673323835400"
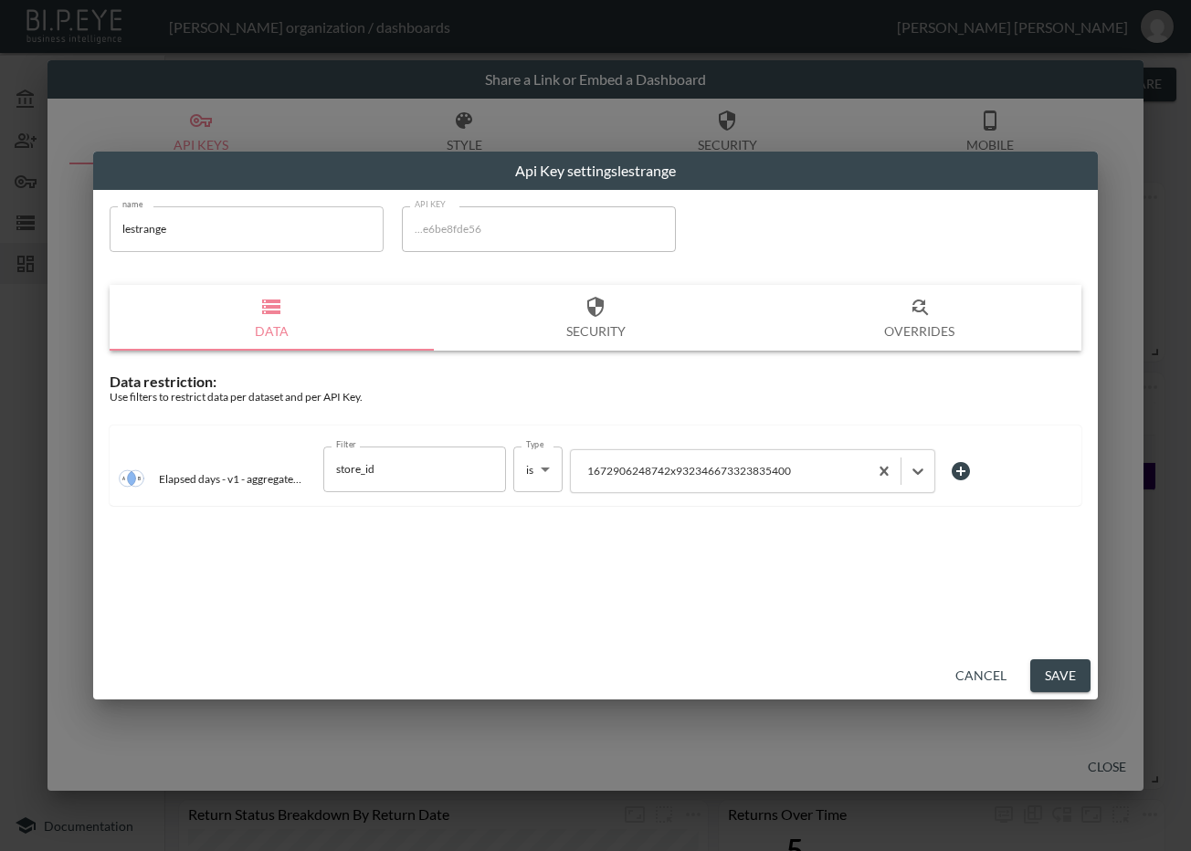
click at [1046, 668] on button "Save" at bounding box center [1060, 676] width 60 height 34
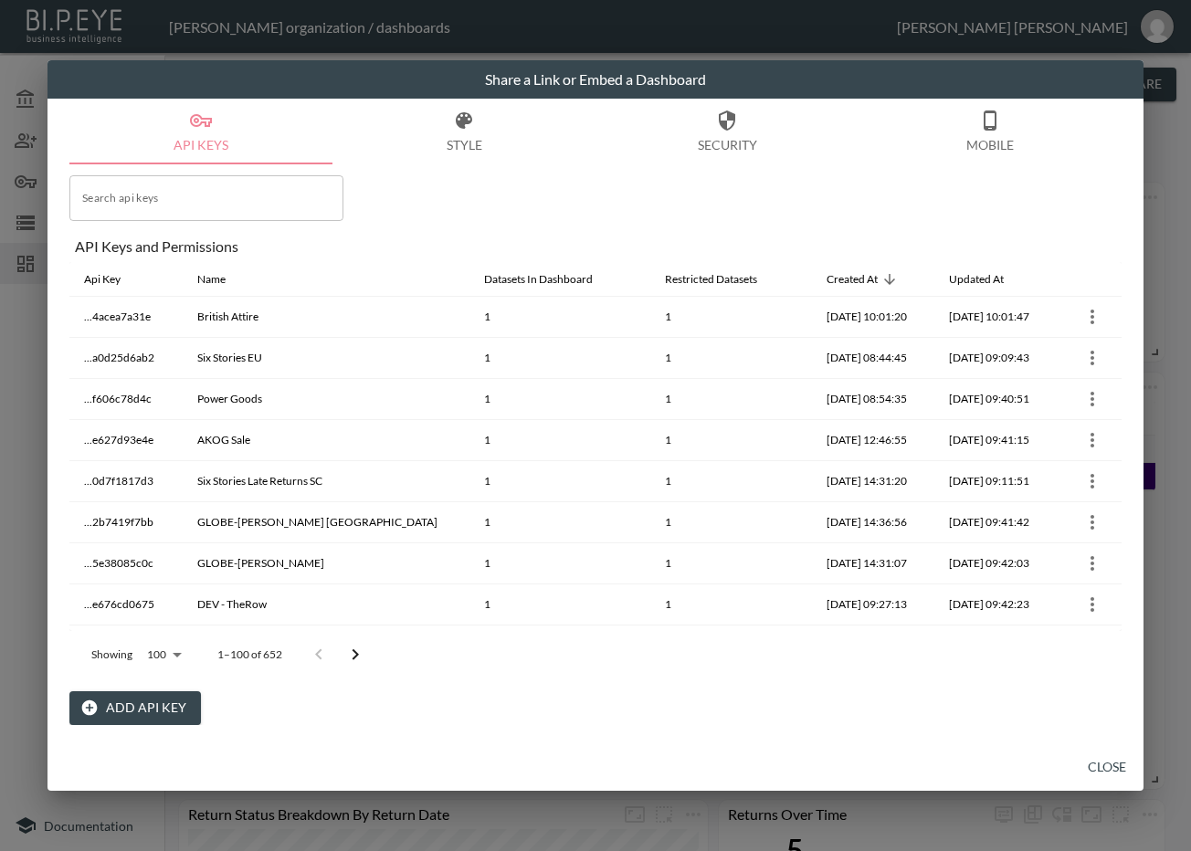
click at [346, 656] on icon "Go to next page" at bounding box center [355, 655] width 22 height 22
click at [346, 656] on button "Go to previous page" at bounding box center [331, 655] width 37 height 37
click at [356, 656] on icon "Go to next page" at bounding box center [356, 654] width 6 height 11
click at [357, 655] on icon "Go to next page" at bounding box center [368, 655] width 22 height 22
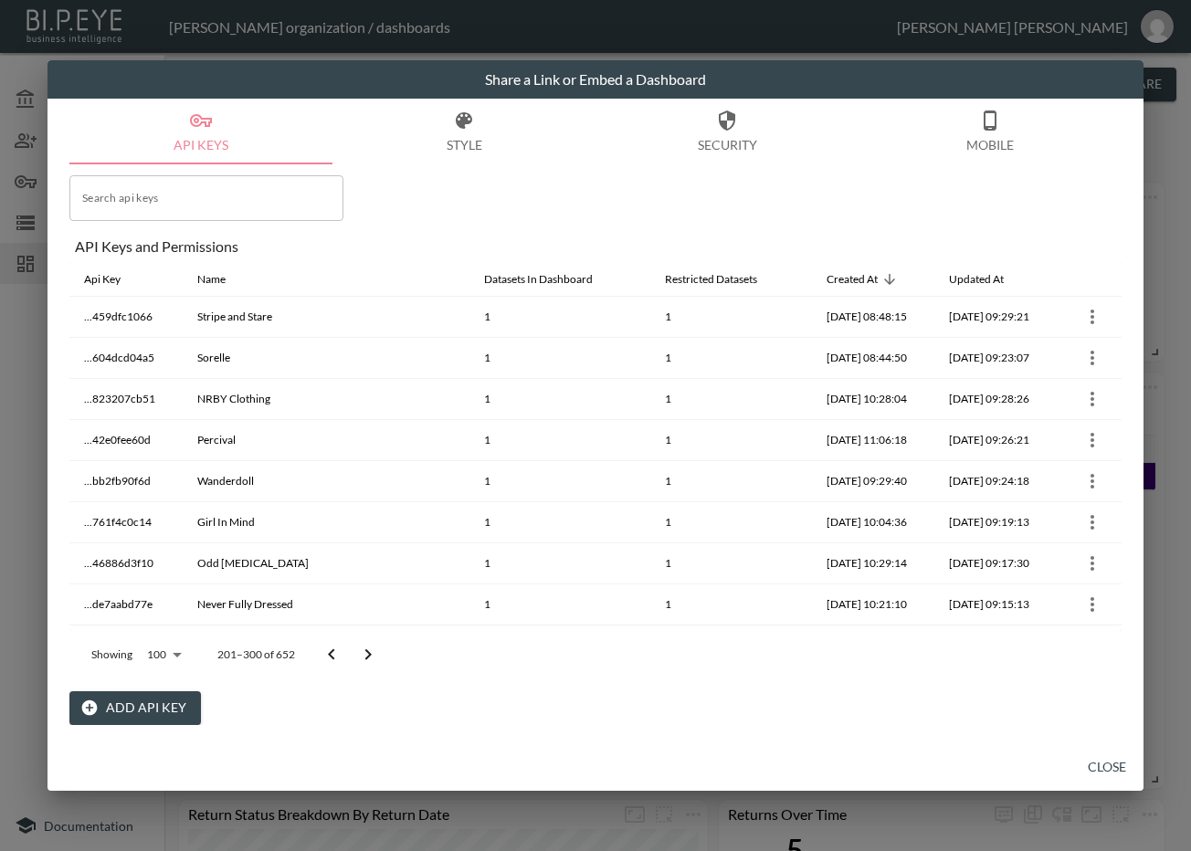
click at [362, 655] on icon "Go to next page" at bounding box center [368, 655] width 22 height 22
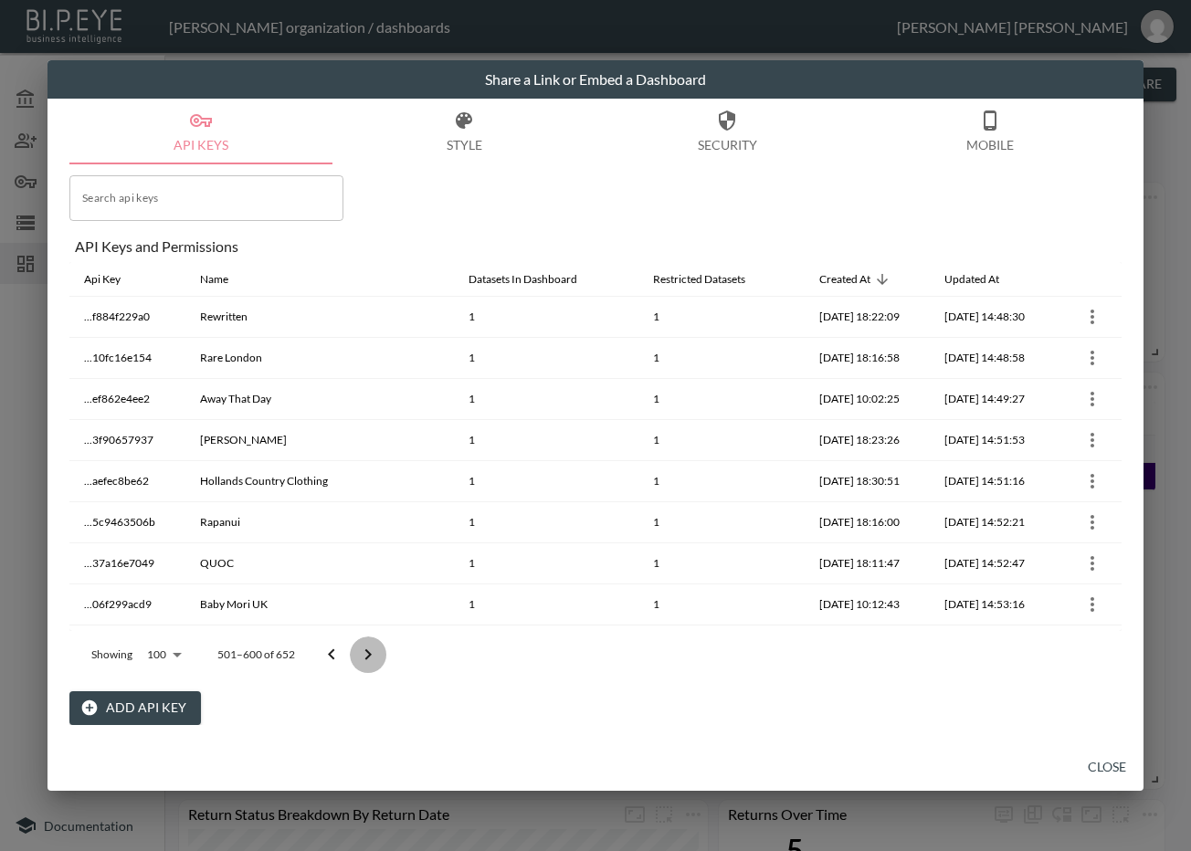
click at [363, 654] on icon "Go to next page" at bounding box center [368, 655] width 22 height 22
click at [363, 654] on div at bounding box center [349, 655] width 73 height 37
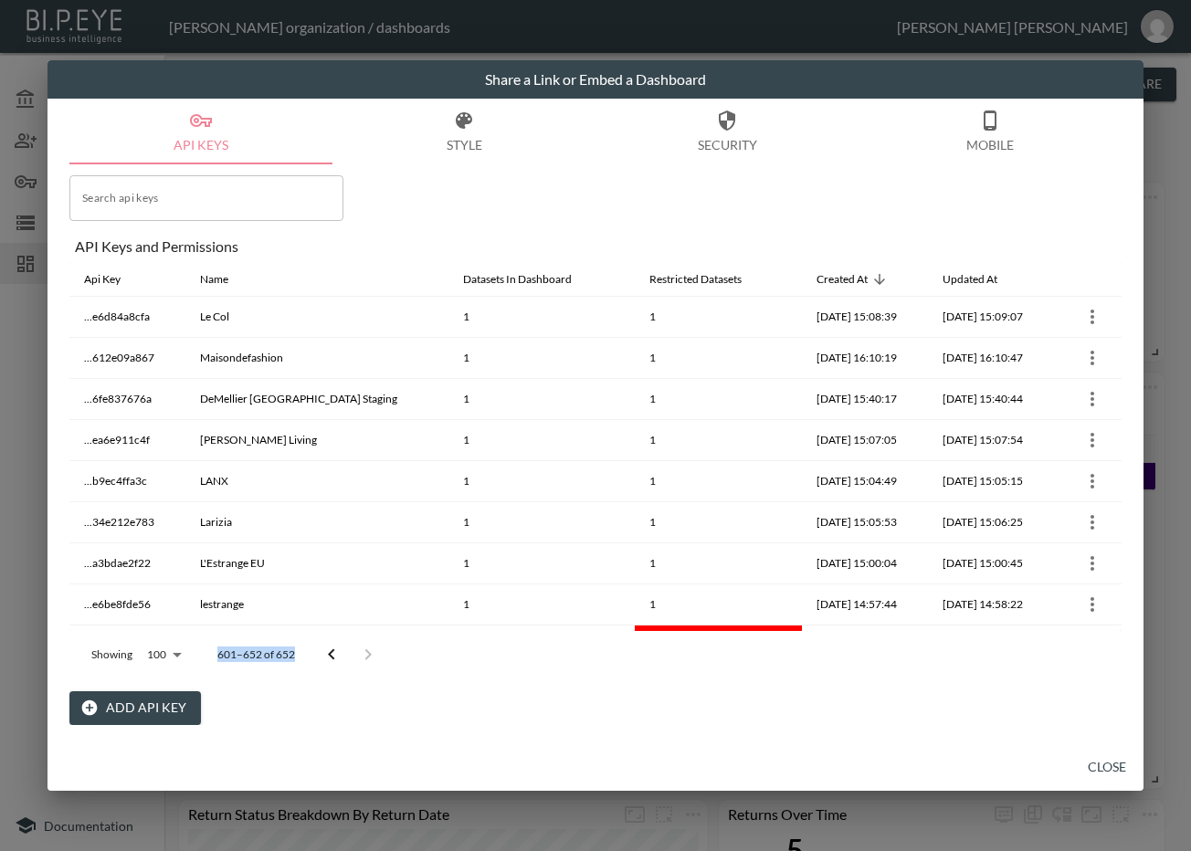
click at [363, 654] on div at bounding box center [349, 655] width 73 height 37
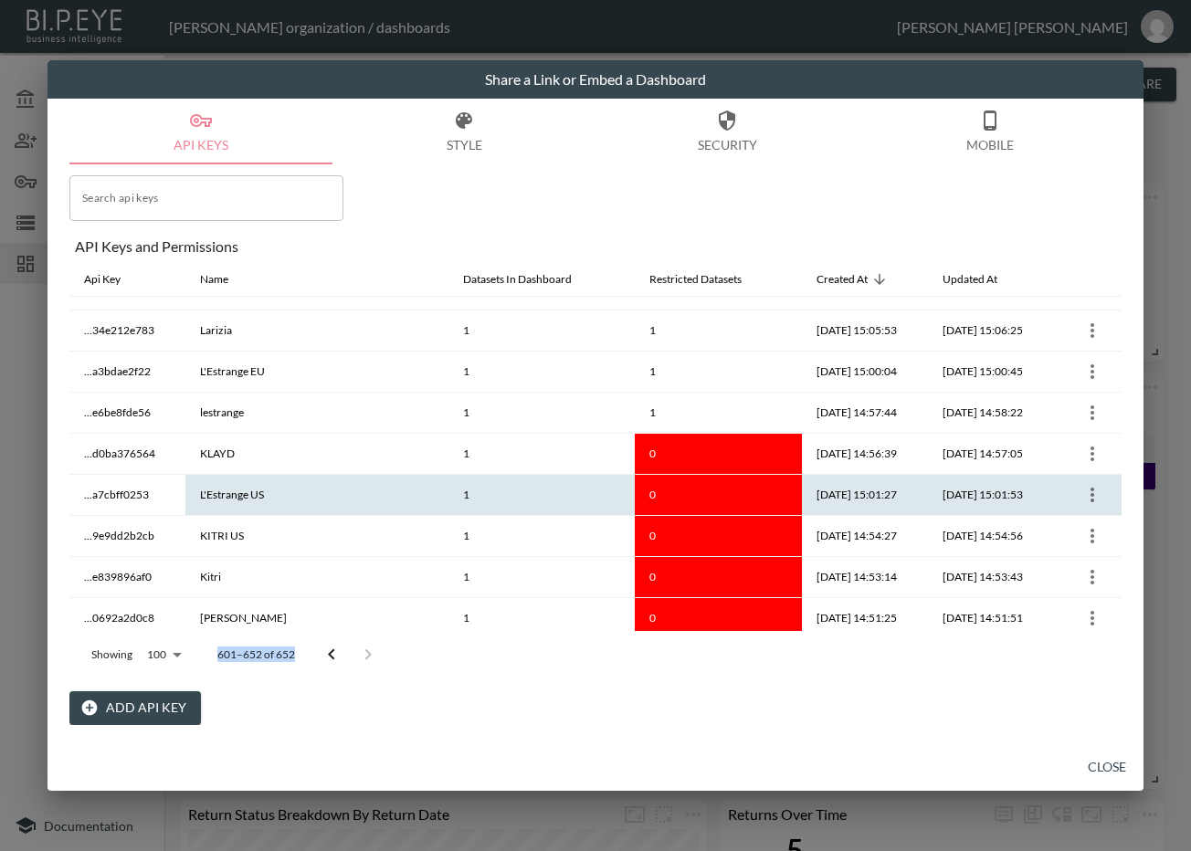
scroll to position [228, 0]
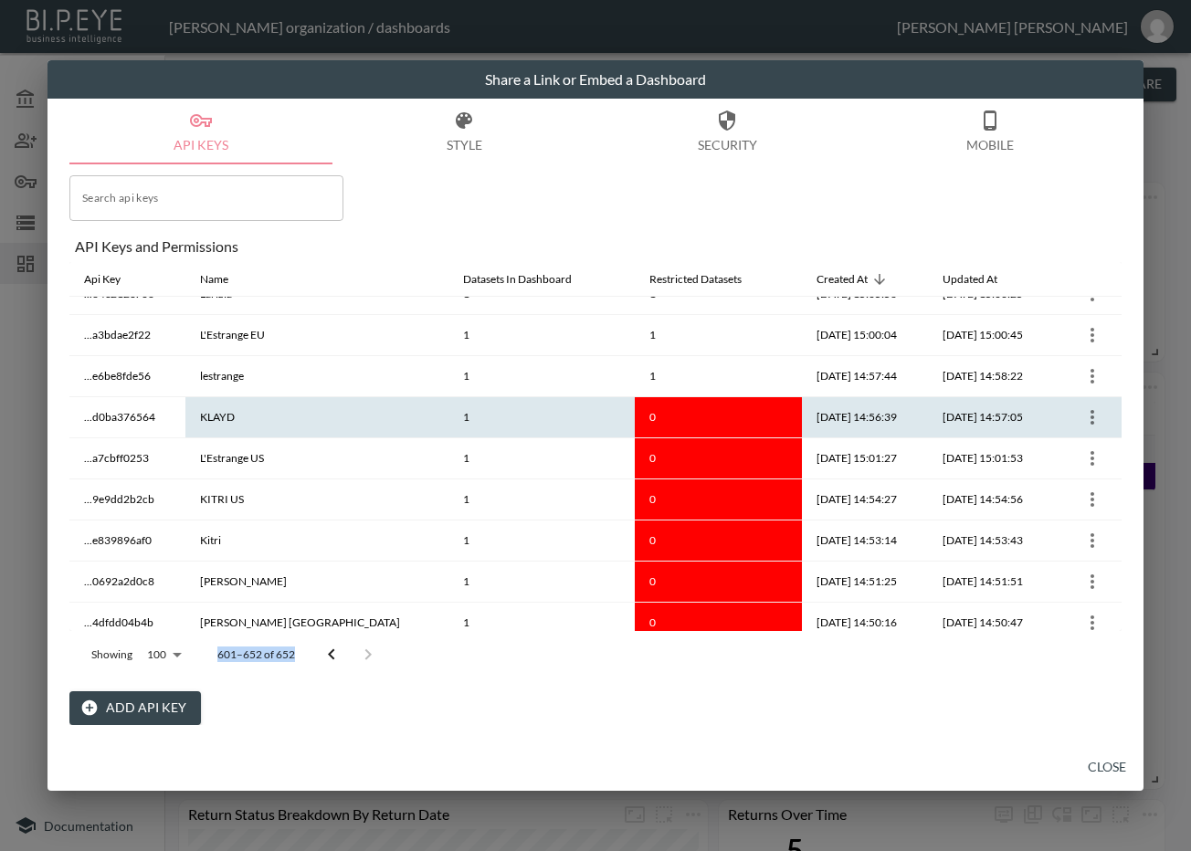
click at [1087, 415] on icon "more" at bounding box center [1092, 417] width 22 height 22
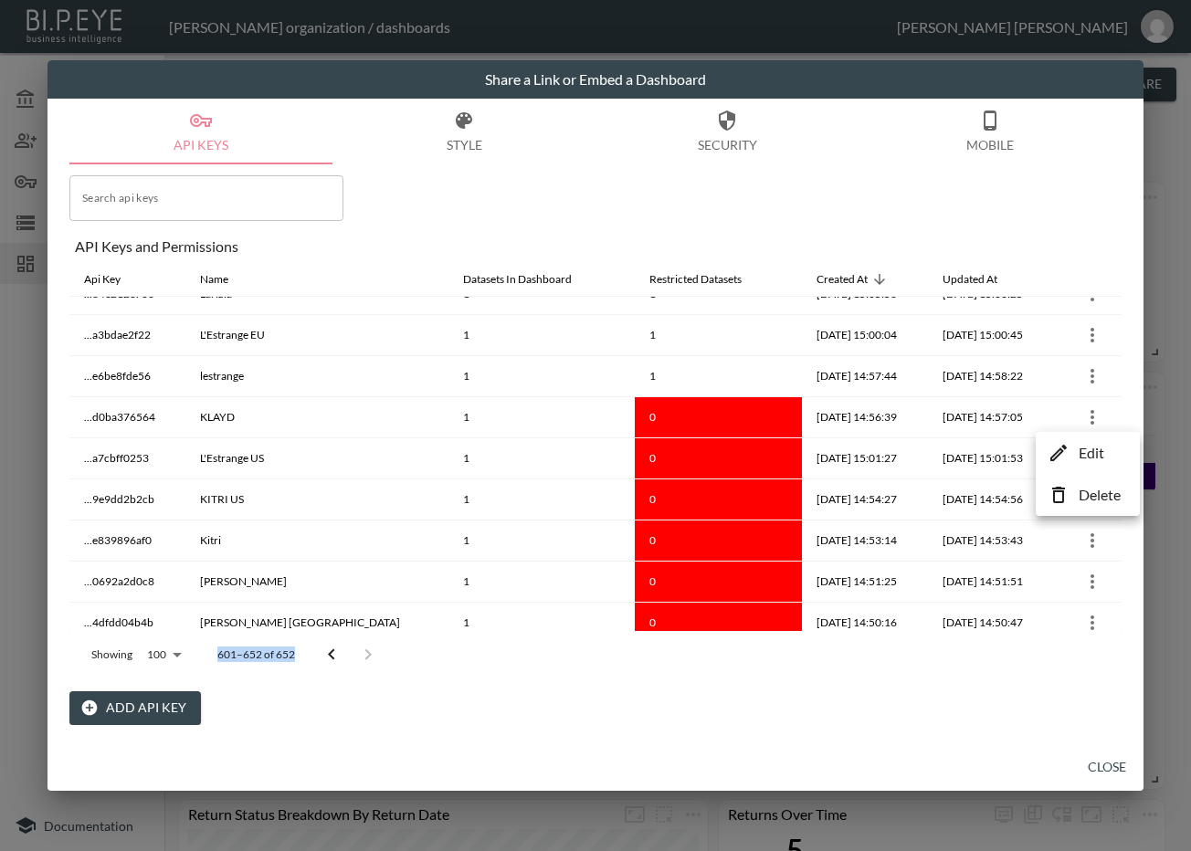
click at [1069, 453] on li "Edit" at bounding box center [1087, 453] width 95 height 33
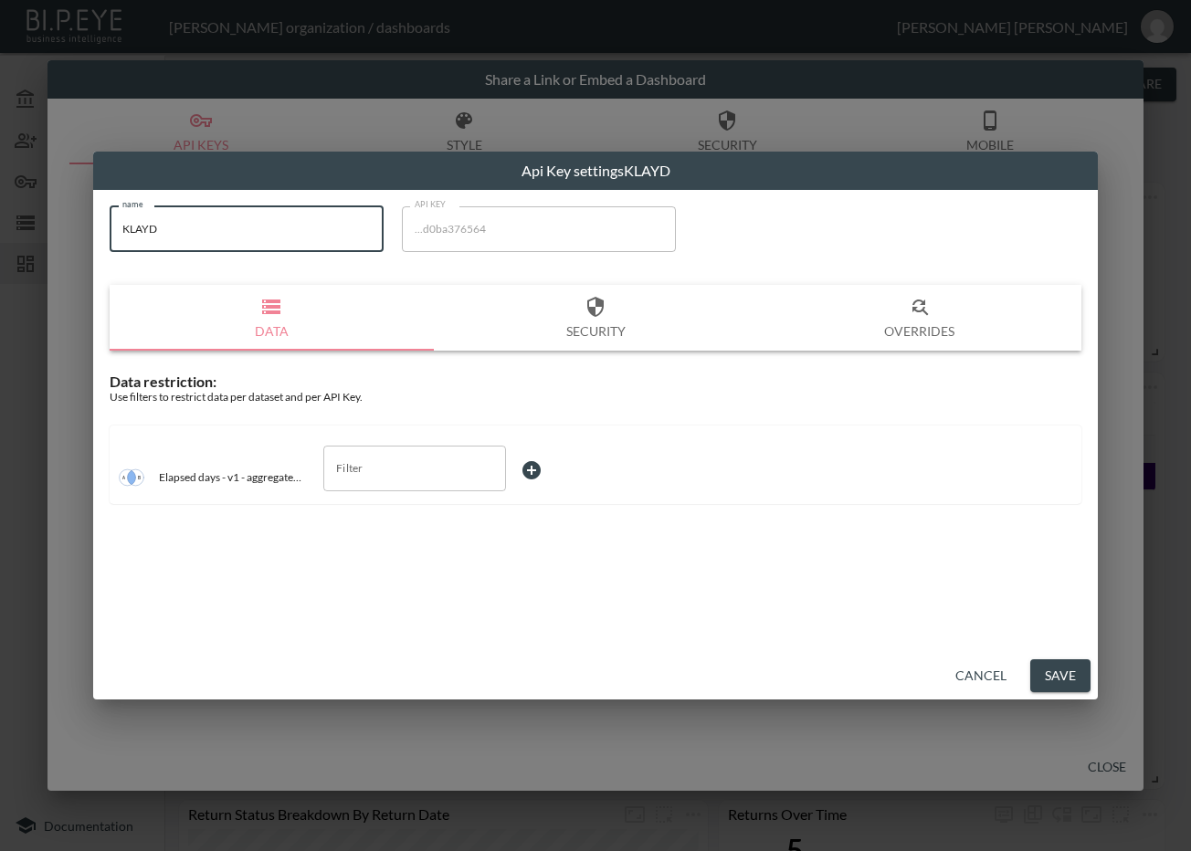
drag, startPoint x: 212, startPoint y: 239, endPoint x: 49, endPoint y: 248, distance: 162.8
click at [49, 247] on div "Api Key settings KLAYD name KLAYD name API KEY ...d0ba376564 API KEY Data Secur…" at bounding box center [595, 425] width 1191 height 851
click at [360, 467] on input "Filter" at bounding box center [401, 468] width 139 height 29
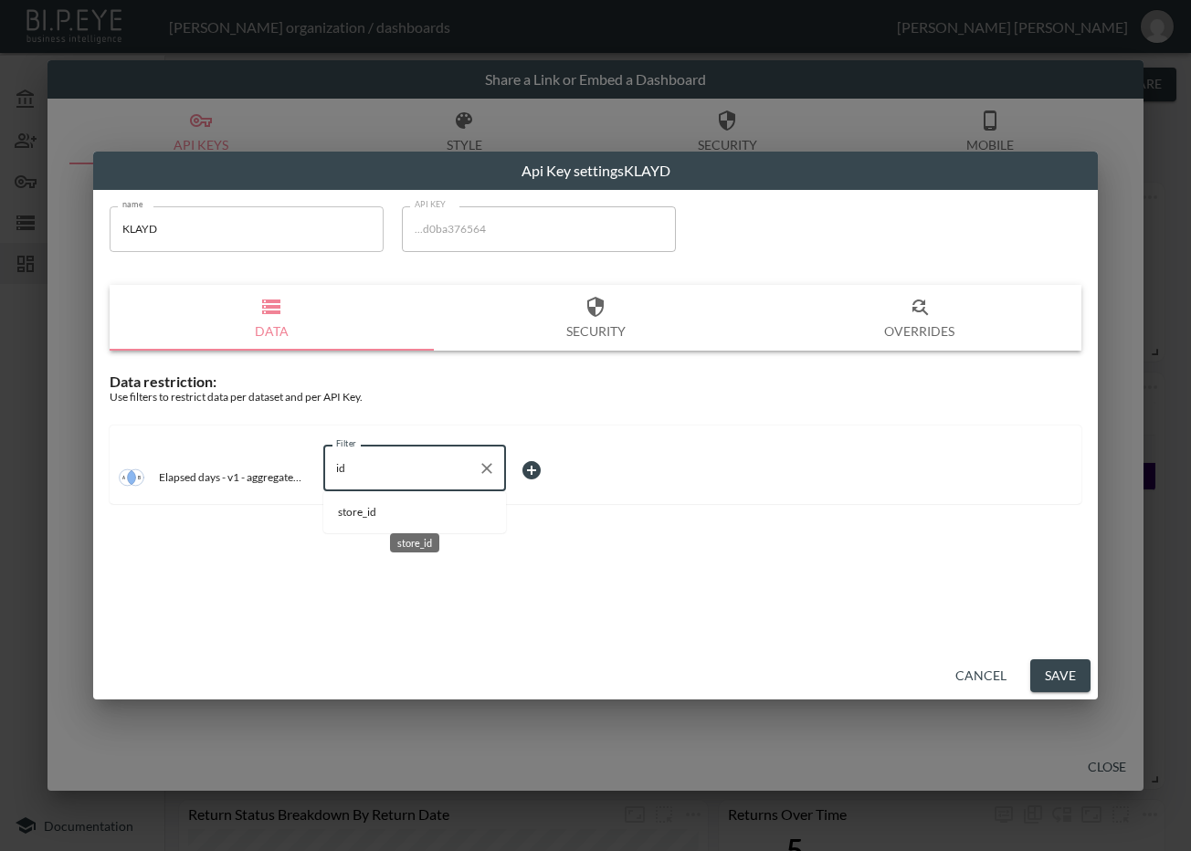
drag, startPoint x: 405, startPoint y: 515, endPoint x: 476, endPoint y: 496, distance: 73.8
click at [405, 516] on span "store_id" at bounding box center [414, 512] width 153 height 16
type input "store_id"
click at [553, 465] on body "BI.P.EYE, Interactive Analytics Dashboards - app Zach Bailet organization / das…" at bounding box center [595, 425] width 1191 height 851
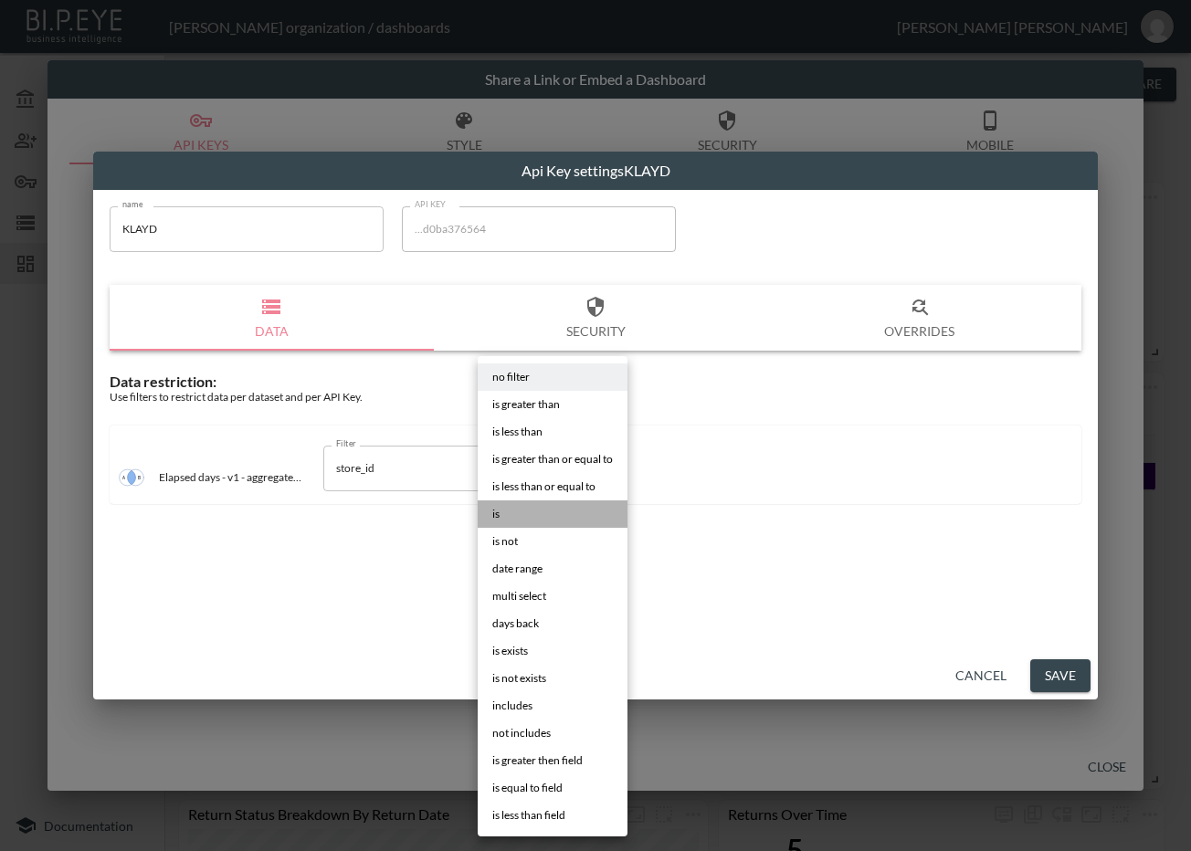
click at [537, 510] on li "is" at bounding box center [553, 513] width 150 height 27
type input "is"
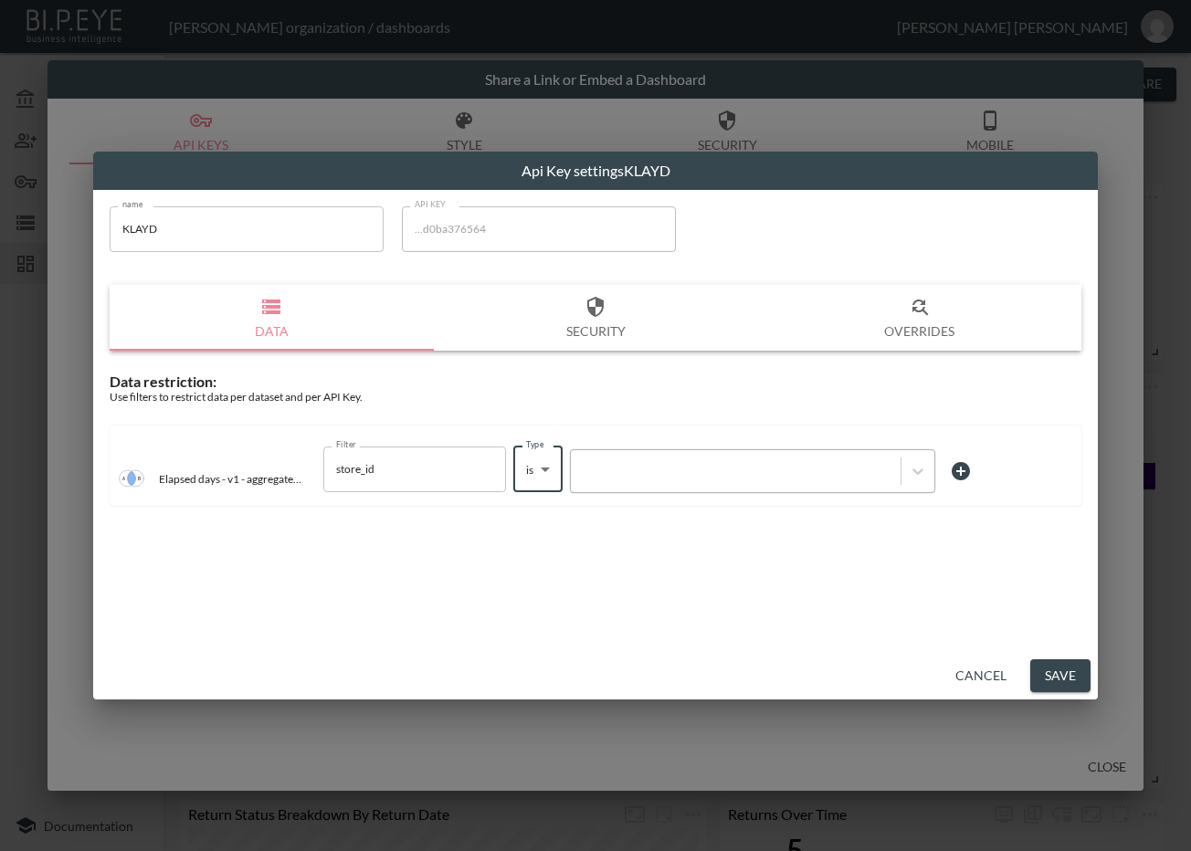
click at [665, 480] on div at bounding box center [736, 470] width 330 height 25
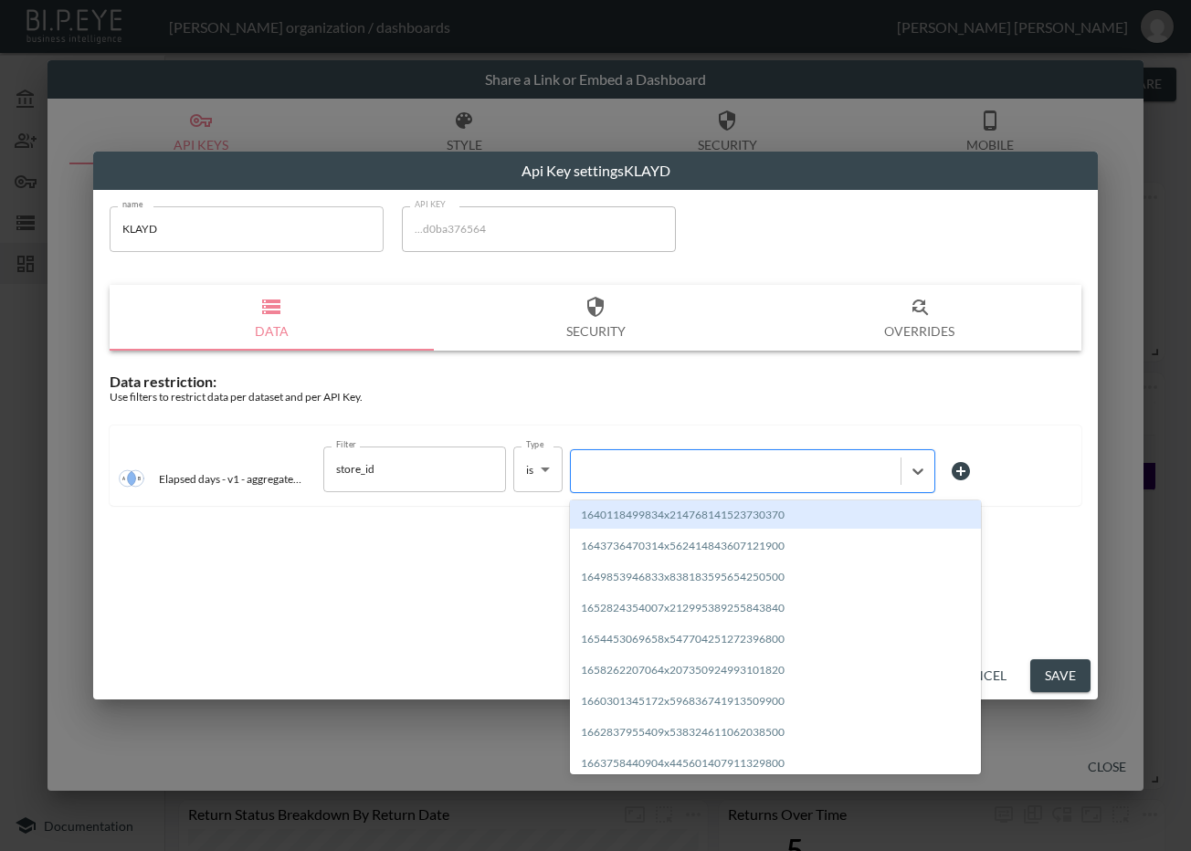
paste input "1692576200233x319273346601844740"
type input "1692576200233x319273346601844740"
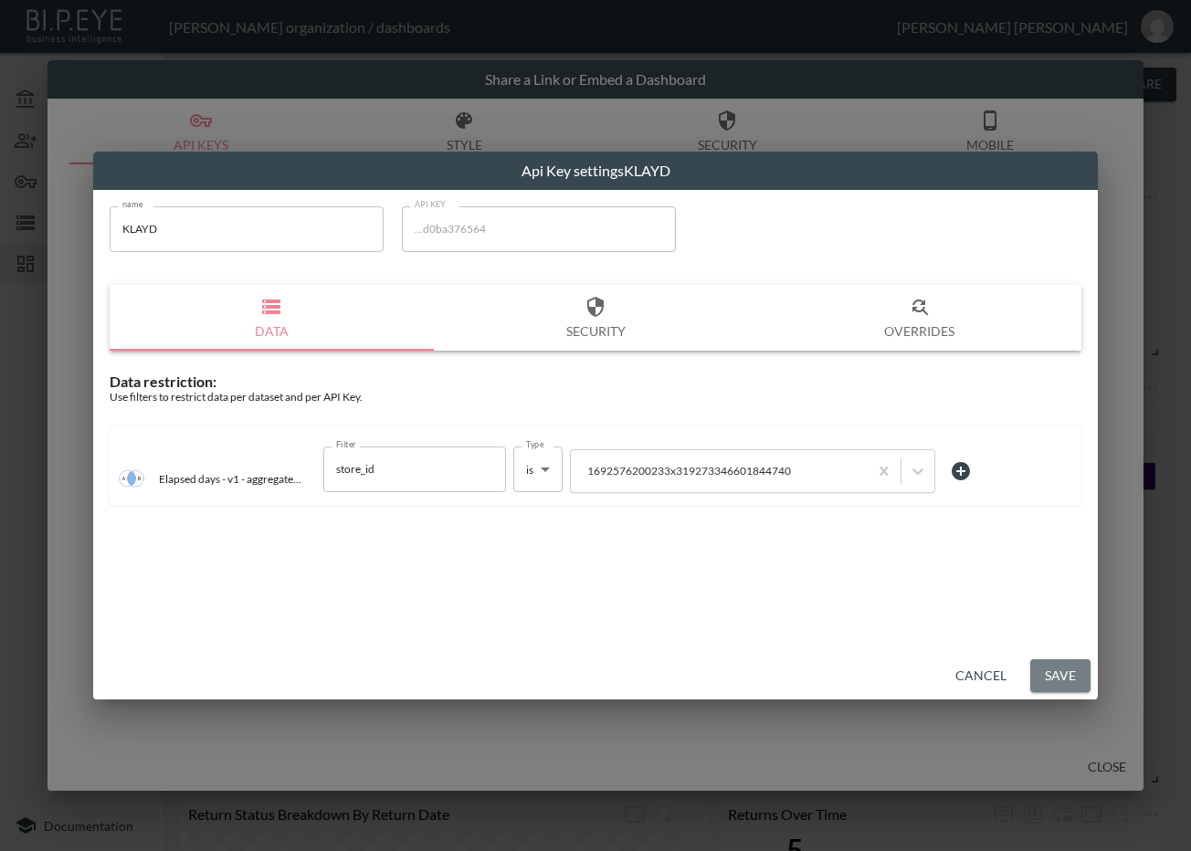
drag, startPoint x: 1055, startPoint y: 670, endPoint x: 1061, endPoint y: 686, distance: 16.8
click at [1058, 674] on button "Save" at bounding box center [1060, 676] width 60 height 34
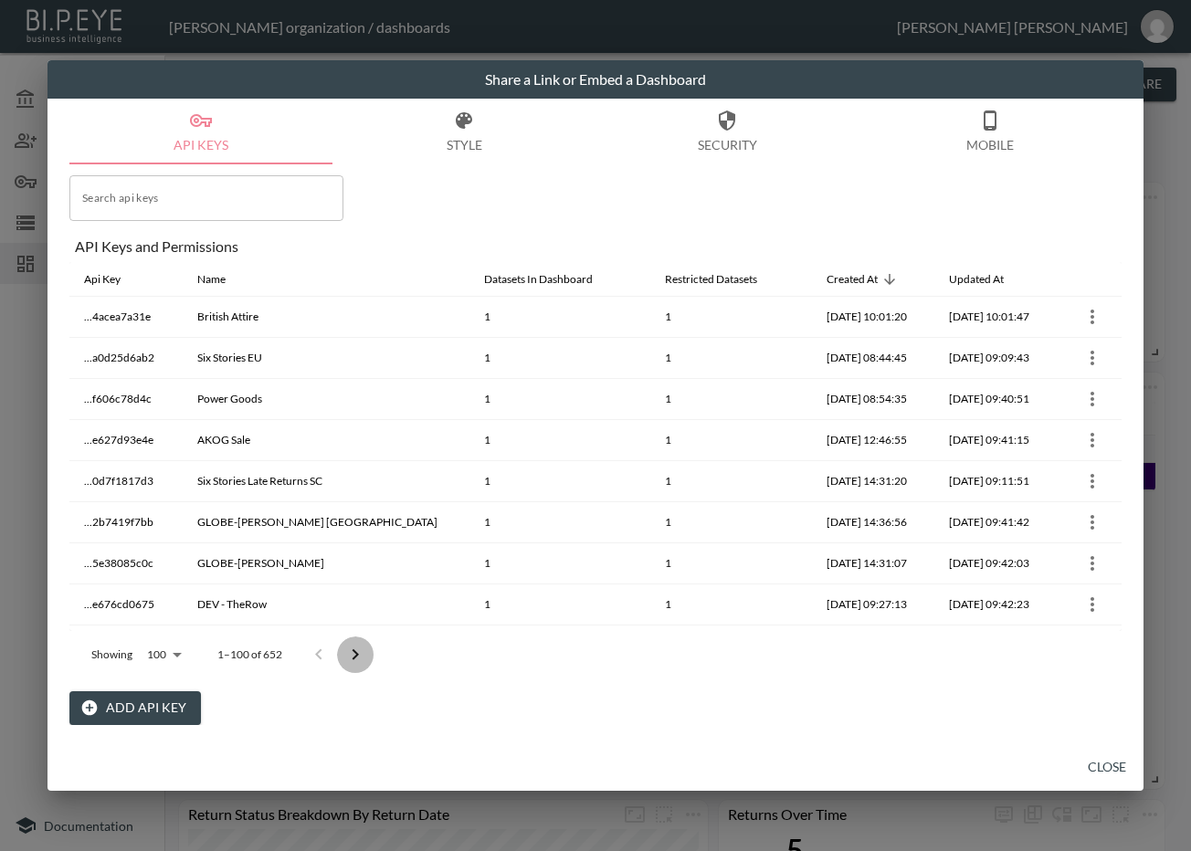
click at [360, 657] on icon "Go to next page" at bounding box center [355, 655] width 22 height 22
click at [360, 657] on icon "Go to next page" at bounding box center [368, 655] width 22 height 22
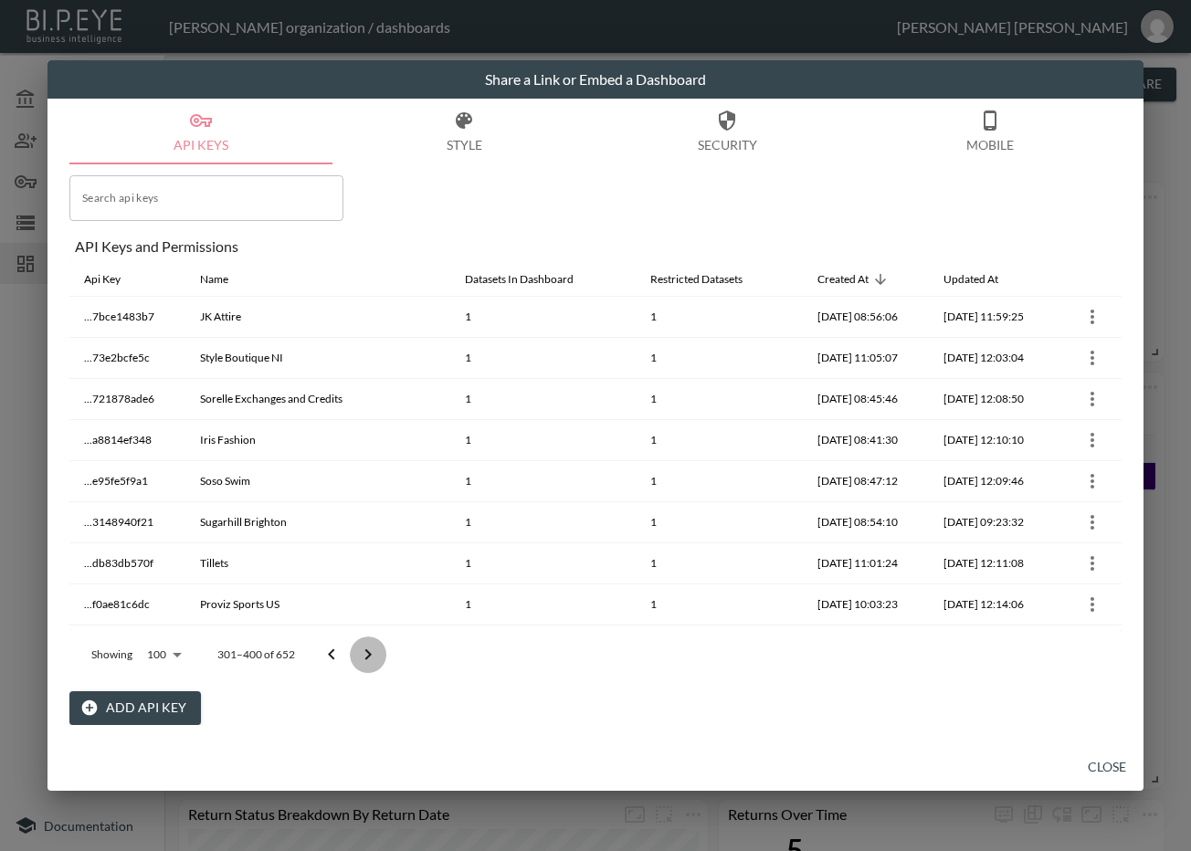
click at [360, 657] on icon "Go to next page" at bounding box center [368, 655] width 22 height 22
click at [360, 657] on div at bounding box center [349, 655] width 73 height 37
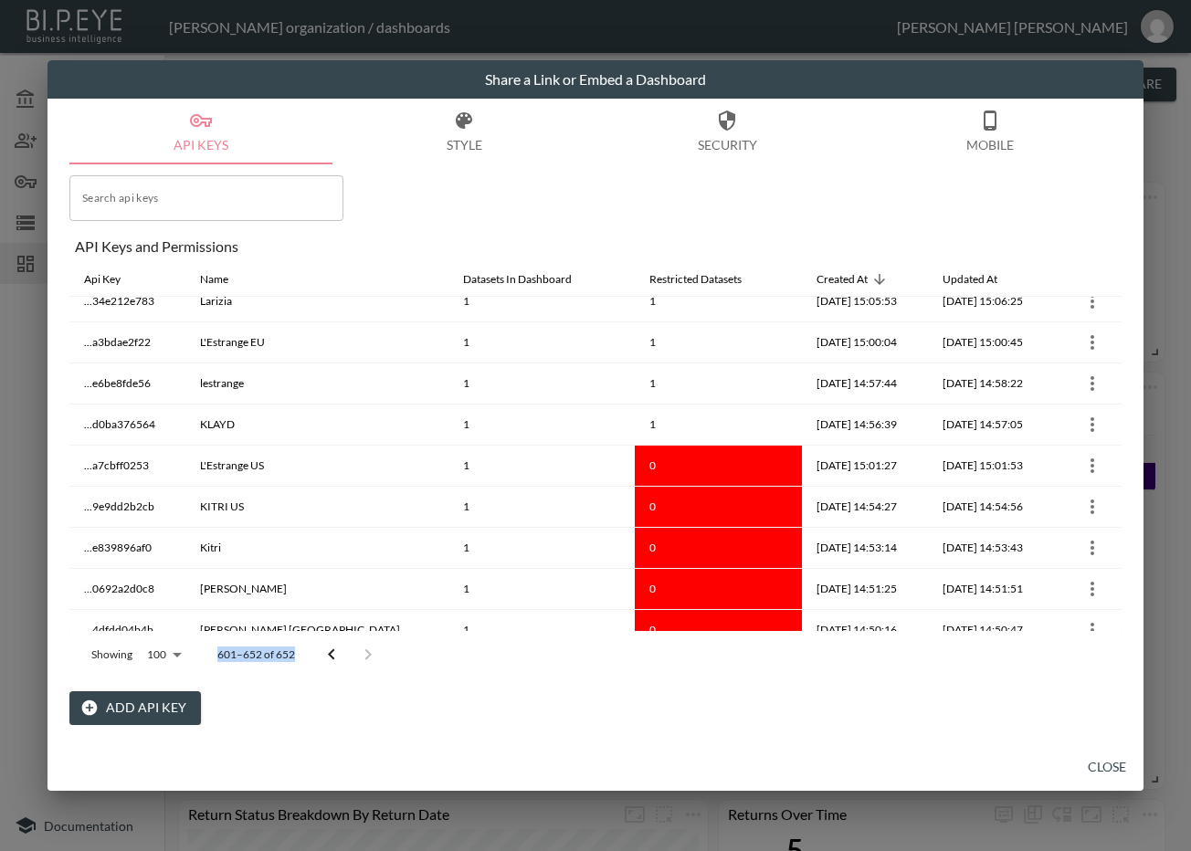
scroll to position [118, 0]
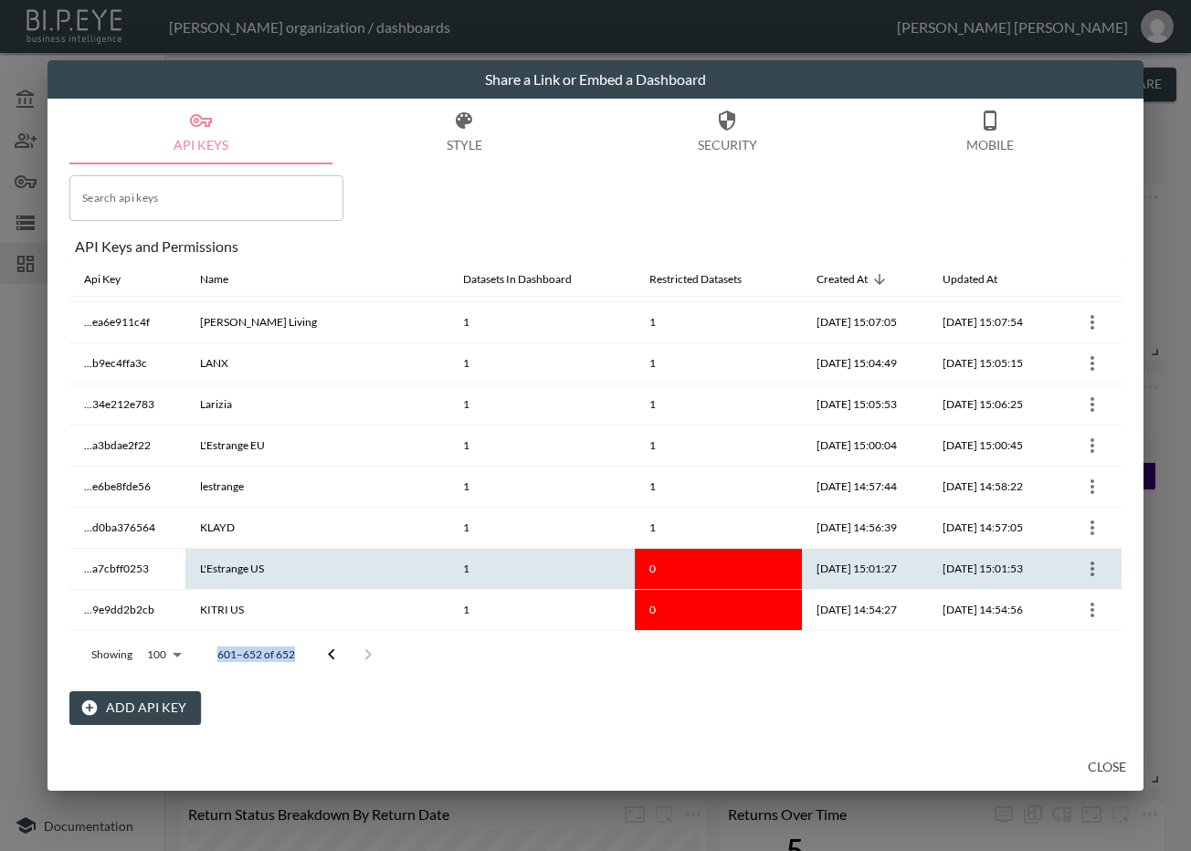
click at [1081, 571] on icon "more" at bounding box center [1092, 569] width 22 height 22
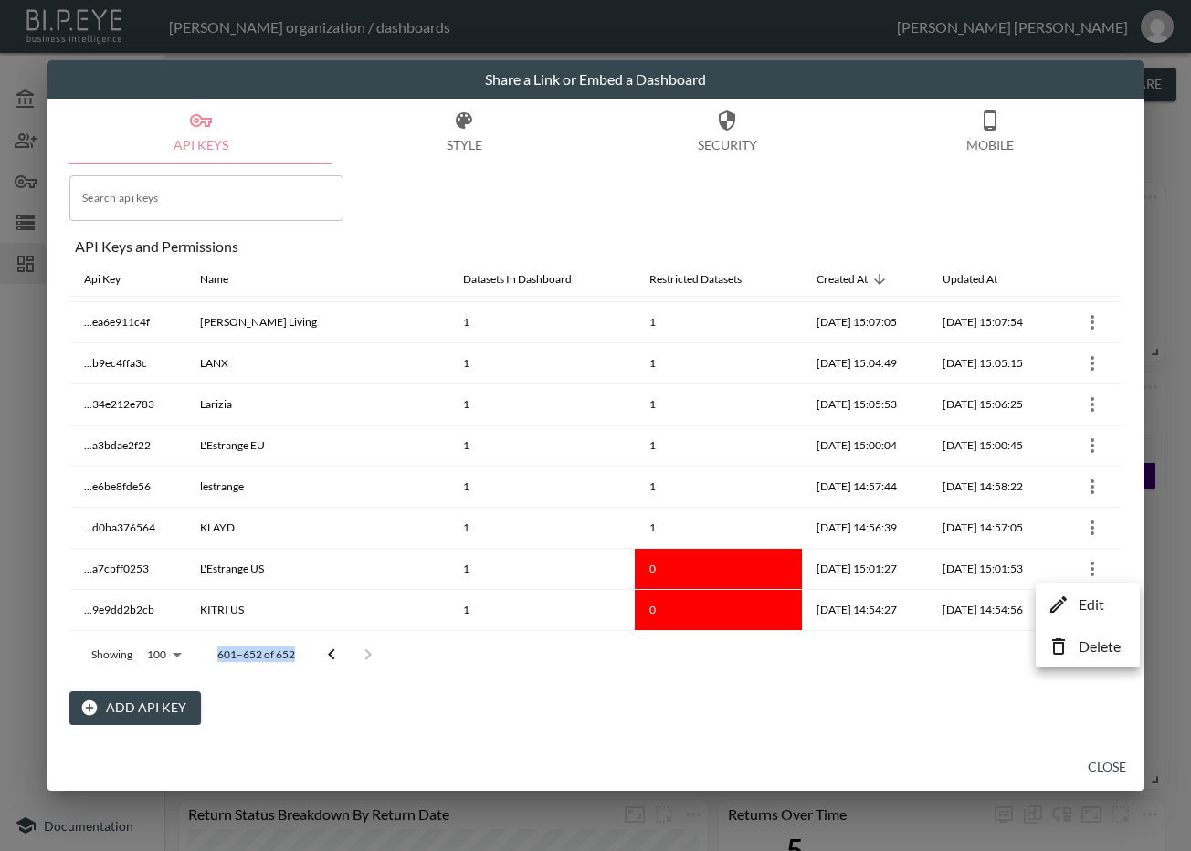
click at [1071, 603] on li "Edit" at bounding box center [1087, 604] width 95 height 33
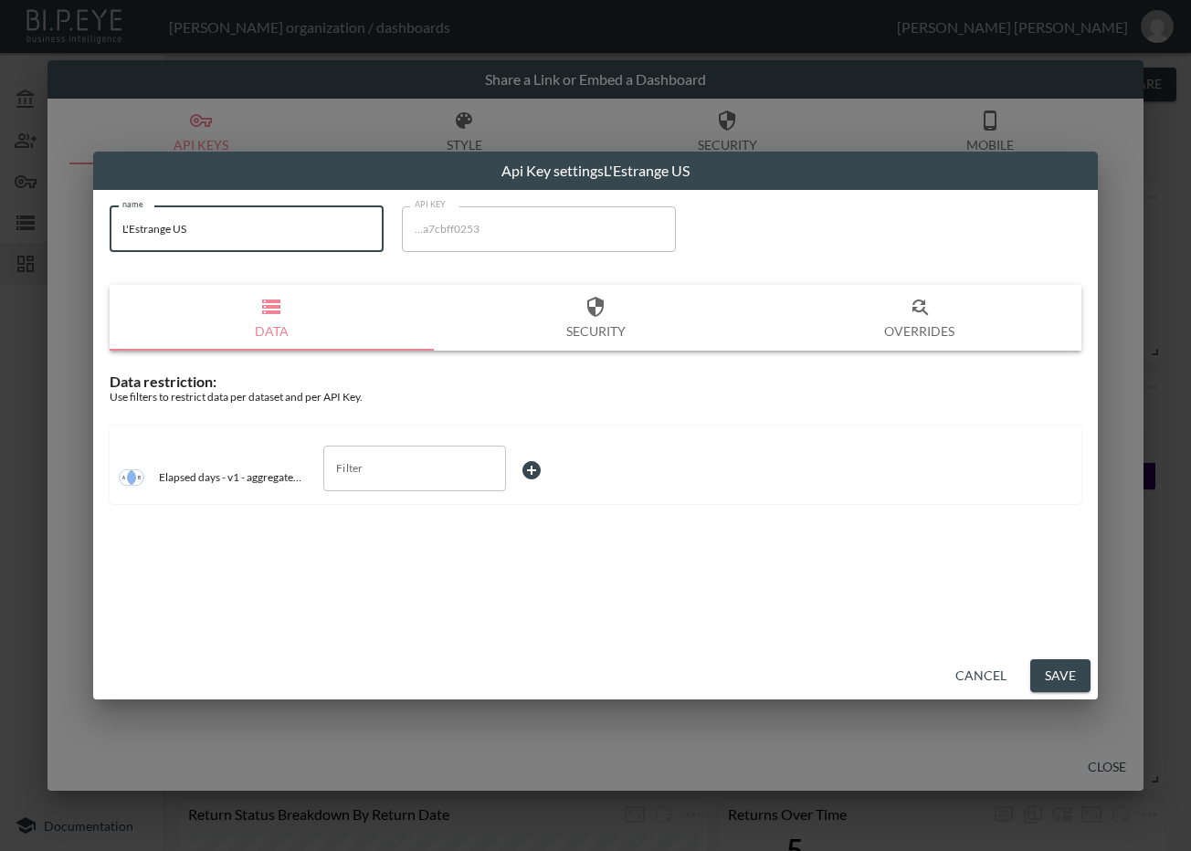
drag, startPoint x: 299, startPoint y: 214, endPoint x: 90, endPoint y: 230, distance: 208.9
click at [90, 230] on div "Api Key settings L'Estrange US name L'Estrange US name API KEY ...a7cbff0253 AP…" at bounding box center [595, 425] width 1191 height 851
click at [448, 467] on input "Filter" at bounding box center [401, 468] width 139 height 29
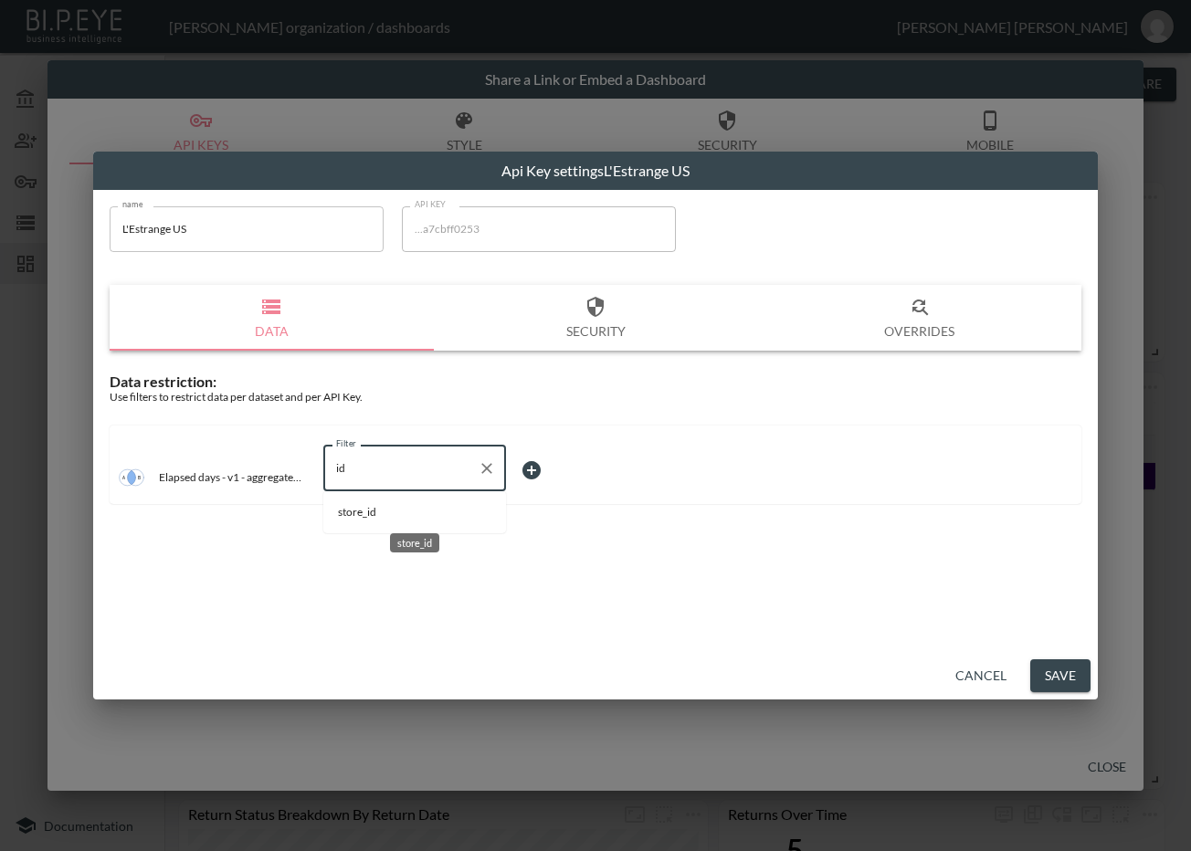
click at [435, 513] on span "store_id" at bounding box center [414, 512] width 153 height 16
type input "store_id"
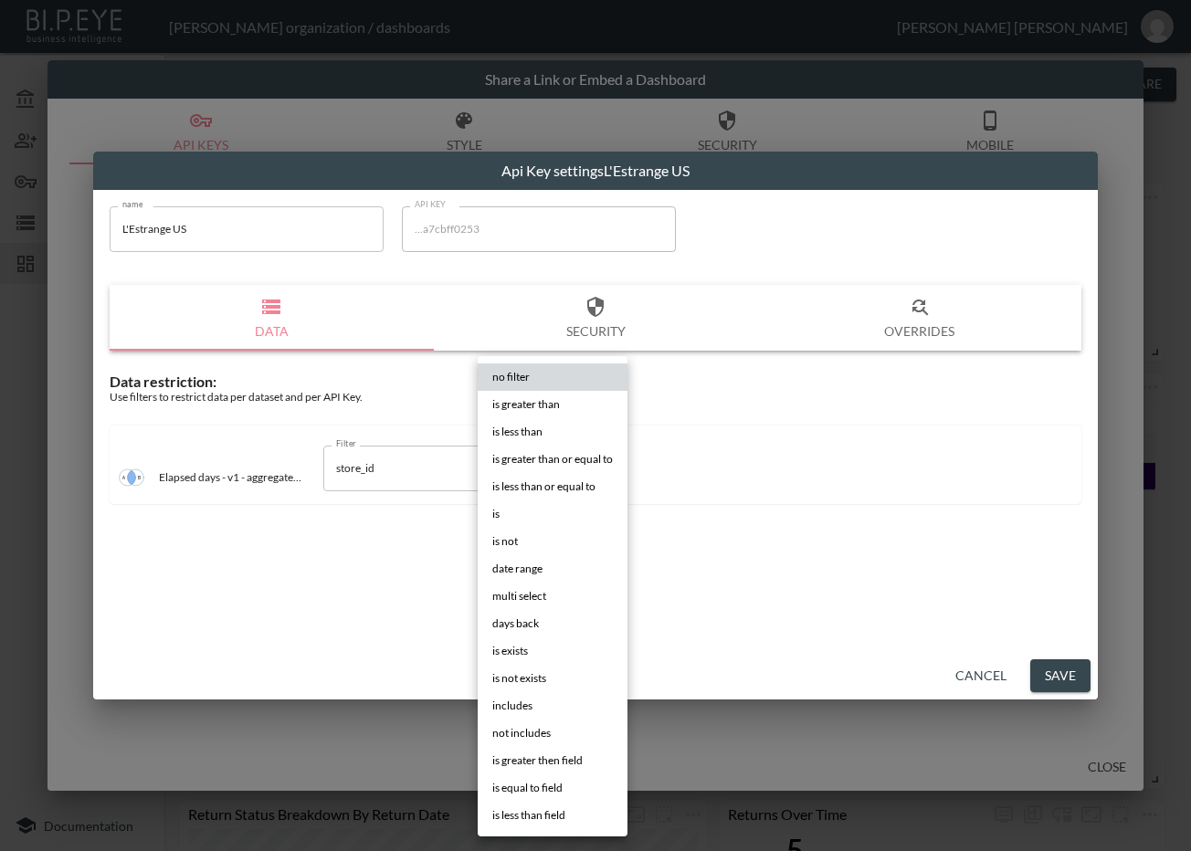
click at [559, 480] on body "BI.P.EYE, Interactive Analytics Dashboards - app Zach Bailet organization / das…" at bounding box center [595, 425] width 1191 height 851
click at [534, 503] on li "is" at bounding box center [553, 513] width 150 height 27
type input "is"
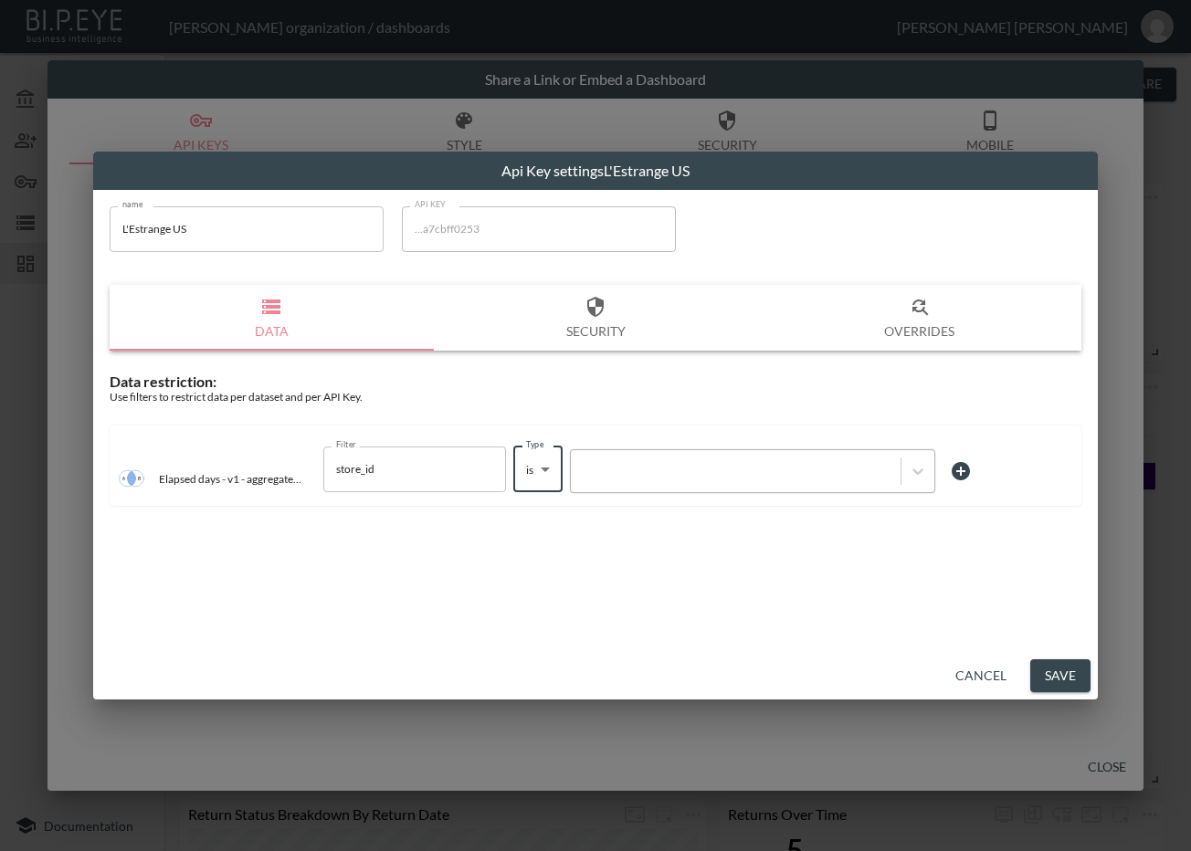
click at [622, 473] on div at bounding box center [735, 470] width 311 height 17
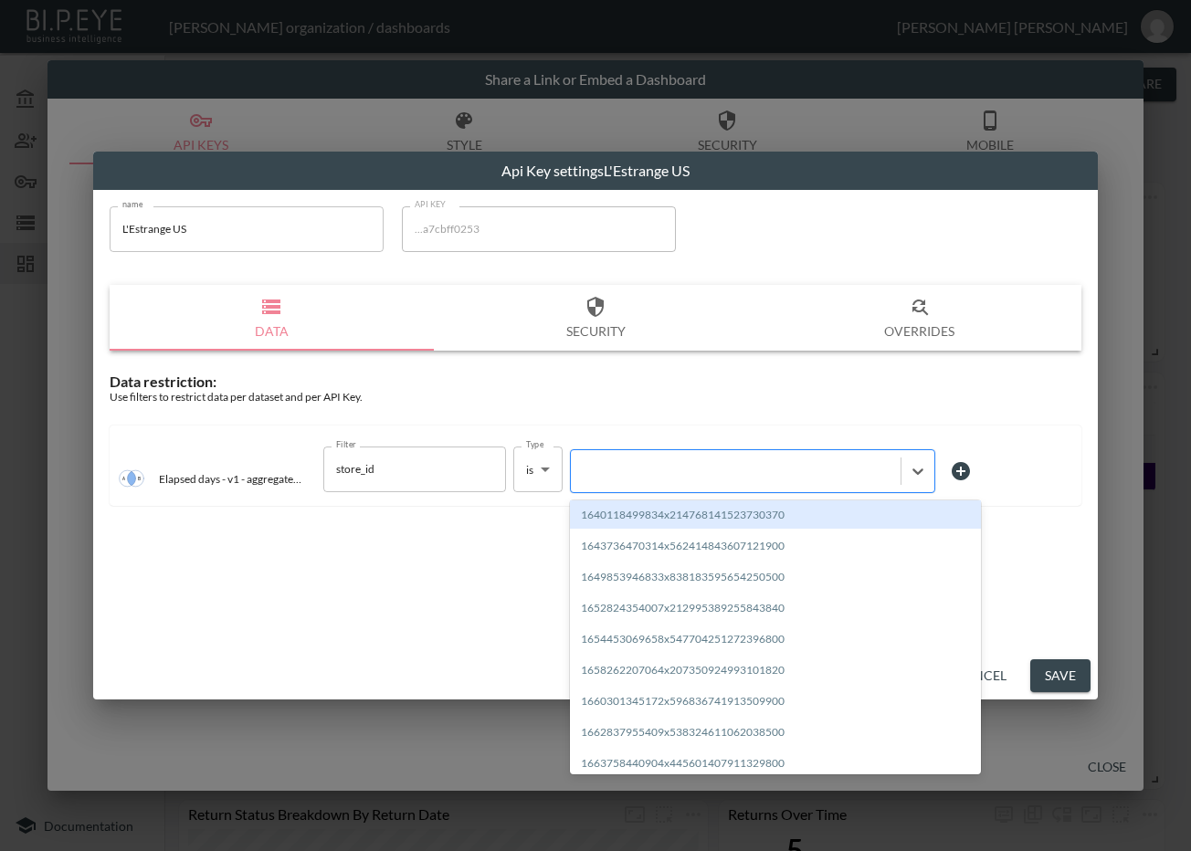
paste input "1677653780310x929502219900026900"
type input "1677653780310x929502219900026900"
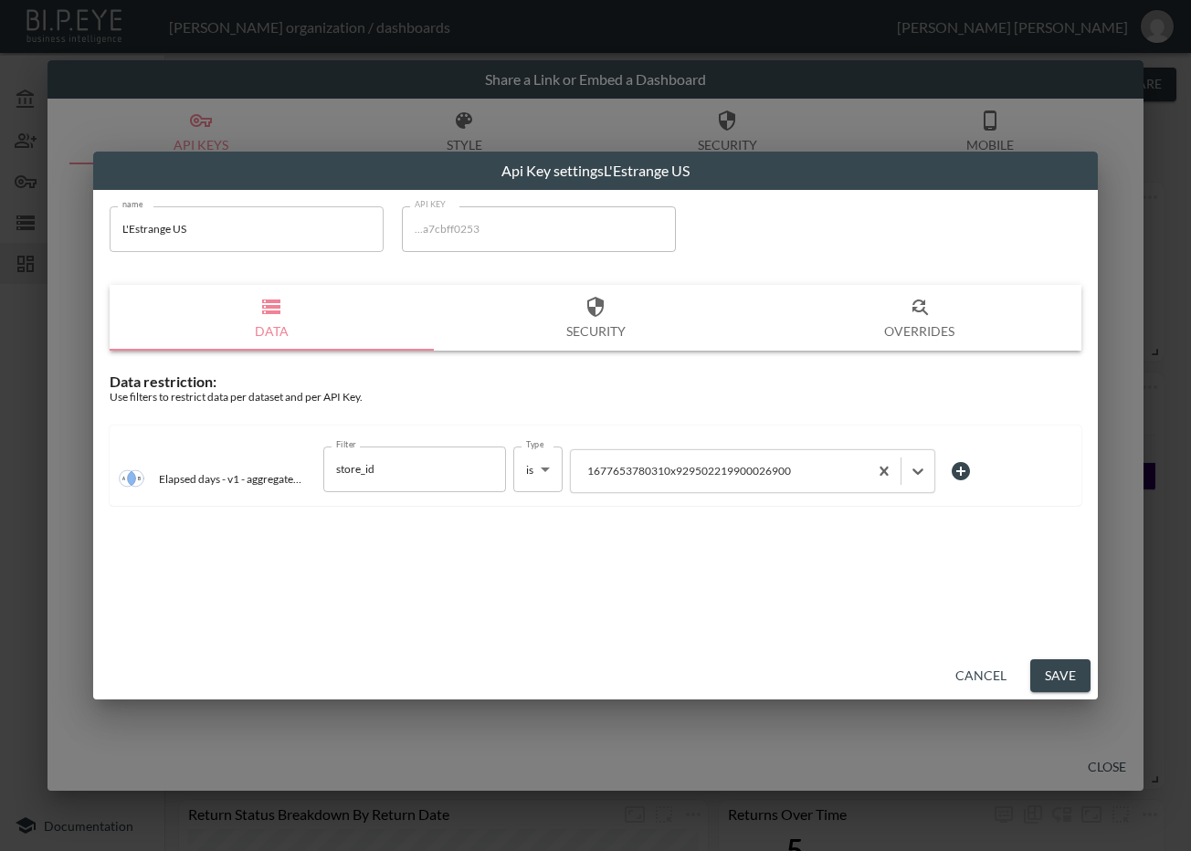
click at [1054, 668] on button "Save" at bounding box center [1060, 676] width 60 height 34
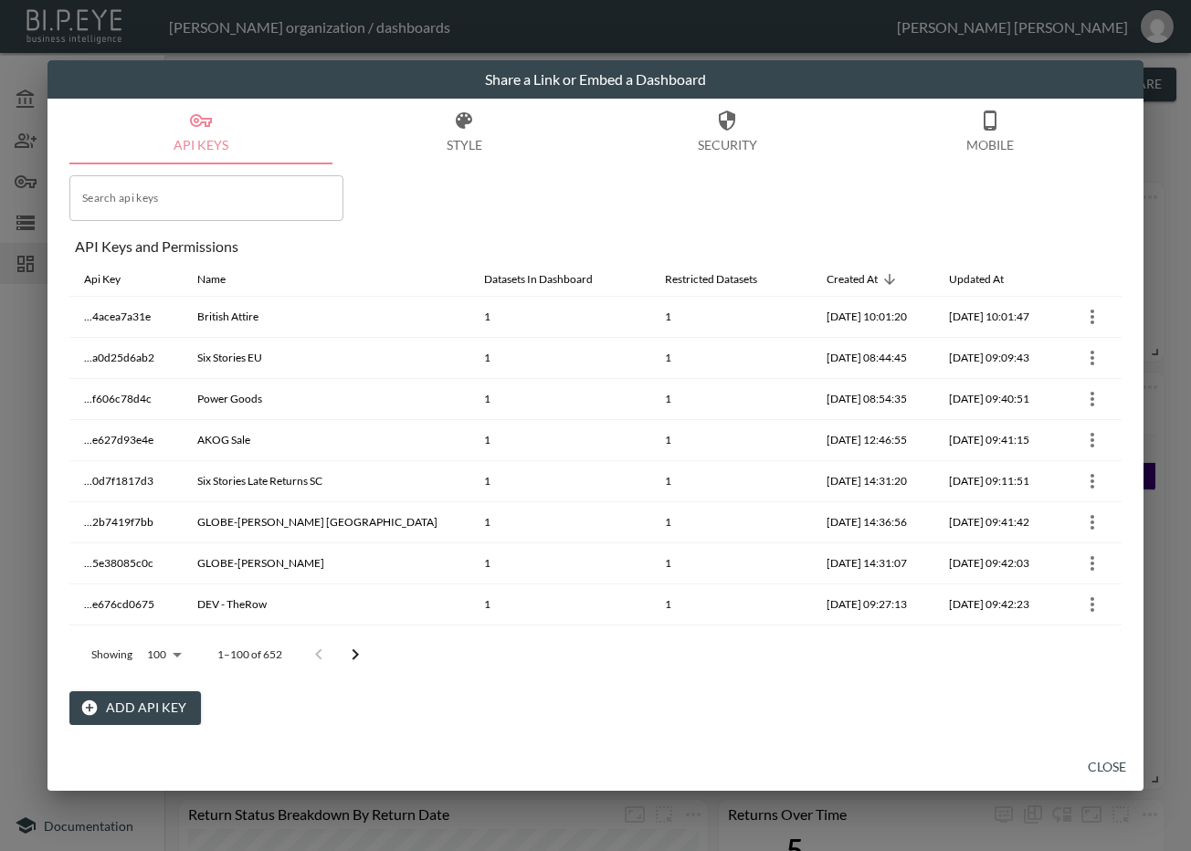
click at [358, 648] on icon "Go to next page" at bounding box center [355, 655] width 22 height 22
click at [358, 648] on icon "Go to next page" at bounding box center [368, 655] width 22 height 22
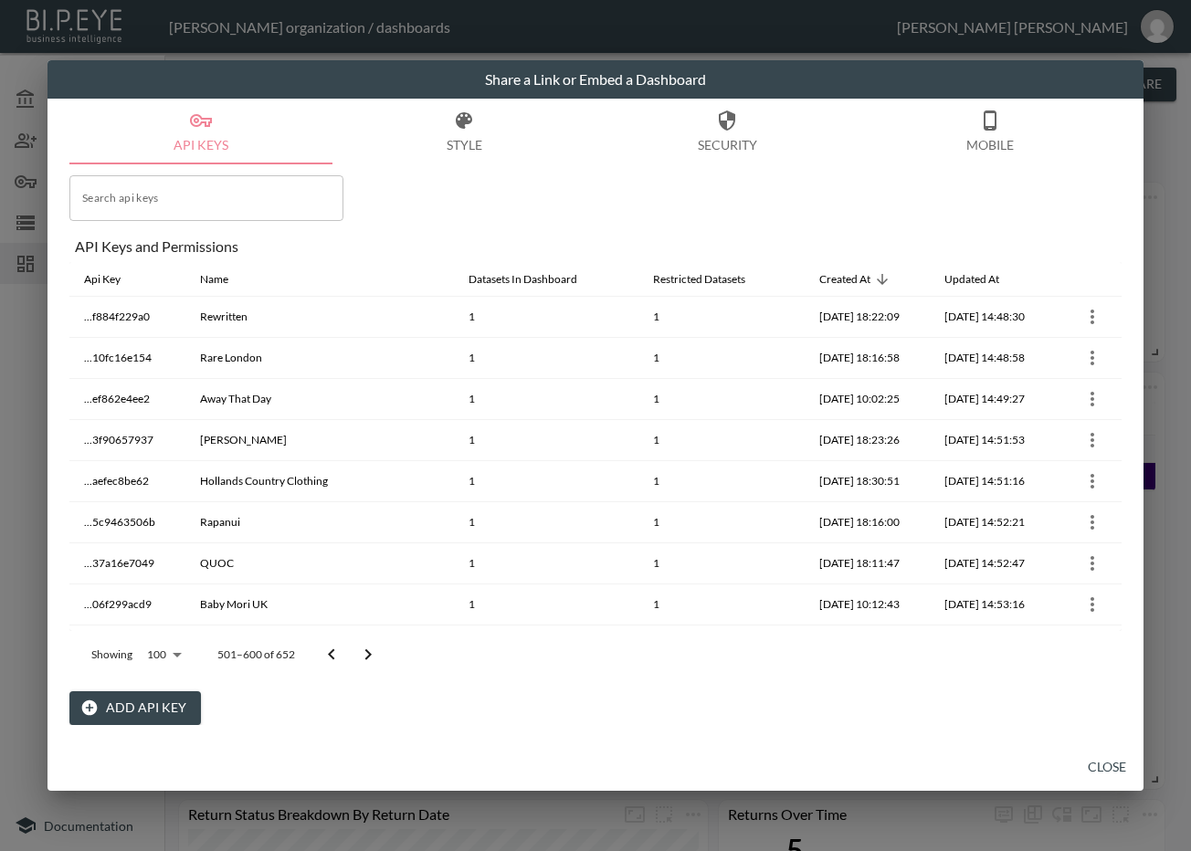
click at [358, 648] on icon "Go to next page" at bounding box center [368, 655] width 22 height 22
click at [358, 648] on div at bounding box center [349, 655] width 73 height 37
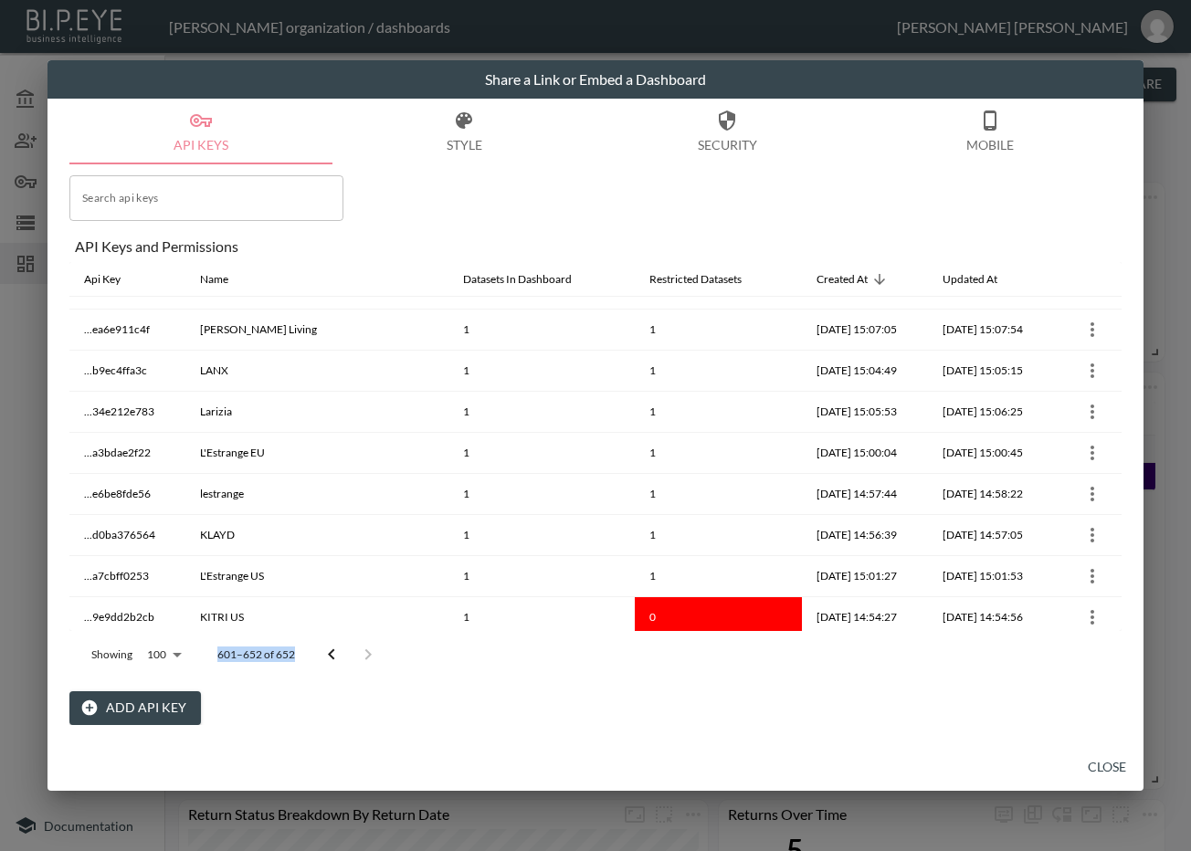
scroll to position [267, 0]
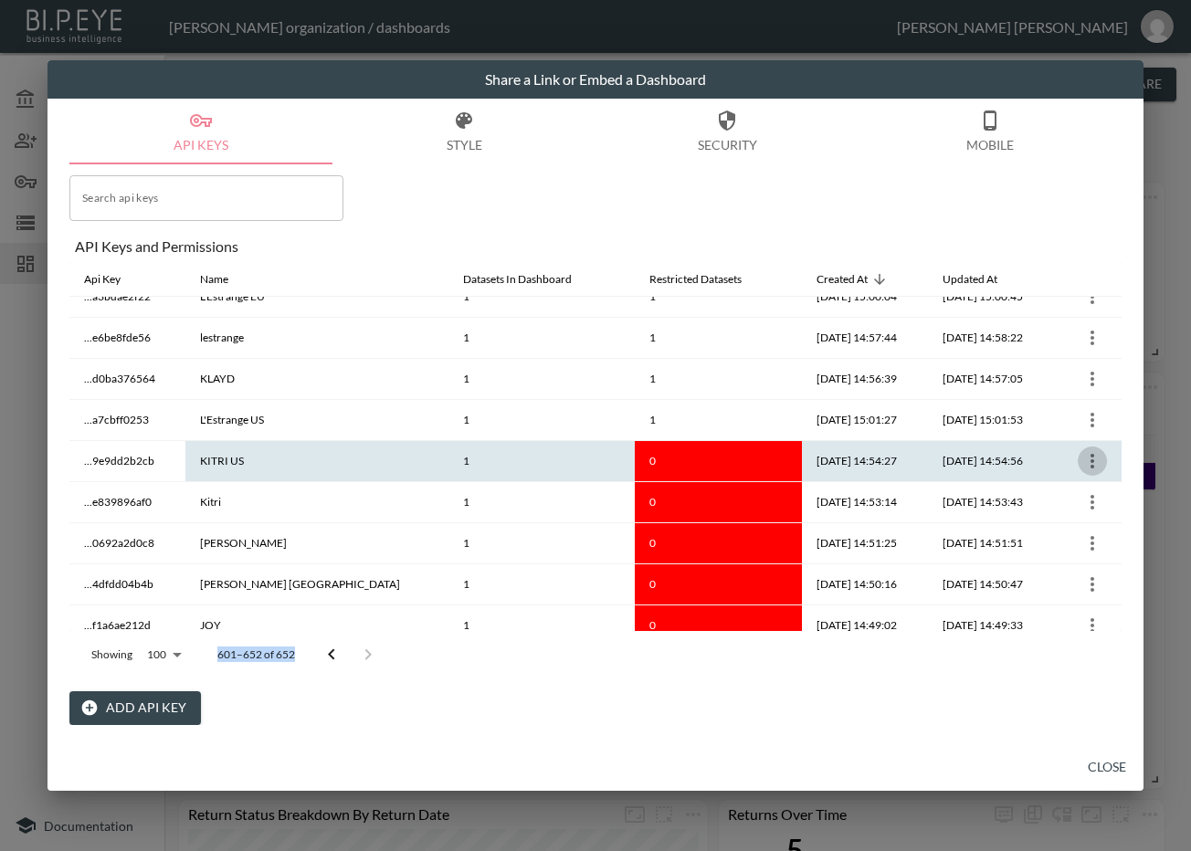
click at [1090, 463] on icon "more" at bounding box center [1092, 461] width 22 height 22
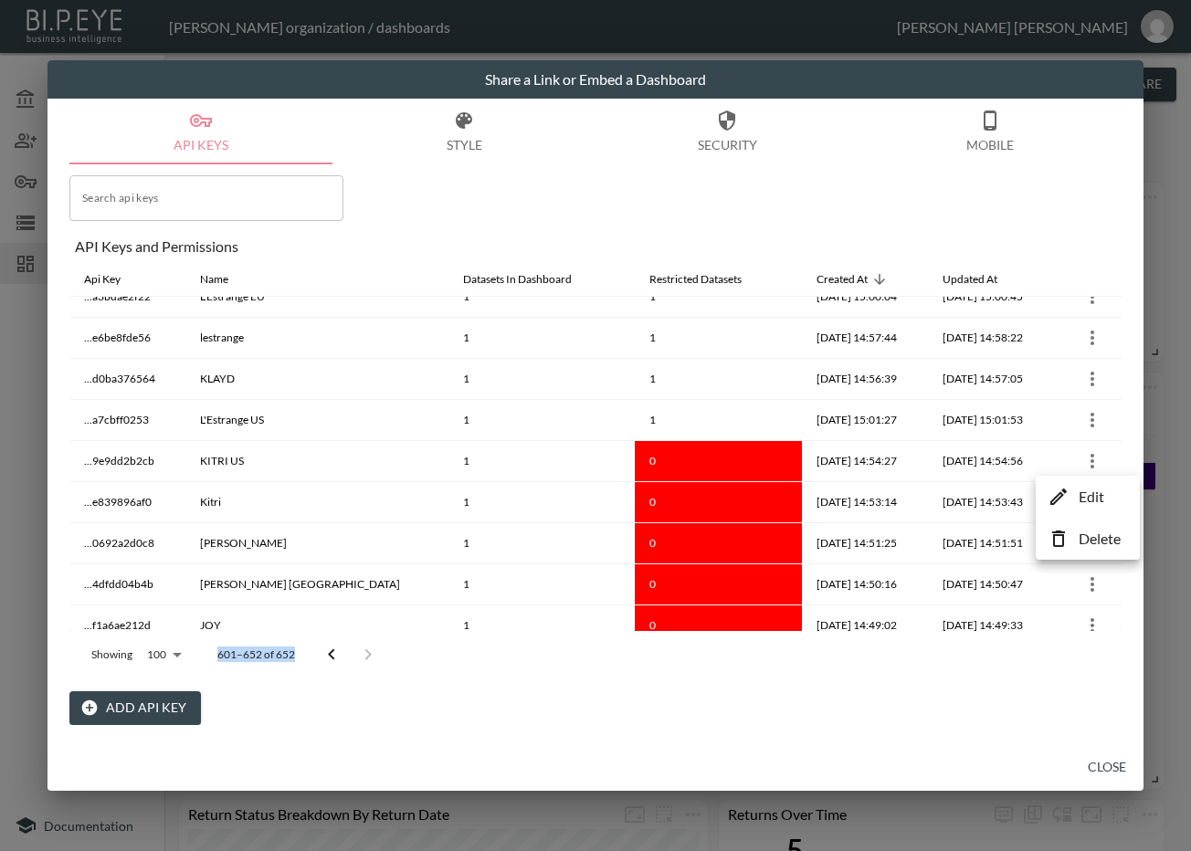
click at [1074, 495] on li "Edit" at bounding box center [1087, 496] width 95 height 33
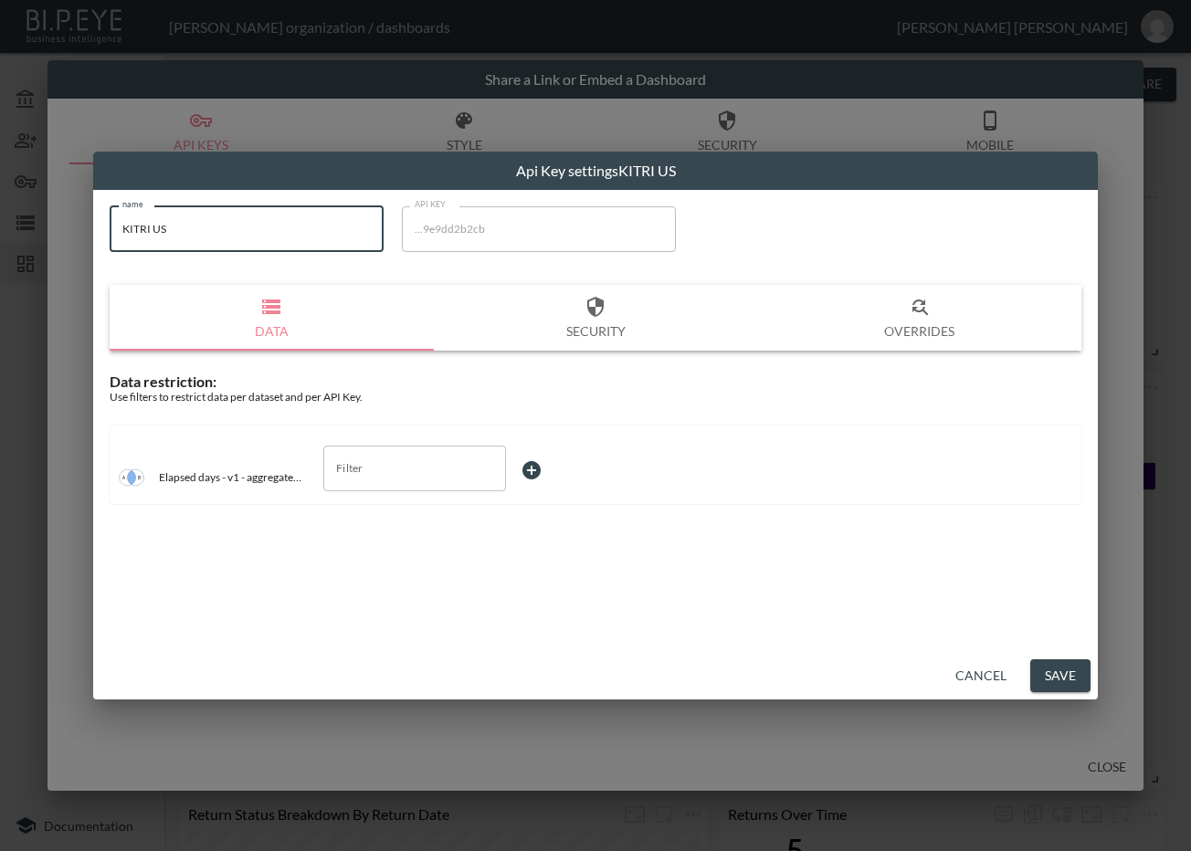
drag, startPoint x: 73, startPoint y: 237, endPoint x: 16, endPoint y: 239, distance: 57.6
click at [16, 239] on div "Api Key settings KITRI US name KITRI US name API KEY ...9e9dd2b2cb API KEY Data…" at bounding box center [595, 425] width 1191 height 851
click at [426, 475] on input "Filter" at bounding box center [401, 468] width 139 height 29
click at [412, 500] on li "store_id" at bounding box center [414, 512] width 183 height 27
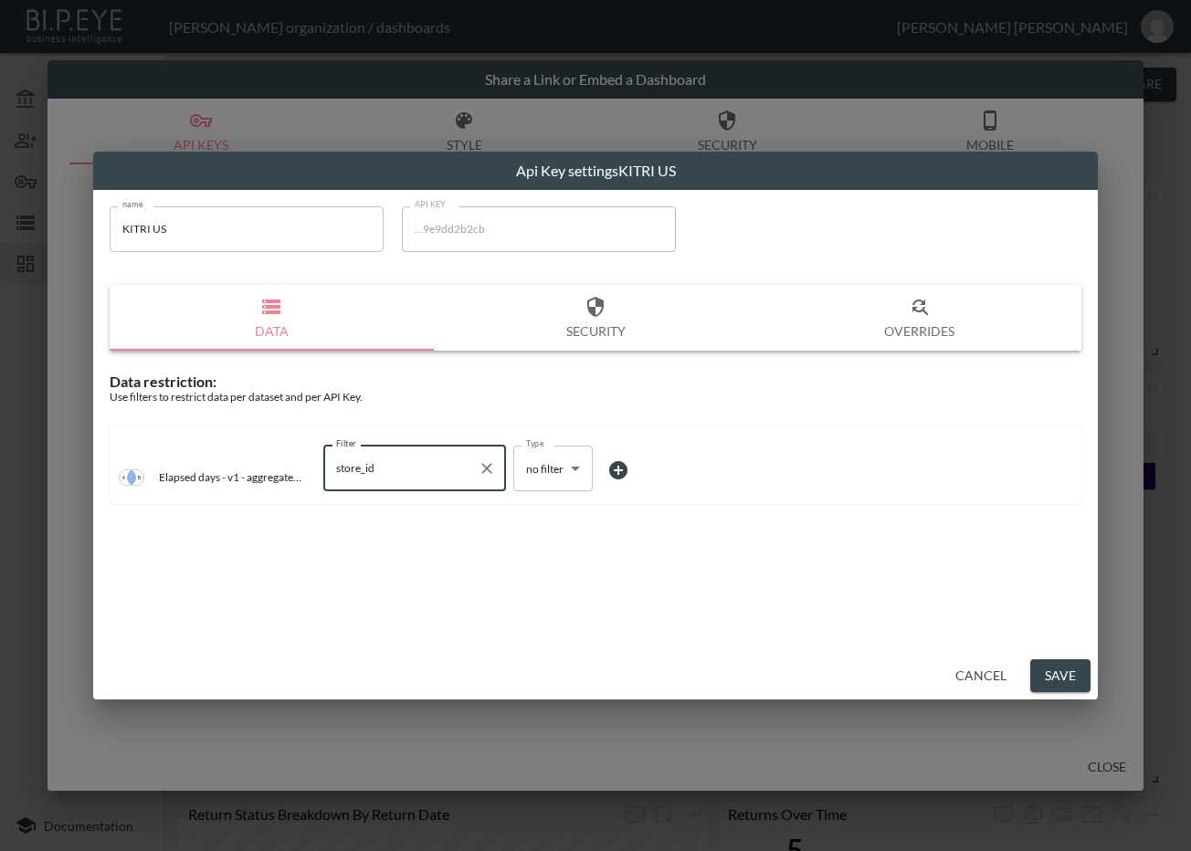
type input "store_id"
click at [527, 469] on body "BI.P.EYE, Interactive Analytics Dashboards - app Zach Bailet organization / das…" at bounding box center [595, 425] width 1191 height 851
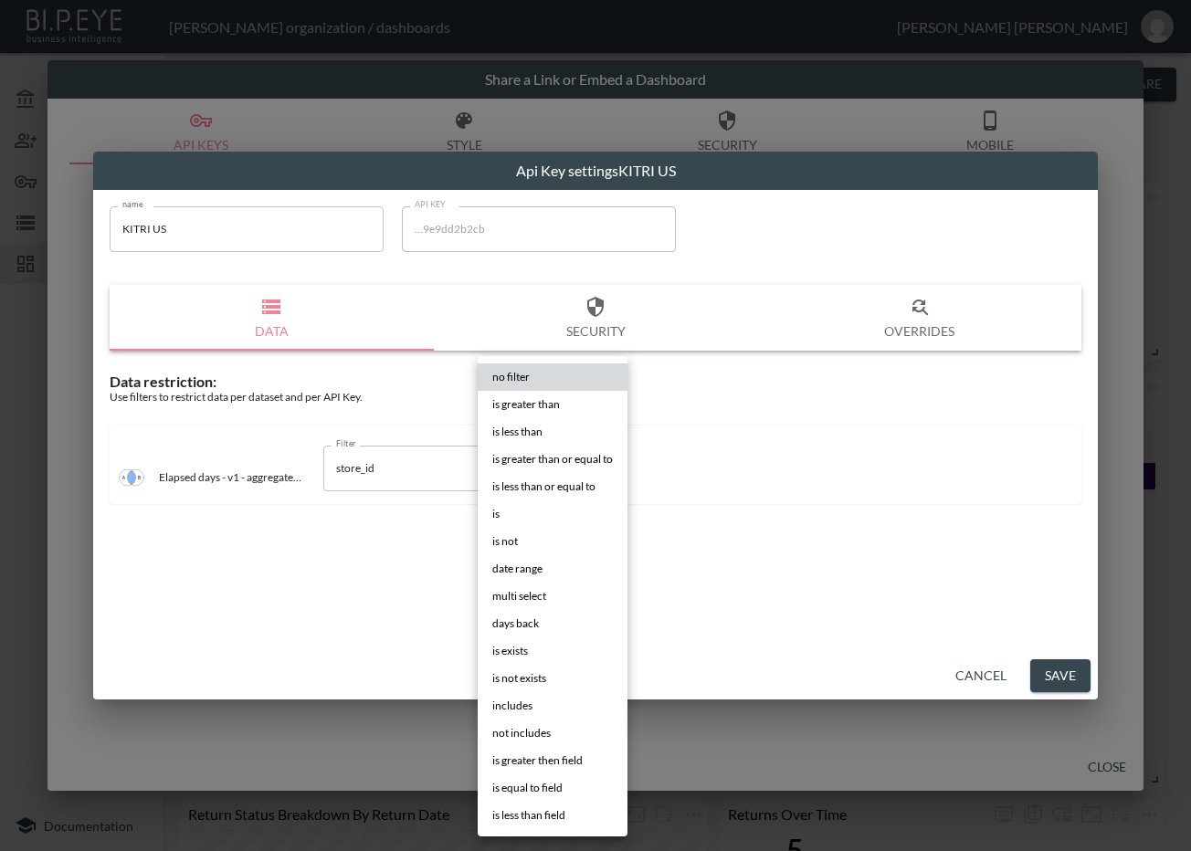
click at [520, 513] on li "is" at bounding box center [553, 513] width 150 height 27
type input "is"
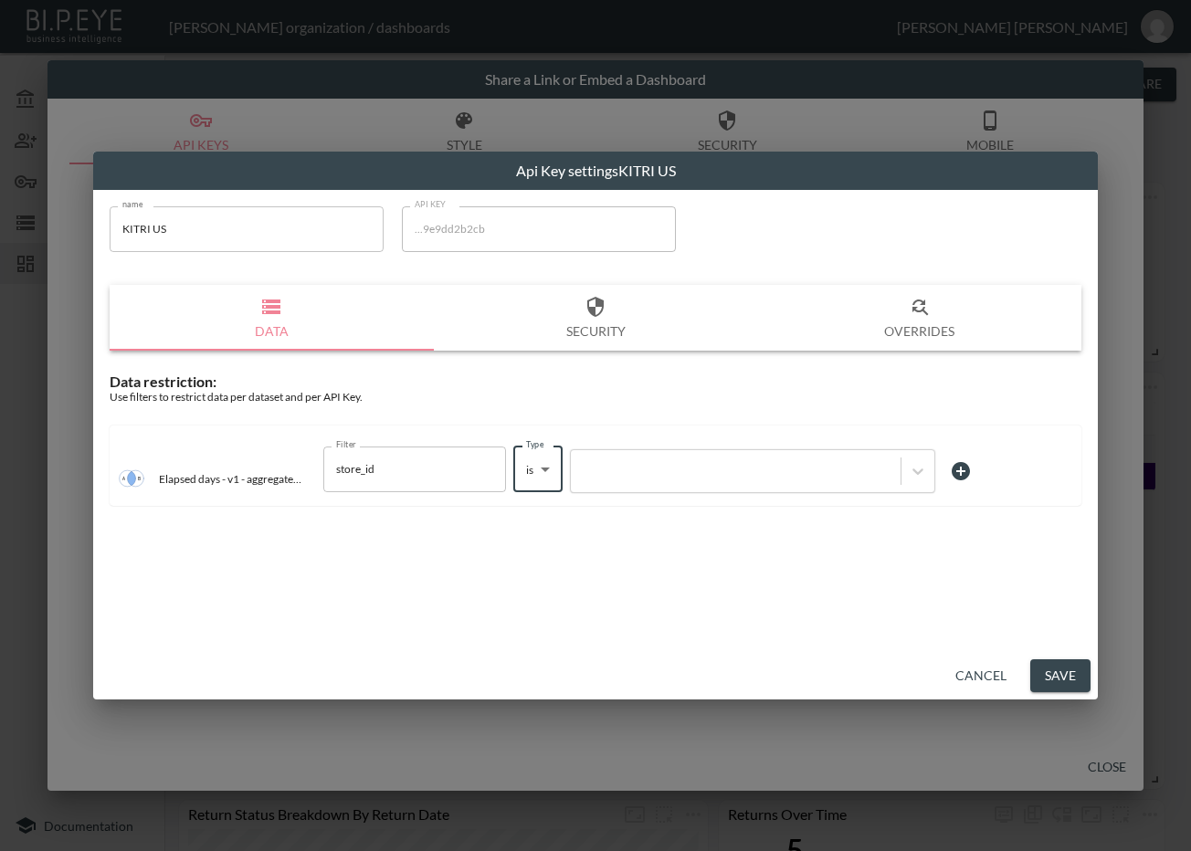
click at [603, 479] on div at bounding box center [735, 470] width 311 height 17
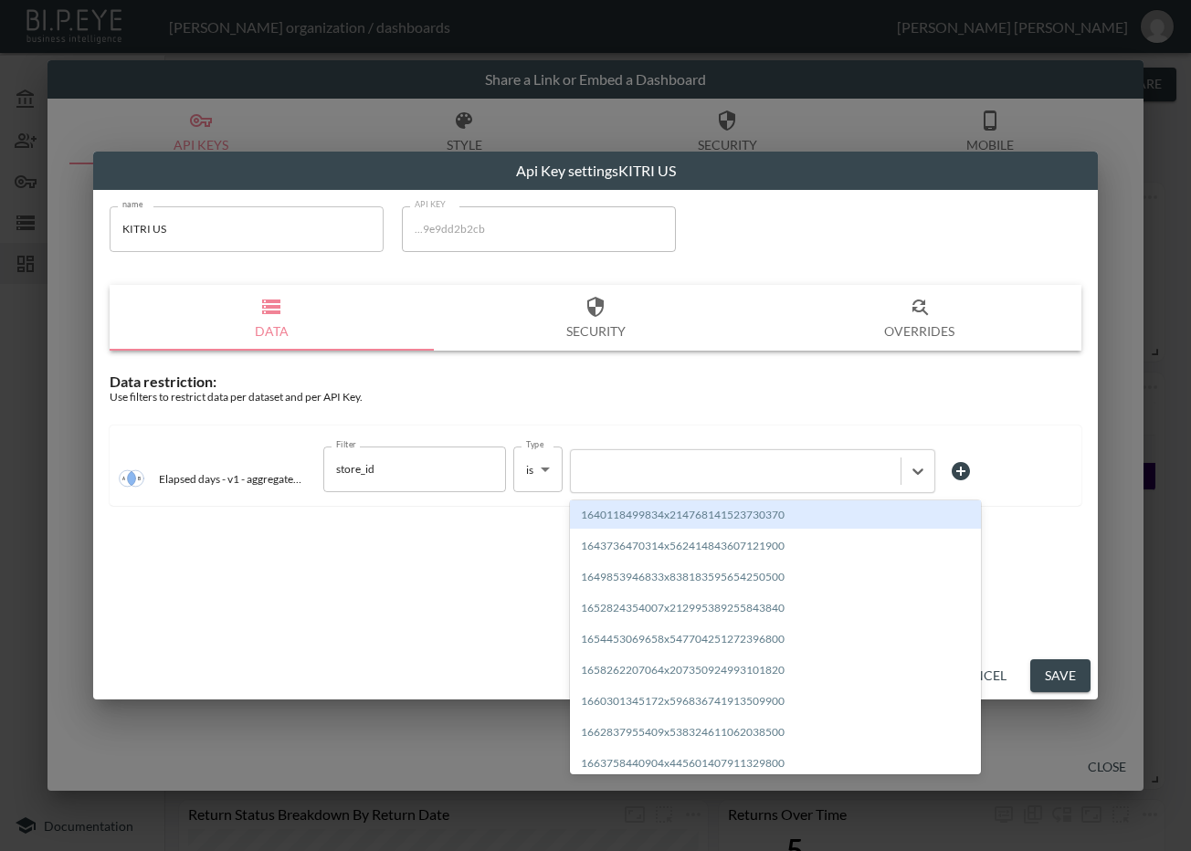
paste input "1693496538956x192162262949560300"
type input "1693496538956x192162262949560300"
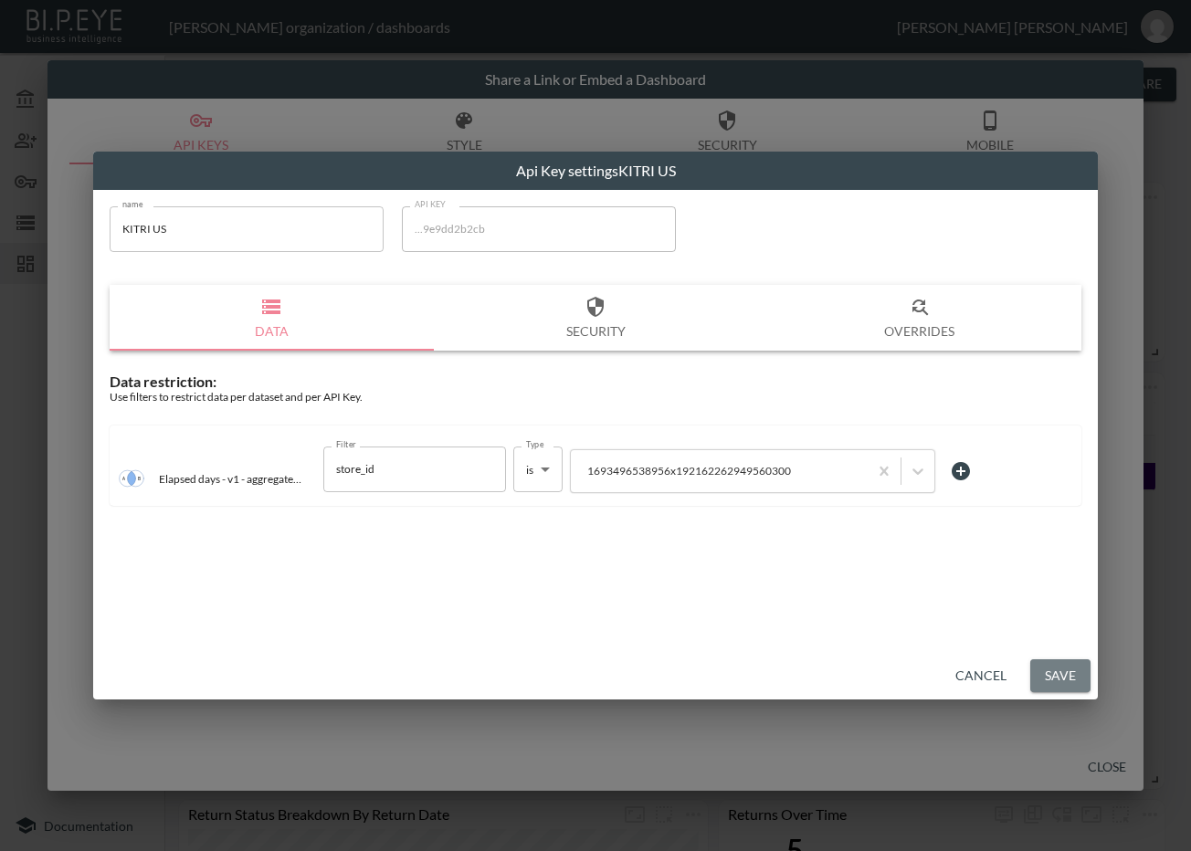
click at [1050, 666] on button "Save" at bounding box center [1060, 676] width 60 height 34
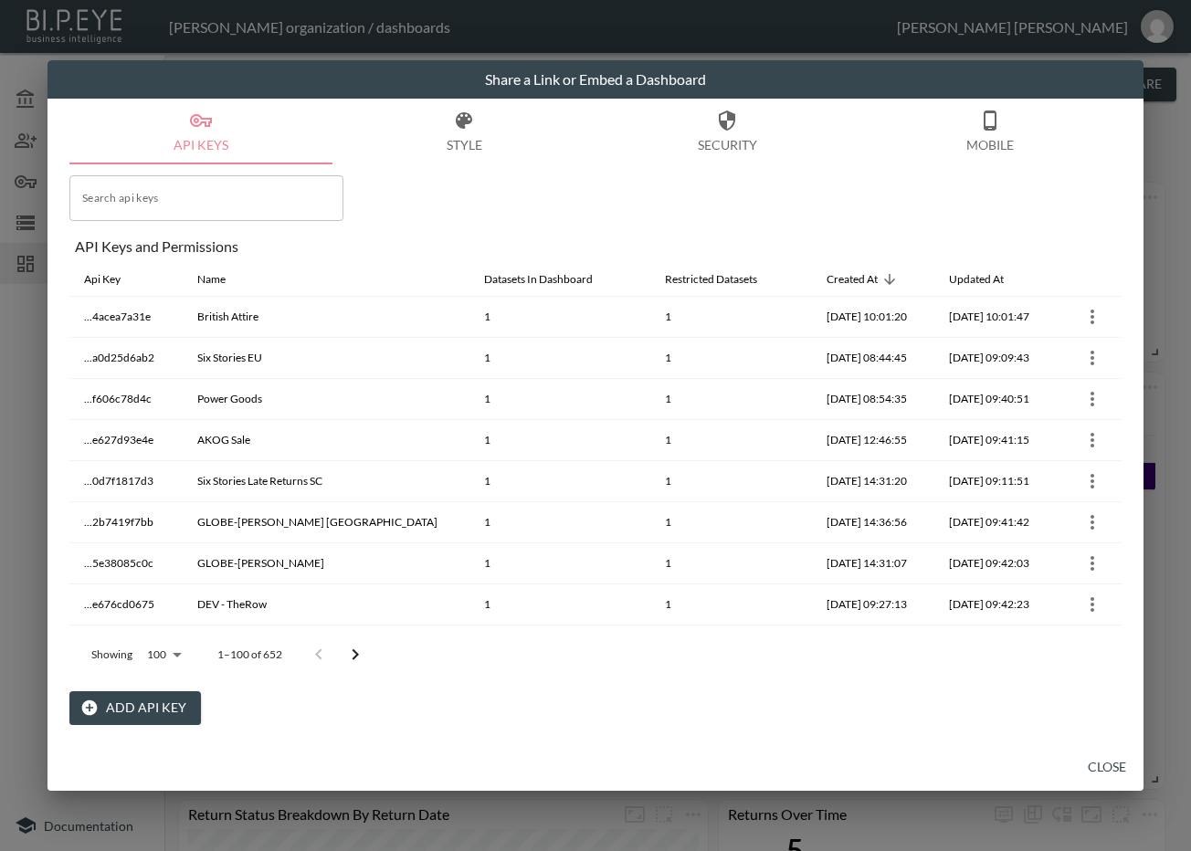
click at [354, 659] on icon "Go to next page" at bounding box center [355, 655] width 22 height 22
click at [354, 659] on button "Go to next page" at bounding box center [368, 655] width 37 height 37
click at [354, 658] on button "Go to next page" at bounding box center [368, 655] width 37 height 37
click at [354, 656] on button "Go to next page" at bounding box center [368, 655] width 37 height 37
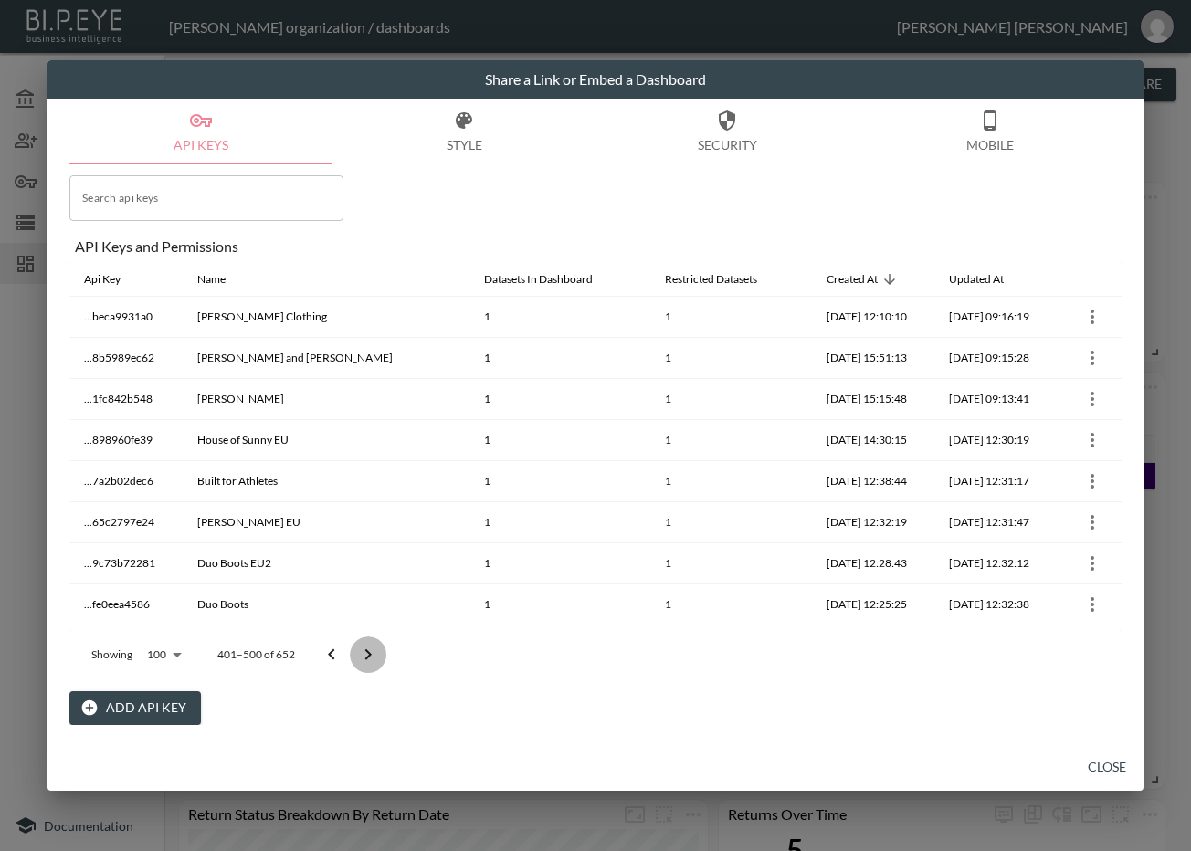
click at [357, 656] on icon "Go to next page" at bounding box center [368, 655] width 22 height 22
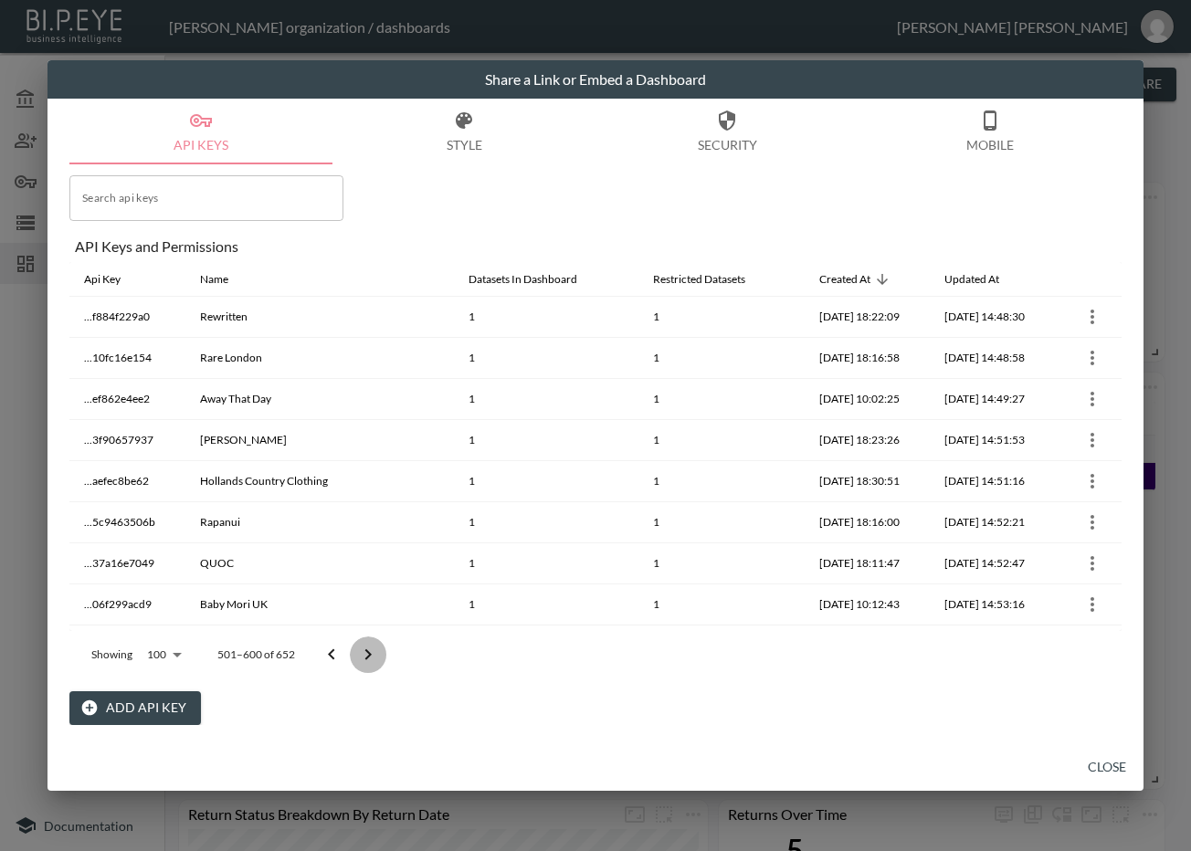
click at [358, 653] on icon "Go to next page" at bounding box center [368, 655] width 22 height 22
click at [359, 653] on div at bounding box center [349, 655] width 73 height 37
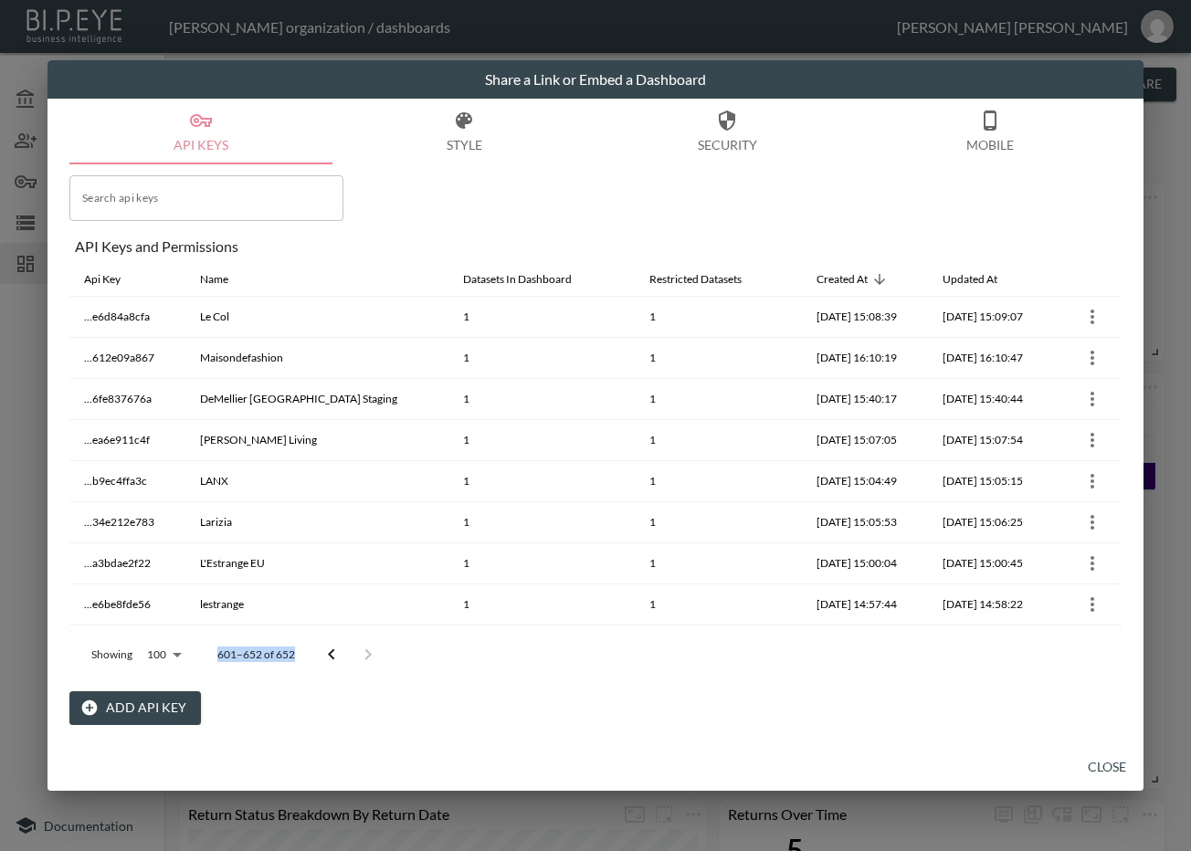
click at [359, 653] on div at bounding box center [349, 655] width 73 height 37
click at [331, 651] on icon "Go to previous page" at bounding box center [331, 654] width 6 height 11
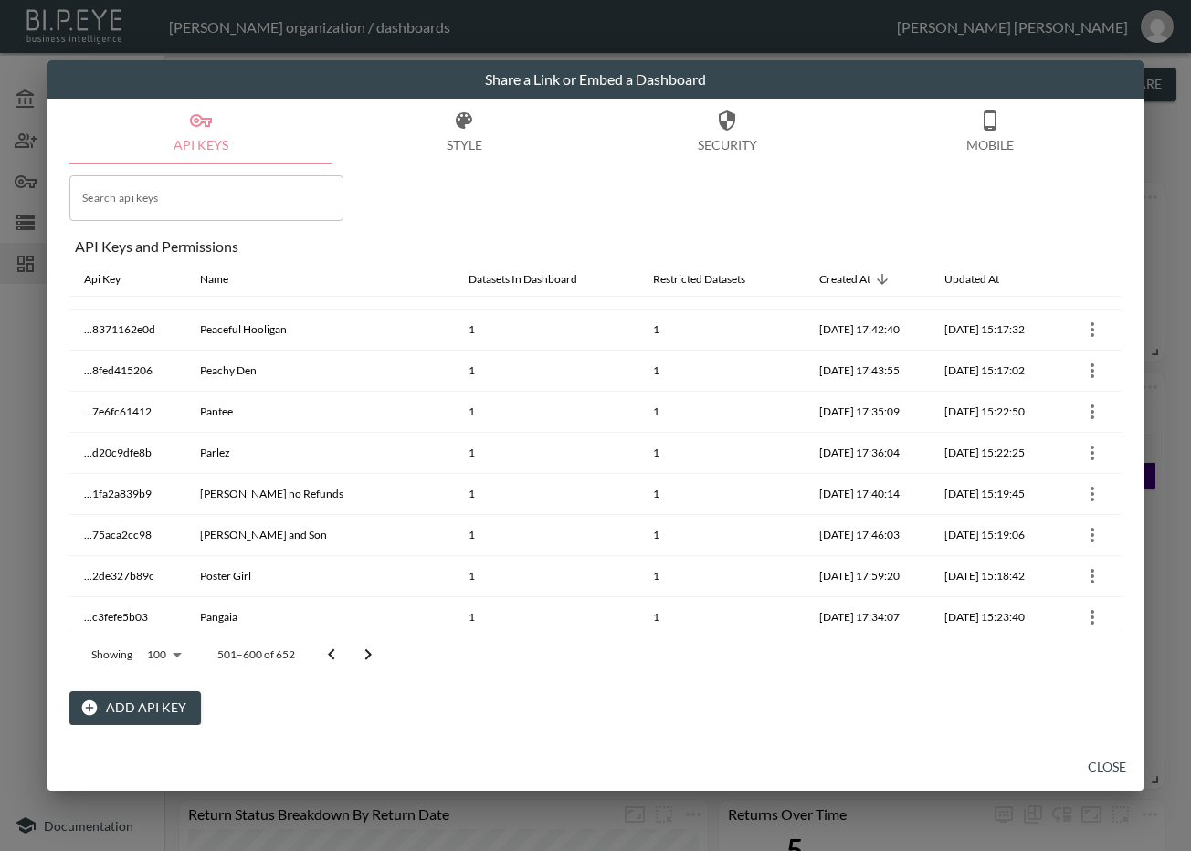
scroll to position [1826, 0]
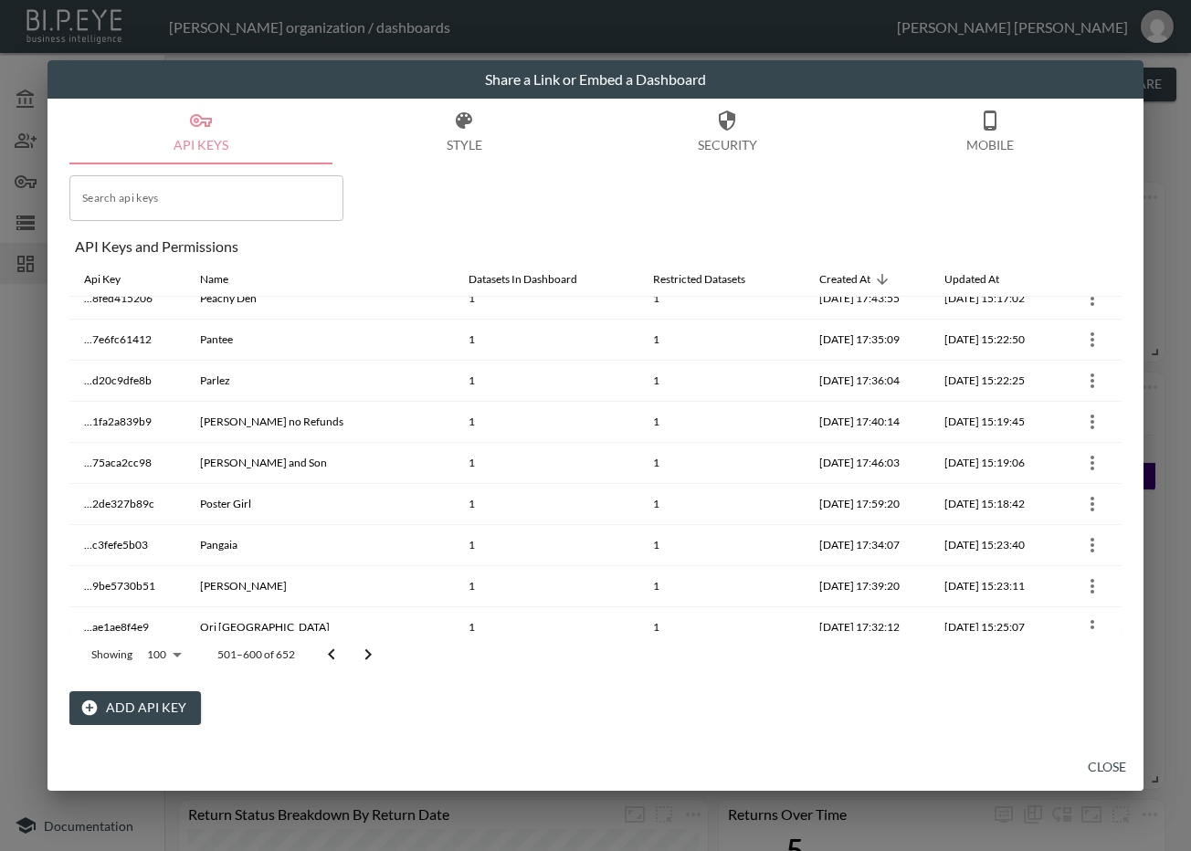
click at [363, 665] on button "Go to next page" at bounding box center [368, 655] width 37 height 37
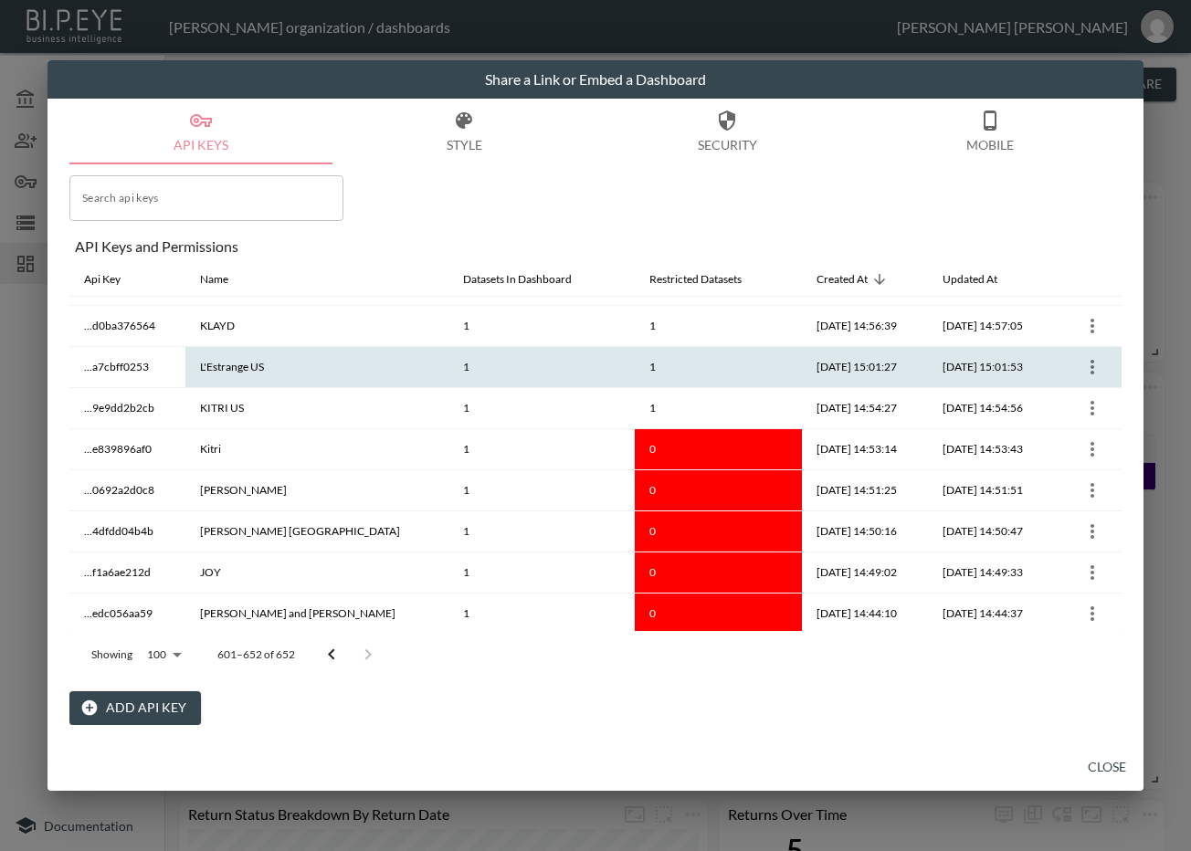
scroll to position [319, 0]
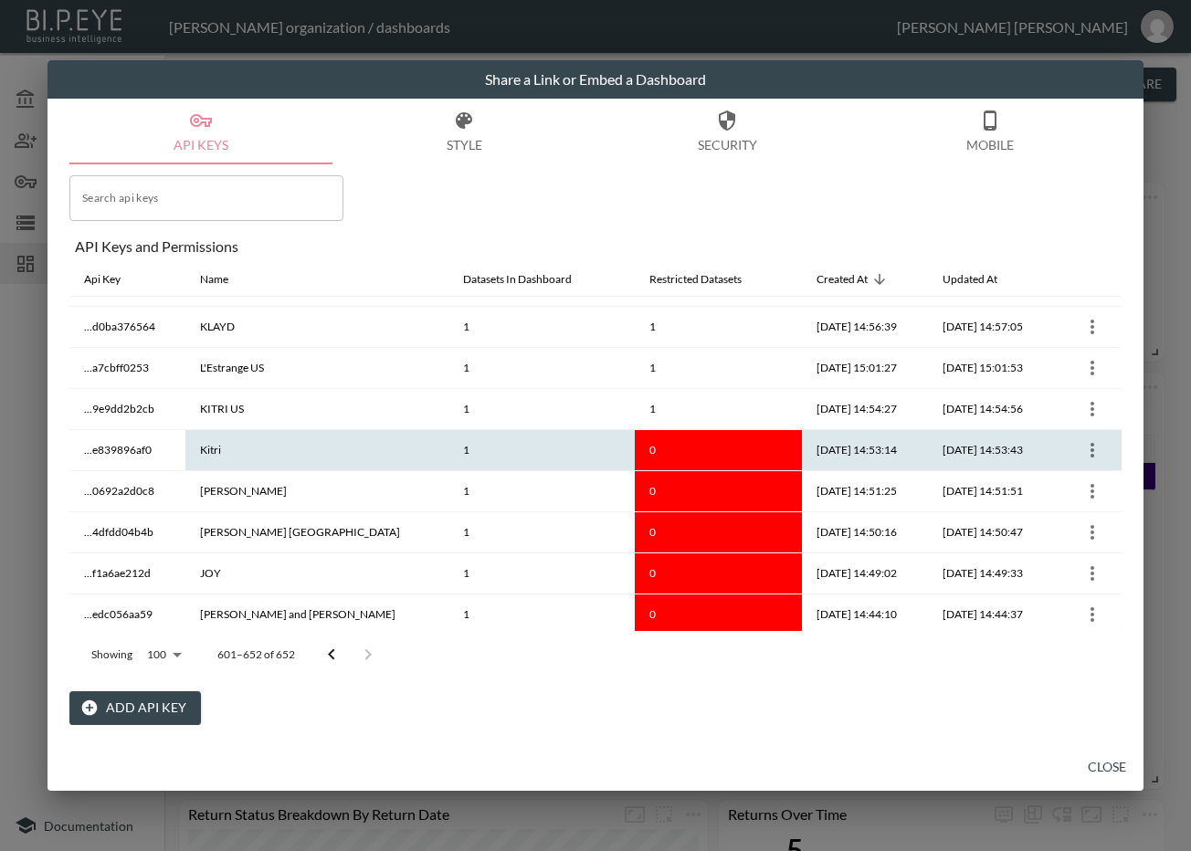
click at [1091, 446] on icon "more" at bounding box center [1092, 450] width 22 height 22
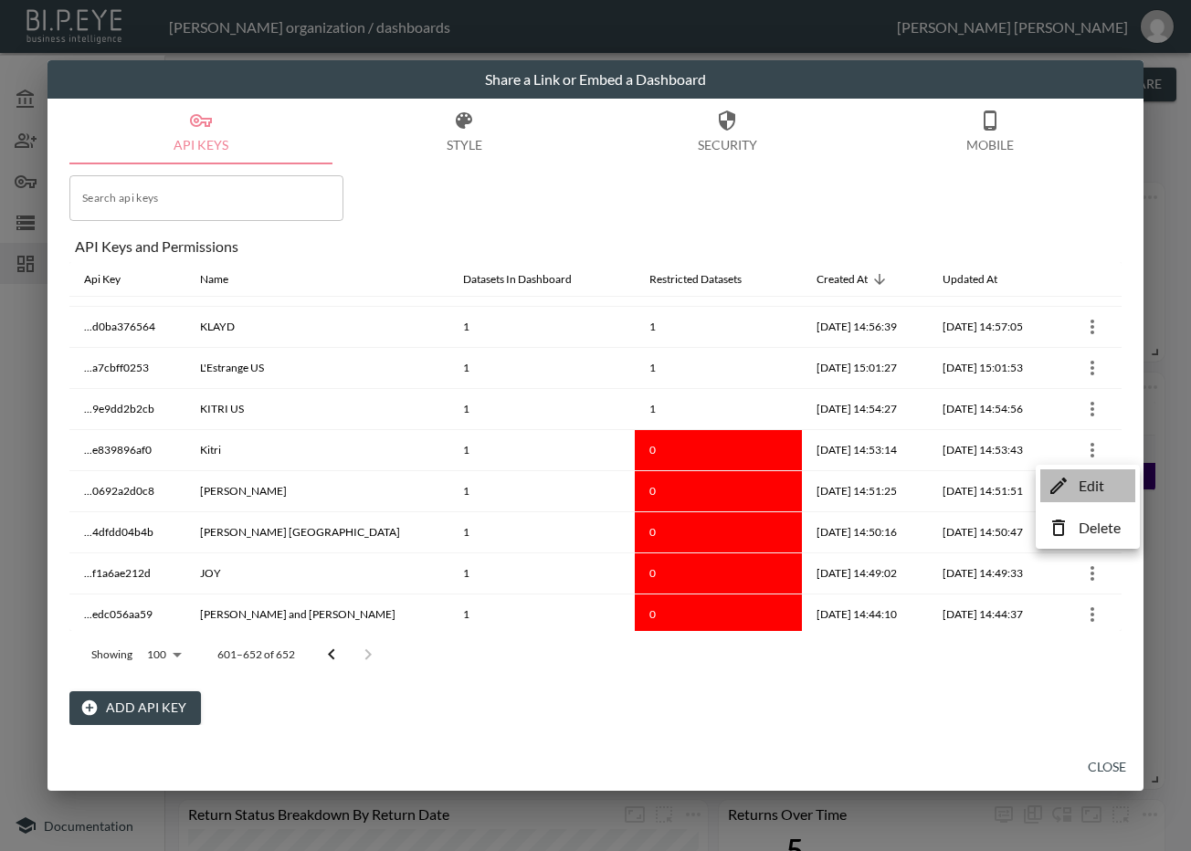
click at [1072, 481] on li "Edit" at bounding box center [1087, 485] width 95 height 33
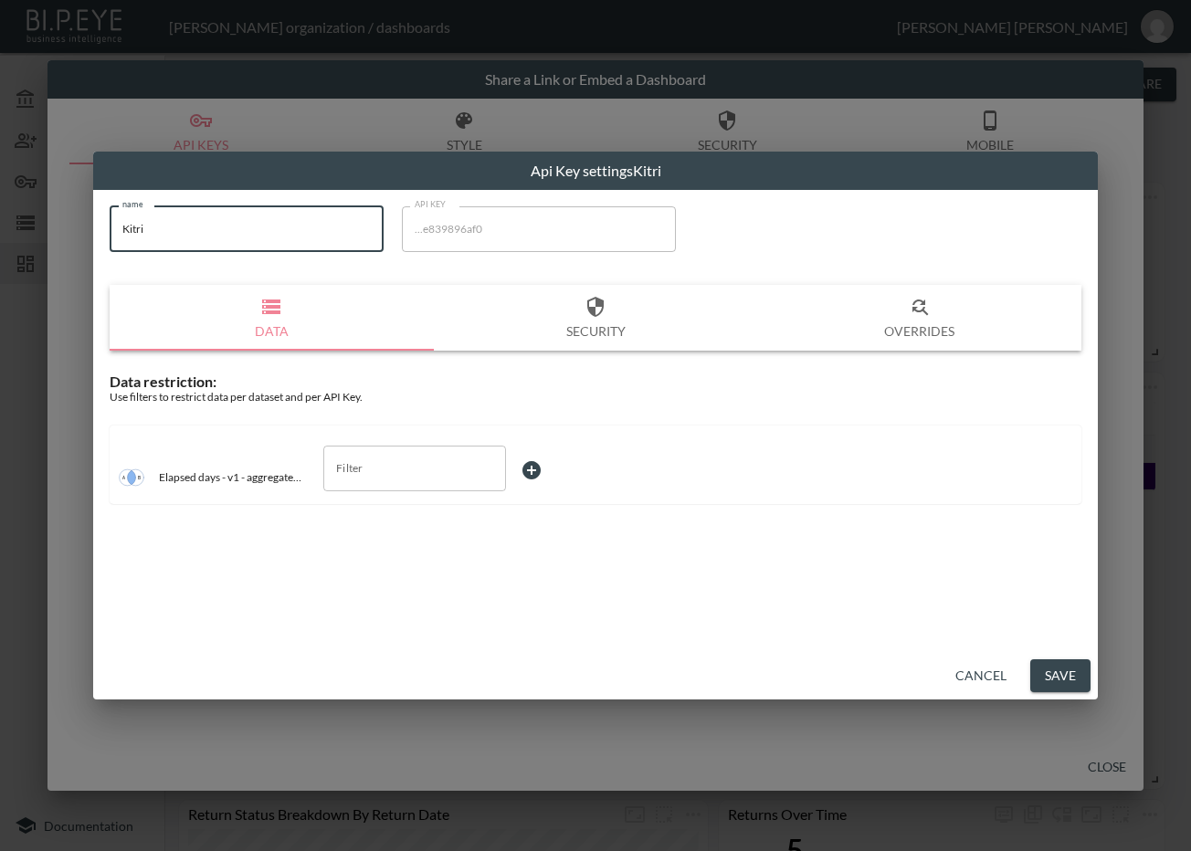
drag, startPoint x: 259, startPoint y: 246, endPoint x: 47, endPoint y: 265, distance: 212.7
click at [50, 258] on div "Api Key settings Kitri name Kitri name API KEY ...e839896af0 API KEY Data Secur…" at bounding box center [595, 425] width 1191 height 851
click at [405, 469] on input "Filter" at bounding box center [401, 468] width 139 height 29
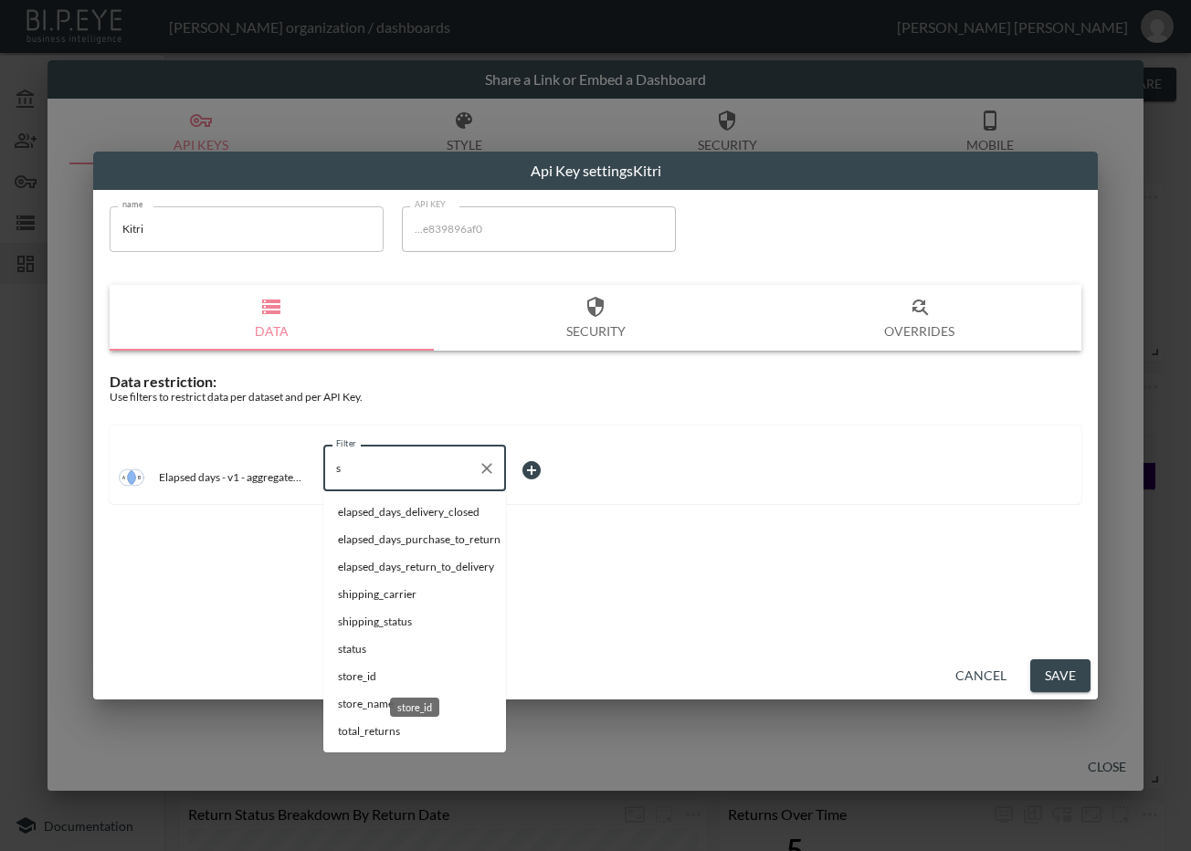
click at [377, 679] on span "store_id" at bounding box center [414, 676] width 153 height 16
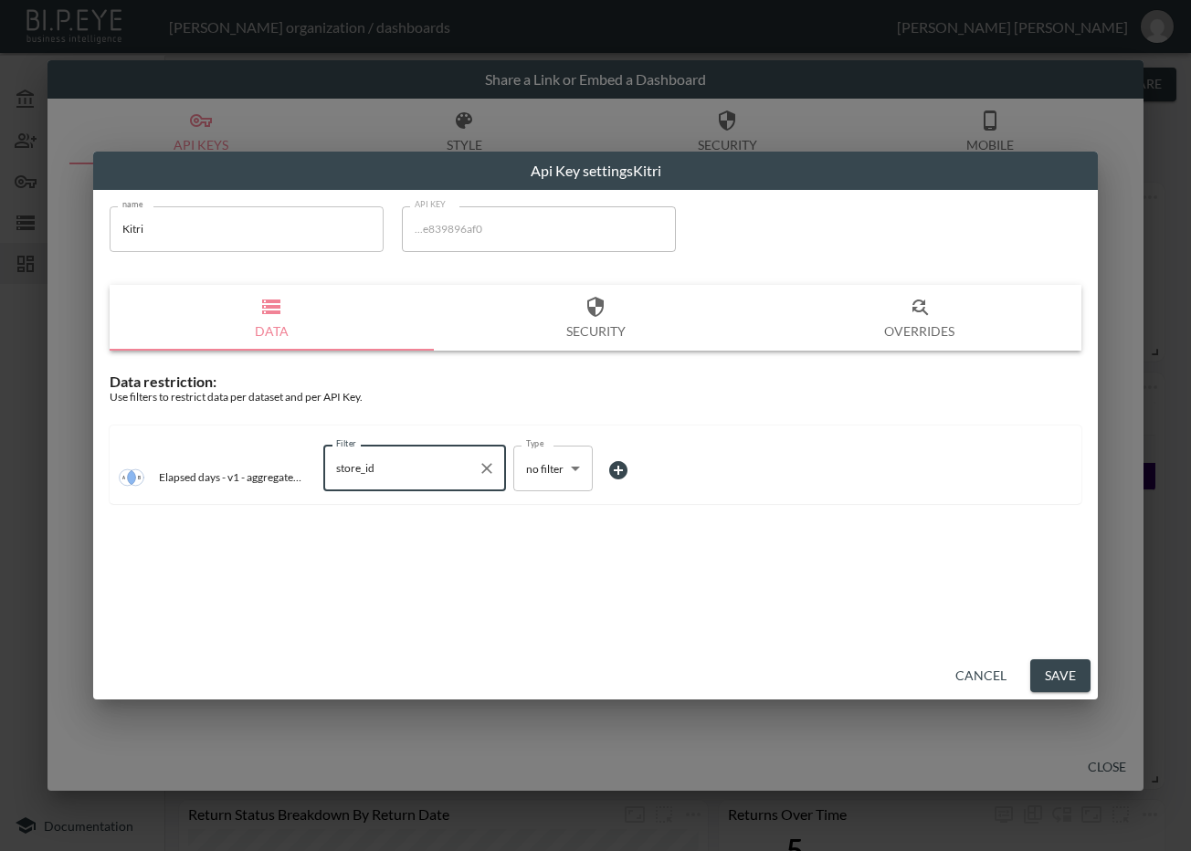
type input "store_id"
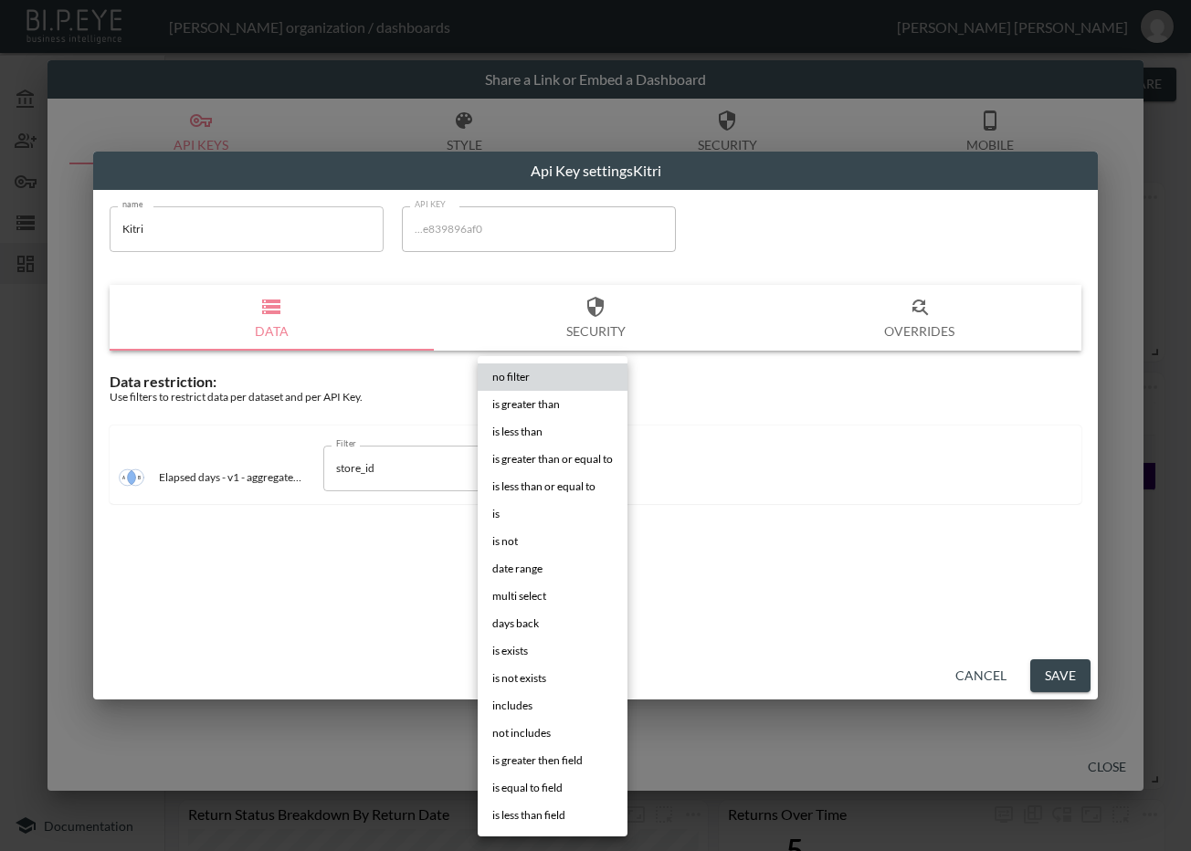
click at [542, 475] on body "BI.P.EYE, Interactive Analytics Dashboards - app Zach Bailet organization / das…" at bounding box center [595, 425] width 1191 height 851
click at [512, 522] on li "is" at bounding box center [553, 513] width 150 height 27
type input "is"
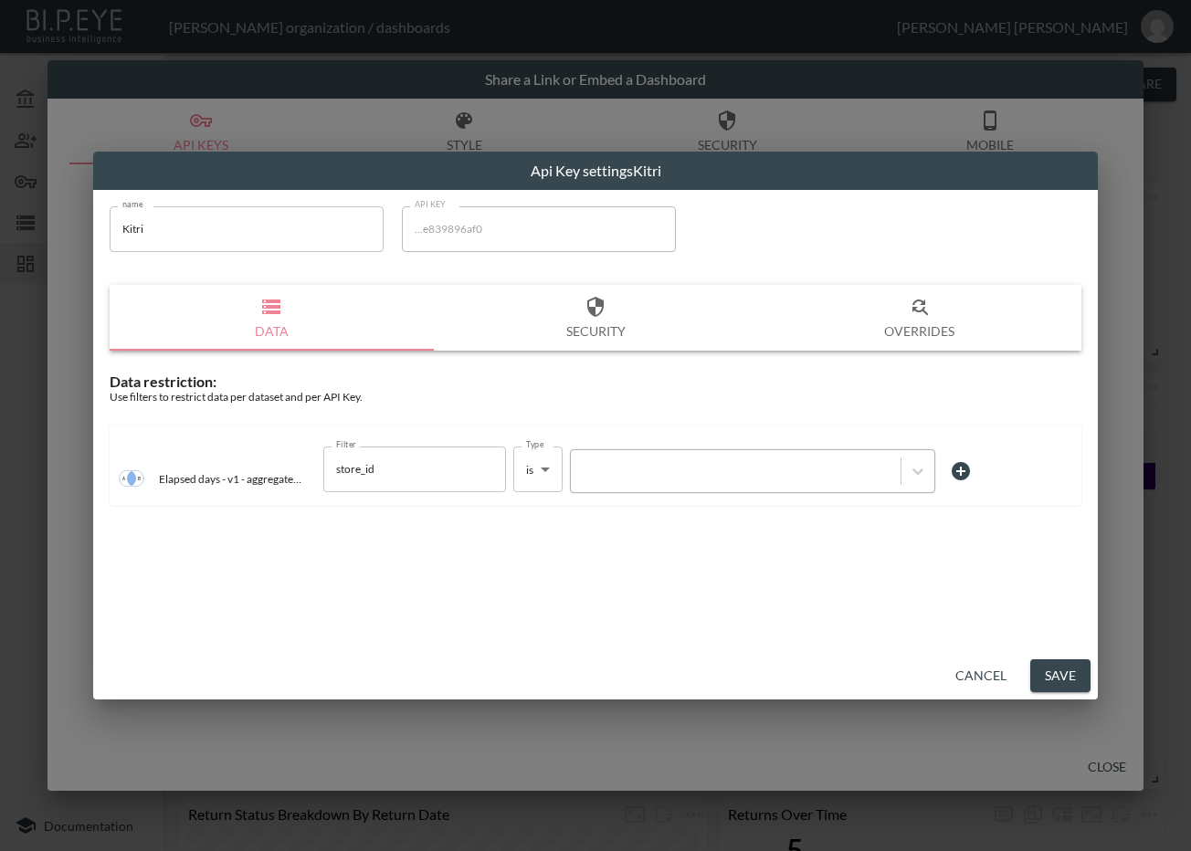
click at [669, 478] on div at bounding box center [735, 470] width 311 height 17
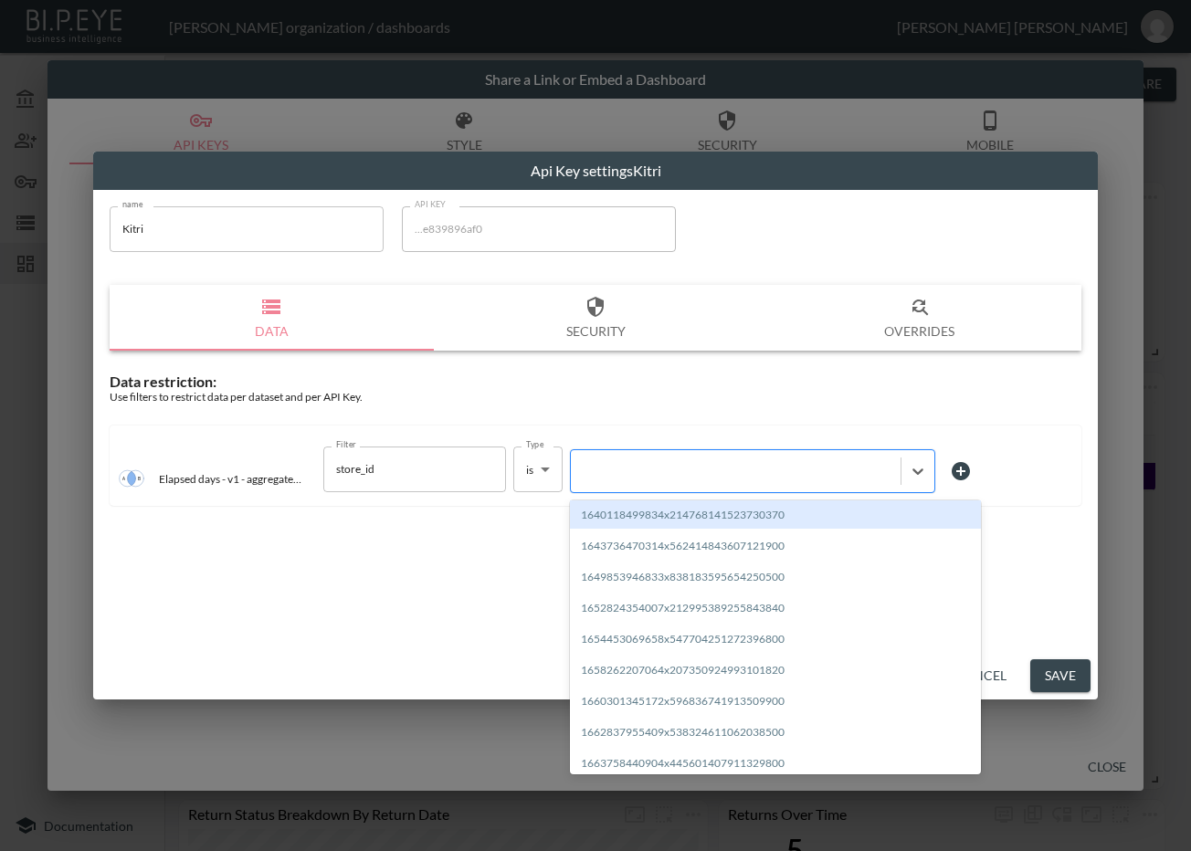
paste input "1677594670130x219641325415301120"
type input "1677594670130x219641325415301120"
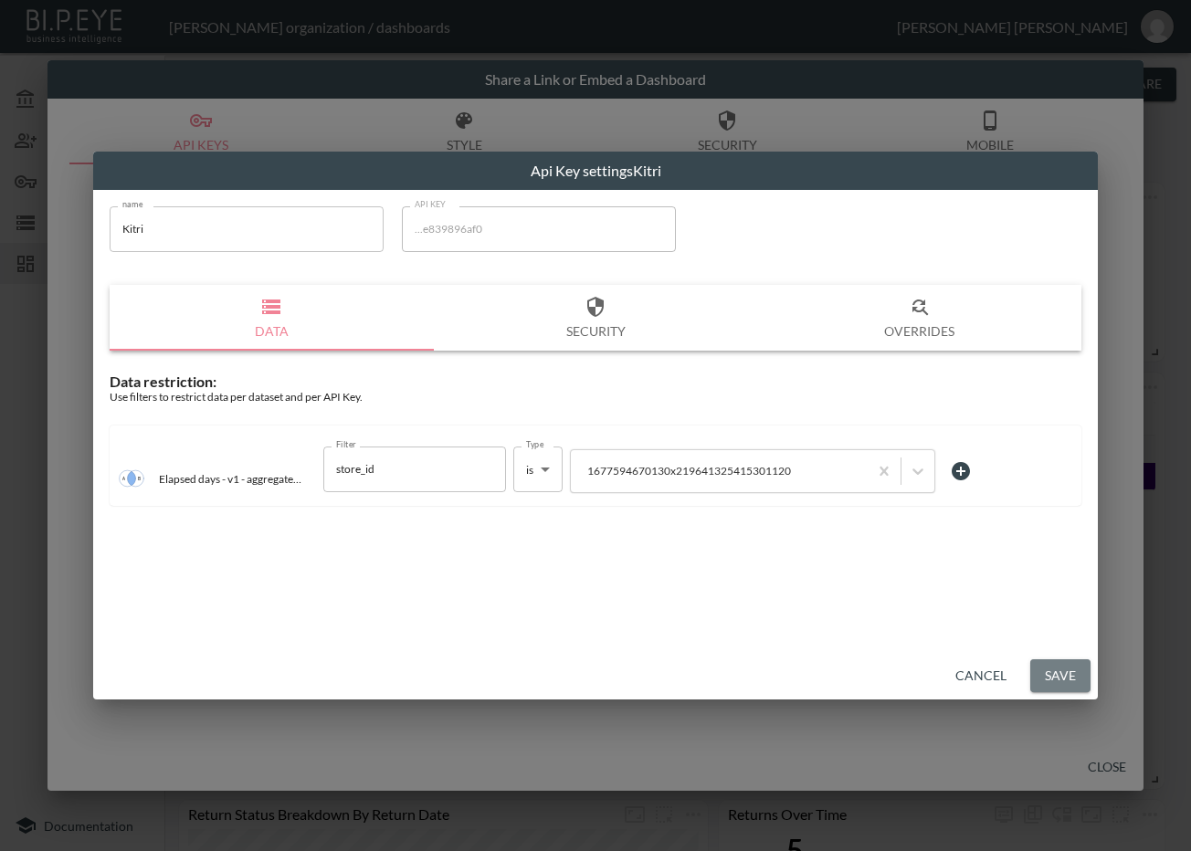
click at [1051, 667] on button "Save" at bounding box center [1060, 676] width 60 height 34
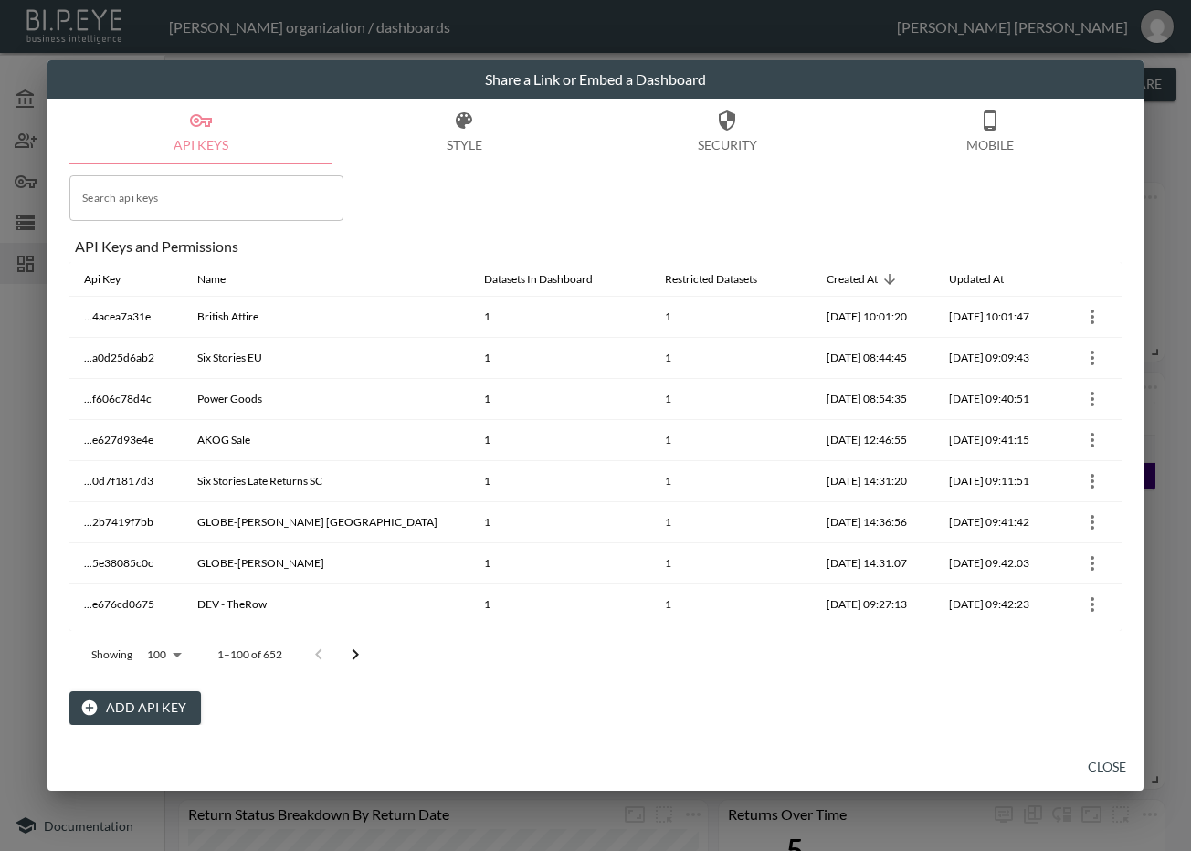
click at [354, 660] on icon "Go to next page" at bounding box center [355, 655] width 22 height 22
click at [354, 660] on button "Go to next page" at bounding box center [368, 655] width 37 height 37
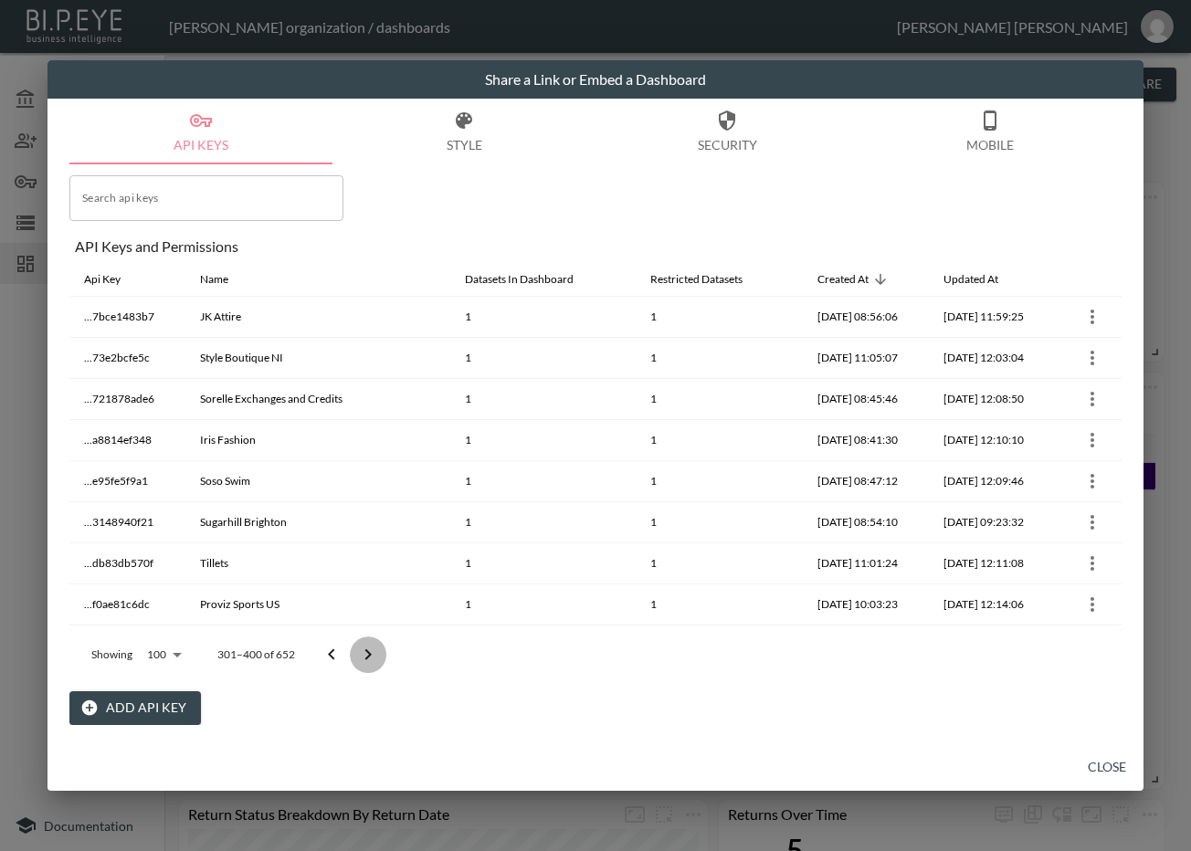
click at [357, 660] on icon "Go to next page" at bounding box center [368, 655] width 22 height 22
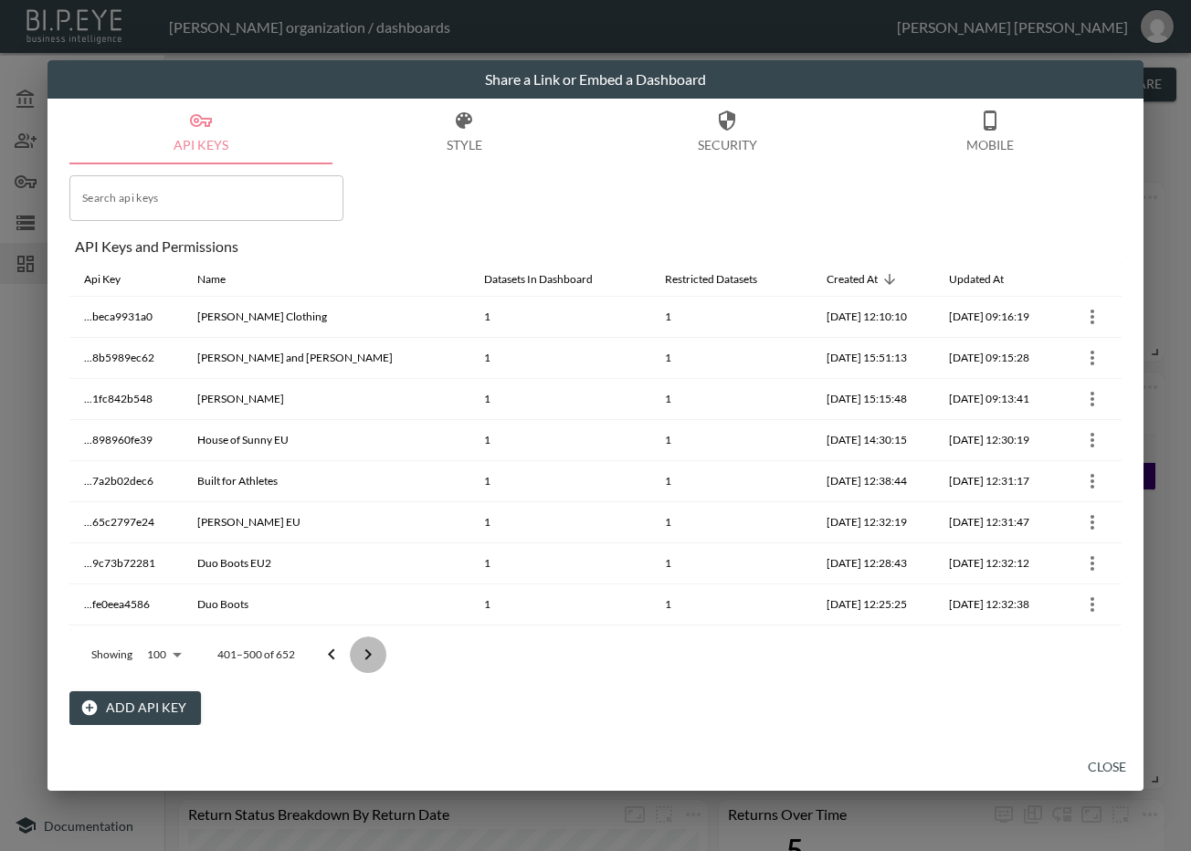
click at [357, 660] on icon "Go to next page" at bounding box center [368, 655] width 22 height 22
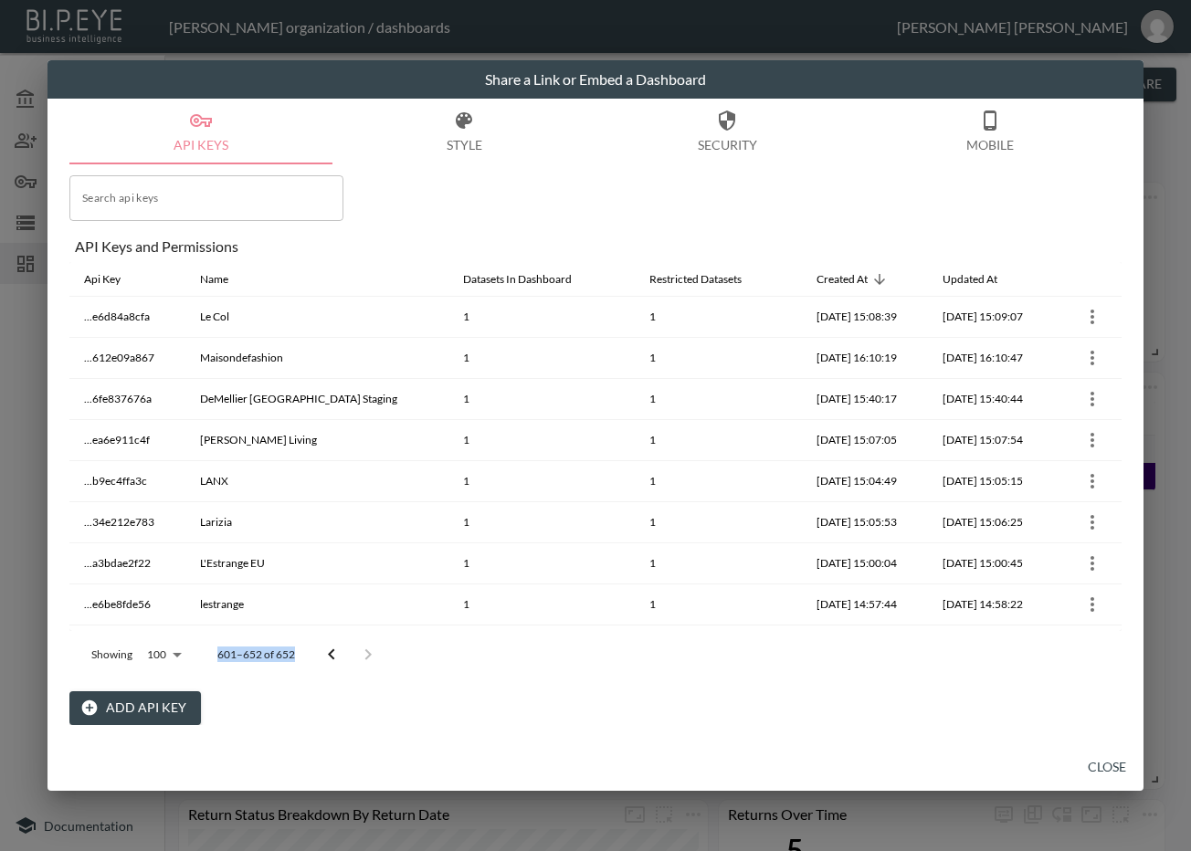
click at [358, 660] on div at bounding box center [349, 655] width 73 height 37
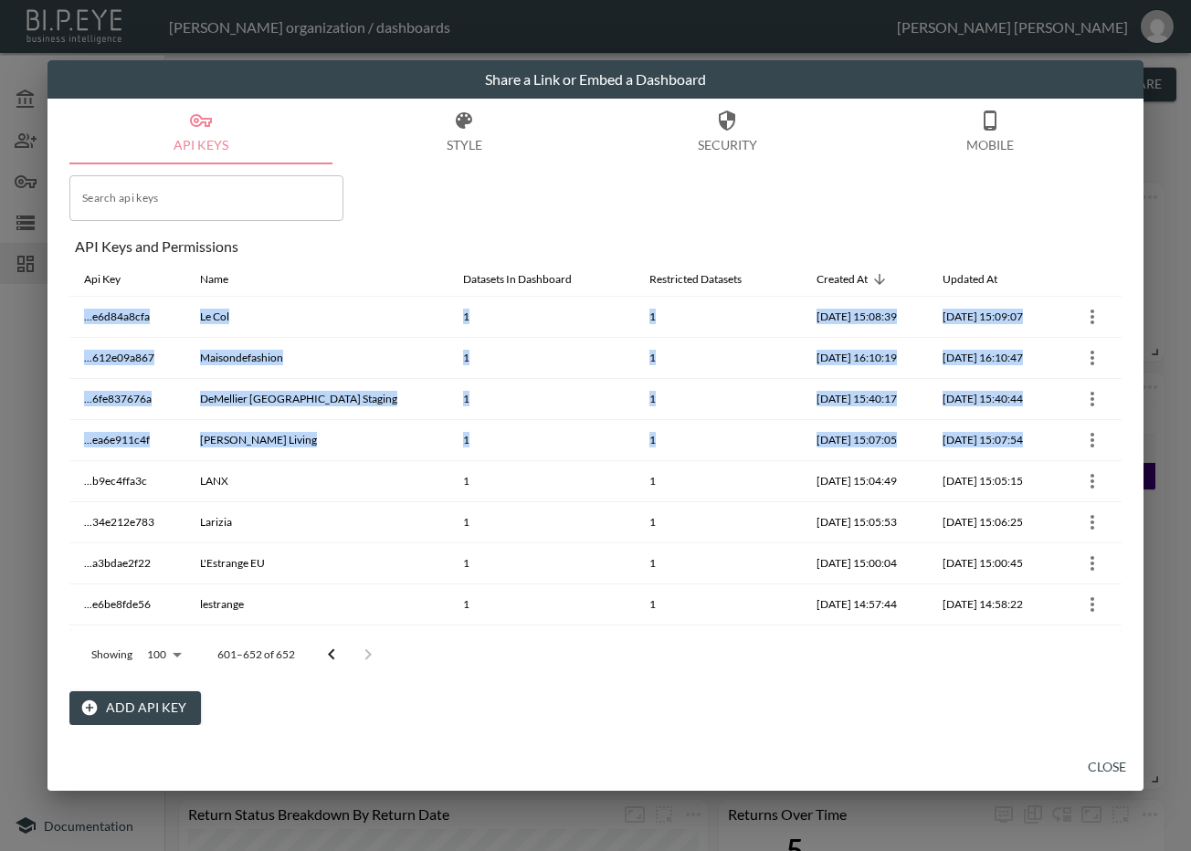
drag, startPoint x: 1123, startPoint y: 292, endPoint x: 1122, endPoint y: 387, distance: 95.0
click at [1117, 431] on div "API Keys Style Security Mobile Search api keys Search api keys API Keys and Per…" at bounding box center [595, 421] width 1096 height 645
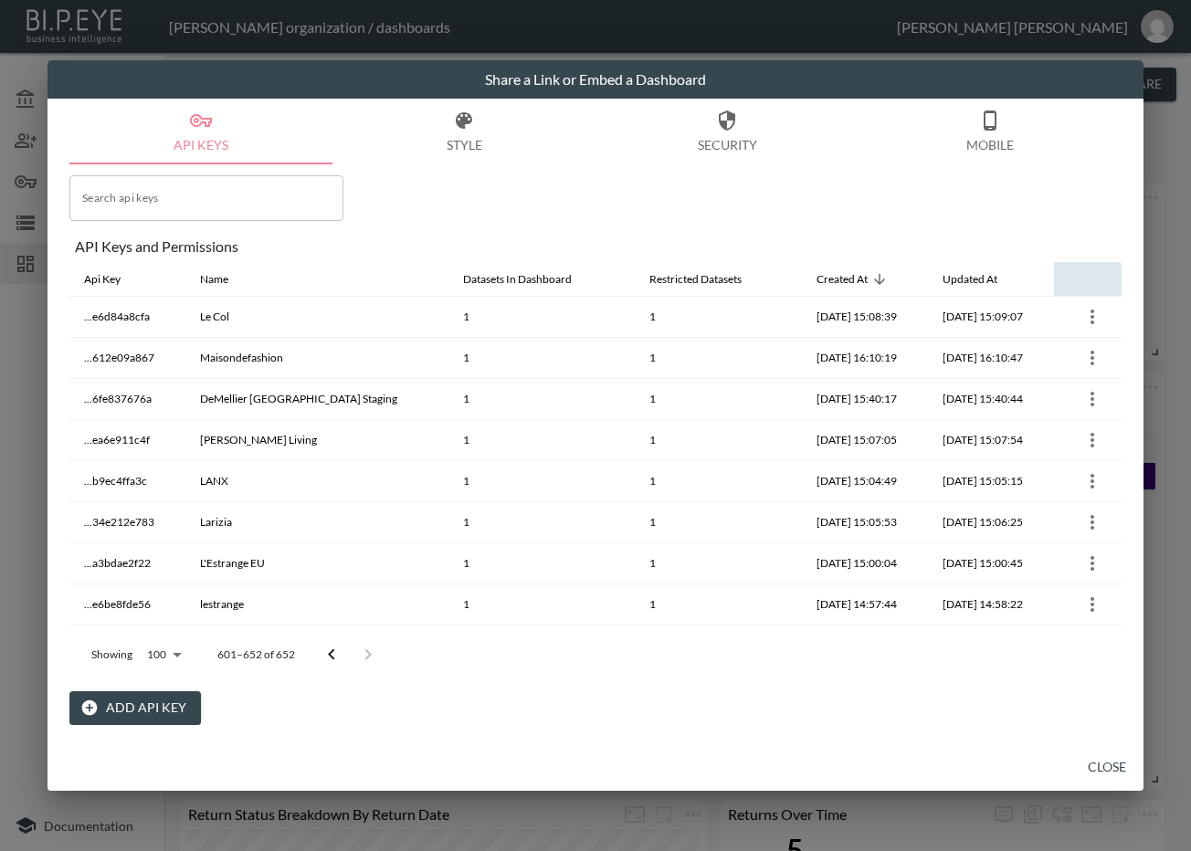
click at [1117, 281] on div at bounding box center [1119, 279] width 5 height 34
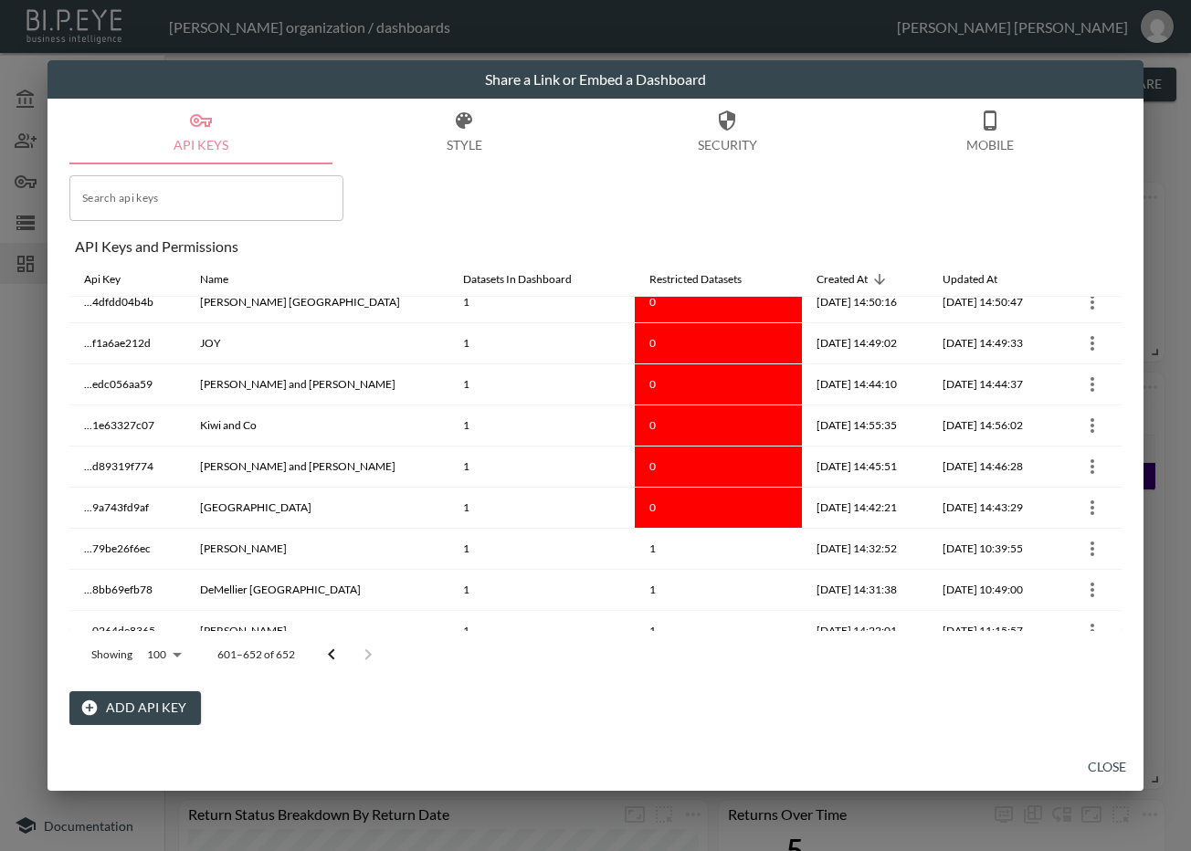
scroll to position [441, 0]
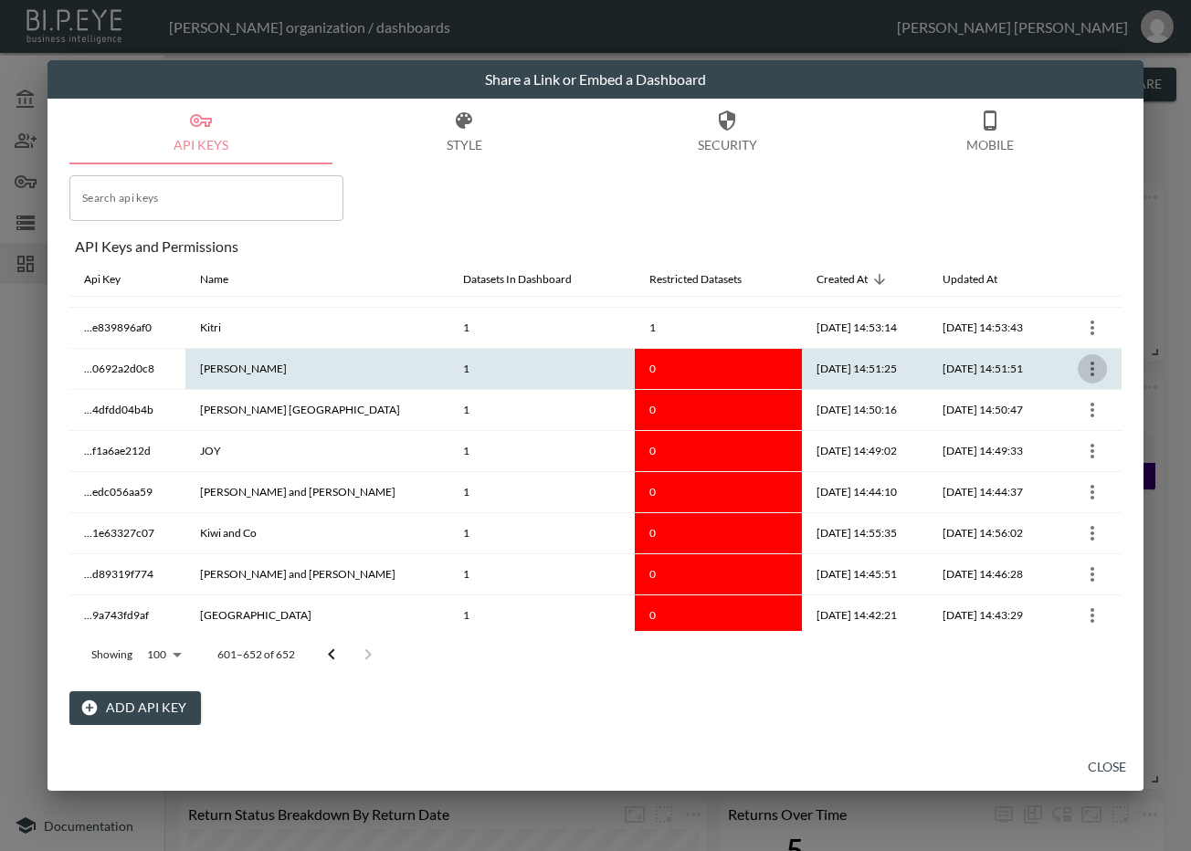
click at [1090, 367] on icon "more" at bounding box center [1092, 369] width 22 height 22
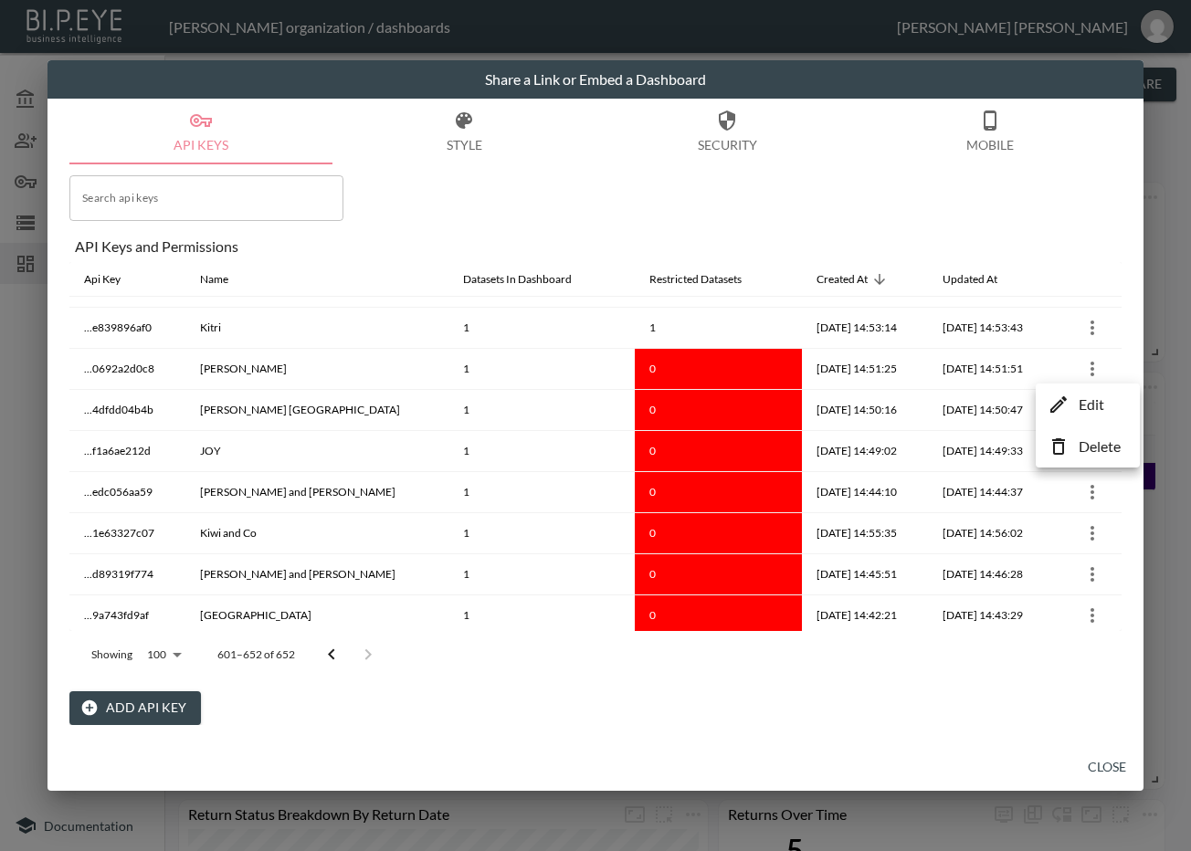
click at [1100, 411] on p "Edit" at bounding box center [1092, 405] width 26 height 22
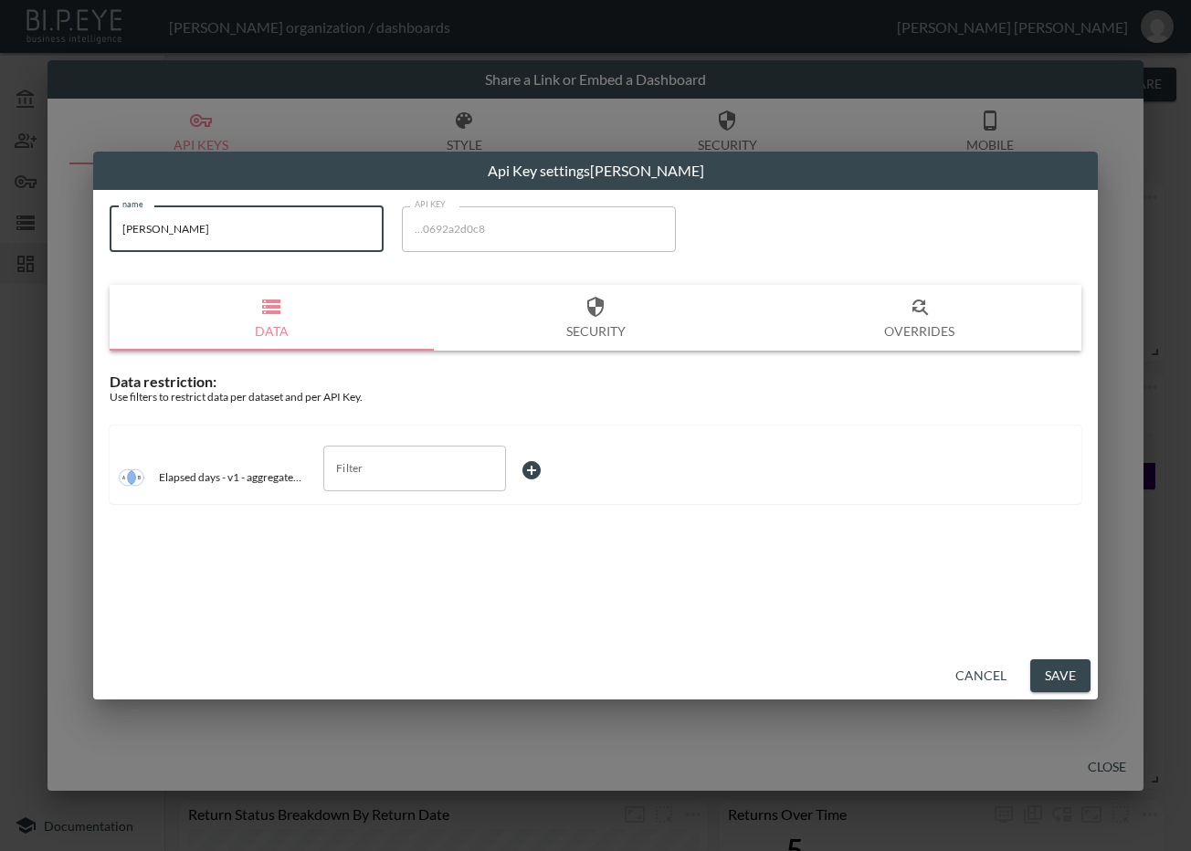
drag, startPoint x: 292, startPoint y: 226, endPoint x: 79, endPoint y: 229, distance: 212.8
click at [79, 229] on div "Api Key settings June Adel name June Adel name API KEY ...0692a2d0c8 API KEY Da…" at bounding box center [595, 425] width 1191 height 851
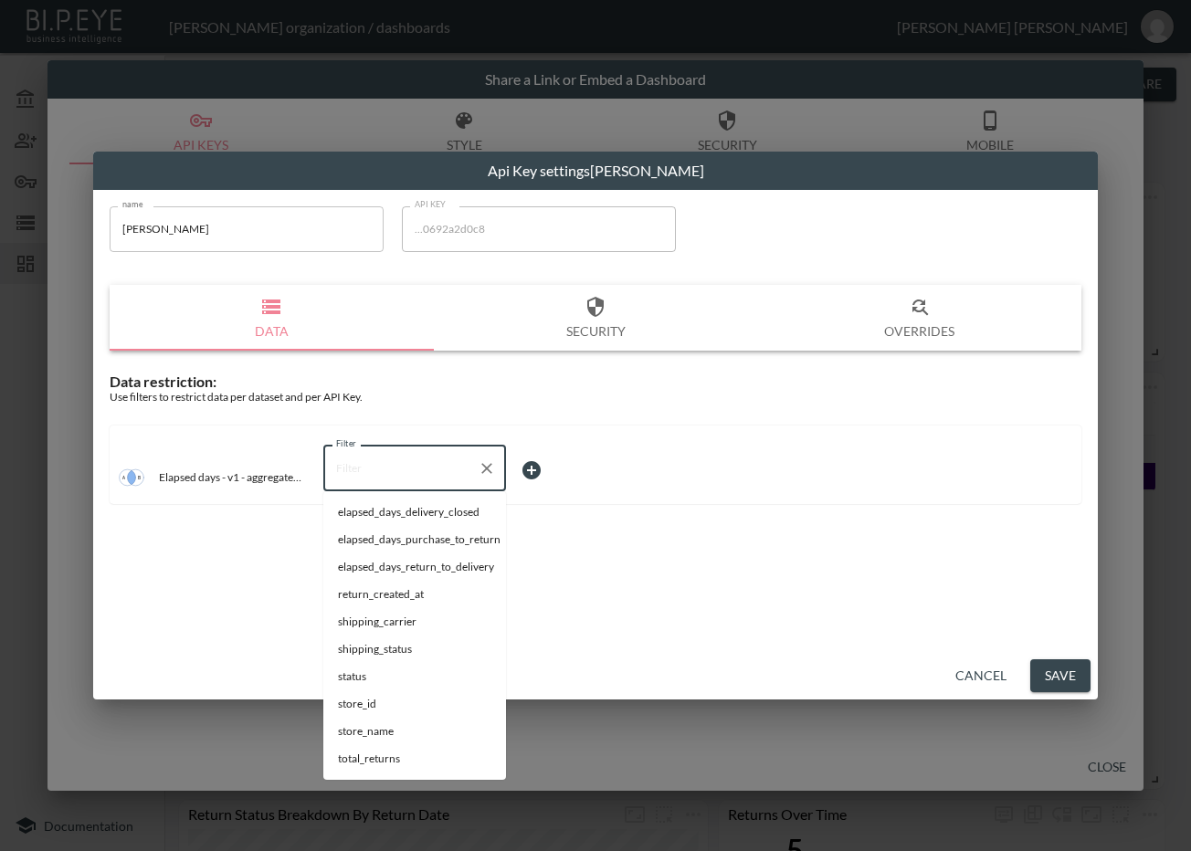
click at [395, 467] on input "Filter" at bounding box center [401, 468] width 139 height 29
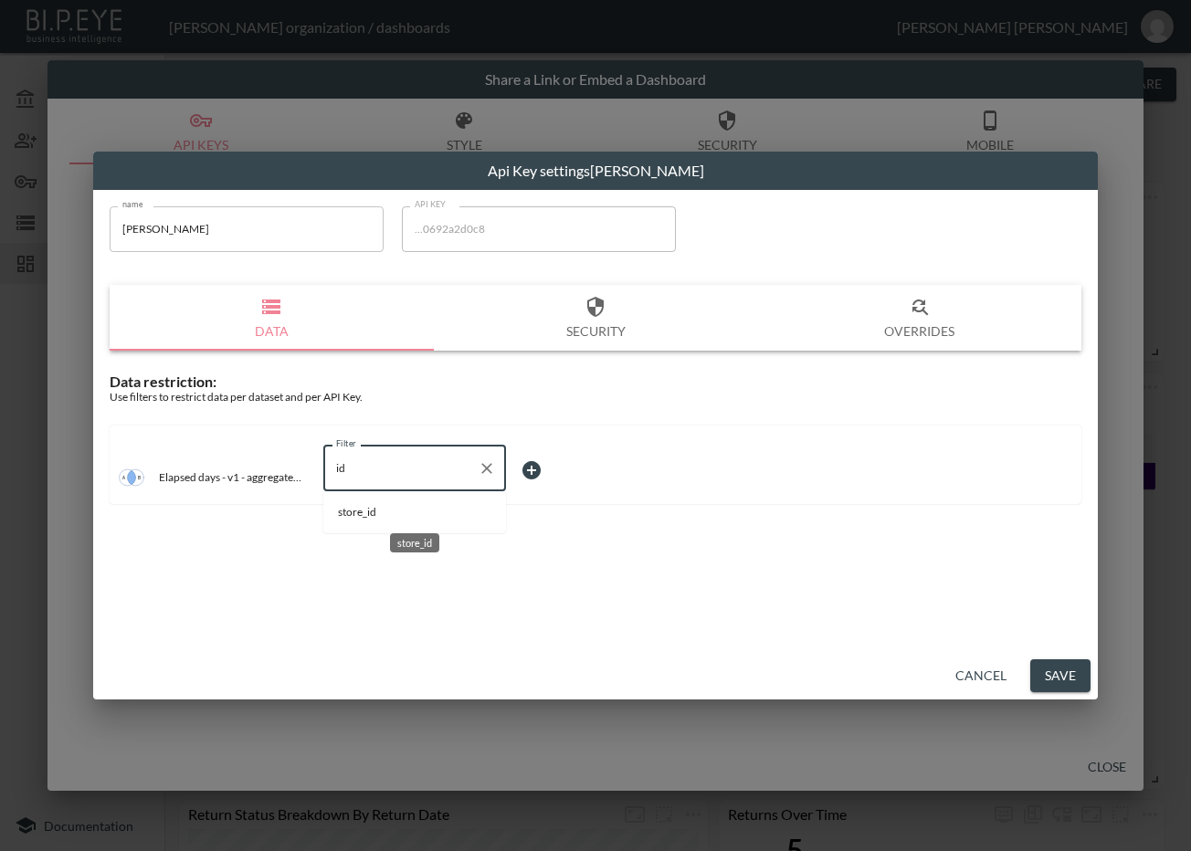
click at [395, 508] on span "store_id" at bounding box center [414, 512] width 153 height 16
type input "store_id"
click at [535, 467] on body "BI.P.EYE, Interactive Analytics Dashboards - app Zach Bailet organization / das…" at bounding box center [595, 425] width 1191 height 851
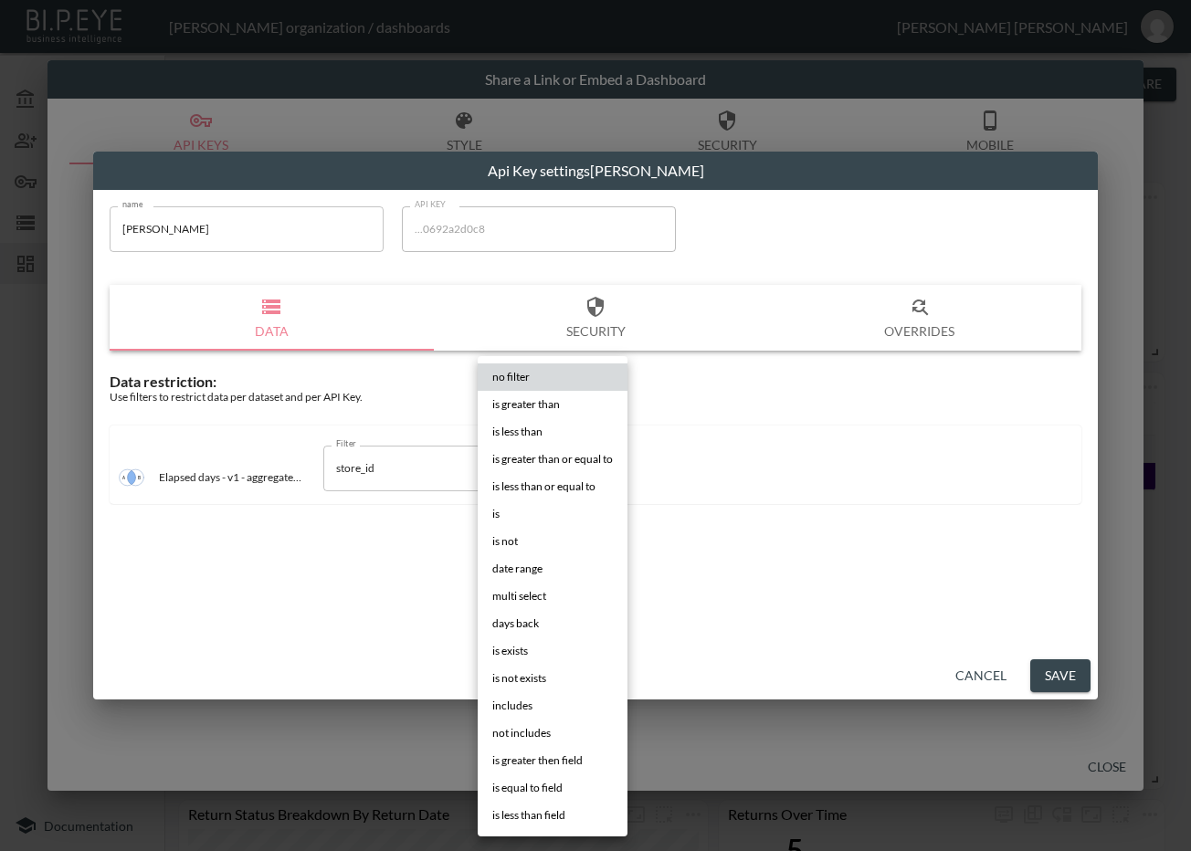
click at [568, 505] on li "is" at bounding box center [553, 513] width 150 height 27
type input "is"
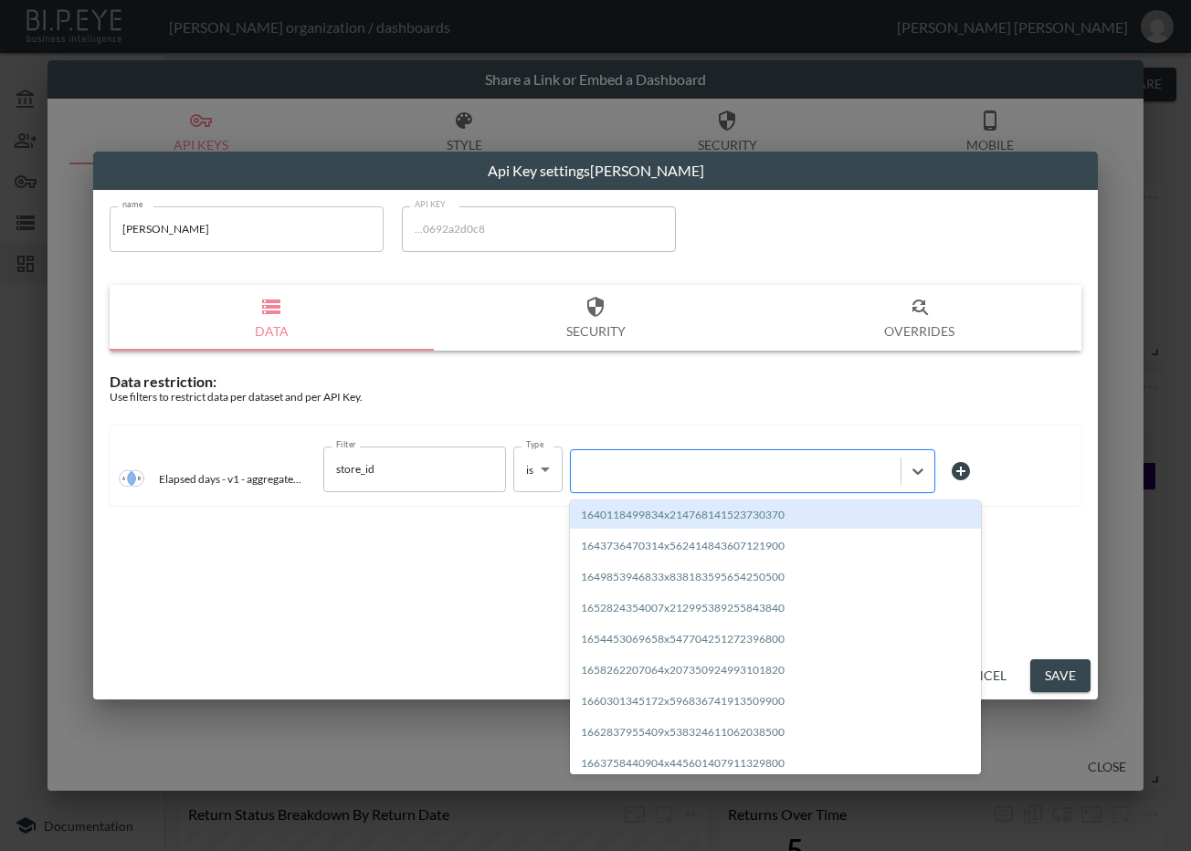
click at [637, 470] on div at bounding box center [735, 470] width 311 height 17
paste input "1717080807465x370851719896367100"
type input "1717080807465x370851719896367100"
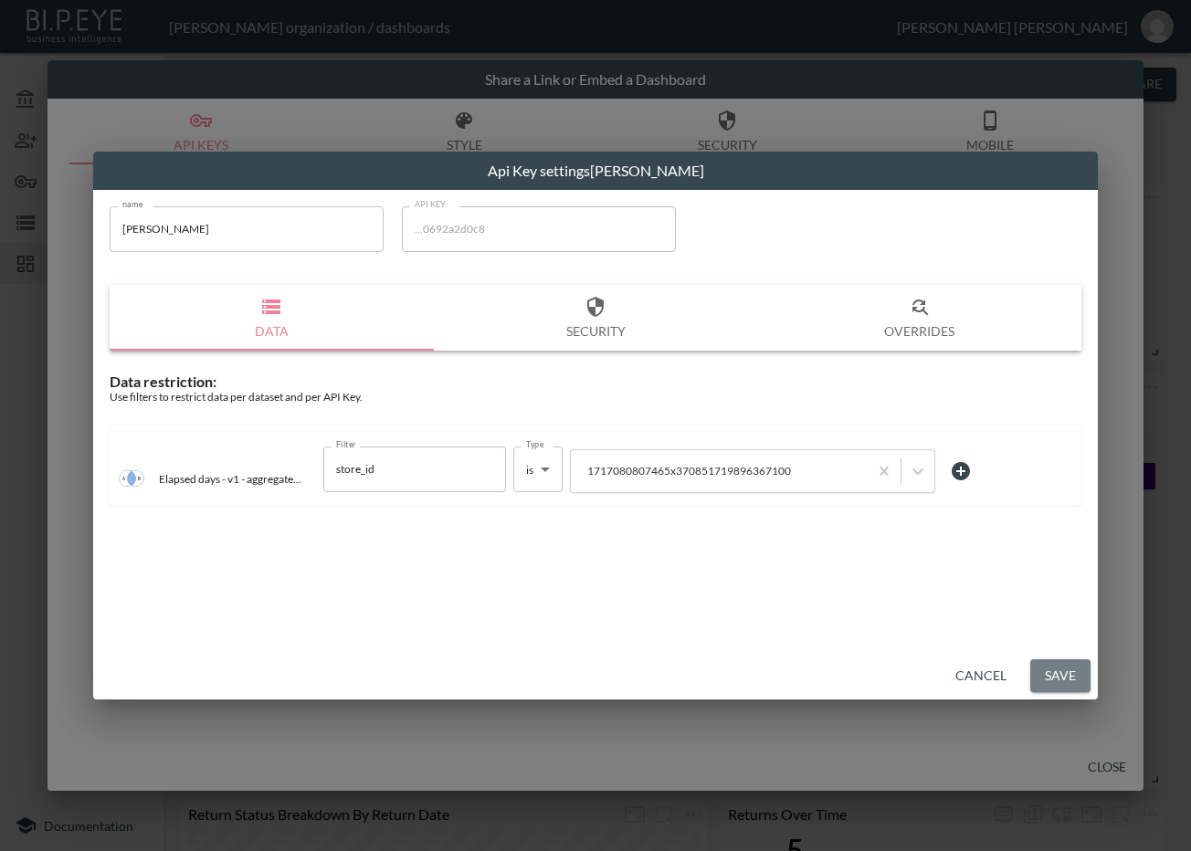
click at [1050, 677] on button "Save" at bounding box center [1060, 676] width 60 height 34
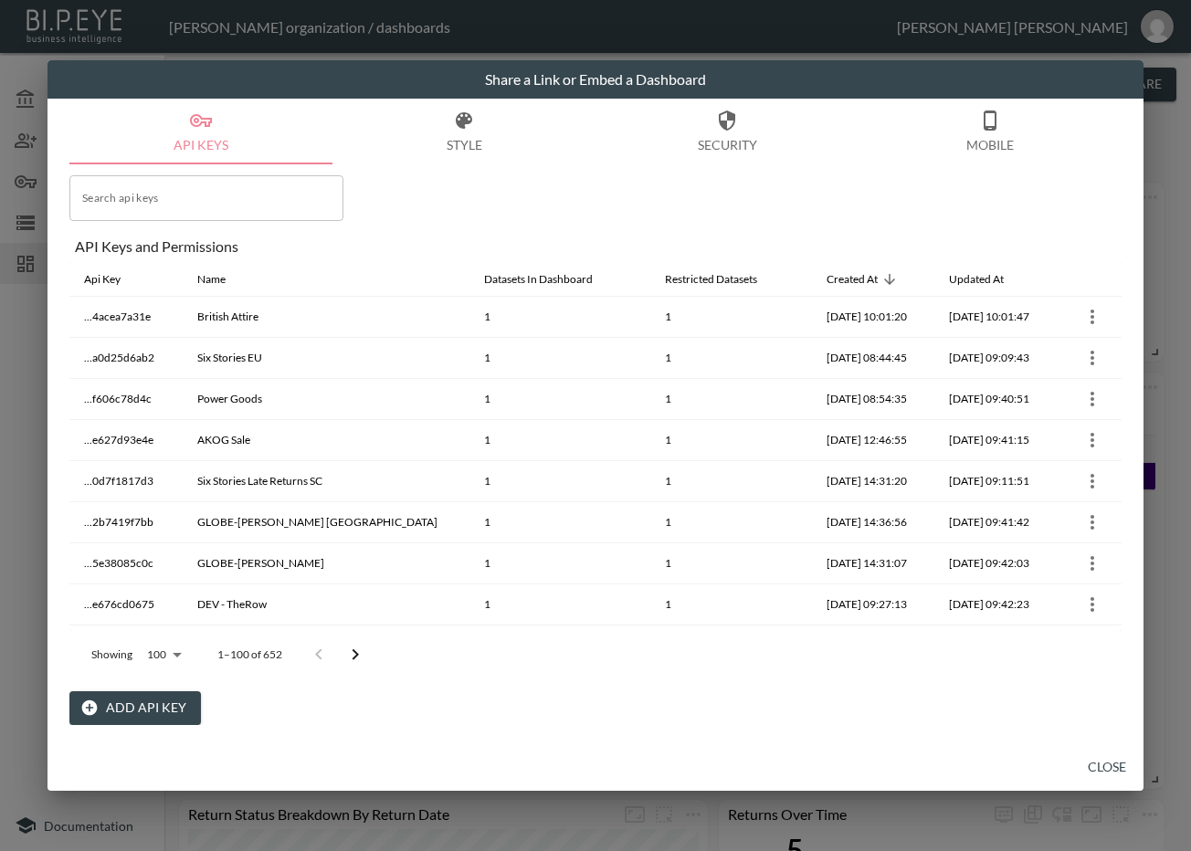
click at [360, 653] on icon "Go to next page" at bounding box center [355, 655] width 22 height 22
click at [360, 653] on icon "Go to next page" at bounding box center [368, 655] width 22 height 22
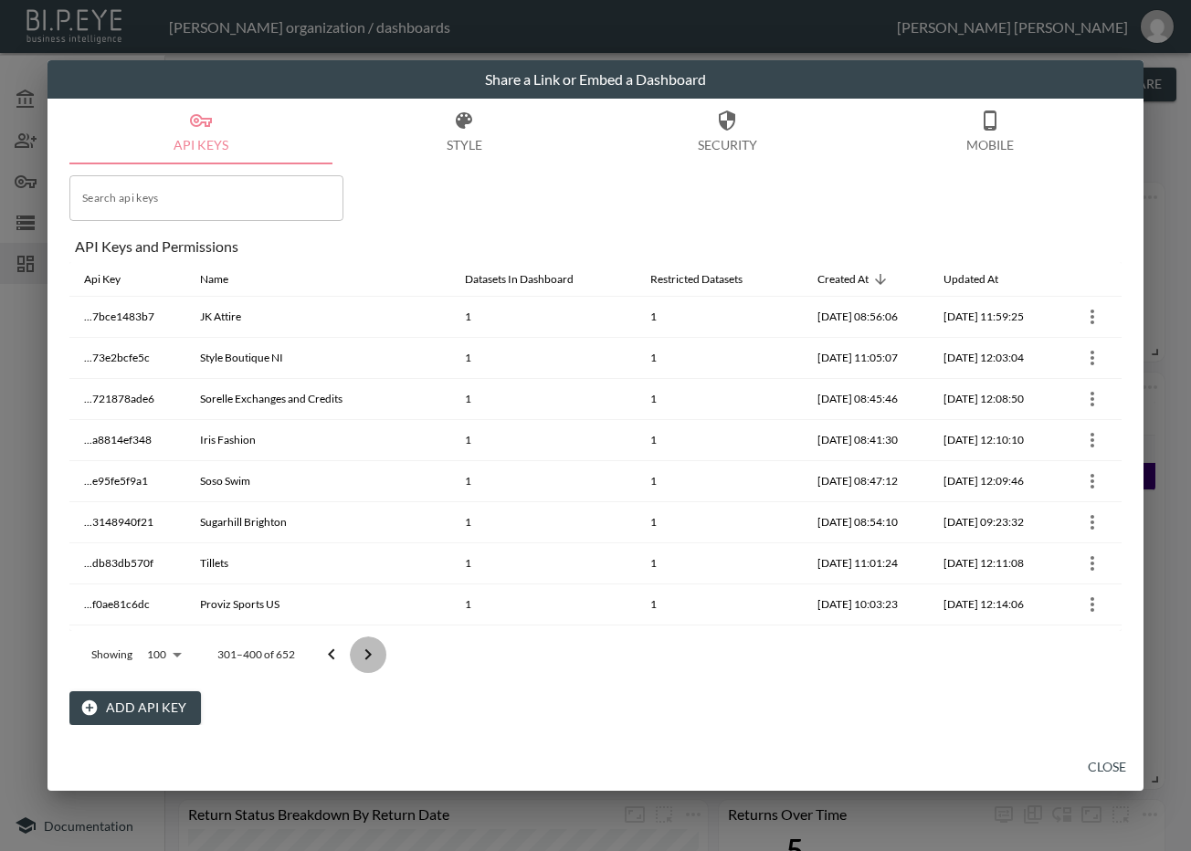
click at [363, 656] on icon "Go to next page" at bounding box center [368, 655] width 22 height 22
click at [363, 656] on div at bounding box center [349, 655] width 73 height 37
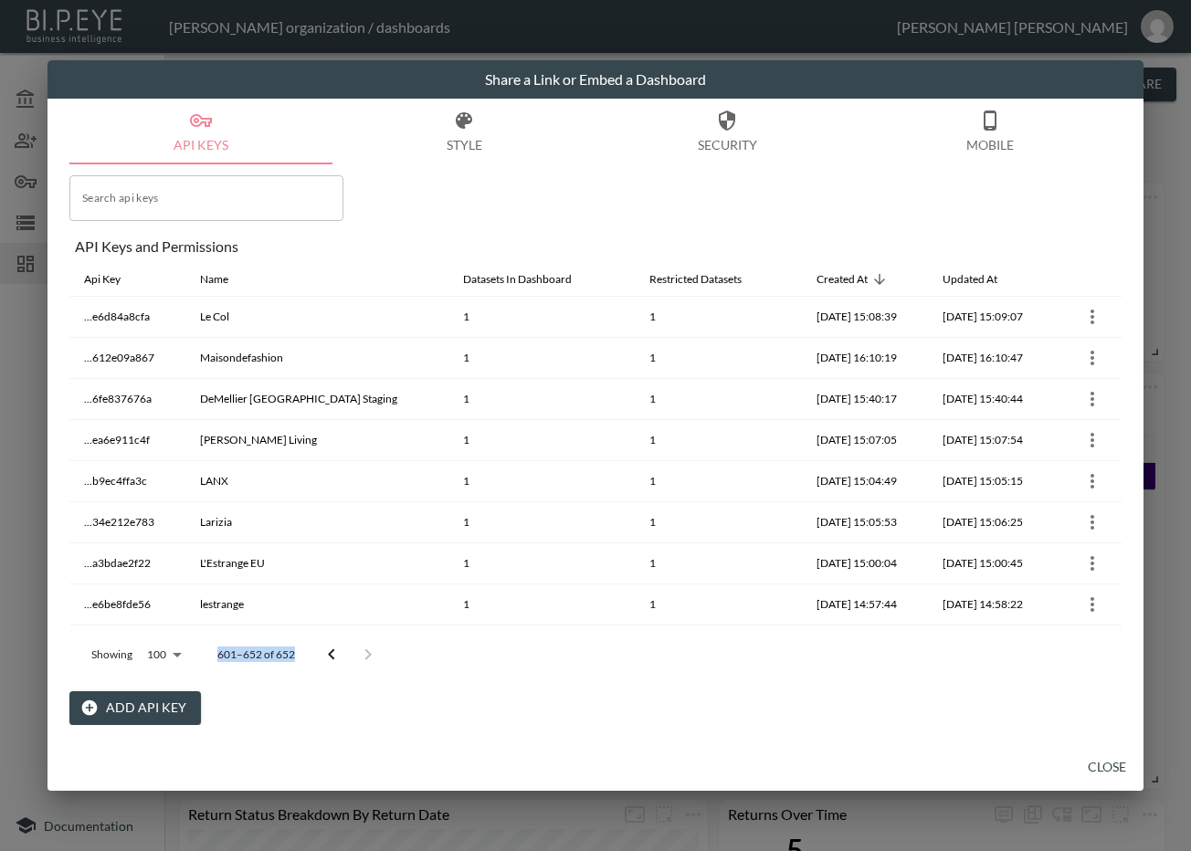
click at [363, 656] on div at bounding box center [349, 655] width 73 height 37
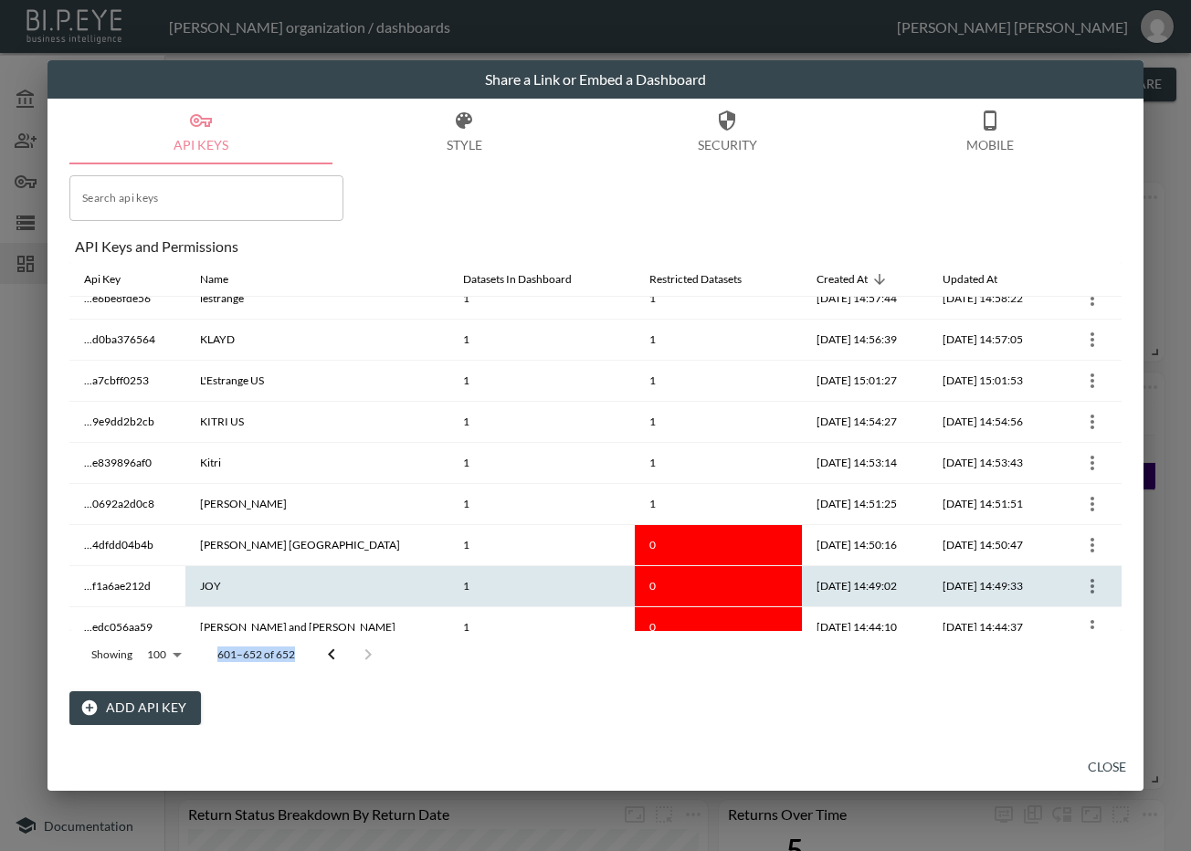
scroll to position [495, 0]
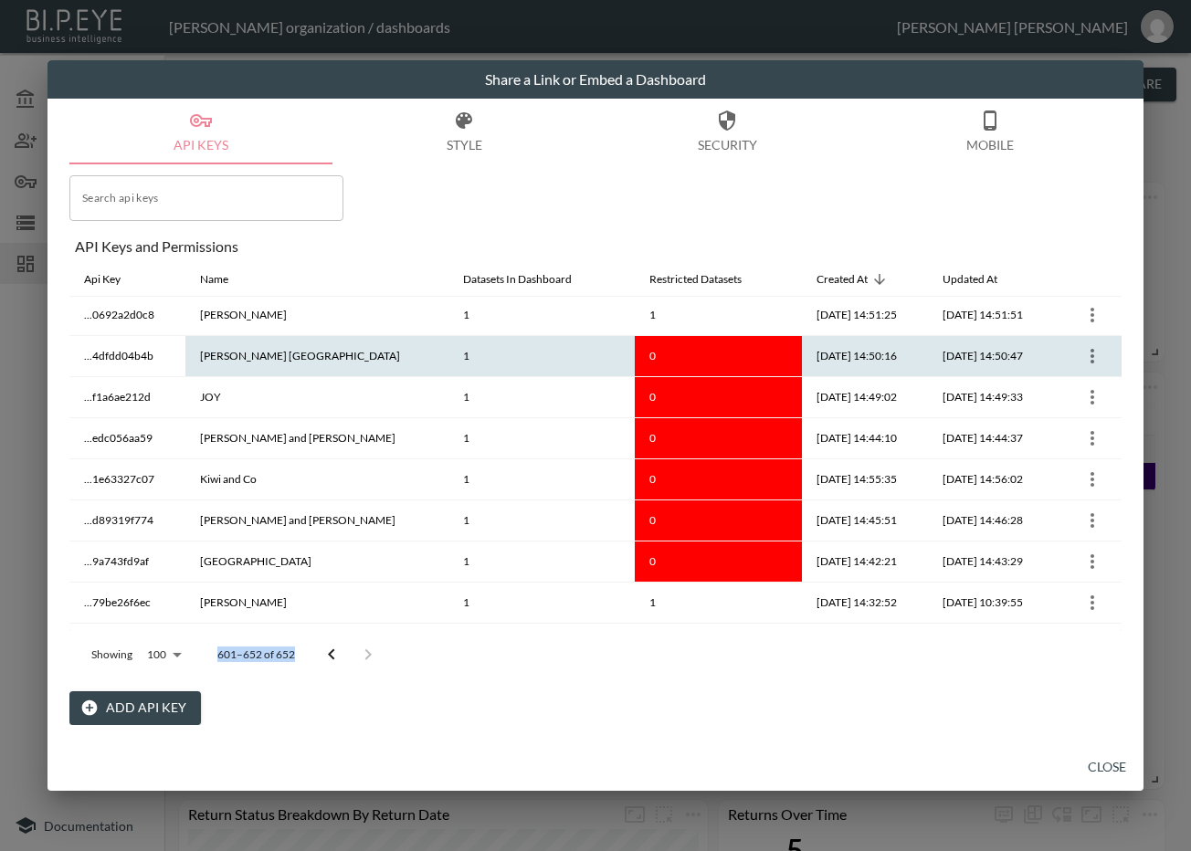
click at [1081, 353] on icon "more" at bounding box center [1092, 356] width 22 height 22
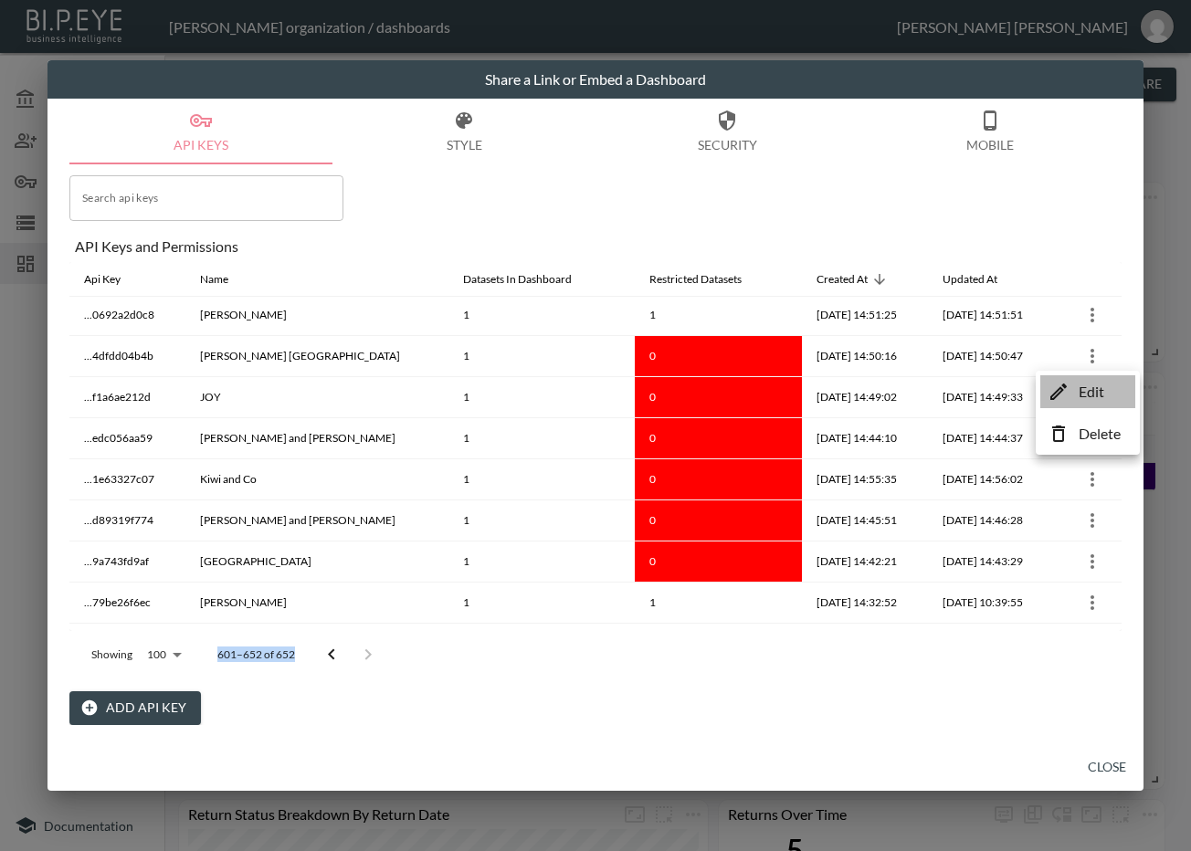
click at [1063, 395] on icon at bounding box center [1058, 392] width 22 height 22
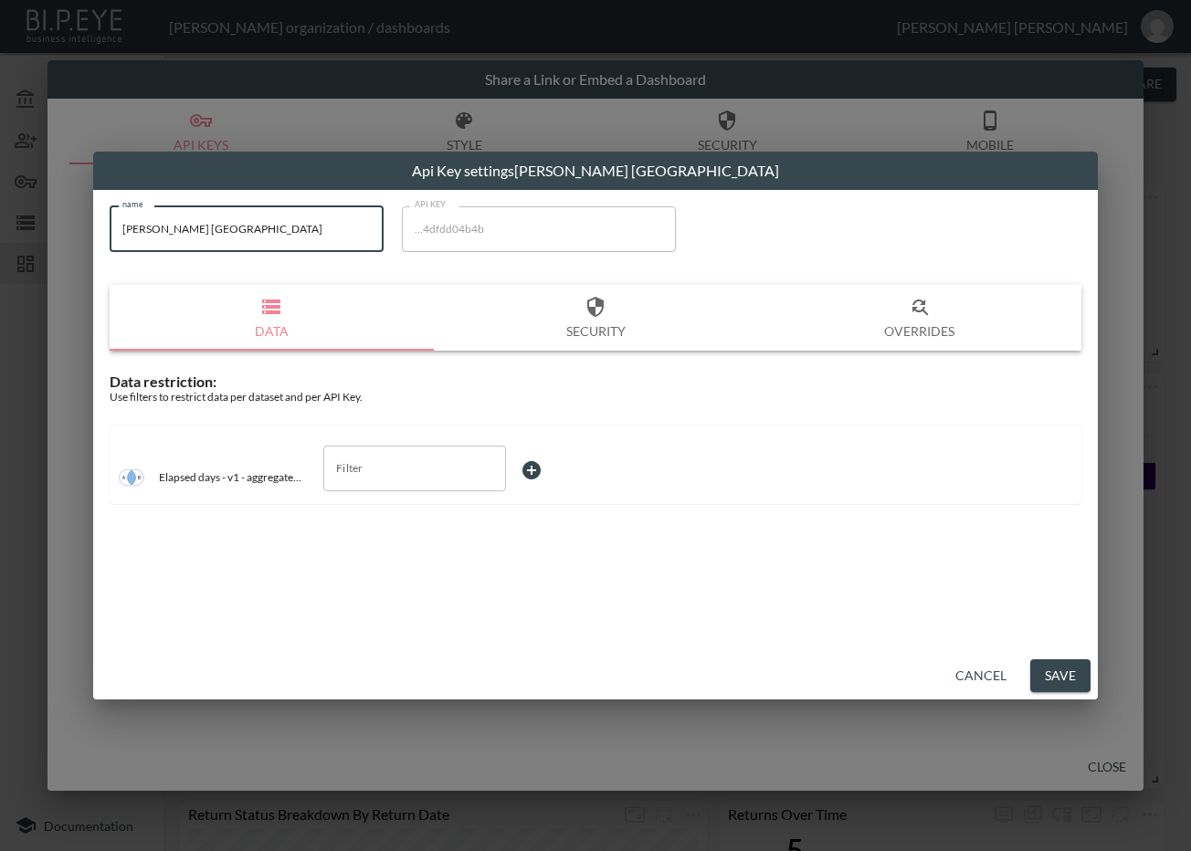
drag, startPoint x: 289, startPoint y: 228, endPoint x: 33, endPoint y: 232, distance: 256.6
click at [33, 232] on div "Api Key settings Juliet Dunn London name Juliet Dunn London name API KEY ...4df…" at bounding box center [595, 425] width 1191 height 851
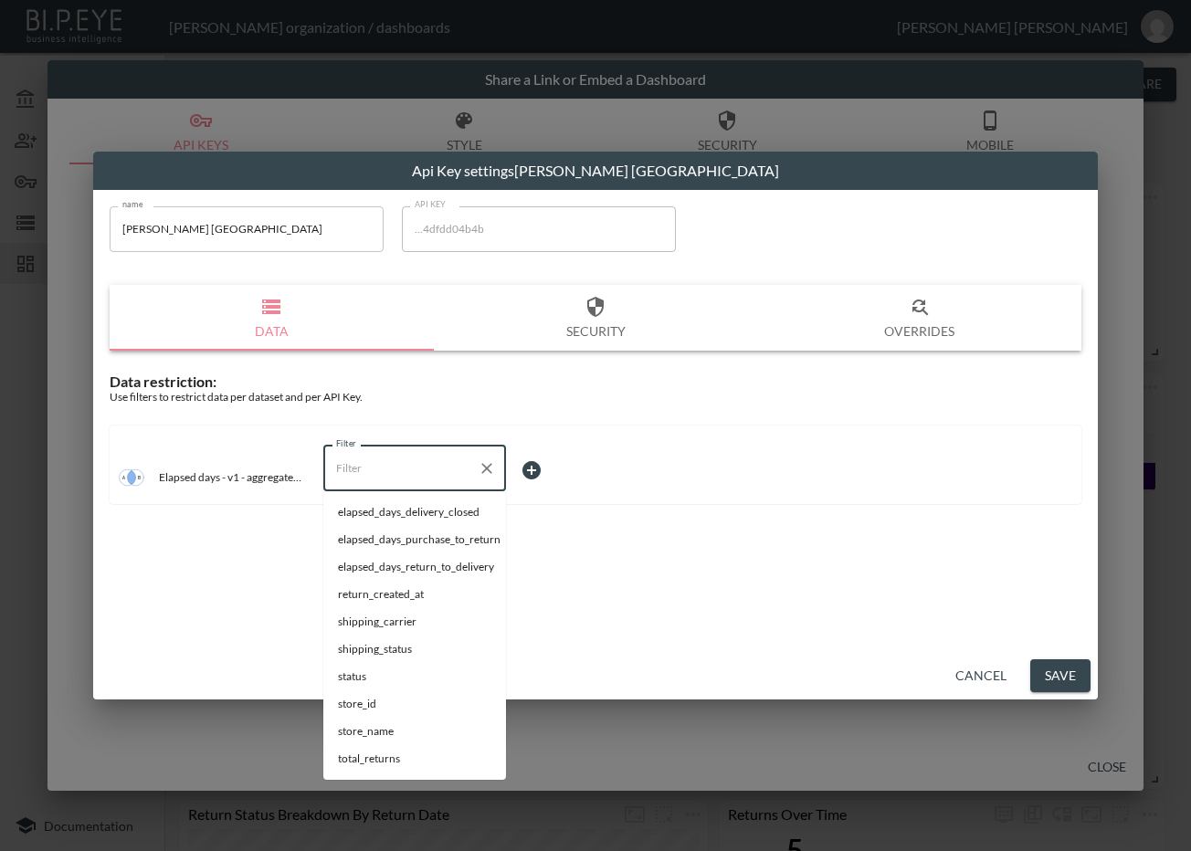
click at [353, 474] on div "Filter Filter" at bounding box center [414, 469] width 183 height 46
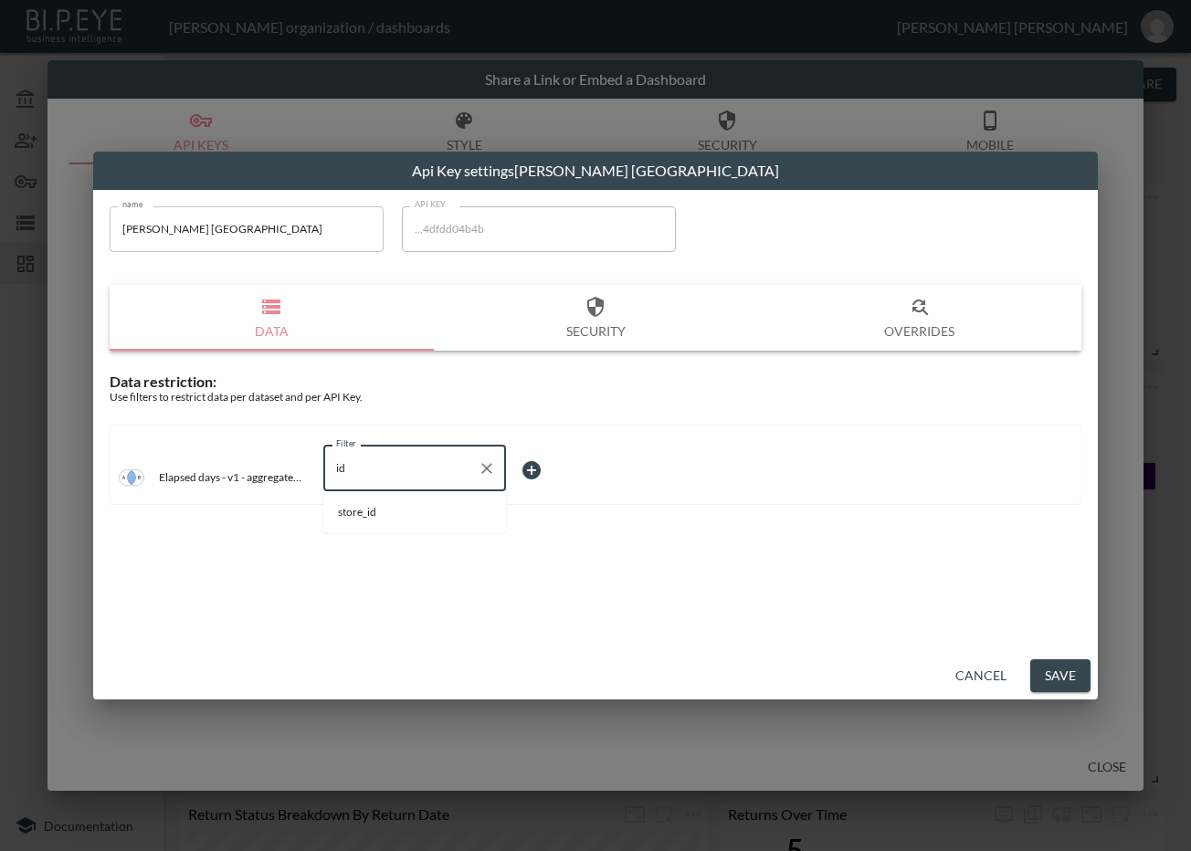
click at [377, 502] on li "store_id" at bounding box center [414, 512] width 183 height 27
type input "store_id"
click at [541, 458] on body "BI.P.EYE, Interactive Analytics Dashboards - app Zach Bailet organization / das…" at bounding box center [595, 425] width 1191 height 851
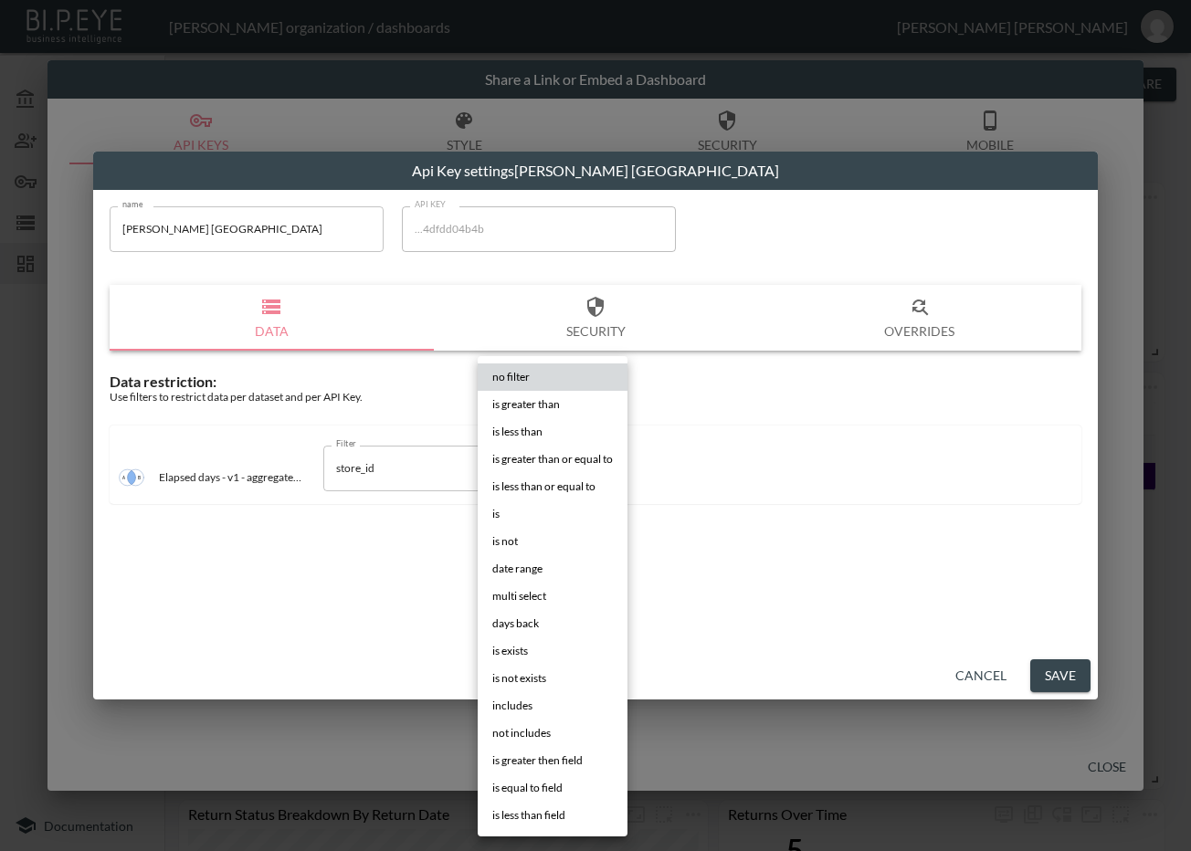
click at [514, 513] on li "is" at bounding box center [553, 513] width 150 height 27
type input "is"
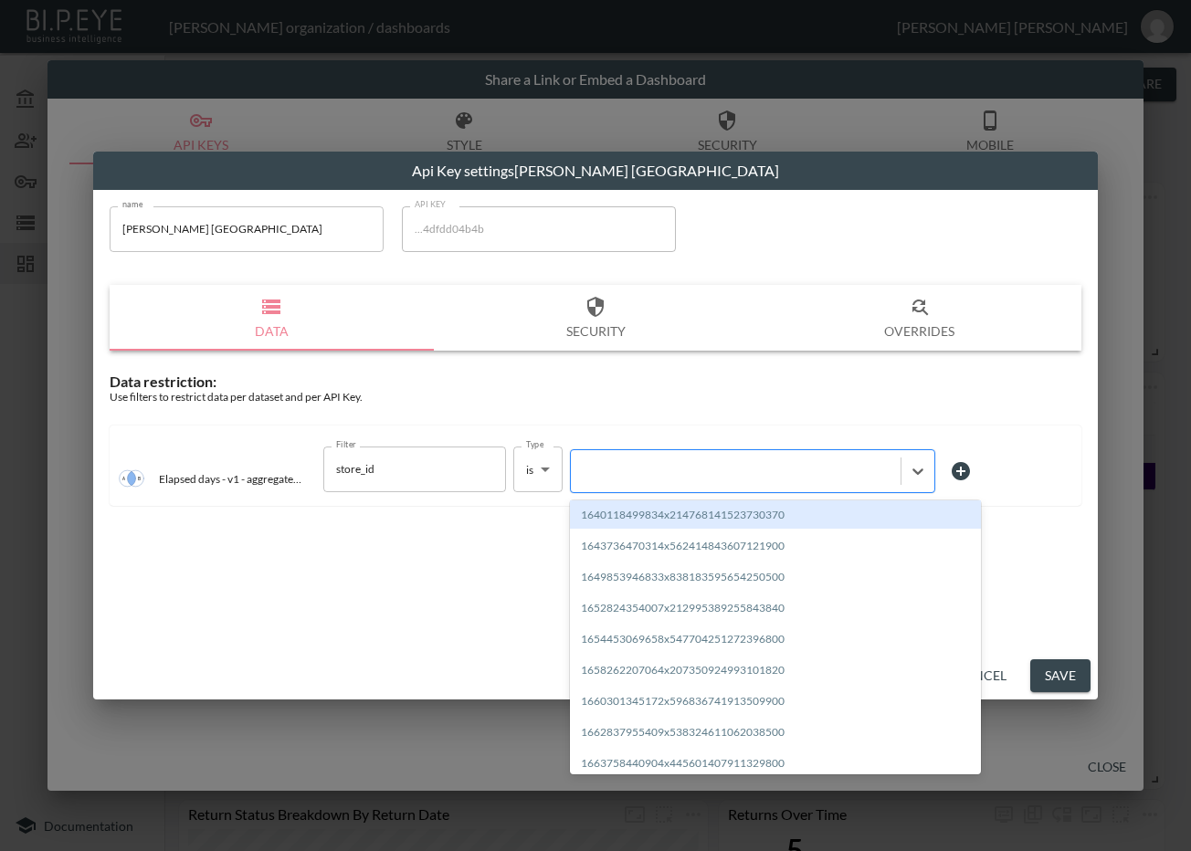
click at [647, 479] on div at bounding box center [735, 470] width 311 height 17
paste input "1700492406229x832361200725524500"
type input "1700492406229x832361200725524500"
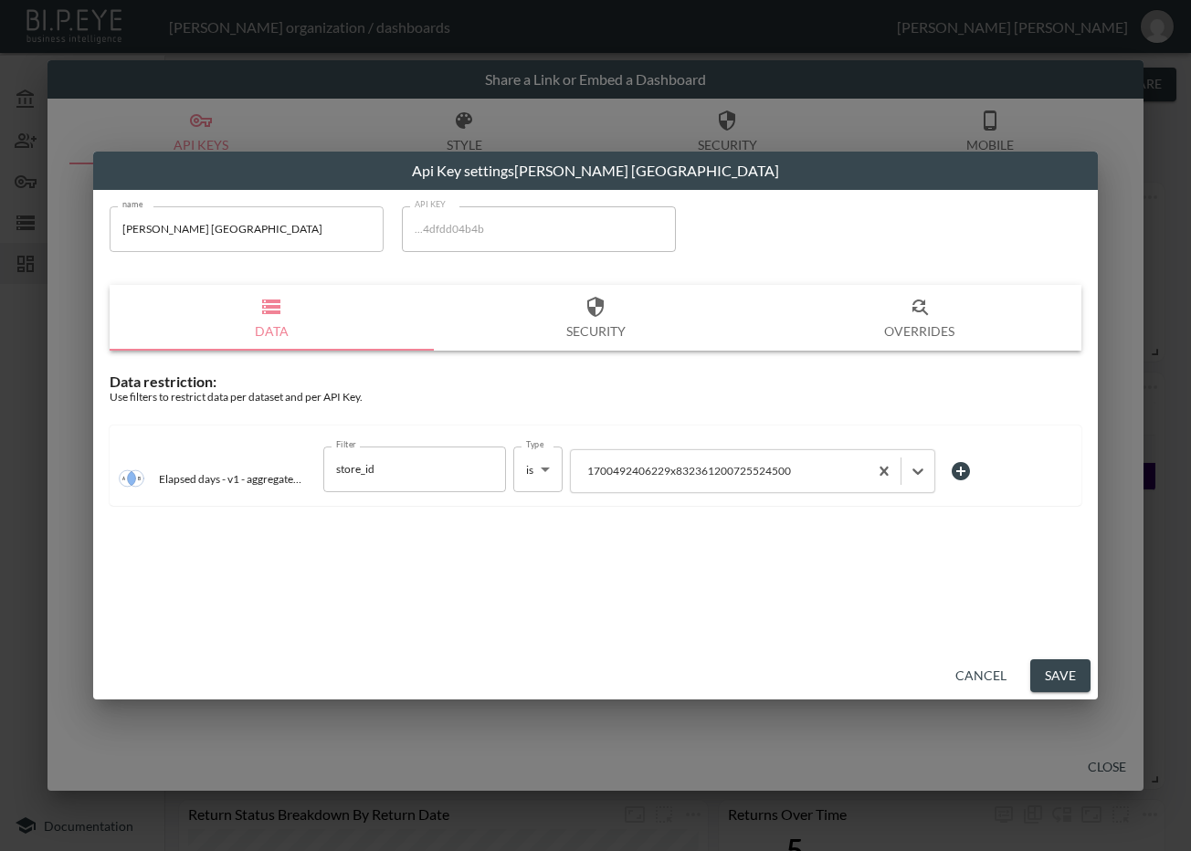
click at [1066, 670] on button "Save" at bounding box center [1060, 676] width 60 height 34
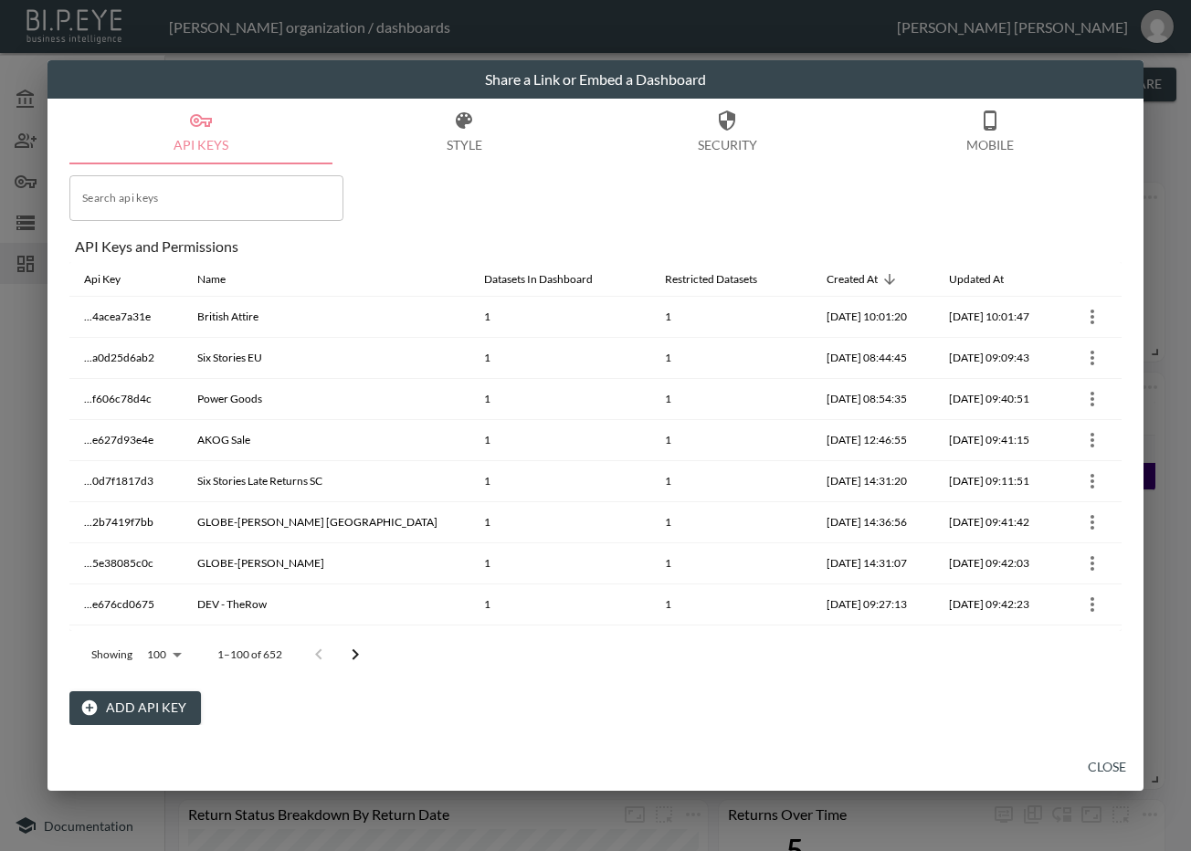
click at [348, 651] on icon "Go to next page" at bounding box center [355, 655] width 22 height 22
click at [348, 651] on button "Go to previous page" at bounding box center [331, 655] width 37 height 37
click at [357, 651] on icon "Go to next page" at bounding box center [368, 655] width 22 height 22
click at [348, 651] on button "Go to previous page" at bounding box center [331, 655] width 37 height 37
click at [348, 651] on icon "Go to next page" at bounding box center [355, 655] width 22 height 22
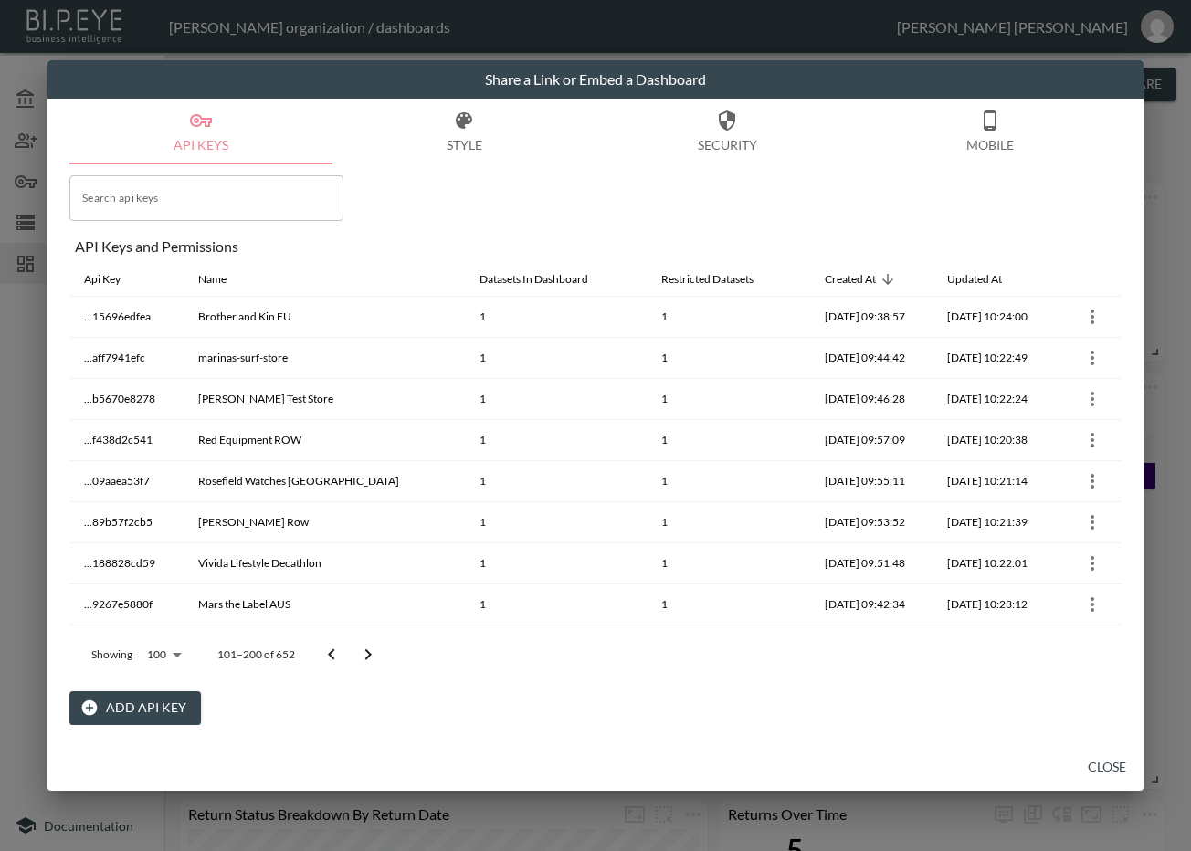
click at [363, 653] on icon "Go to next page" at bounding box center [368, 655] width 22 height 22
click at [366, 653] on icon "Go to next page" at bounding box center [368, 655] width 22 height 22
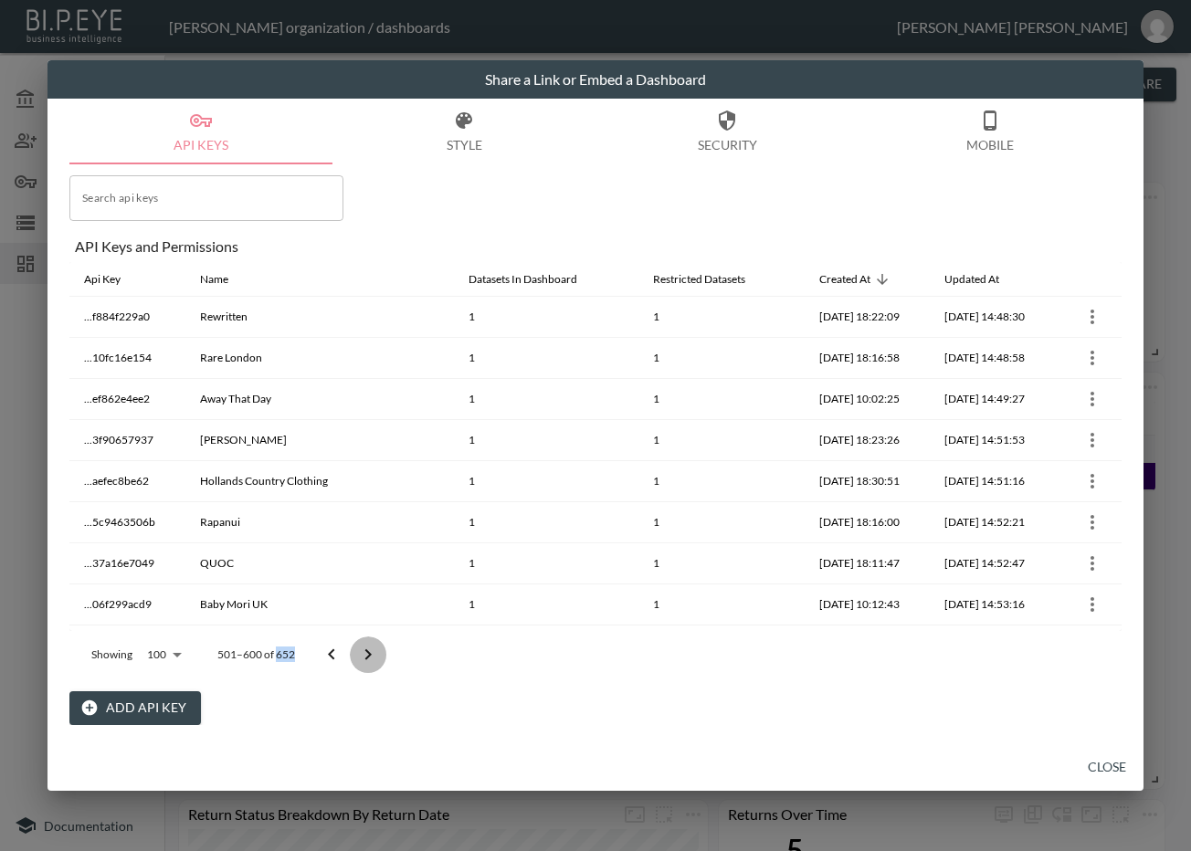
click at [366, 653] on div at bounding box center [349, 655] width 73 height 37
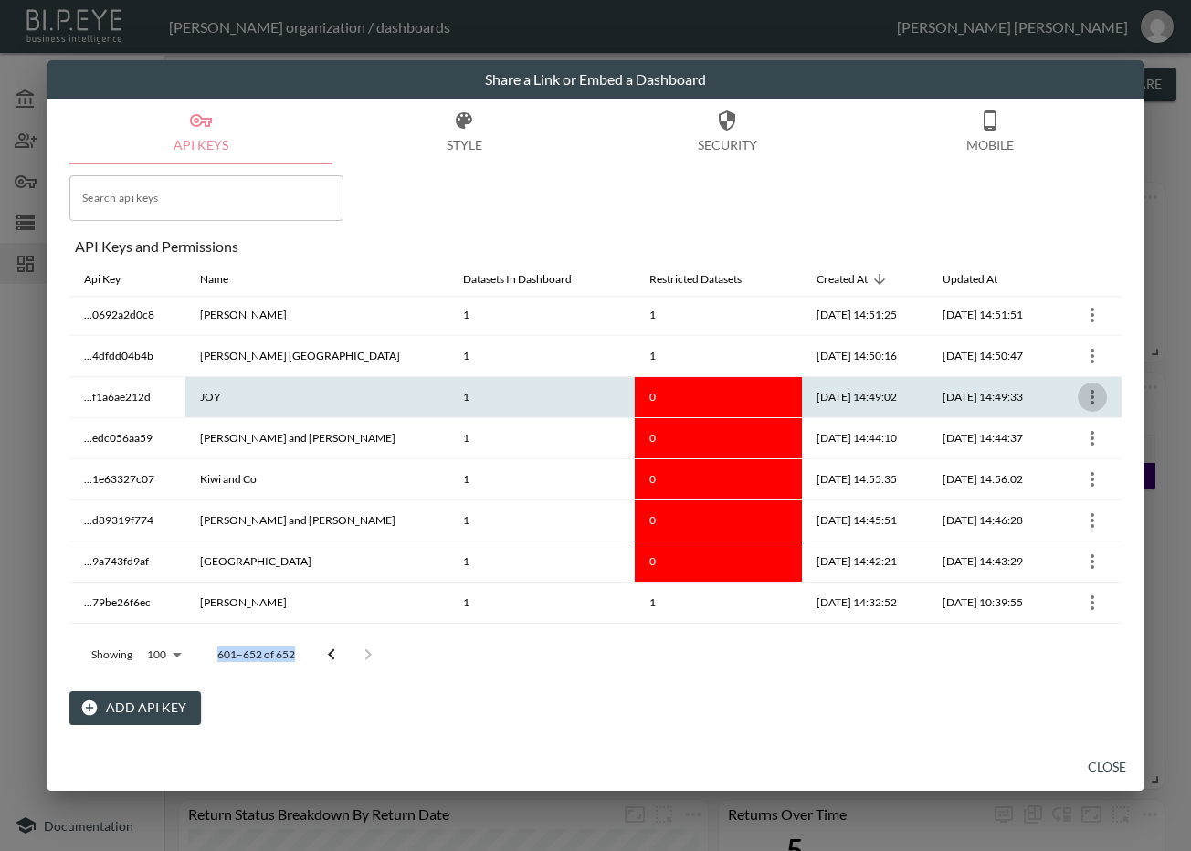
click at [1078, 396] on button "more" at bounding box center [1092, 397] width 29 height 29
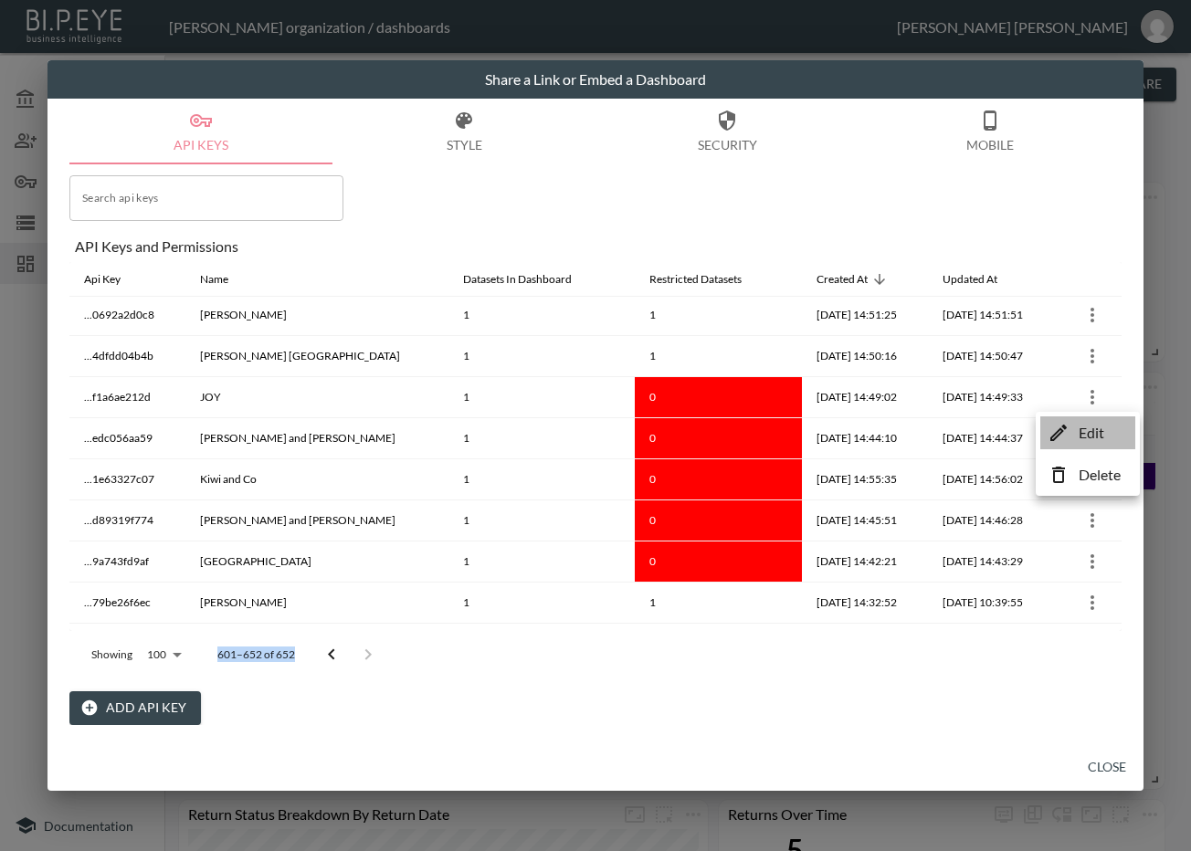
click at [1088, 436] on p "Edit" at bounding box center [1092, 433] width 26 height 22
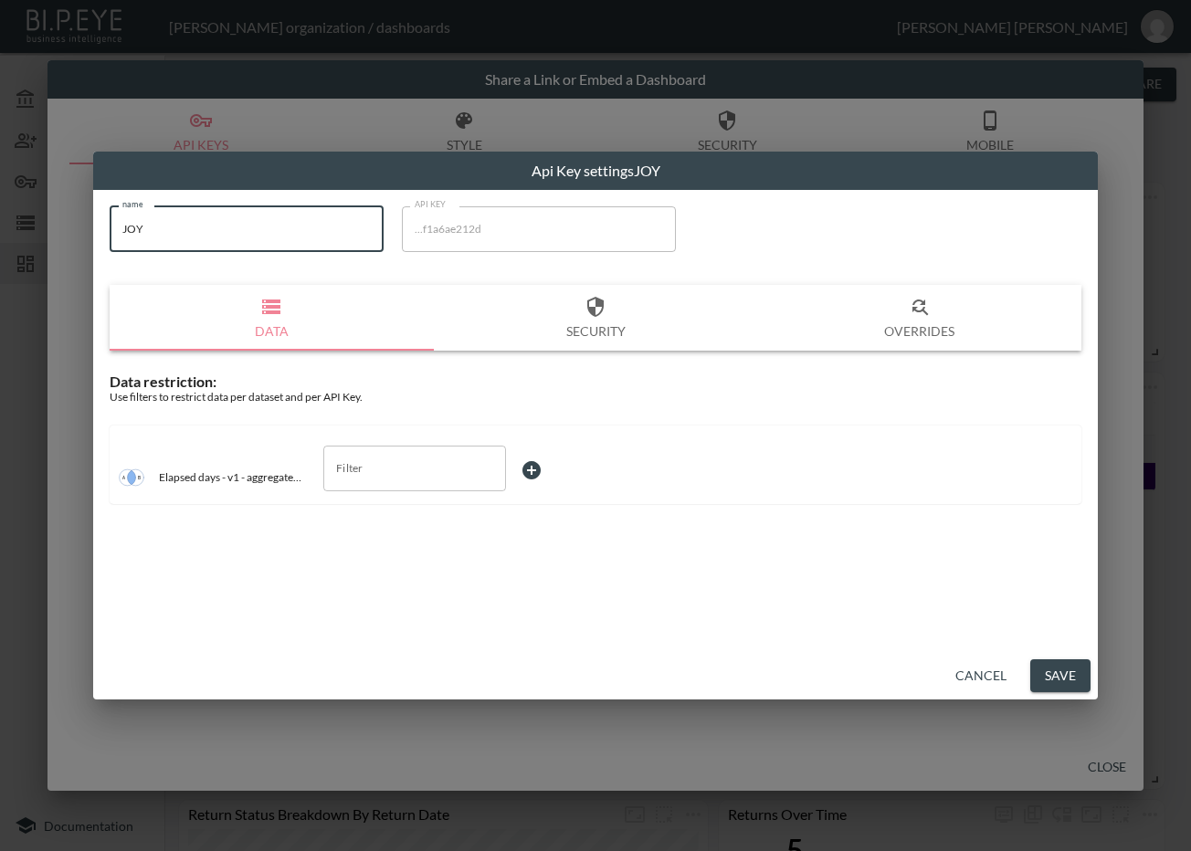
drag, startPoint x: 258, startPoint y: 232, endPoint x: 59, endPoint y: 247, distance: 198.8
click at [47, 248] on div "Api Key settings JOY name JOY name API KEY ...f1a6ae212d API KEY Data Security …" at bounding box center [595, 425] width 1191 height 851
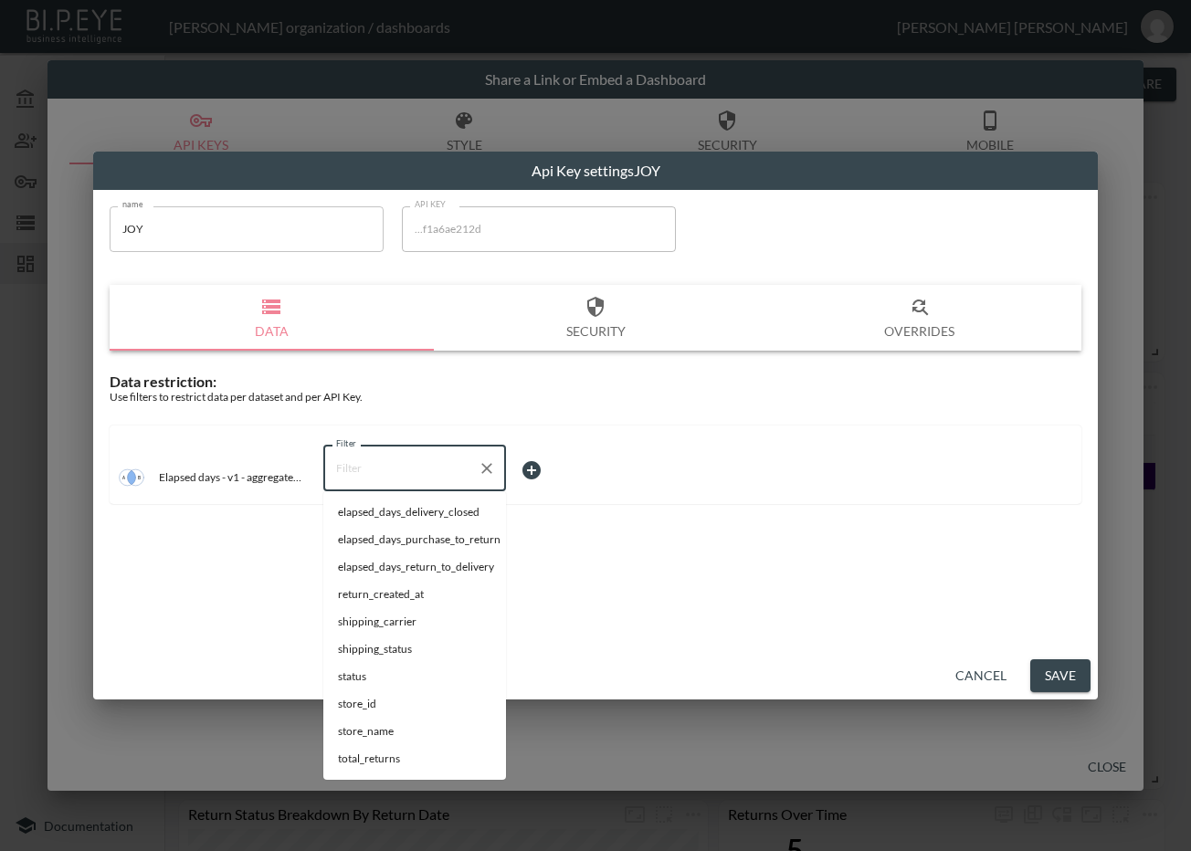
click at [377, 473] on input "Filter" at bounding box center [401, 468] width 139 height 29
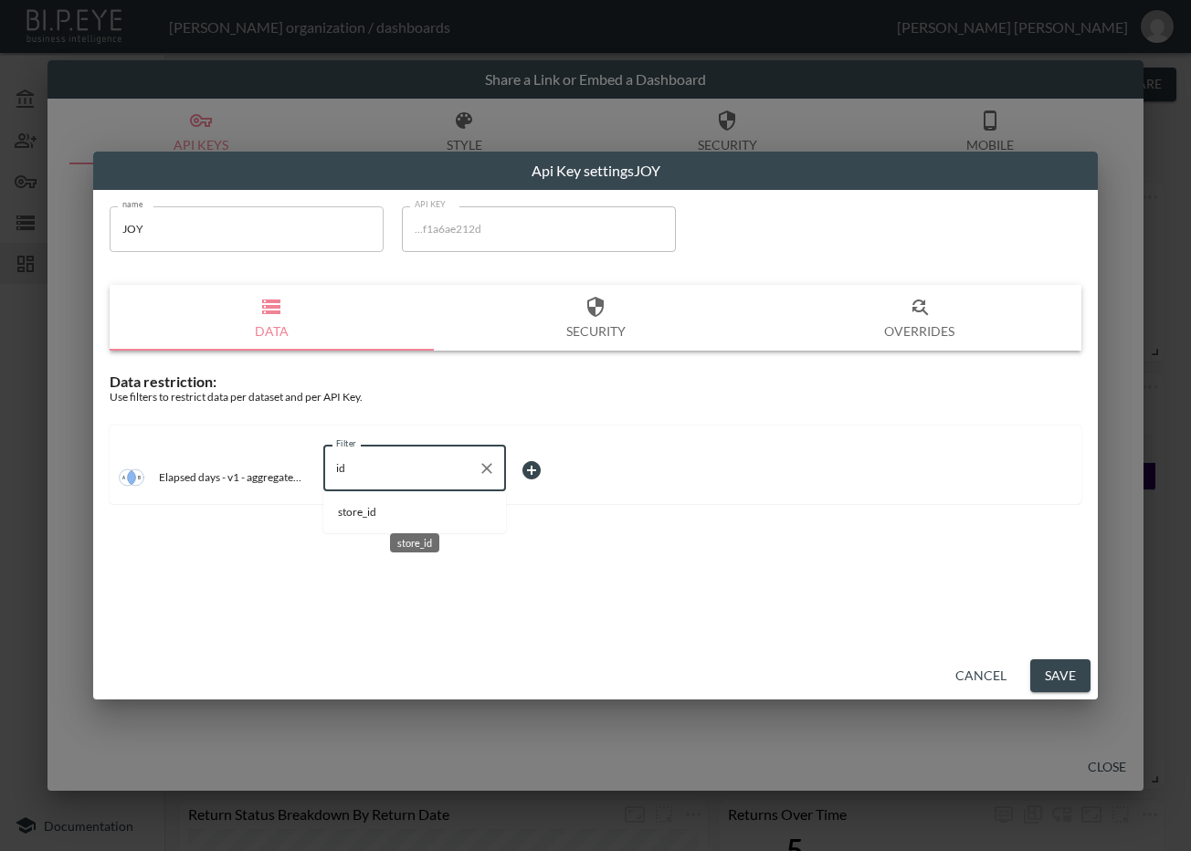
click at [382, 504] on span "store_id" at bounding box center [414, 512] width 153 height 16
type input "store_id"
click at [542, 464] on body "BI.P.EYE, Interactive Analytics Dashboards - app Zach Bailet organization / das…" at bounding box center [595, 425] width 1191 height 851
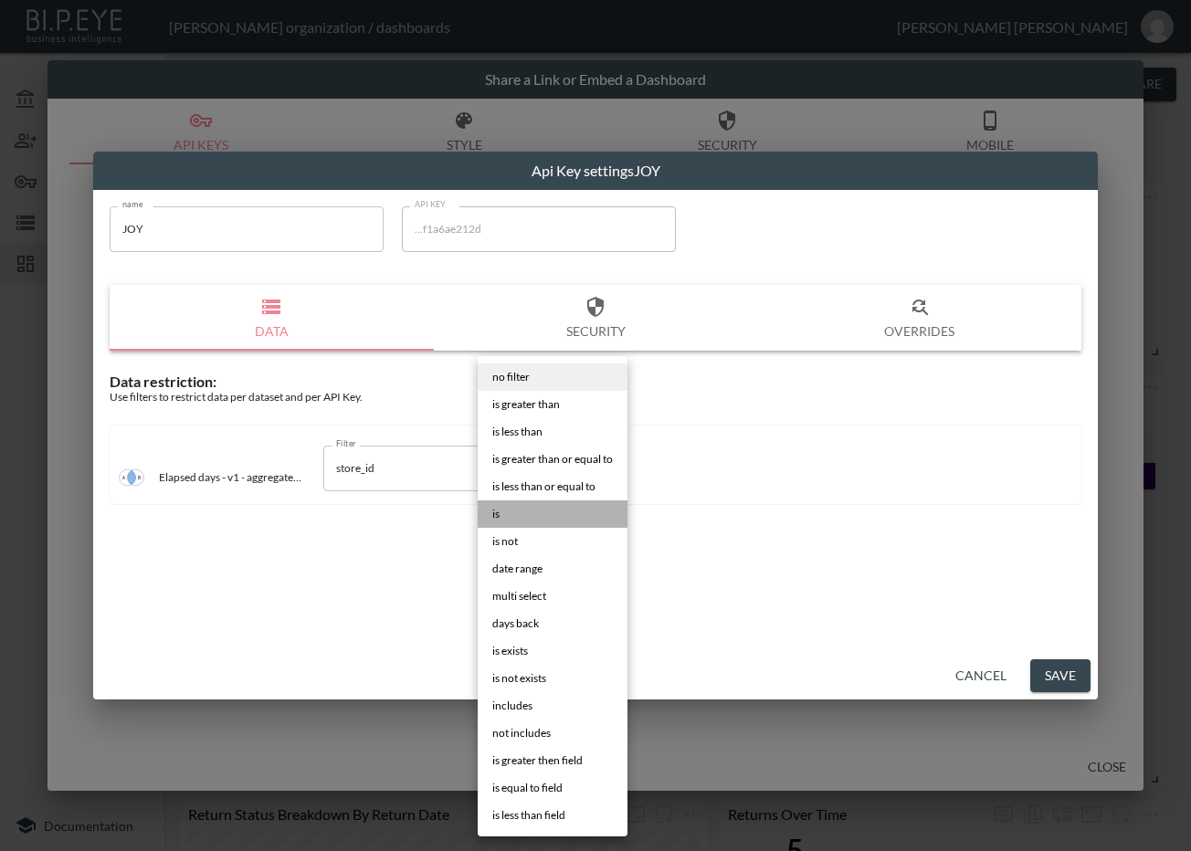
click at [547, 511] on li "is" at bounding box center [553, 513] width 150 height 27
type input "is"
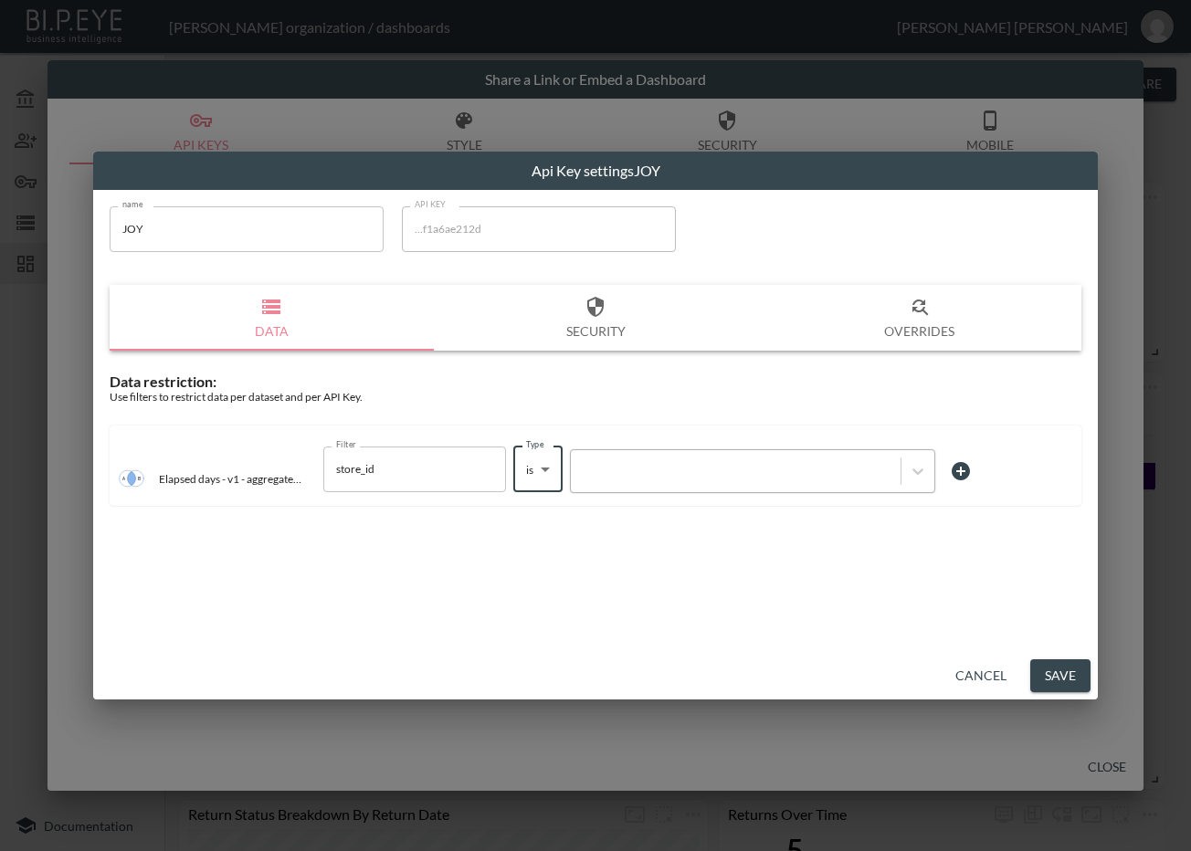
click at [633, 477] on div at bounding box center [735, 470] width 311 height 17
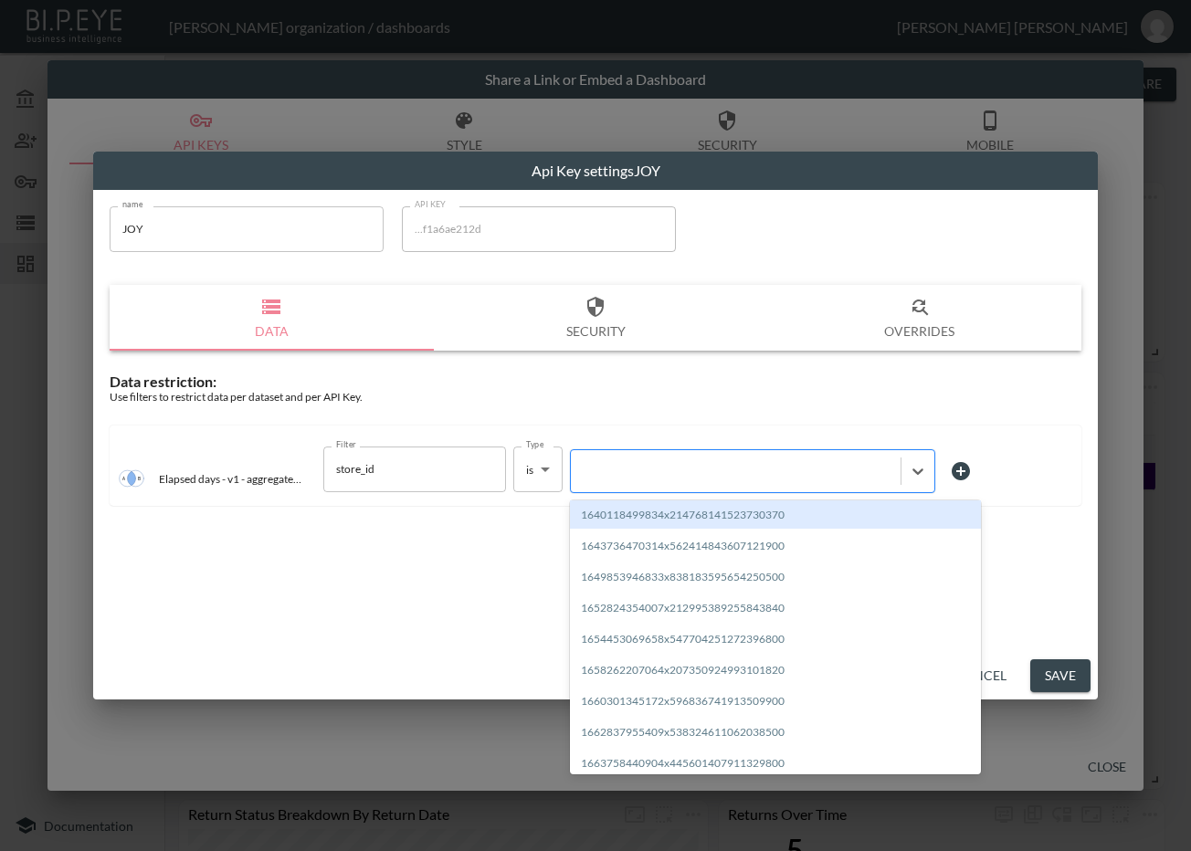
paste input "1677481601129x792014338419851300"
type input "1677481601129x792014338419851300"
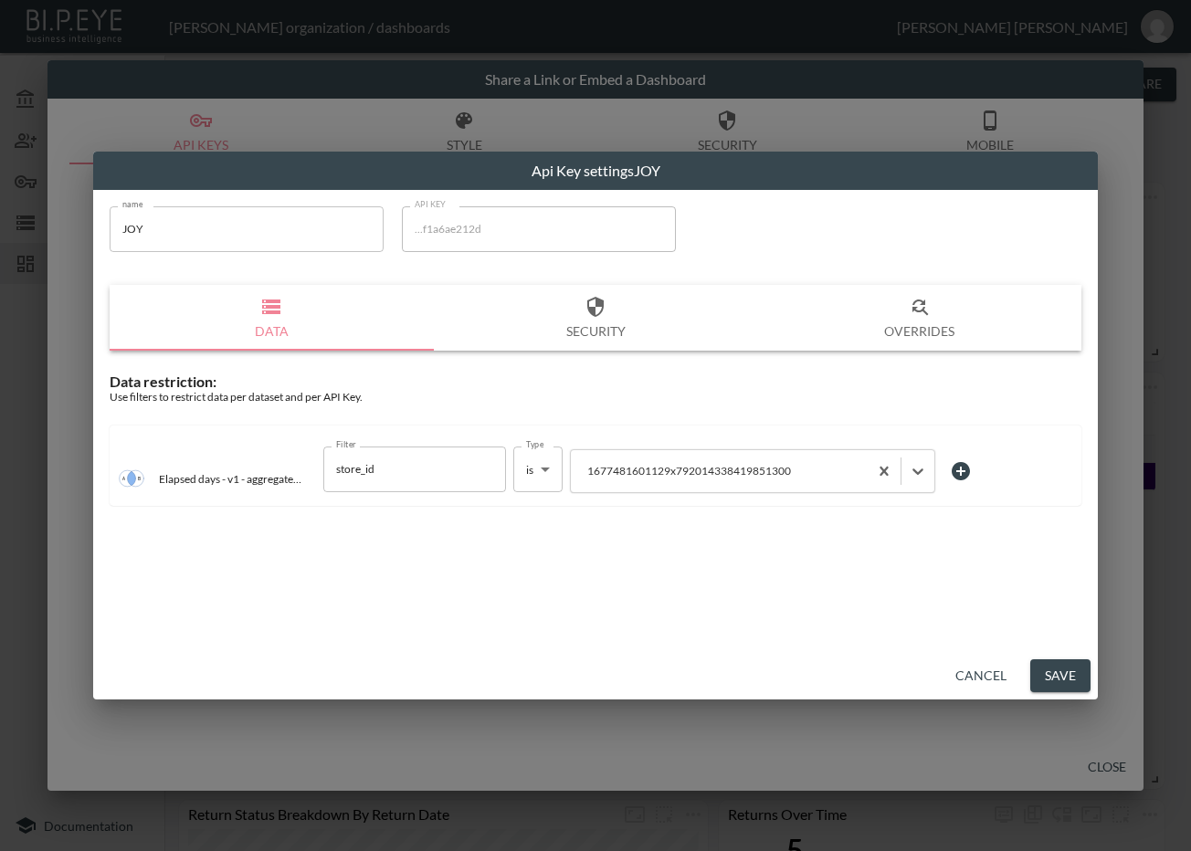
click at [1058, 668] on button "Save" at bounding box center [1060, 676] width 60 height 34
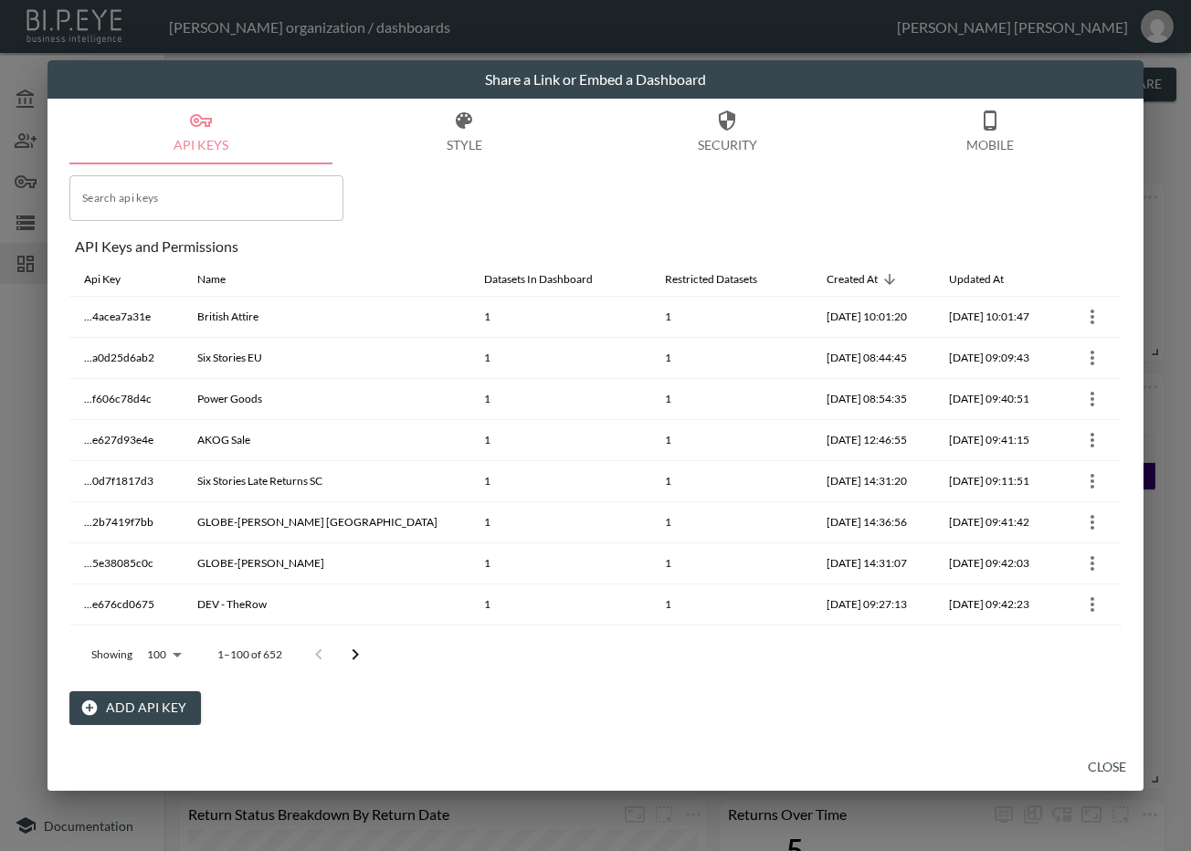
click at [351, 654] on icon "Go to next page" at bounding box center [355, 655] width 22 height 22
click at [350, 654] on button "Go to next page" at bounding box center [368, 655] width 37 height 37
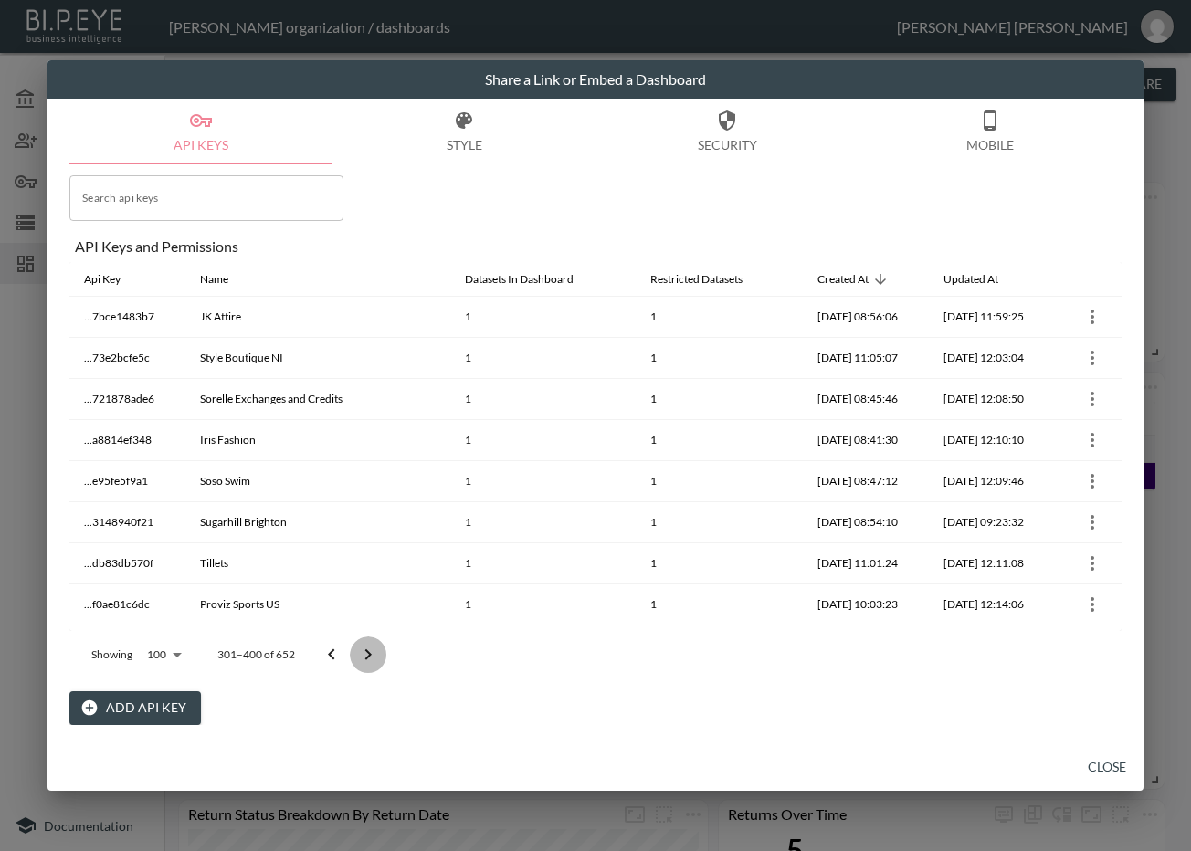
click at [359, 648] on icon "Go to next page" at bounding box center [368, 655] width 22 height 22
click at [360, 648] on div at bounding box center [349, 655] width 73 height 37
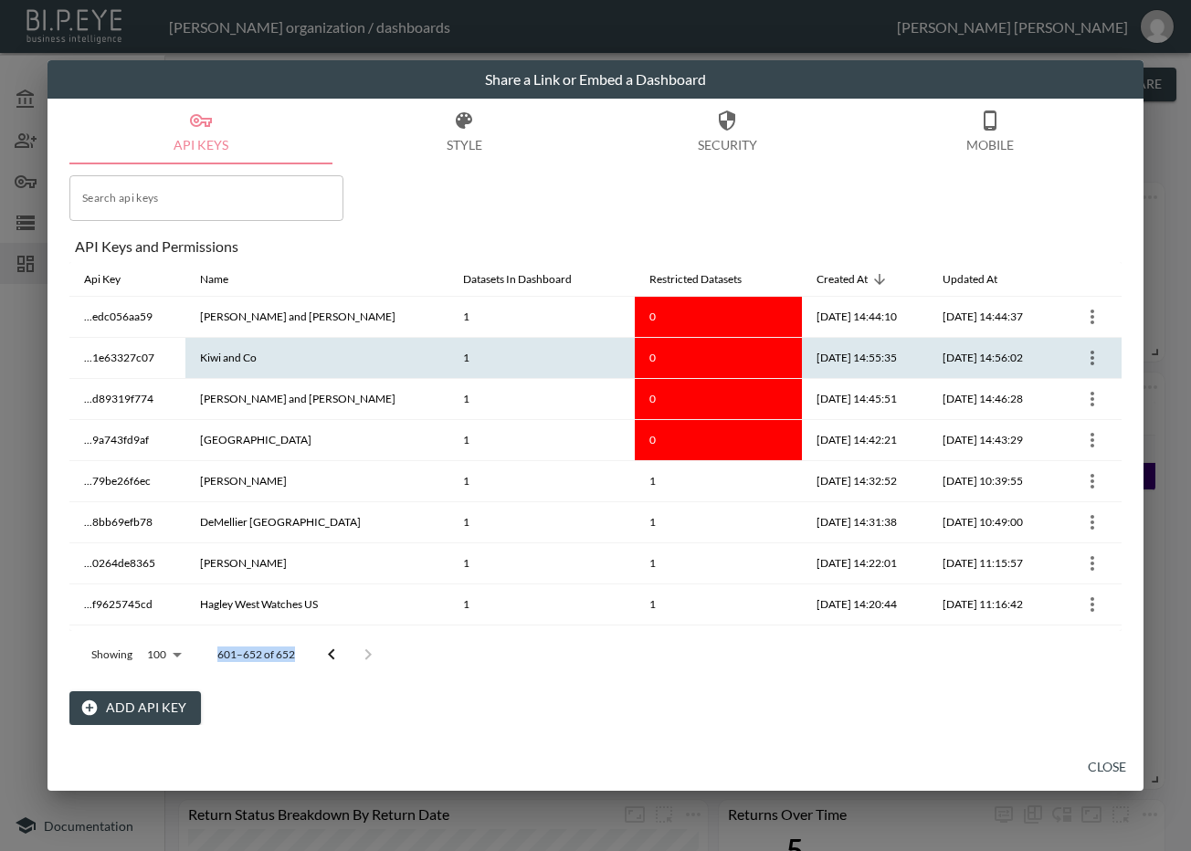
scroll to position [571, 0]
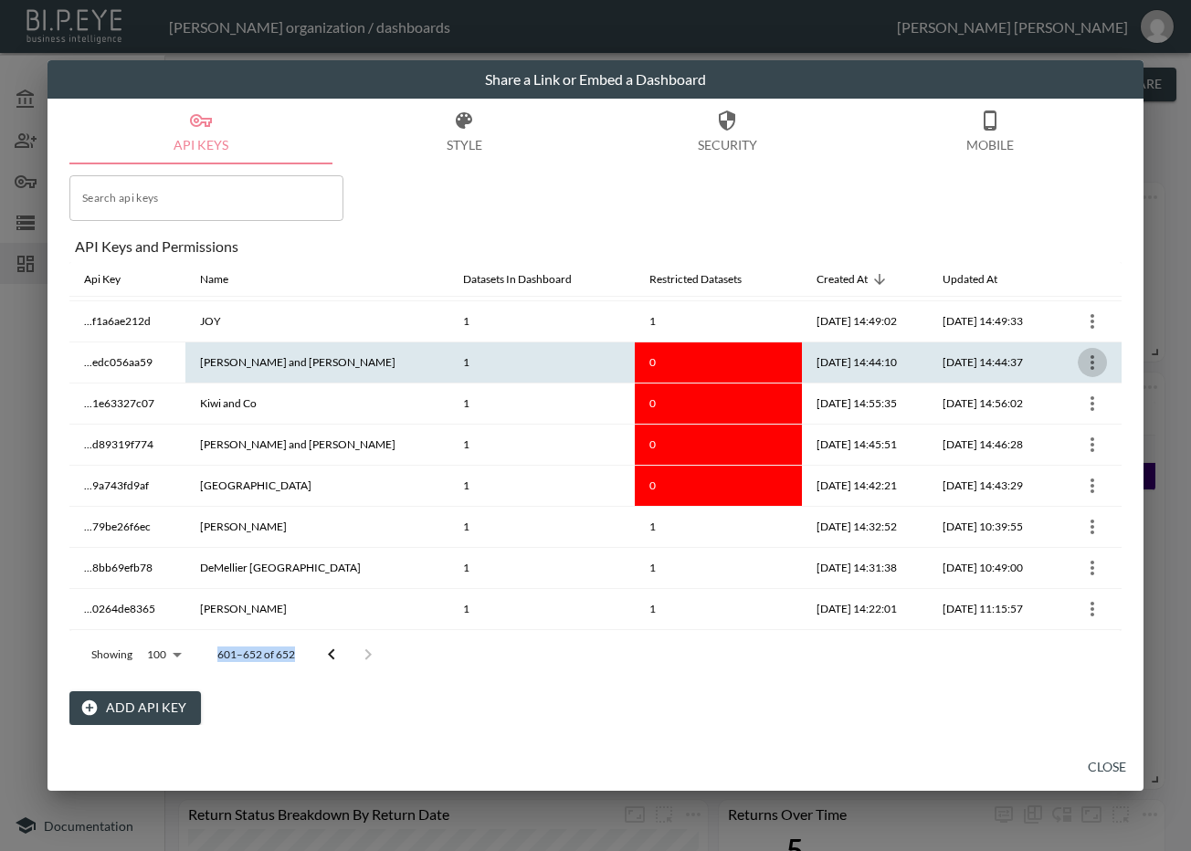
click at [1082, 359] on icon "more" at bounding box center [1092, 363] width 22 height 22
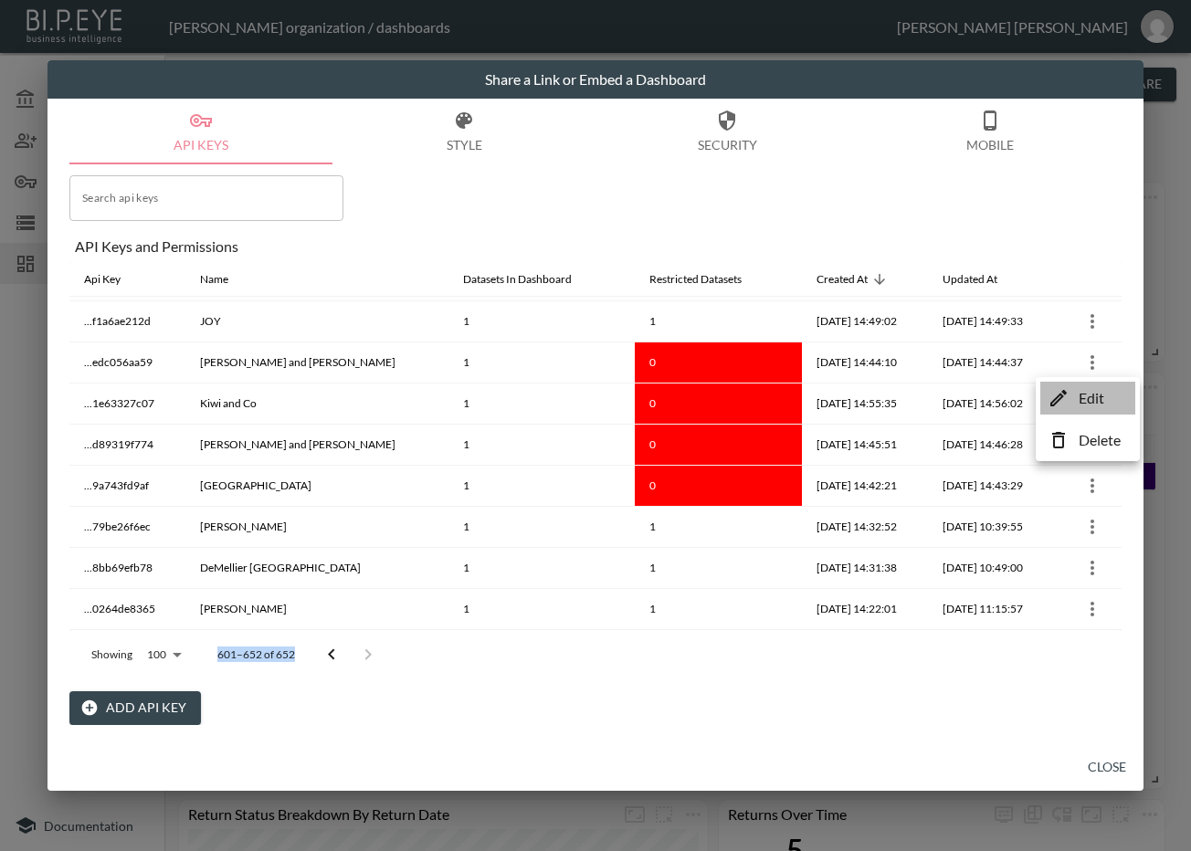
click at [1066, 407] on icon at bounding box center [1058, 398] width 22 height 22
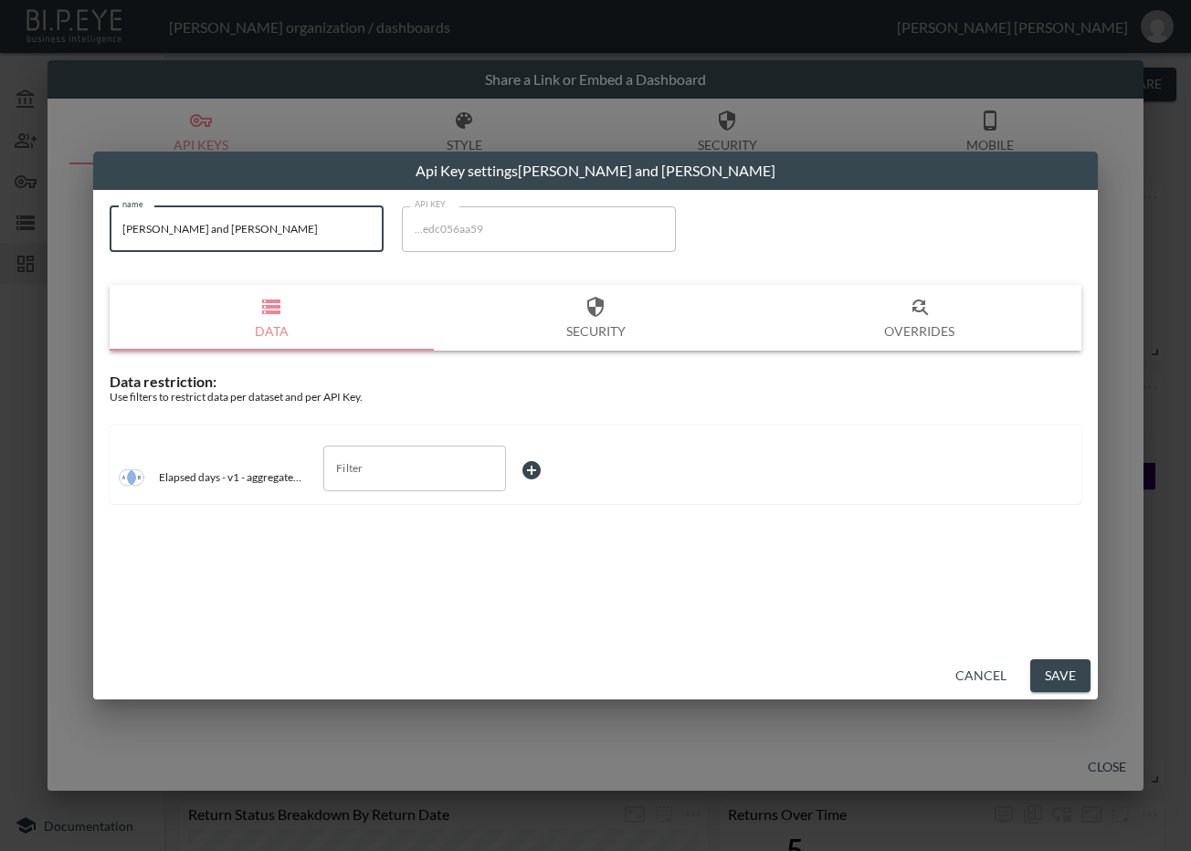
click at [225, 229] on input "Joseph and Joseph" at bounding box center [247, 229] width 274 height 46
drag, startPoint x: 265, startPoint y: 230, endPoint x: 102, endPoint y: 237, distance: 162.7
click at [102, 237] on div "name Joseph and Joseph name API KEY ...edc056aa59 API KEY Data Security Overrid…" at bounding box center [596, 361] width 994 height 332
click at [401, 461] on input "Filter" at bounding box center [401, 468] width 139 height 29
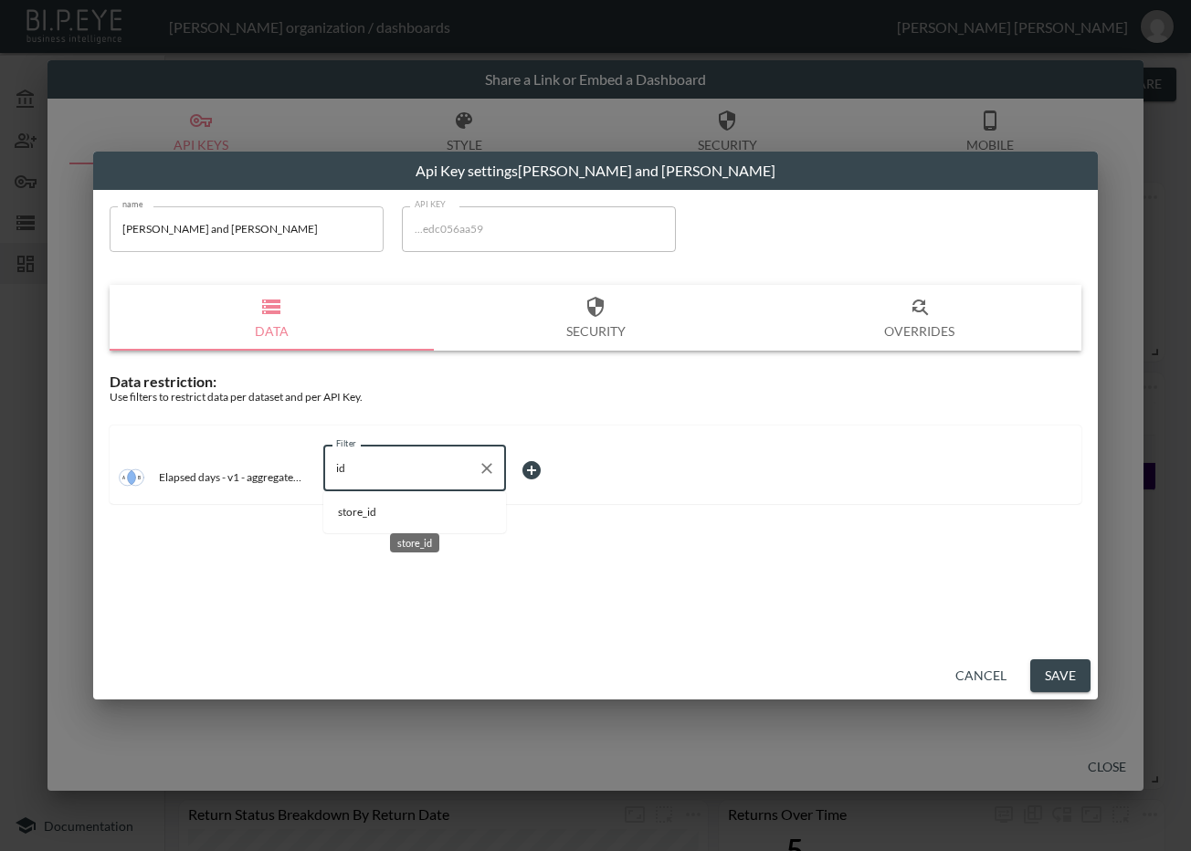
click at [377, 504] on span "store_id" at bounding box center [414, 512] width 153 height 16
type input "store_id"
click at [534, 467] on body "BI.P.EYE, Interactive Analytics Dashboards - app Zach Bailet organization / das…" at bounding box center [595, 425] width 1191 height 851
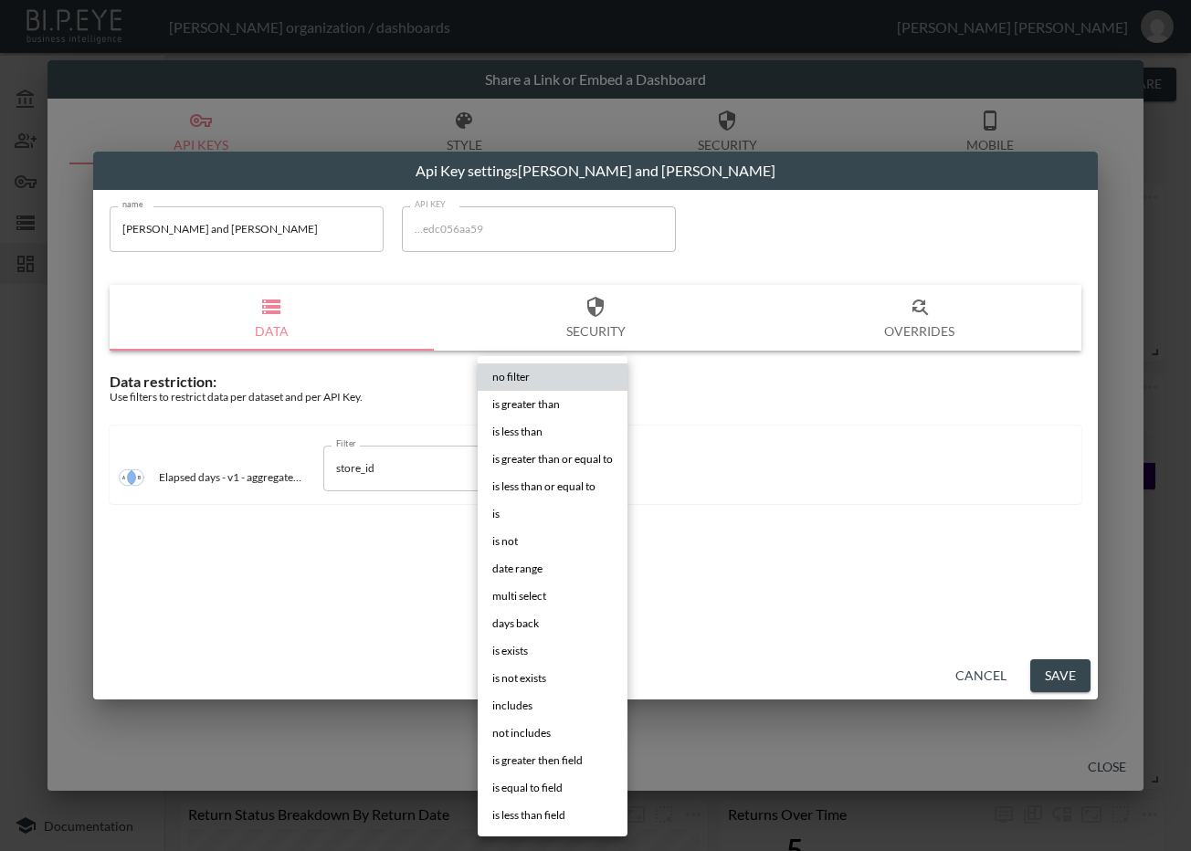
click at [534, 503] on li "is" at bounding box center [553, 513] width 150 height 27
type input "is"
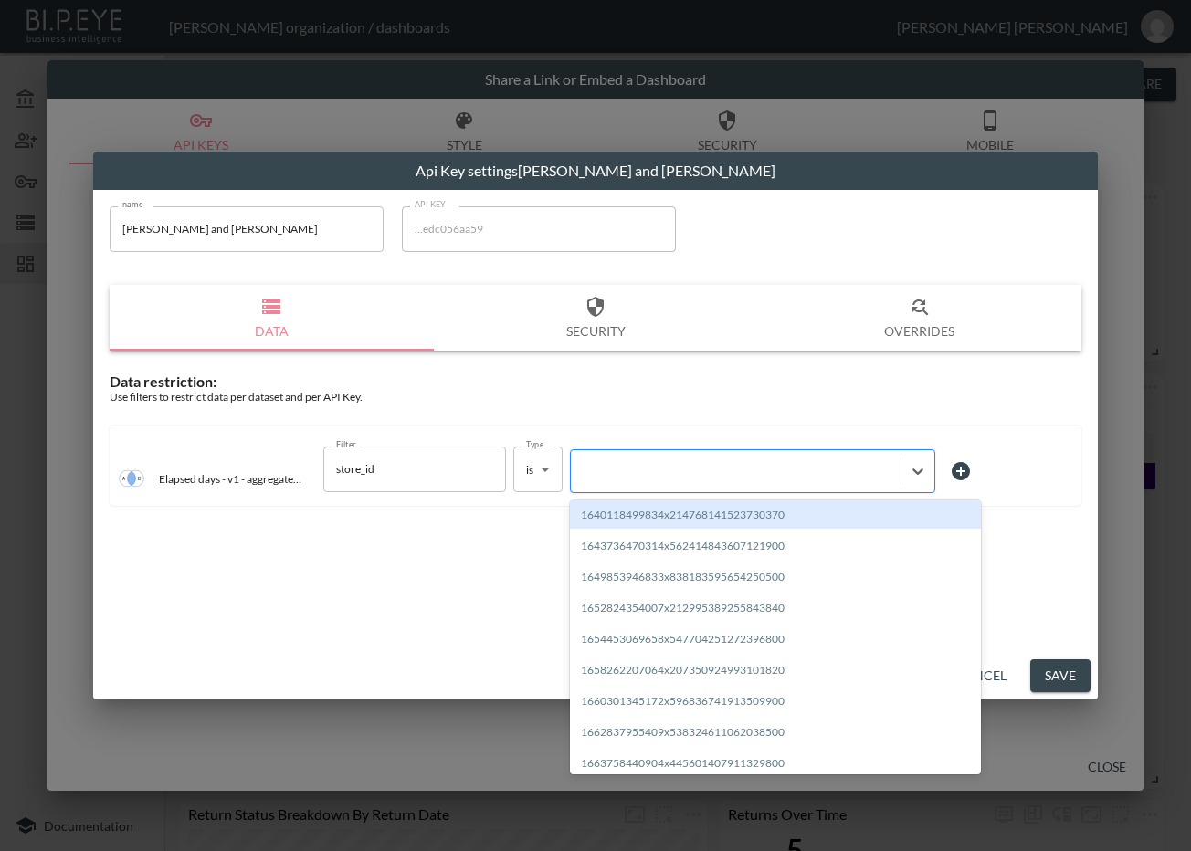
click at [647, 468] on div at bounding box center [735, 470] width 311 height 17
paste input "1684758249492x138963408150855680"
type input "1684758249492x138963408150855680"
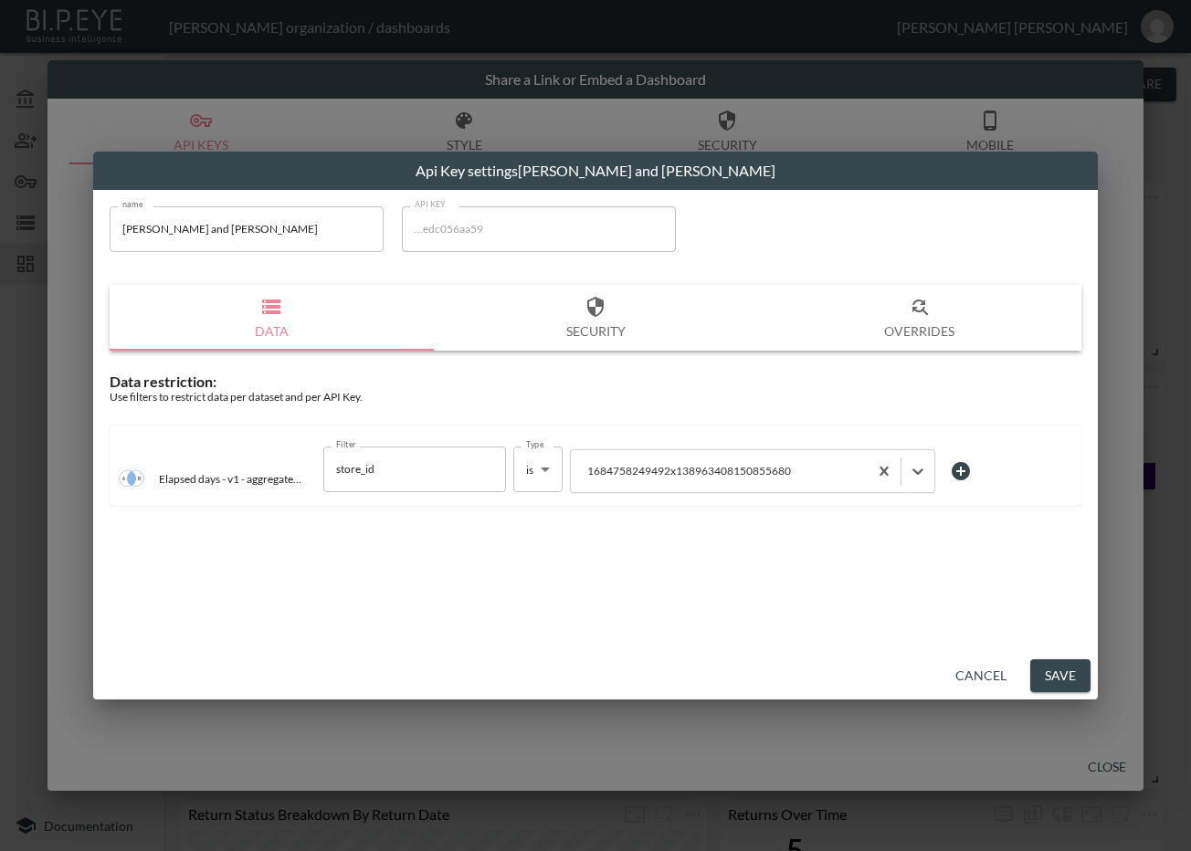
click at [1064, 676] on button "Save" at bounding box center [1060, 676] width 60 height 34
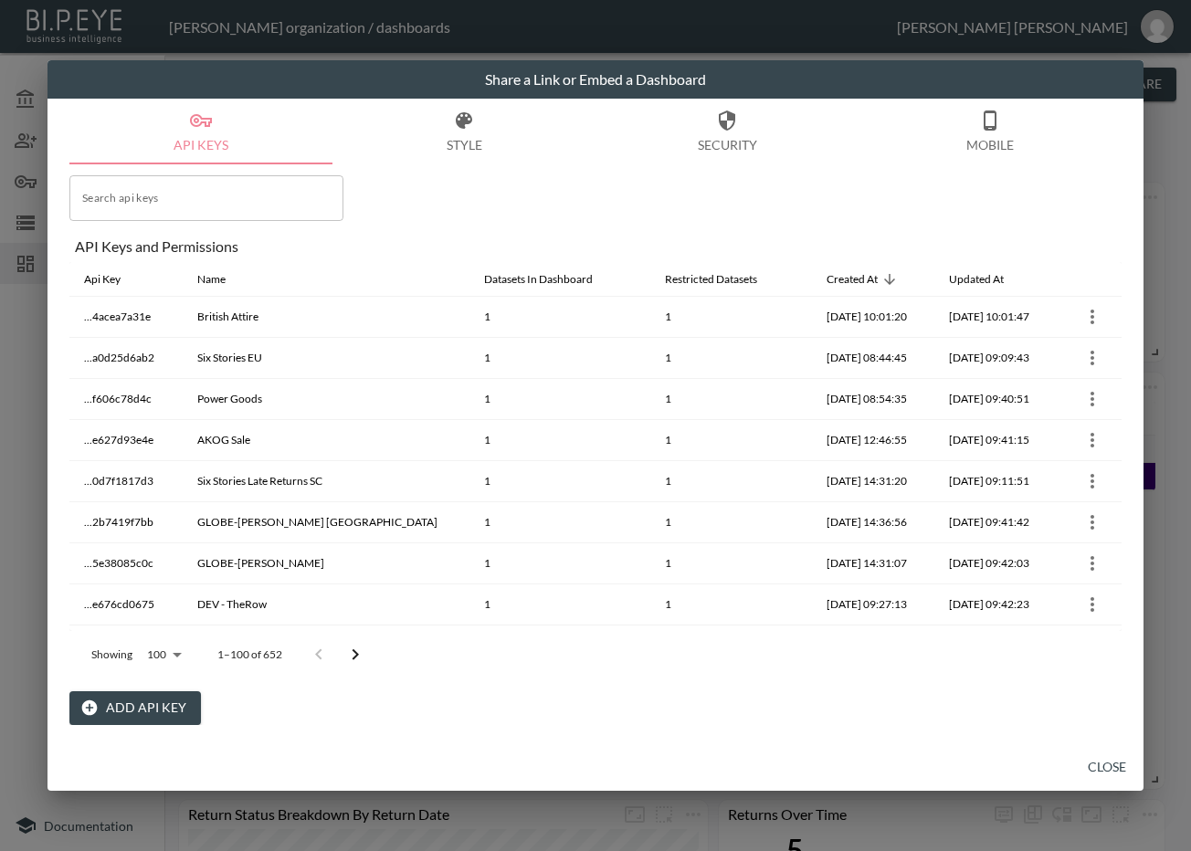
click at [368, 652] on button "Go to next page" at bounding box center [355, 655] width 37 height 37
click at [365, 653] on icon "Go to next page" at bounding box center [368, 655] width 22 height 22
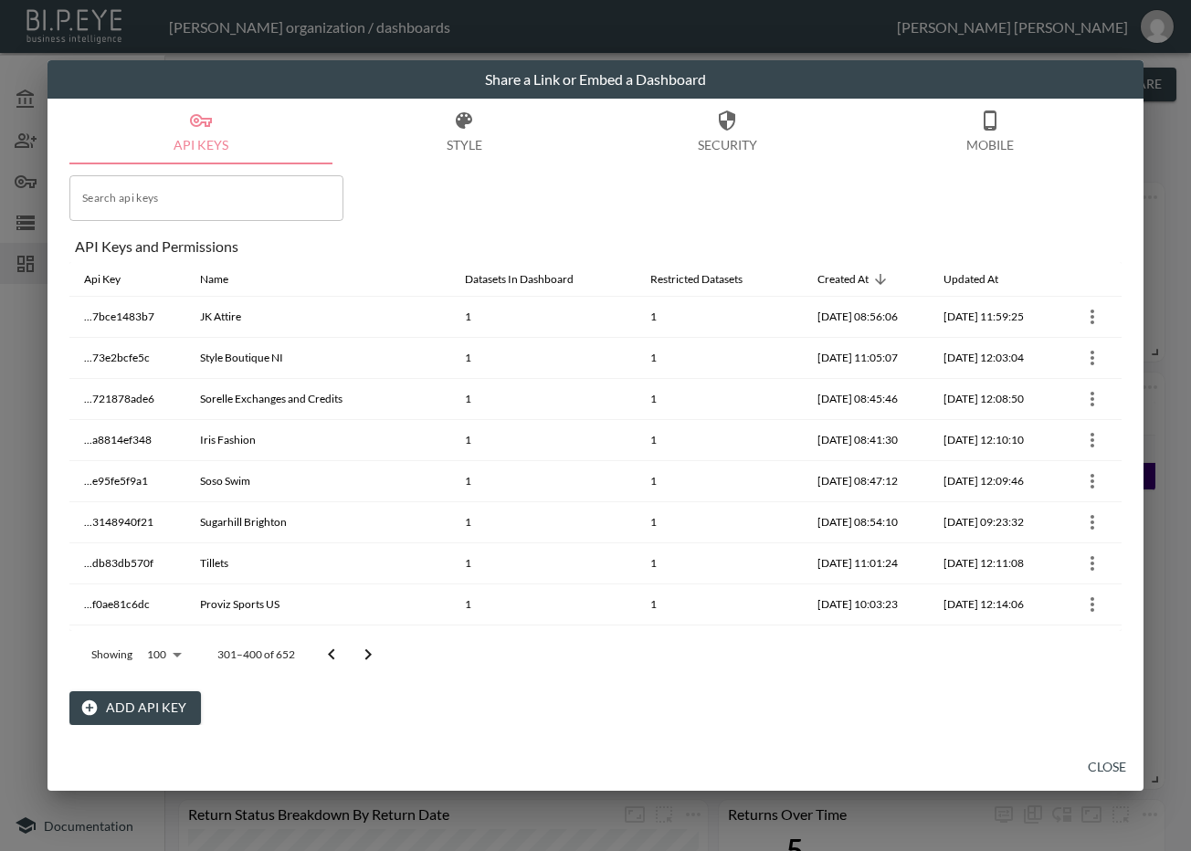
click at [365, 653] on icon "Go to next page" at bounding box center [368, 655] width 22 height 22
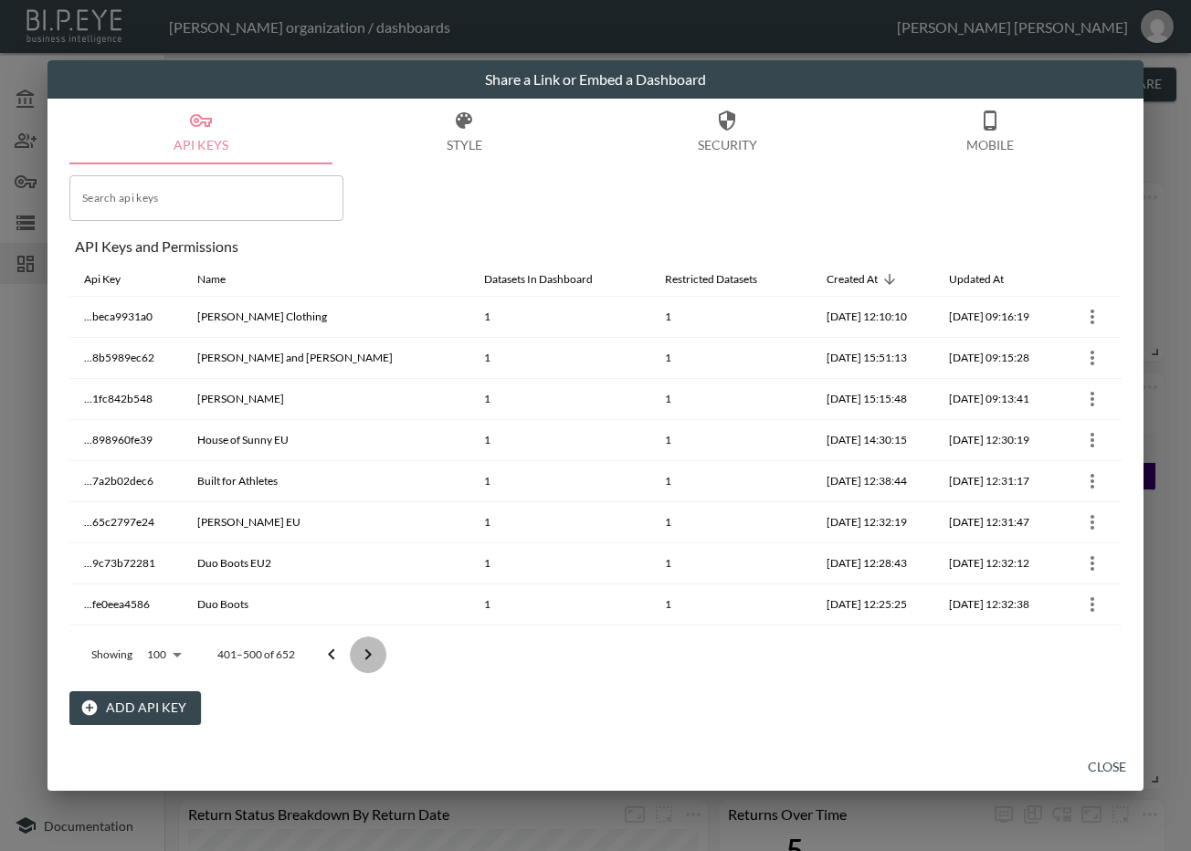
click at [365, 653] on icon "Go to next page" at bounding box center [368, 655] width 22 height 22
click at [367, 653] on icon "Go to next page" at bounding box center [368, 655] width 22 height 22
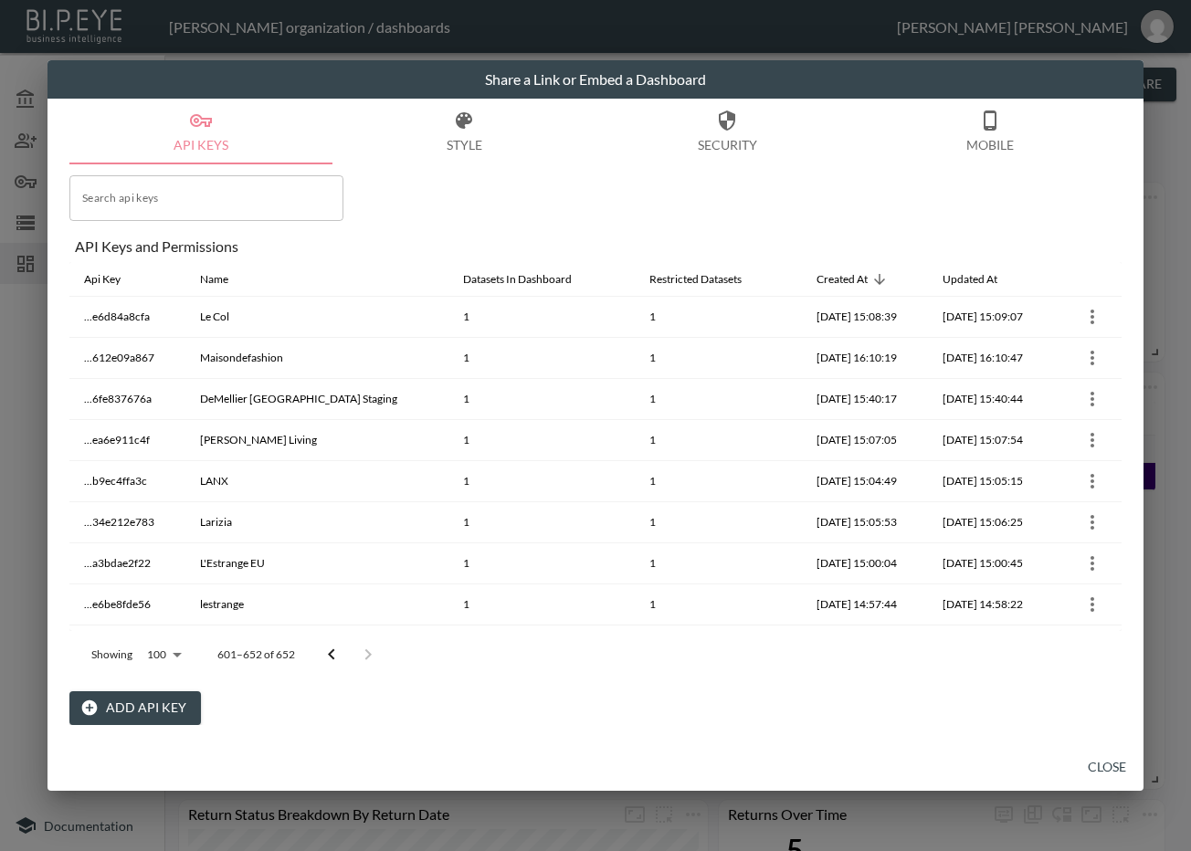
click at [372, 648] on div at bounding box center [349, 655] width 73 height 37
click at [374, 645] on div at bounding box center [349, 655] width 73 height 37
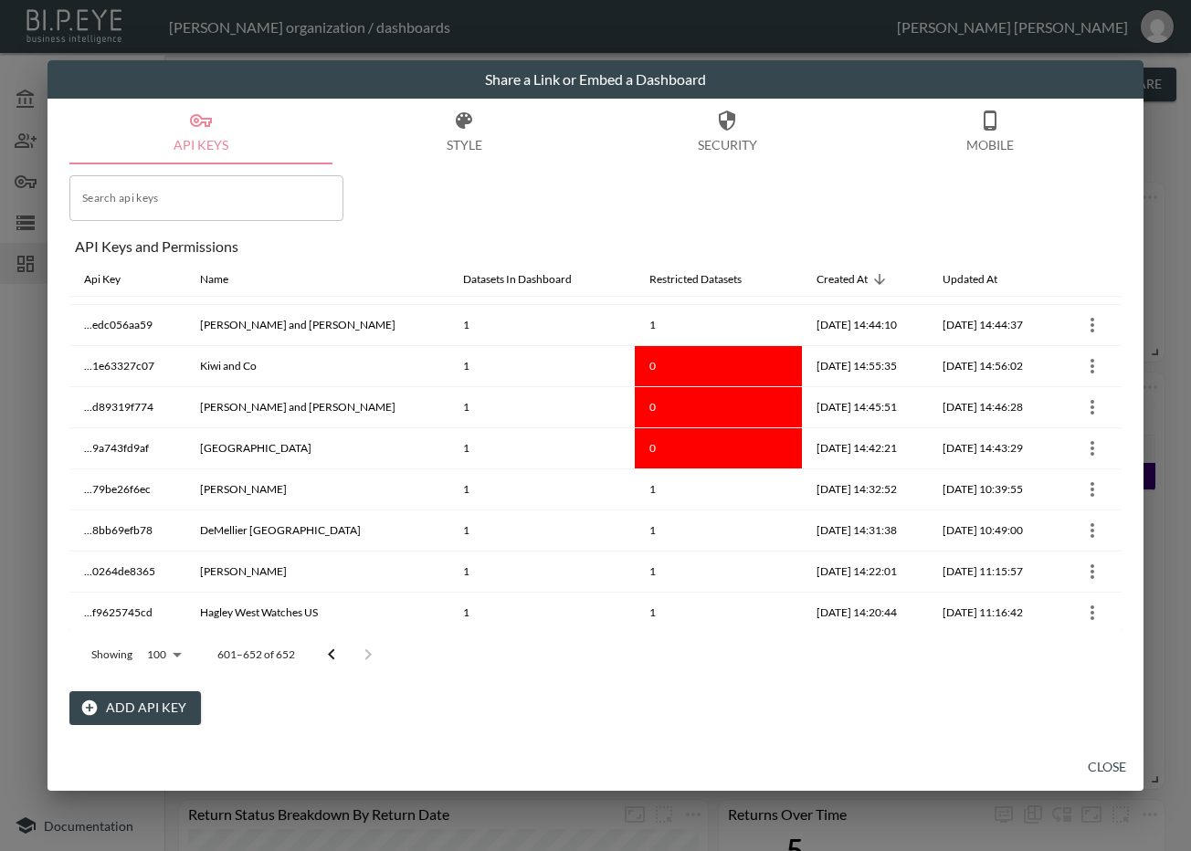
scroll to position [581, 0]
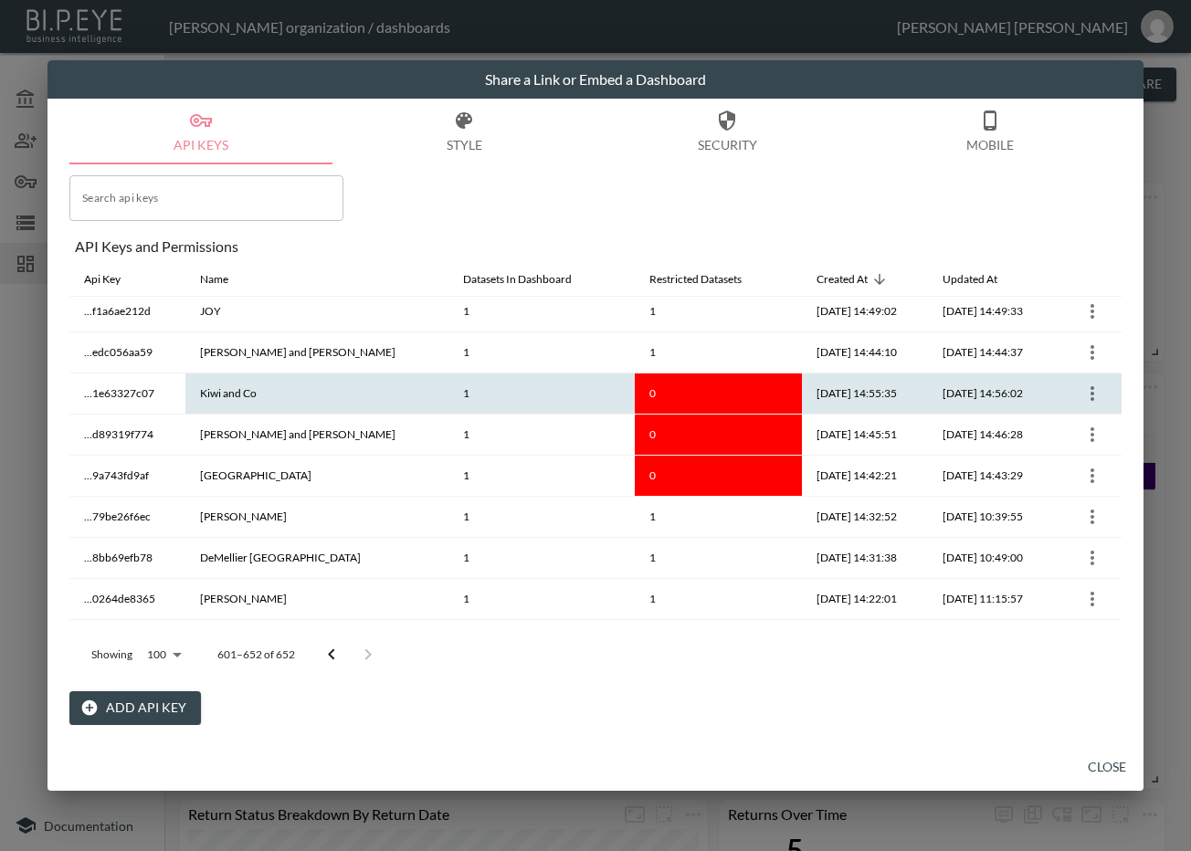
click at [1081, 386] on icon "more" at bounding box center [1092, 394] width 22 height 22
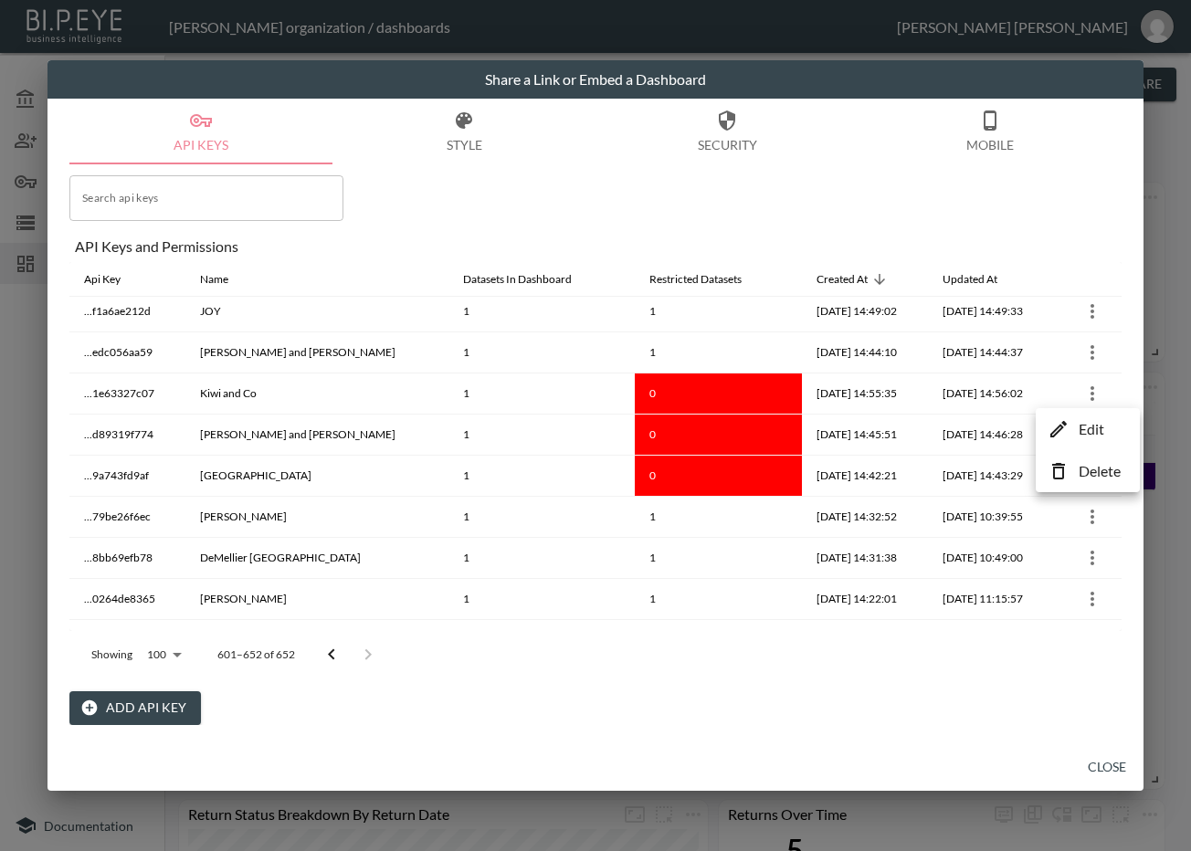
click at [1067, 436] on icon at bounding box center [1058, 429] width 22 height 22
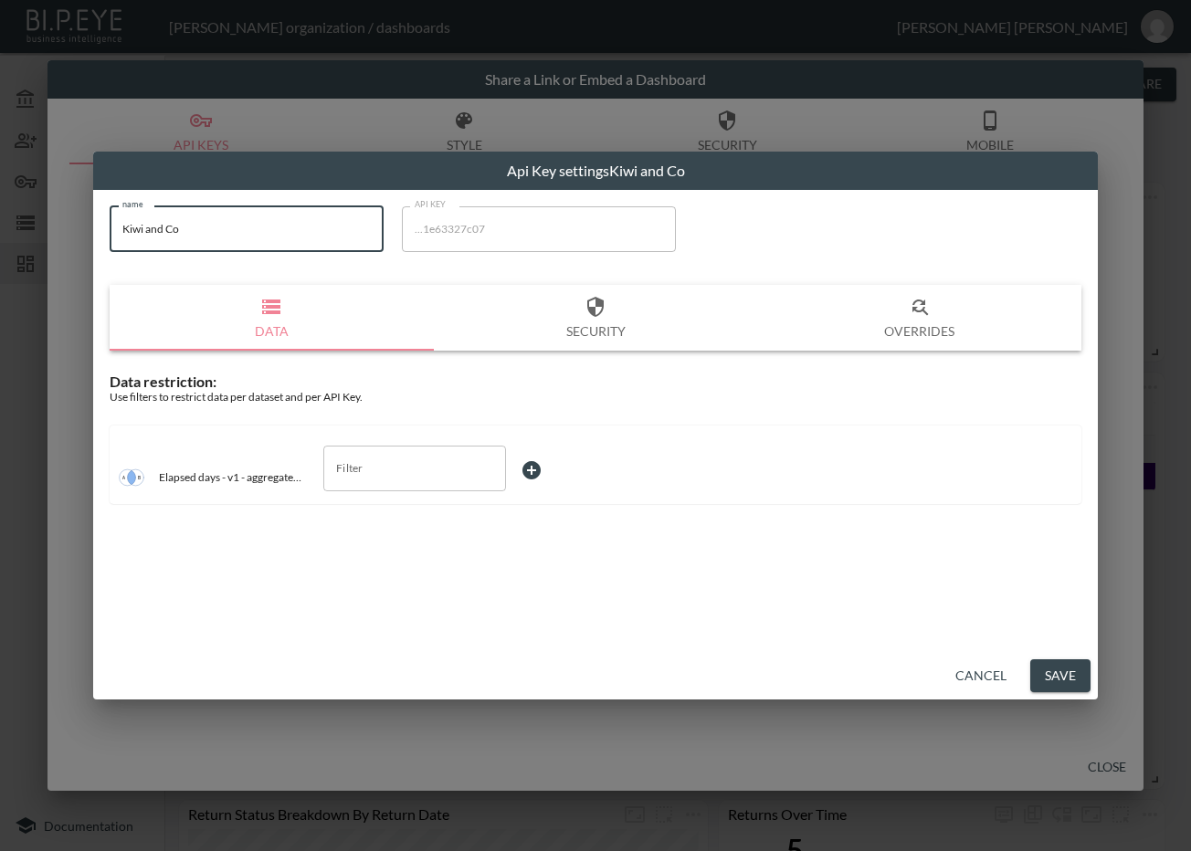
drag, startPoint x: 270, startPoint y: 235, endPoint x: 112, endPoint y: 232, distance: 158.0
click at [112, 232] on input "Kiwi and Co" at bounding box center [247, 229] width 274 height 46
click at [393, 473] on input "Filter" at bounding box center [401, 468] width 139 height 29
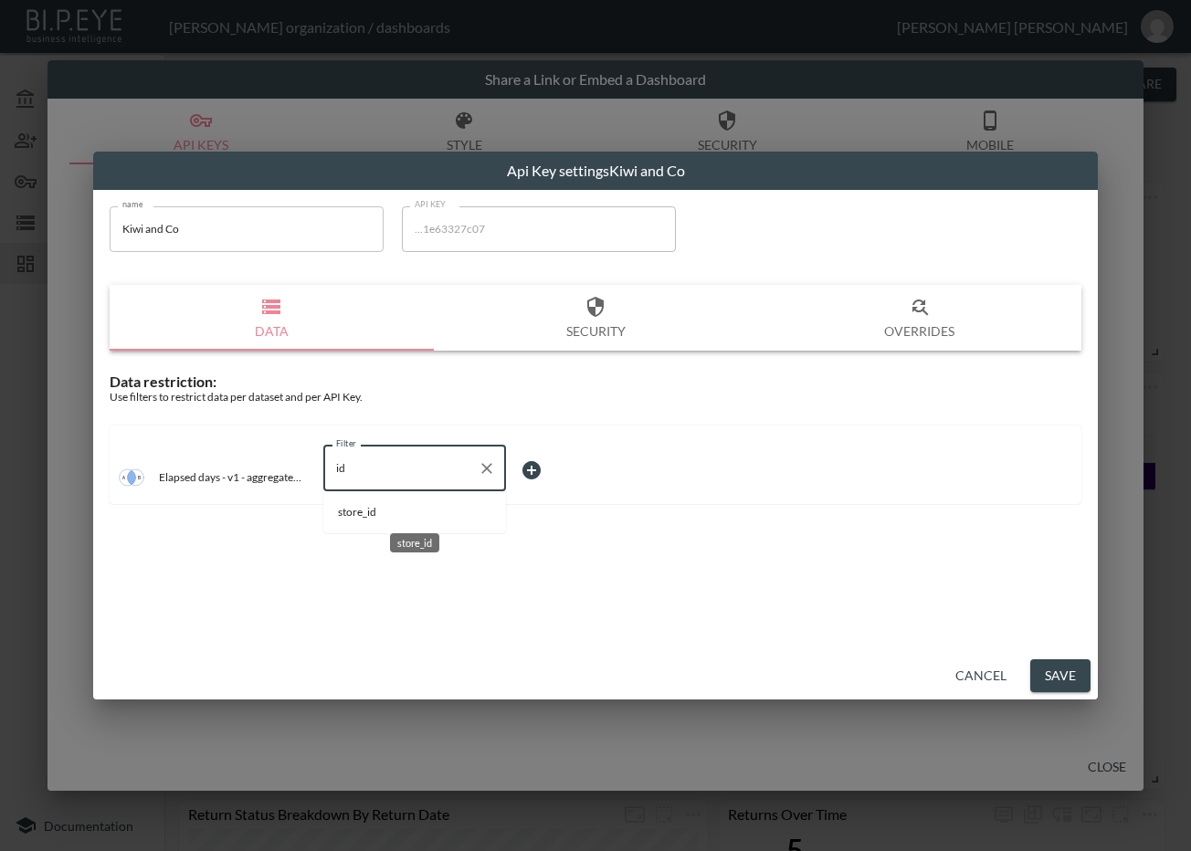
click at [353, 512] on span "store_id" at bounding box center [414, 512] width 153 height 16
type input "store_id"
click at [542, 461] on body "BI.P.EYE, Interactive Analytics Dashboards - app Zach Bailet organization / das…" at bounding box center [595, 425] width 1191 height 851
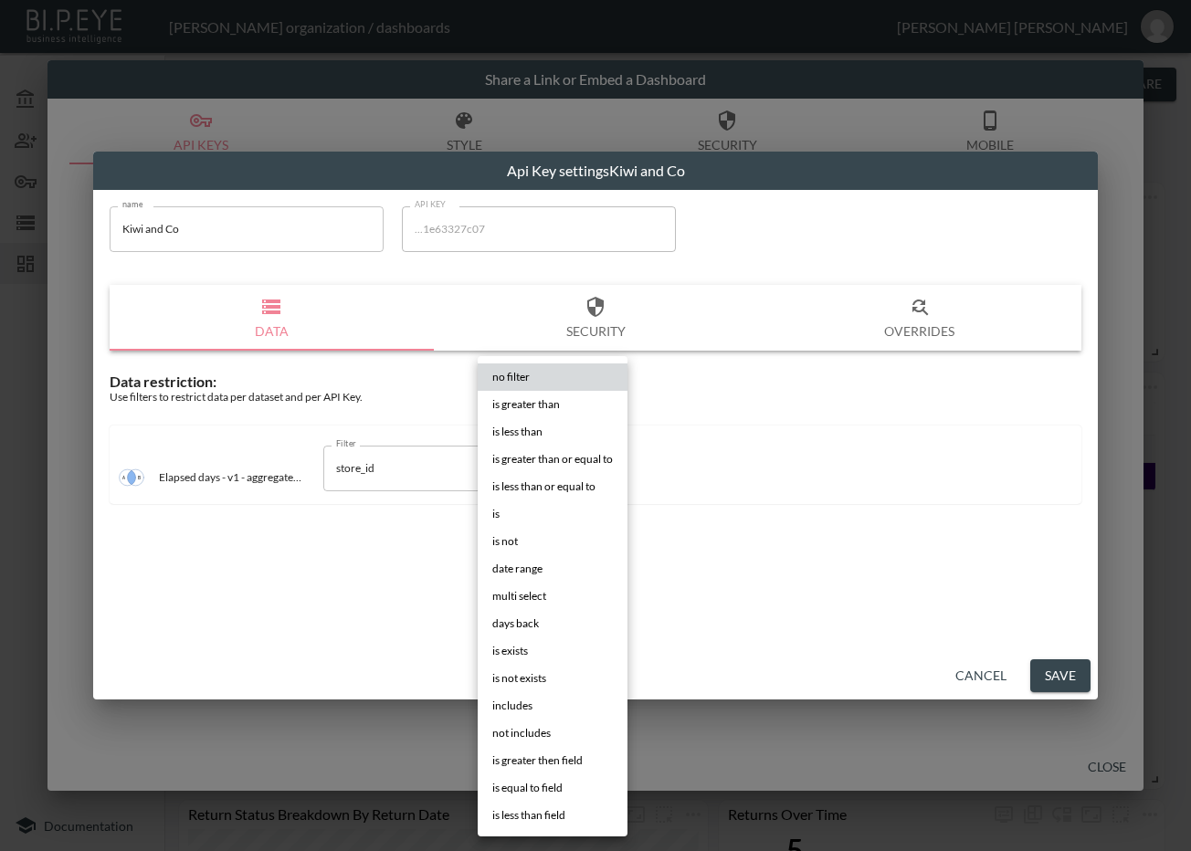
click at [506, 501] on li "is" at bounding box center [553, 513] width 150 height 27
type input "is"
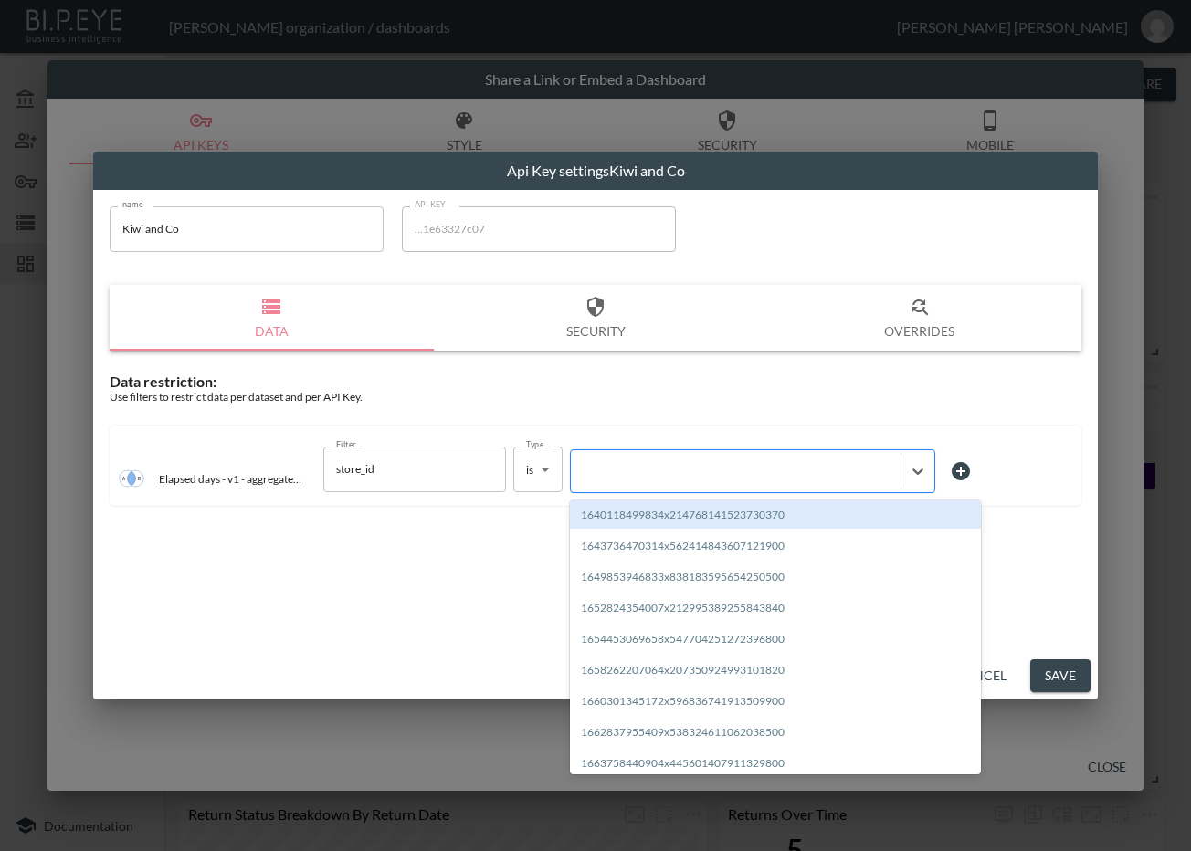
click at [650, 462] on div at bounding box center [735, 470] width 311 height 17
paste input "1714401376167x642119755636146200"
type input "1714401376167x642119755636146200"
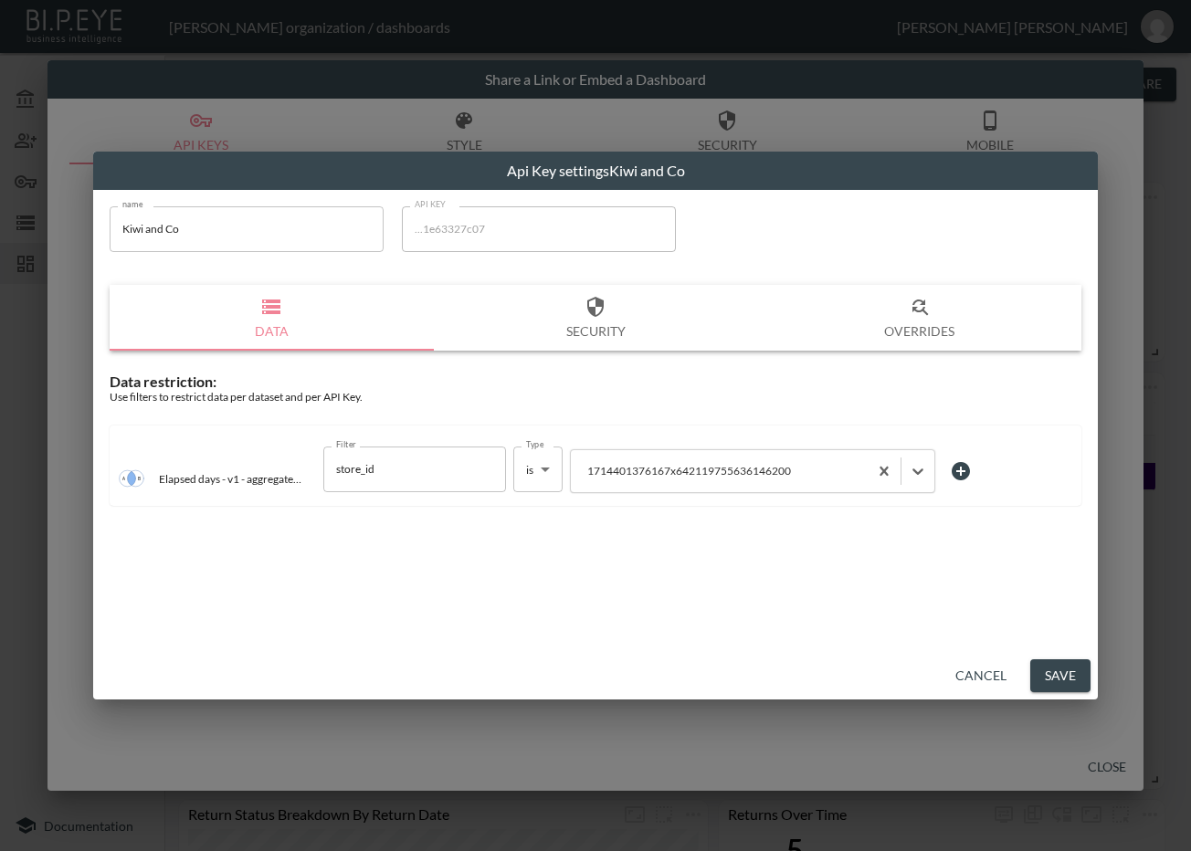
click at [1068, 675] on button "Save" at bounding box center [1060, 676] width 60 height 34
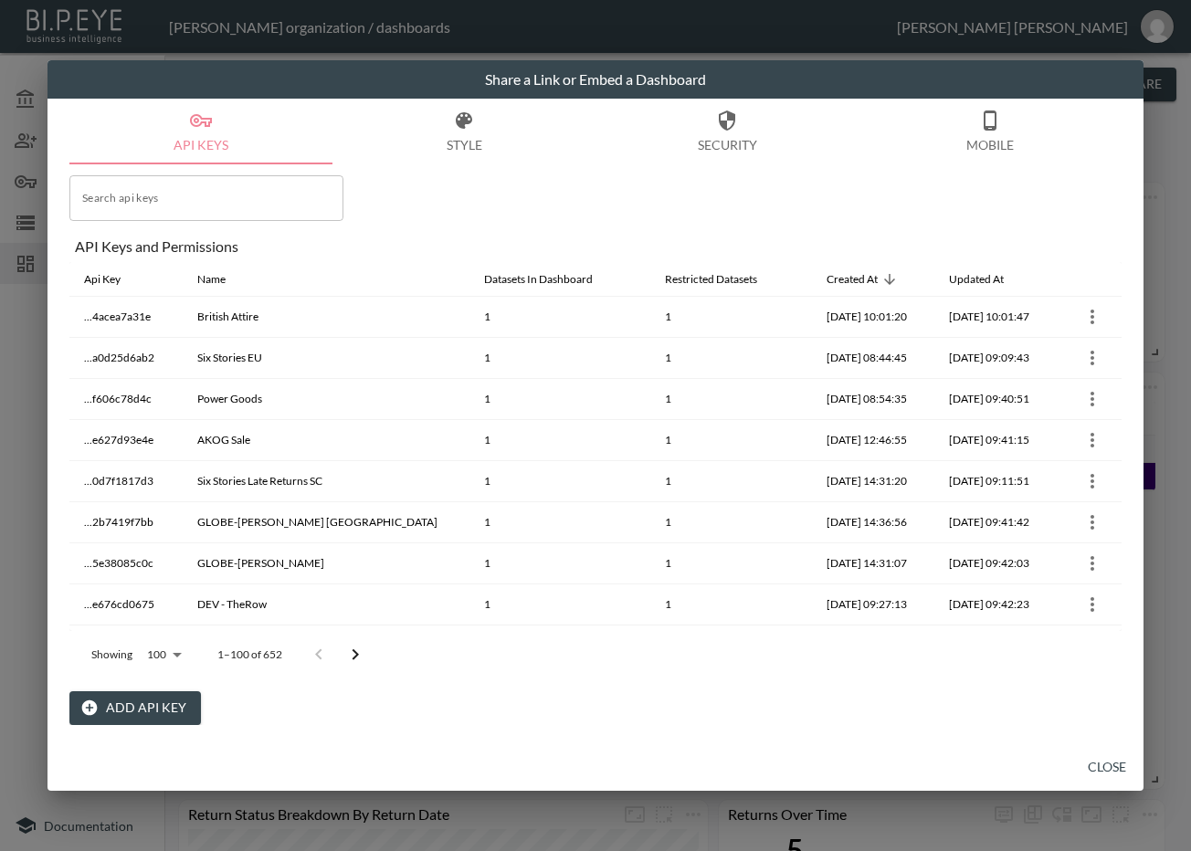
click at [360, 656] on icon "Go to next page" at bounding box center [355, 655] width 22 height 22
click at [360, 656] on icon "Go to next page" at bounding box center [368, 655] width 22 height 22
click at [360, 658] on icon "Go to next page" at bounding box center [368, 655] width 22 height 22
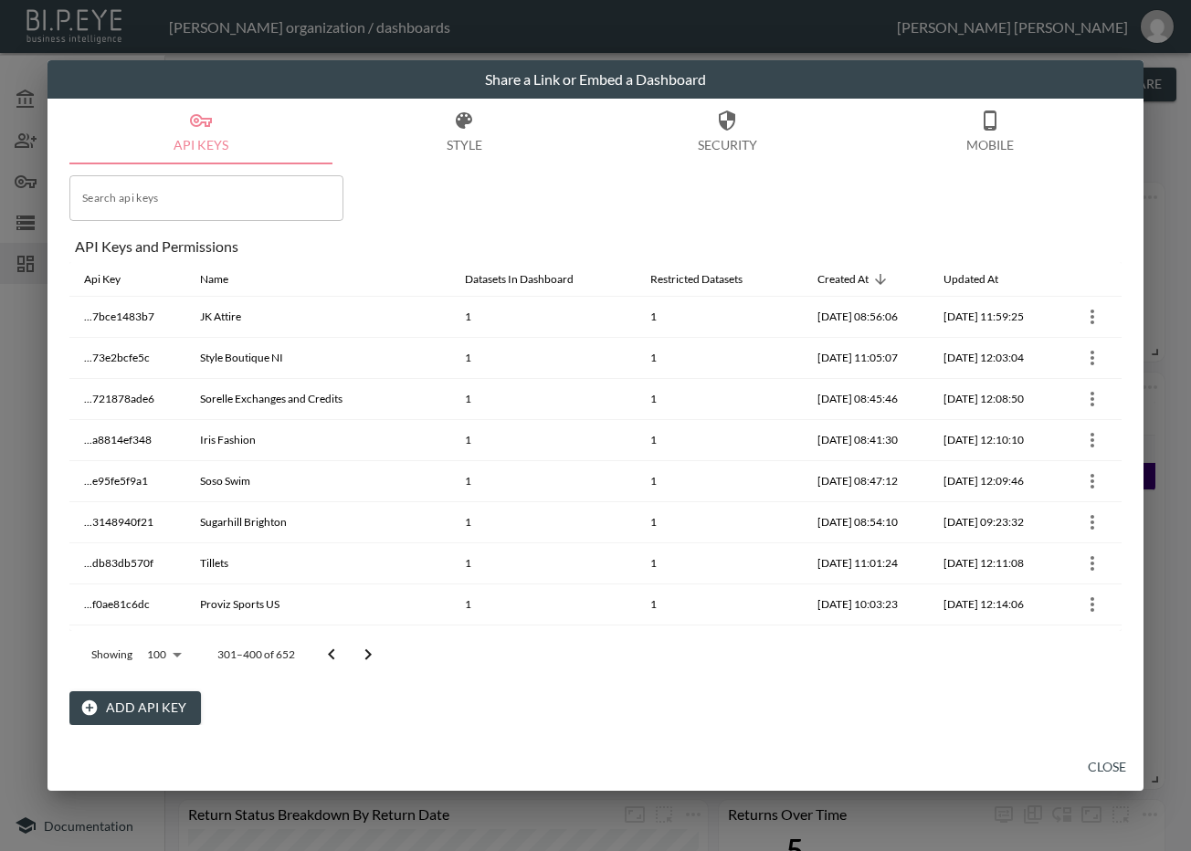
click at [361, 657] on icon "Go to next page" at bounding box center [368, 655] width 22 height 22
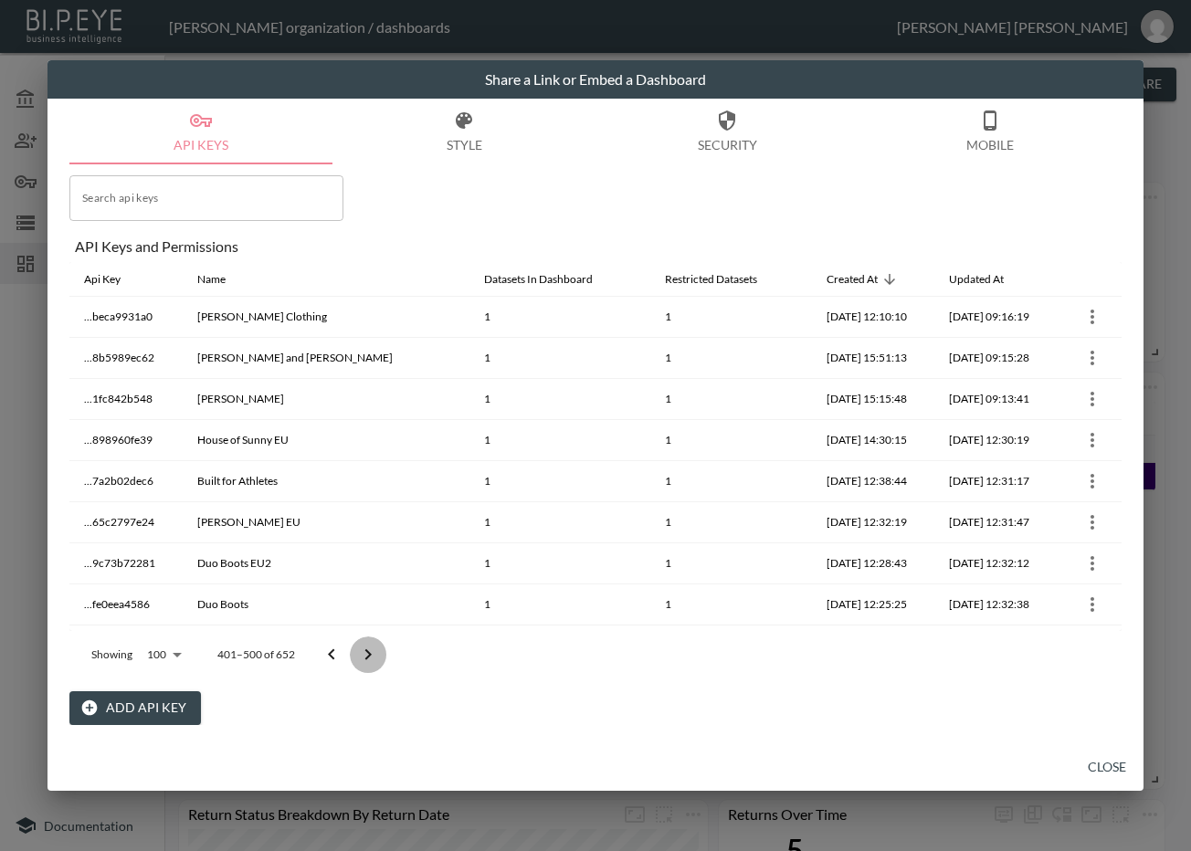
click at [363, 654] on icon "Go to next page" at bounding box center [368, 655] width 22 height 22
click at [364, 653] on icon "Go to next page" at bounding box center [368, 655] width 22 height 22
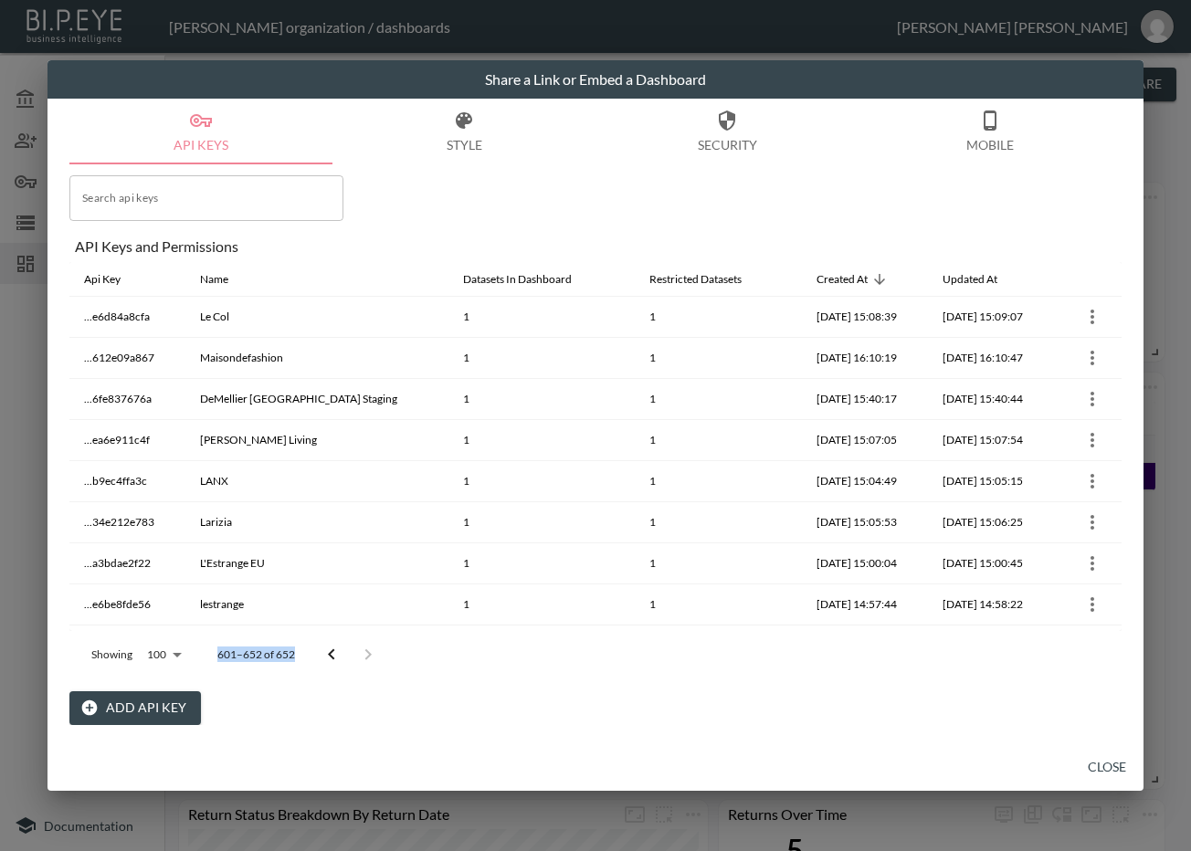
click at [365, 652] on div at bounding box center [349, 655] width 73 height 37
click at [367, 649] on div at bounding box center [349, 655] width 73 height 37
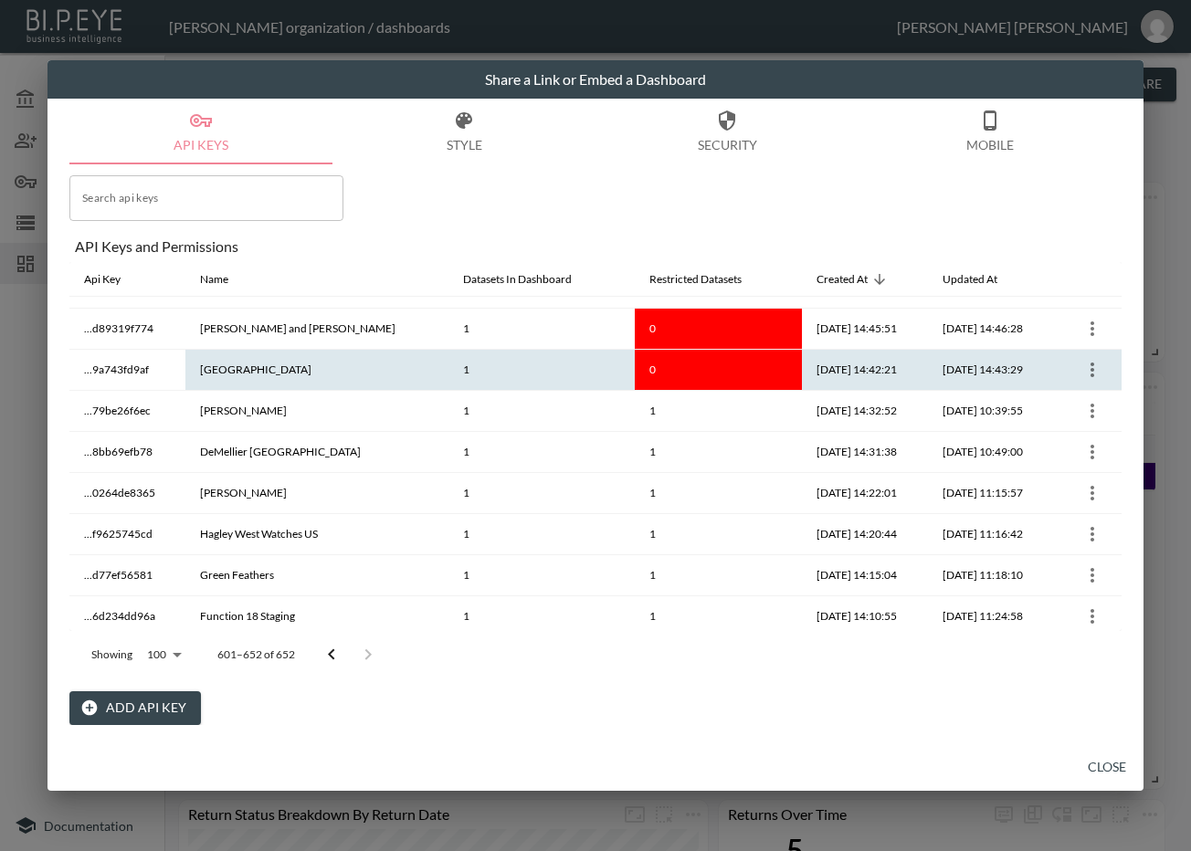
scroll to position [685, 0]
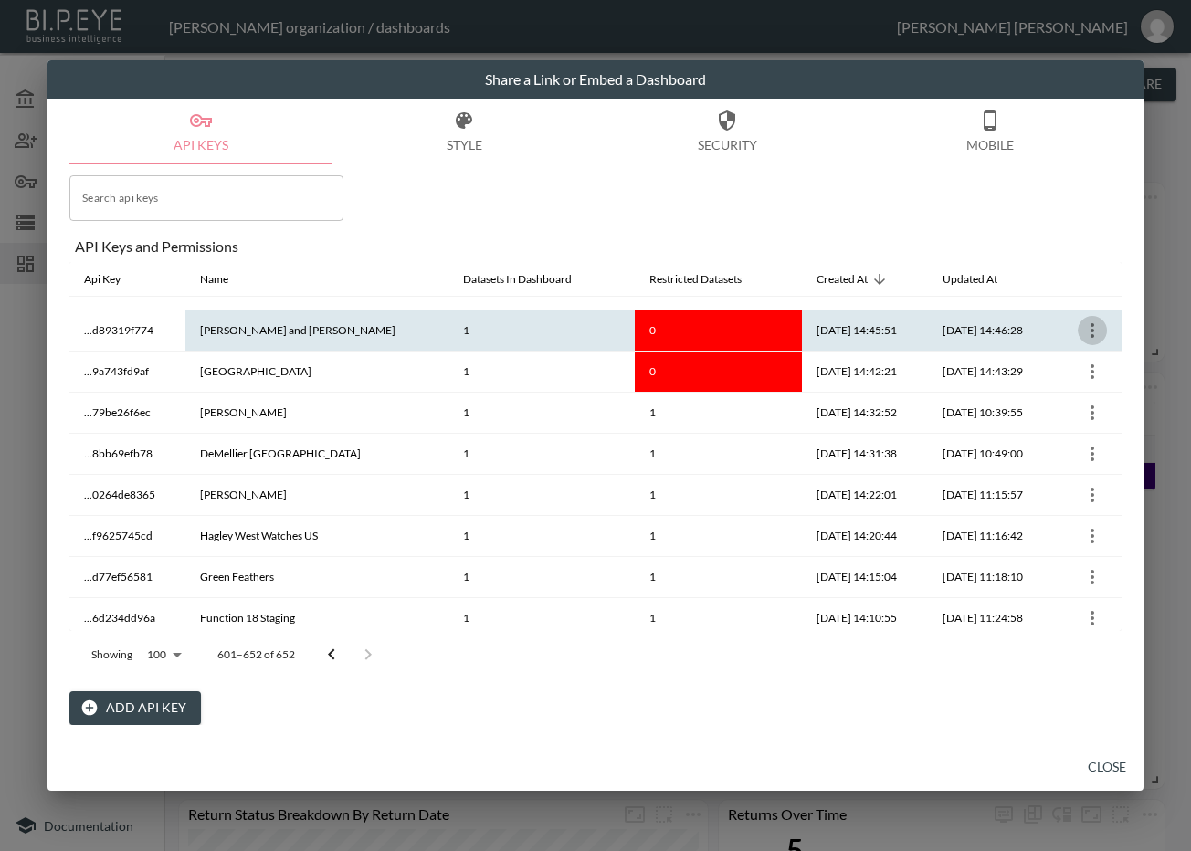
click at [1100, 330] on button "more" at bounding box center [1092, 330] width 29 height 29
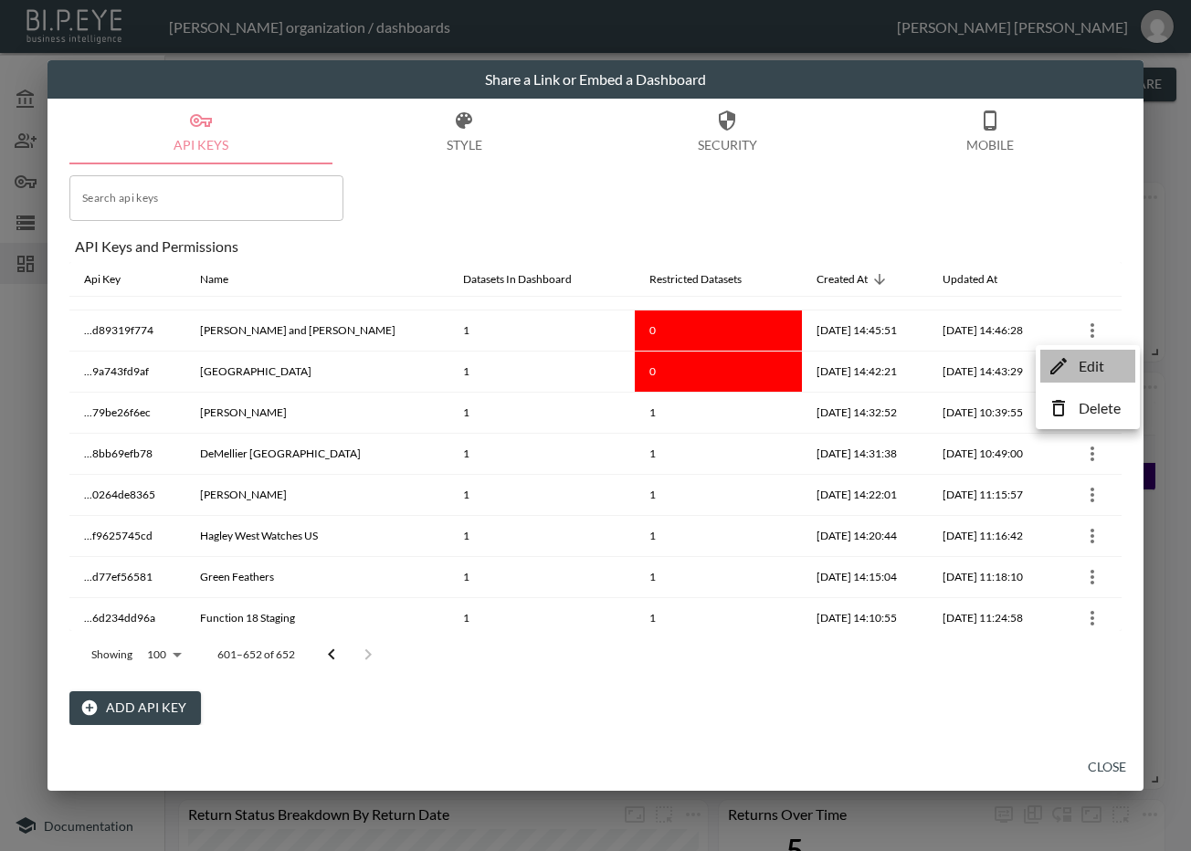
click at [1079, 372] on p "Edit" at bounding box center [1092, 366] width 26 height 22
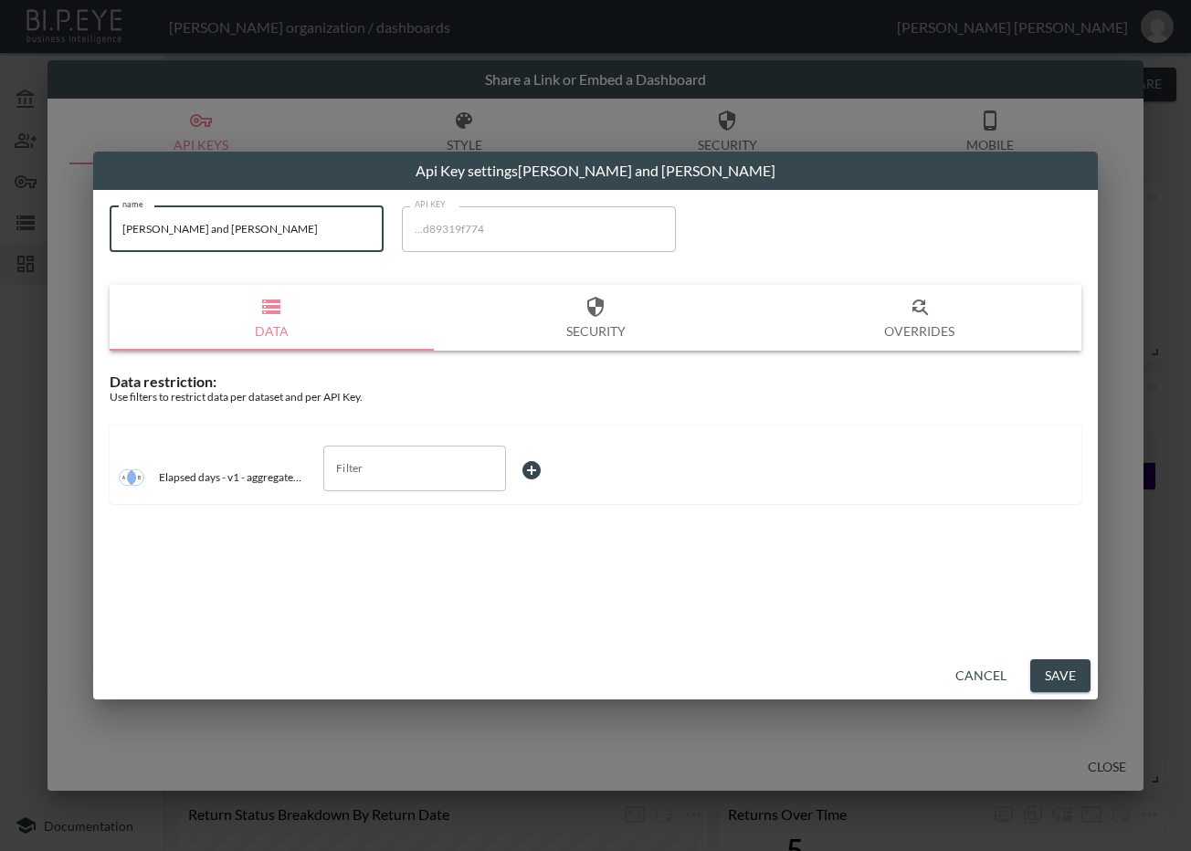
drag, startPoint x: 250, startPoint y: 226, endPoint x: 16, endPoint y: 281, distance: 241.0
click at [16, 281] on div "Api Key settings Joseph and Joseph UK name Joseph and Joseph UK name API KEY ..…" at bounding box center [595, 425] width 1191 height 851
drag, startPoint x: 440, startPoint y: 403, endPoint x: 482, endPoint y: 403, distance: 42.0
click at [441, 403] on div "Use filters to restrict data per dataset and per API Key." at bounding box center [596, 397] width 972 height 14
click at [447, 466] on input "Filter" at bounding box center [401, 468] width 139 height 29
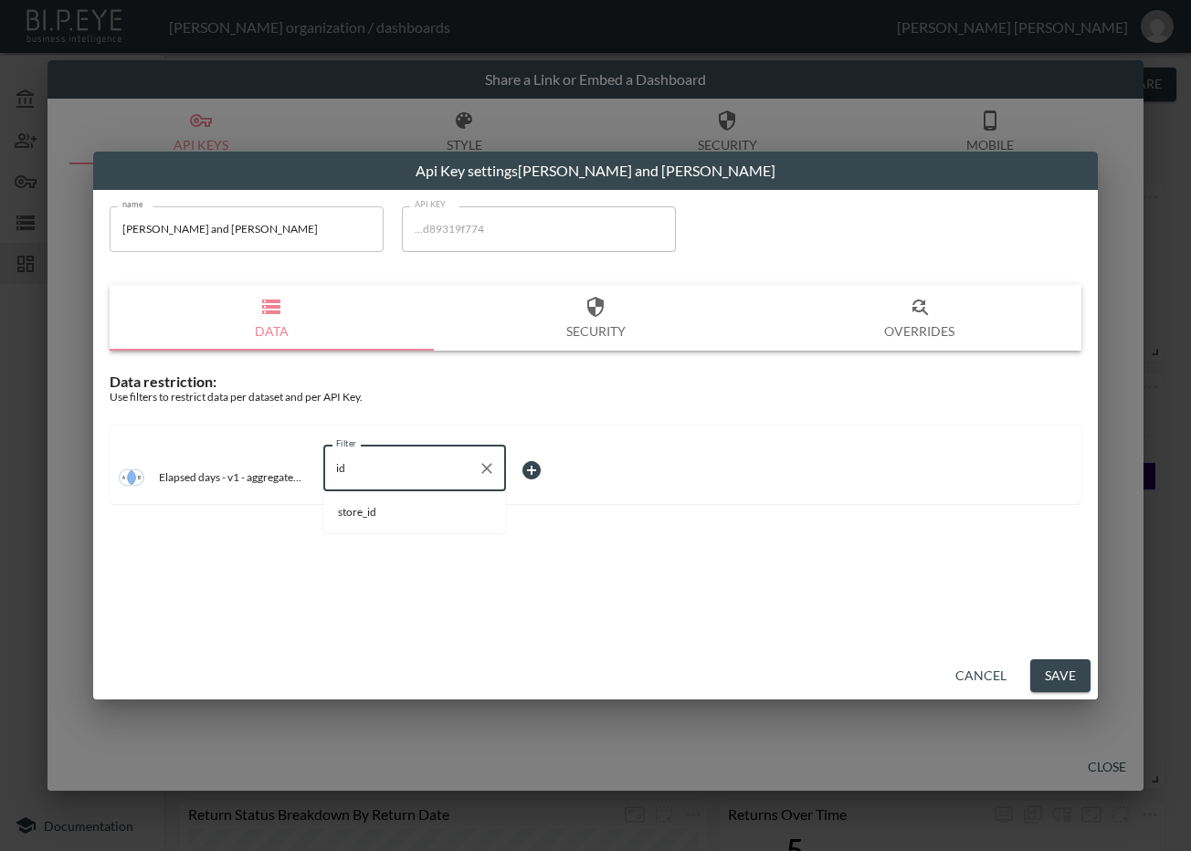
click at [391, 521] on li "store_id" at bounding box center [414, 512] width 183 height 27
type input "store_id"
click at [548, 466] on body "BI.P.EYE, Interactive Analytics Dashboards - app Zach Bailet organization / das…" at bounding box center [595, 425] width 1191 height 851
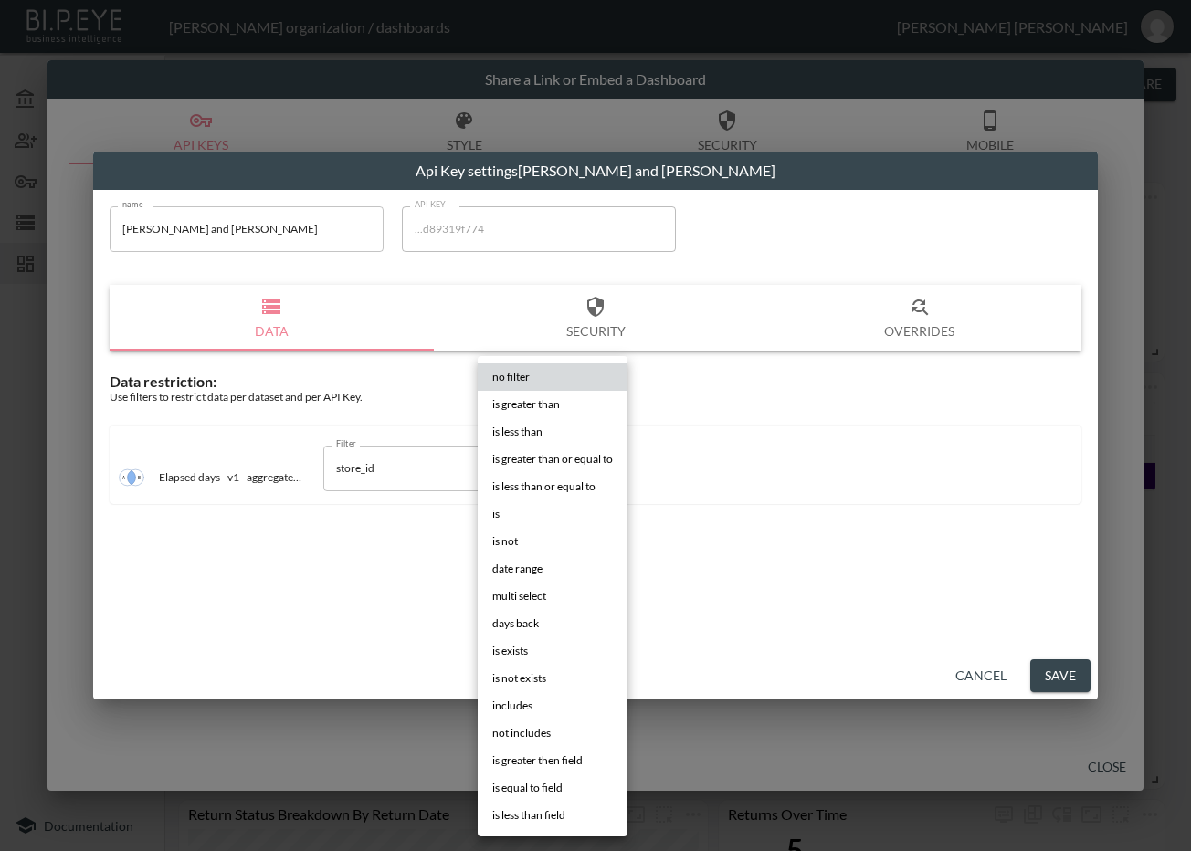
click at [530, 506] on li "is" at bounding box center [553, 513] width 150 height 27
type input "is"
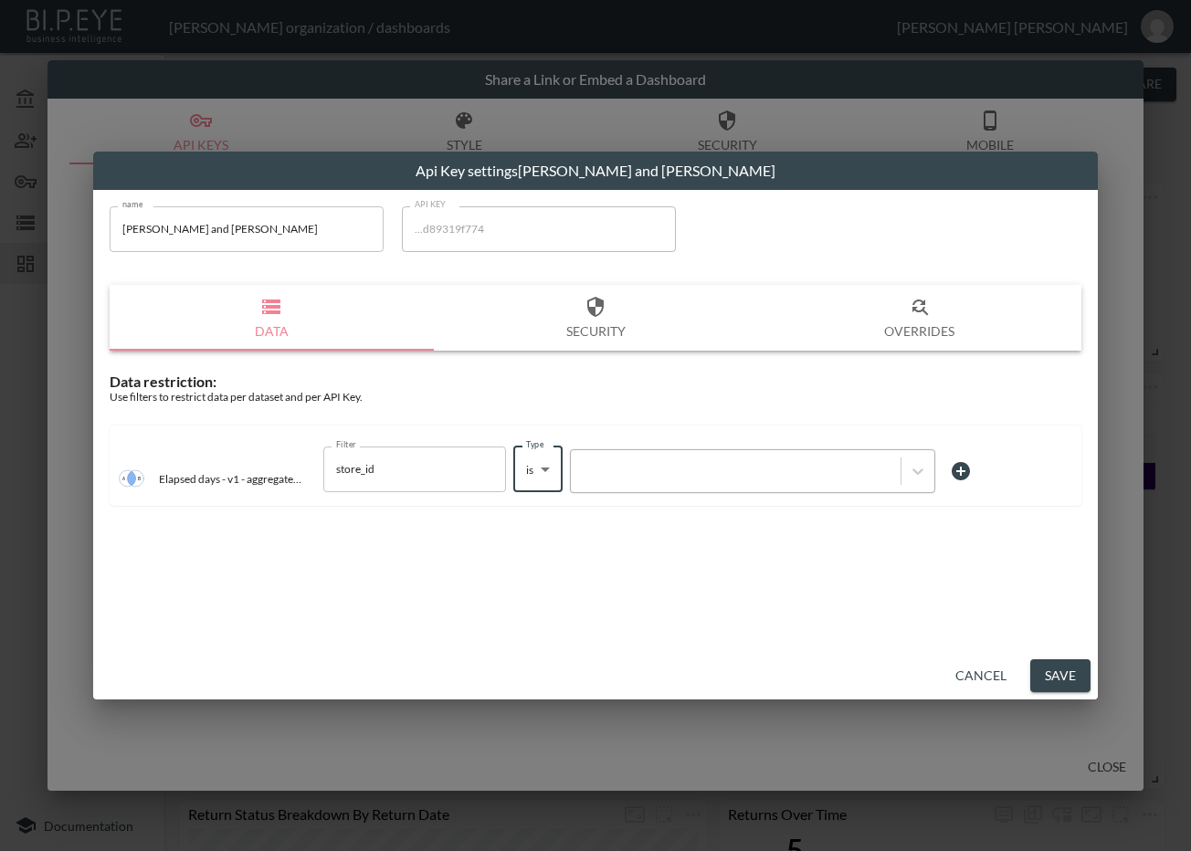
click at [626, 472] on div at bounding box center [735, 470] width 311 height 17
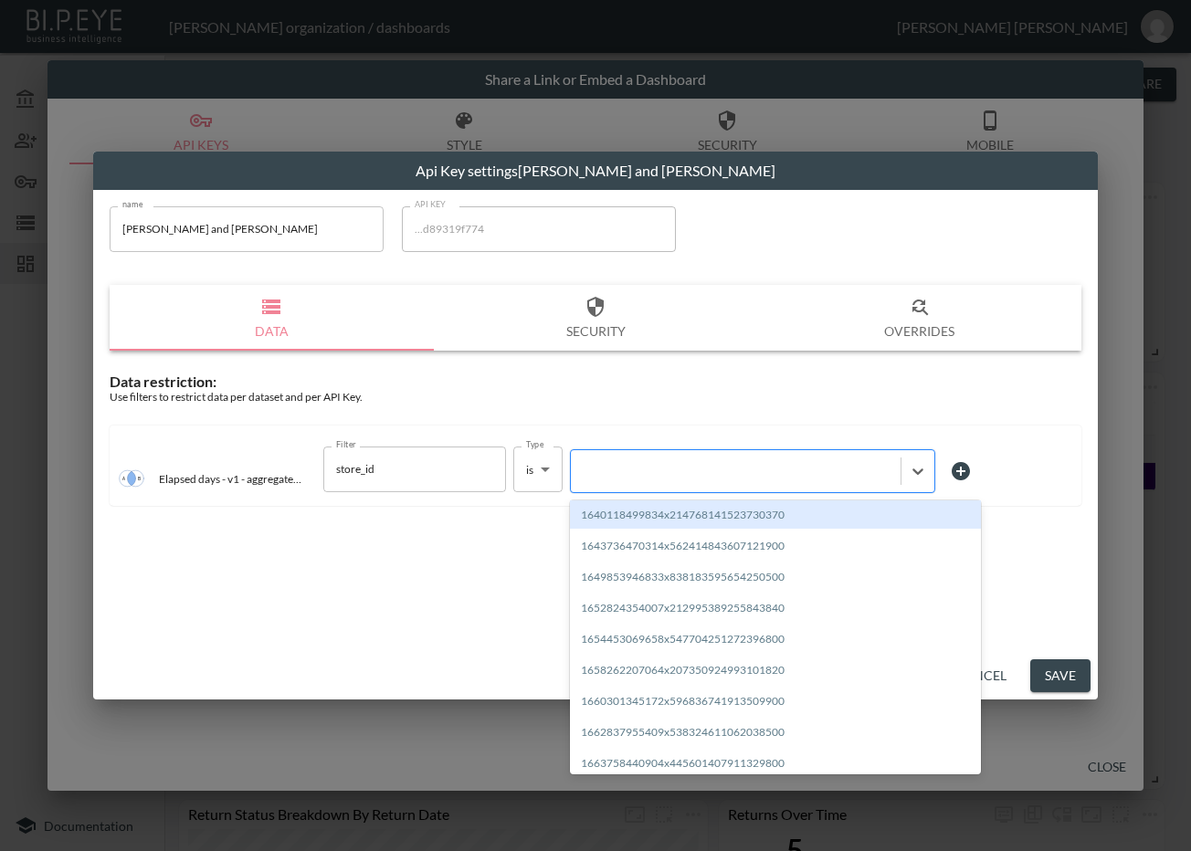
paste input "1688743368892x562305606951632900"
type input "1688743368892x562305606951632900"
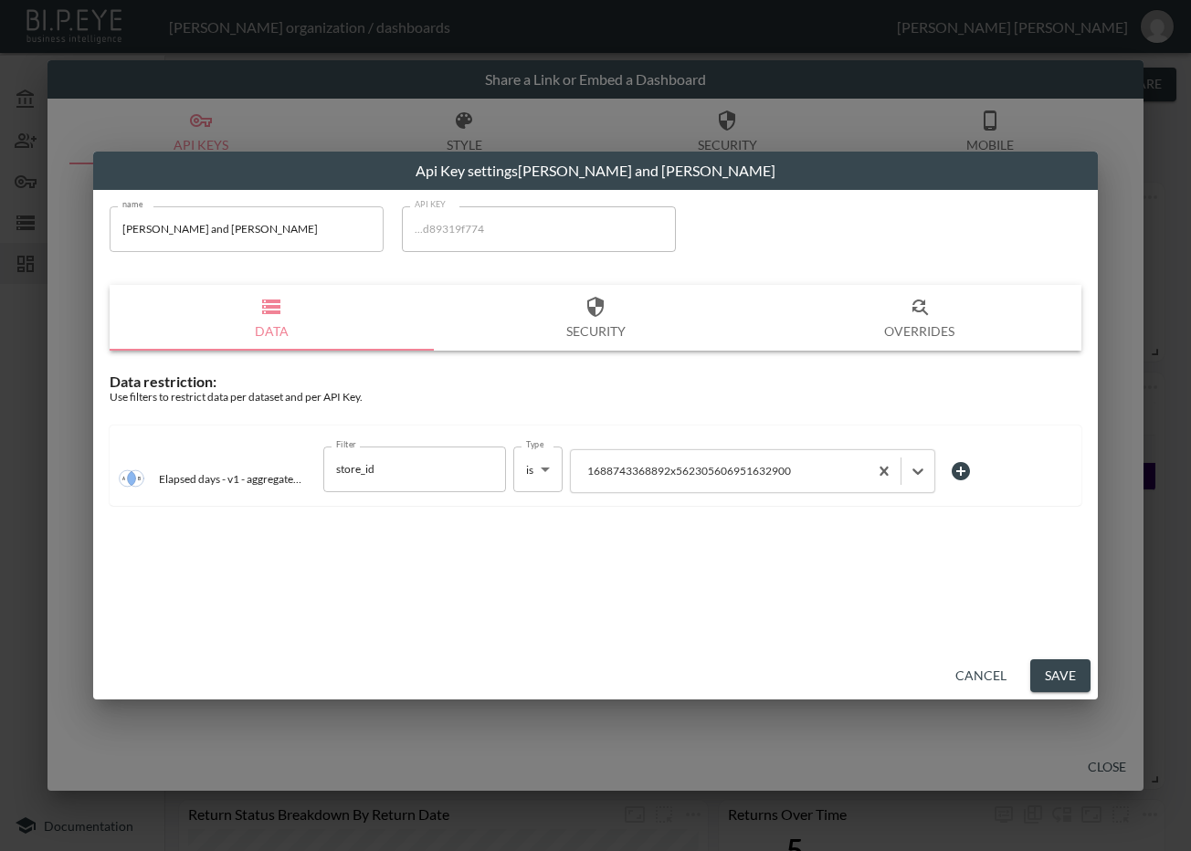
click at [1061, 672] on button "Save" at bounding box center [1060, 676] width 60 height 34
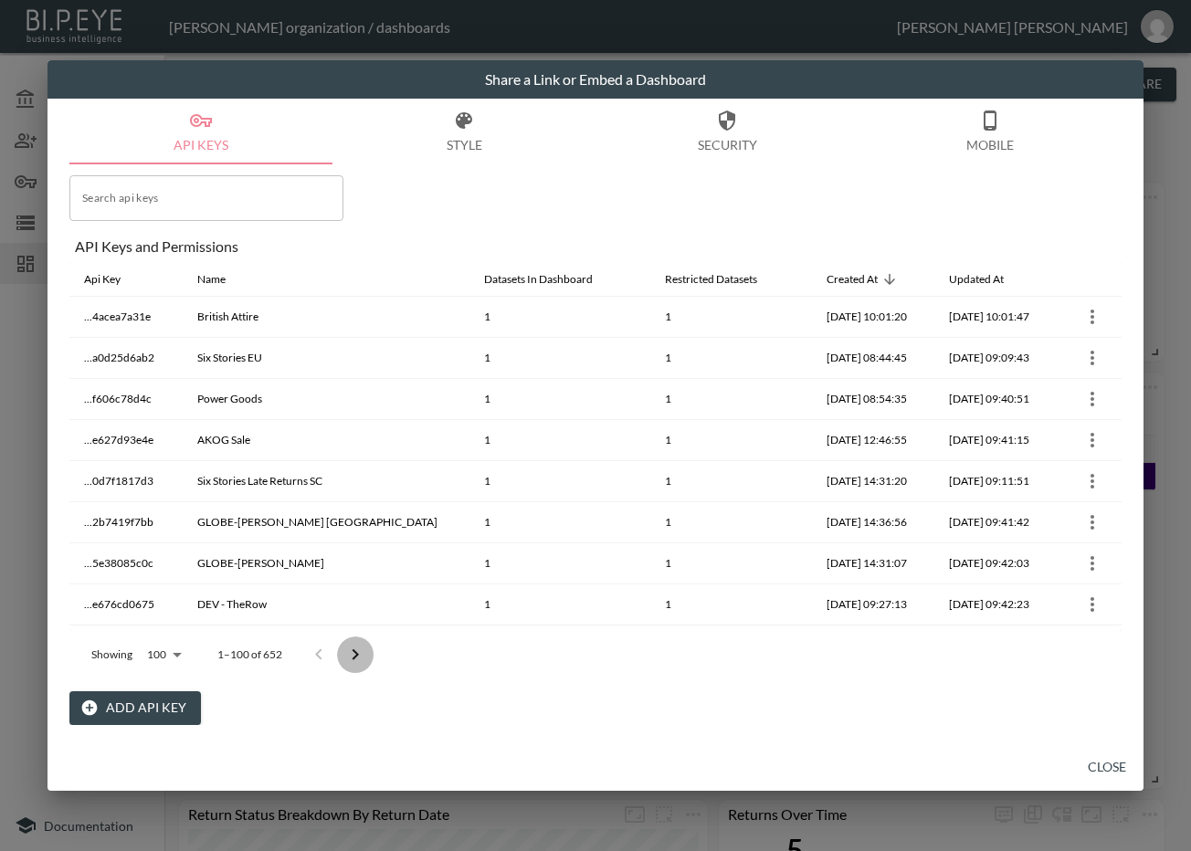
click at [349, 653] on icon "Go to next page" at bounding box center [355, 655] width 22 height 22
click at [349, 653] on button "Go to next page" at bounding box center [355, 655] width 37 height 37
click at [350, 656] on button "Go to next page" at bounding box center [368, 655] width 37 height 37
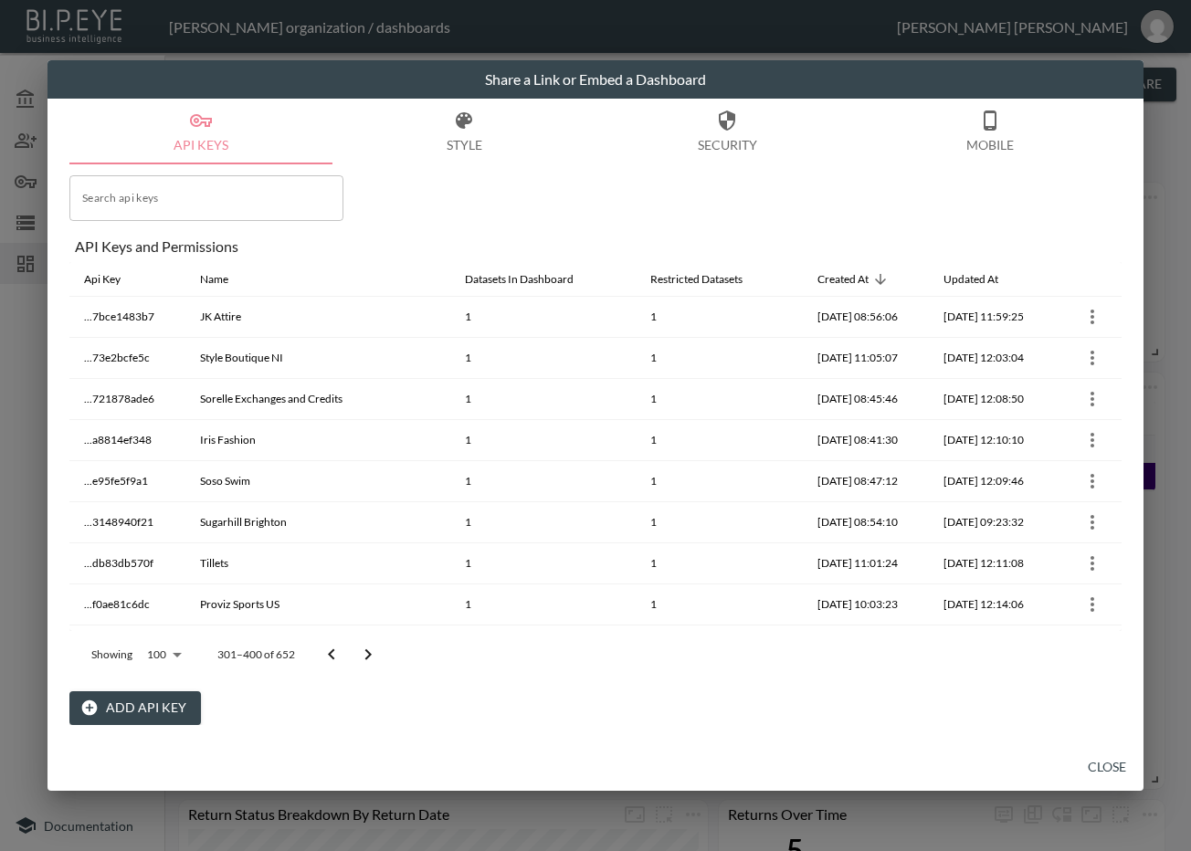
click at [362, 657] on icon "Go to next page" at bounding box center [368, 655] width 22 height 22
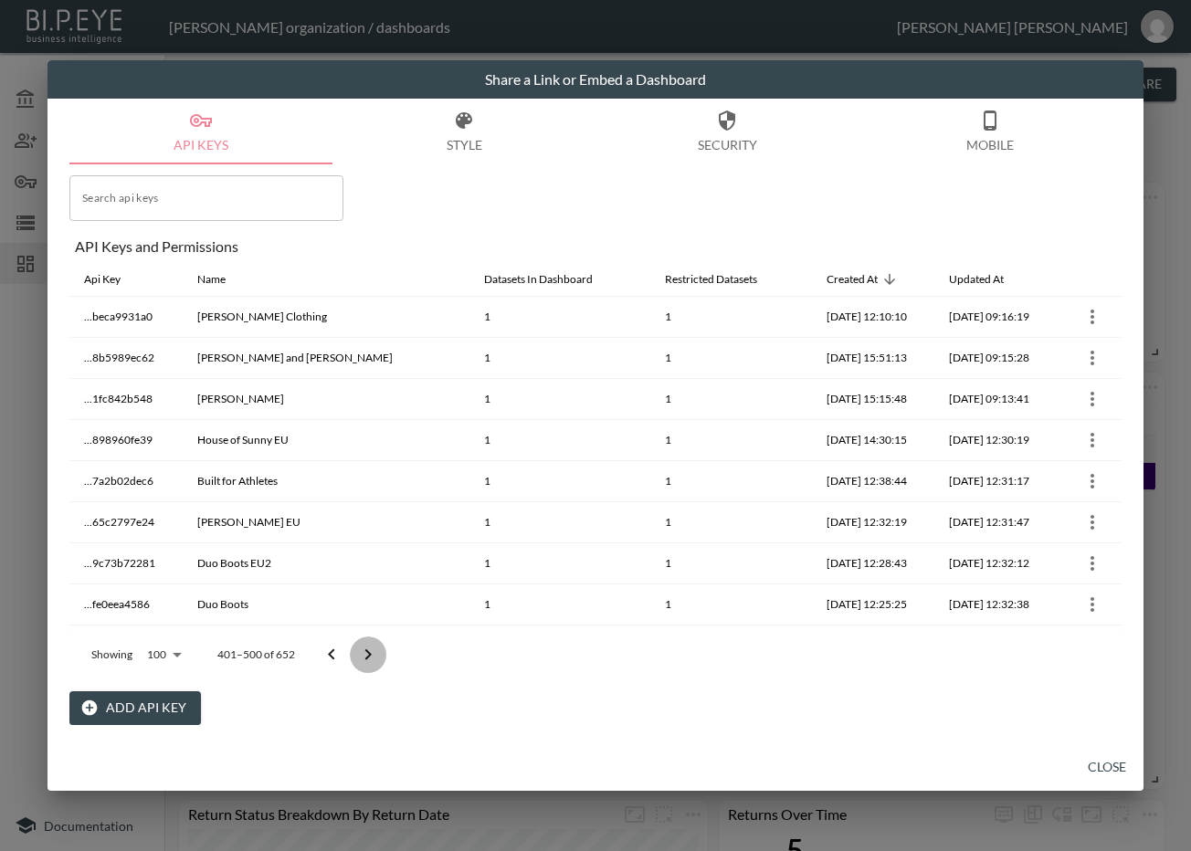
click at [362, 657] on icon "Go to next page" at bounding box center [368, 655] width 22 height 22
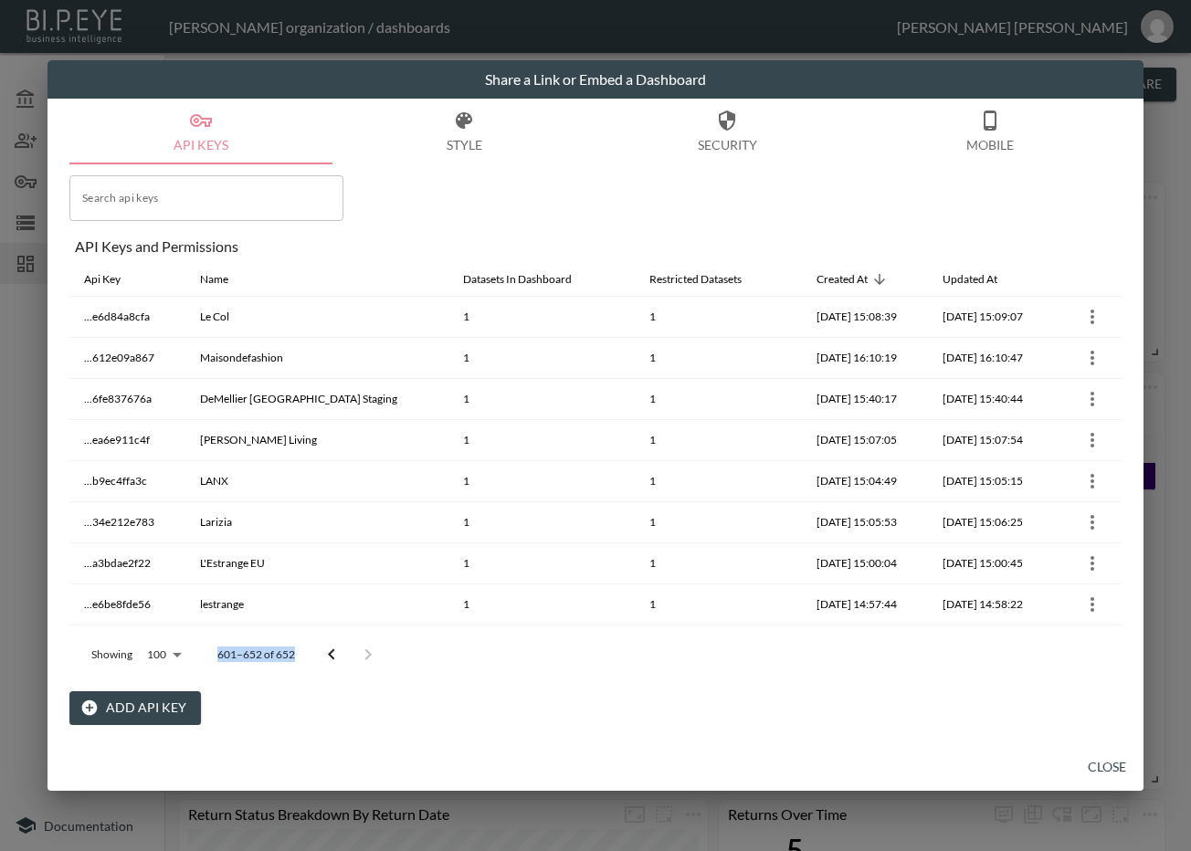
click at [362, 657] on div at bounding box center [349, 655] width 73 height 37
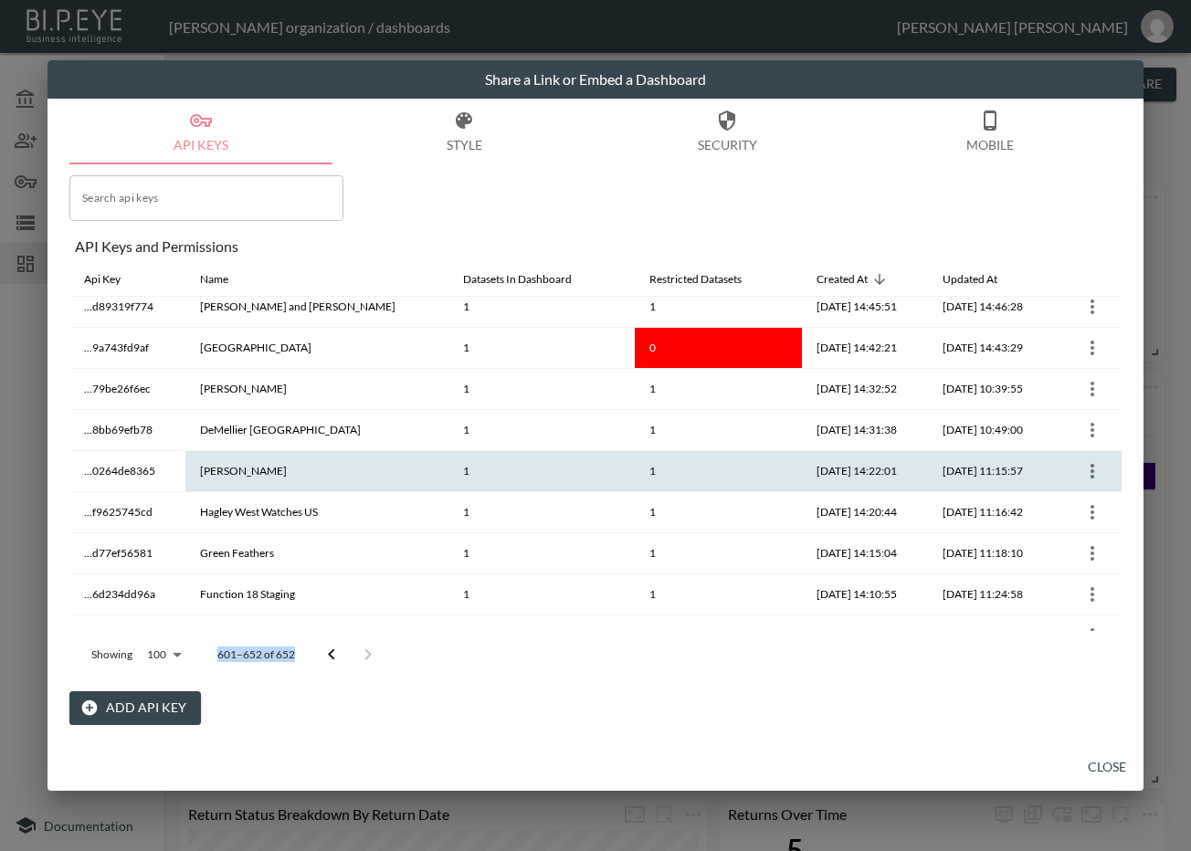
scroll to position [723, 0]
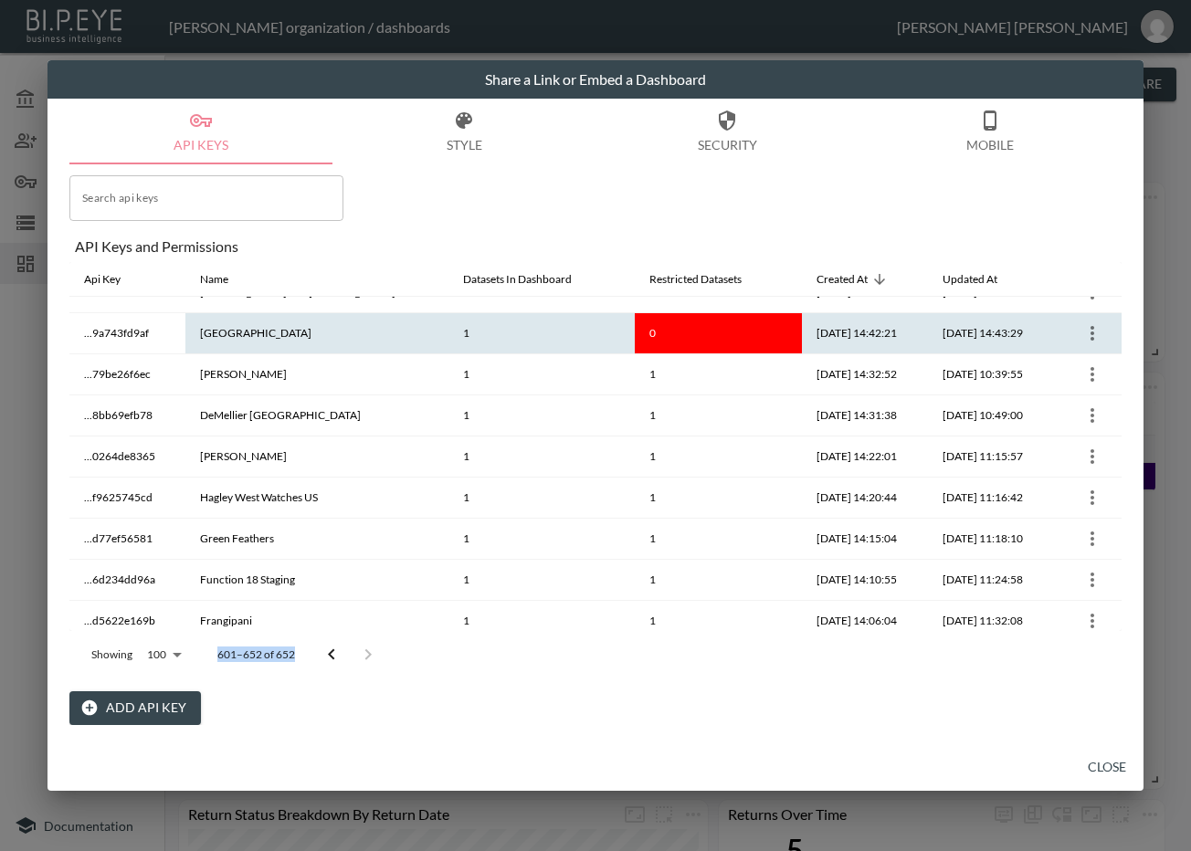
click at [1087, 334] on icon "more" at bounding box center [1092, 333] width 22 height 22
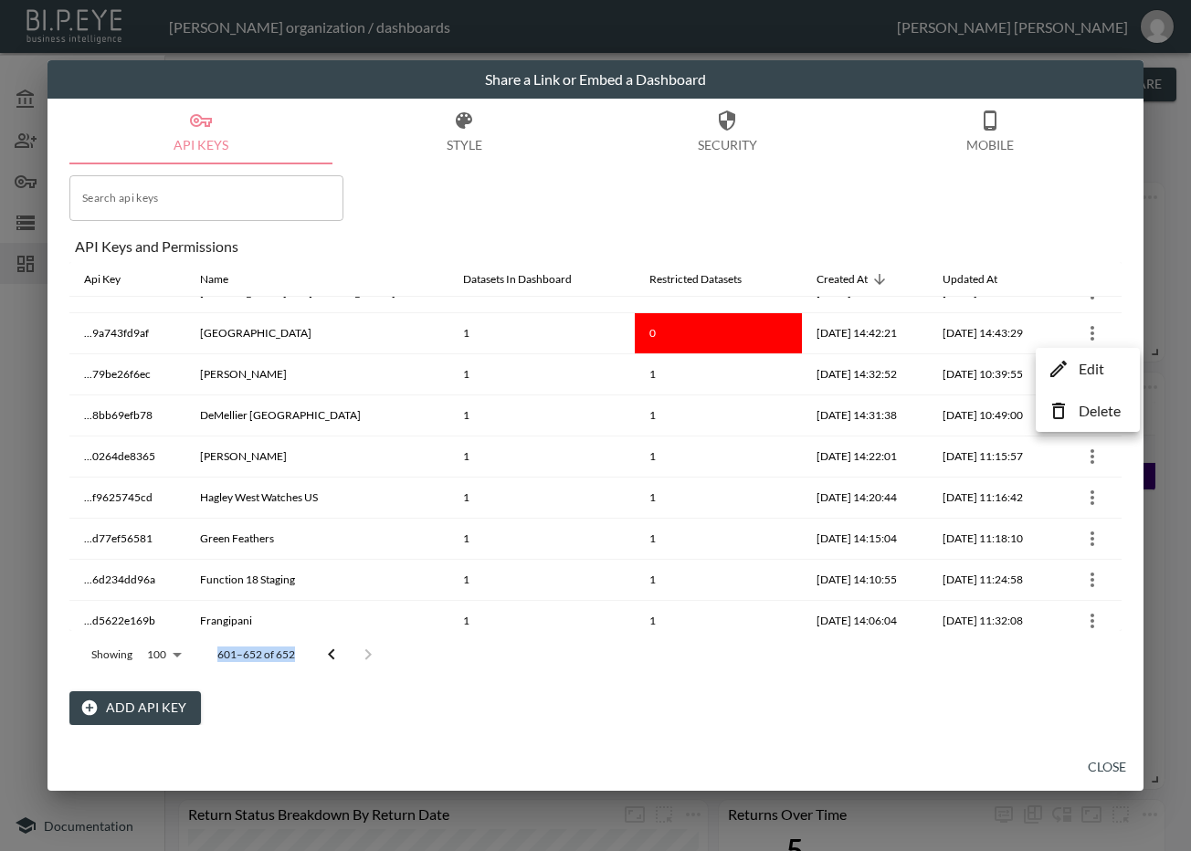
click at [1076, 379] on li "Edit" at bounding box center [1087, 369] width 95 height 33
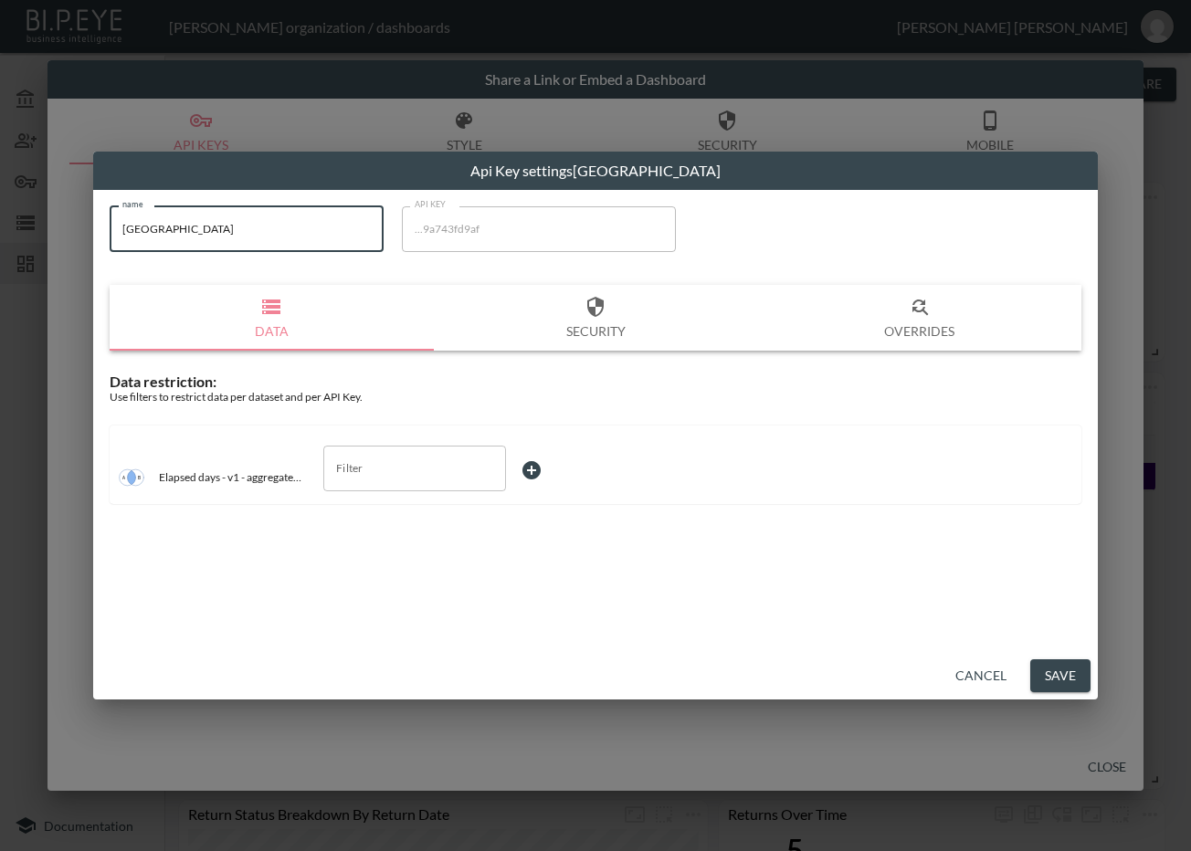
drag, startPoint x: 252, startPoint y: 230, endPoint x: 78, endPoint y: 243, distance: 174.9
click at [78, 243] on div "Api Key settings Jem City name Jem City name API KEY ...9a743fd9af API KEY Data…" at bounding box center [595, 425] width 1191 height 851
click at [356, 469] on div "Filter Filter" at bounding box center [414, 469] width 183 height 46
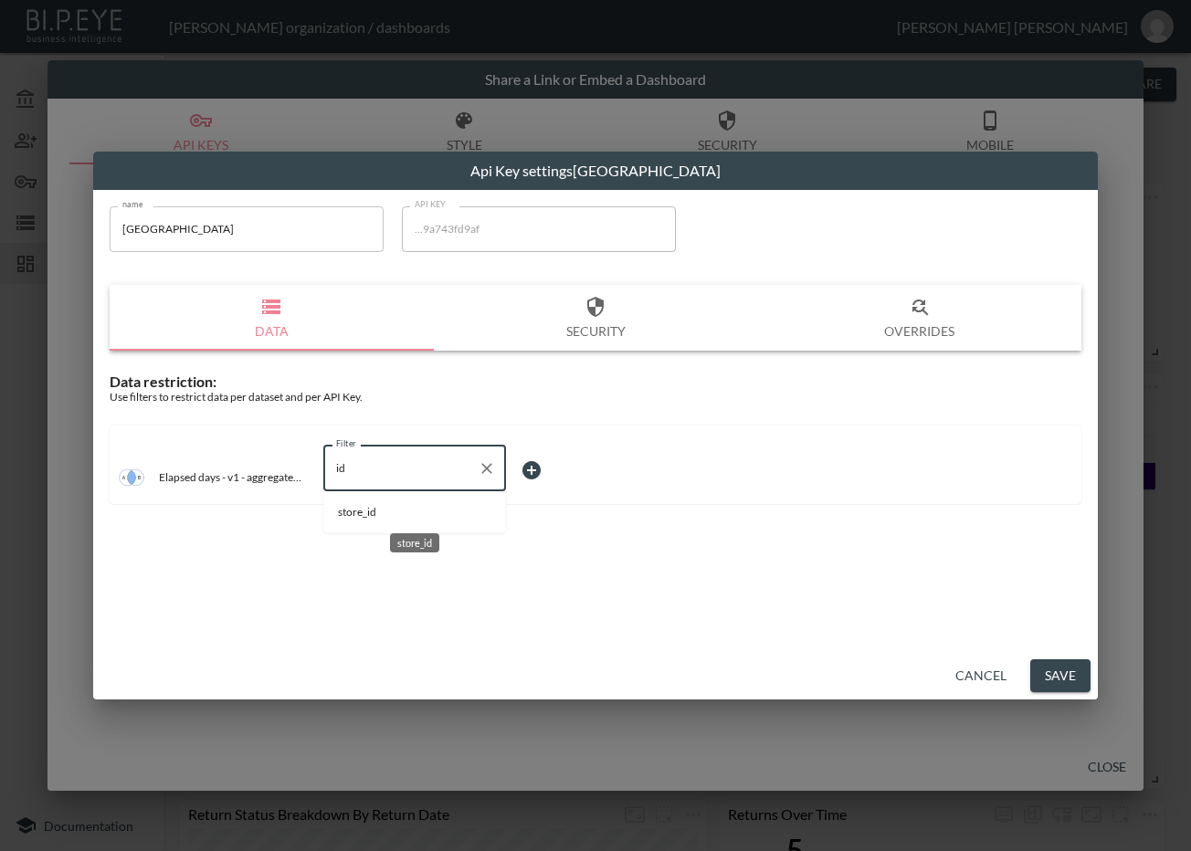
click at [394, 511] on span "store_id" at bounding box center [414, 512] width 153 height 16
type input "store_id"
click at [537, 471] on body "BI.P.EYE, Interactive Analytics Dashboards - app Zach Bailet organization / das…" at bounding box center [595, 425] width 1191 height 851
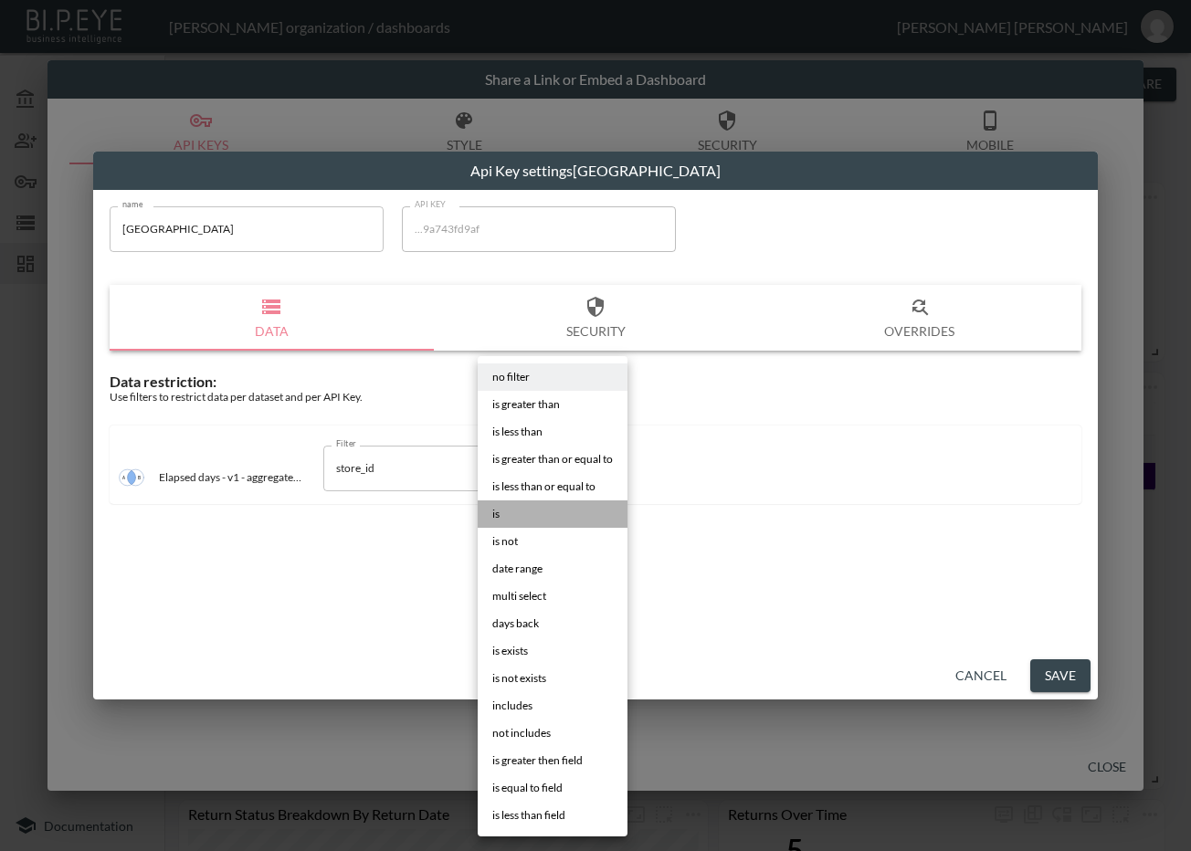
click at [565, 512] on li "is" at bounding box center [553, 513] width 150 height 27
type input "is"
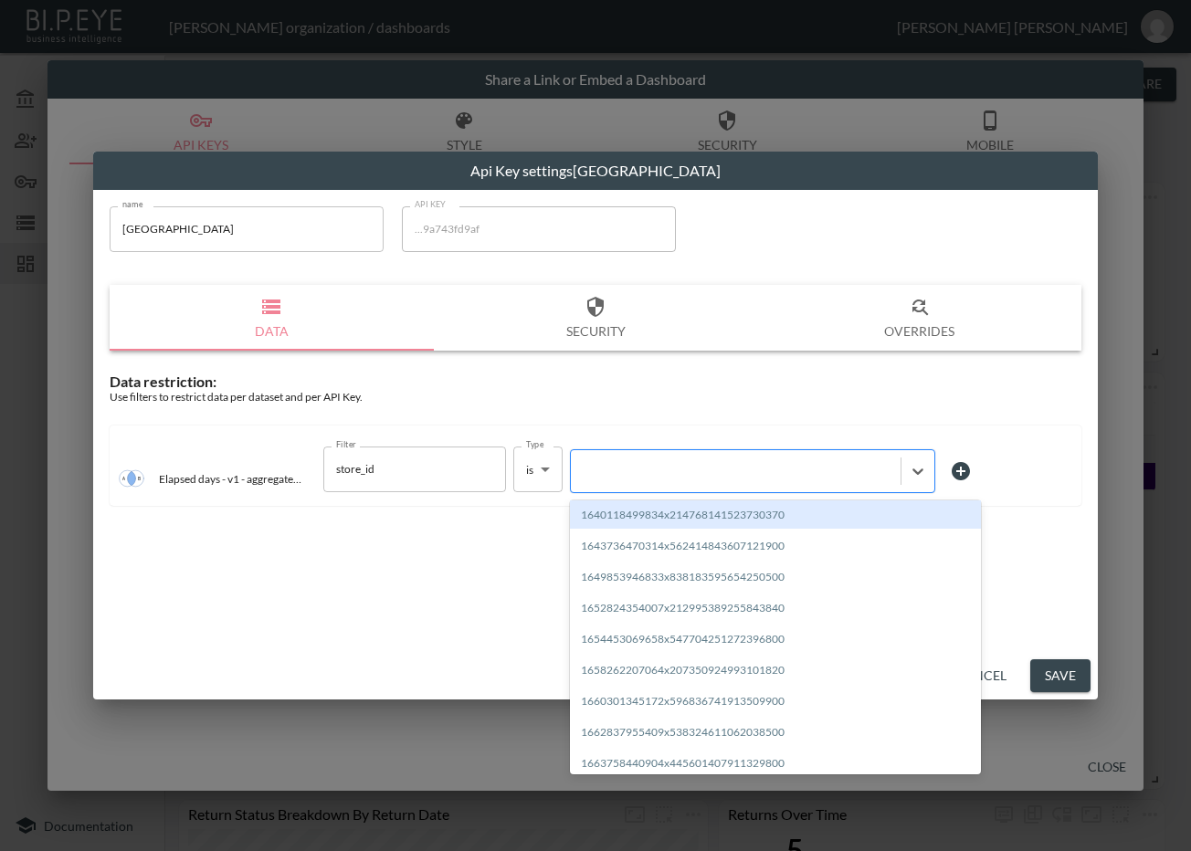
click at [733, 470] on div at bounding box center [735, 470] width 311 height 17
click at [743, 477] on div at bounding box center [735, 470] width 311 height 17
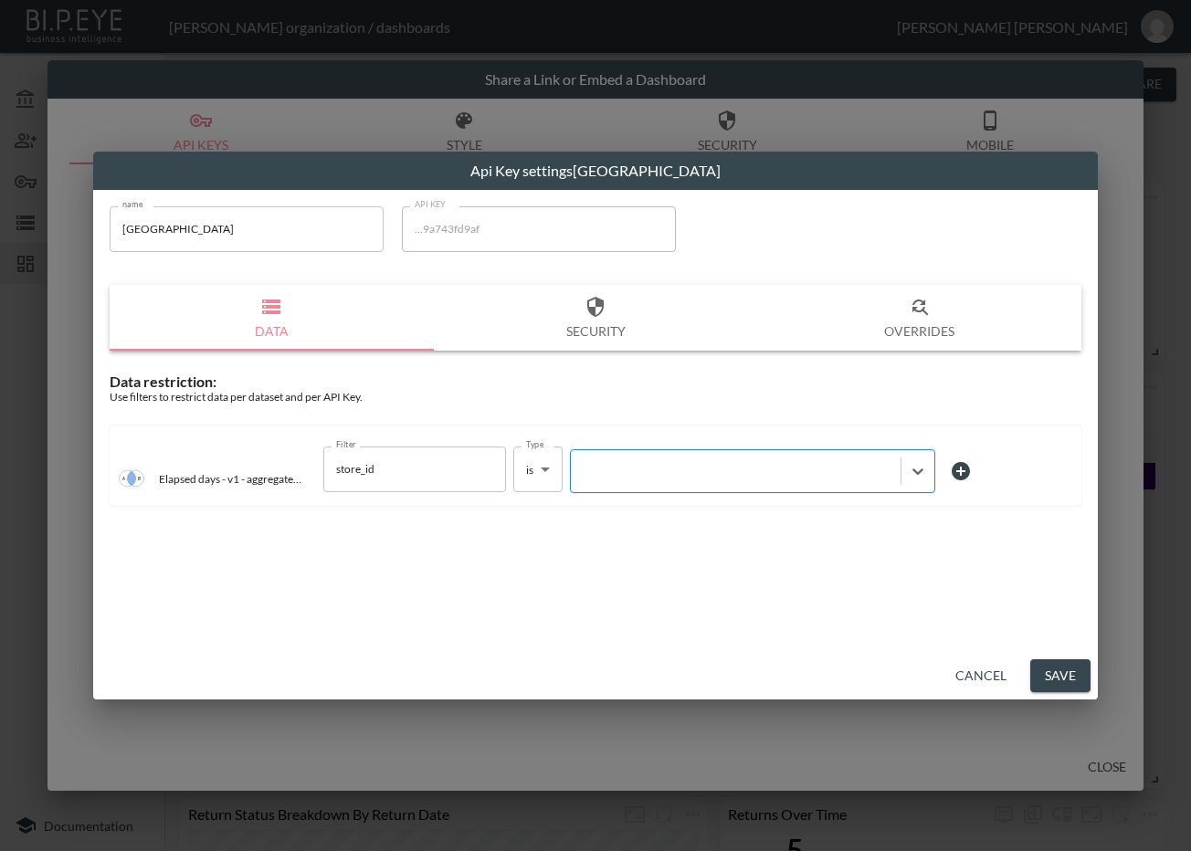
paste input "1709818610513x901929890184429600"
type input "1709818610513x901929890184429600"
click at [1043, 671] on button "Save" at bounding box center [1060, 676] width 60 height 34
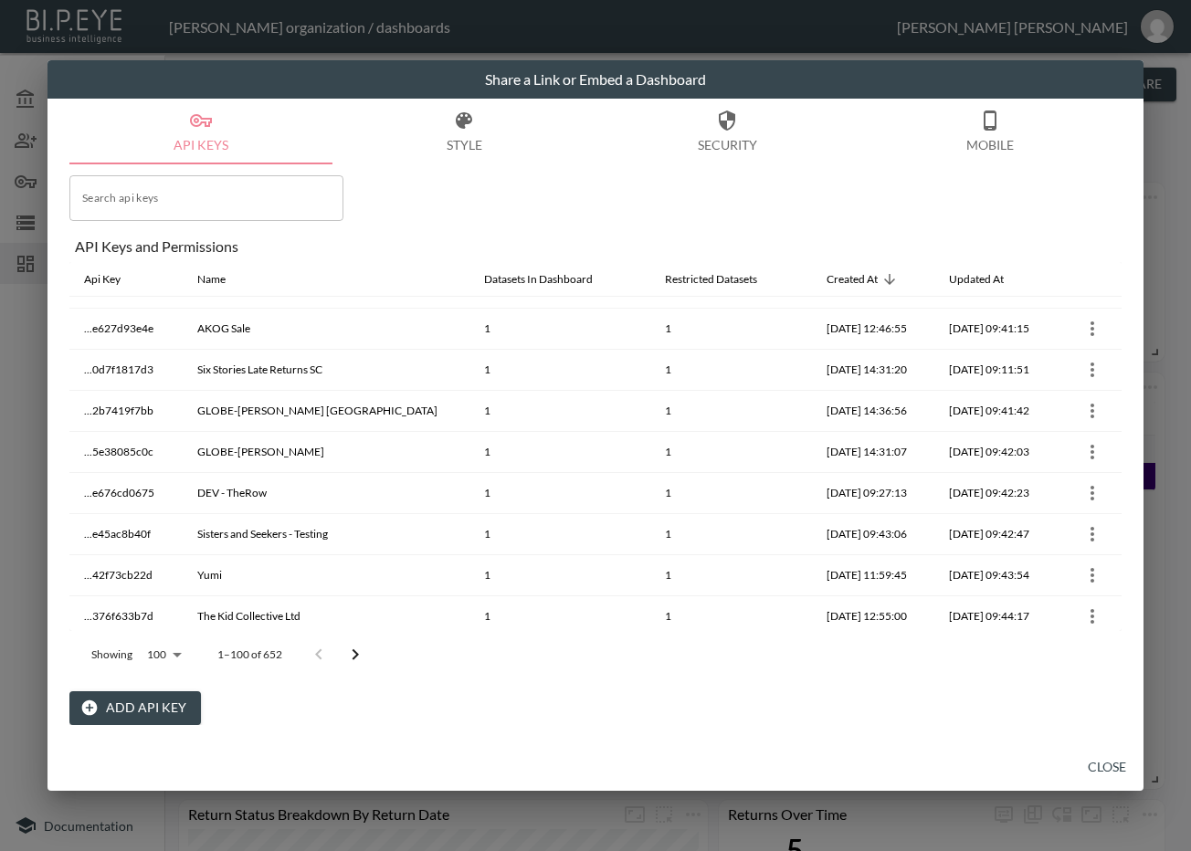
scroll to position [228, 0]
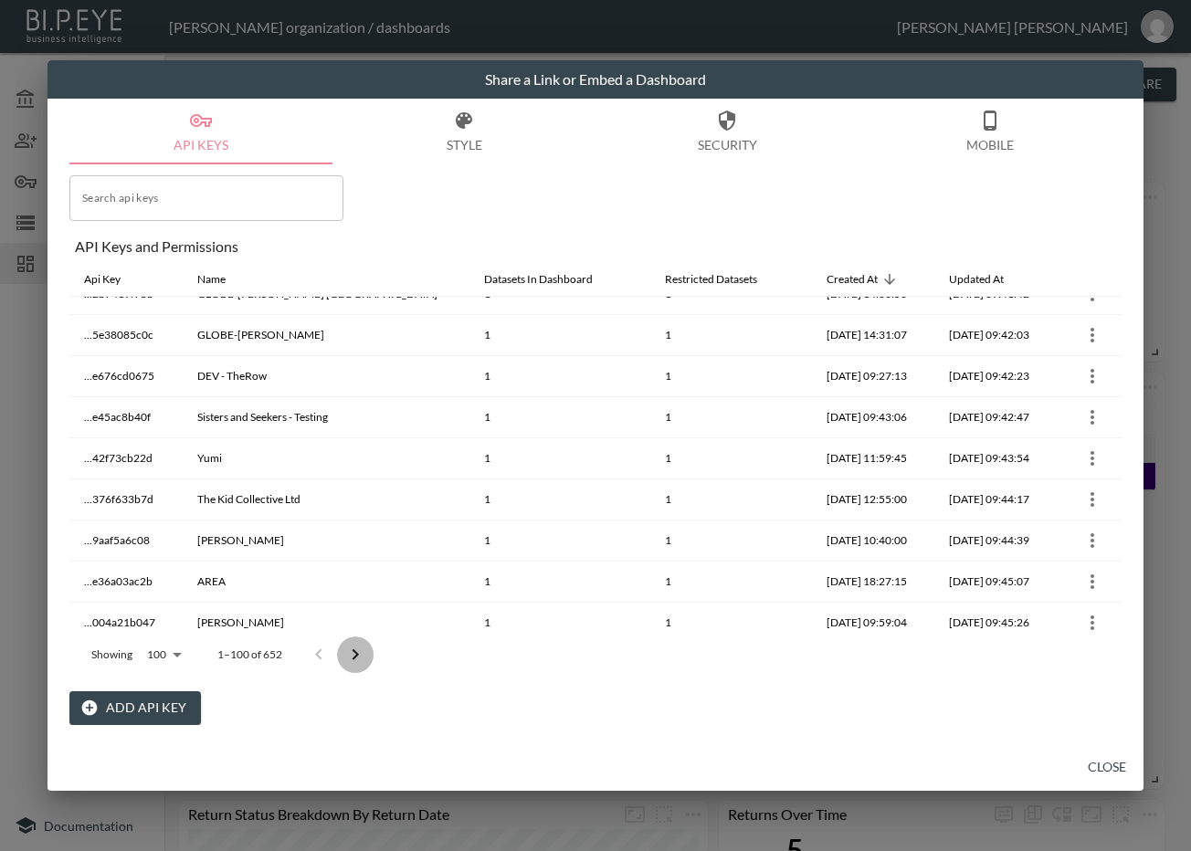
click at [356, 652] on icon "Go to next page" at bounding box center [355, 655] width 22 height 22
click at [355, 655] on button "Go to next page" at bounding box center [368, 655] width 37 height 37
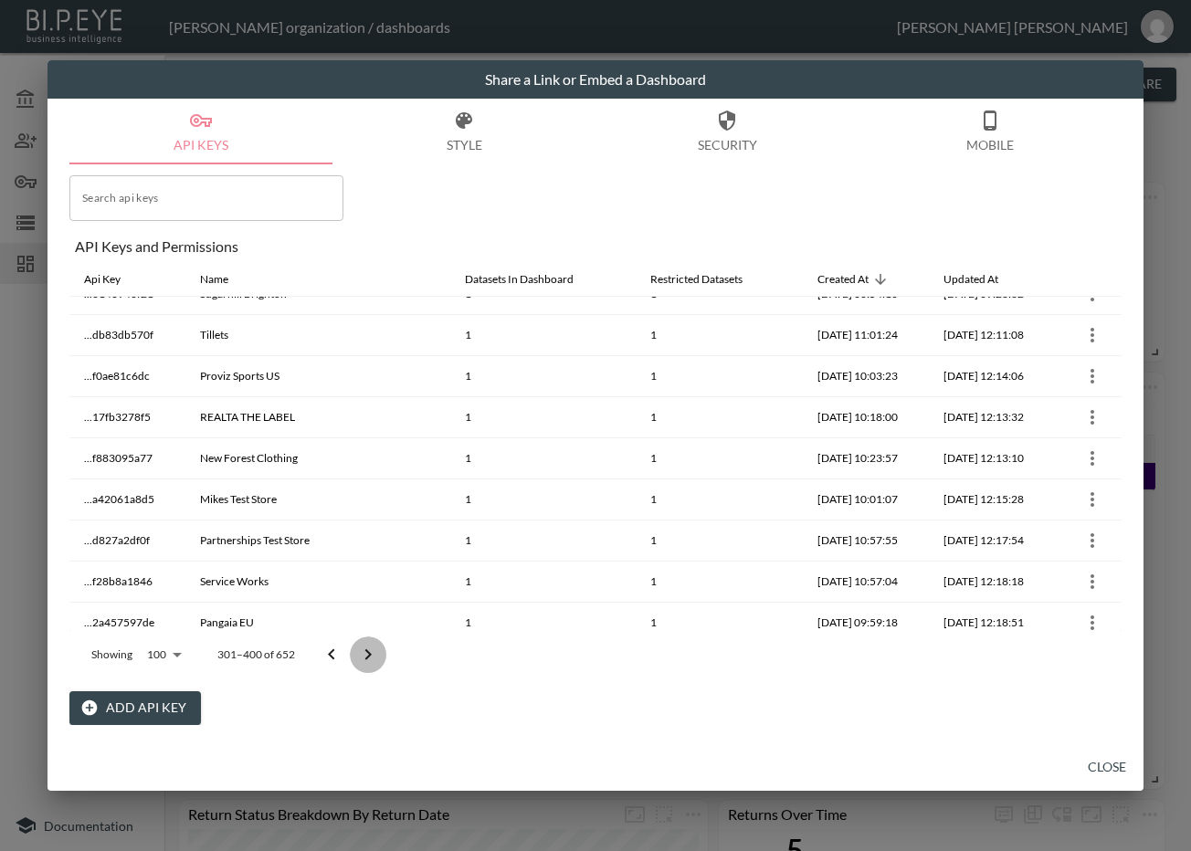
click at [355, 657] on button "Go to next page" at bounding box center [368, 655] width 37 height 37
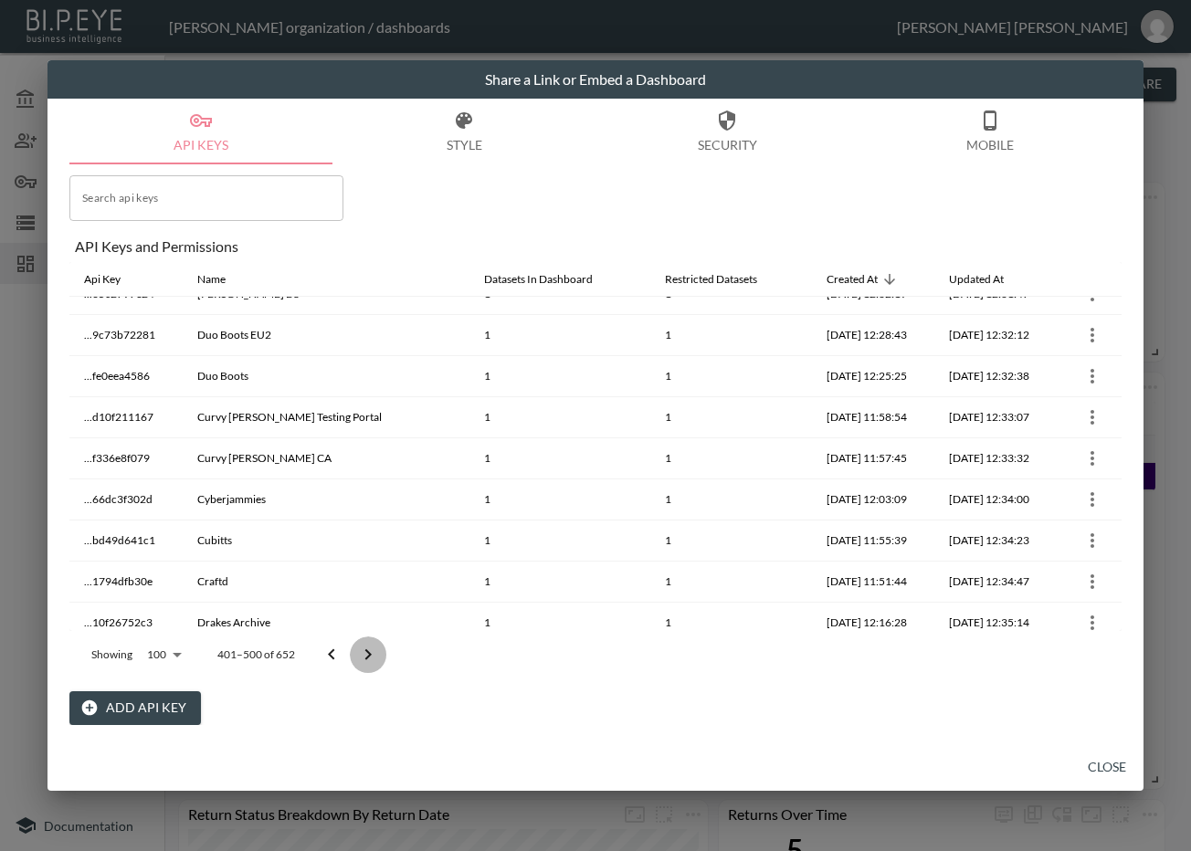
click at [355, 657] on button "Go to next page" at bounding box center [368, 655] width 37 height 37
click at [358, 655] on icon "Go to next page" at bounding box center [368, 655] width 22 height 22
